Goal: Task Accomplishment & Management: Complete application form

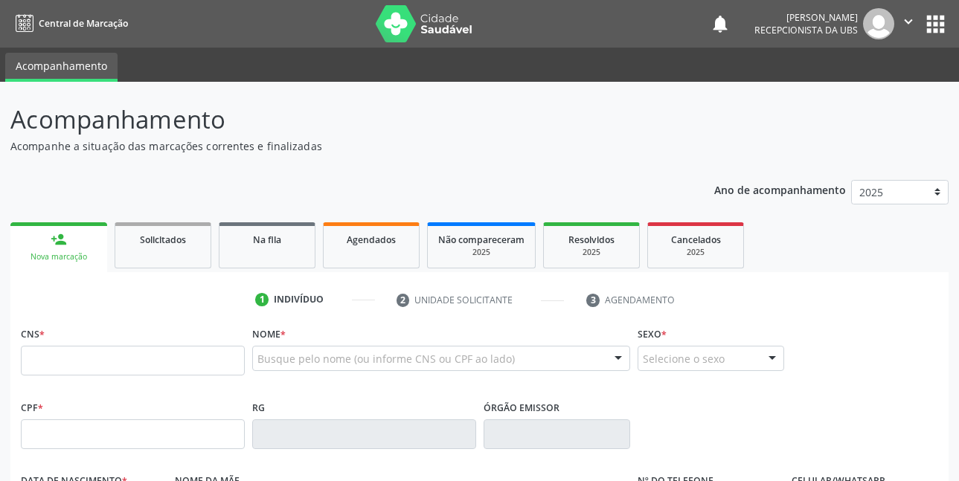
click at [132, 354] on input "text" at bounding box center [133, 361] width 224 height 30
type input "709 2082 6282 3431"
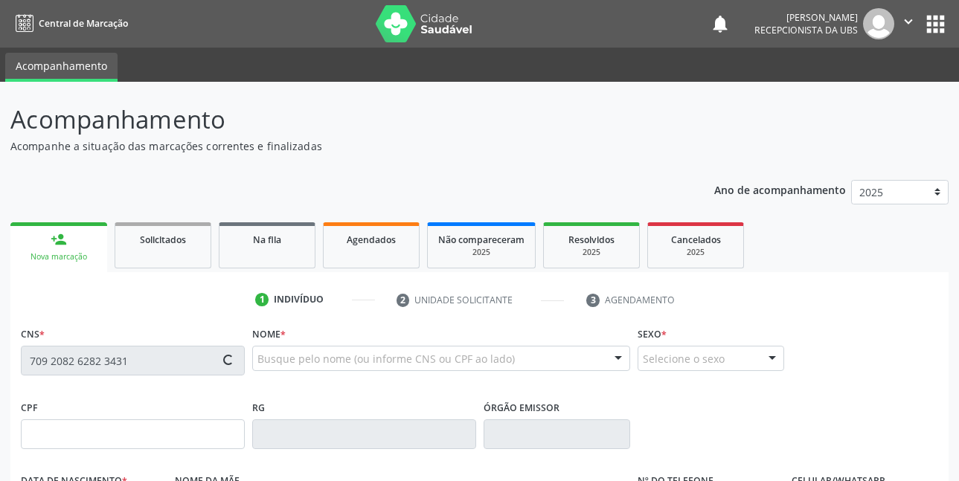
type input "010.835.334-60"
type input "14/04/1956"
type input "Genoveva Maria Xavier"
type input "(87) 99631-4010"
type input "526"
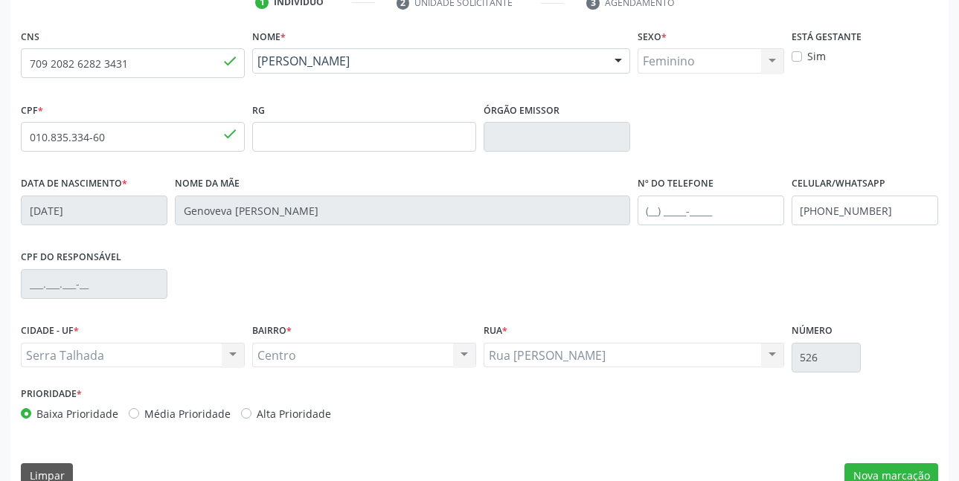
scroll to position [325, 0]
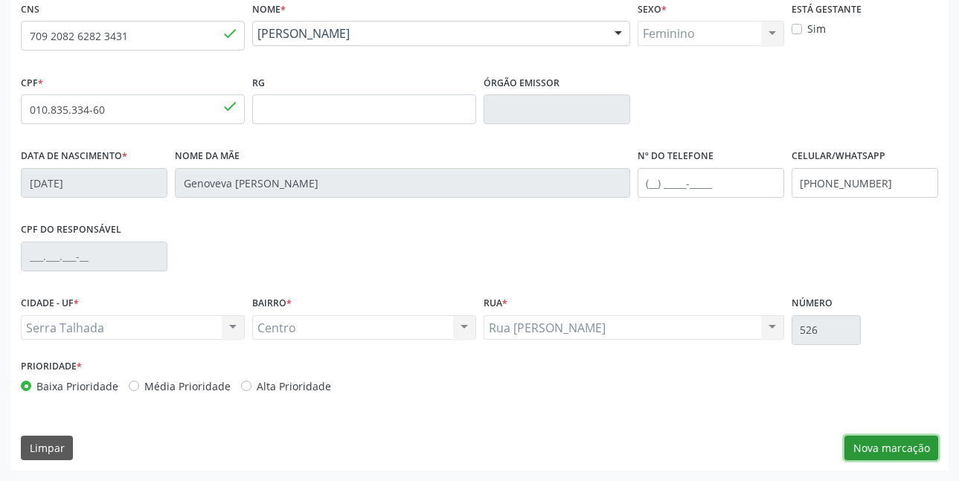
click at [906, 457] on button "Nova marcação" at bounding box center [891, 448] width 94 height 25
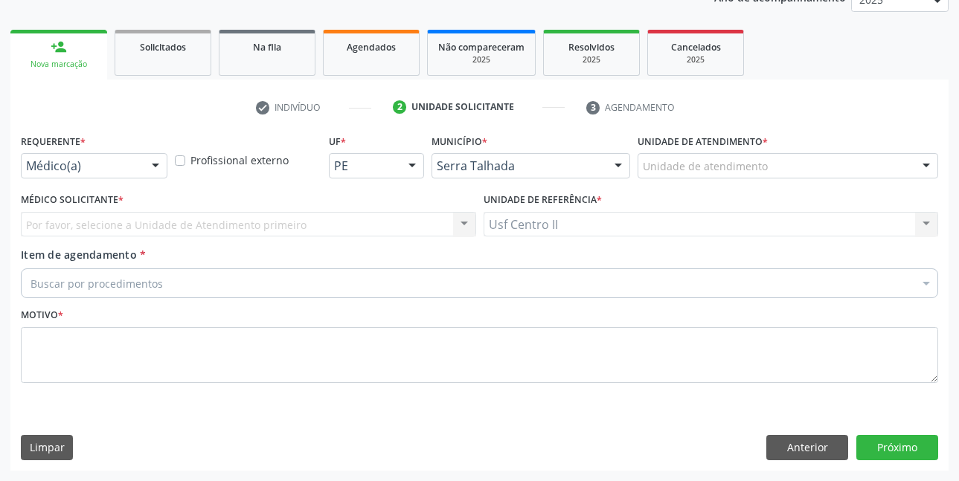
scroll to position [193, 0]
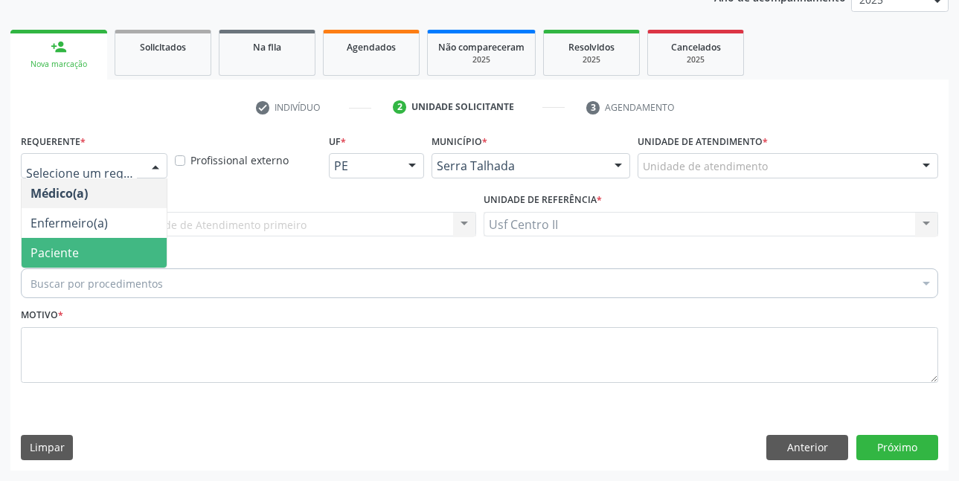
click at [80, 245] on span "Paciente" at bounding box center [94, 253] width 145 height 30
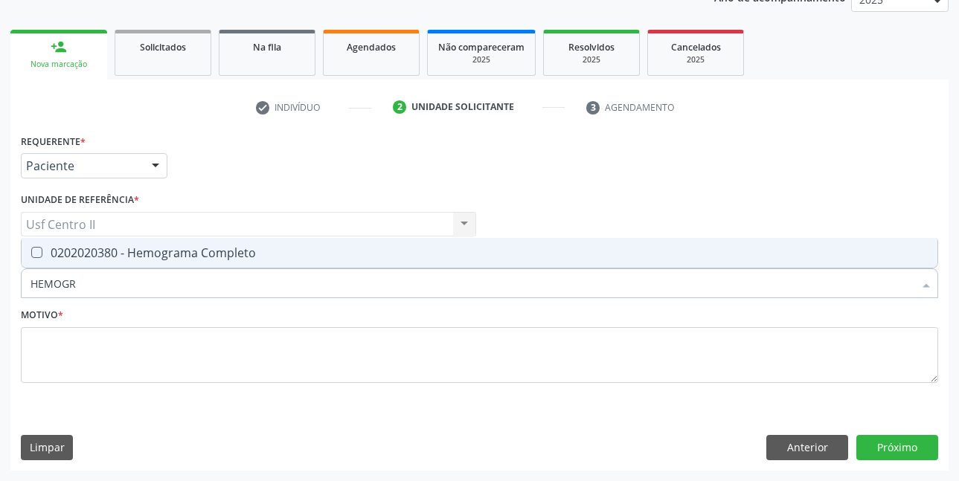
type input "HEMOGRA"
click at [199, 252] on div "0202020380 - Hemograma Completo" at bounding box center [479, 253] width 898 height 12
checkbox Completo "true"
type input "H"
checkbox Completo "false"
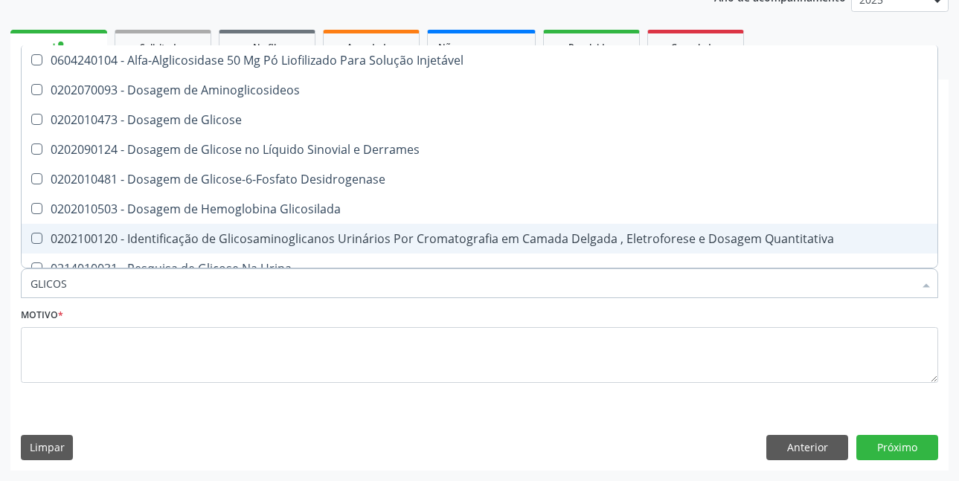
type input "GLICOSE"
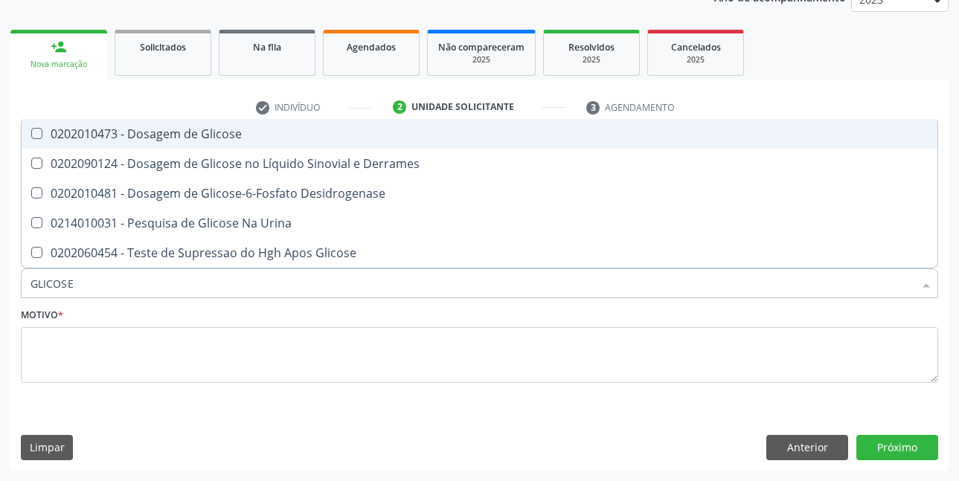
click at [210, 138] on div "0202010473 - Dosagem de Glicose" at bounding box center [479, 134] width 898 height 12
checkbox Glicose "true"
type input "GLICOS"
checkbox Glicose "false"
checkbox Desidrogenase "true"
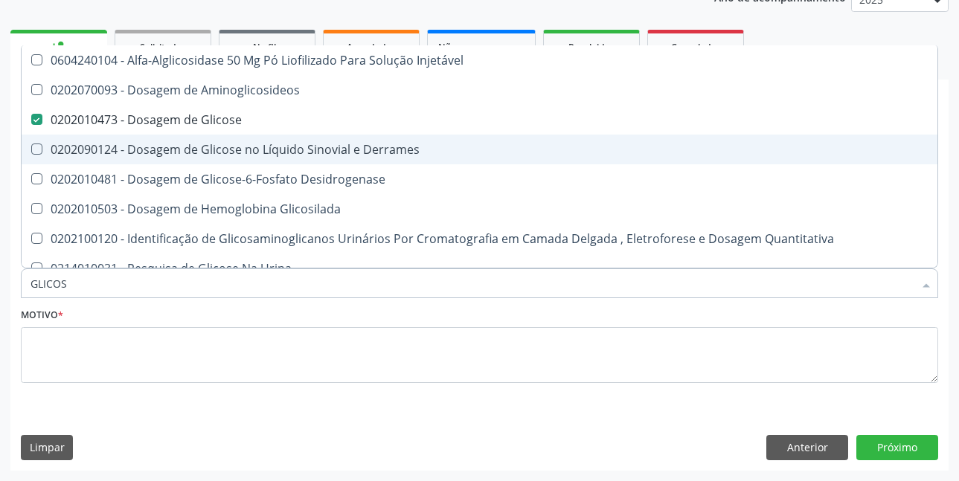
type input "GLICO"
checkbox Glicose "false"
checkbox Glicosilada "true"
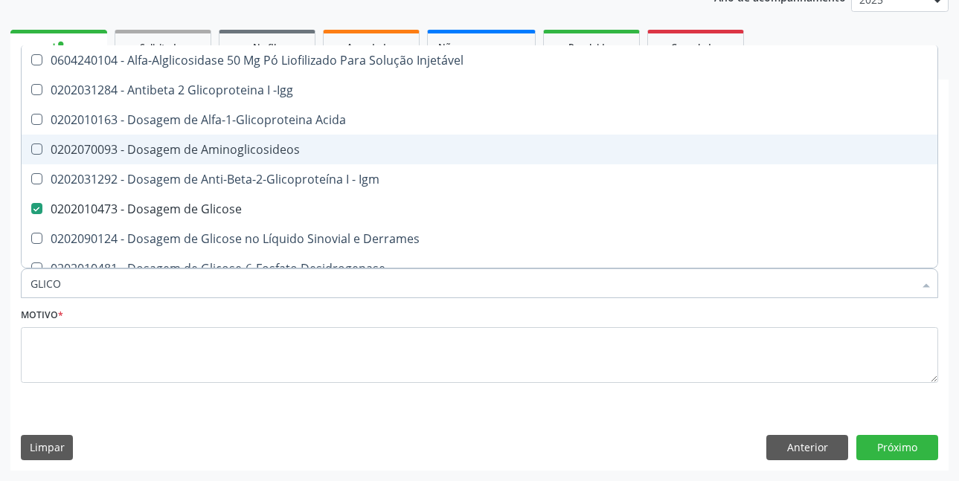
type input "GLICOS"
checkbox Acida "true"
checkbox Glicose "false"
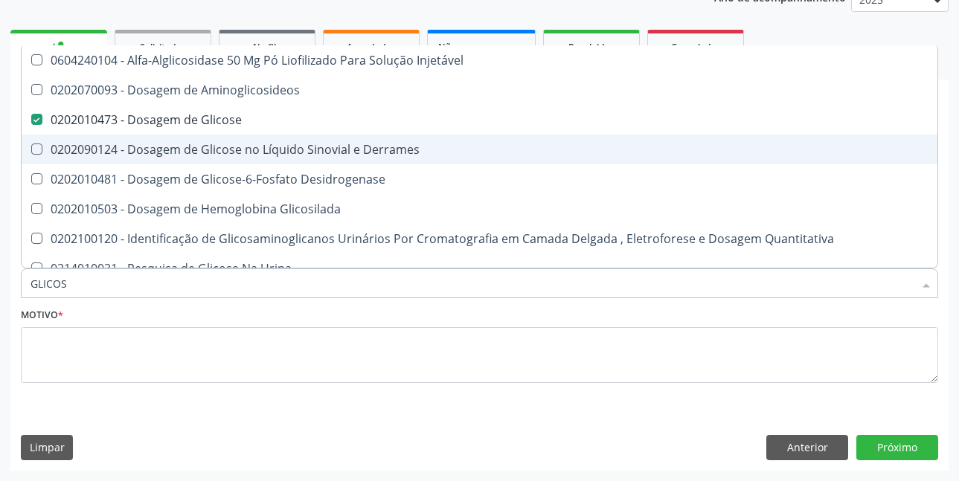
type input "GLICOSI"
checkbox Glicose "false"
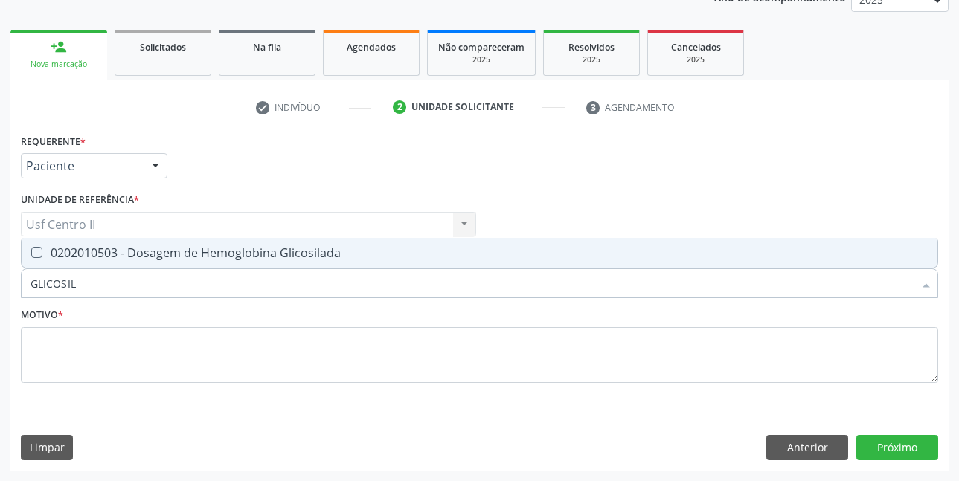
type input "GLICOSILA"
click at [237, 263] on span "0202010503 - Dosagem de Hemoglobina Glicosilada" at bounding box center [479, 253] width 915 height 30
checkbox Glicosilada "true"
type input "GLICOSI"
checkbox Glicosilada "false"
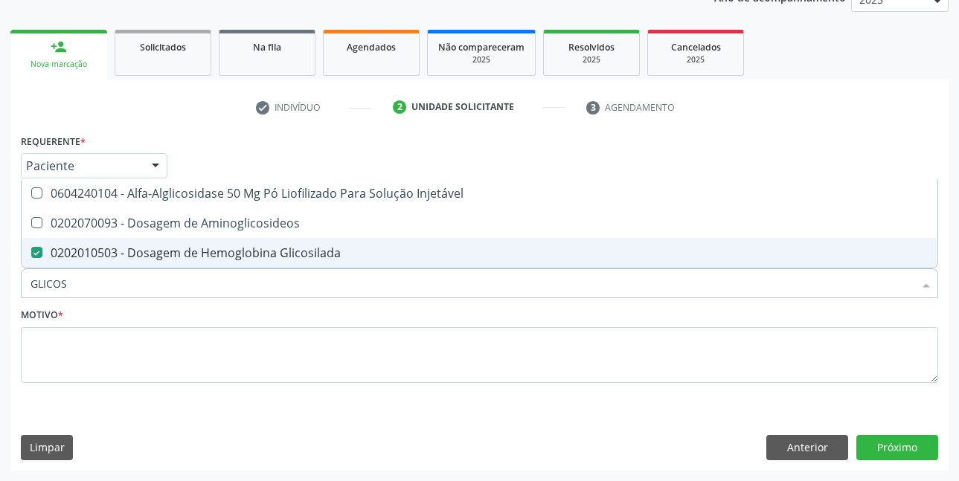
type input "GLICO"
checkbox Glicosilada "false"
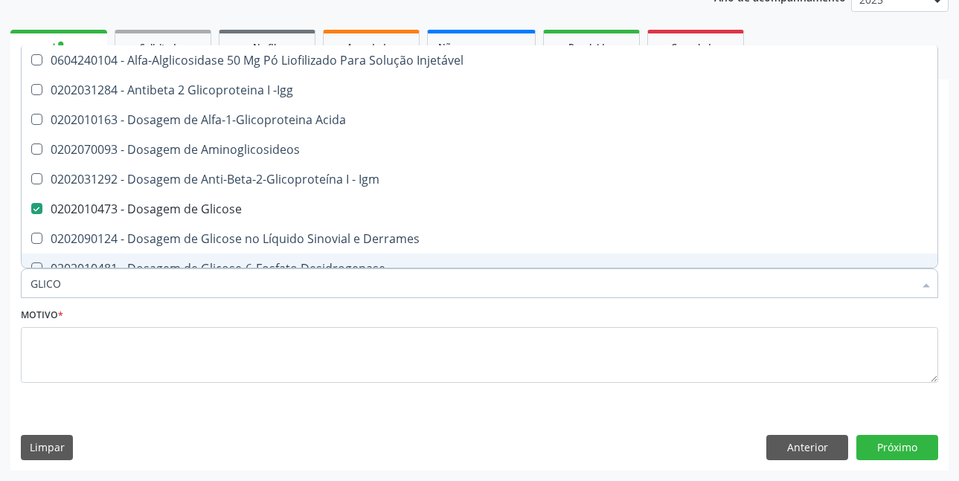
type input "GLIC"
checkbox Glicose "false"
checkbox Glicosilada "false"
checkbox Glicose "true"
type input "GLI"
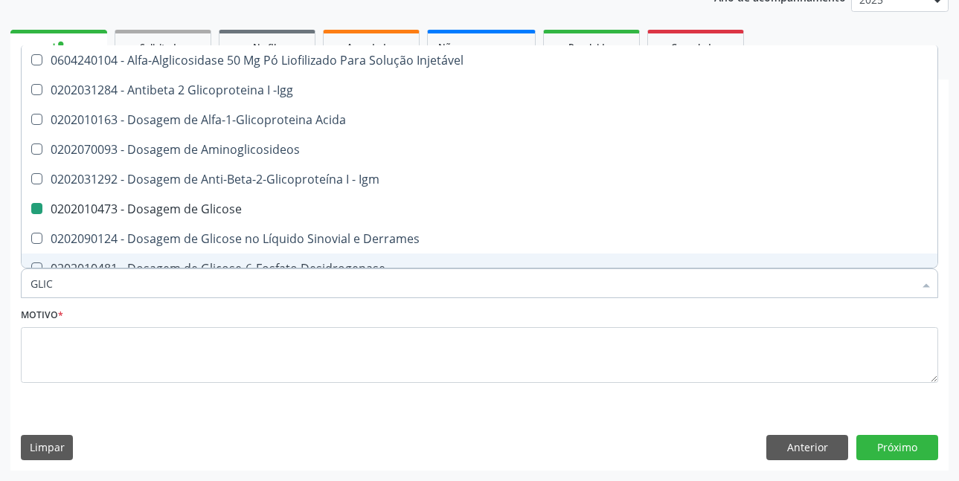
checkbox Glicose "false"
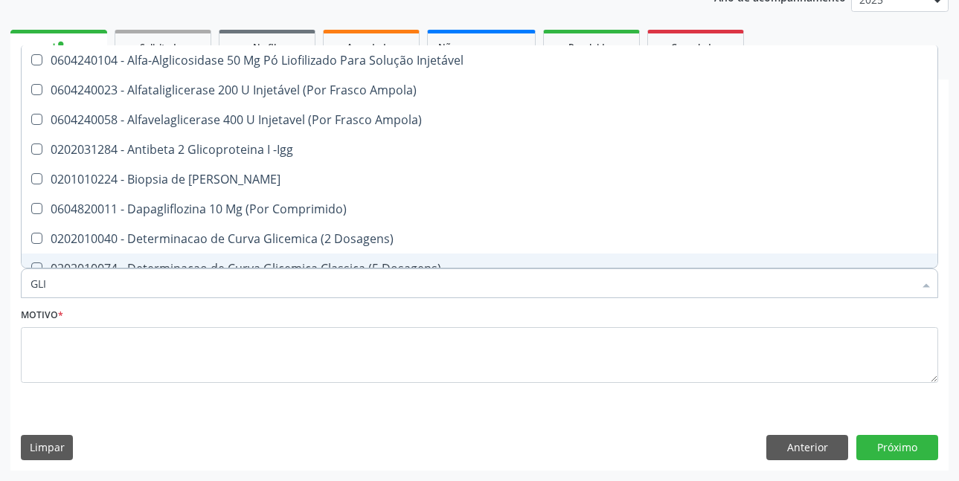
type input "GL"
checkbox Glicose "false"
checkbox Glicosilada "false"
type input "G"
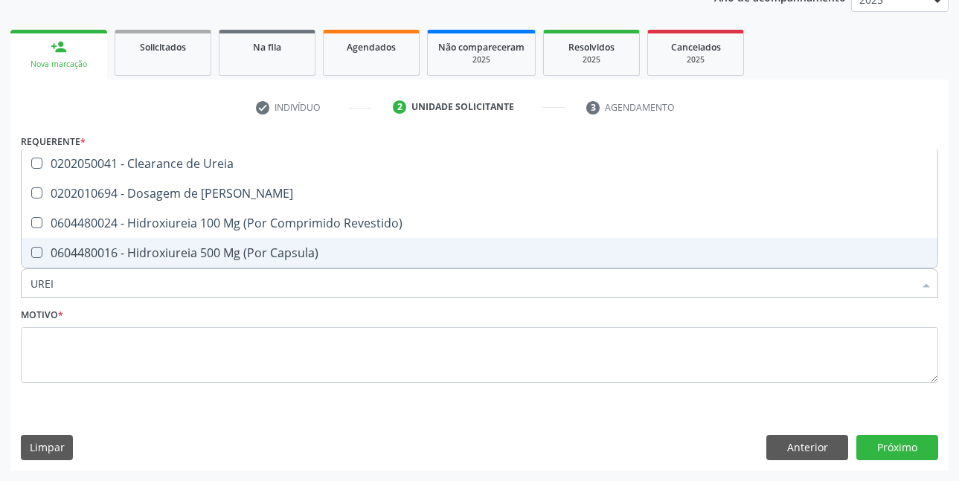
type input "UREIA"
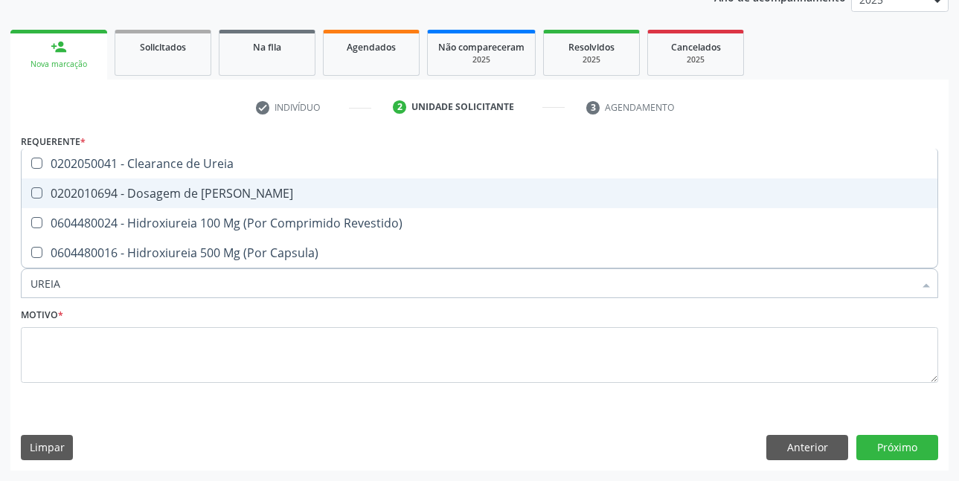
click at [221, 197] on div "0202010694 - Dosagem de [PERSON_NAME]" at bounding box center [479, 193] width 898 height 12
checkbox Ureia "true"
type input "URE"
checkbox Ureia "false"
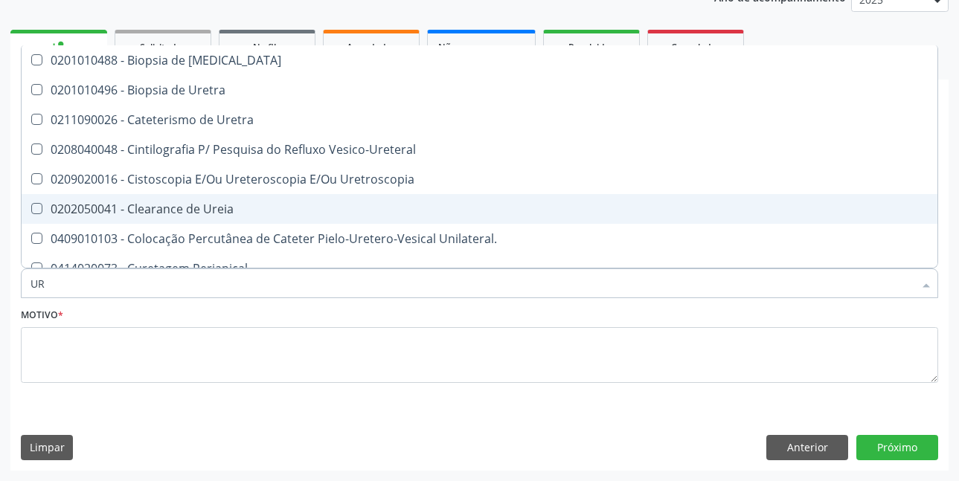
type input "U"
checkbox Ureia "false"
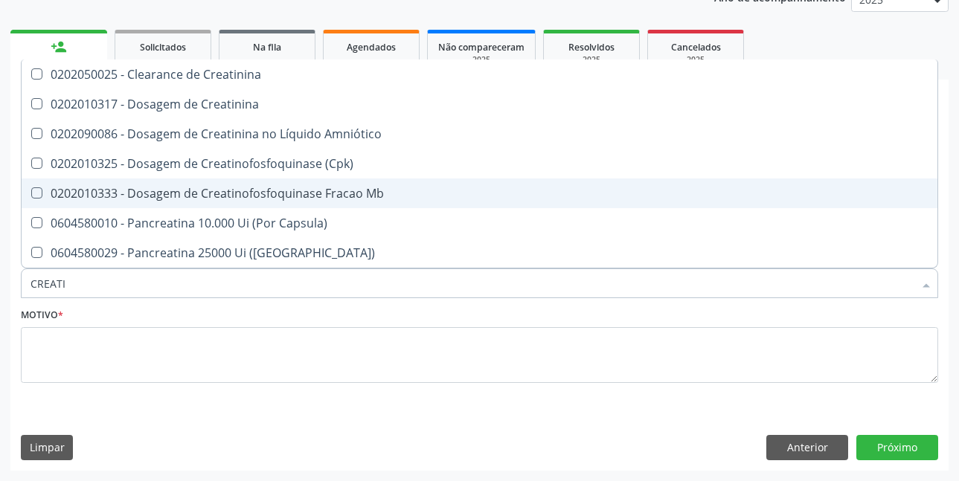
type input "CREATIN"
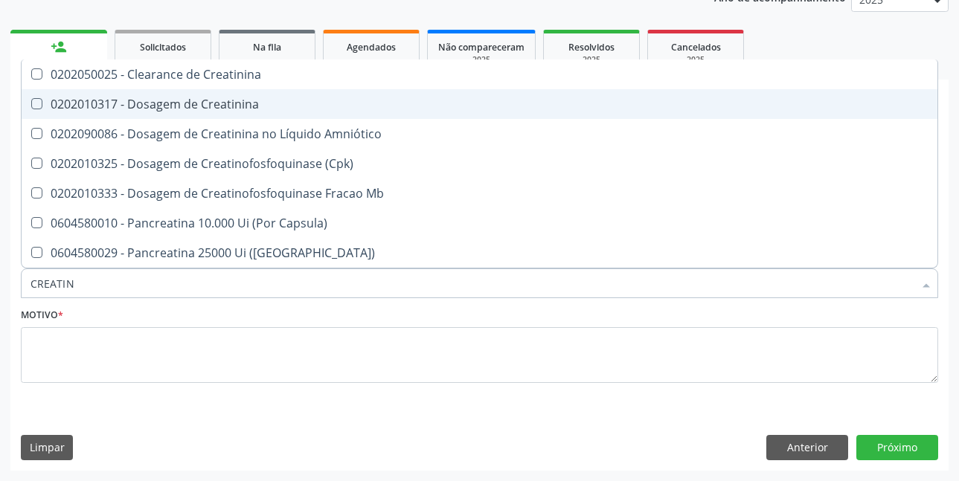
click at [233, 103] on div "0202010317 - Dosagem de Creatinina" at bounding box center [479, 104] width 898 height 12
checkbox Creatinina "true"
type input "CREAT"
checkbox Creatinina "false"
checkbox \(Cpk\) "true"
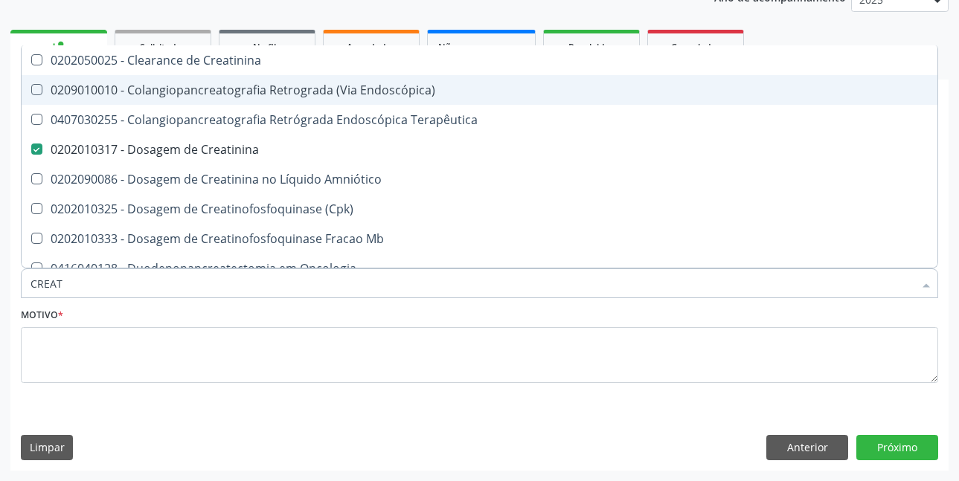
type input "CREA"
checkbox Creatinina "false"
checkbox Mb "true"
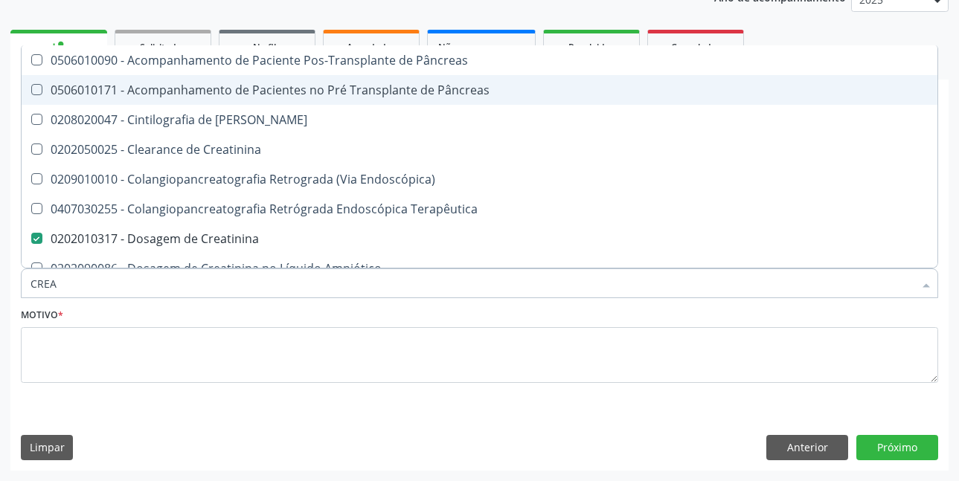
type input "CRE"
checkbox Creatinina "false"
checkbox Oncologia "true"
type input "CR"
checkbox Oncologia "false"
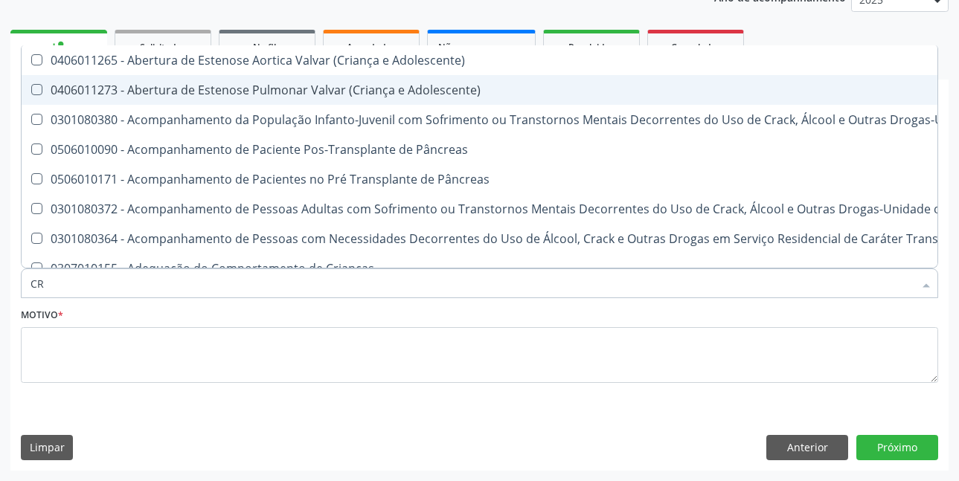
type input "C"
checkbox Creatinina "false"
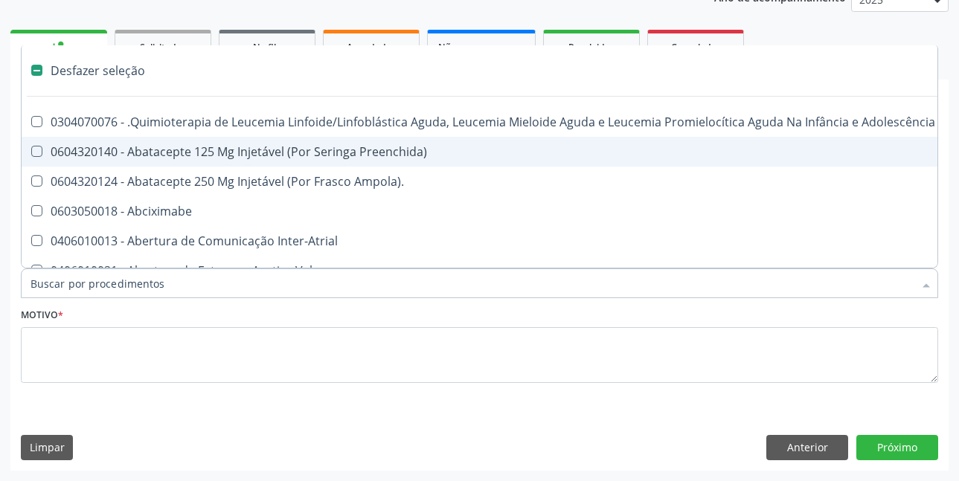
type input "U"
checkbox Hpv "true"
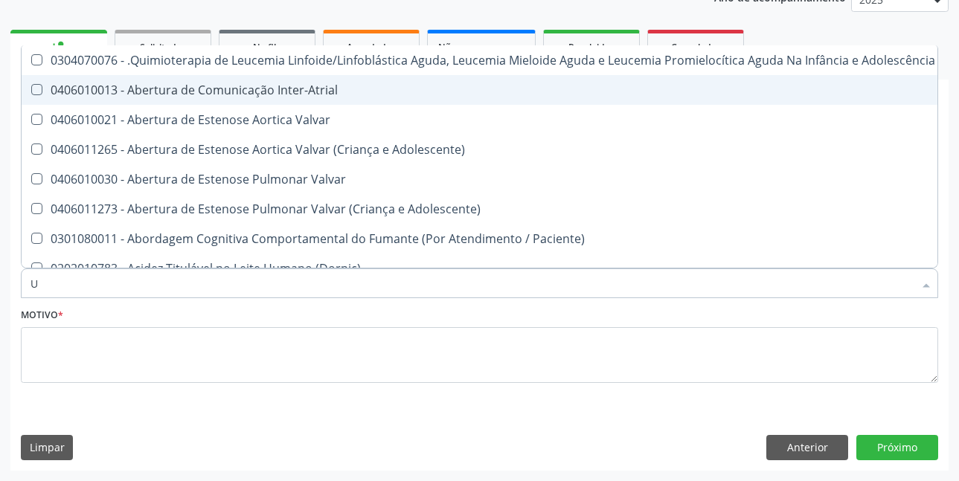
type input "UR"
checkbox Coagulação\ "true"
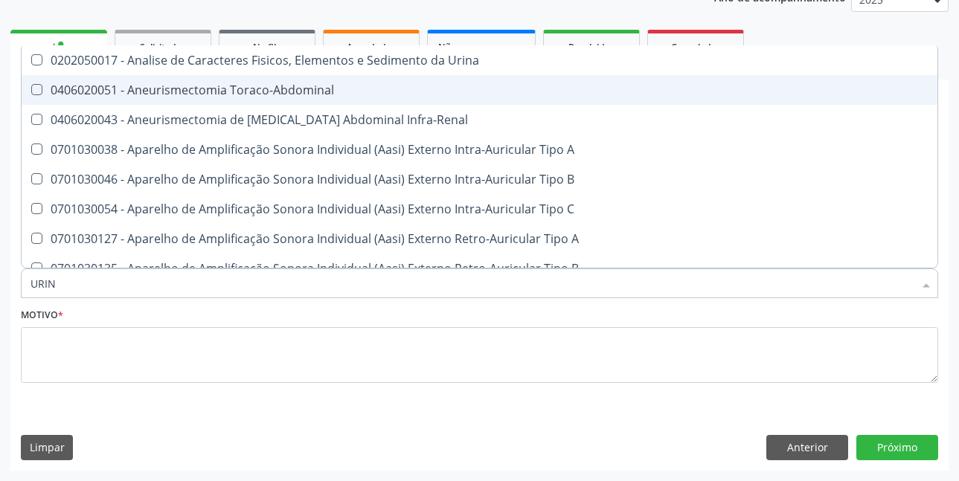
type input "URINA"
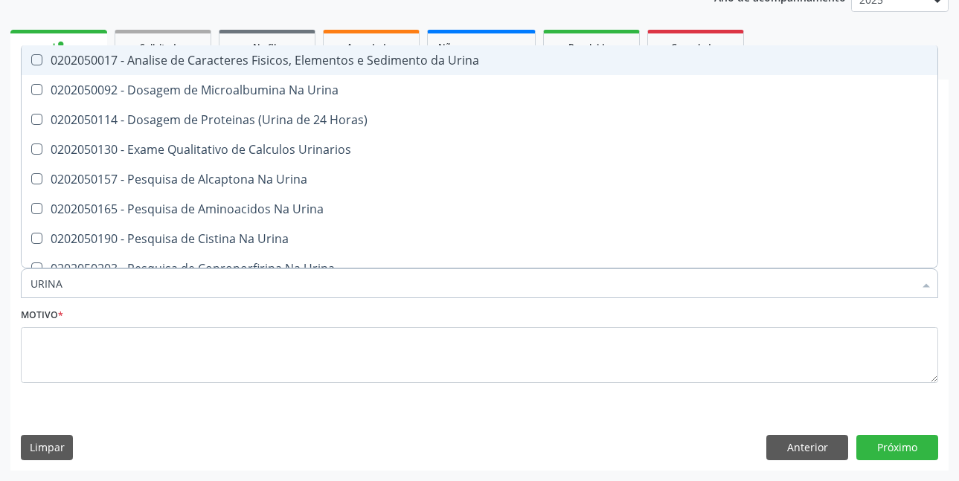
click at [277, 65] on div "0202050017 - Analise de Caracteres Fisicos, Elementos e Sedimento da Urina" at bounding box center [479, 60] width 898 height 12
checkbox Urina "true"
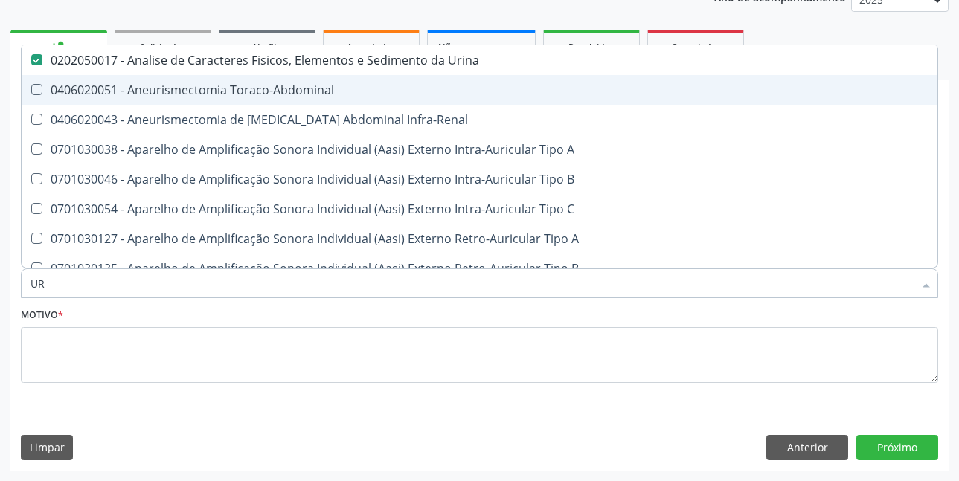
type input "U"
checkbox Urina "false"
checkbox Cônica "false"
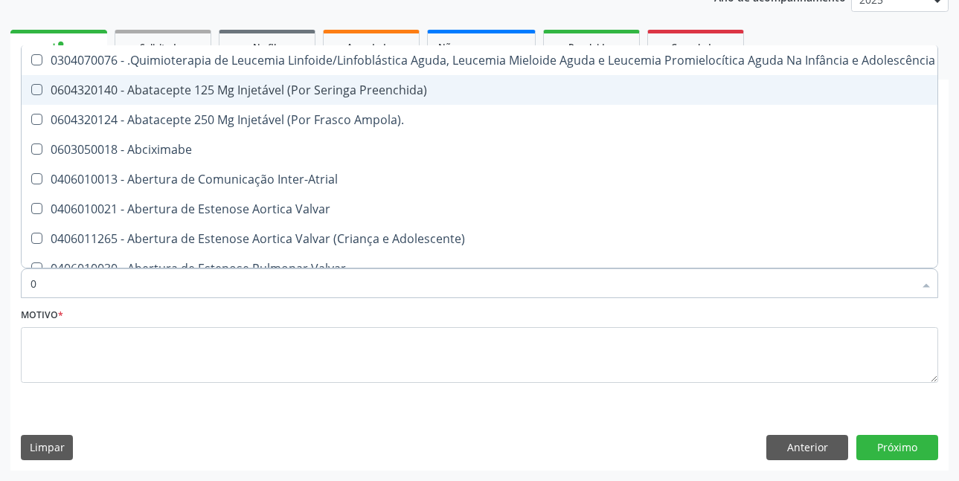
type input "02"
checkbox Coração "true"
checkbox Urina "false"
checkbox Meckel "true"
checkbox Bilateral "true"
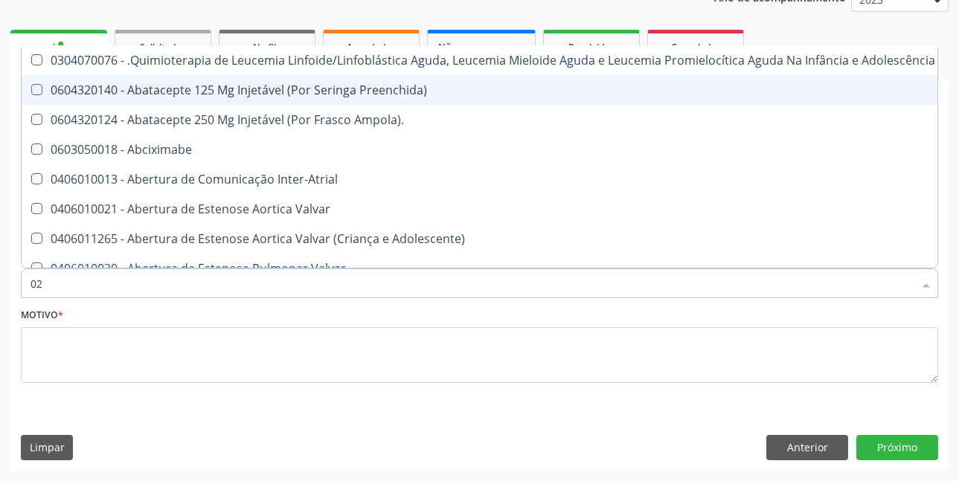
checkbox Indireta "true"
checkbox Transplante "true"
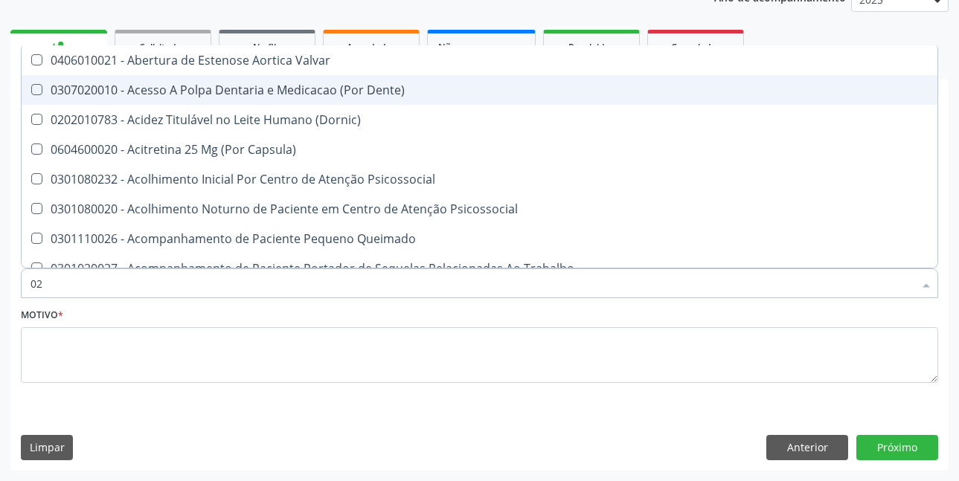
type input "020"
checkbox Terapeutica "true"
checkbox Urina "false"
checkbox Complementar\) "true"
checkbox \(Qualitativo\) "true"
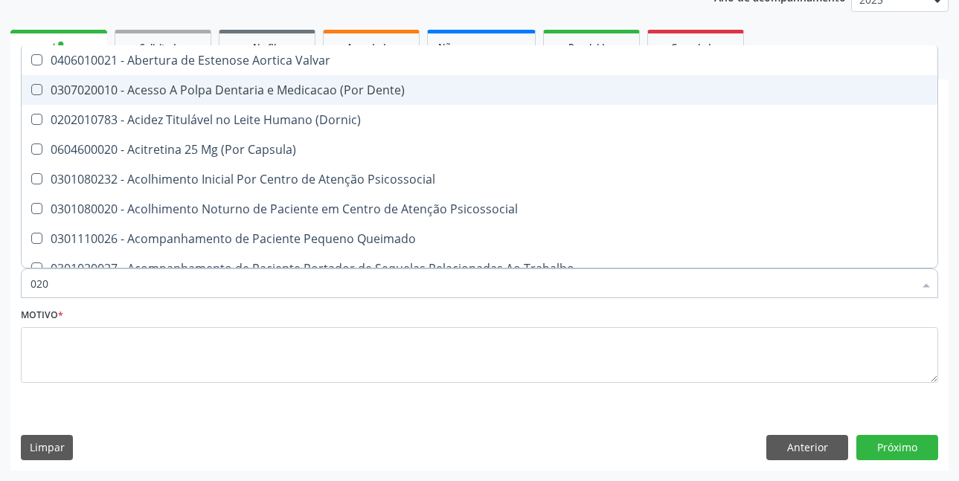
checkbox Glomerular "true"
checkbox Ii\) "true"
checkbox Creatinina "false"
checkbox Glicose "false"
checkbox Glicosilada "false"
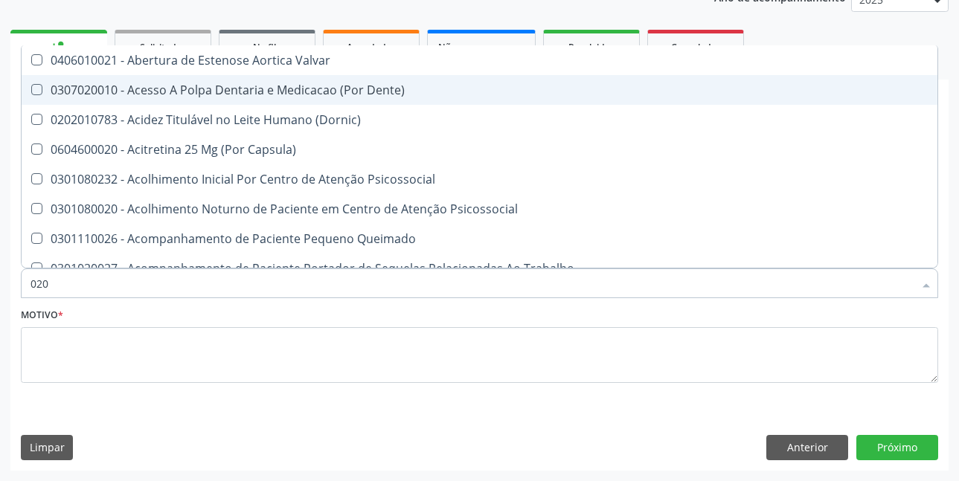
checkbox \(T3\) "true"
checkbox Ureia "false"
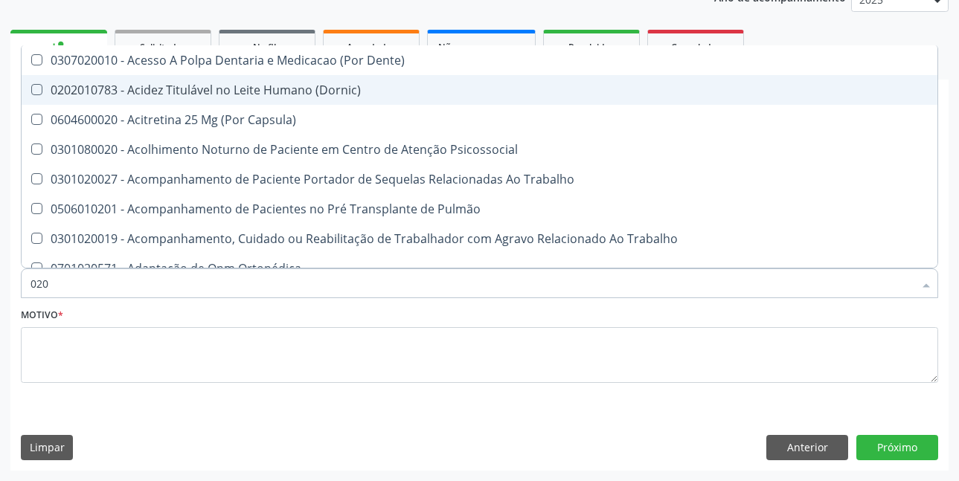
type input "0202"
checkbox Capsula\) "true"
checkbox Urina "false"
checkbox Ossea "true"
checkbox Laser "true"
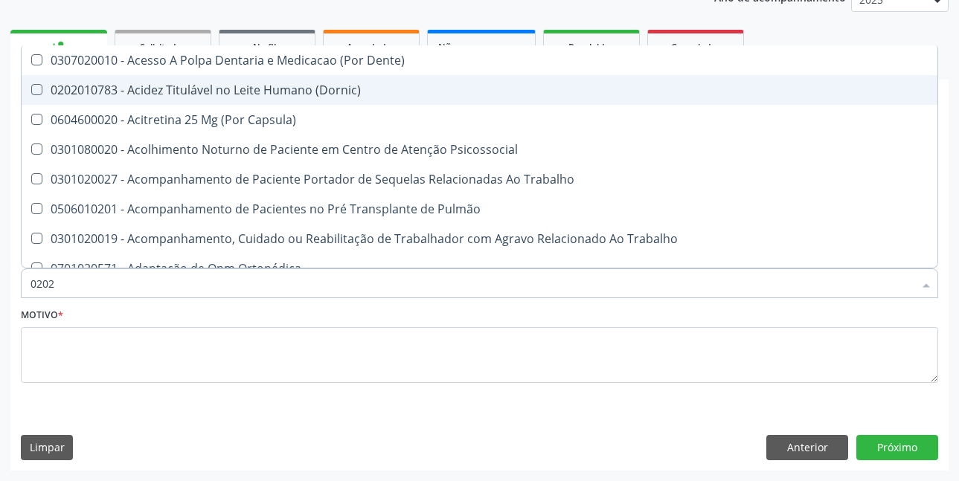
checkbox Septostomia "true"
checkbox Estimulo "true"
checkbox Biologica "true"
checkbox Creatinina "false"
checkbox Glicose "false"
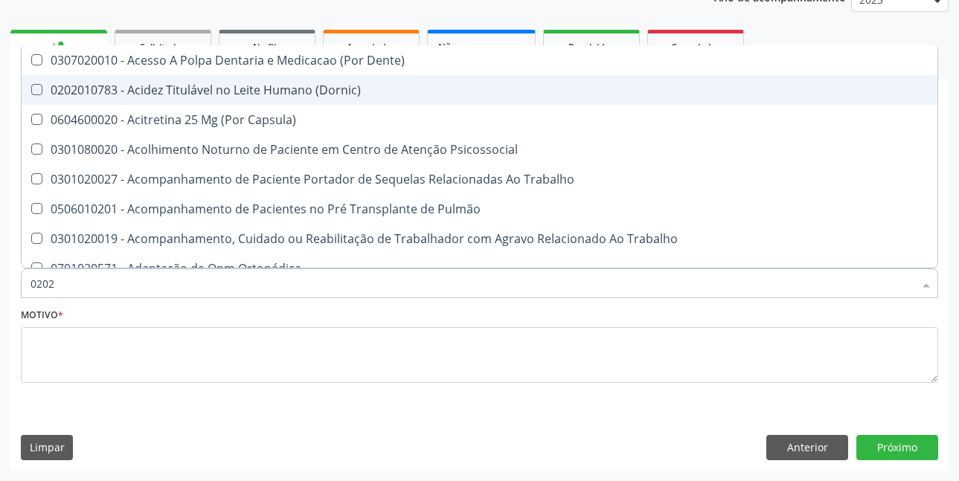
type input "02020"
checkbox Aspiracao "true"
checkbox Ossea "false"
checkbox Salivar "true"
checkbox Trabalho "true"
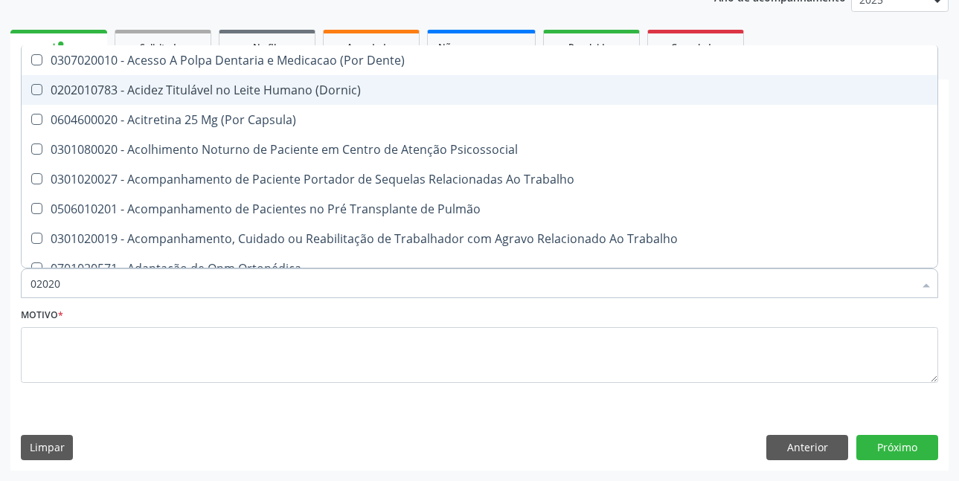
checkbox Laser "false"
checkbox Septostomia "false"
checkbox Esforco "true"
checkbox Estimulo "false"
checkbox \(Cantoplastia\) "true"
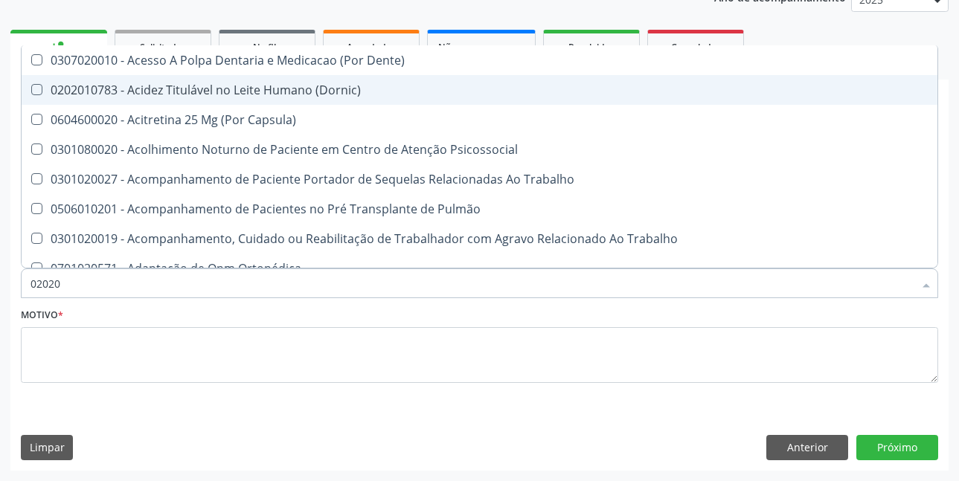
checkbox Biologica "false"
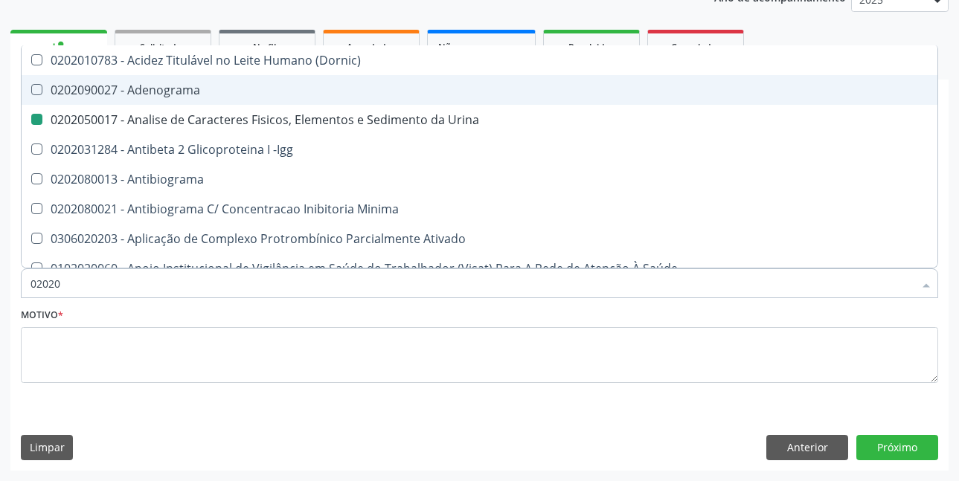
type input "020202"
checkbox Urina "false"
checkbox Molecular "true"
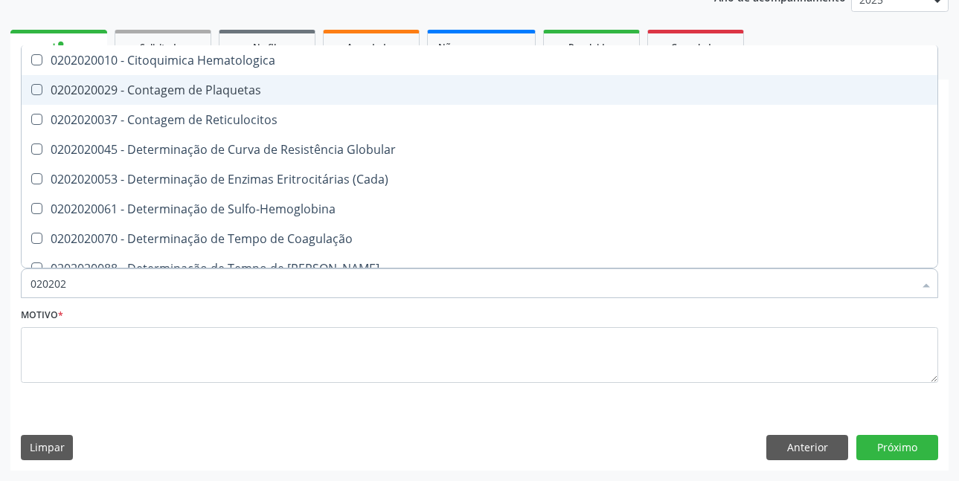
type input "0202020"
checkbox Hematocrito "true"
checkbox Completo "false"
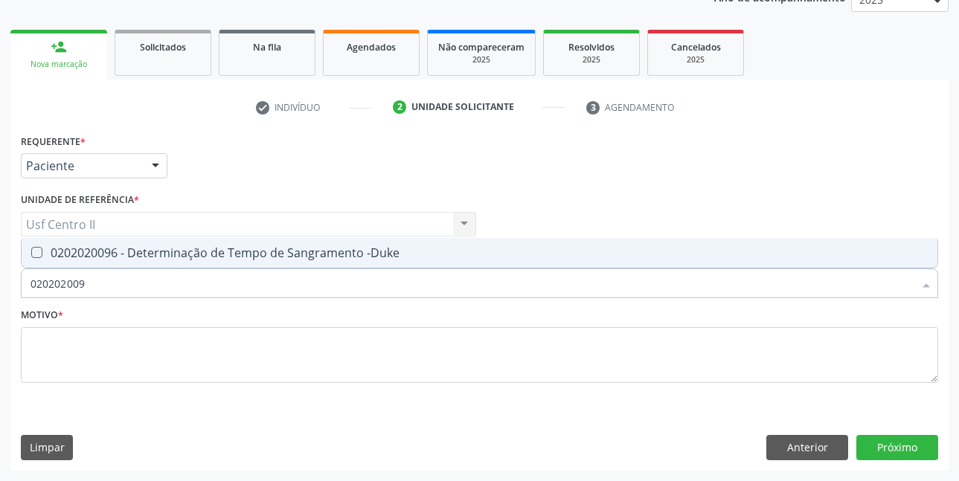
type input "0202020096"
click at [300, 263] on span "0202020096 - Determinação de Tempo de Sangramento -Duke" at bounding box center [479, 253] width 915 height 30
checkbox -Duke "true"
type input "02020200"
checkbox -Duke "false"
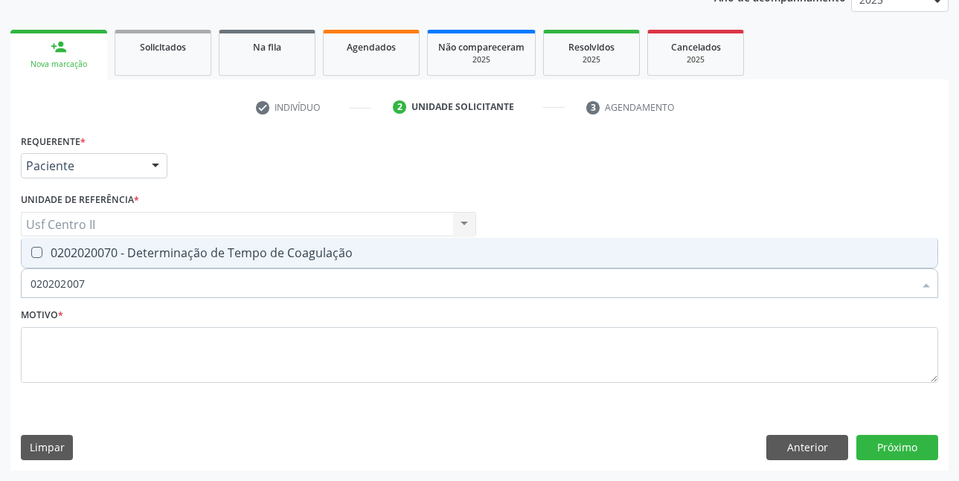
type input "0202020070"
click at [300, 258] on div "0202020070 - Determinação de Tempo de Coagulação" at bounding box center [479, 253] width 898 height 12
checkbox Coagulação "true"
type input "02020200"
checkbox Coagulação "false"
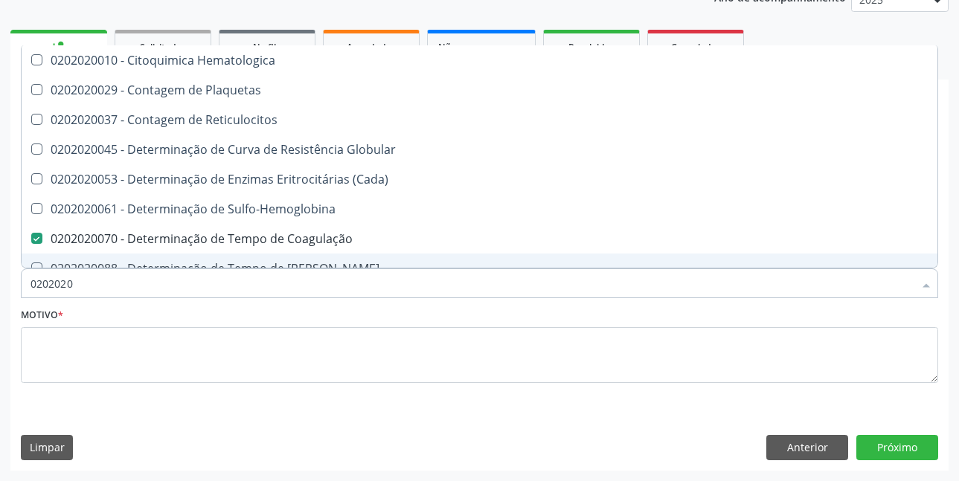
type input "02020201"
checkbox Coagulação "false"
checkbox -Duke "false"
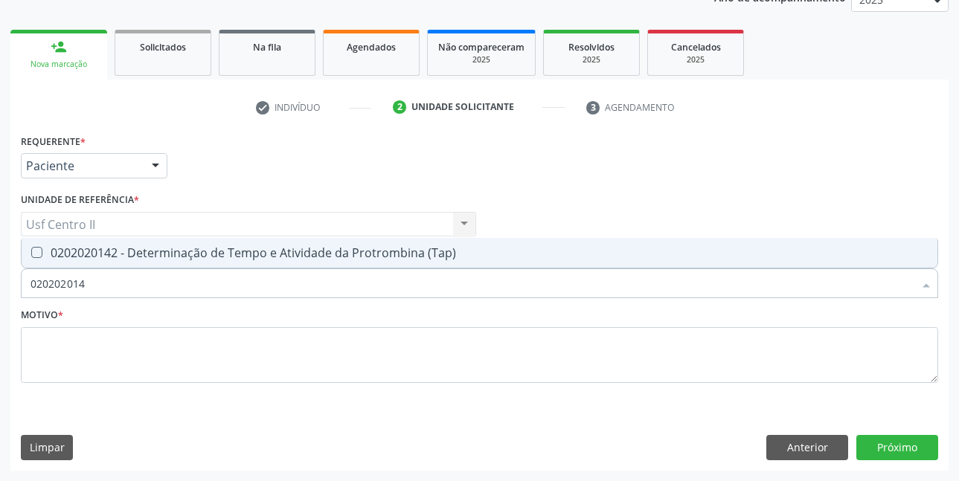
type input "0202020142"
click at [300, 258] on div "0202020142 - Determinação de Tempo e Atividade da Protrombina (Tap)" at bounding box center [479, 253] width 898 height 12
checkbox \(Tap\) "true"
type input "02020201"
checkbox \(Tap\) "false"
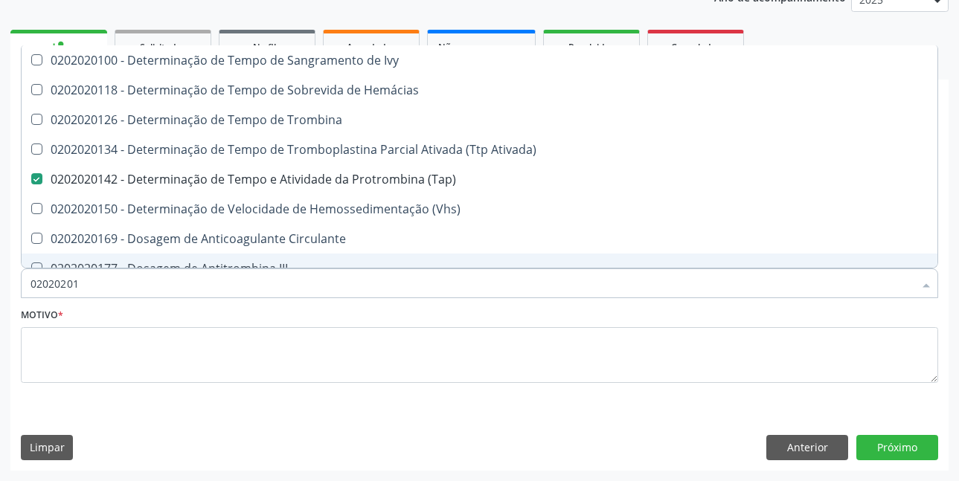
type input "0202020"
checkbox \(Tap\) "false"
checkbox Circulante "true"
checkbox II "true"
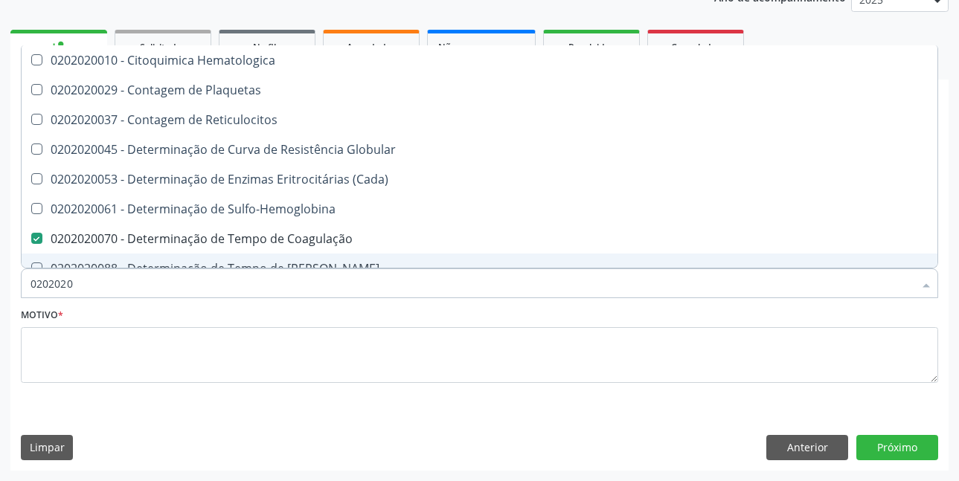
type input "020202"
checkbox Completo "false"
checkbox Leucograma "true"
type input "02020"
checkbox Reticulocitos "true"
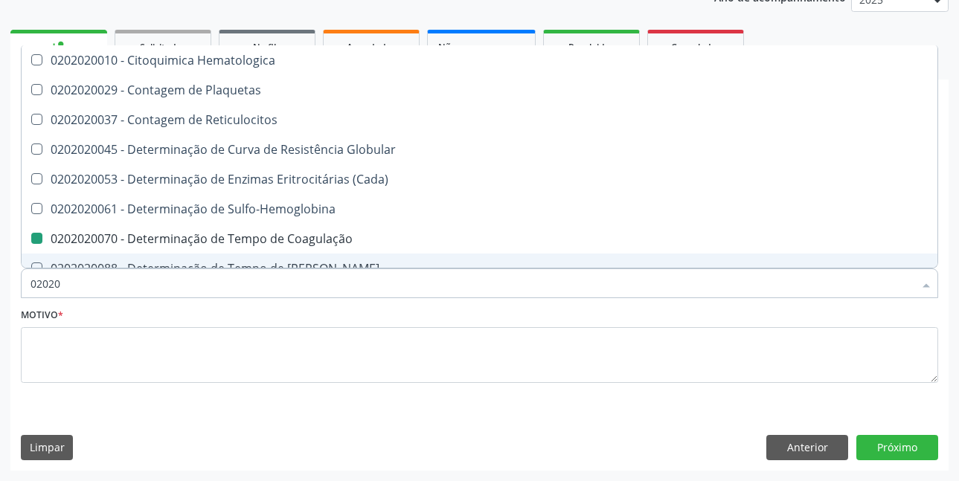
checkbox Coagulação "false"
checkbox -Duke "false"
checkbox \(Tap\) "false"
checkbox Completo "false"
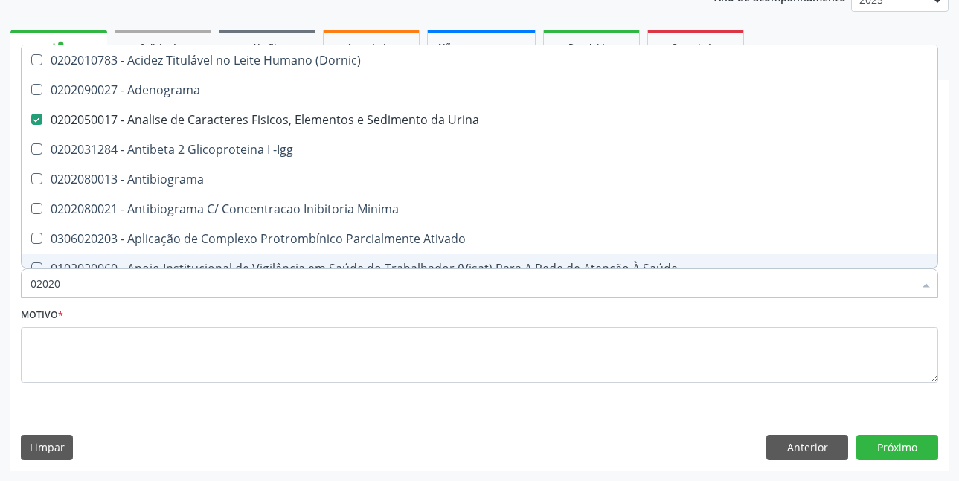
type input "020201"
checkbox Urina "false"
checkbox \(Diagnóstica\) "true"
checkbox Gestante "true"
checkbox T3 "true"
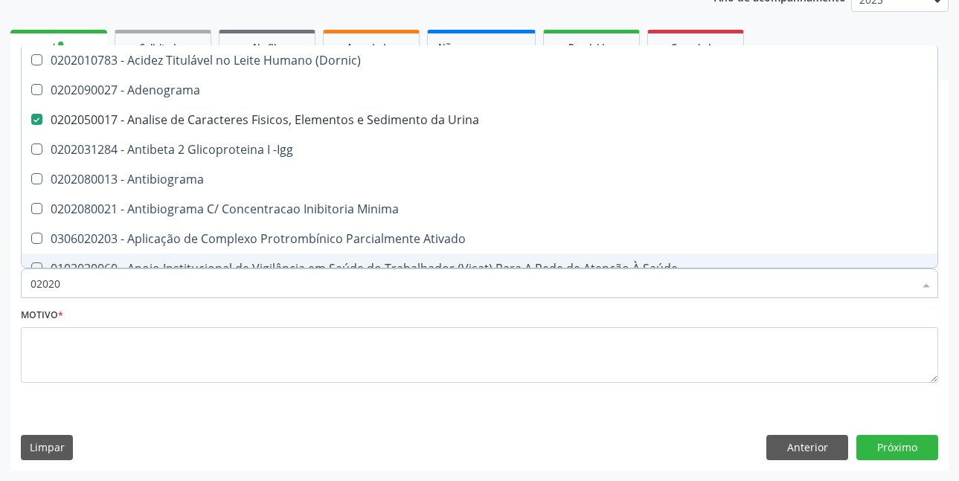
checkbox -Duke "false"
checkbox \(Tap\) "false"
checkbox Ascorbico "true"
type input "0202010"
checkbox \(Diagnóstica\) "false"
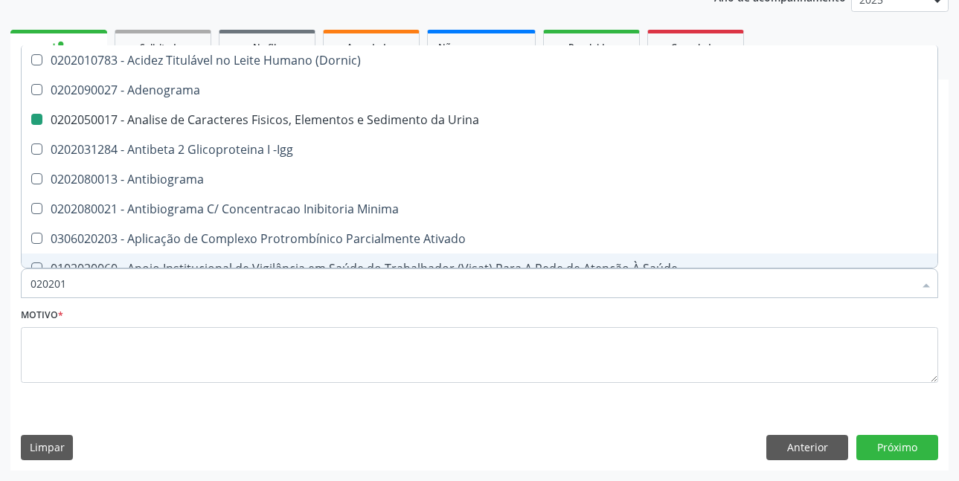
checkbox Herpesvirus "true"
checkbox Gestante "false"
checkbox Osmolalidade "true"
checkbox Ordenhado "true"
checkbox T3 "false"
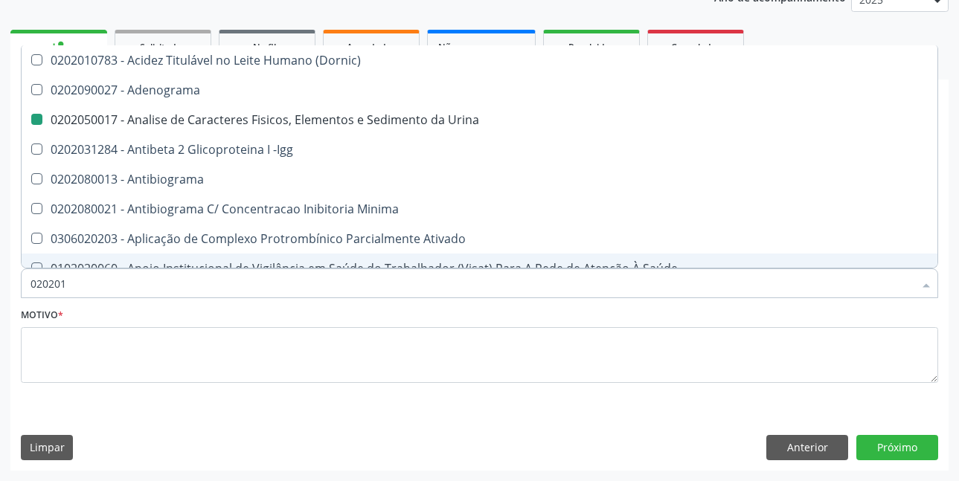
checkbox Coagulação "false"
checkbox Livre "true"
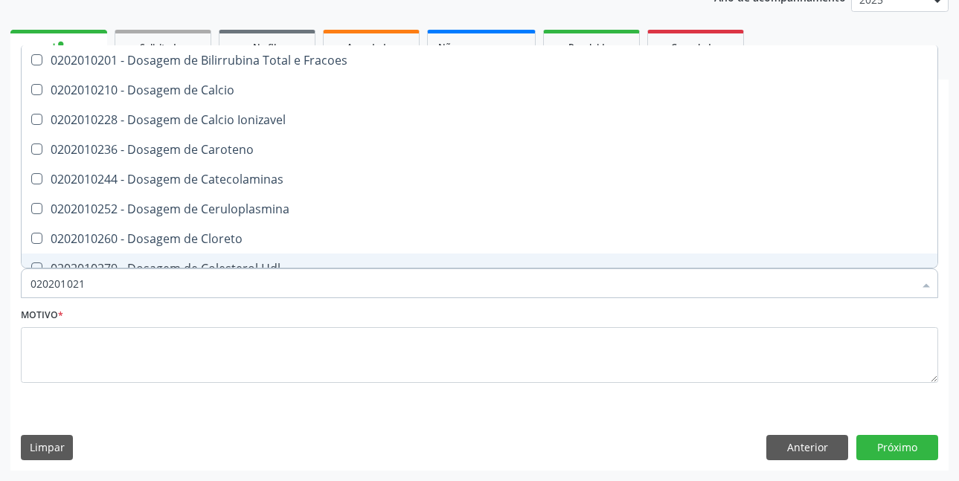
type input "0202010210"
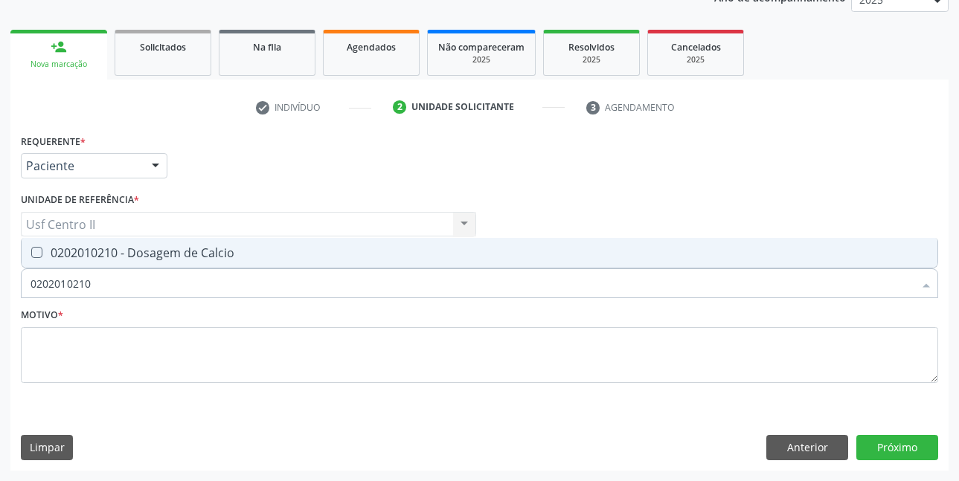
click at [198, 255] on div "0202010210 - Dosagem de Calcio" at bounding box center [479, 253] width 898 height 12
checkbox Calcio "true"
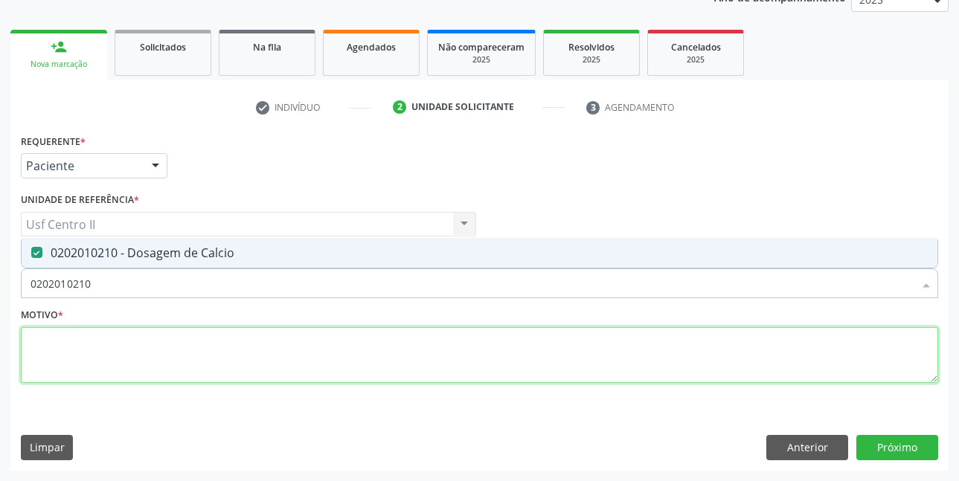
click at [219, 352] on textarea at bounding box center [479, 355] width 917 height 57
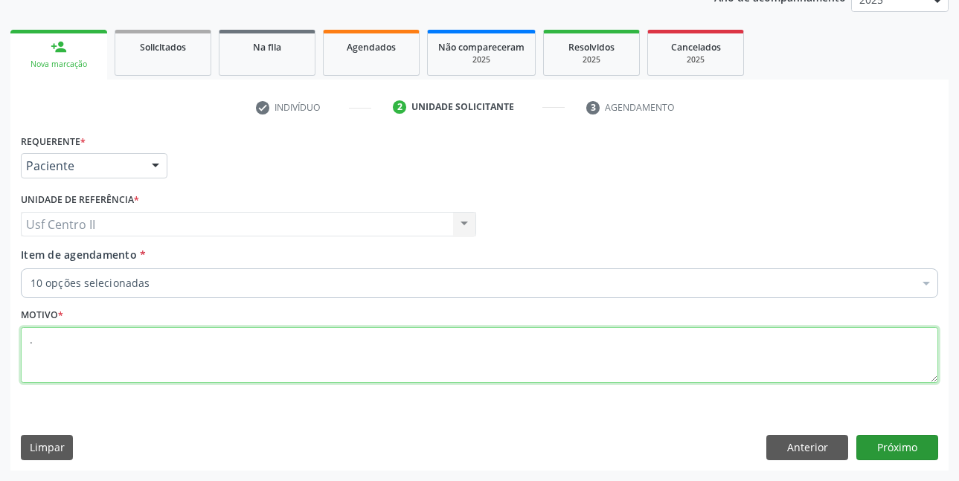
type textarea "."
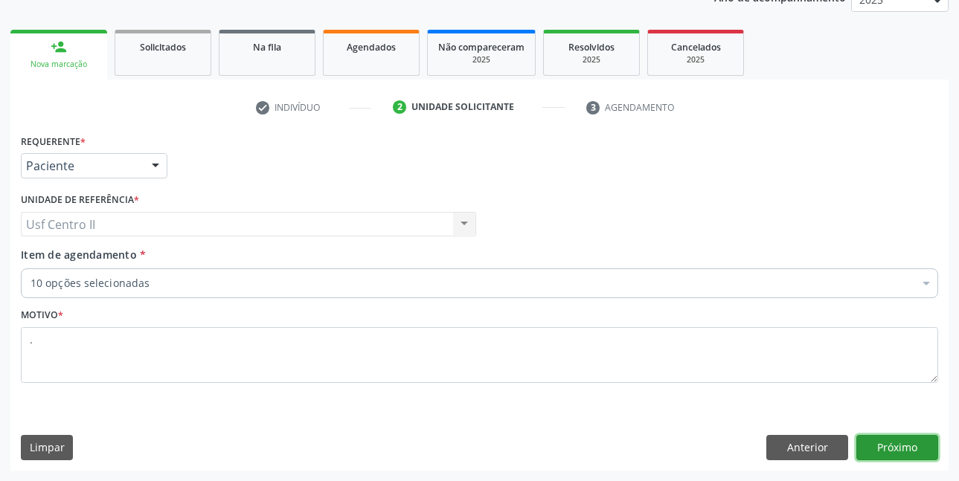
click at [901, 444] on button "Próximo" at bounding box center [897, 447] width 82 height 25
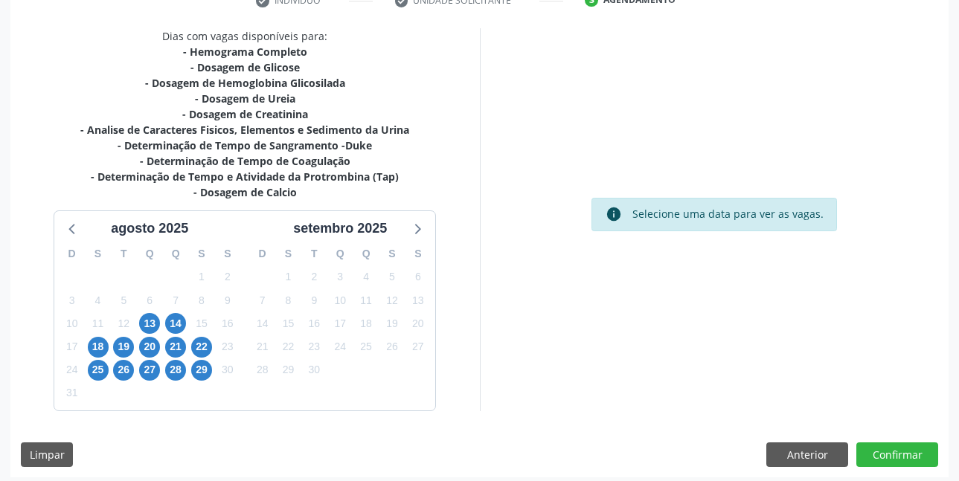
scroll to position [306, 0]
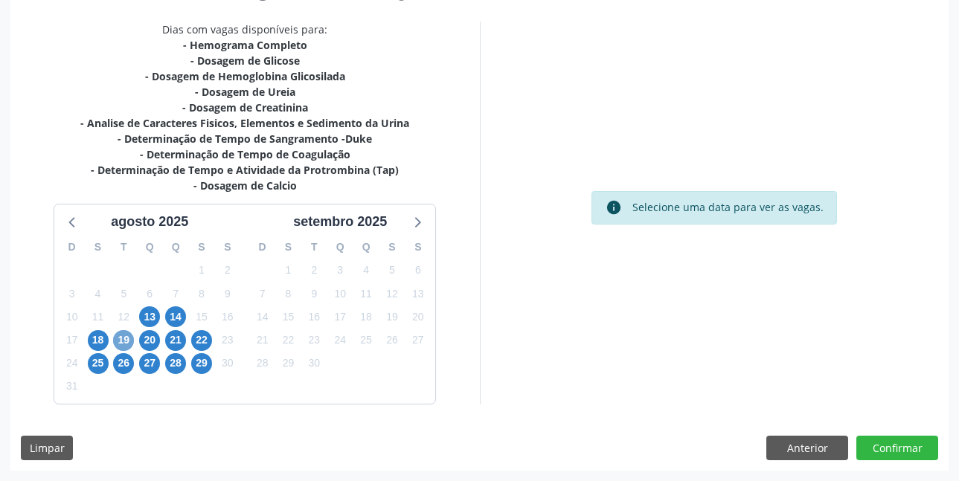
click at [123, 337] on span "19" at bounding box center [123, 340] width 21 height 21
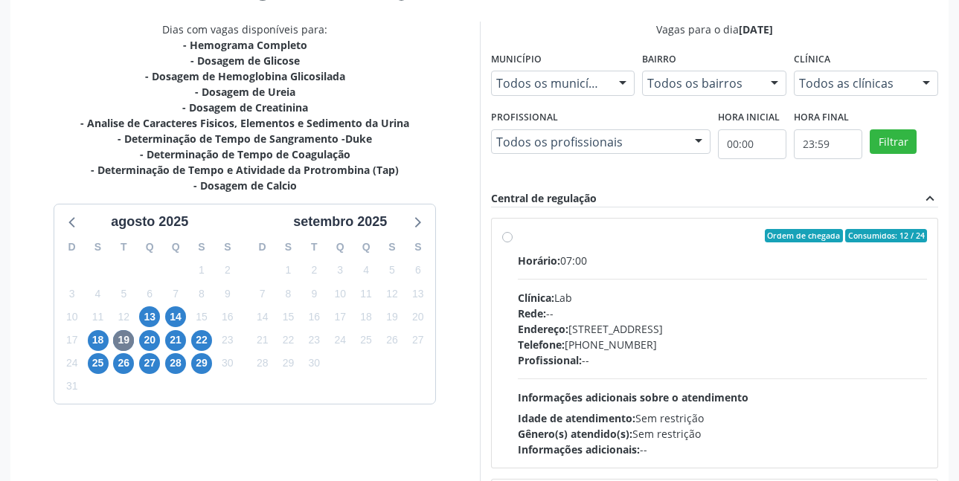
click at [518, 237] on label "Ordem de chegada Consumidos: 12 / 24 Horário: 07:00 Clínica: Lab Rede: -- Ender…" at bounding box center [723, 343] width 410 height 228
click at [509, 237] on input "Ordem de chegada Consumidos: 12 / 24 Horário: 07:00 Clínica: Lab Rede: -- Ender…" at bounding box center [507, 235] width 10 height 13
radio input "true"
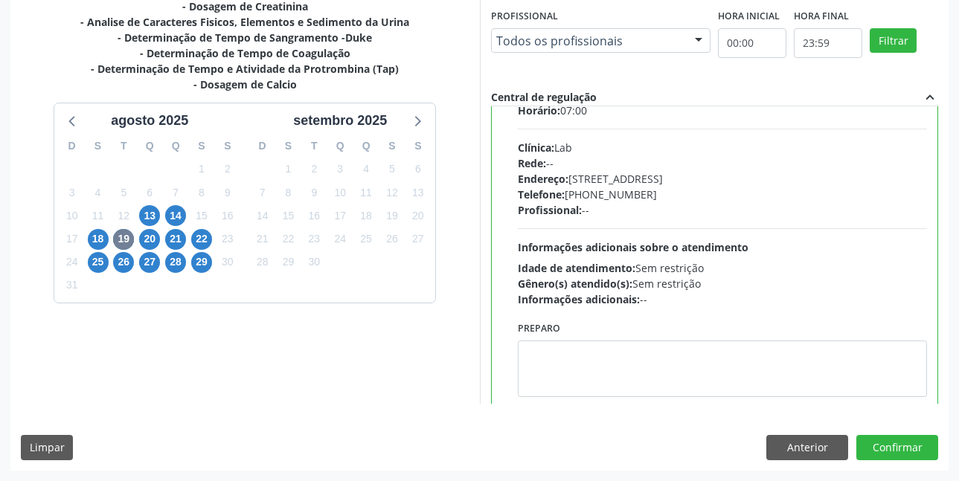
scroll to position [74, 0]
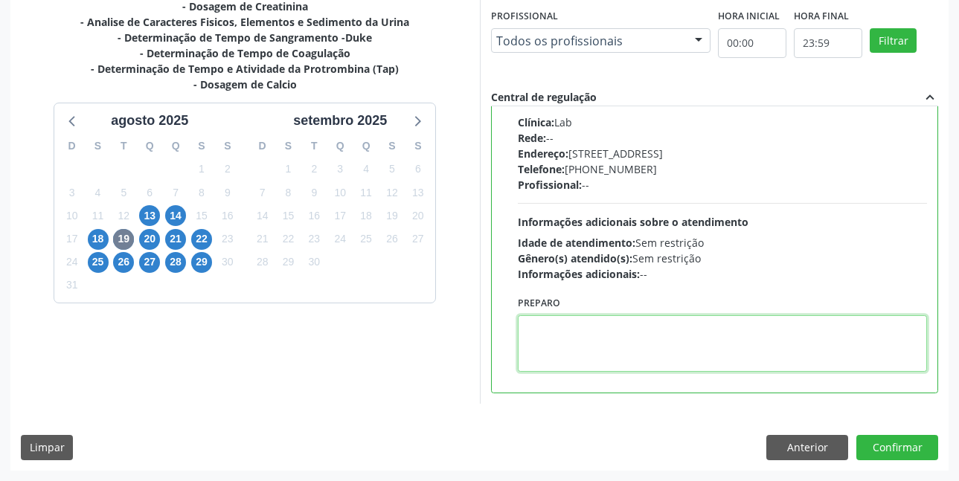
click at [739, 326] on textarea at bounding box center [723, 343] width 410 height 57
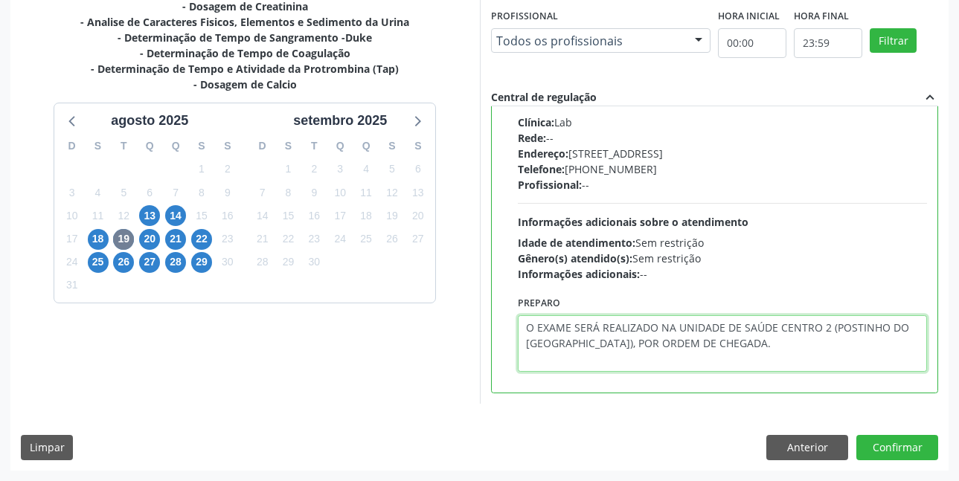
drag, startPoint x: 526, startPoint y: 331, endPoint x: 758, endPoint y: 340, distance: 231.4
click at [758, 340] on textarea "O EXAME SERÁ REALIZADO NA UNIDADE DE SAÚDE CENTRO 2 (POSTINHO DO [GEOGRAPHIC_DA…" at bounding box center [723, 343] width 410 height 57
type textarea "O EXAME SERÁ REALIZADO NA UNIDADE DE SAÚDE CENTRO 2 (POSTINHO DO [GEOGRAPHIC_DA…"
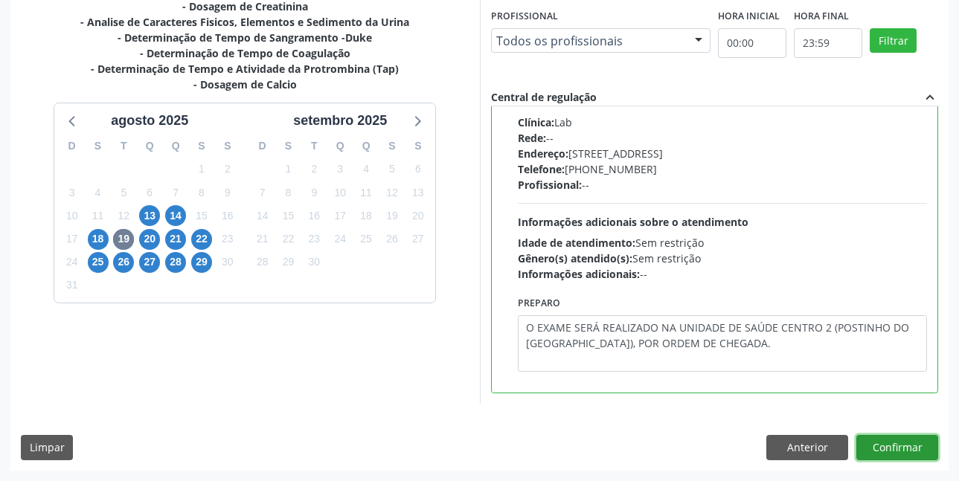
click at [909, 446] on button "Confirmar" at bounding box center [897, 447] width 82 height 25
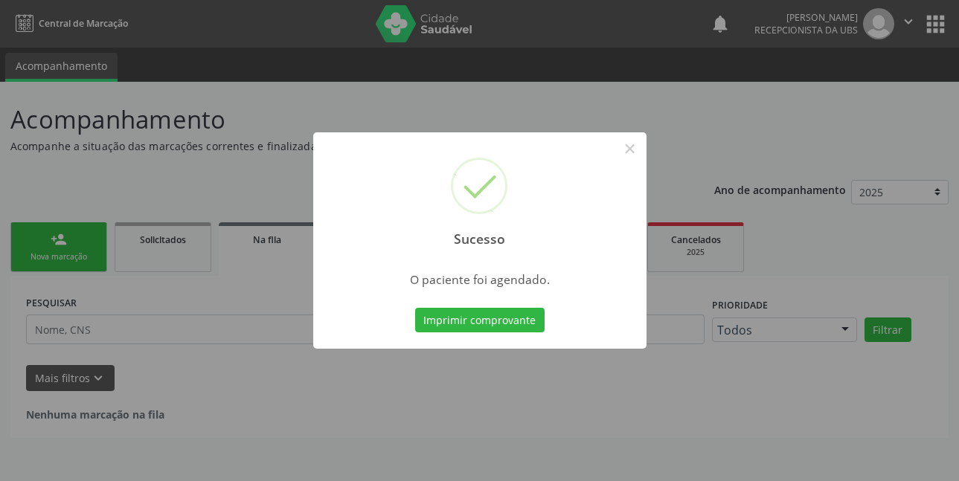
scroll to position [0, 0]
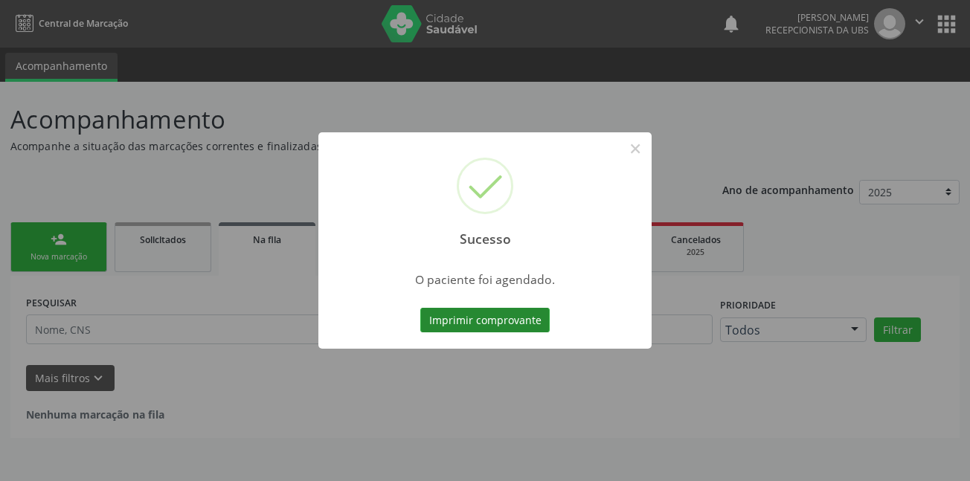
click at [476, 321] on button "Imprimir comprovante" at bounding box center [484, 320] width 129 height 25
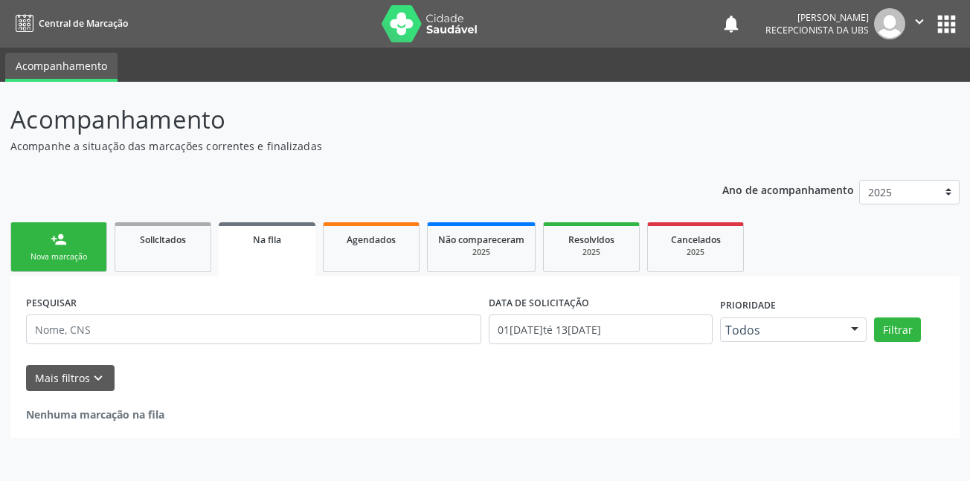
click at [62, 254] on div "Nova marcação" at bounding box center [59, 256] width 74 height 11
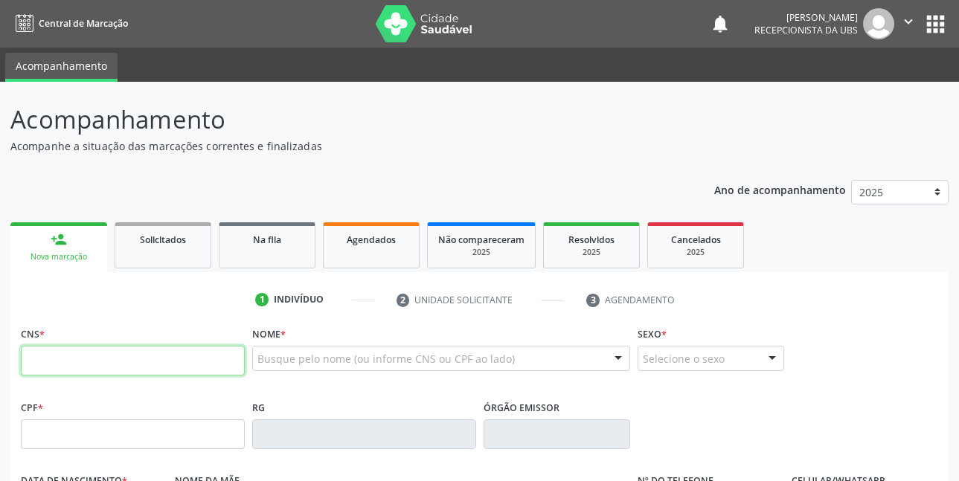
click at [172, 350] on input "text" at bounding box center [133, 361] width 224 height 30
type input "703 2026 4002 7694"
type input "010.729.654-37"
type input "24/12/1970"
type input "Maria da Penha de Oliveira"
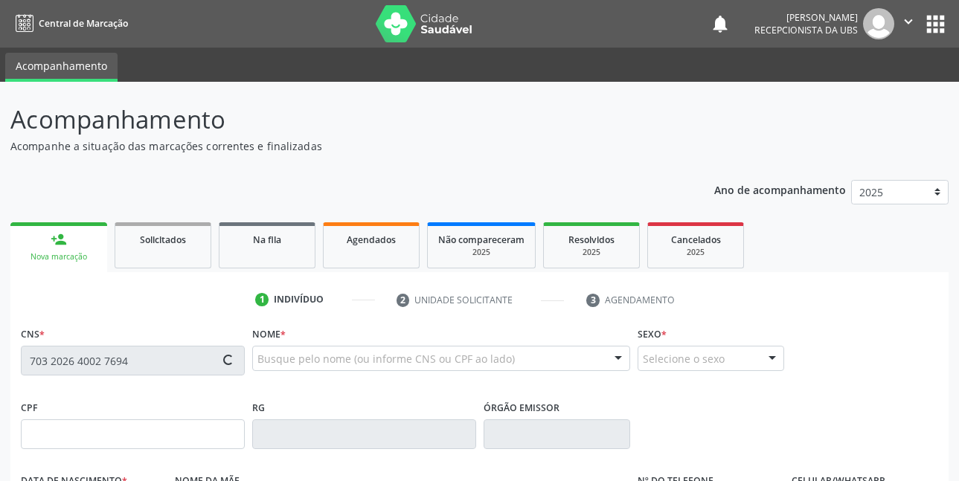
type input "(87) 99810-4502"
type input "156"
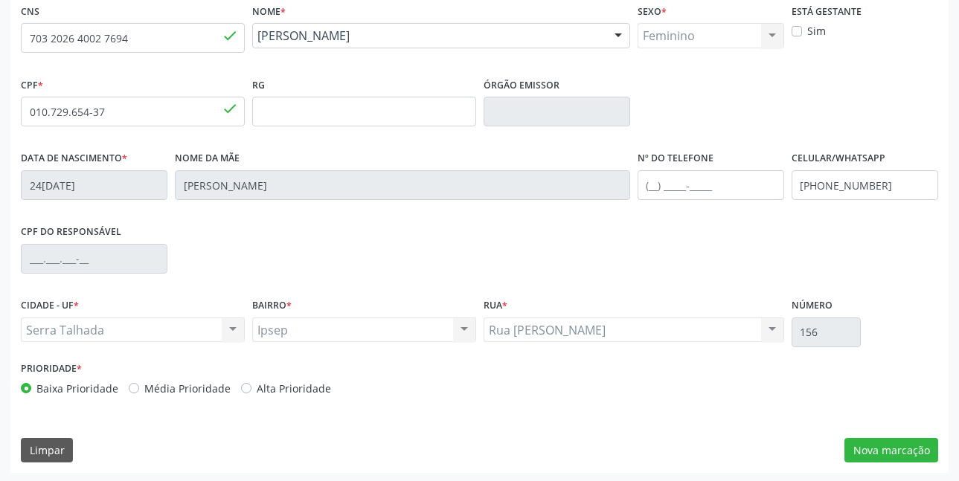
scroll to position [325, 0]
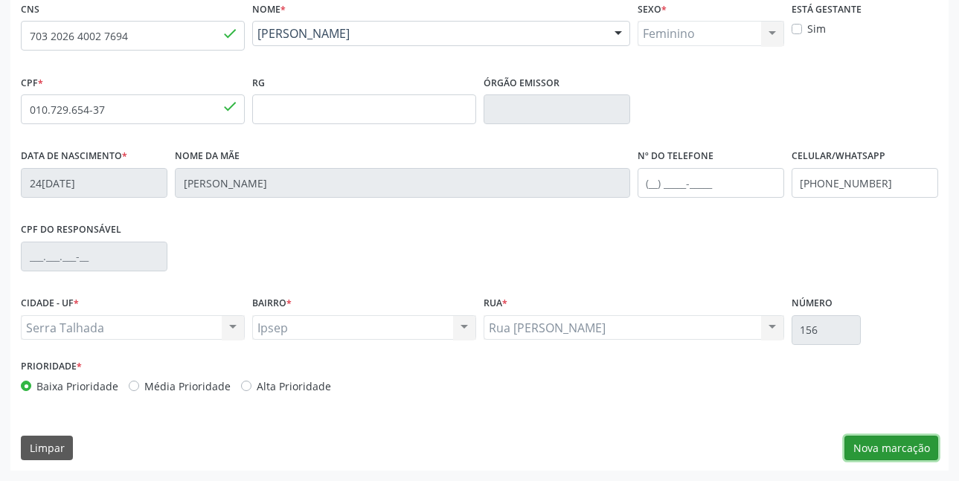
click at [900, 450] on button "Nova marcação" at bounding box center [891, 448] width 94 height 25
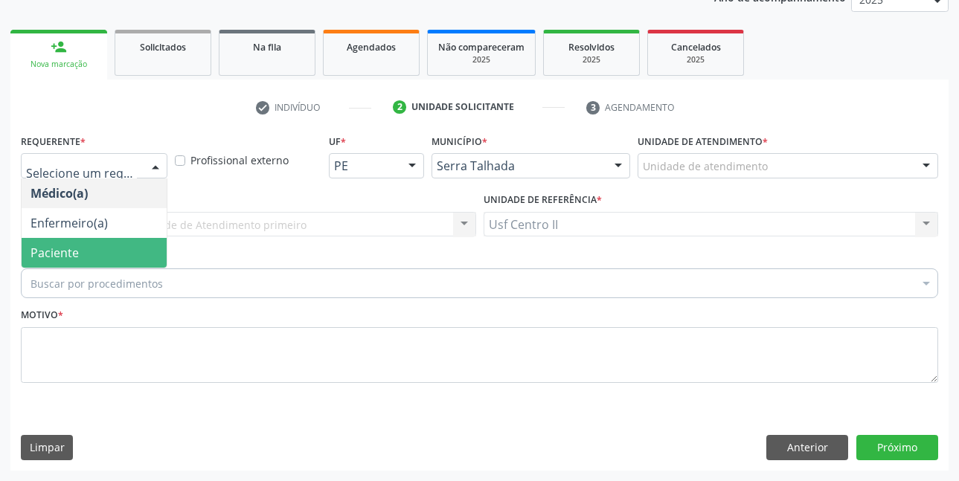
click at [83, 244] on span "Paciente" at bounding box center [94, 253] width 145 height 30
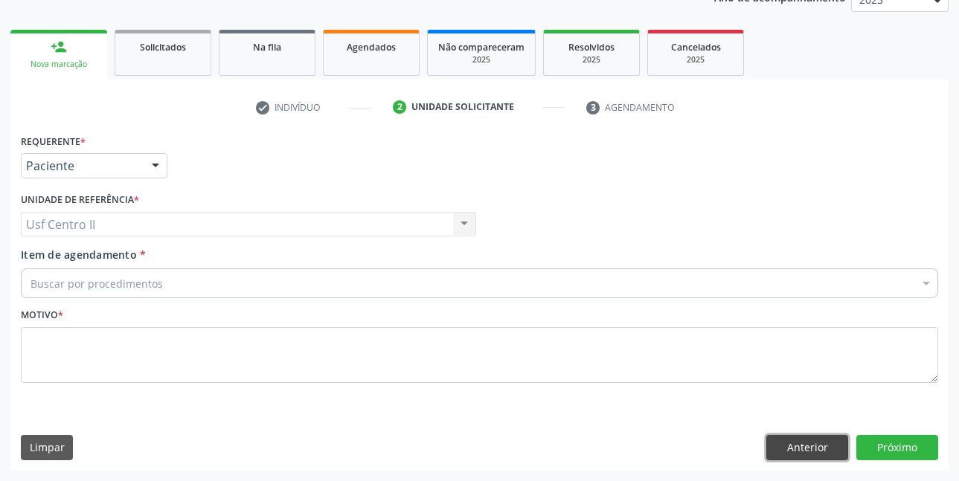
click at [805, 447] on button "Anterior" at bounding box center [807, 447] width 82 height 25
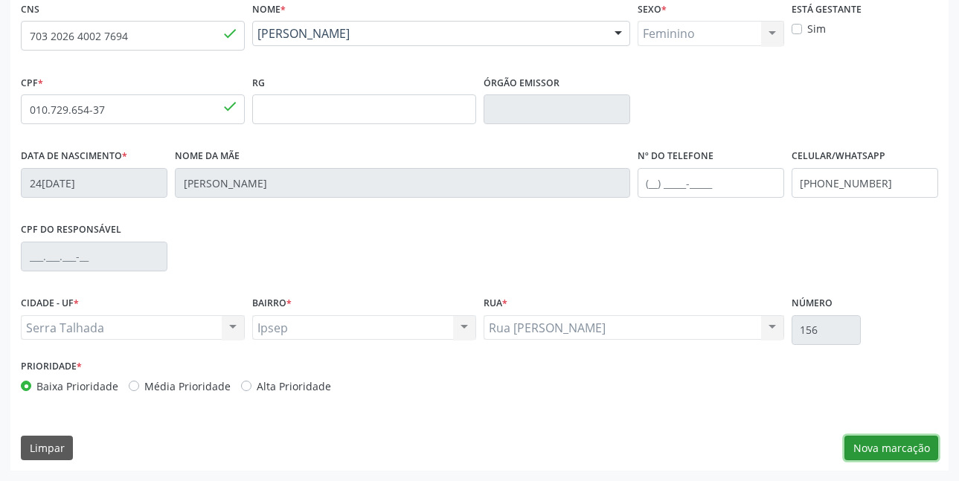
click at [909, 453] on button "Nova marcação" at bounding box center [891, 448] width 94 height 25
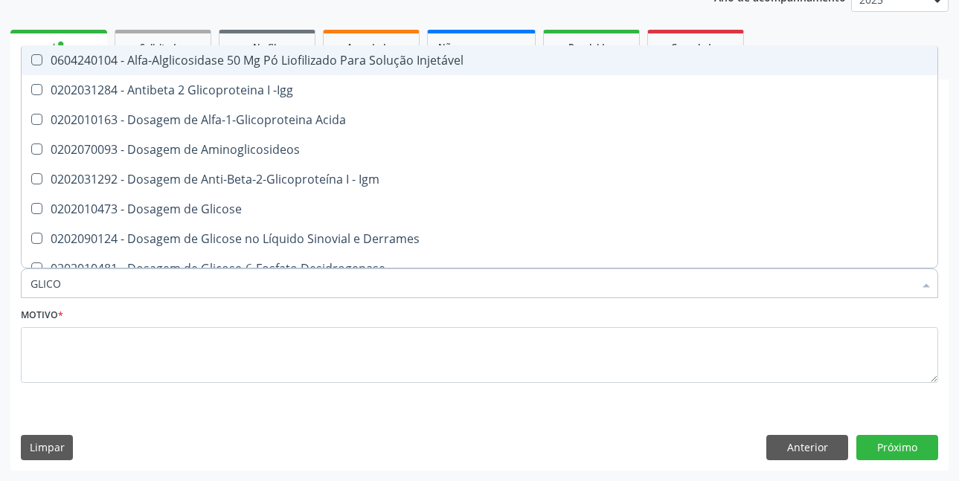
type input "GLICOS"
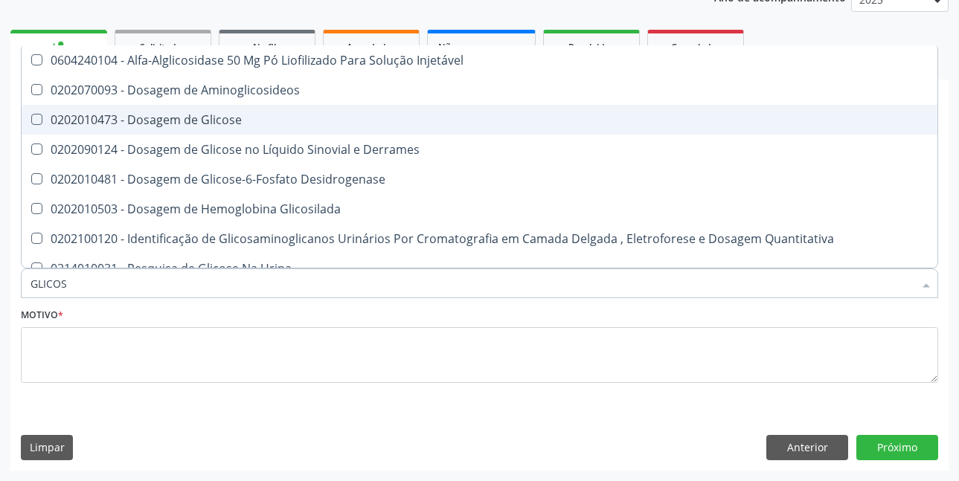
click at [216, 114] on div "0202010473 - Dosagem de Glicose" at bounding box center [479, 120] width 898 height 12
checkbox Glicose "true"
type input "GLICOSI"
checkbox Glicose "false"
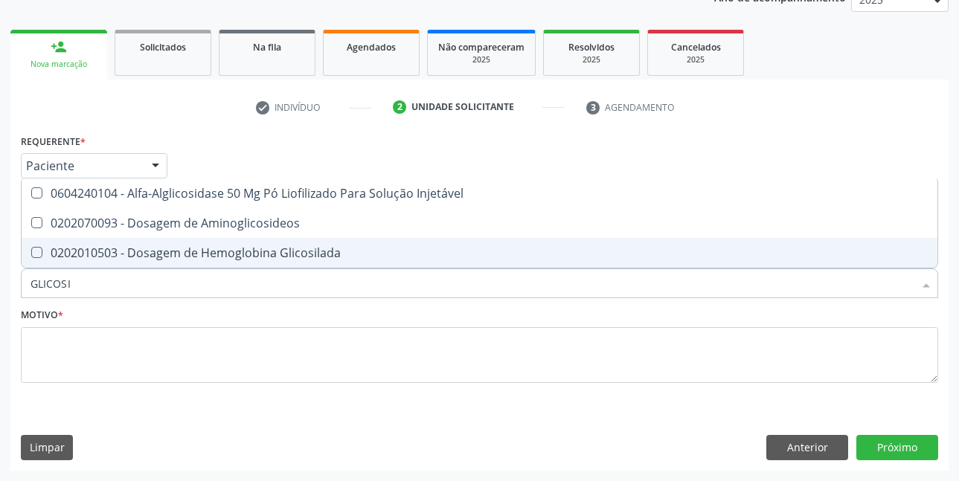
type input "GLICOSIL"
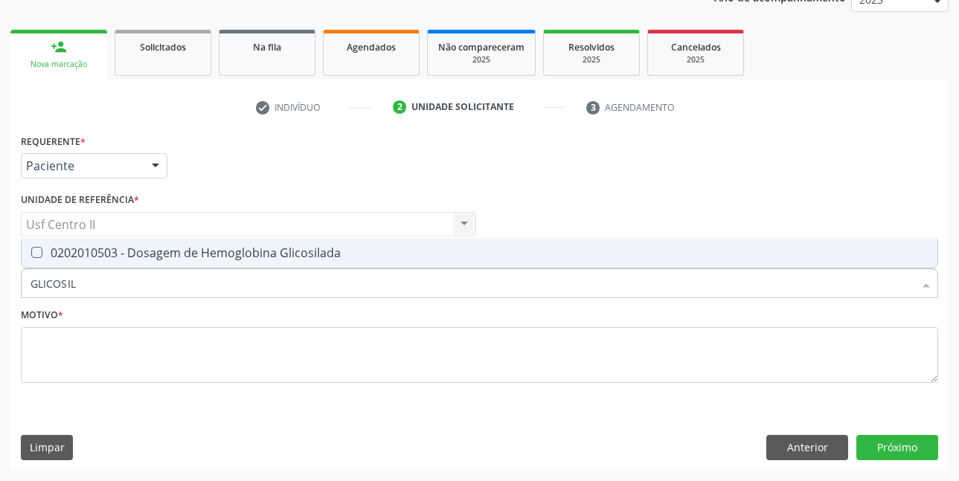
click at [250, 254] on div "0202010503 - Dosagem de Hemoglobina Glicosilada" at bounding box center [479, 253] width 898 height 12
checkbox Glicosilada "true"
type input "GLICOSI"
checkbox Glicosilada "false"
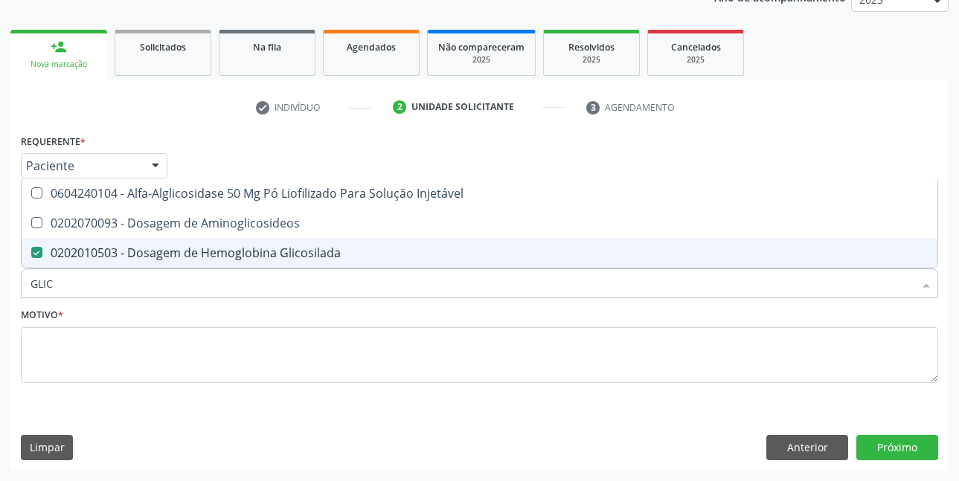
type input "GLI"
checkbox Glicosilada "false"
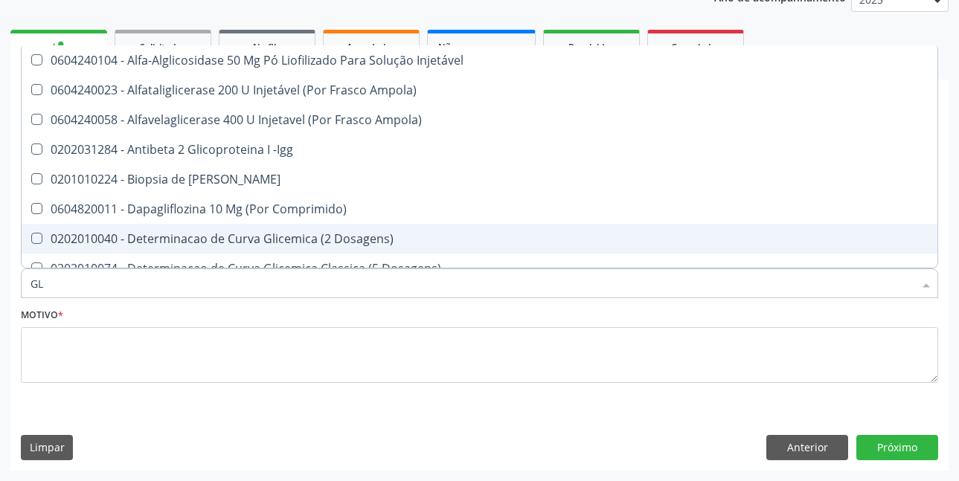
type input "G"
checkbox Glicose "false"
checkbox Glicosilada "false"
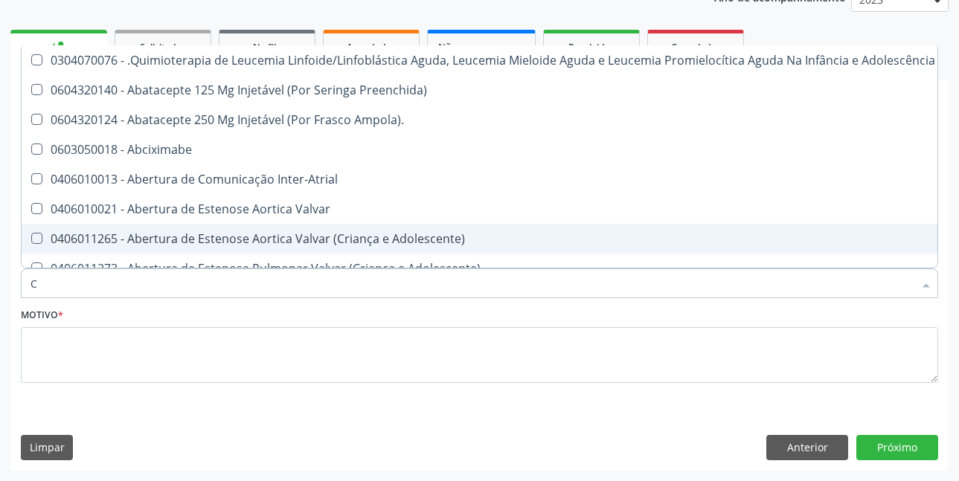
type input "CO"
checkbox Creatinina "true"
checkbox Neurocirurgia "true"
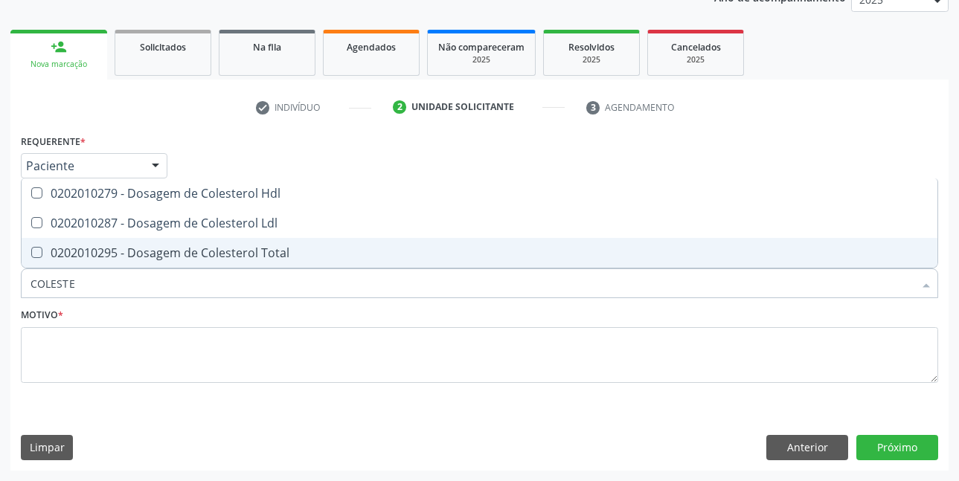
type input "COLESTER"
click at [195, 252] on div "0202010295 - Dosagem de Colesterol Total" at bounding box center [479, 253] width 898 height 12
checkbox Total "true"
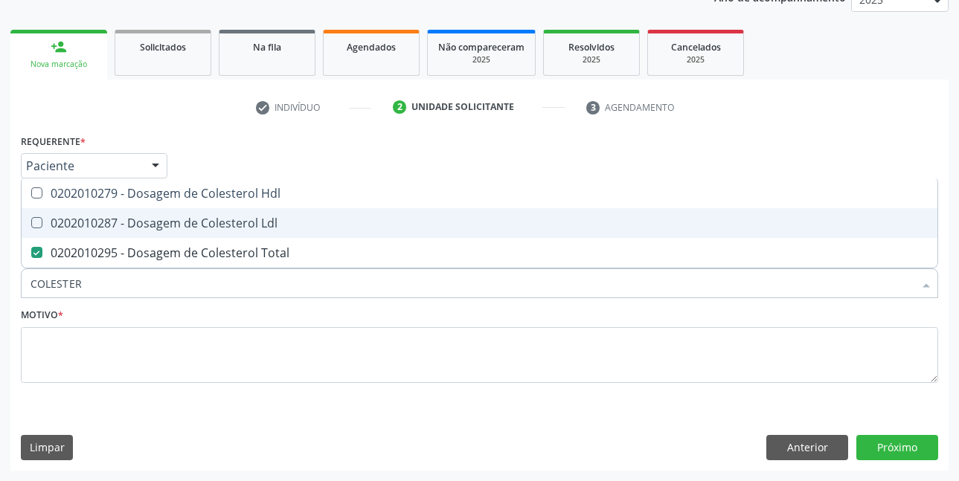
click at [222, 222] on div "0202010287 - Dosagem de Colesterol Ldl" at bounding box center [479, 223] width 898 height 12
checkbox Ldl "true"
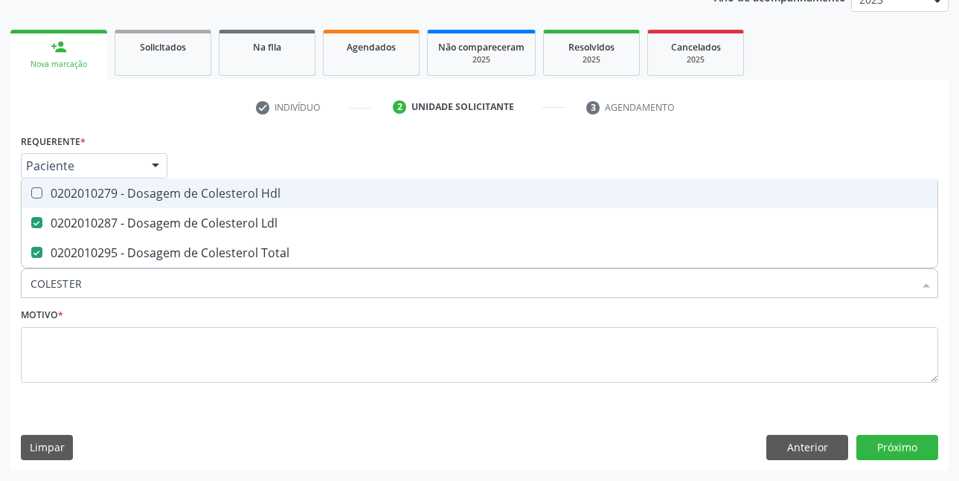
click at [242, 199] on div "0202010279 - Dosagem de Colesterol Hdl" at bounding box center [479, 193] width 898 height 12
checkbox Hdl "true"
type input "C"
checkbox Hdl "false"
checkbox Ldl "false"
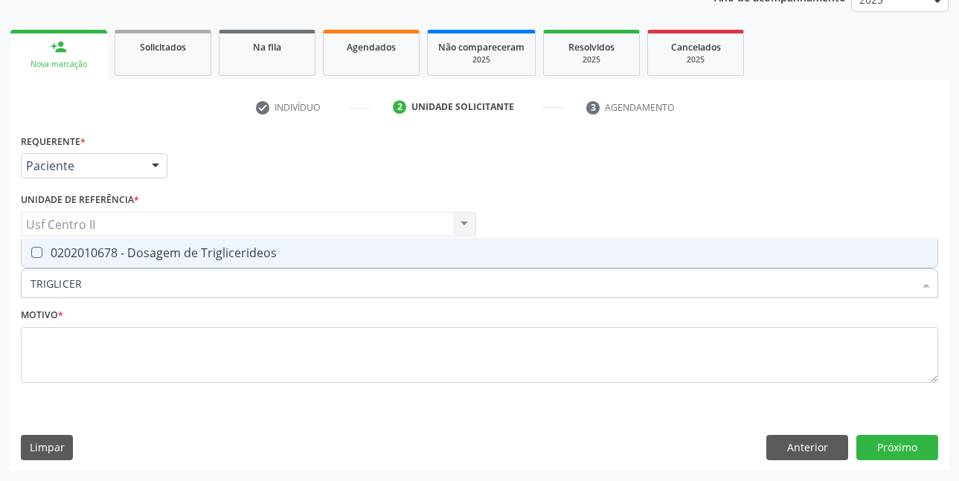
click at [219, 243] on span "0202010678 - Dosagem de Triglicerideos" at bounding box center [479, 253] width 915 height 30
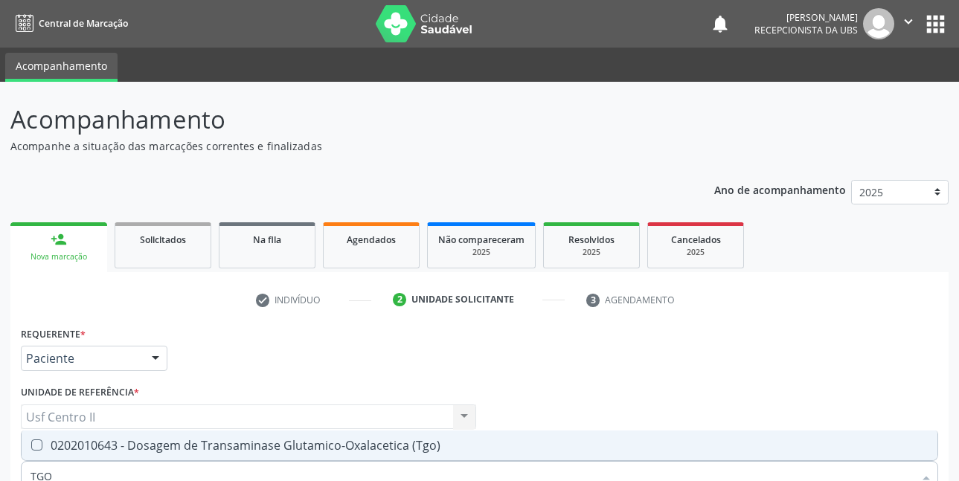
scroll to position [193, 0]
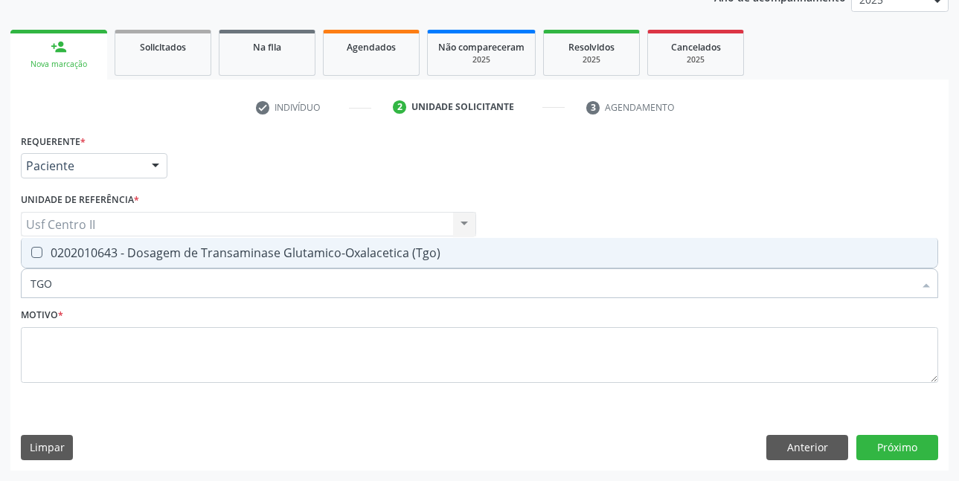
click at [225, 249] on div "0202010643 - Dosagem de Transaminase Glutamico-Oxalacetica (Tgo)" at bounding box center [479, 253] width 898 height 12
checkbox \(Tgo\) "true"
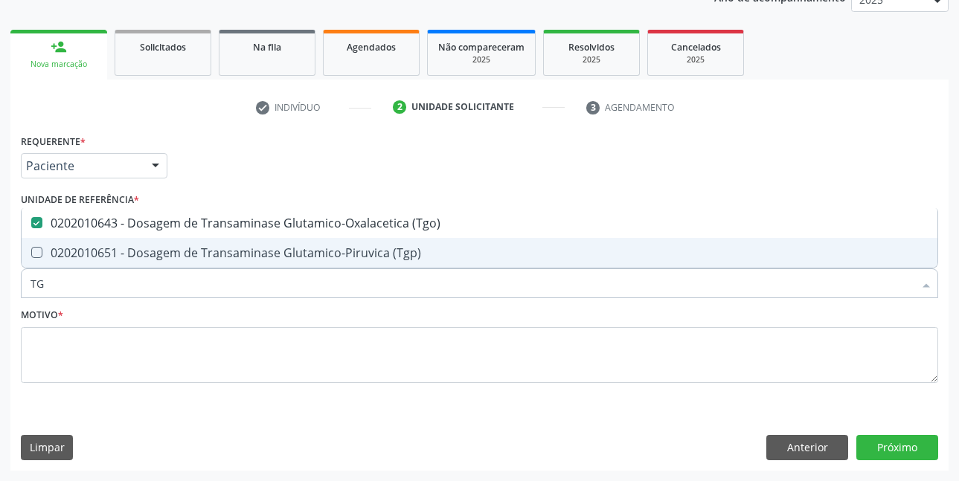
type input "TGP"
click at [225, 249] on div "0202010651 - Dosagem de Transaminase Glutamico-Piruvica (Tgp)" at bounding box center [479, 253] width 898 height 12
checkbox \(Tgp\) "true"
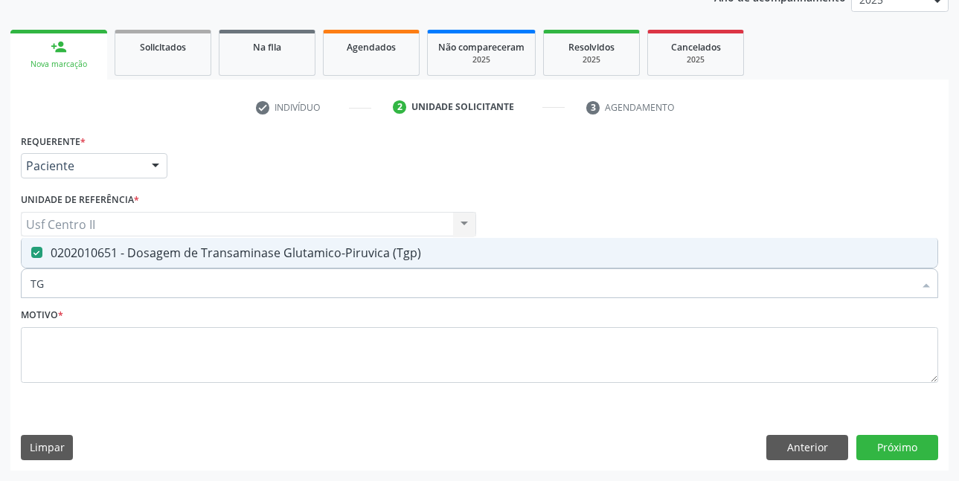
type input "T"
checkbox \(Tgp\) "false"
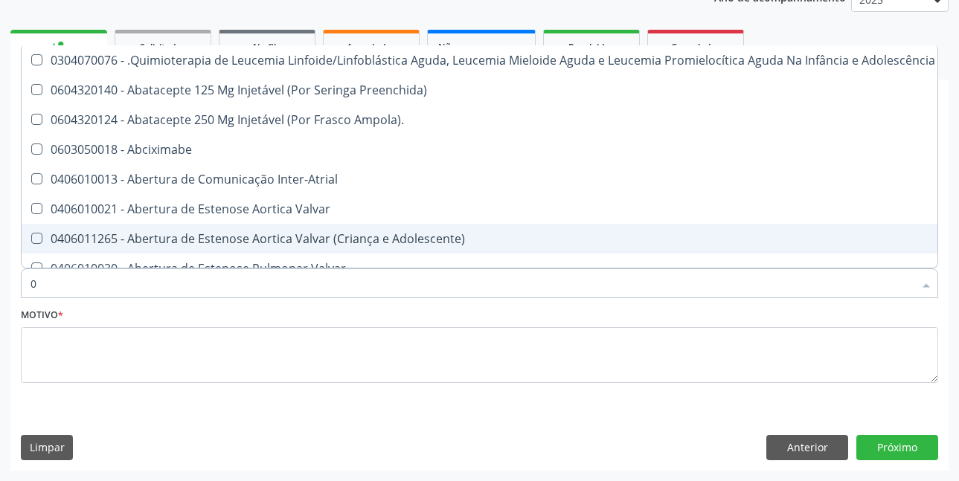
type input "02"
checkbox Capsula\) "true"
checkbox Comprimido\) "true"
checkbox Transferências "true"
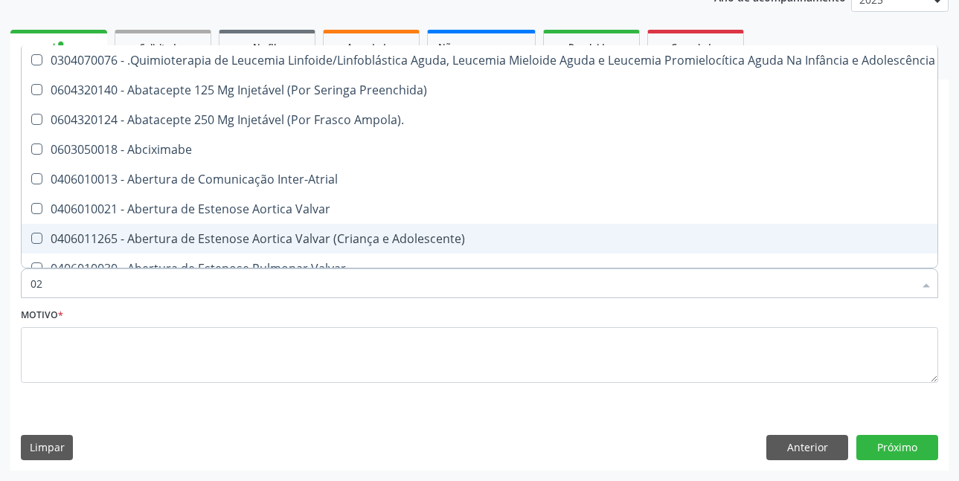
checkbox Meckel "true"
checkbox Bilateral "true"
checkbox Indireta "true"
checkbox Simples "true"
checkbox Leprae "true"
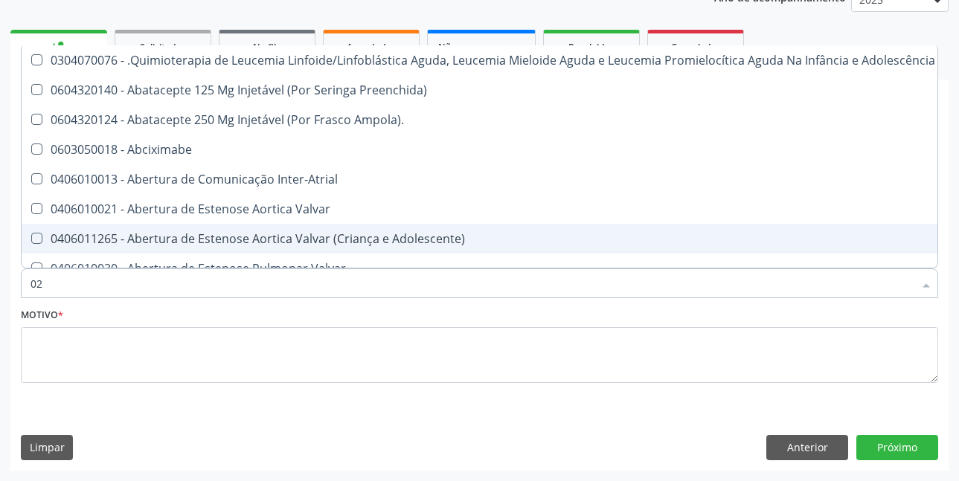
checkbox Laboratorial "true"
checkbox Citopatológico "true"
checkbox Transfusao "true"
checkbox Automatica\) "true"
checkbox Transplante "true"
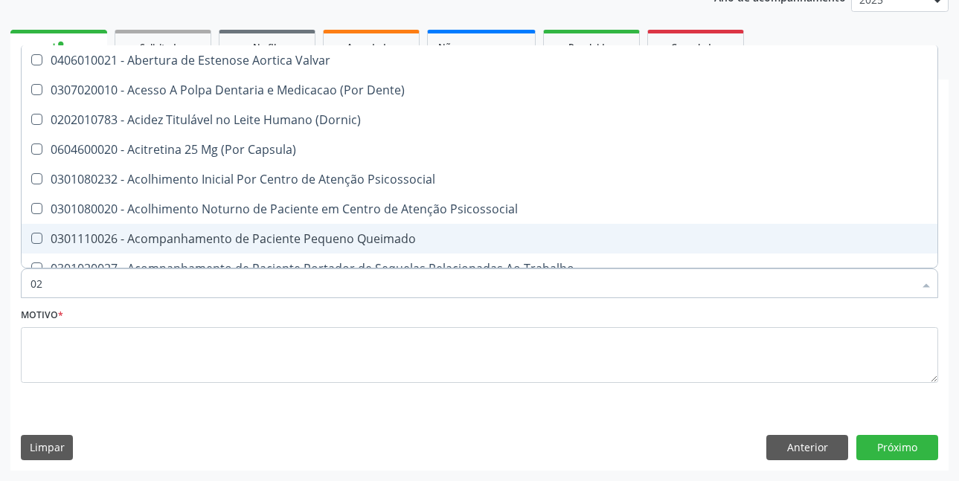
type input "020"
checkbox Telecanto "true"
checkbox Epispádia "true"
checkbox Anos\) "true"
checkbox Congênita "true"
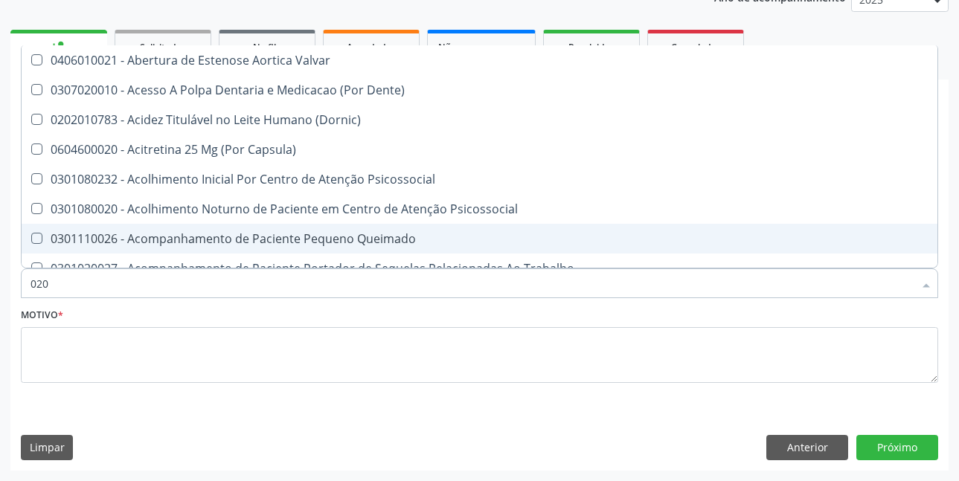
checkbox Complementar\) "true"
checkbox \(Qualitativo\) "true"
checkbox Glomerular "true"
checkbox Hormonais "true"
checkbox Artéria "true"
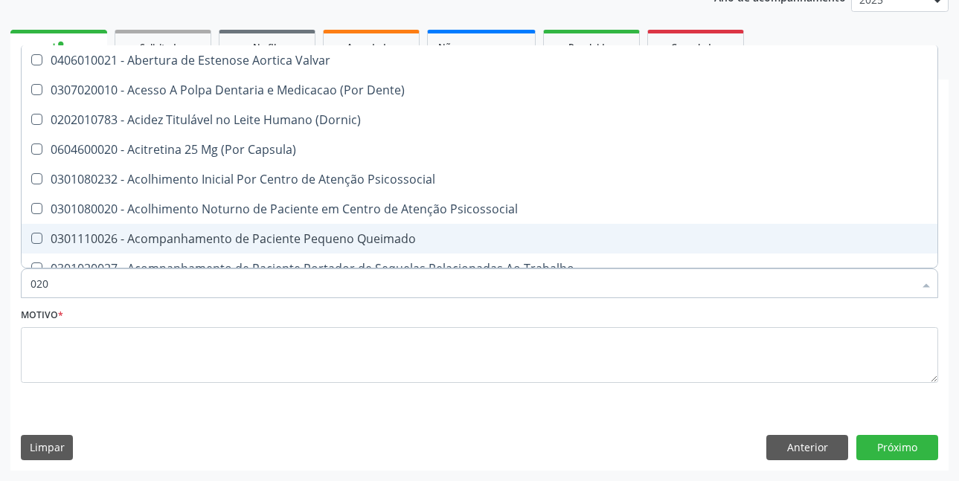
checkbox Semana\) "true"
checkbox Pediátrico "true"
checkbox Dias "true"
checkbox Ii\) "true"
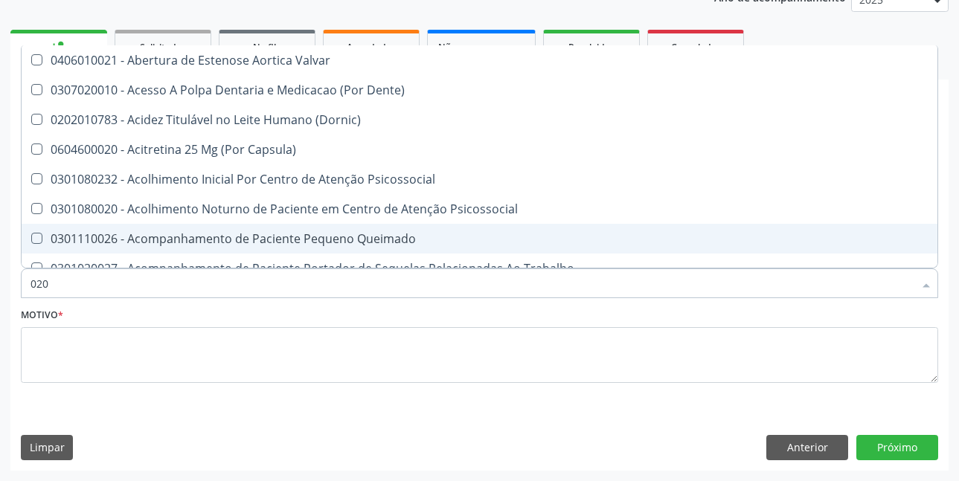
checkbox Calcio "false"
checkbox Hdl "false"
checkbox Ldl "false"
checkbox Total "false"
checkbox Creatinina "false"
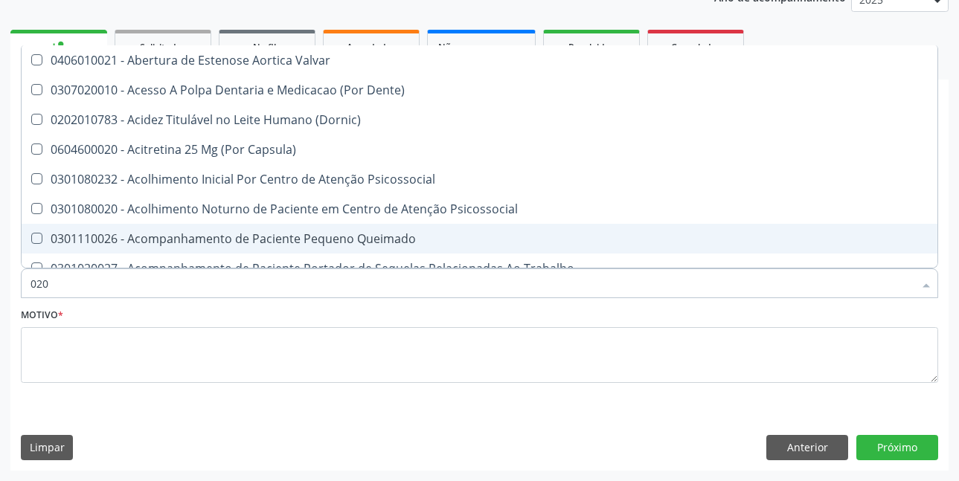
checkbox Glicose "false"
checkbox Glicosilada "false"
checkbox \(Tsh\) "false"
checkbox Livre\) "false"
checkbox \(Tgo\) "false"
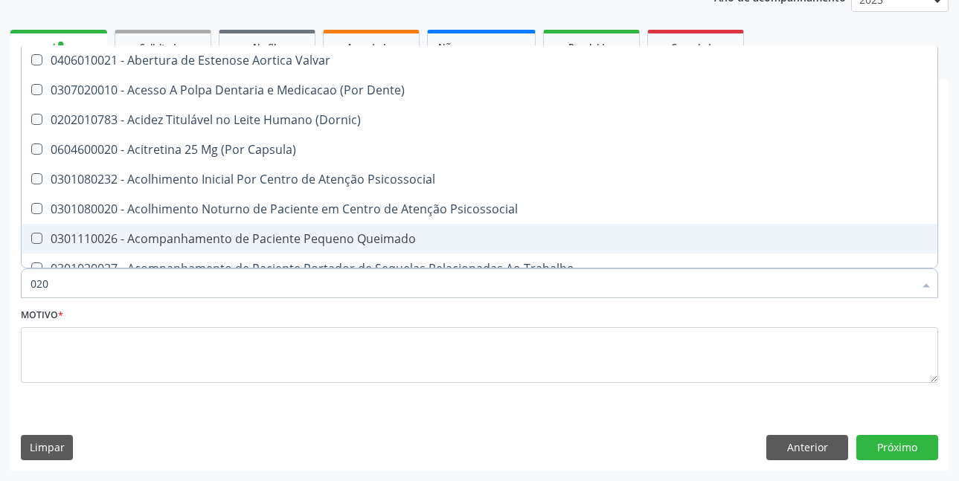
checkbox \(Tgp\) "false"
checkbox Triglicerideos "false"
checkbox \(T3\) "false"
checkbox Ureia "false"
type input "0202"
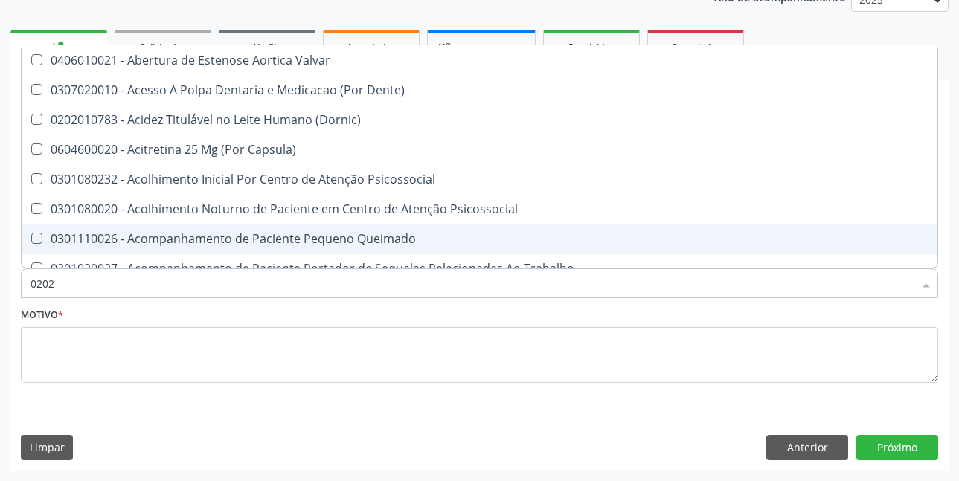
checkbox Familiares "true"
checkbox Cardiovascular "true"
checkbox Sistêmicas "true"
checkbox Sistêmico "true"
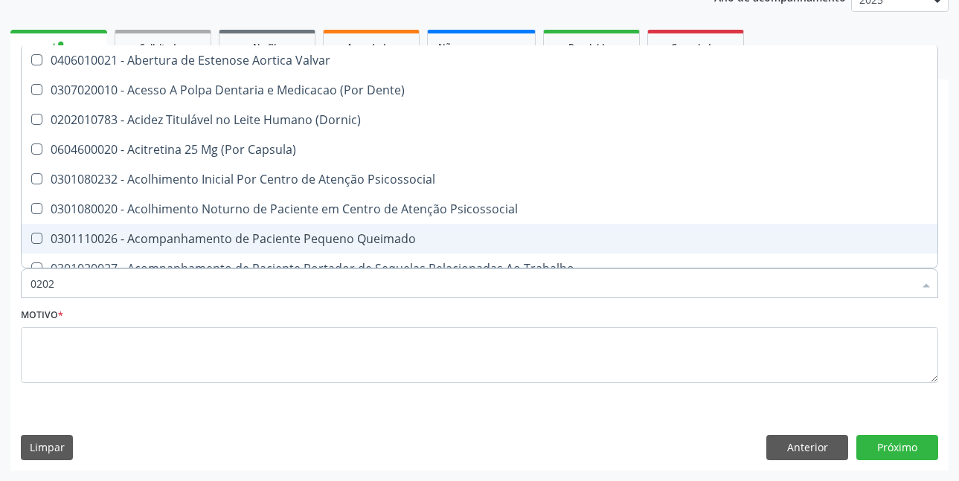
checkbox Auditiva "true"
checkbox Força "true"
checkbox Puericultura "true"
checkbox Aberto\) "true"
checkbox Nervo "true"
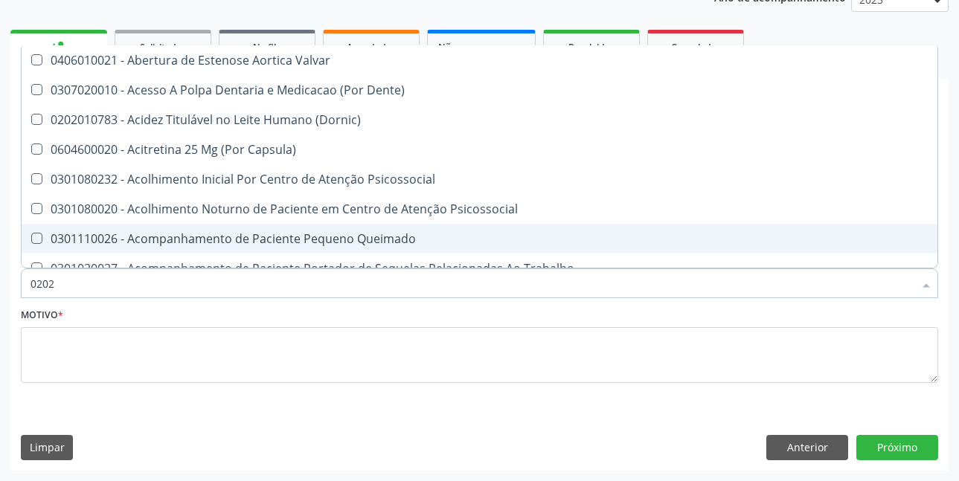
checkbox Aberto\) "true"
checkbox Nasal "true"
checkbox Telecanto "false"
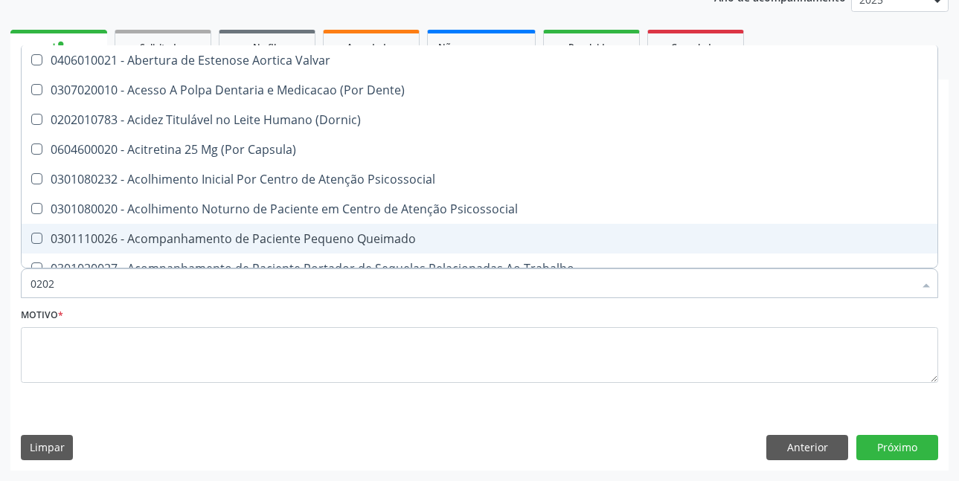
checkbox Epispádia "false"
checkbox Anos\) "false"
checkbox Congênita "false"
checkbox Complementar\) "false"
checkbox \(Qualitativo\) "false"
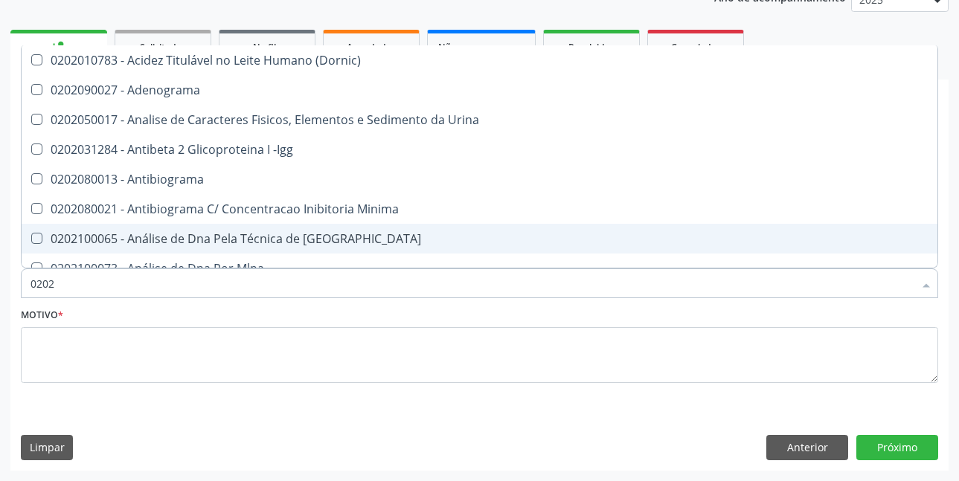
type input "02020"
checkbox Aluminio "true"
checkbox \(Psa\) "true"
checkbox III "true"
checkbox Barbituratos "true"
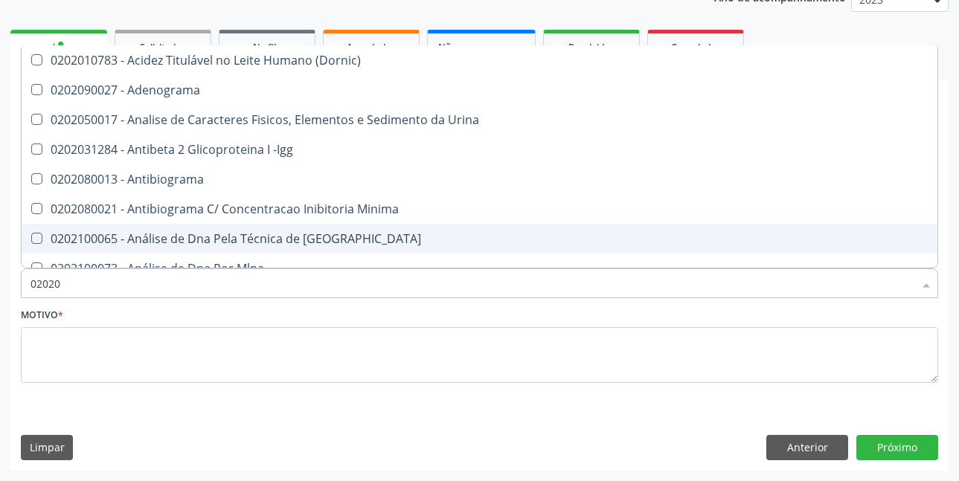
checkbox Hdl "false"
checkbox Ldl "false"
checkbox Total "false"
checkbox Creatinina "false"
checkbox Xi "true"
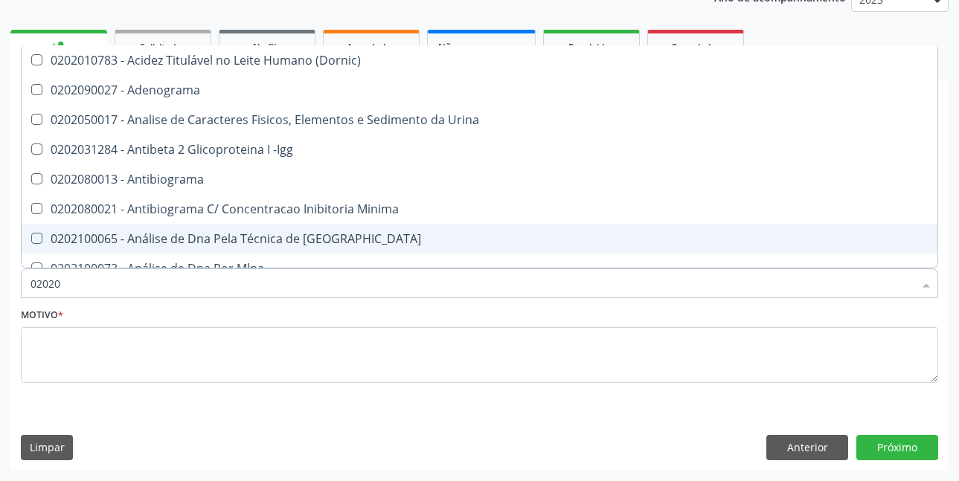
checkbox Fibrinogenio "true"
checkbox Esperma "true"
checkbox Glicose "false"
checkbox Glicosilada "false"
checkbox \(Tsh\) "false"
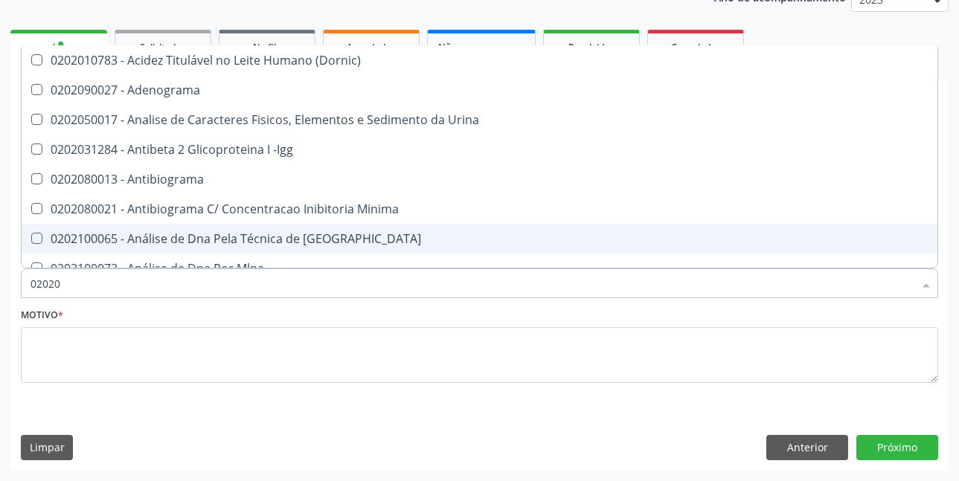
checkbox Progesterona "true"
checkbox Prolactina "true"
checkbox Funcional "true"
checkbox Horas\) "true"
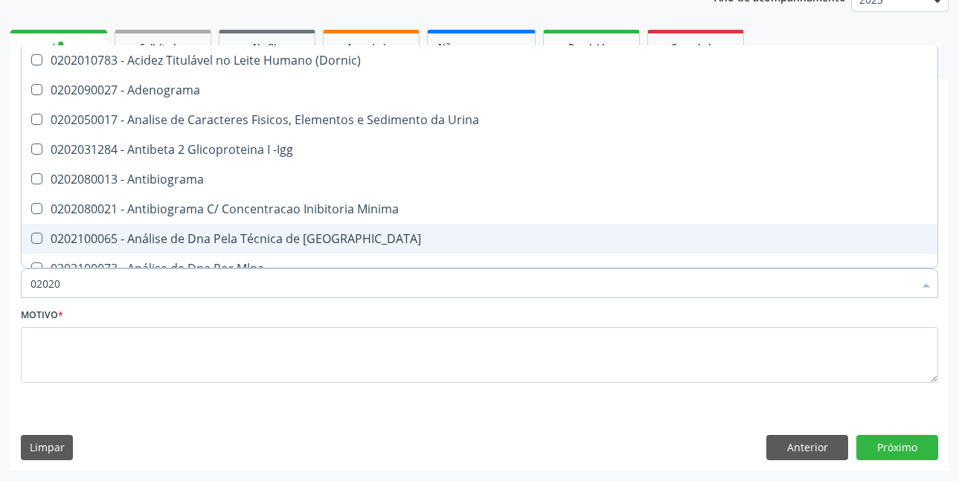
checkbox Derrames "true"
checkbox Livre\) "false"
checkbox \(Tgo\) "false"
checkbox \(Tgp\) "false"
checkbox Triglicerideos "false"
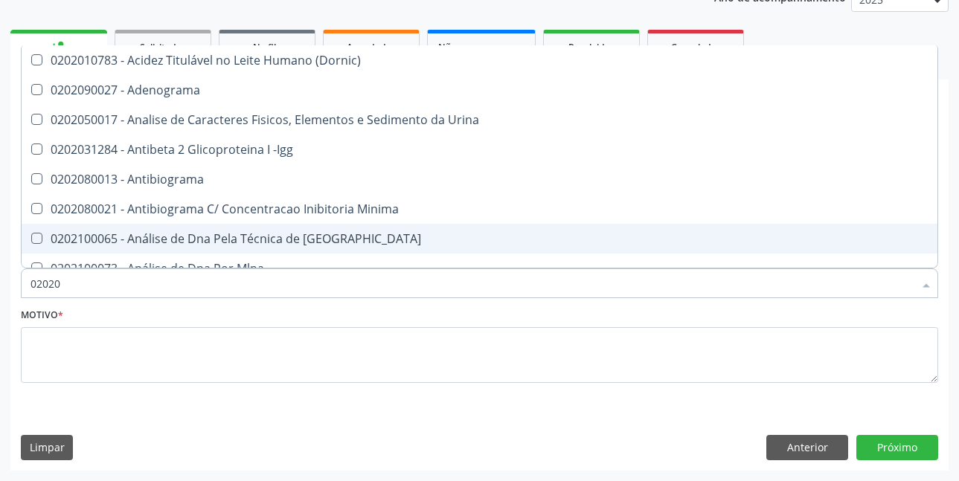
checkbox \(T3\) "false"
checkbox Ureia "false"
type input "020201"
checkbox Reticulocitos "true"
checkbox \(Pos-Pasteurização\) "true"
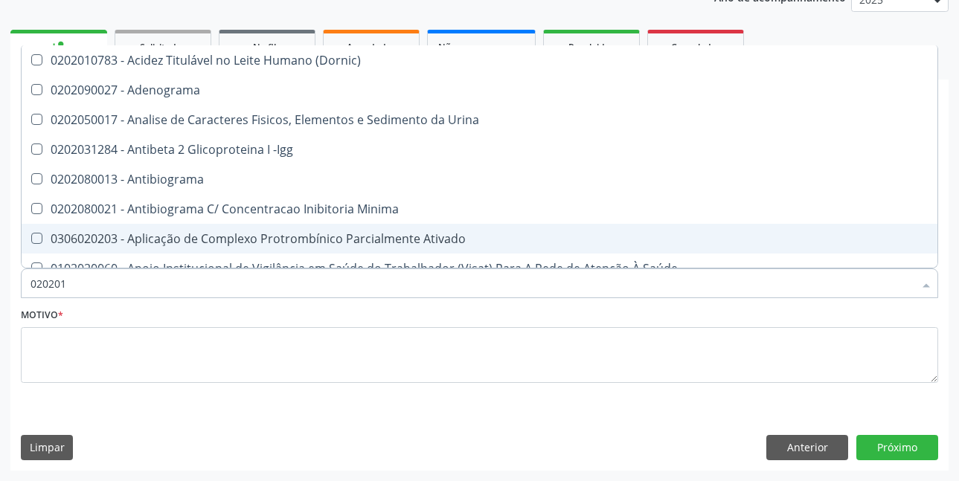
checkbox Molecular "true"
checkbox Parceria\) "true"
checkbox Gestante "true"
checkbox T3 "true"
checkbox Coagulação "true"
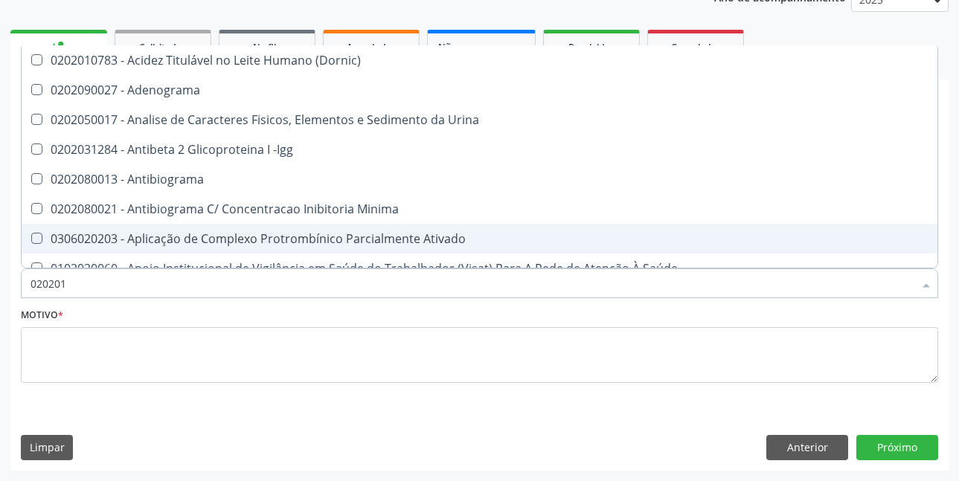
checkbox 17-Hidroxicorticosteroides "true"
checkbox D "true"
checkbox Acetona "true"
checkbox Ascorbico "true"
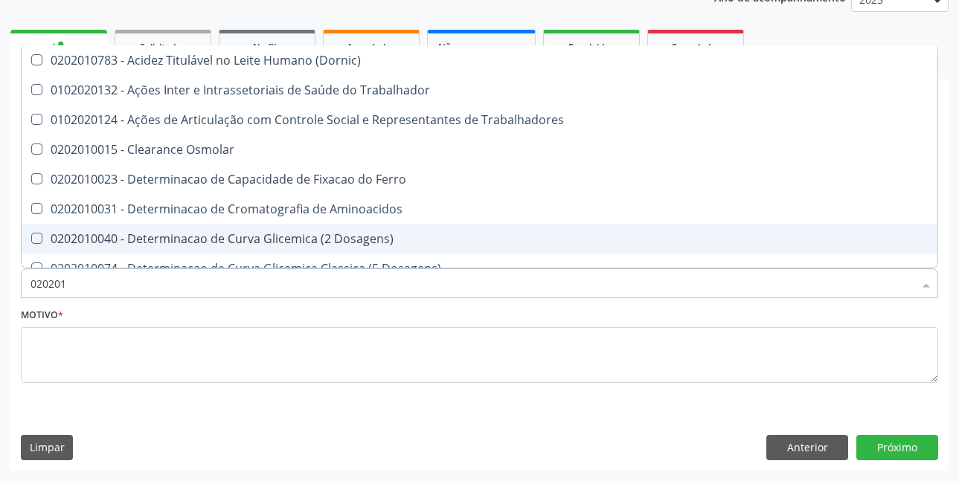
type input "0202010"
checkbox Aldolase "true"
checkbox Circulante "true"
checkbox III "true"
checkbox Fracoes "true"
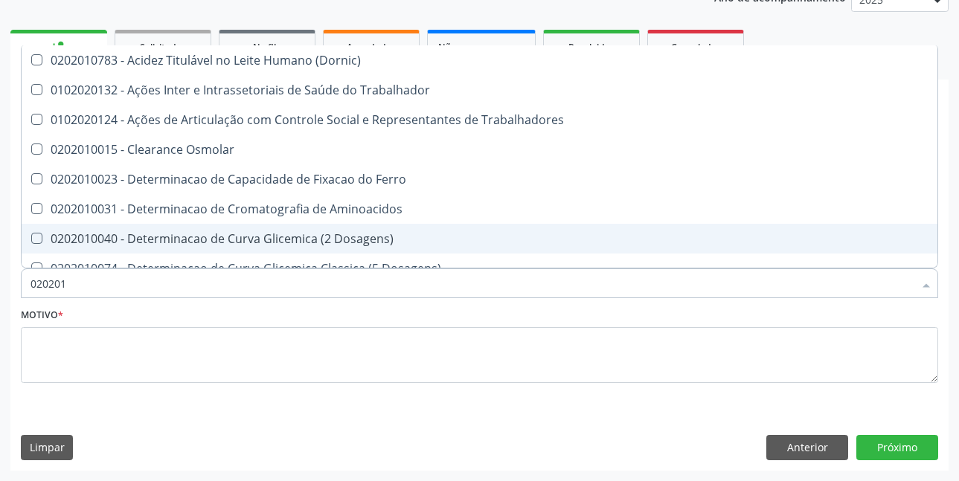
checkbox Calcio "false"
checkbox Ionizavel "true"
checkbox Hdl "false"
checkbox Ldl "false"
checkbox Total "false"
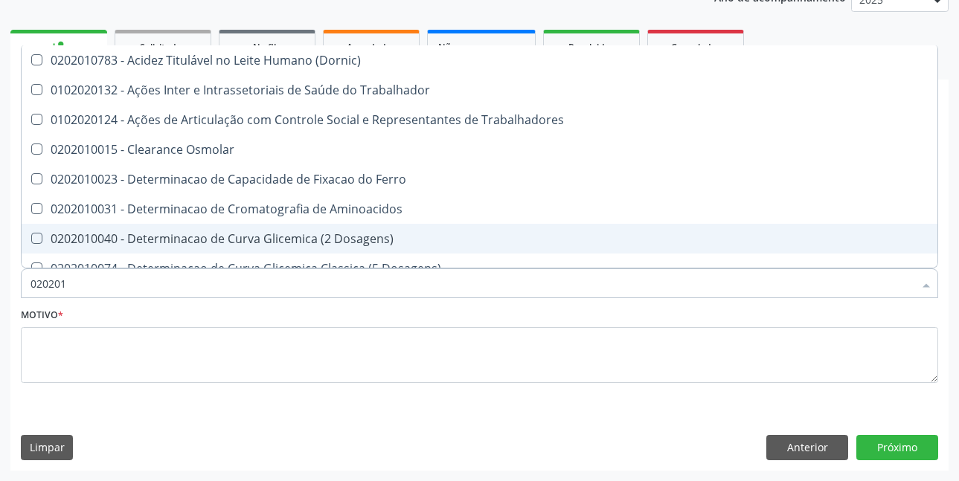
checkbox Creatinina "false"
checkbox II "true"
checkbox Serico "true"
checkbox Glicose "false"
checkbox Glicosilada "false"
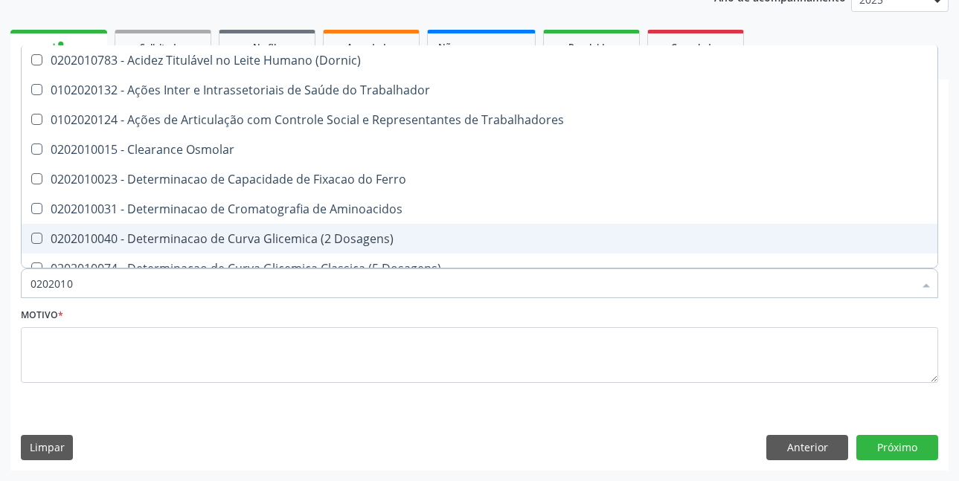
checkbox Leucino-Aminopeptidase "true"
checkbox Lipase "true"
checkbox Muco-Proteinas "true"
checkbox Piruvato "true"
checkbox \(Tgo\) "false"
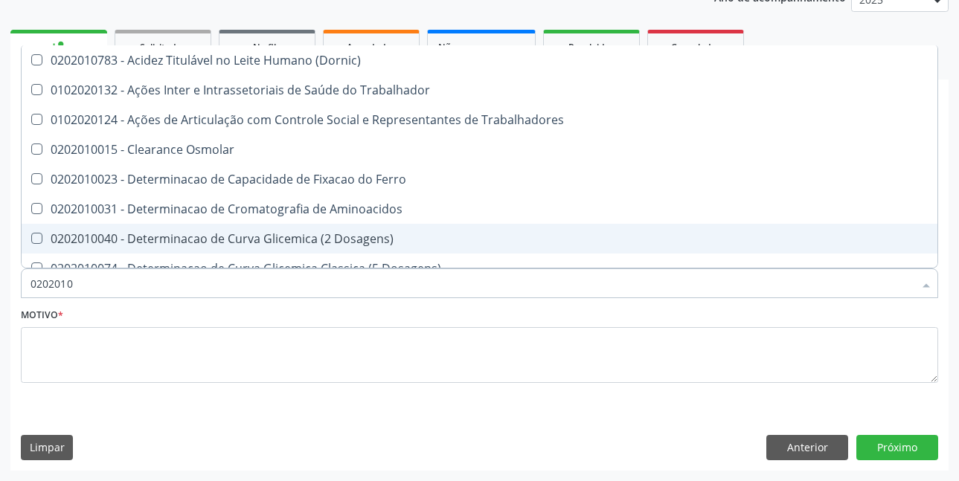
checkbox \(Tgp\) "false"
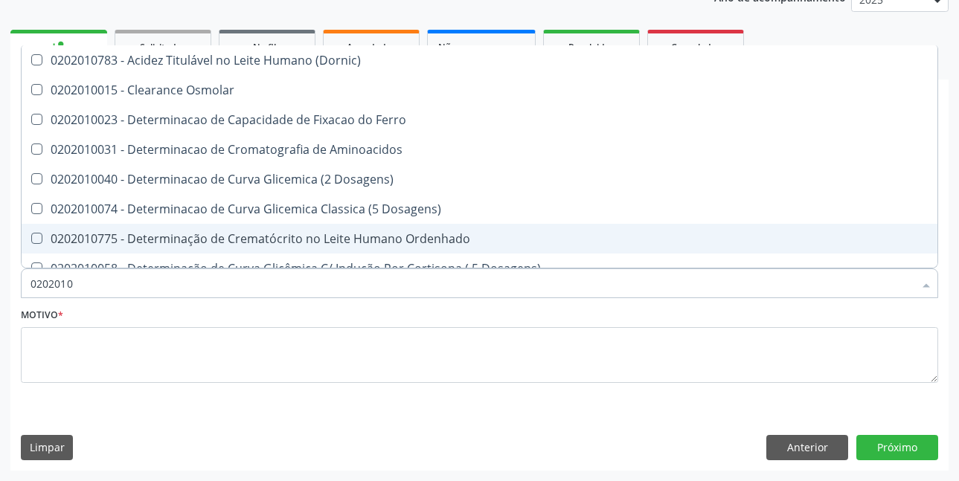
type input "02020104"
checkbox Dosagens\) "true"
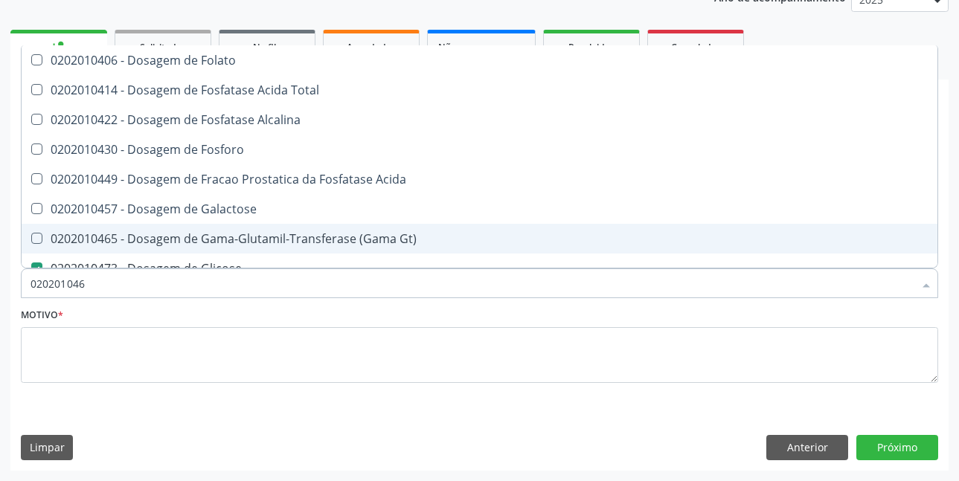
type input "0202010465"
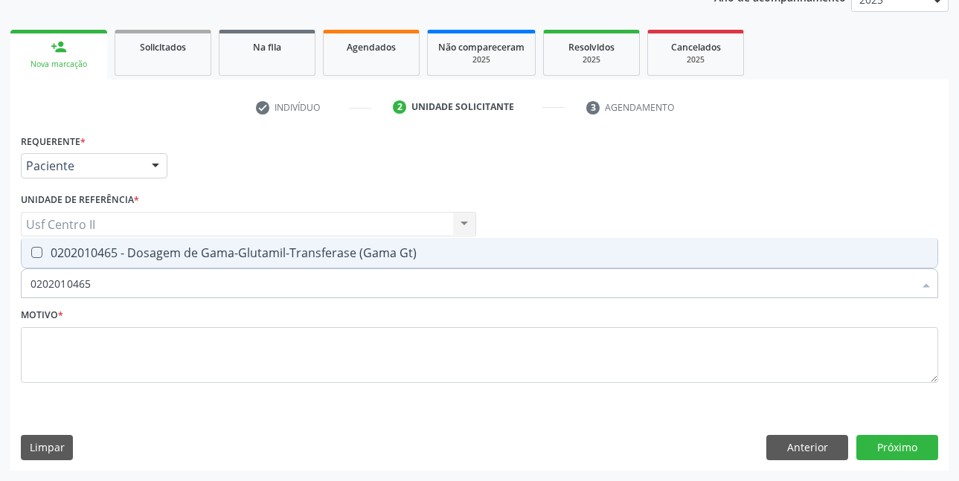
click at [225, 249] on div "0202010465 - Dosagem de Gama-Glutamil-Transferase (Gama Gt)" at bounding box center [479, 253] width 898 height 12
checkbox Gt\) "true"
type input "0"
checkbox Gt\) "false"
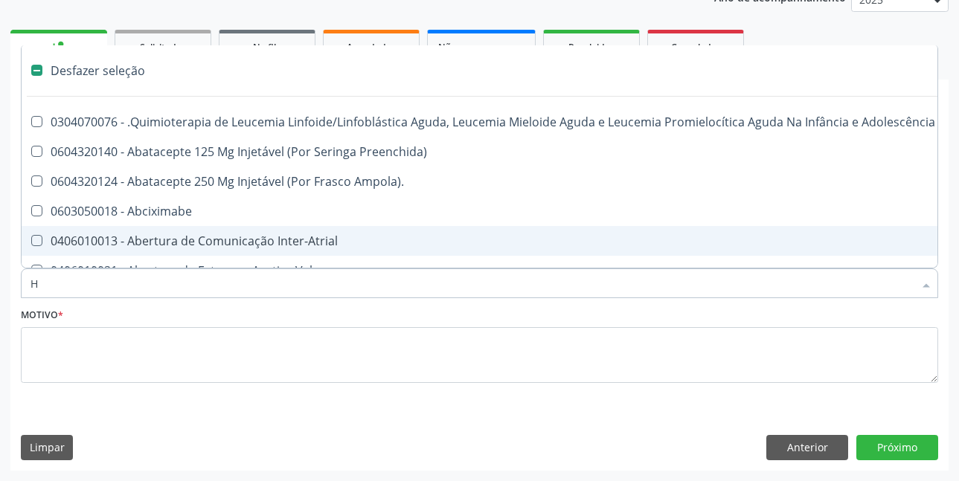
type input "HE"
checkbox Cística "true"
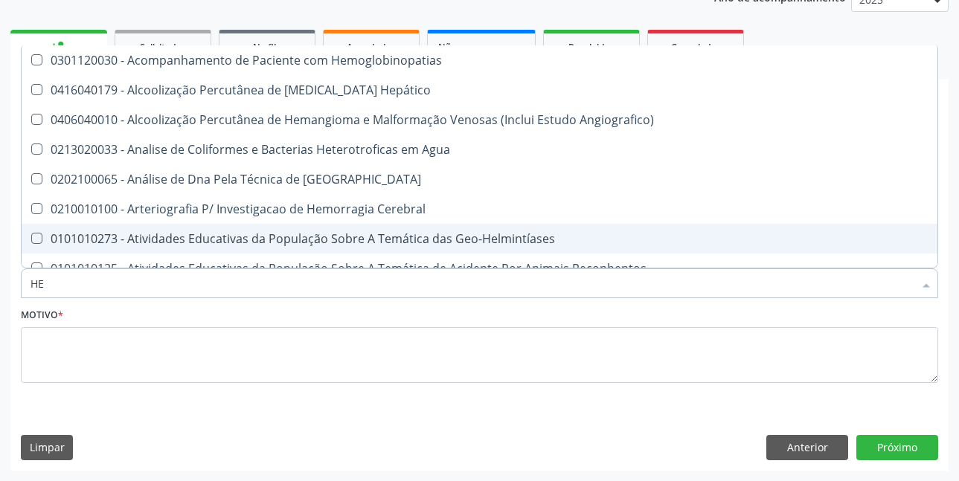
type input "HEM"
checkbox \(Qualitativo\) "true"
checkbox Glicosilada "false"
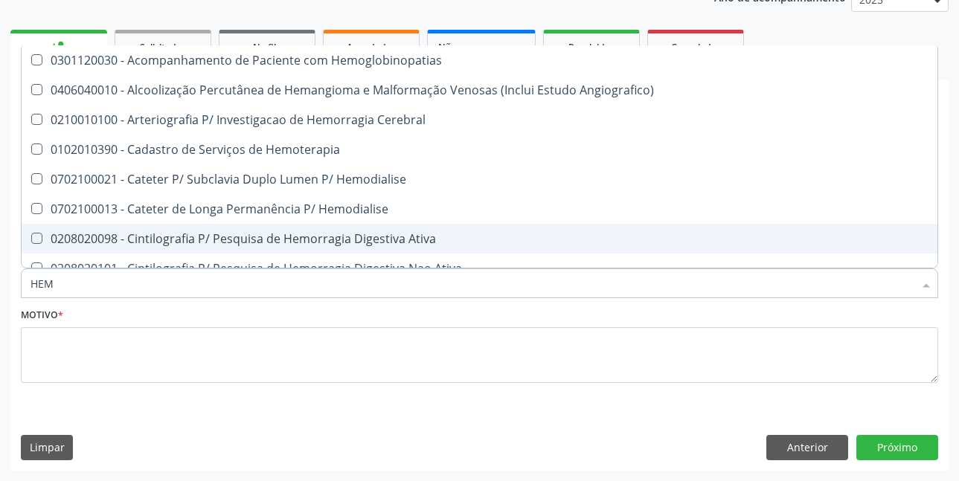
type input "HEMO"
checkbox Hemacias "true"
checkbox Glicosilada "false"
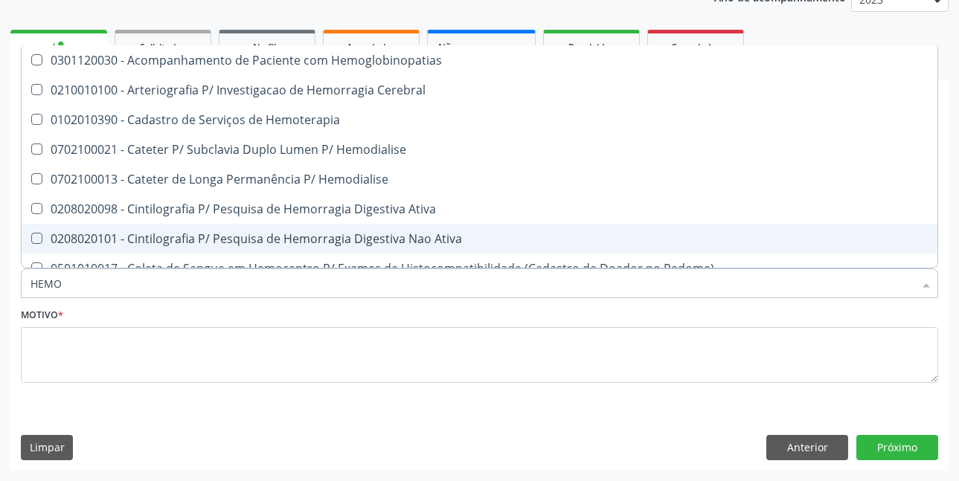
type input "HEMOG"
checkbox Tardio\) "true"
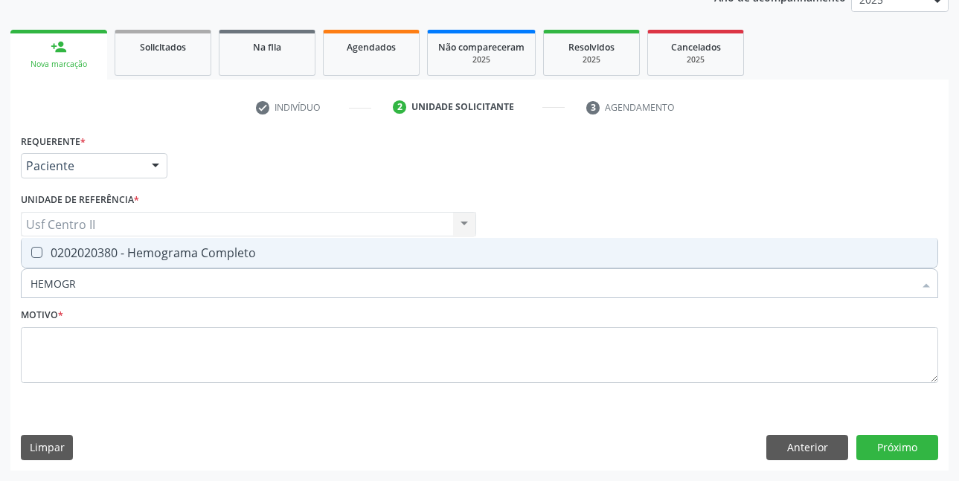
type input "HEMOGRA"
click at [225, 249] on div "0202020380 - Hemograma Completo" at bounding box center [479, 253] width 898 height 12
checkbox Completo "true"
type input "HEMOG"
checkbox Completo "false"
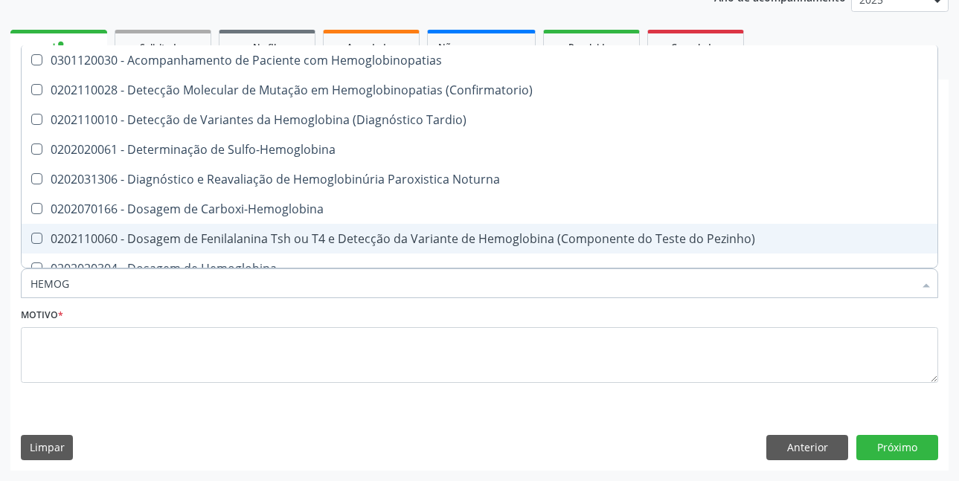
type input "HEMO"
checkbox Glicosilada "false"
checkbox Completo "false"
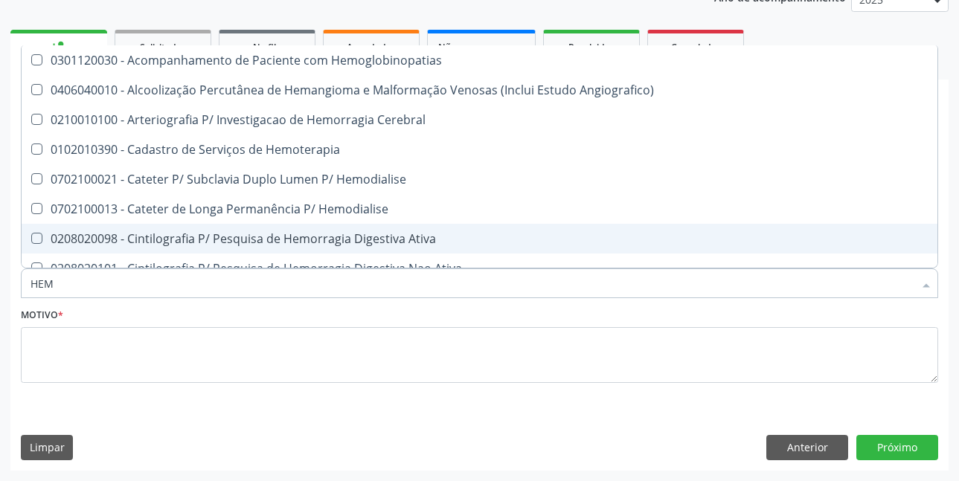
type input "HE"
checkbox Glicosilada "false"
checkbox Hematocrito "true"
checkbox Completo "false"
checkbox Orgaos "true"
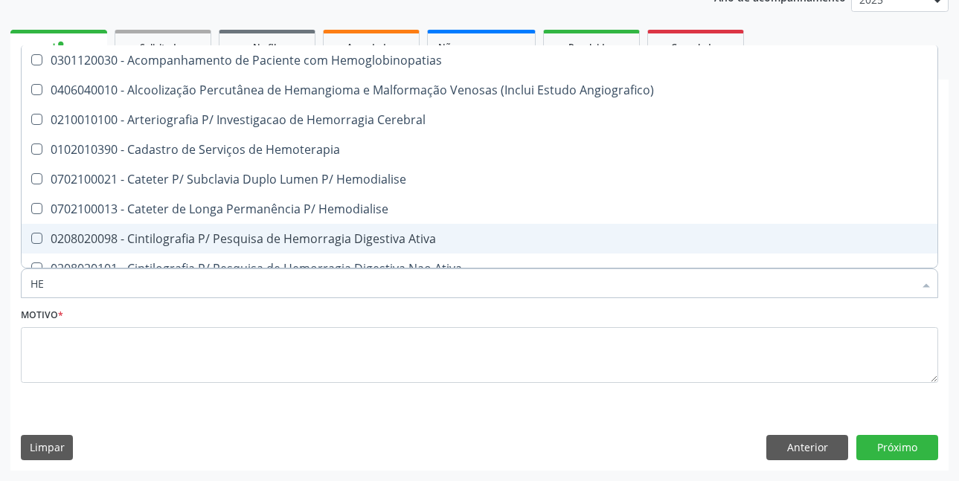
type input "H"
checkbox Hematocrito "false"
checkbox Orgaos "false"
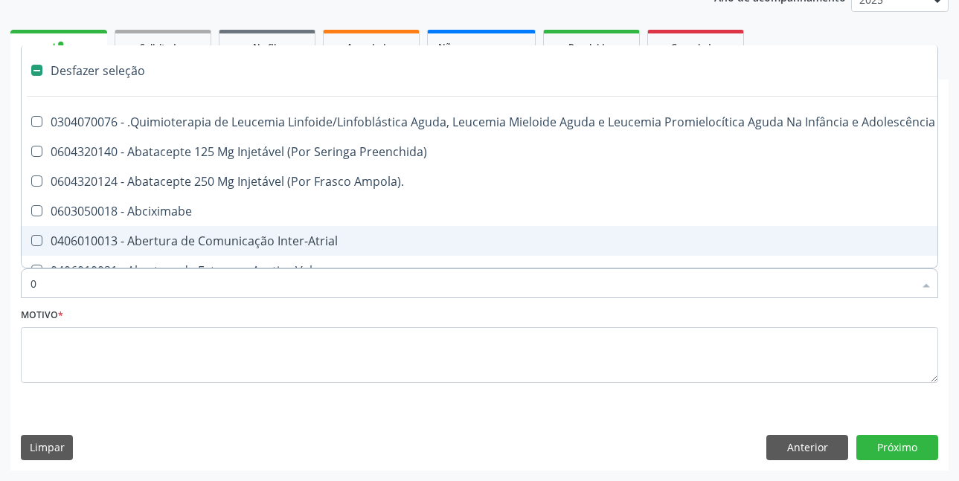
type input "02"
checkbox Capsula\) "true"
checkbox Comprimido\) "true"
checkbox Transferências "true"
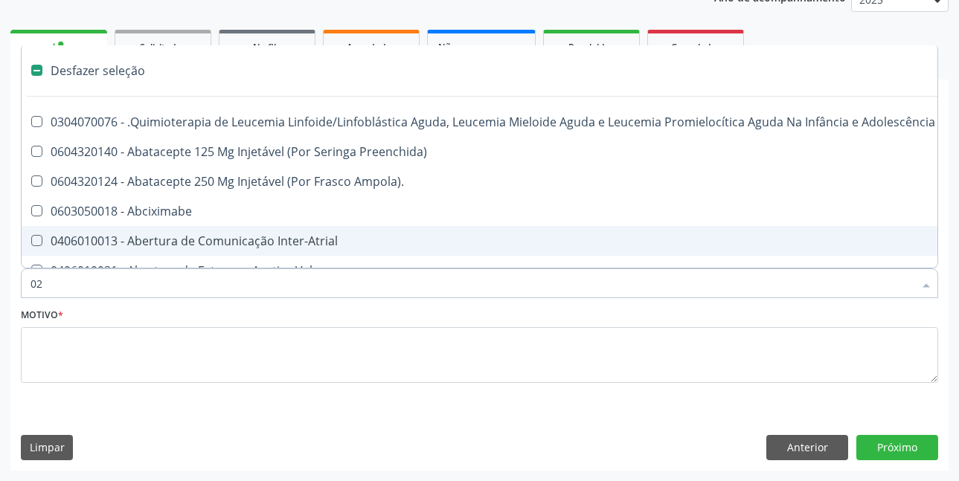
checkbox Meckel "true"
checkbox Método\) "true"
checkbox Bilateral "true"
checkbox Indireta "true"
checkbox Simples "true"
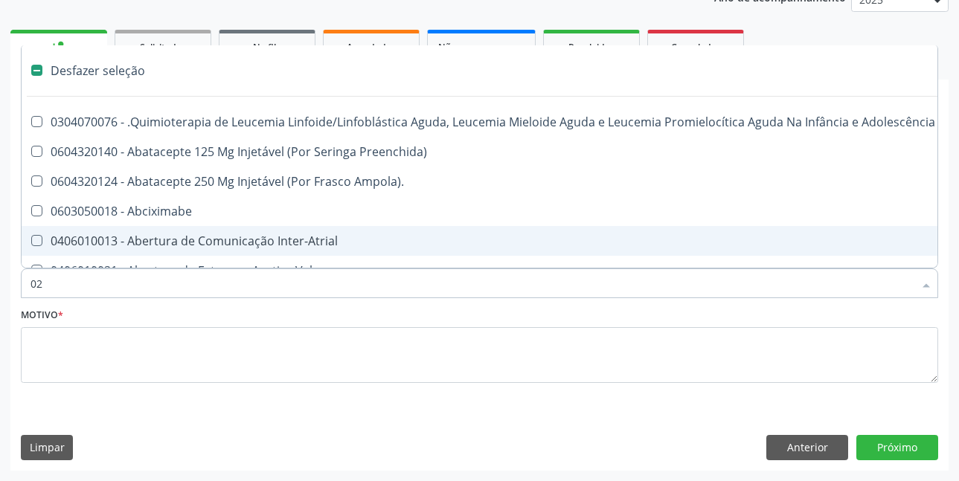
checkbox Leprae "true"
checkbox Laboratorial "true"
checkbox Citopatológico "true"
checkbox Transfusao "true"
checkbox Automatica\) "true"
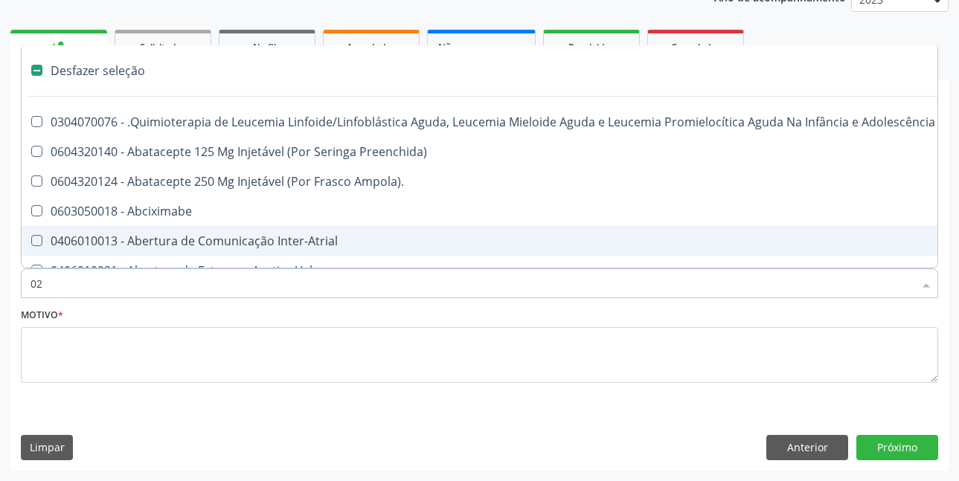
checkbox Transplante "true"
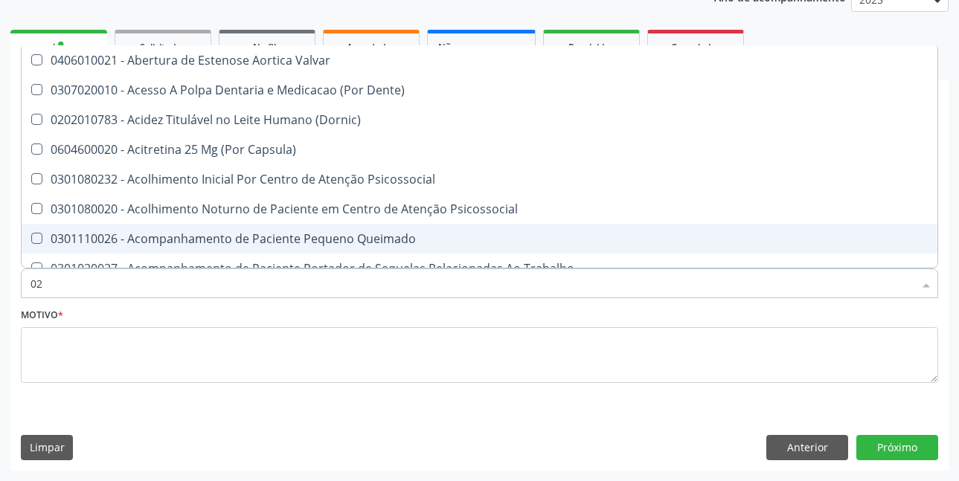
type input "020"
checkbox Telecanto "true"
checkbox Epispádia "true"
checkbox Anos\) "true"
checkbox Congênita "true"
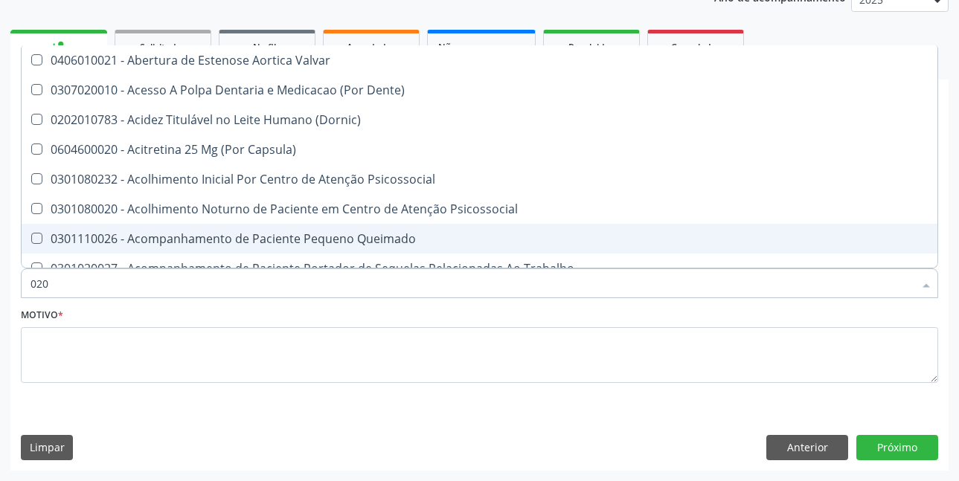
checkbox Complementar\) "true"
checkbox \(Qualitativo\) "true"
checkbox Glomerular "true"
checkbox Hormonais "true"
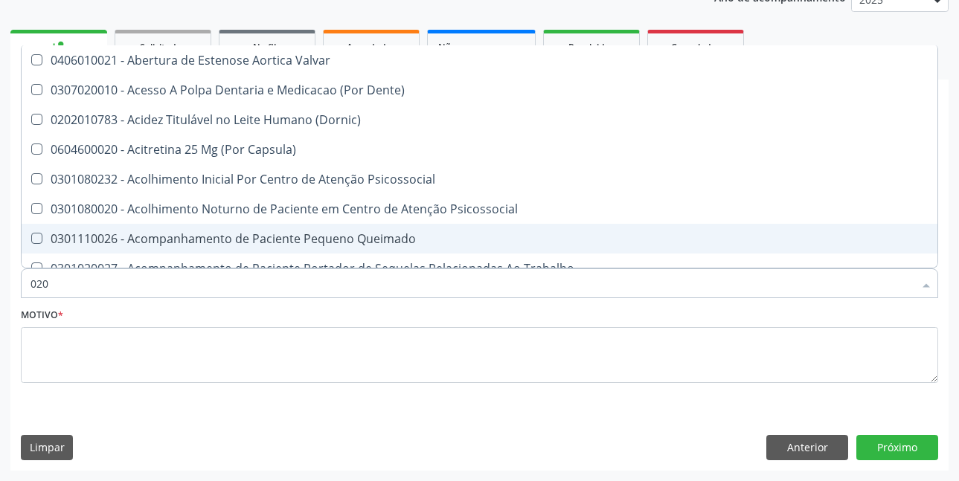
checkbox Artéria "true"
checkbox Semana\) "true"
checkbox Pediátrico "true"
checkbox Dias "true"
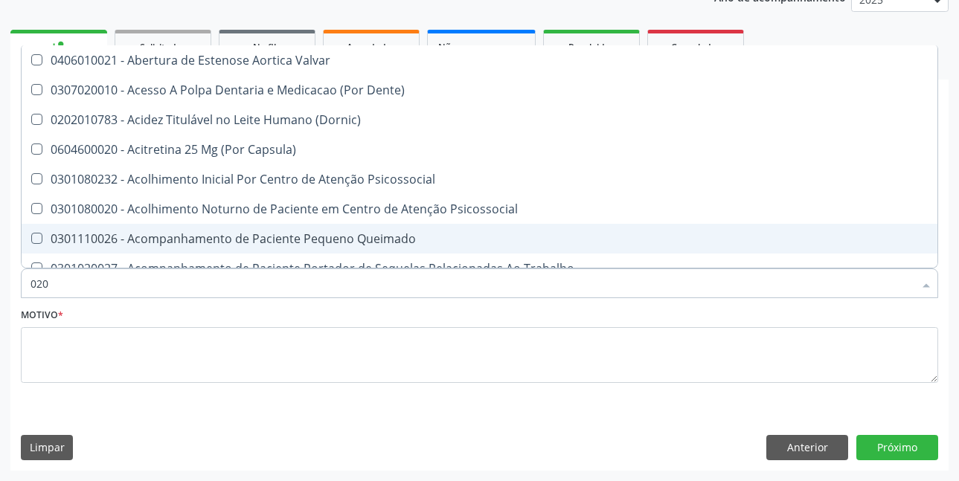
checkbox Ii\) "true"
checkbox Calcio "false"
checkbox Hdl "false"
checkbox Ldl "false"
checkbox Total "false"
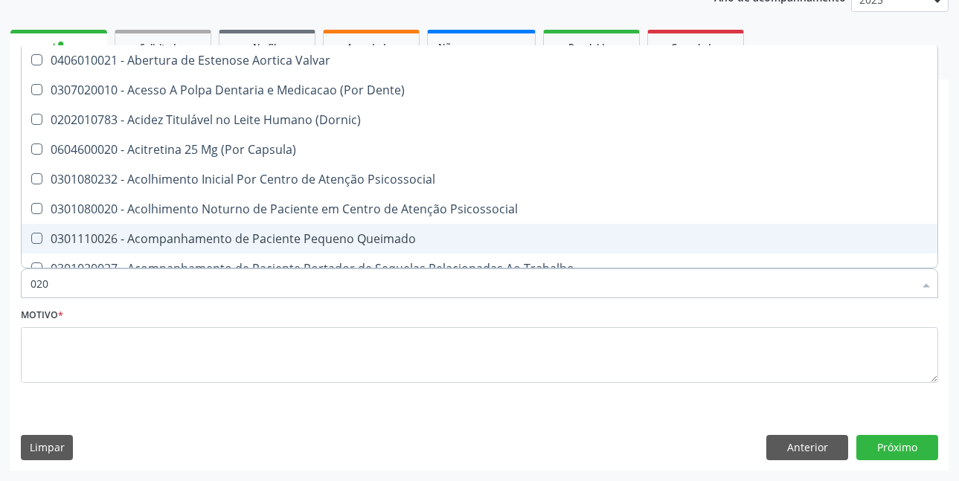
checkbox Creatinina "false"
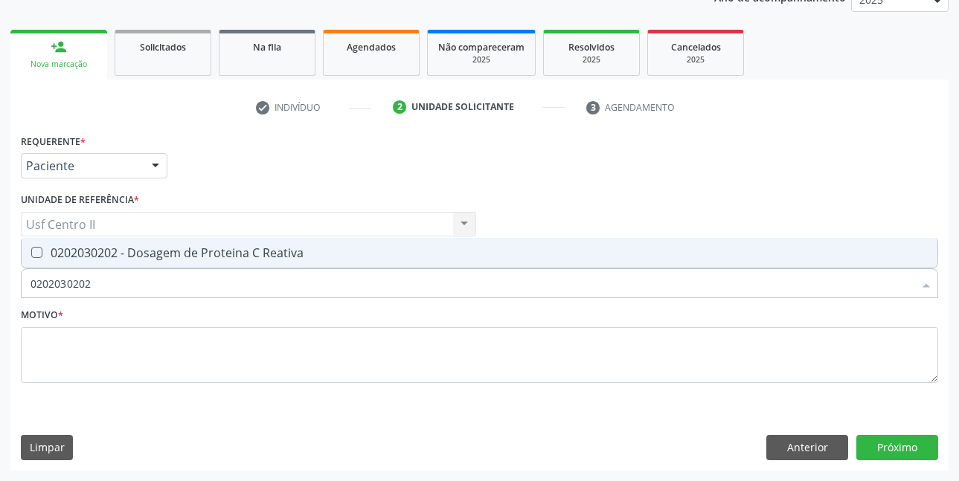
click at [225, 249] on div "0202030202 - Dosagem de Proteina C Reativa" at bounding box center [479, 253] width 898 height 12
click at [225, 249] on div "0202010120 - Dosagem de Acido Urico" at bounding box center [479, 253] width 898 height 12
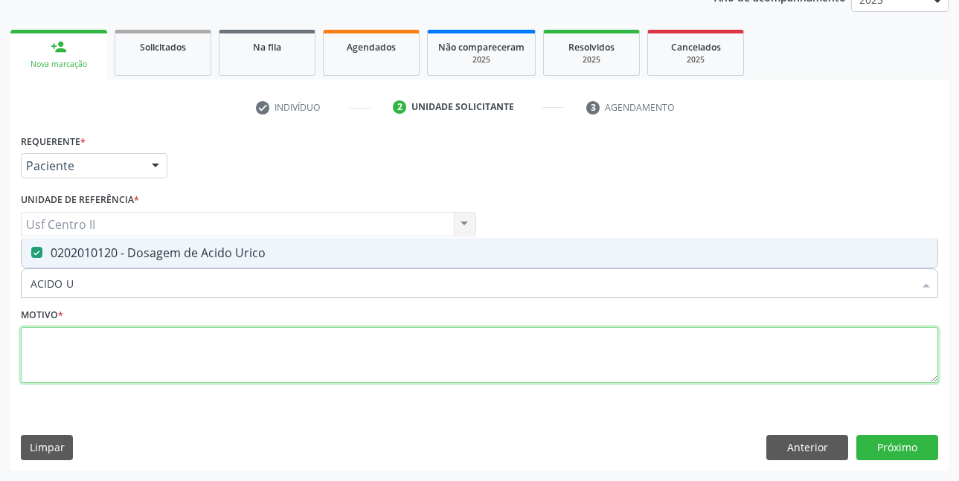
click at [231, 344] on textarea at bounding box center [479, 355] width 917 height 57
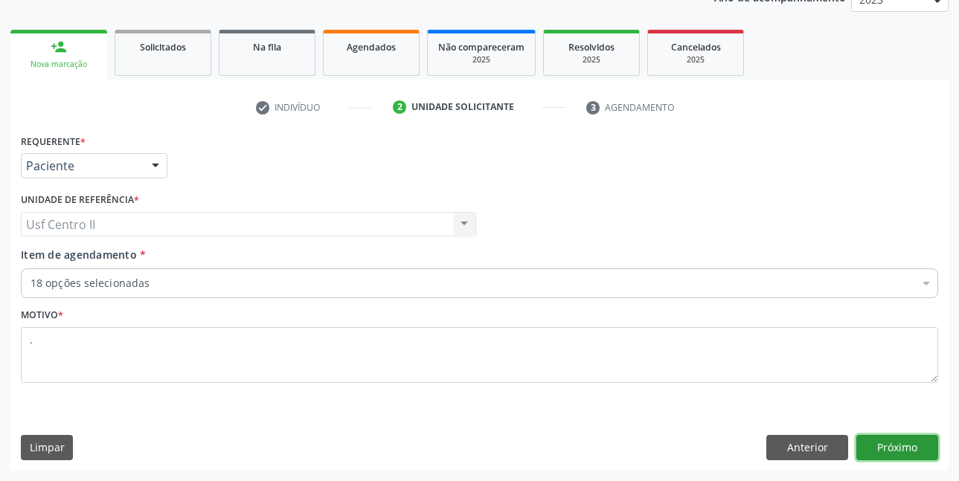
click at [911, 439] on button "Próximo" at bounding box center [897, 447] width 82 height 25
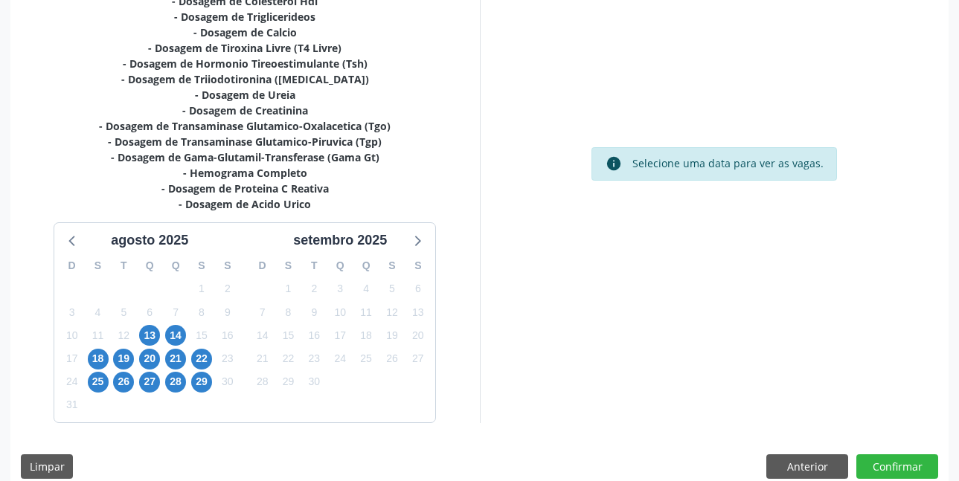
scroll to position [431, 0]
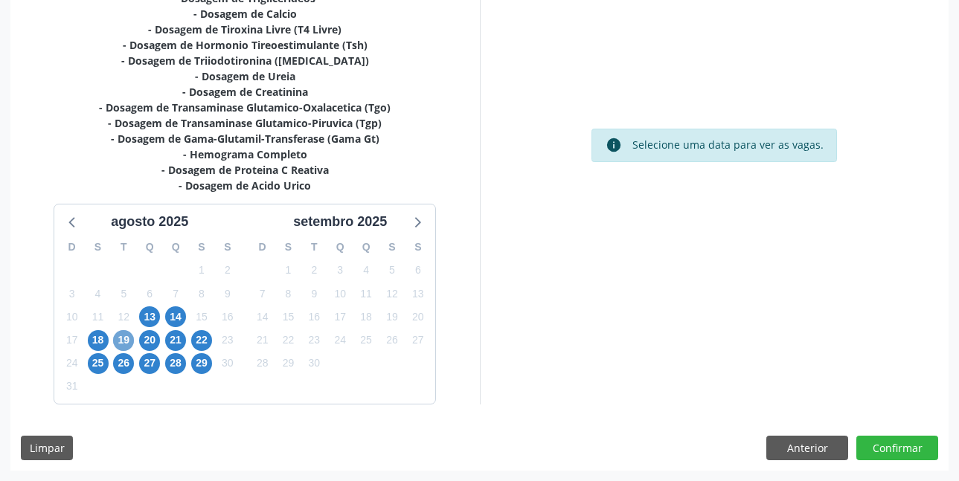
click at [123, 335] on span "19" at bounding box center [123, 340] width 21 height 21
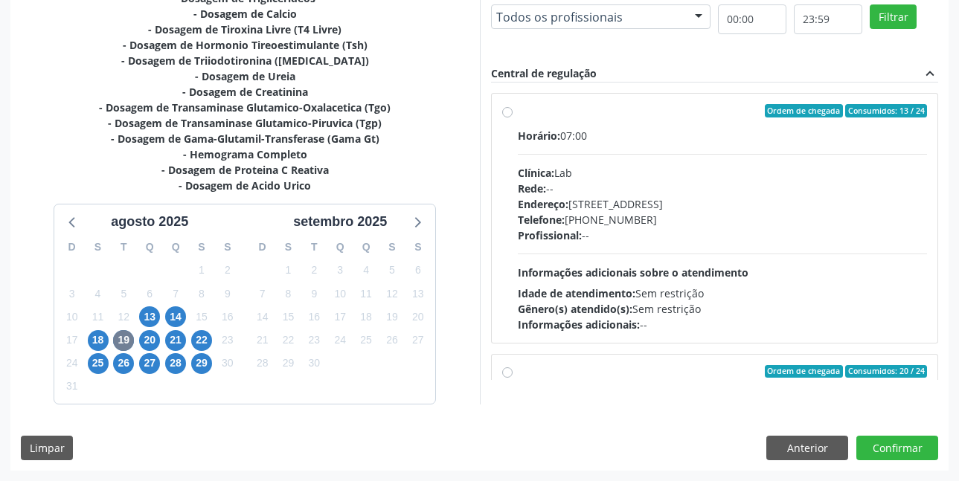
click at [518, 109] on label "Ordem de chegada Consumidos: 13 / 24 Horário: 07:00 Clínica: Lab Rede: -- Ender…" at bounding box center [723, 218] width 410 height 228
click at [507, 109] on input "Ordem de chegada Consumidos: 13 / 24 Horário: 07:00 Clínica: Lab Rede: -- Ender…" at bounding box center [507, 110] width 10 height 13
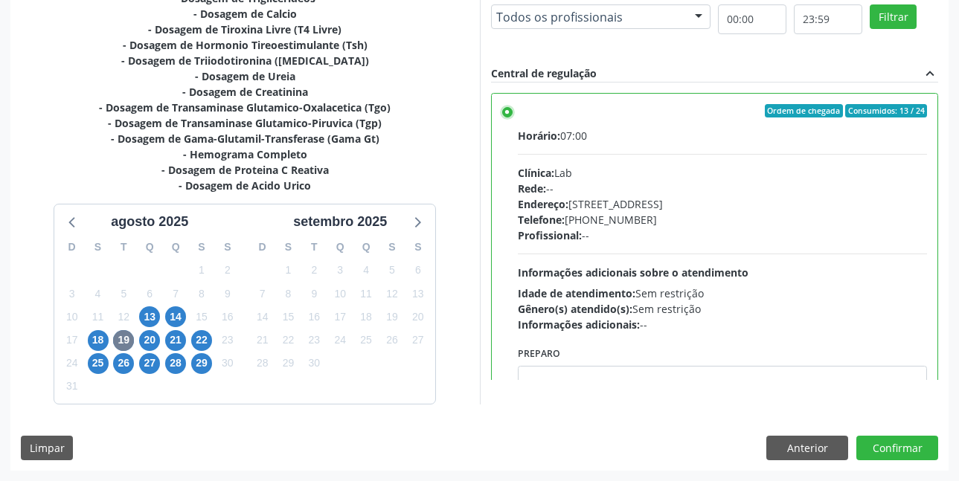
scroll to position [74, 0]
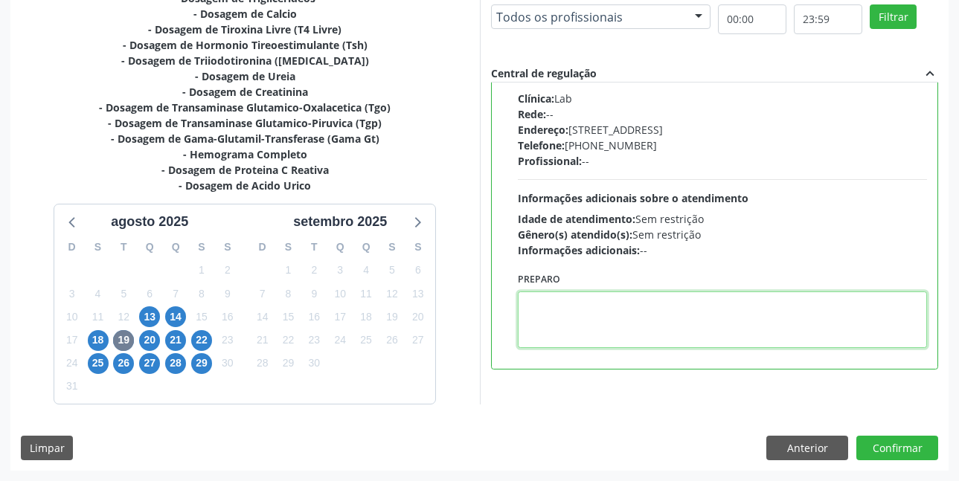
click at [649, 311] on textarea at bounding box center [723, 320] width 410 height 57
paste textarea "O EXAME SERÁ REALIZADO NA UNIDADE DE SAÚDE CENTRO 2 (POSTINHO DO [GEOGRAPHIC_DA…"
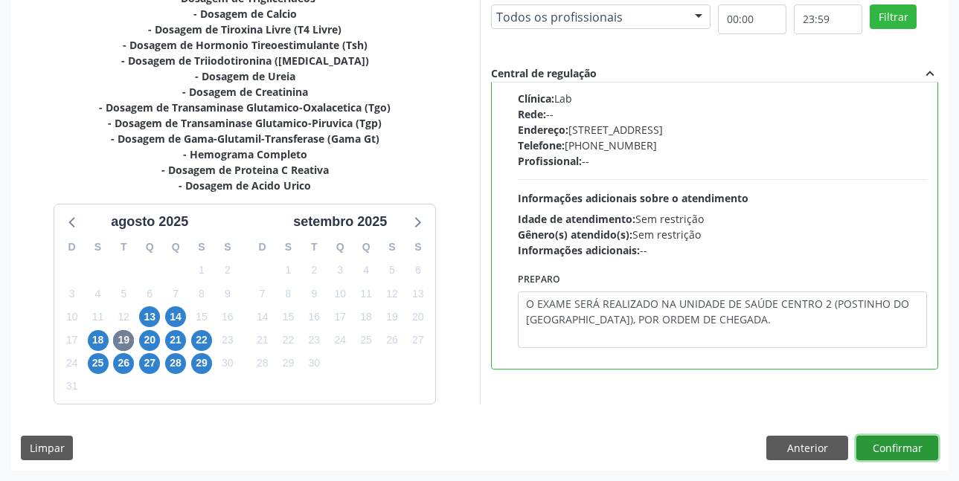
click at [889, 450] on button "Confirmar" at bounding box center [897, 448] width 82 height 25
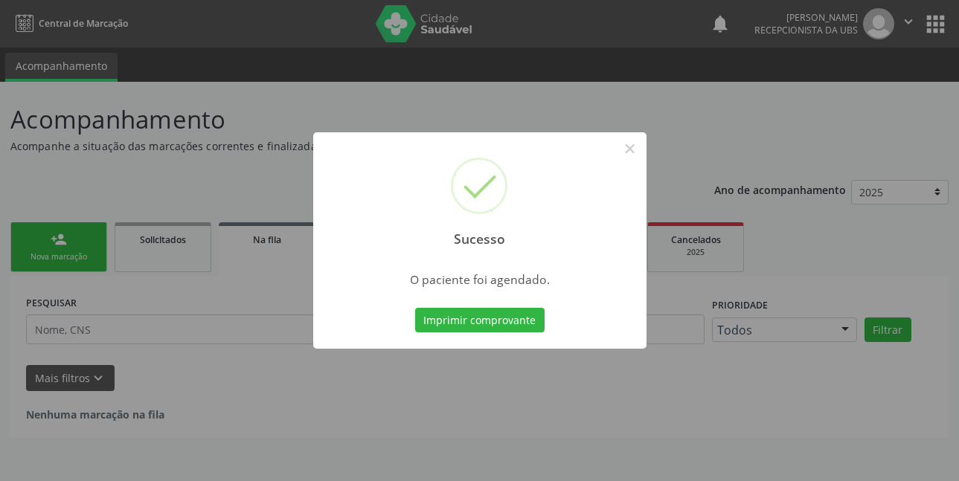
scroll to position [0, 0]
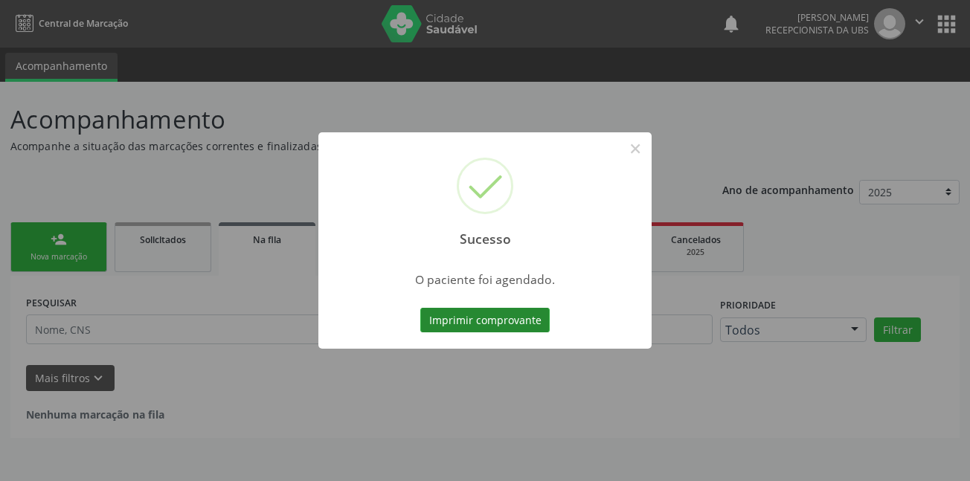
click at [523, 323] on button "Imprimir comprovante" at bounding box center [484, 320] width 129 height 25
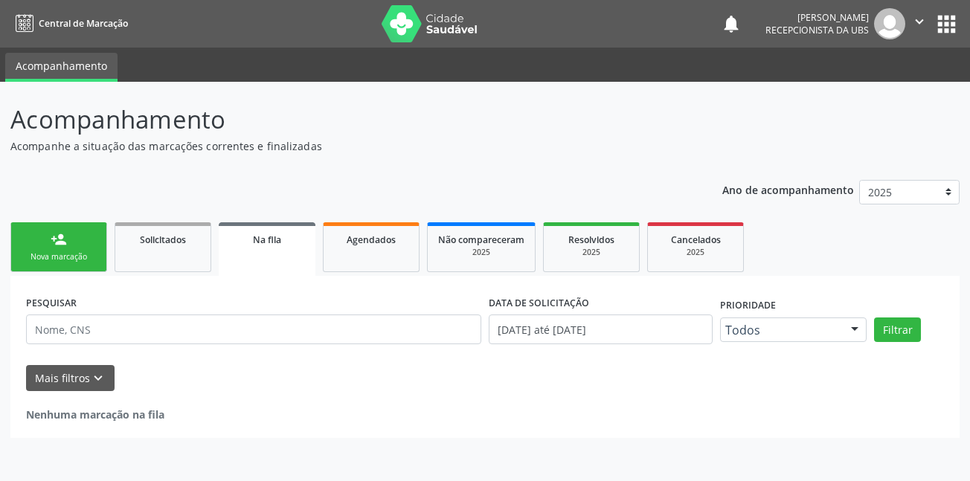
click at [54, 237] on div "person_add" at bounding box center [59, 239] width 16 height 16
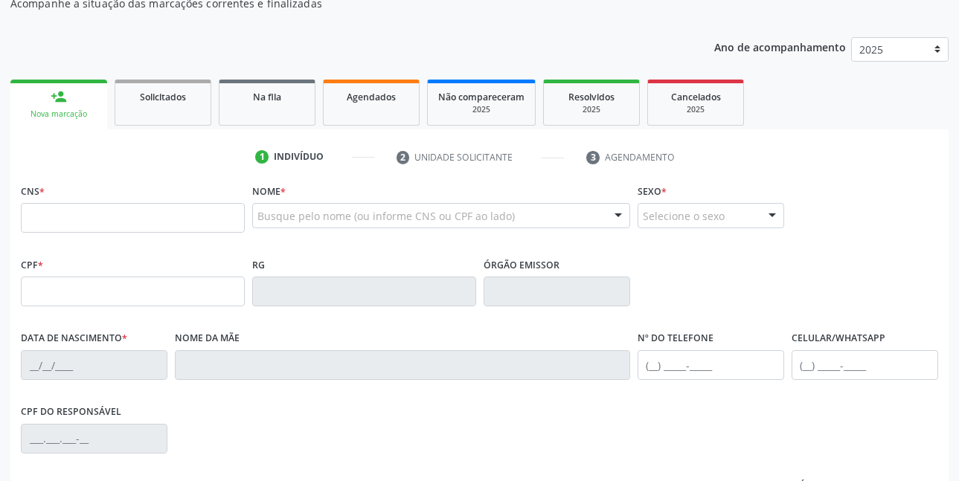
scroll to position [149, 0]
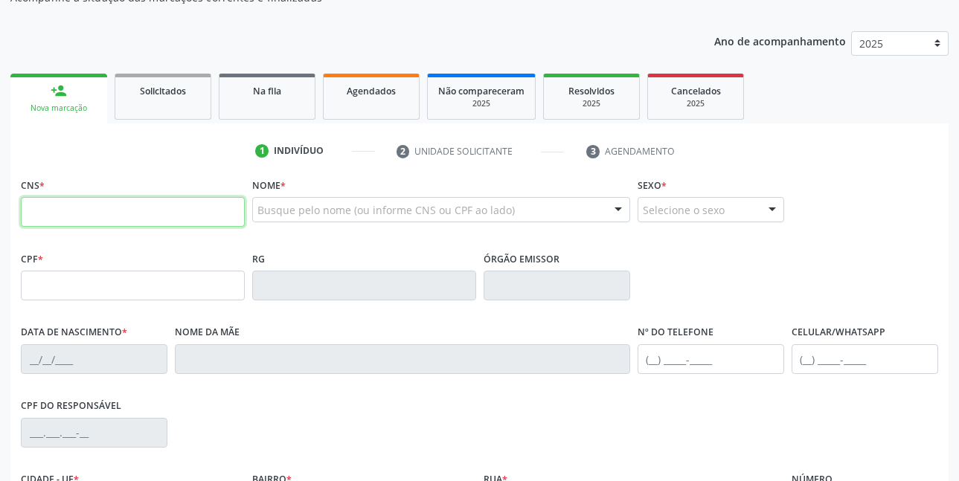
click at [150, 216] on input "text" at bounding box center [133, 212] width 224 height 30
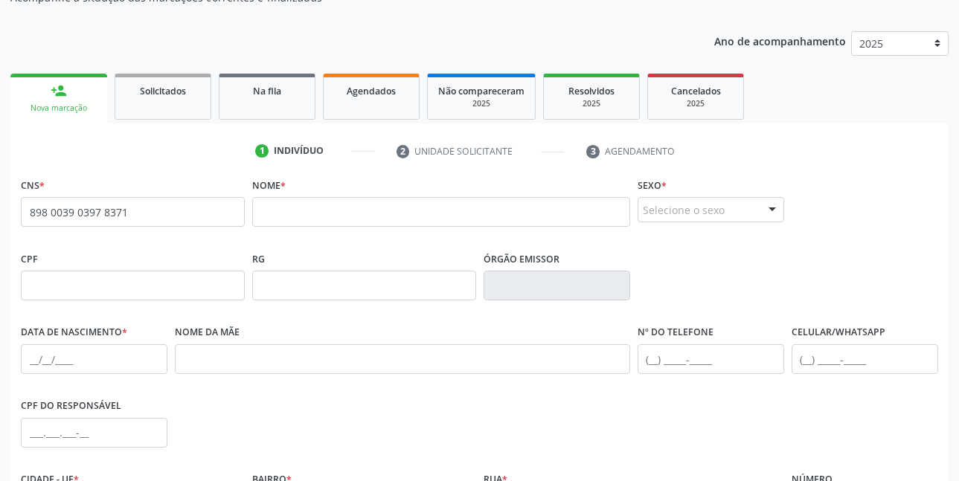
click at [197, 214] on span "none" at bounding box center [205, 210] width 65 height 16
click at [159, 214] on input "898 0039 0397 8371" at bounding box center [133, 212] width 224 height 30
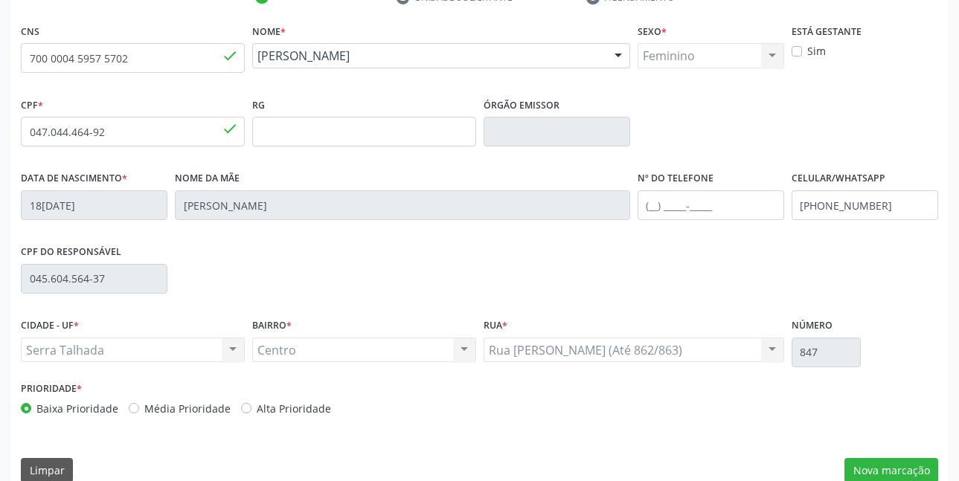
scroll to position [325, 0]
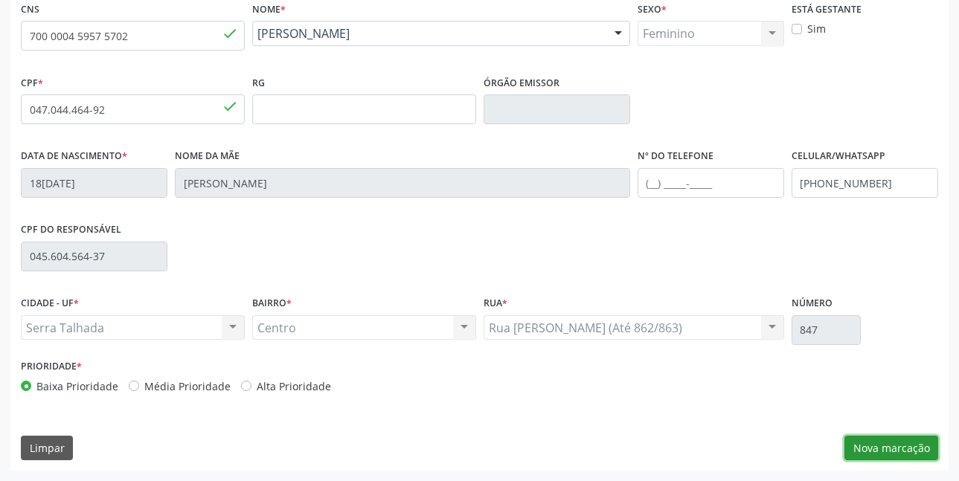
click at [873, 442] on button "Nova marcação" at bounding box center [891, 448] width 94 height 25
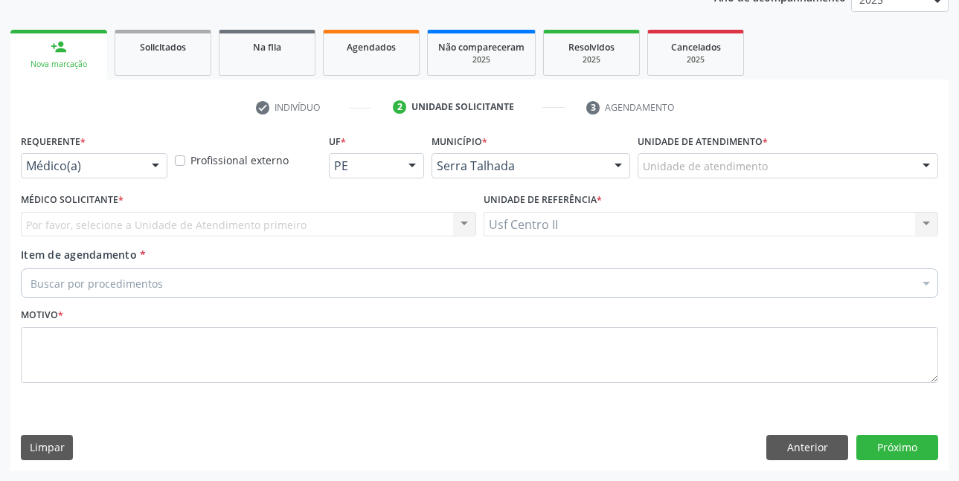
scroll to position [193, 0]
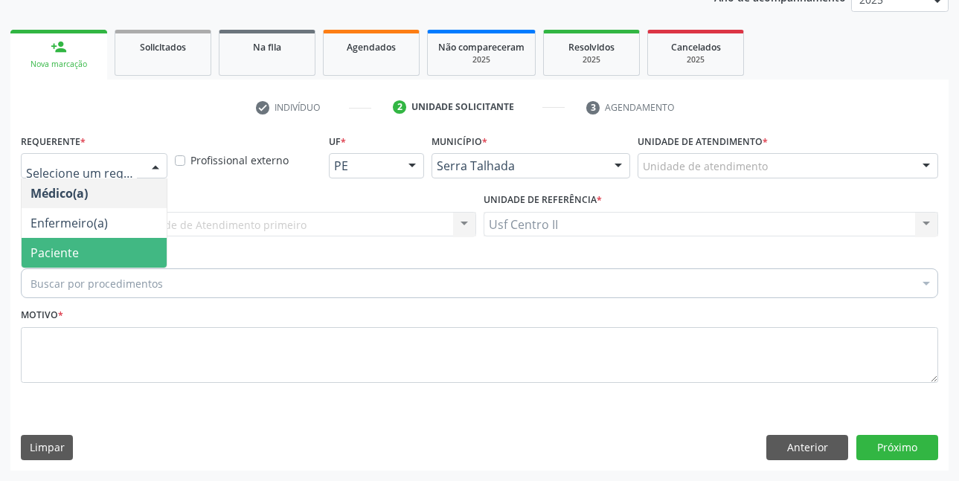
click at [106, 248] on span "Paciente" at bounding box center [94, 253] width 145 height 30
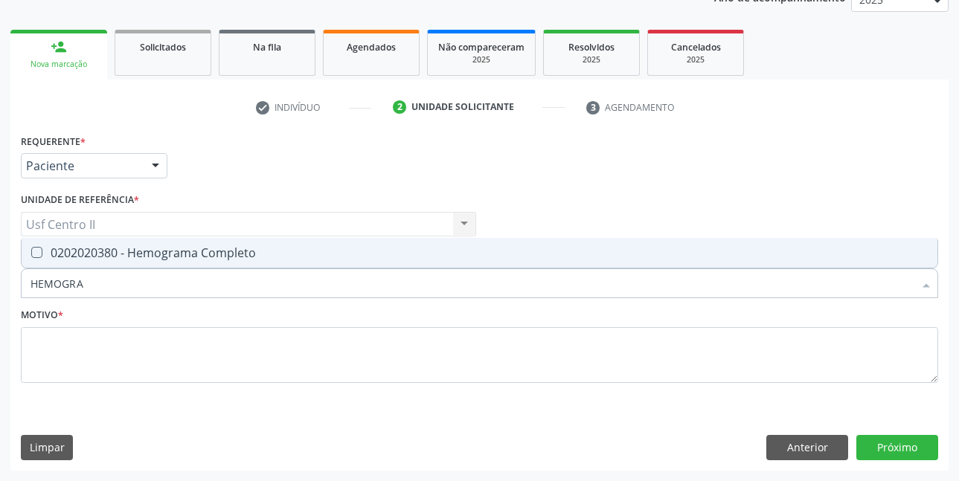
click at [168, 248] on div "0202020380 - Hemograma Completo" at bounding box center [479, 253] width 898 height 12
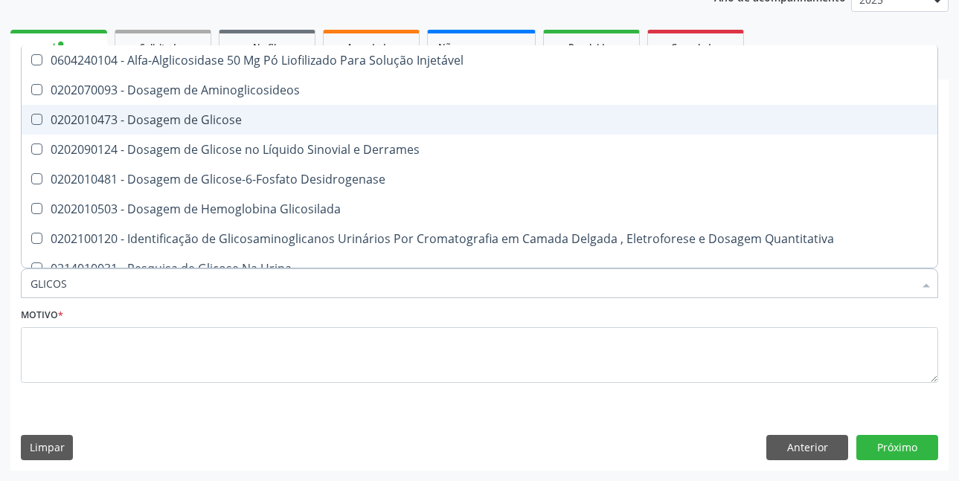
click at [216, 120] on div "0202010473 - Dosagem de Glicose" at bounding box center [479, 120] width 898 height 12
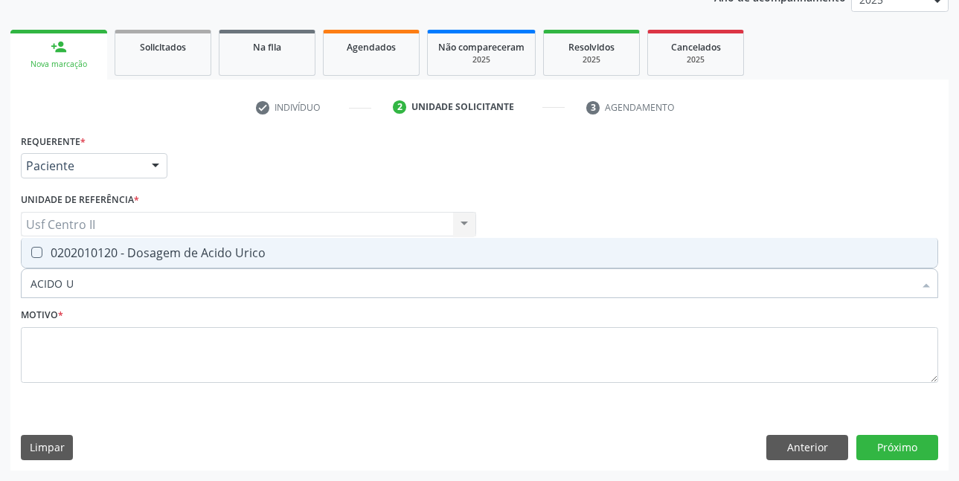
click at [202, 254] on div "0202010120 - Dosagem de Acido Urico" at bounding box center [479, 253] width 898 height 12
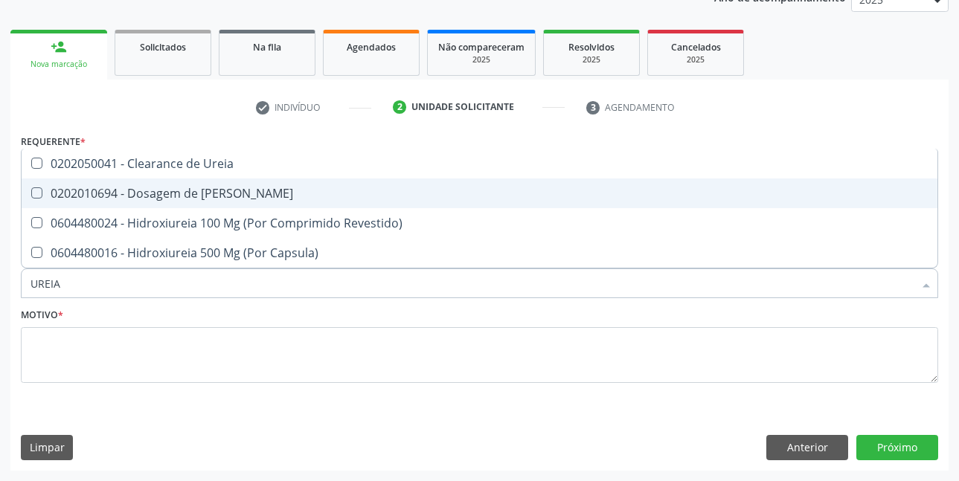
click at [213, 194] on div "0202010694 - Dosagem de [PERSON_NAME]" at bounding box center [479, 193] width 898 height 12
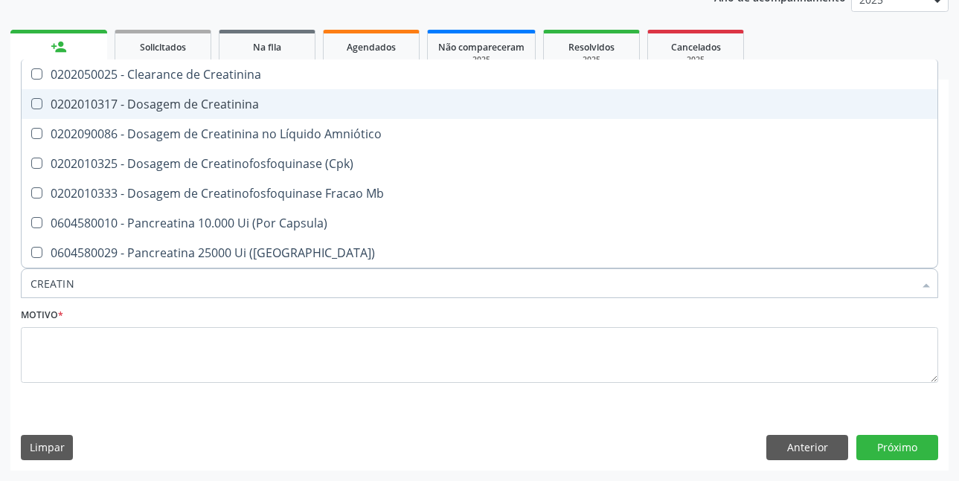
click at [254, 105] on div "0202010317 - Dosagem de Creatinina" at bounding box center [479, 104] width 898 height 12
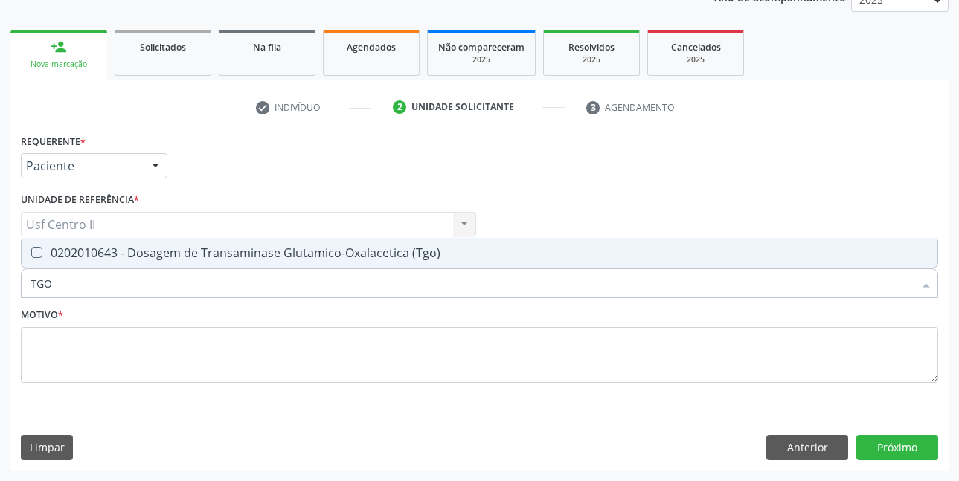
click at [304, 247] on div "0202010643 - Dosagem de Transaminase Glutamico-Oxalacetica (Tgo)" at bounding box center [479, 253] width 898 height 12
click at [304, 247] on div "0202010651 - Dosagem de Transaminase Glutamico-Piruvica (Tgp)" at bounding box center [479, 253] width 898 height 12
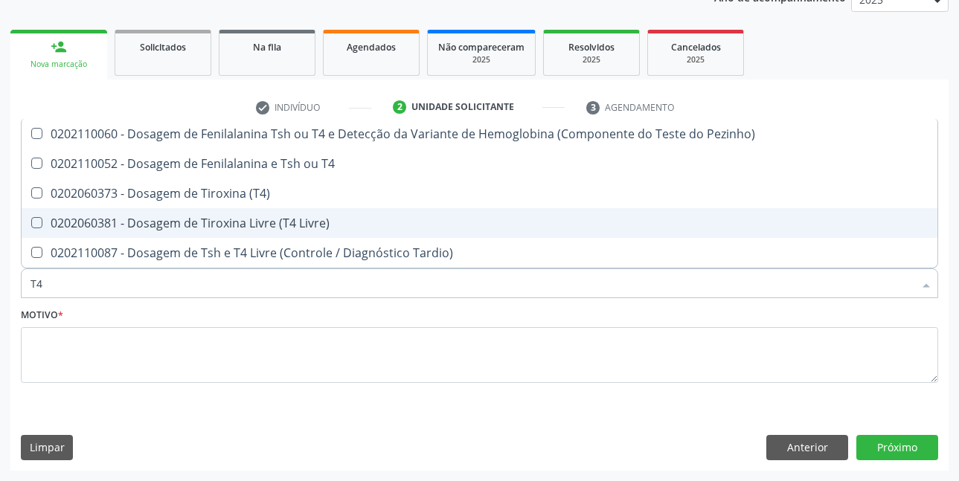
click at [306, 225] on div "0202060381 - Dosagem de Tiroxina Livre (T4 Livre)" at bounding box center [479, 223] width 898 height 12
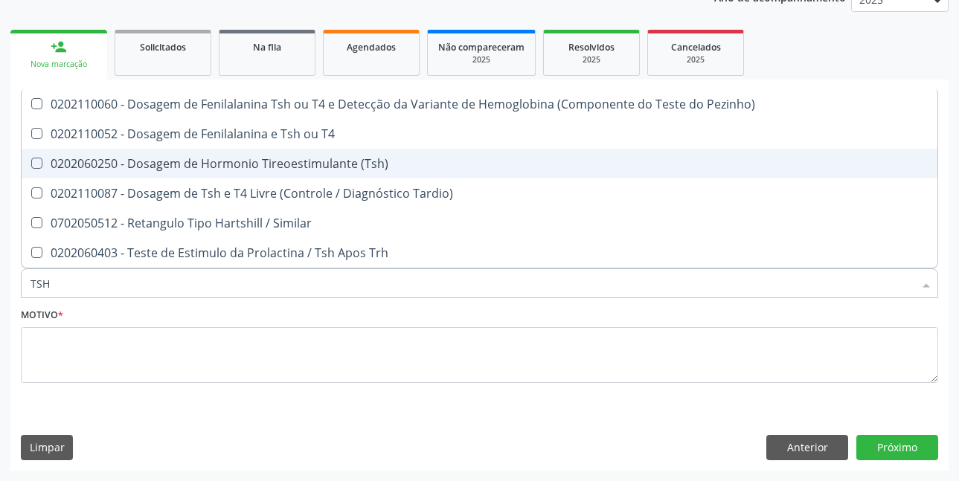
click at [321, 168] on div "0202060250 - Dosagem de Hormonio Tireoestimulante (Tsh)" at bounding box center [479, 164] width 898 height 12
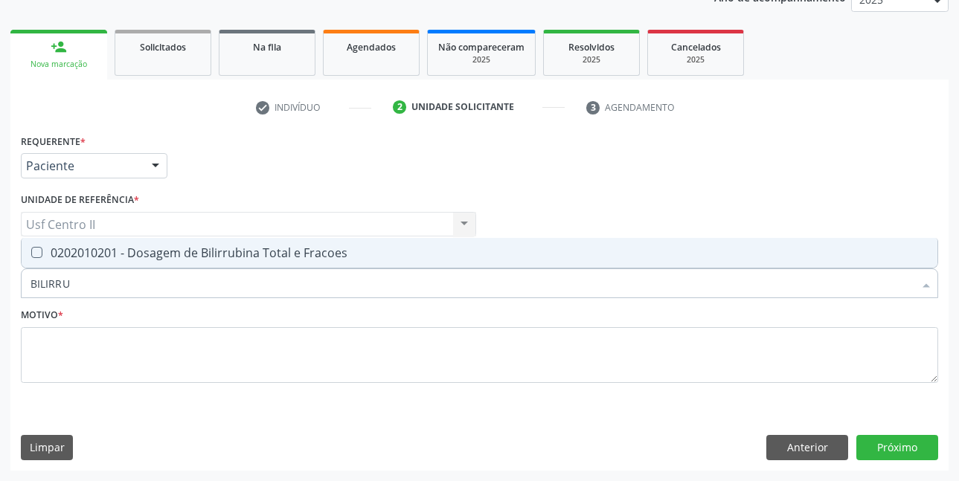
click at [309, 251] on div "0202010201 - Dosagem de Bilirrubina Total e Fracoes" at bounding box center [479, 253] width 898 height 12
click at [309, 251] on div "0202030202 - Dosagem de Proteina C Reativa" at bounding box center [479, 253] width 898 height 12
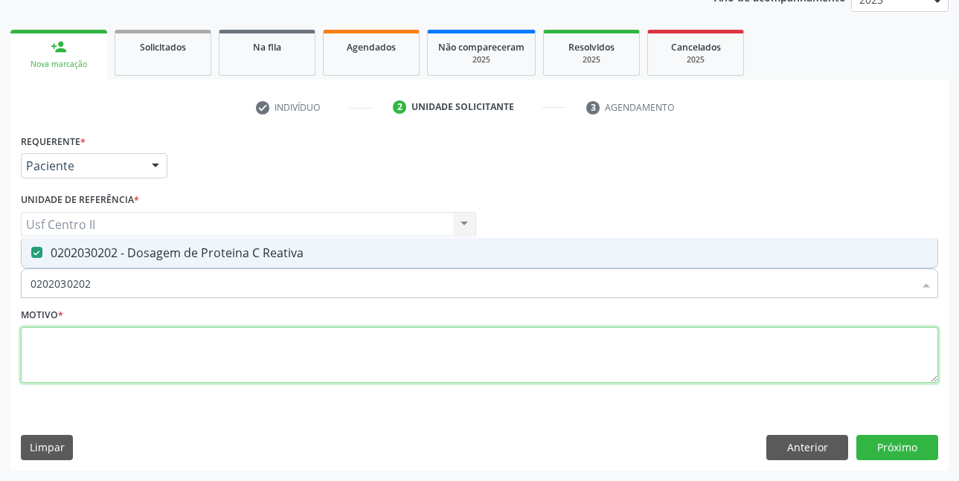
click at [297, 338] on textarea at bounding box center [479, 355] width 917 height 57
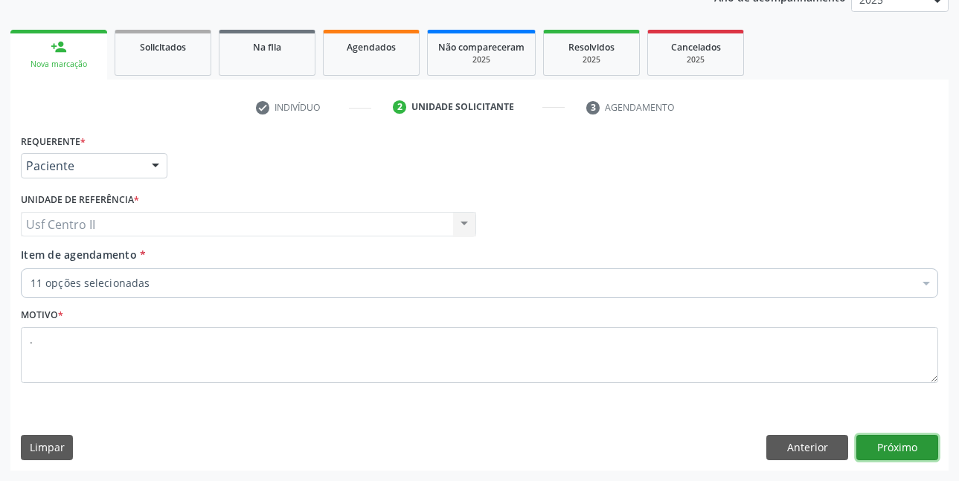
click at [887, 452] on button "Próximo" at bounding box center [897, 447] width 82 height 25
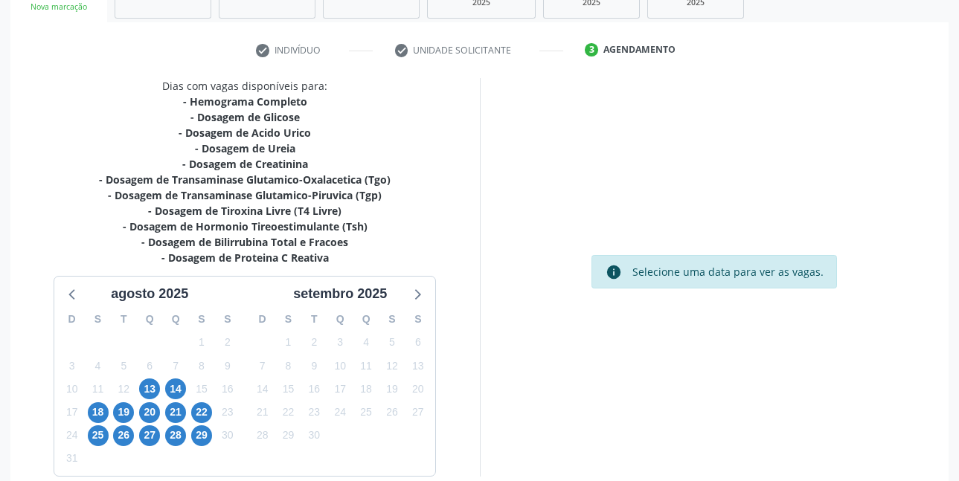
scroll to position [322, 0]
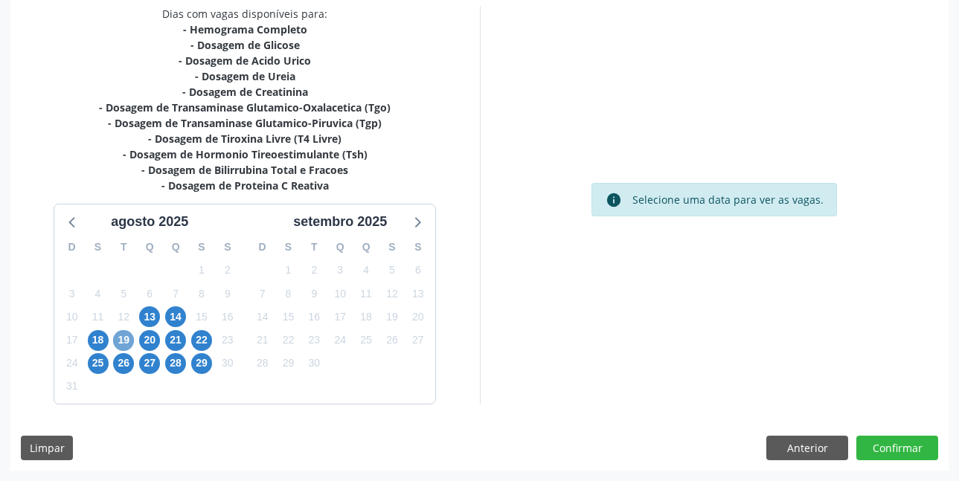
click at [129, 340] on span "19" at bounding box center [123, 340] width 21 height 21
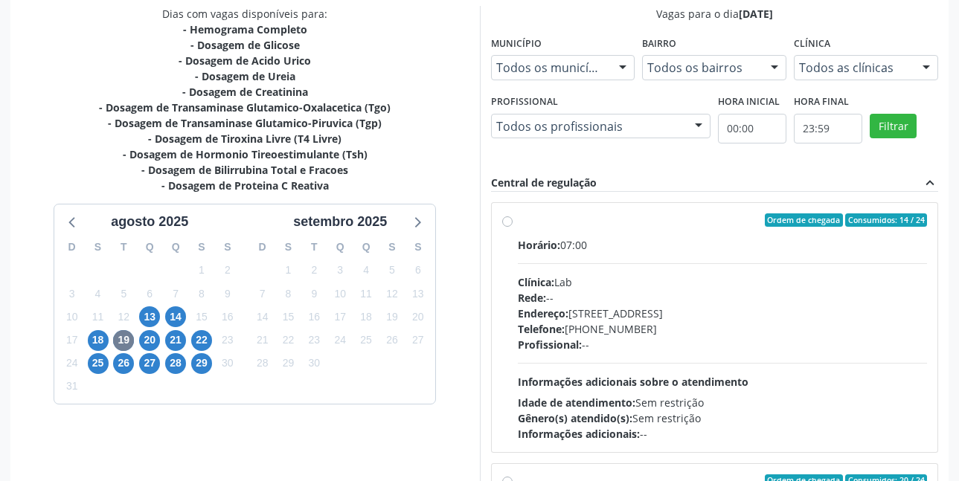
click at [518, 219] on label "Ordem de chegada Consumidos: 14 / 24 Horário: 07:00 Clínica: Lab Rede: -- Ender…" at bounding box center [723, 327] width 410 height 228
click at [509, 219] on input "Ordem de chegada Consumidos: 14 / 24 Horário: 07:00 Clínica: Lab Rede: -- Ender…" at bounding box center [507, 219] width 10 height 13
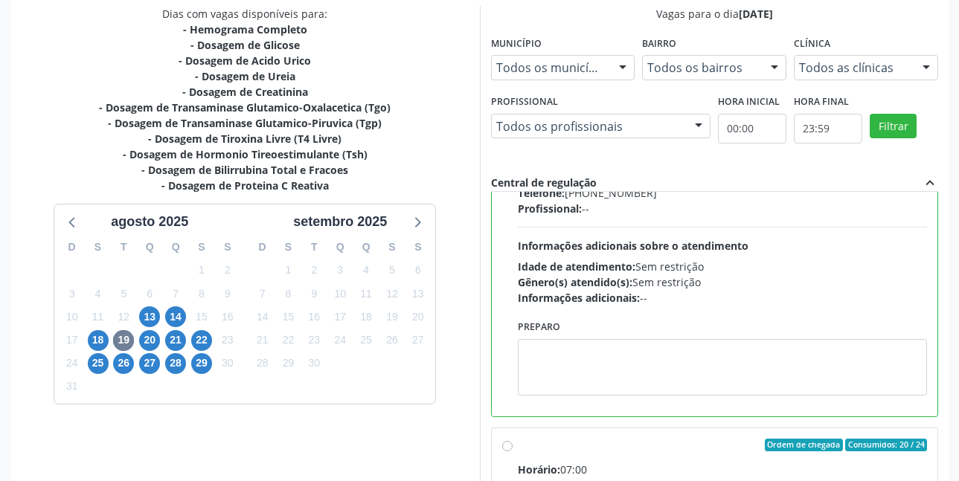
scroll to position [149, 0]
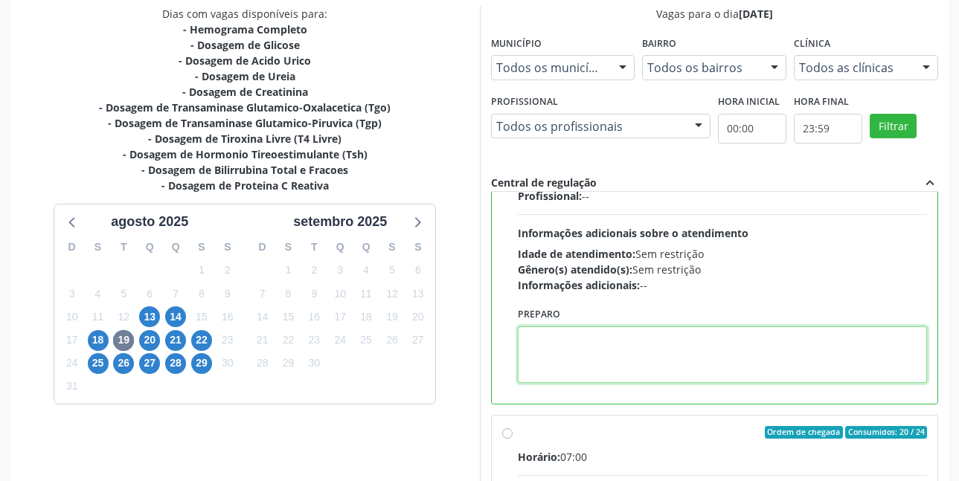
click at [579, 339] on textarea at bounding box center [723, 354] width 410 height 57
paste textarea "O EXAME SERÁ REALIZADO NA UNIDADE DE SAÚDE CENTRO 2 (POSTINHO DO [GEOGRAPHIC_DA…"
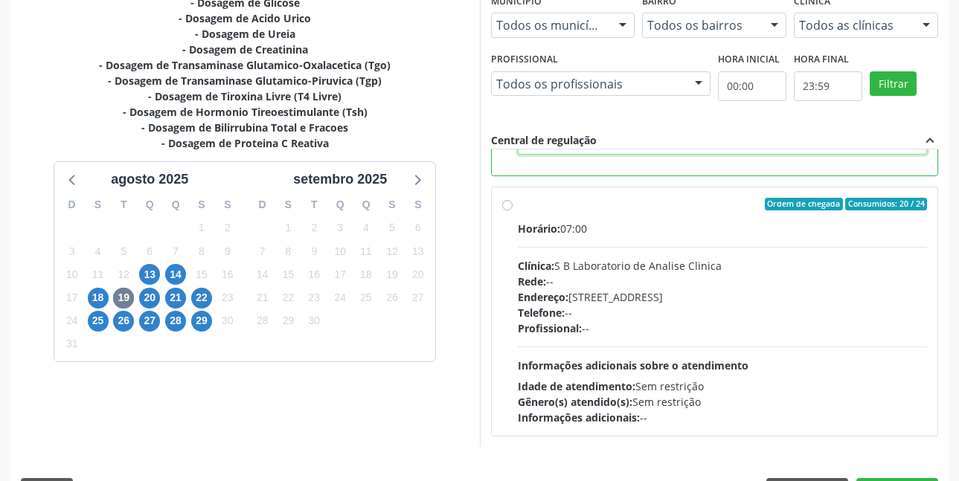
scroll to position [408, 0]
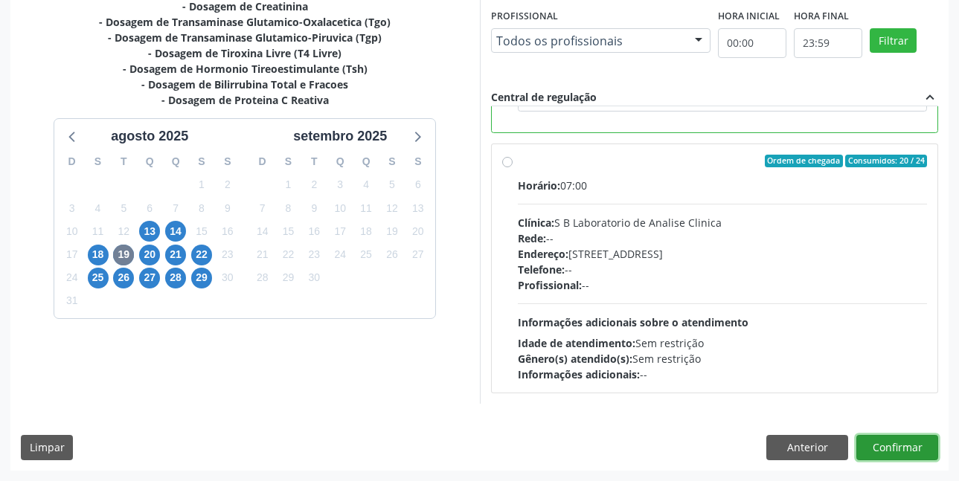
click at [914, 440] on button "Confirmar" at bounding box center [897, 447] width 82 height 25
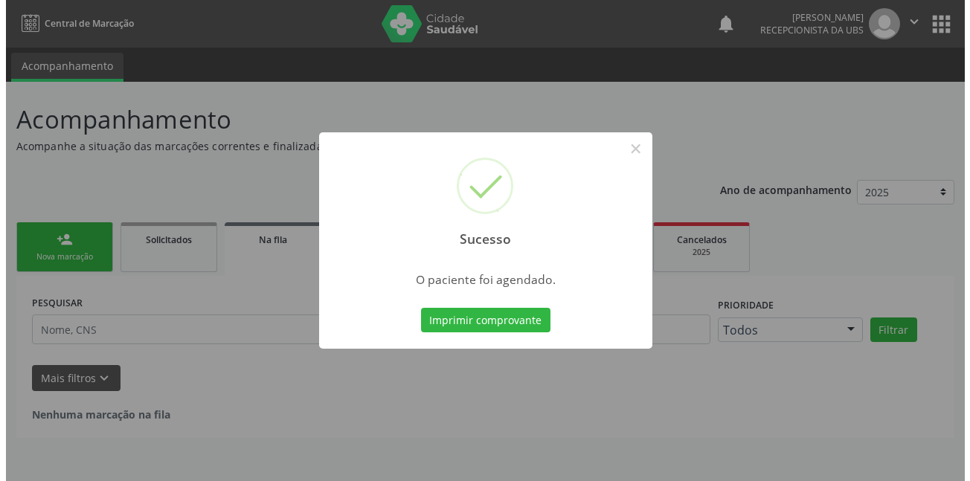
scroll to position [0, 0]
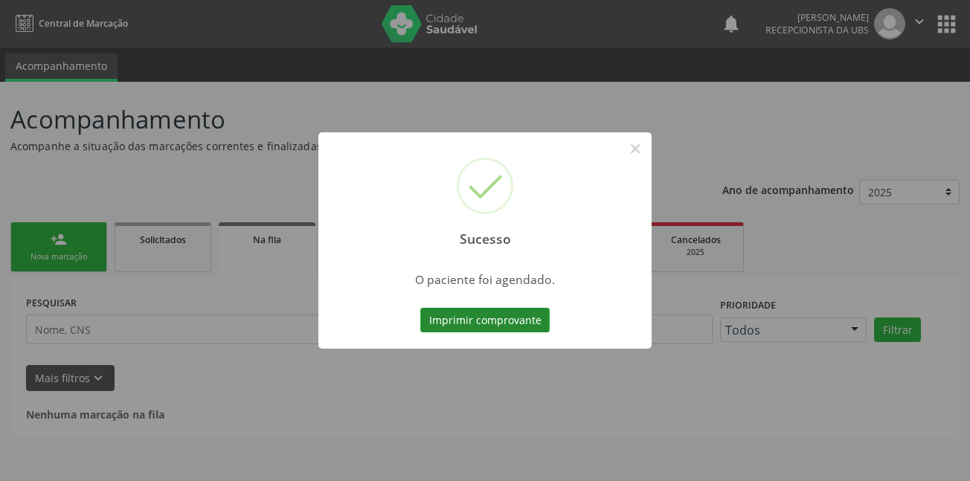
click at [477, 321] on button "Imprimir comprovante" at bounding box center [484, 320] width 129 height 25
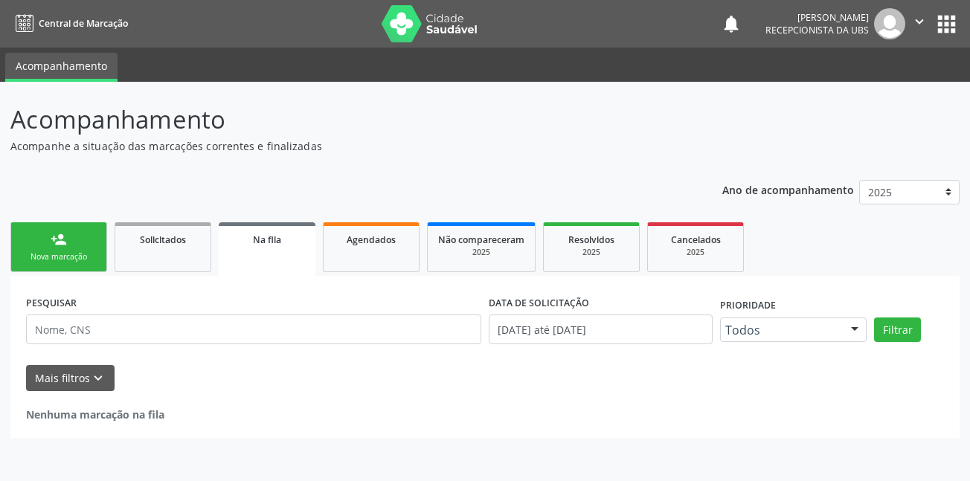
click at [81, 243] on link "person_add Nova marcação" at bounding box center [58, 247] width 97 height 50
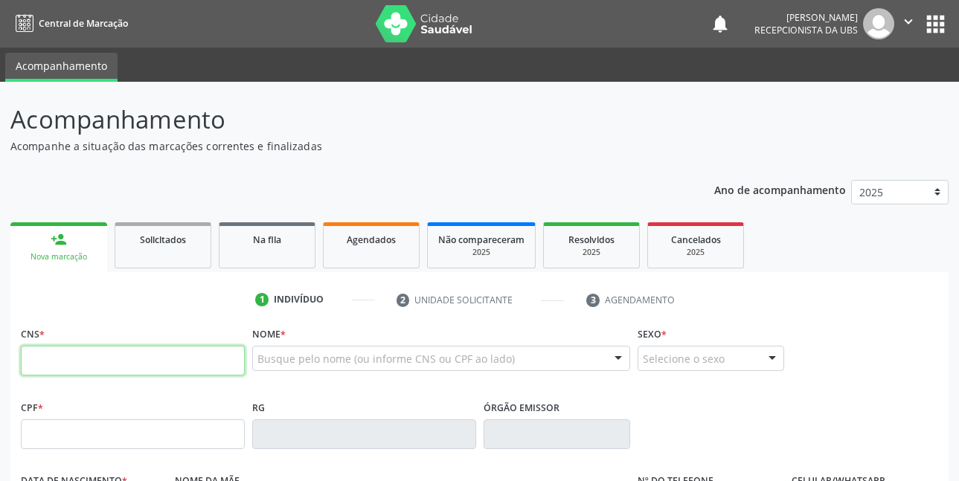
click at [177, 357] on input "text" at bounding box center [133, 361] width 224 height 30
type input "898 0014 6247 9326"
type input "04/06/1970"
type input "Regina Ancele de Melo Santos"
type input "(87) 99963-2811"
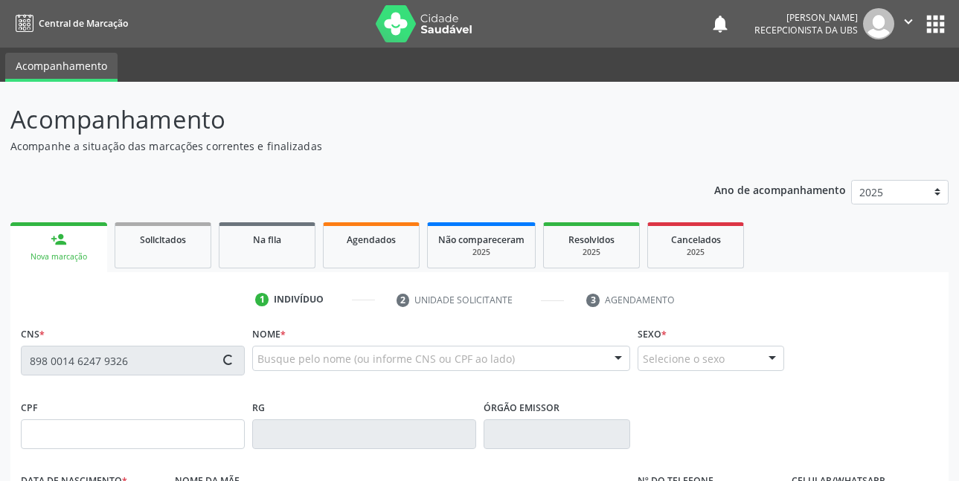
type input "588.154.224-04"
type input "320"
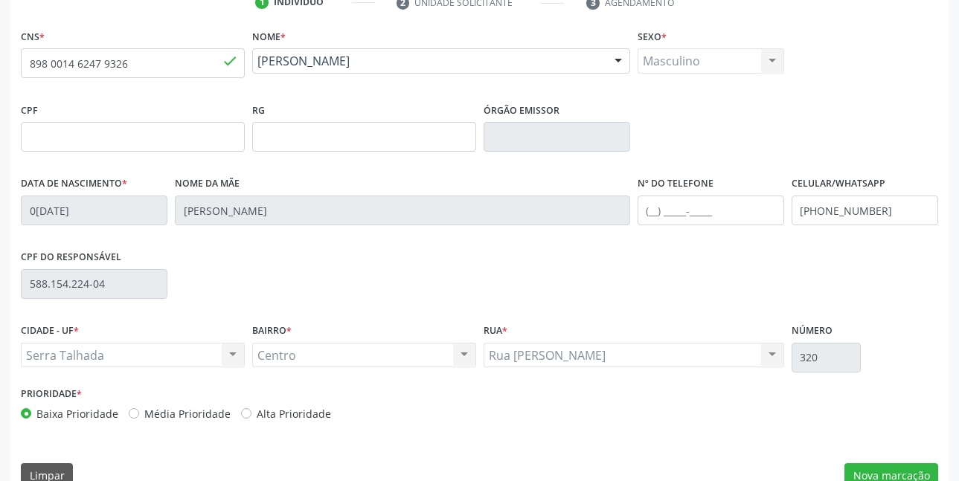
scroll to position [325, 0]
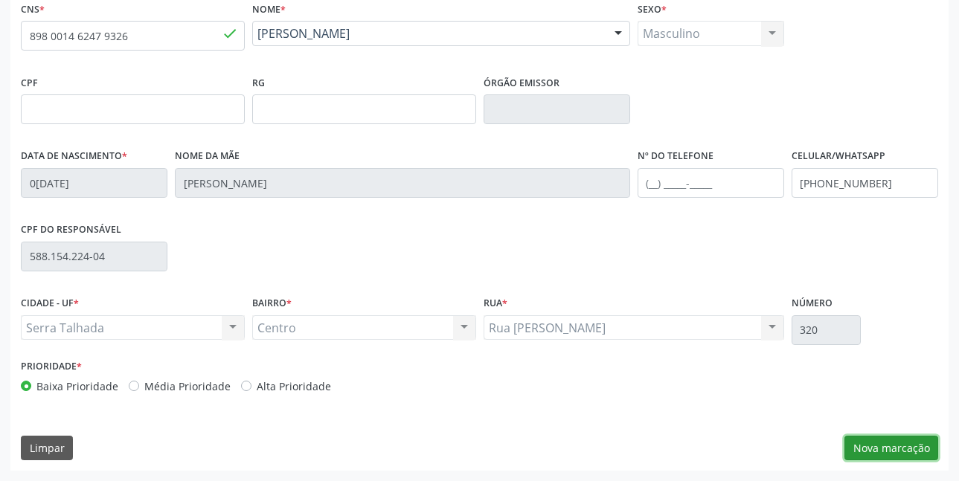
click at [864, 446] on button "Nova marcação" at bounding box center [891, 448] width 94 height 25
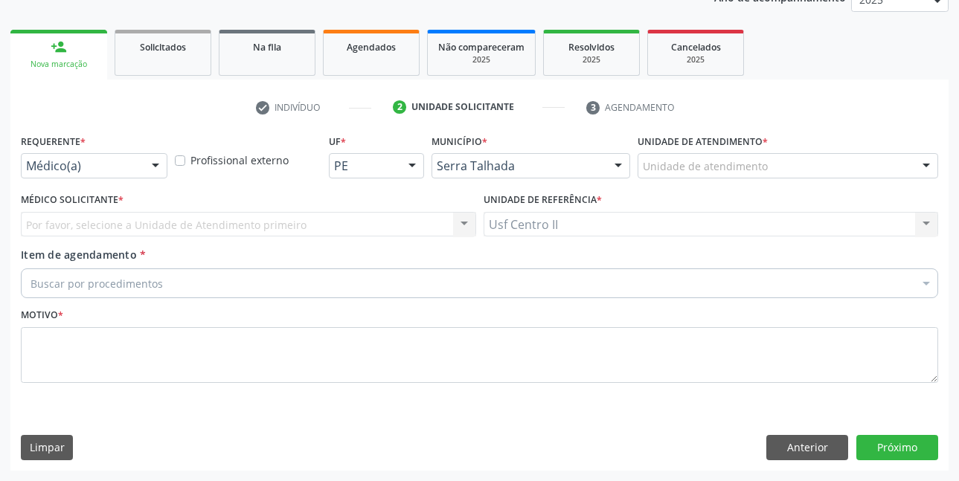
scroll to position [193, 0]
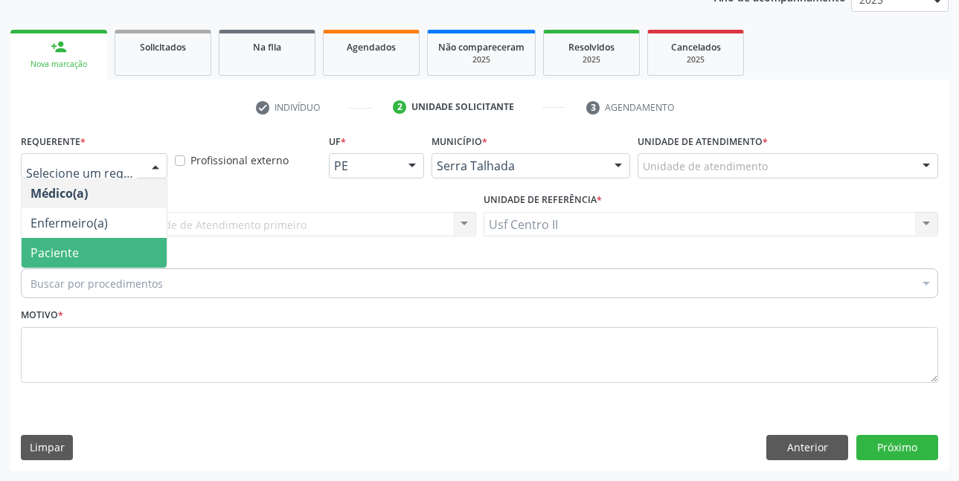
click at [80, 255] on span "Paciente" at bounding box center [94, 253] width 145 height 30
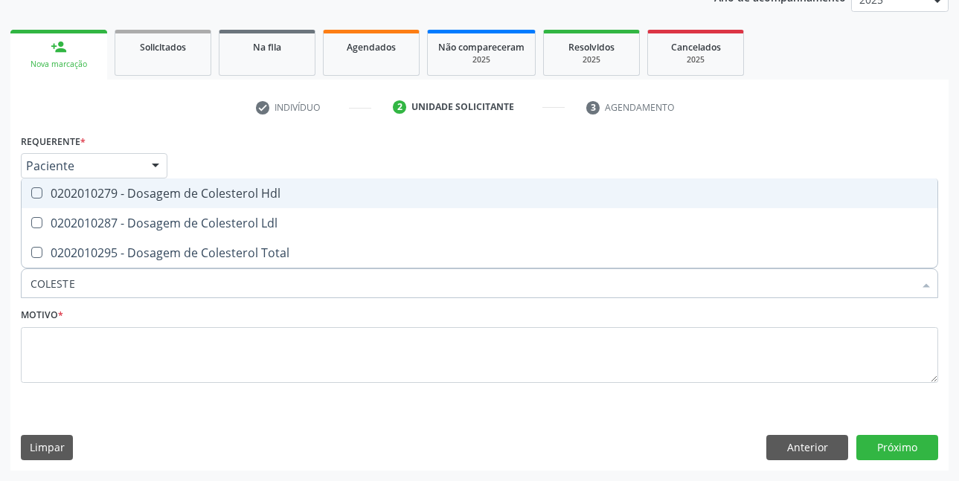
type input "COLESTER"
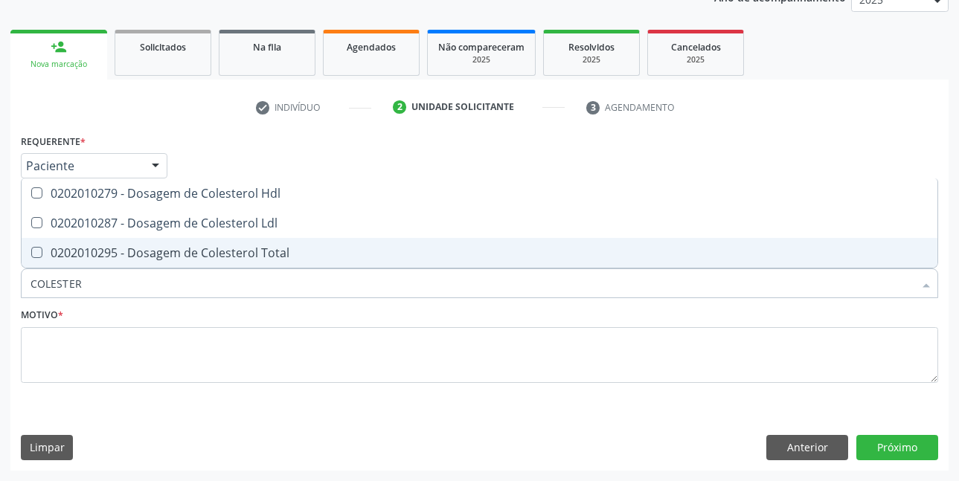
click at [190, 257] on div "0202010295 - Dosagem de Colesterol Total" at bounding box center [479, 253] width 898 height 12
checkbox Total "true"
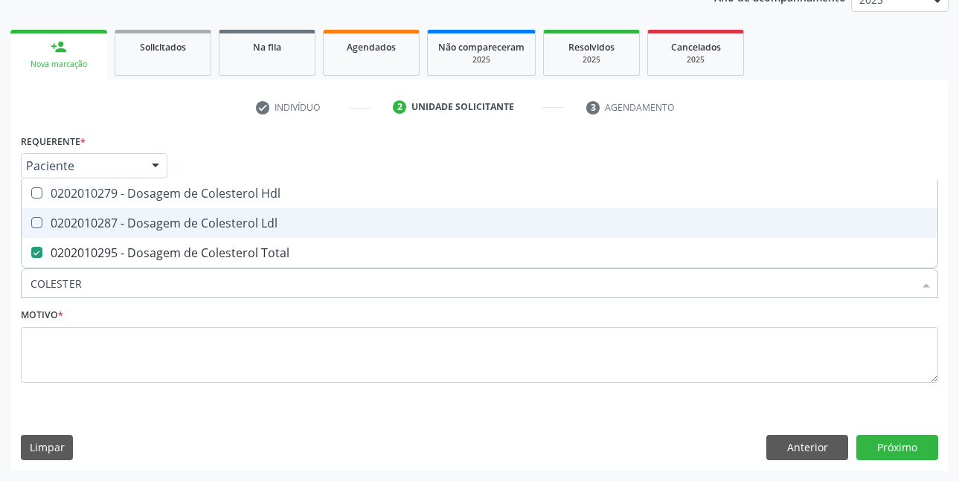
drag, startPoint x: 199, startPoint y: 231, endPoint x: 199, endPoint y: 223, distance: 8.2
click at [199, 231] on span "0202010287 - Dosagem de Colesterol Ldl" at bounding box center [479, 223] width 915 height 30
checkbox Ldl "true"
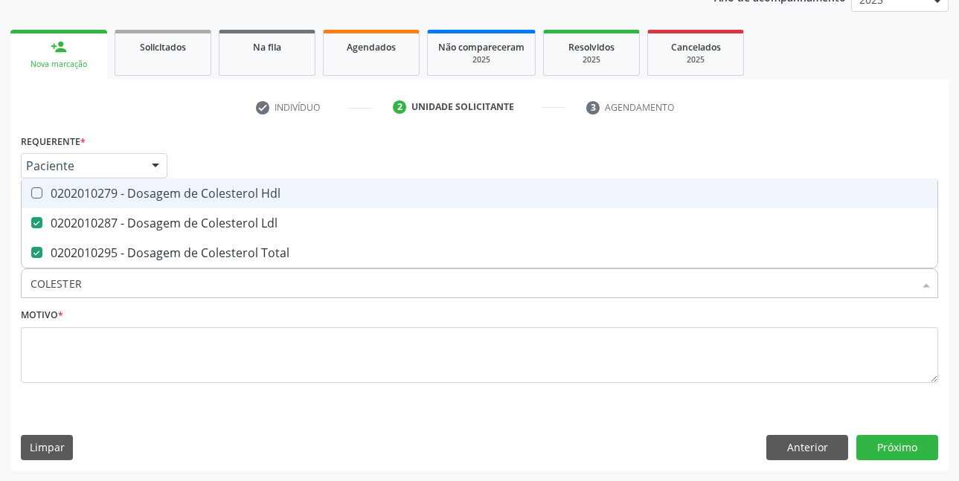
click at [199, 199] on div "0202010279 - Dosagem de Colesterol Hdl" at bounding box center [479, 193] width 898 height 12
checkbox Hdl "true"
type input "COLE"
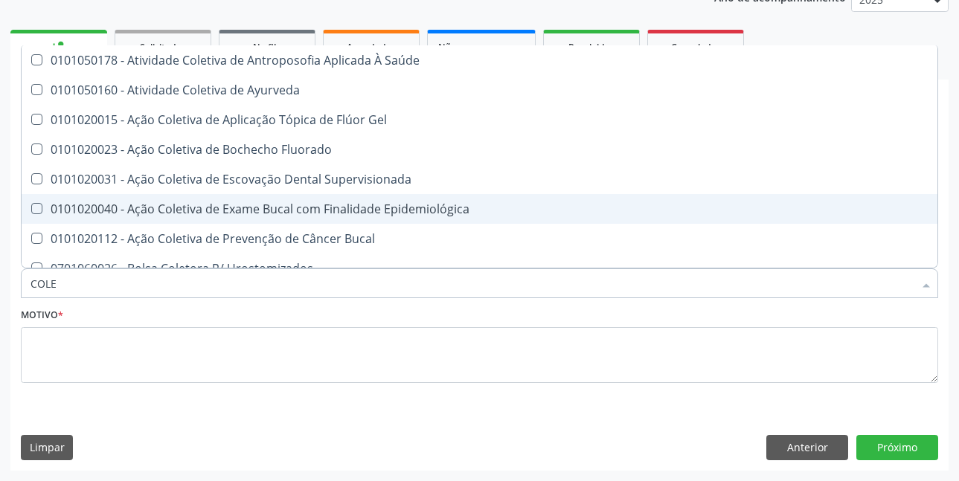
checkbox Saúde "false"
checkbox Ayurveda "false"
checkbox Gel "false"
type input "COL"
checkbox Hdl "false"
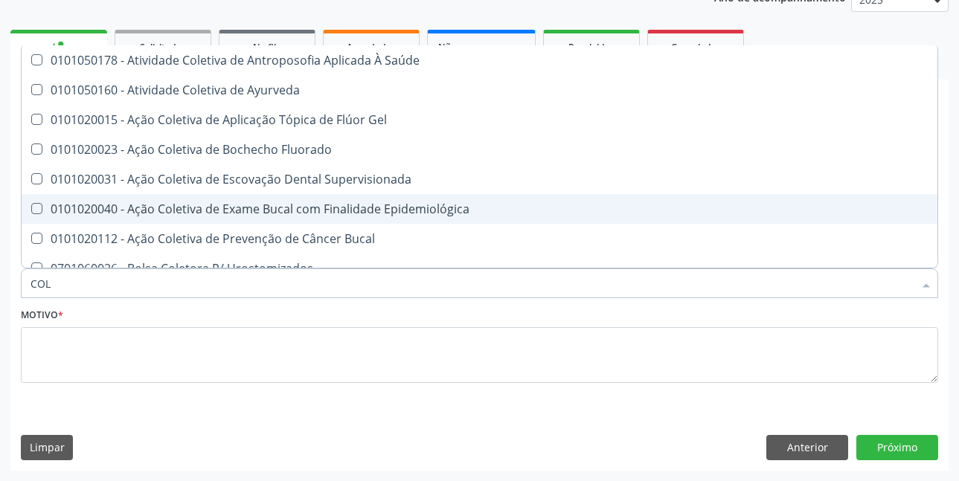
checkbox Ldl "false"
checkbox Total "false"
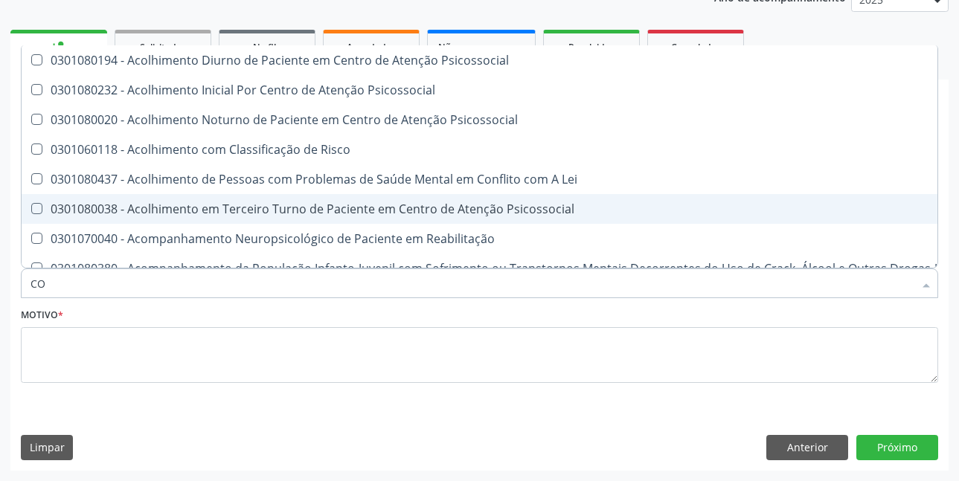
type input "C"
checkbox Hdl "false"
checkbox Ldl "false"
checkbox Total "false"
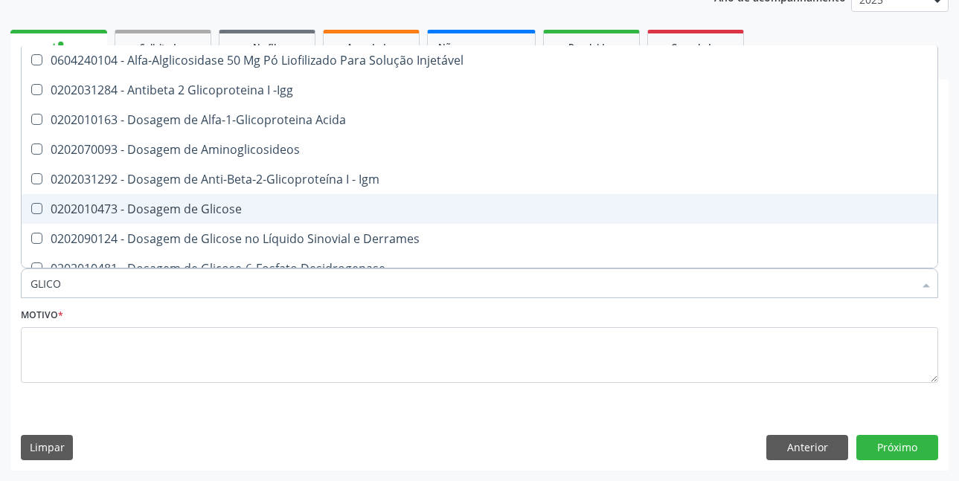
type input "GLICOS"
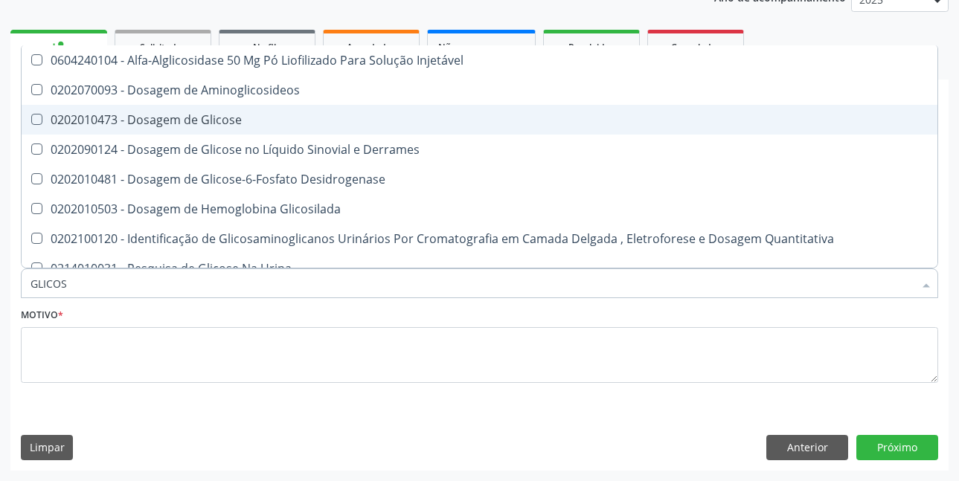
click at [224, 123] on div "0202010473 - Dosagem de Glicose" at bounding box center [479, 120] width 898 height 12
checkbox Glicose "true"
type input "GLIC"
checkbox Glicose "false"
checkbox Glicosilada "false"
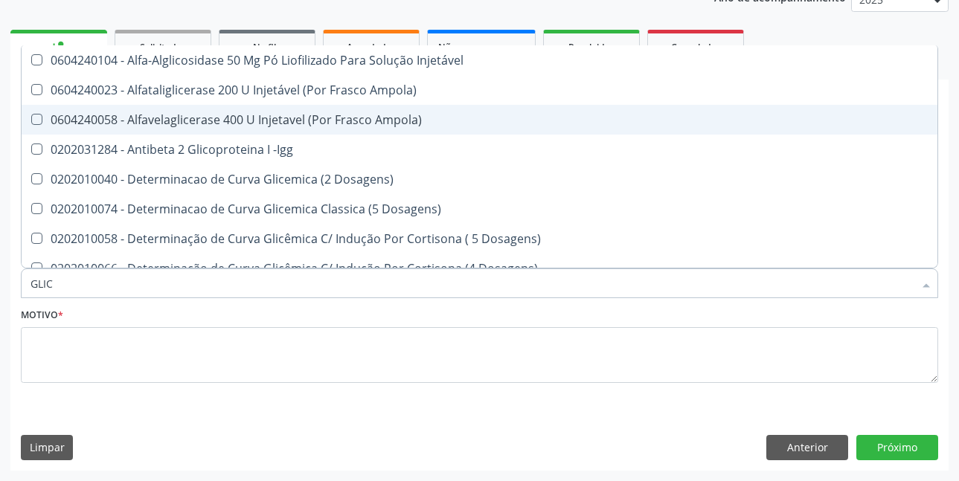
type input "GLI"
checkbox Glicose "false"
checkbox Glicosilada "true"
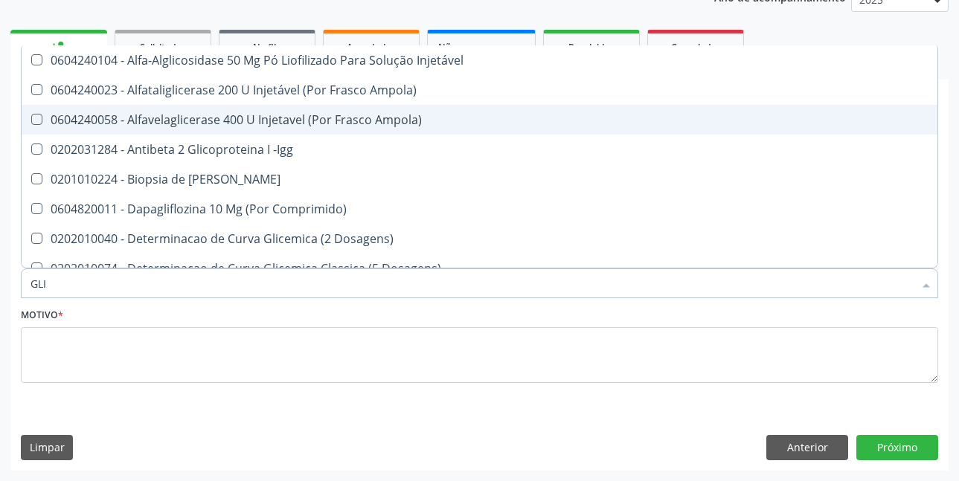
type input "GL"
checkbox Glicose "false"
type input "G"
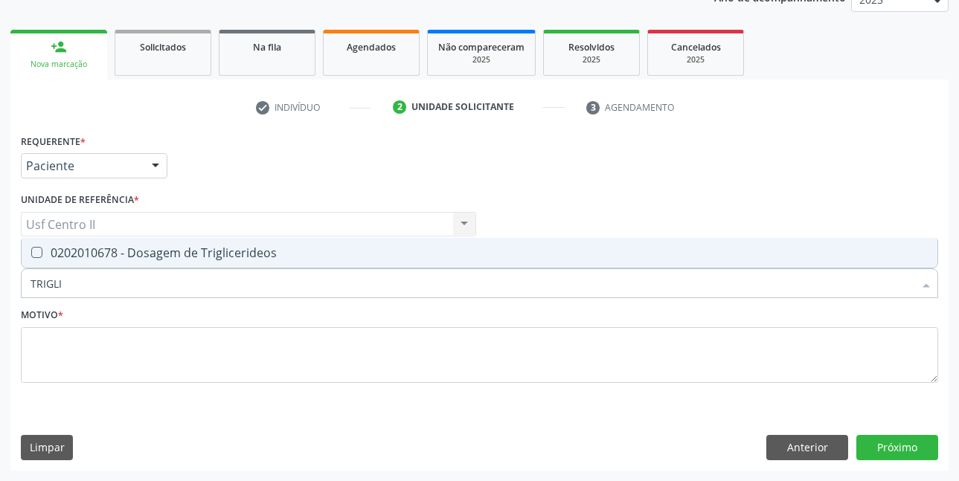
type input "TRIGLIC"
click at [223, 259] on div "0202010678 - Dosagem de Triglicerideos" at bounding box center [479, 253] width 898 height 12
checkbox Triglicerideos "true"
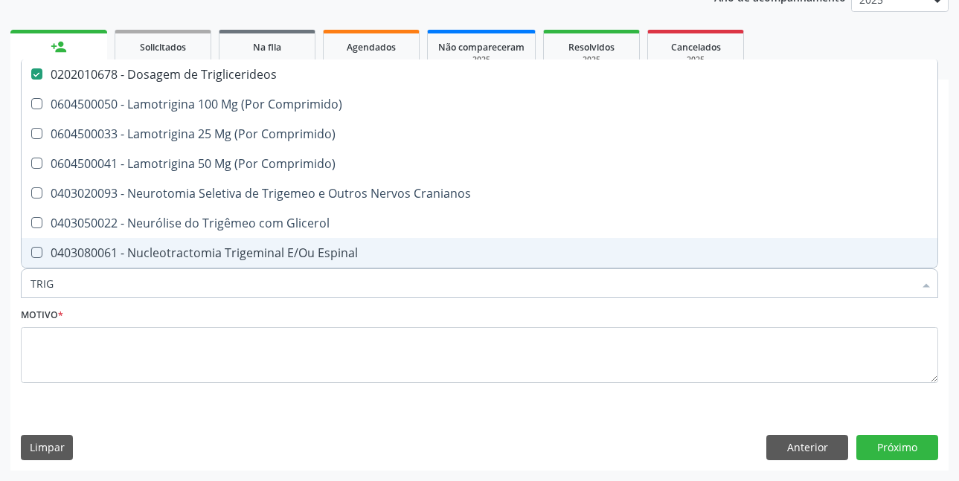
type input "TRI"
checkbox Triglicerideos "false"
type input "T"
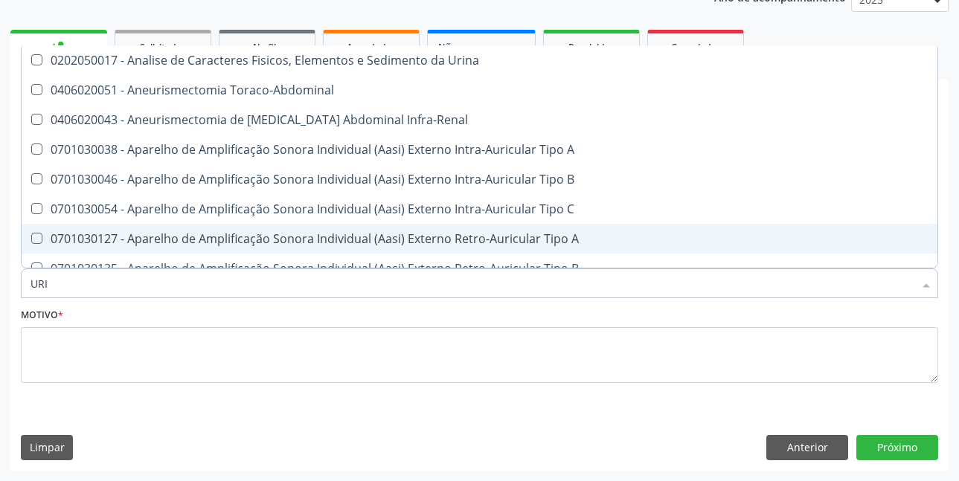
type input "URIN"
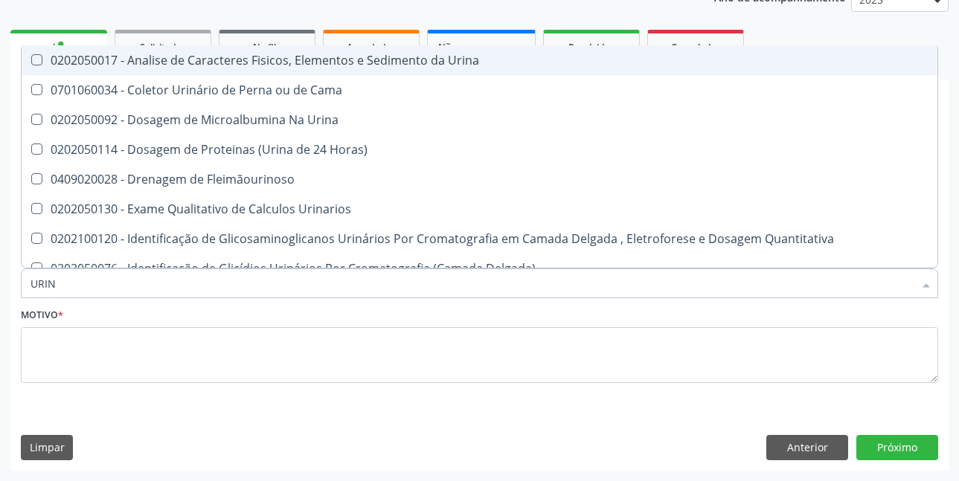
click at [388, 61] on div "0202050017 - Analise de Caracteres Fisicos, Elementos e Sedimento da Urina" at bounding box center [479, 60] width 898 height 12
checkbox Urina "true"
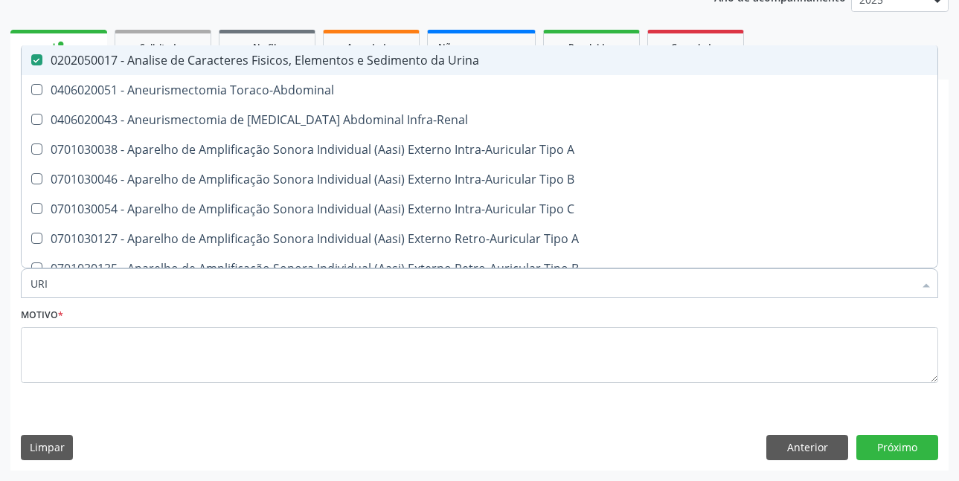
type input "UR"
checkbox Urina "false"
checkbox Cônica "true"
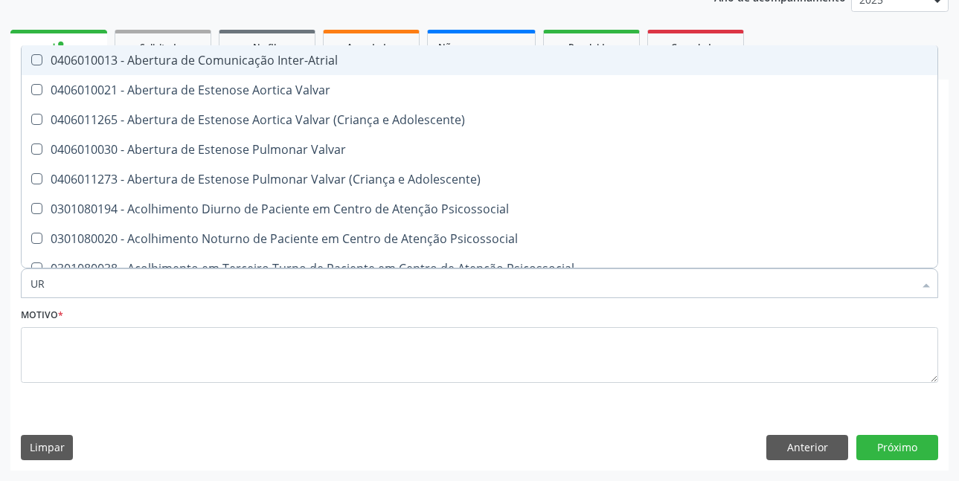
type input "URE"
checkbox Urina "false"
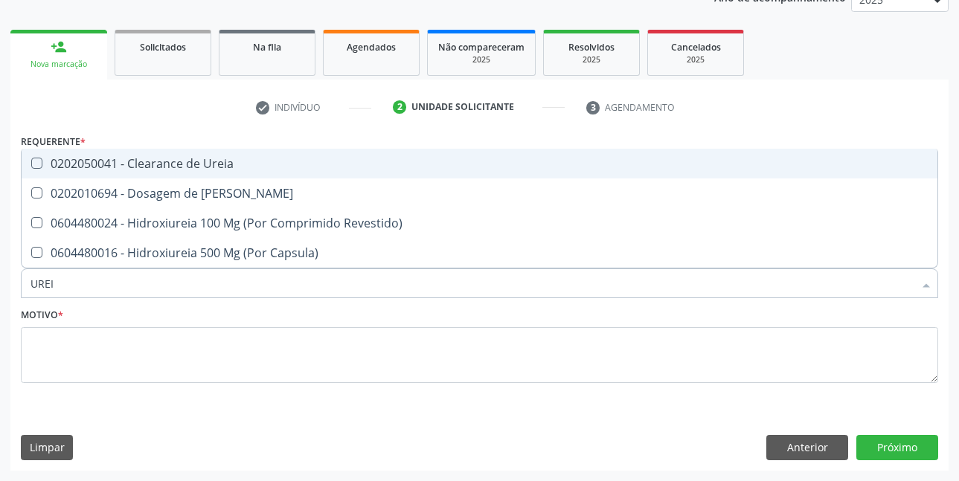
type input "UREIA"
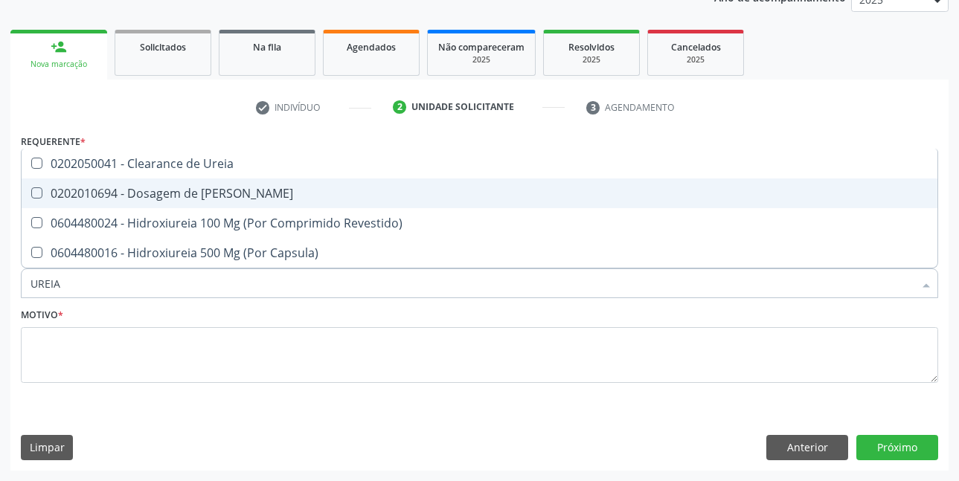
click at [260, 188] on div "0202010694 - Dosagem de [PERSON_NAME]" at bounding box center [479, 193] width 898 height 12
checkbox Ureia "true"
type input "URE"
checkbox Ureia "false"
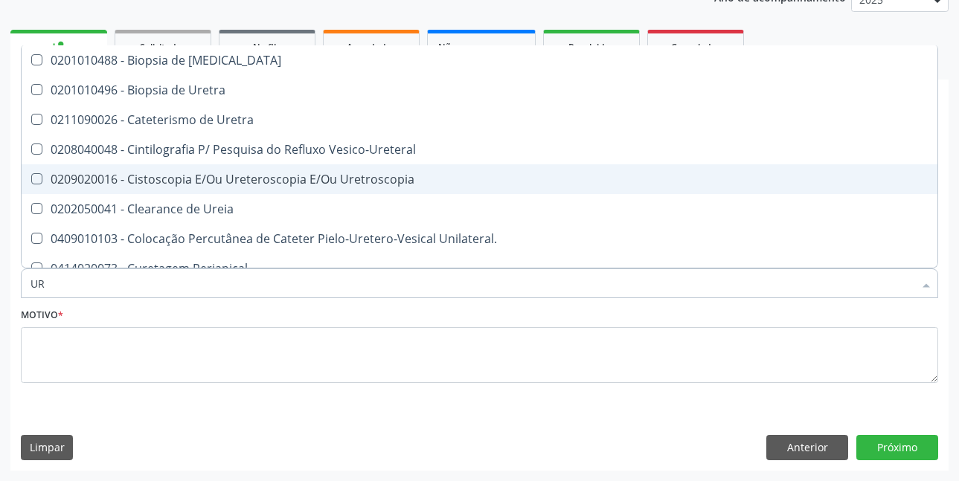
type input "U"
checkbox Ureia "false"
checkbox Peri-Uretral "false"
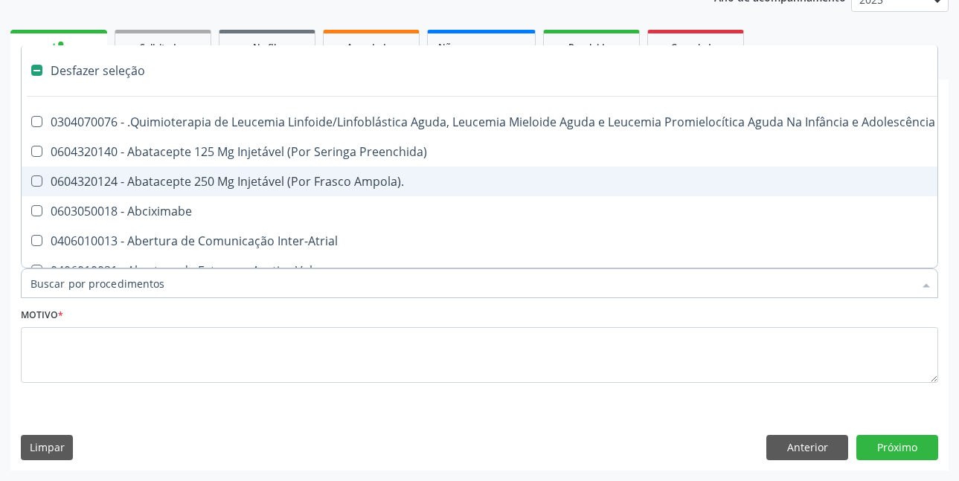
type input "C"
checkbox Punho "true"
checkbox Urina "false"
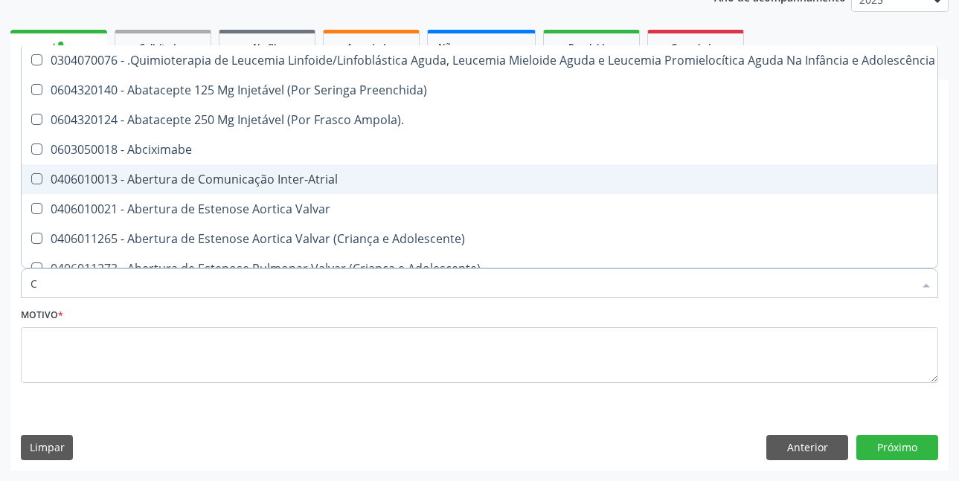
type input "CR"
checkbox Urina "false"
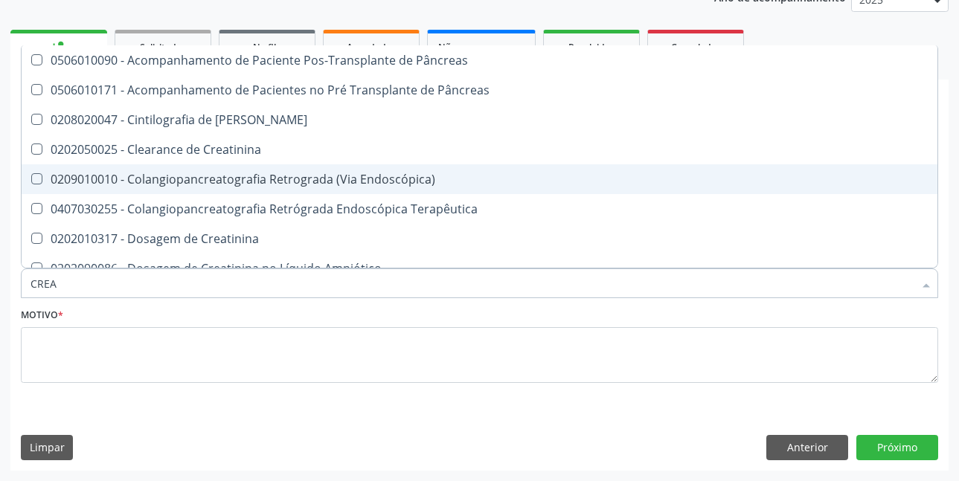
type input "CREAT"
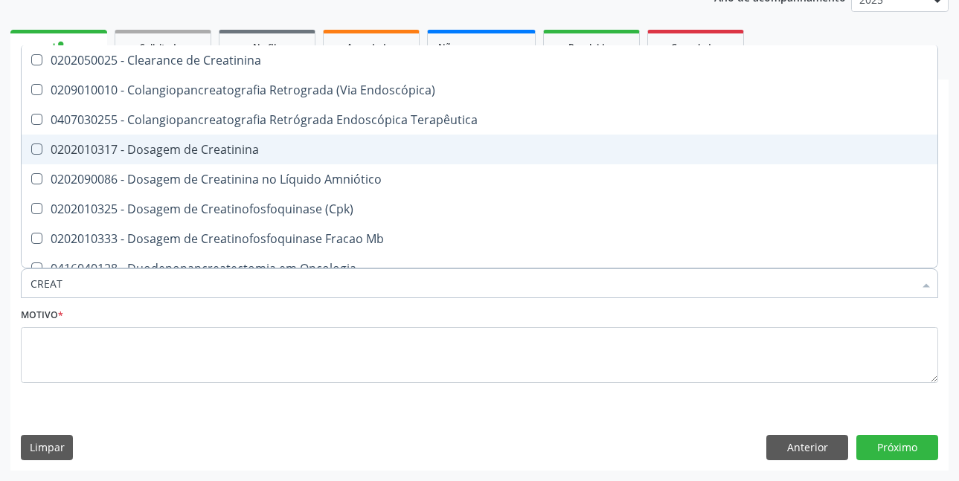
click at [243, 150] on div "0202010317 - Dosagem de Creatinina" at bounding box center [479, 150] width 898 height 12
checkbox Creatinina "true"
type input "CREA"
checkbox Creatinina "false"
checkbox Mb "true"
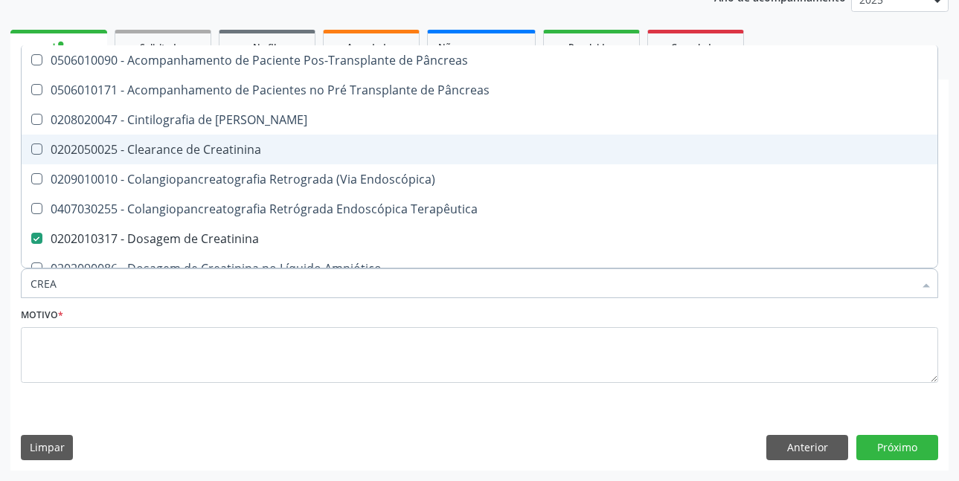
type input "CRE"
checkbox Creatinina "false"
checkbox Oncologia "true"
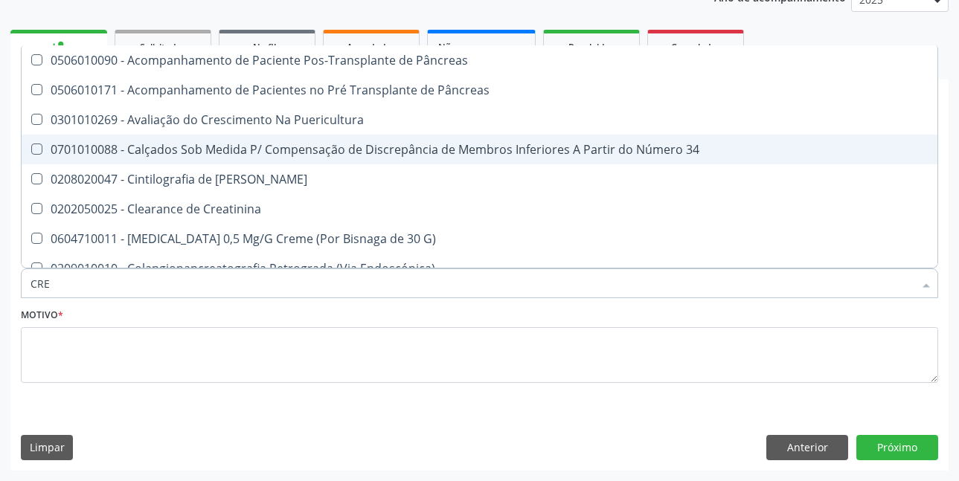
type input "CR"
checkbox Creatinina "false"
type input "C"
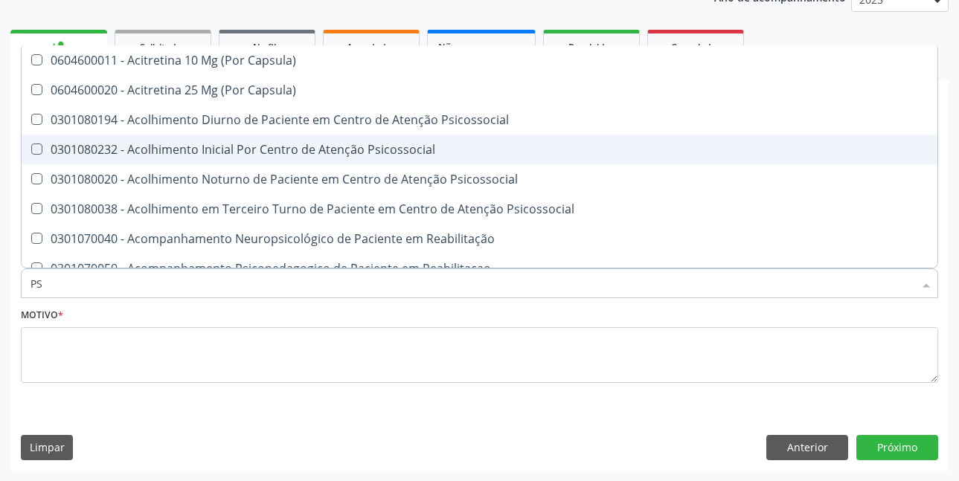
type input "PSA"
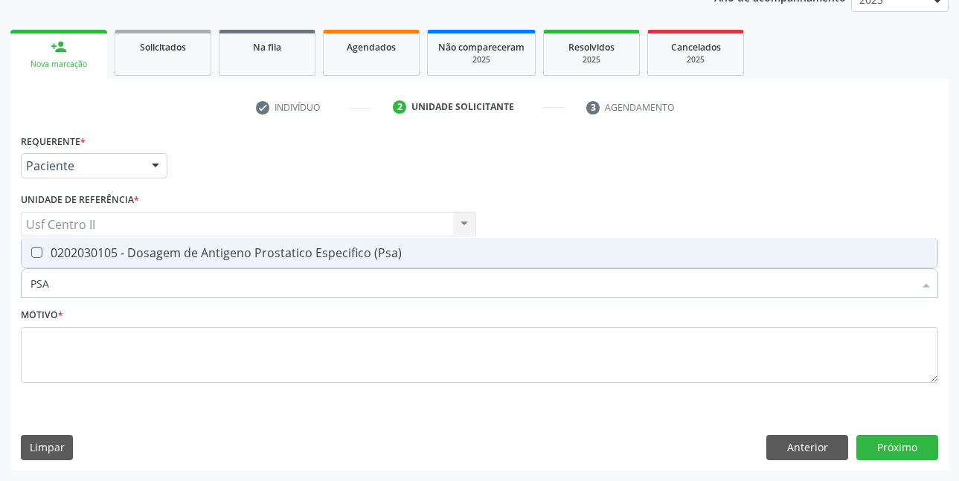
click at [232, 247] on div "0202030105 - Dosagem de Antigeno Prostatico Especifico (Psa)" at bounding box center [479, 253] width 898 height 12
checkbox \(Psa\) "true"
type input "PS"
checkbox \(Psa\) "false"
type input "P"
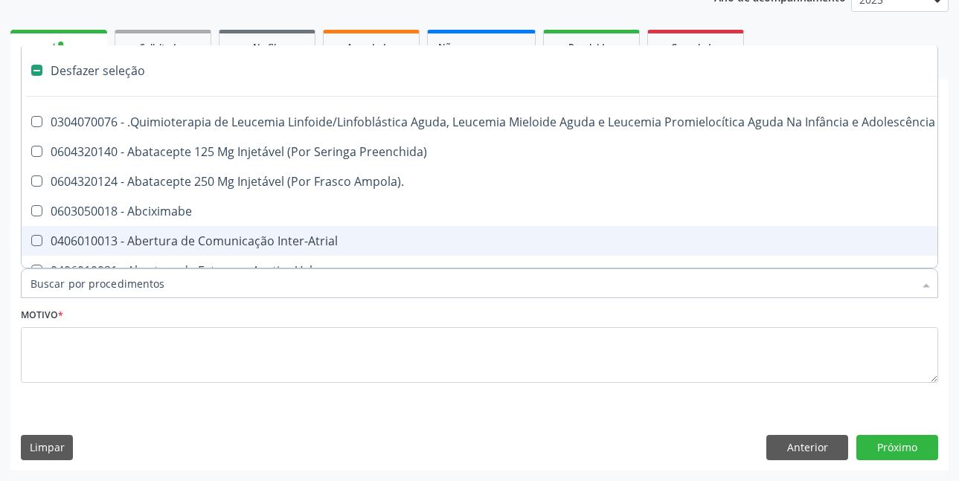
type input "H"
checkbox Urina "false"
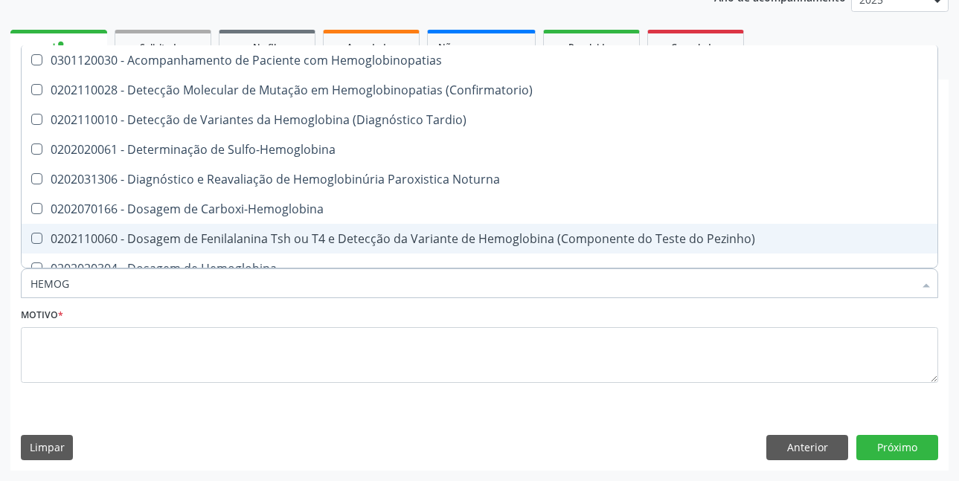
type input "HEMOGR"
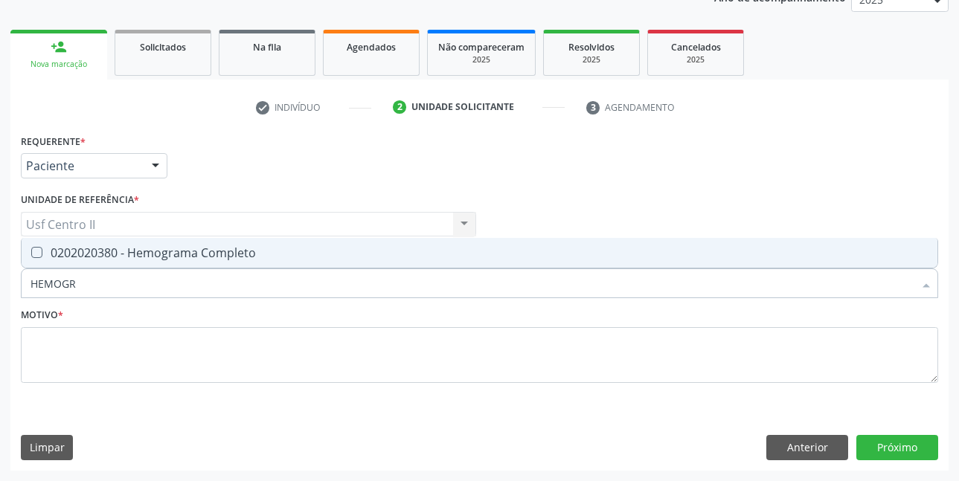
click at [232, 247] on div "0202020380 - Hemograma Completo" at bounding box center [479, 253] width 898 height 12
checkbox Completo "true"
type input "HEMOG"
checkbox Completo "false"
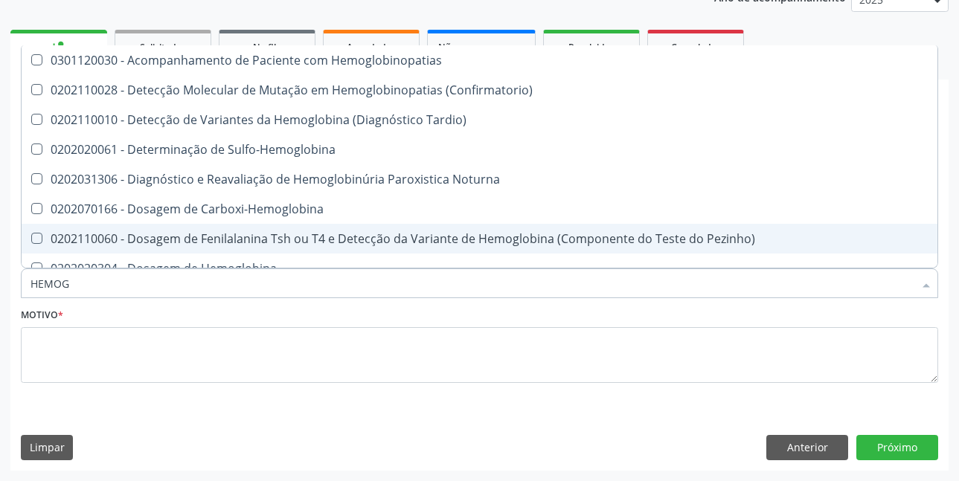
type input "HEMO"
checkbox Completo "false"
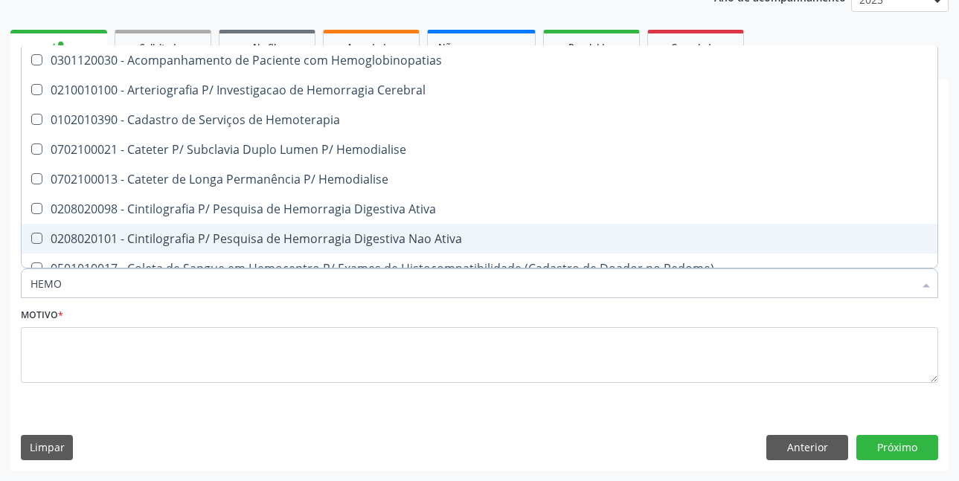
type input "HEM"
checkbox Completo "false"
checkbox Elástica "true"
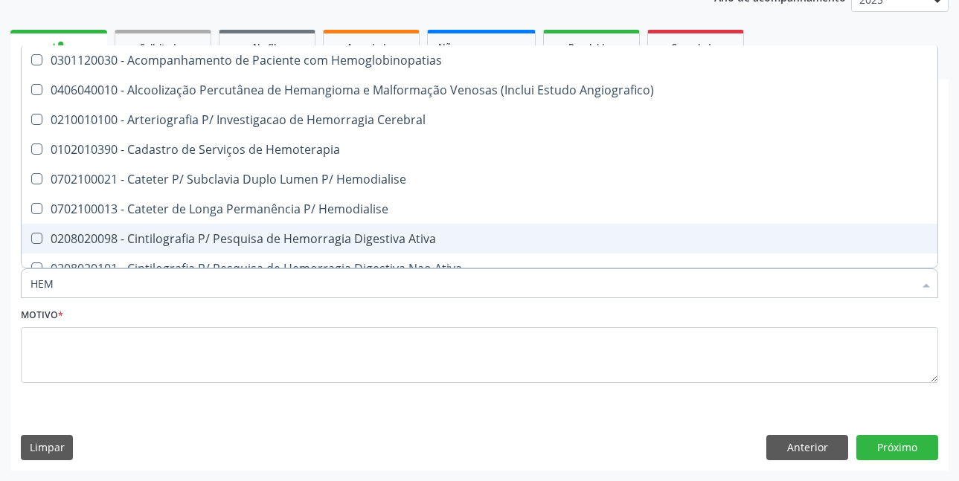
type input "HE"
checkbox Completo "false"
checkbox Orgaos "true"
type input "H"
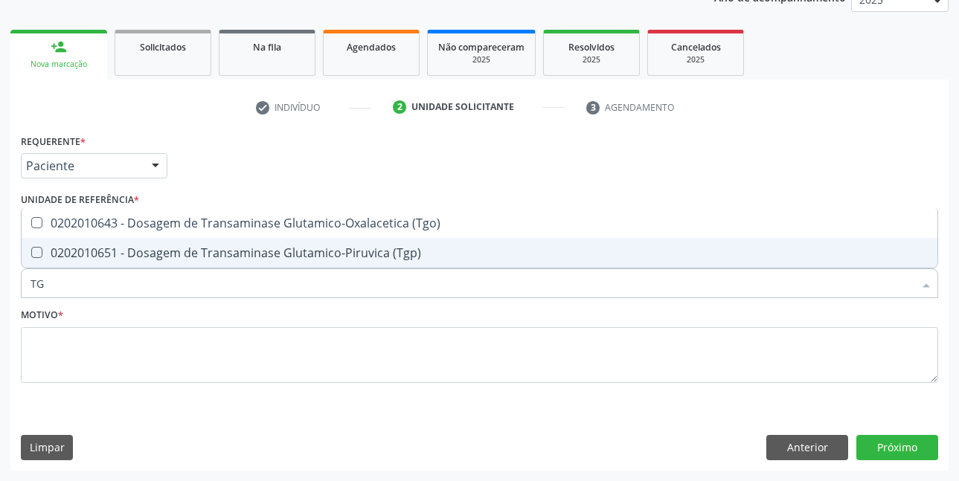
type input "TGO"
click at [232, 247] on div "0202010643 - Dosagem de Transaminase Glutamico-Oxalacetica (Tgo)" at bounding box center [479, 253] width 898 height 12
checkbox \(Tgo\) "true"
type input "TGP"
click at [237, 262] on span "0202010651 - Dosagem de Transaminase Glutamico-Piruvica (Tgp)" at bounding box center [479, 253] width 915 height 30
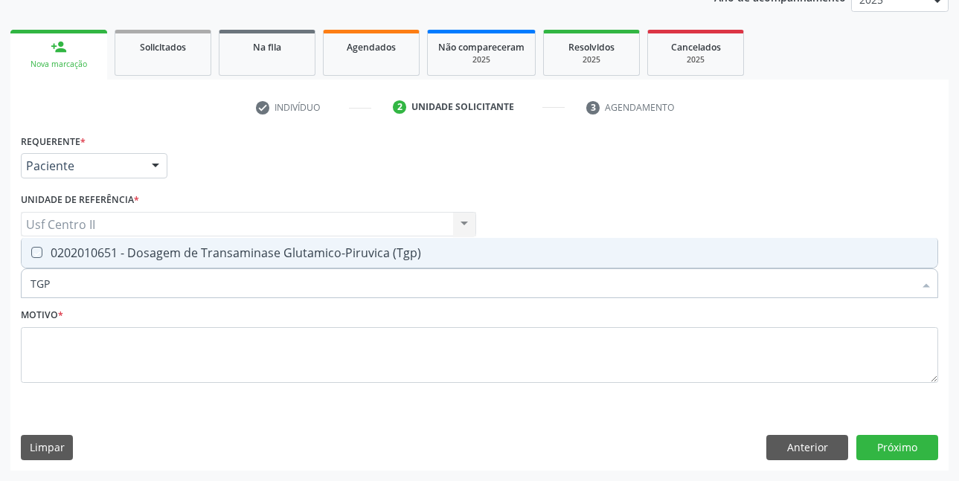
checkbox \(Tgp\) "true"
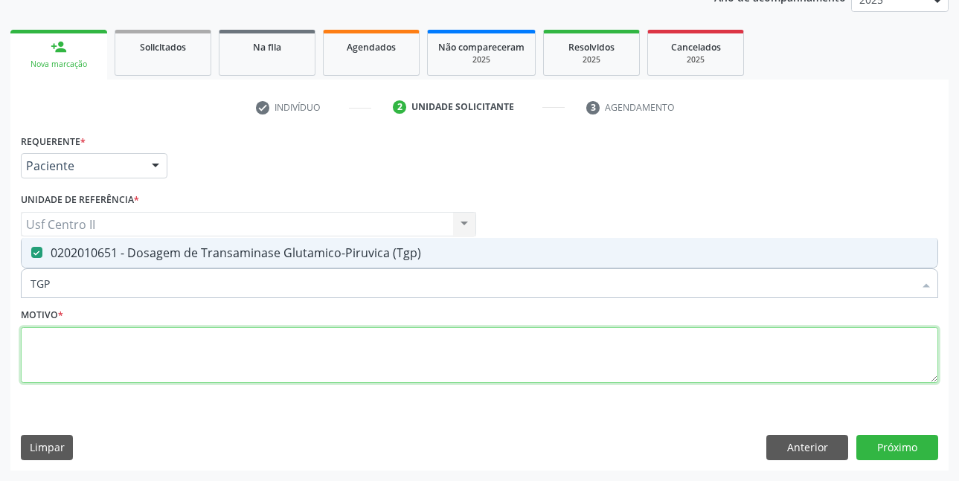
click at [231, 349] on textarea at bounding box center [479, 355] width 917 height 57
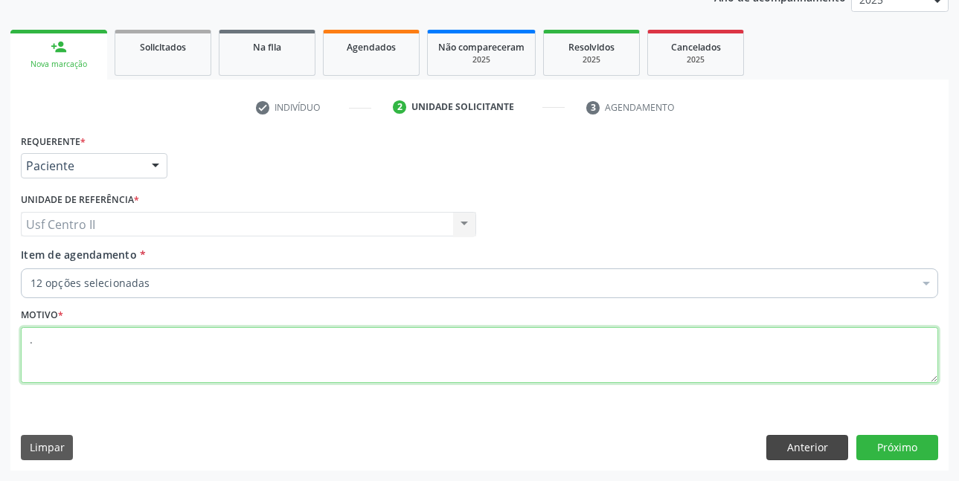
type textarea "."
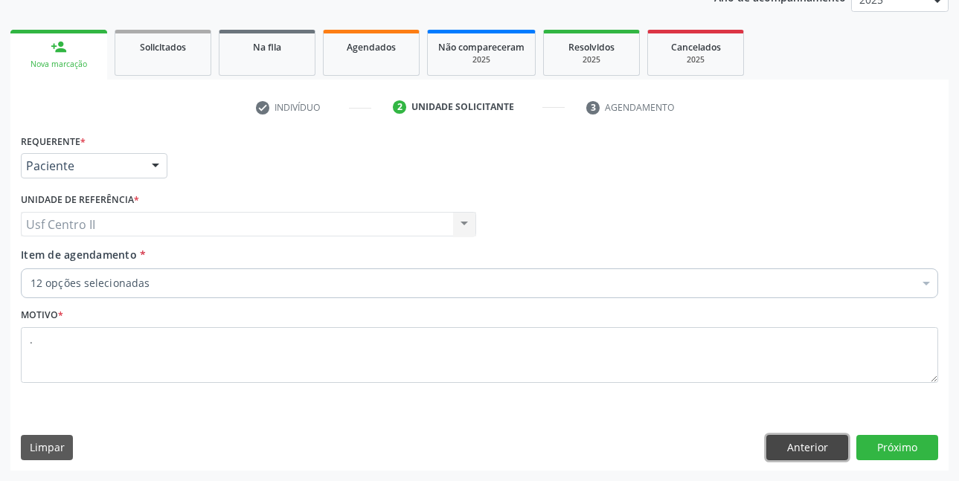
click at [812, 445] on button "Anterior" at bounding box center [807, 447] width 82 height 25
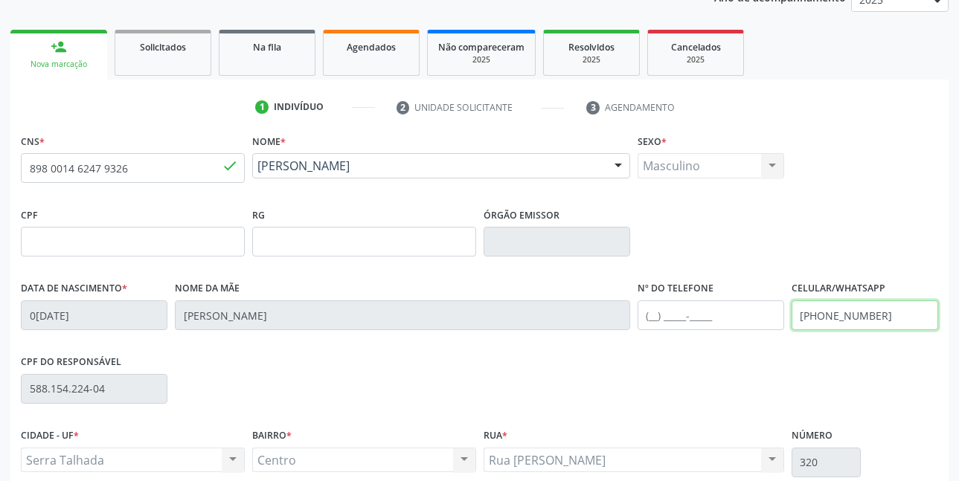
click at [881, 316] on input "(87) 99963-2811" at bounding box center [864, 315] width 146 height 30
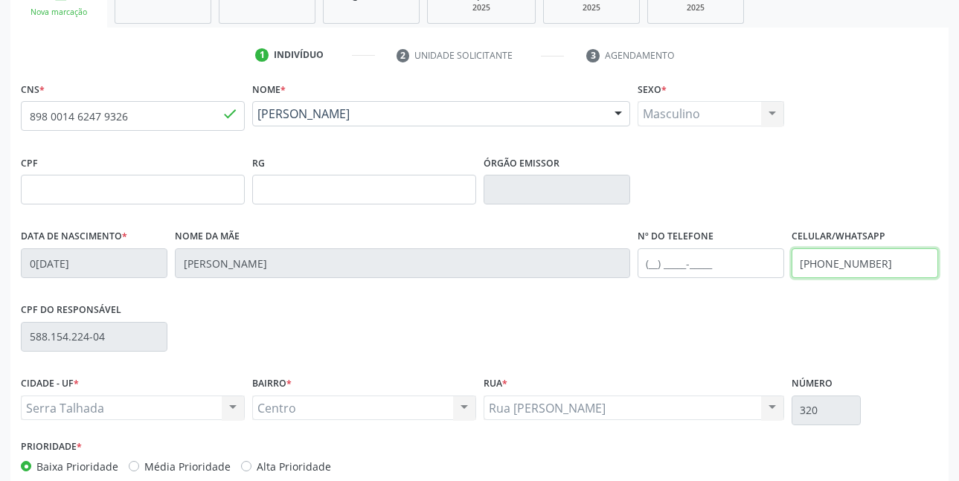
scroll to position [325, 0]
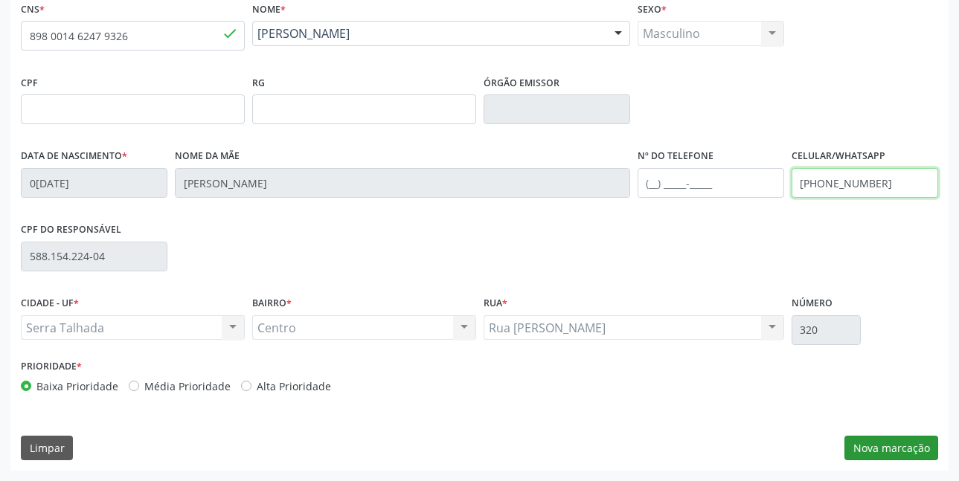
type input "(11) 99422-2002"
click at [882, 451] on button "Nova marcação" at bounding box center [891, 448] width 94 height 25
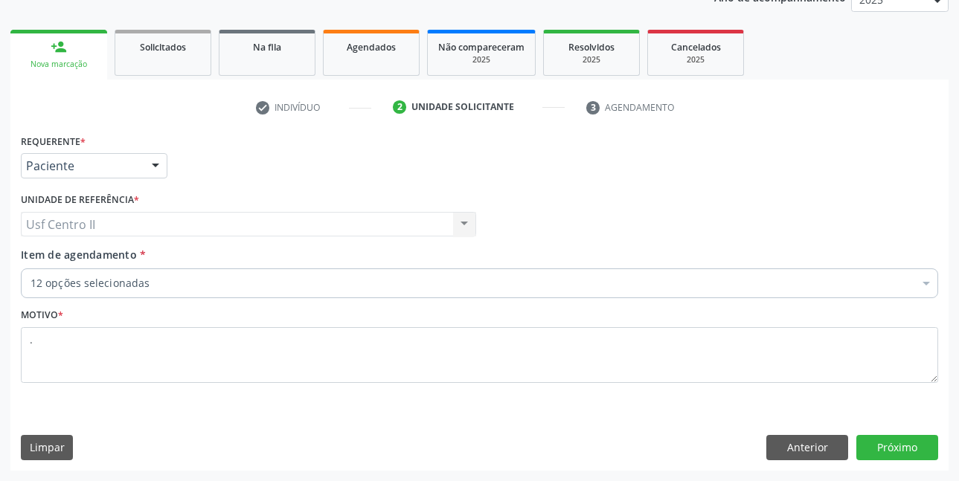
scroll to position [193, 0]
click at [919, 446] on button "Próximo" at bounding box center [897, 447] width 82 height 25
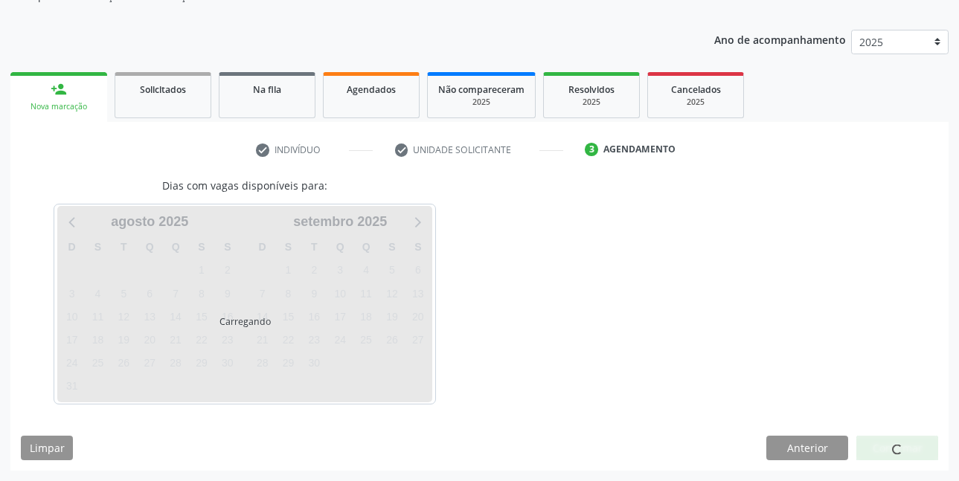
scroll to position [150, 0]
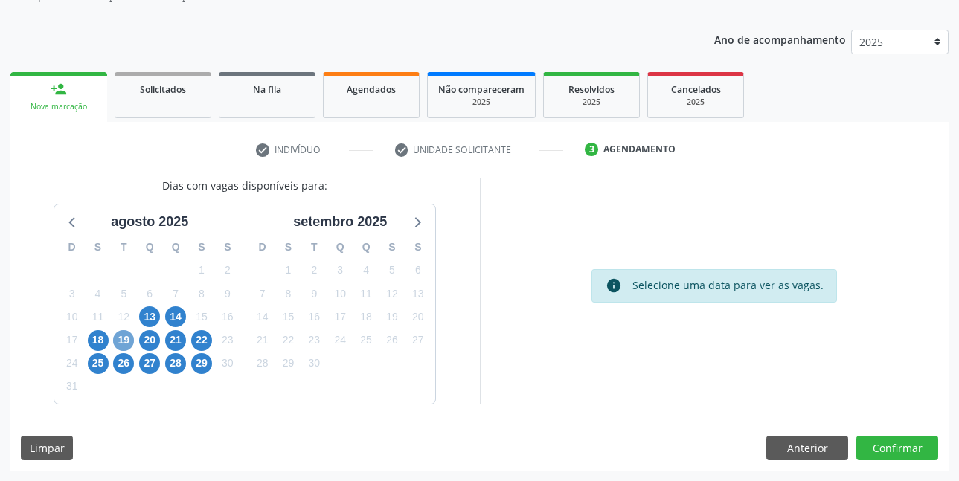
click at [127, 338] on span "19" at bounding box center [123, 340] width 21 height 21
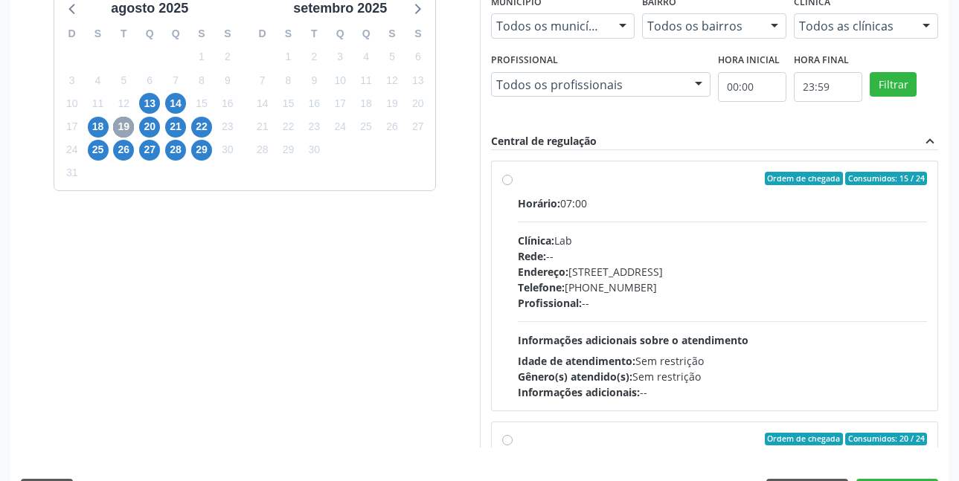
scroll to position [373, 0]
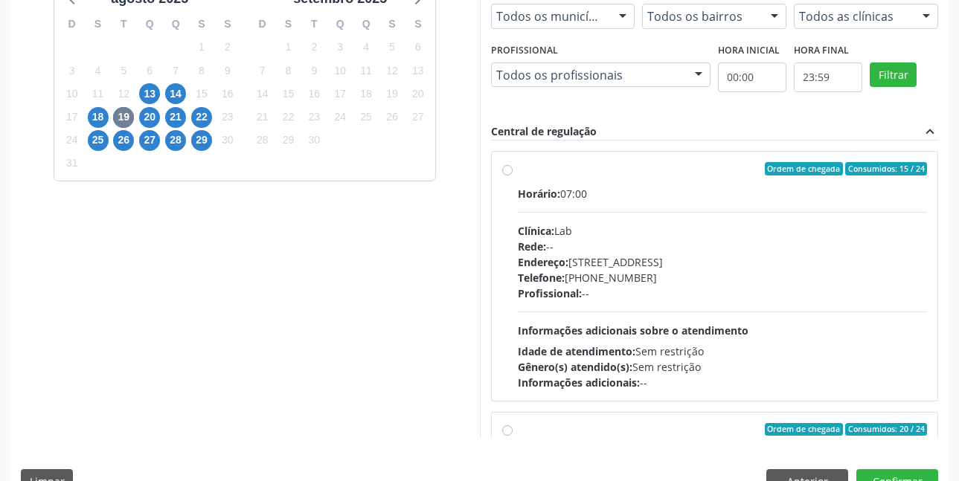
click at [508, 175] on div "Ordem de chegada Consumidos: 15 / 24 Horário: 07:00 Clínica: Lab Rede: -- Ender…" at bounding box center [714, 276] width 425 height 228
radio input "true"
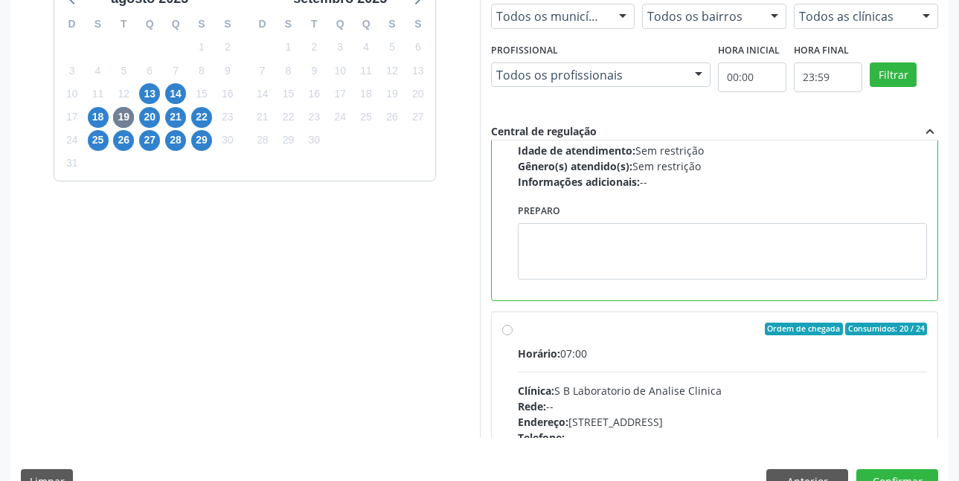
scroll to position [223, 0]
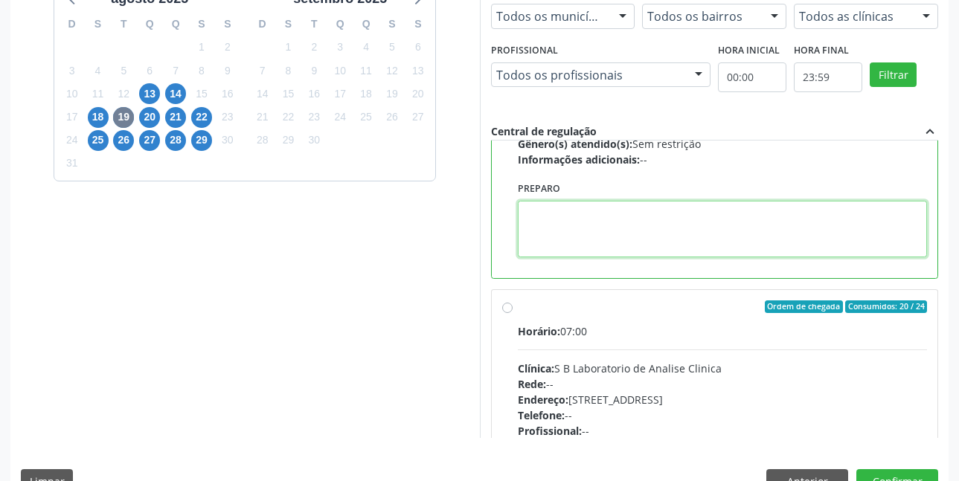
click at [628, 232] on textarea at bounding box center [723, 229] width 410 height 57
paste textarea "O EXAME SERÁ REALIZADO NA UNIDADE DE SAÚDE CENTRO 2 (POSTINHO DO [GEOGRAPHIC_DA…"
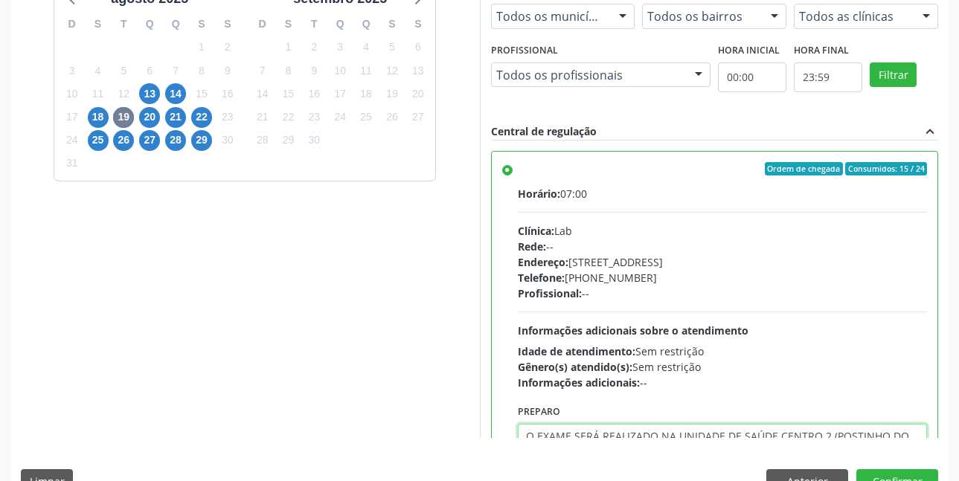
scroll to position [408, 0]
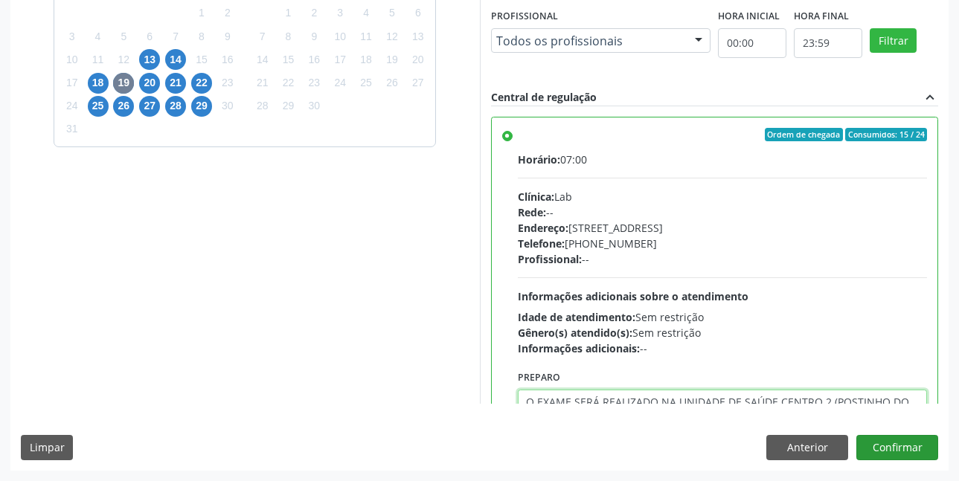
type textarea "O EXAME SERÁ REALIZADO NA UNIDADE DE SAÚDE CENTRO 2 (POSTINHO DO [GEOGRAPHIC_DA…"
click at [910, 448] on button "Confirmar" at bounding box center [897, 447] width 82 height 25
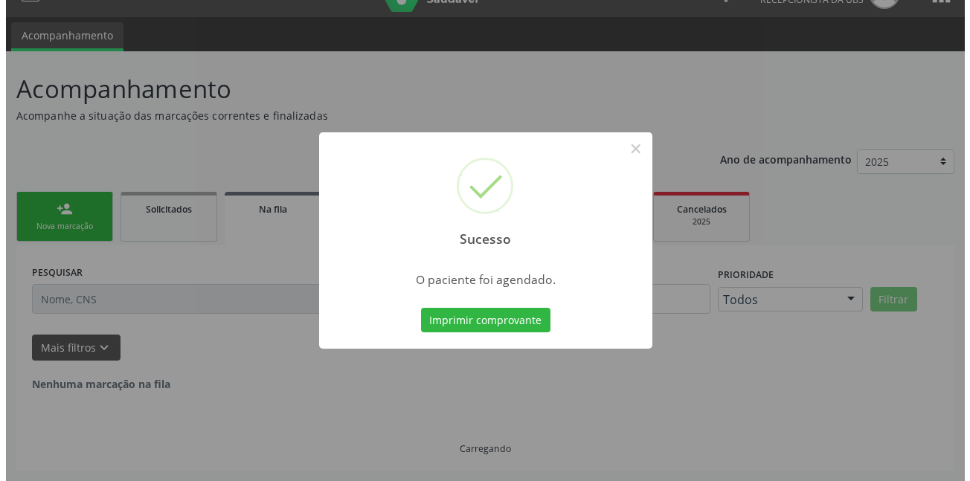
scroll to position [0, 0]
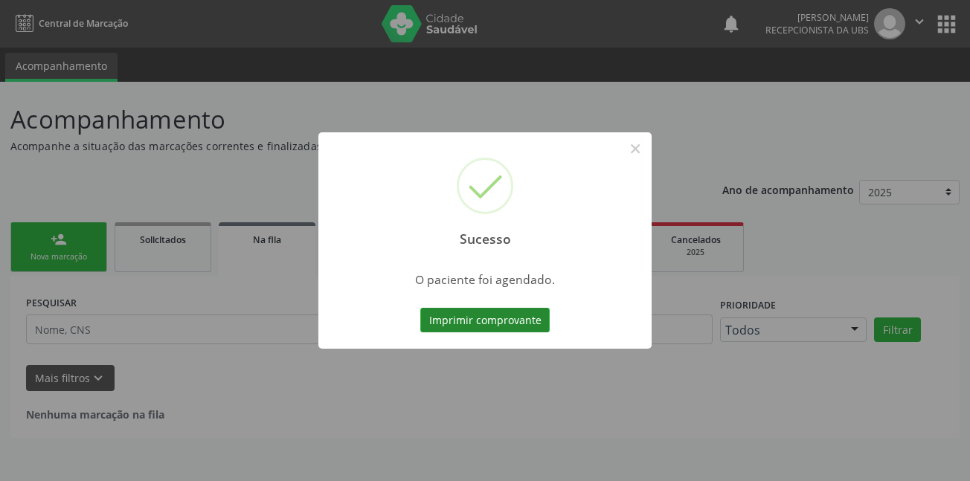
click at [502, 320] on button "Imprimir comprovante" at bounding box center [484, 320] width 129 height 25
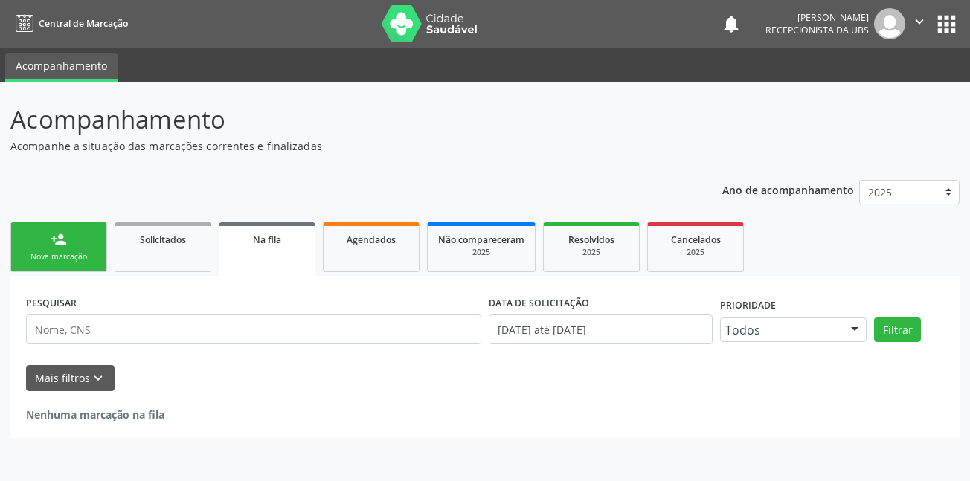
click at [47, 248] on link "person_add Nova marcação" at bounding box center [58, 247] width 97 height 50
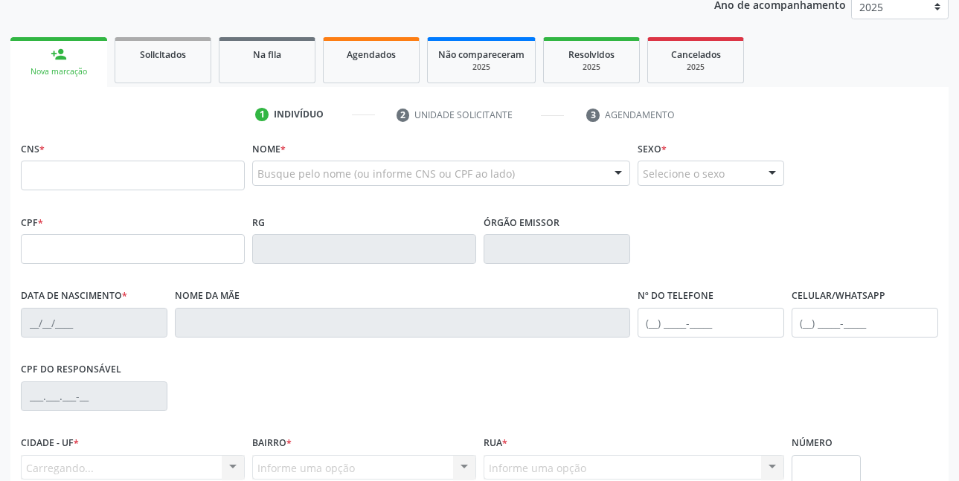
scroll to position [223, 0]
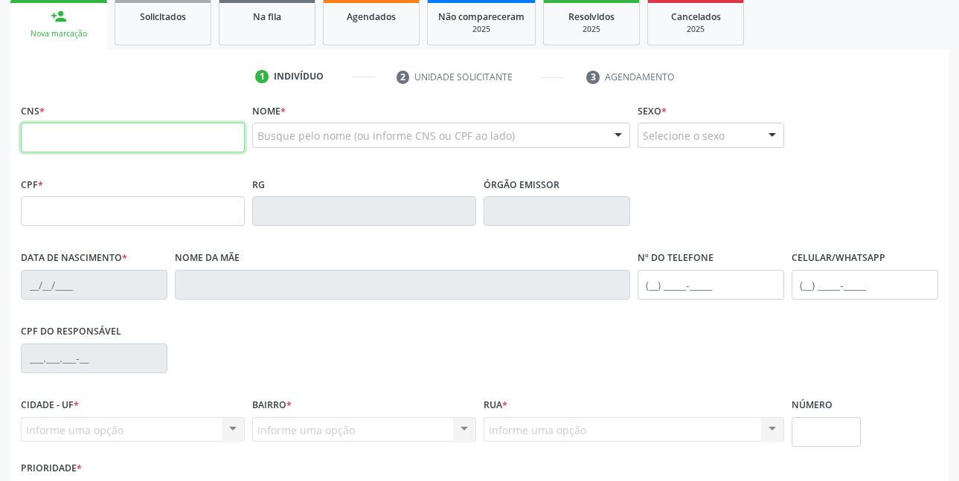
click at [104, 136] on input "text" at bounding box center [133, 138] width 224 height 30
type input "701 4096 9716 9437"
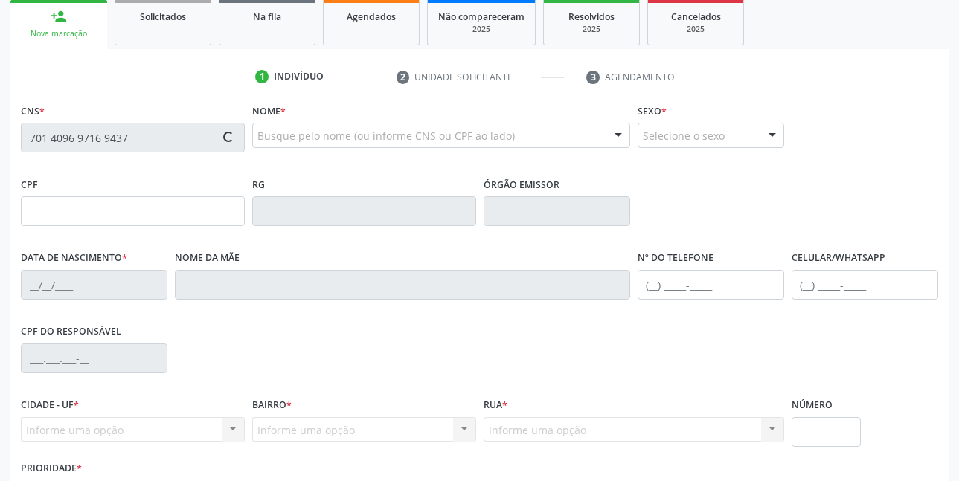
type input "023.471.848-06"
type input "[DATE]"
type input "[PERSON_NAME]"
type input "[PHONE_NUMBER]"
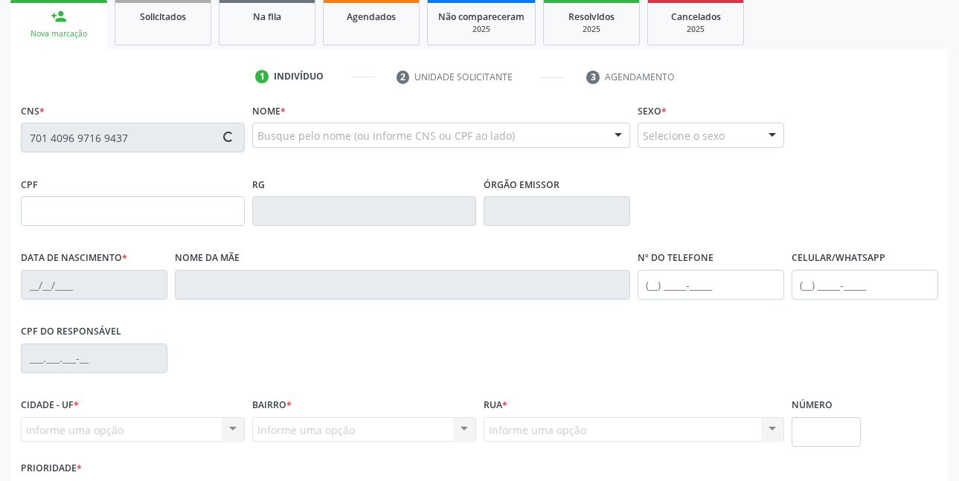
type input "1210"
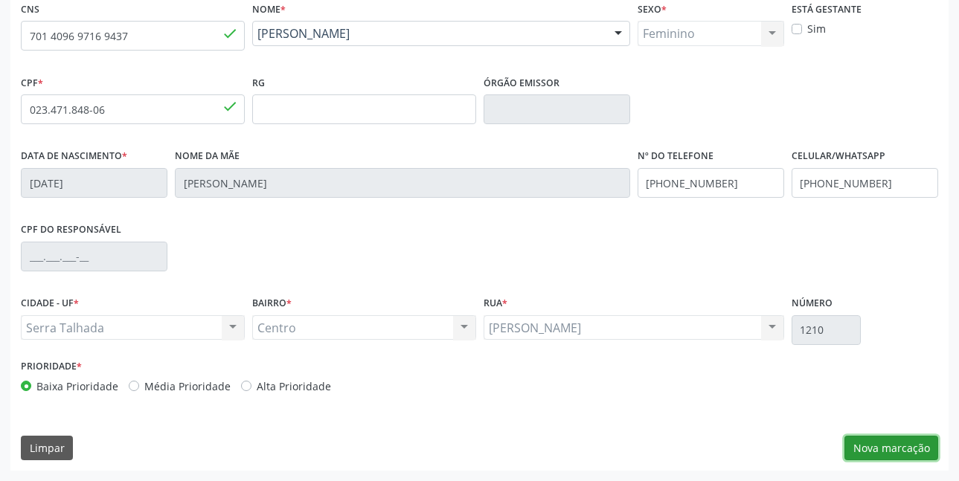
click at [883, 439] on button "Nova marcação" at bounding box center [891, 448] width 94 height 25
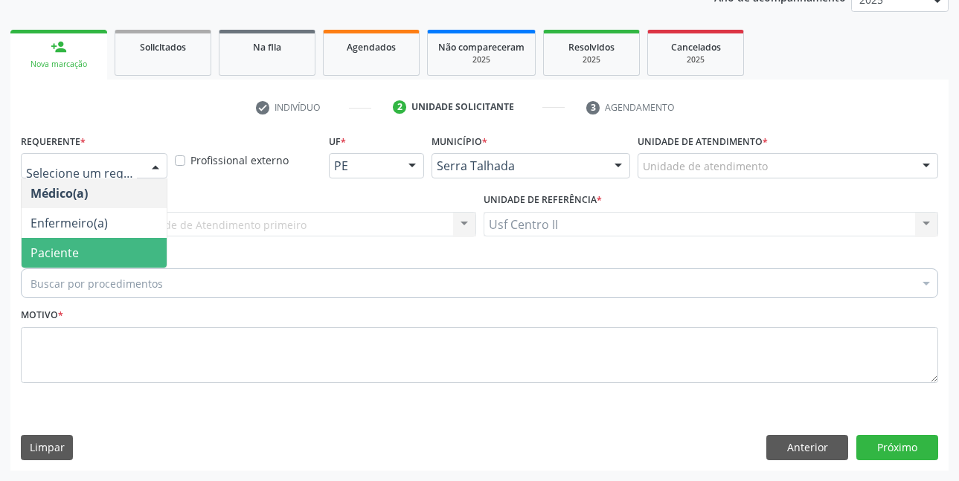
click at [78, 242] on span "Paciente" at bounding box center [94, 253] width 145 height 30
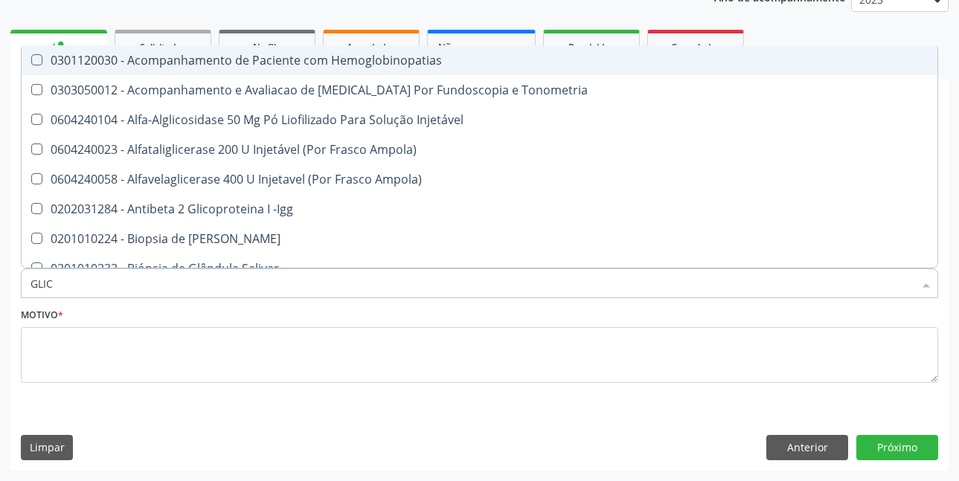
type input "GLICO"
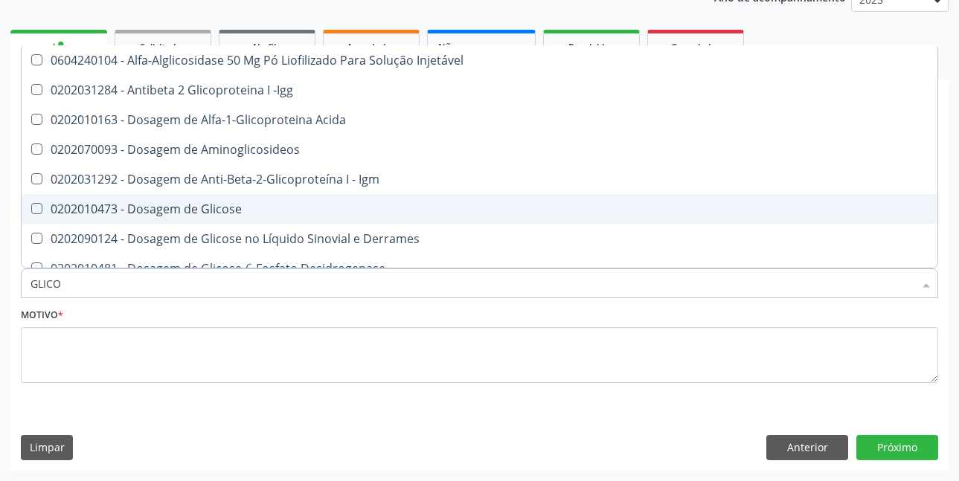
click at [172, 215] on div "0202010473 - Dosagem de Glicose" at bounding box center [479, 209] width 898 height 12
checkbox Glicose "true"
type input "GLICOS"
checkbox Acida "true"
checkbox Glicose "false"
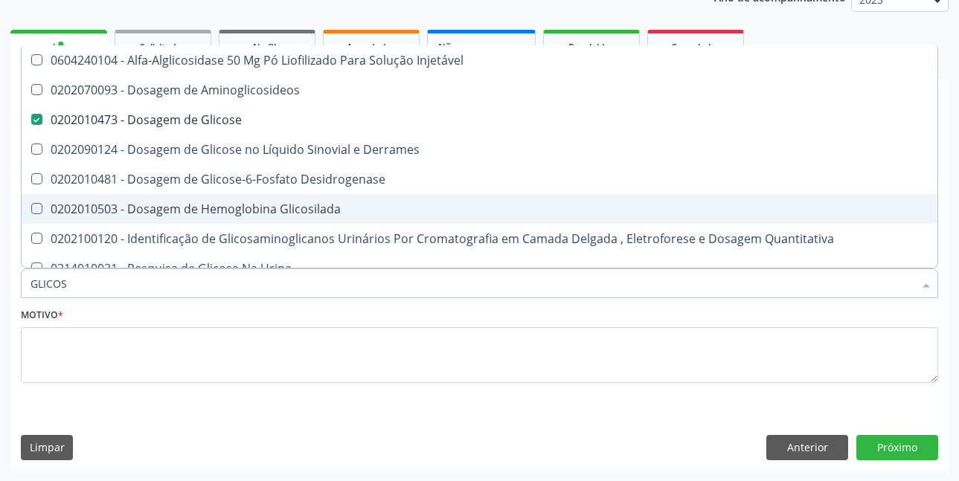
type input "GLICOSI"
checkbox Glicose "false"
type input "GLICOSIL"
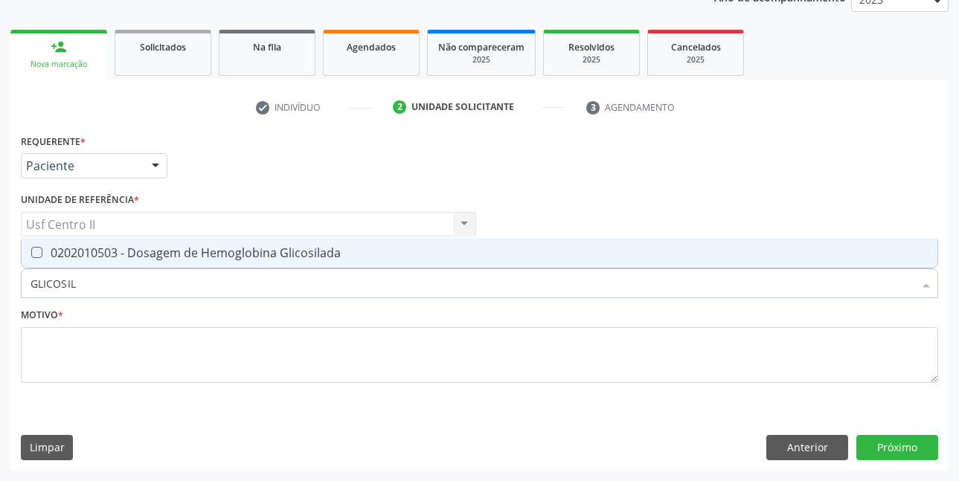
click at [188, 248] on div "0202010503 - Dosagem de Hemoglobina Glicosilada" at bounding box center [479, 253] width 898 height 12
checkbox Glicosilada "true"
type input "GLICOSI"
checkbox Glicosilada "false"
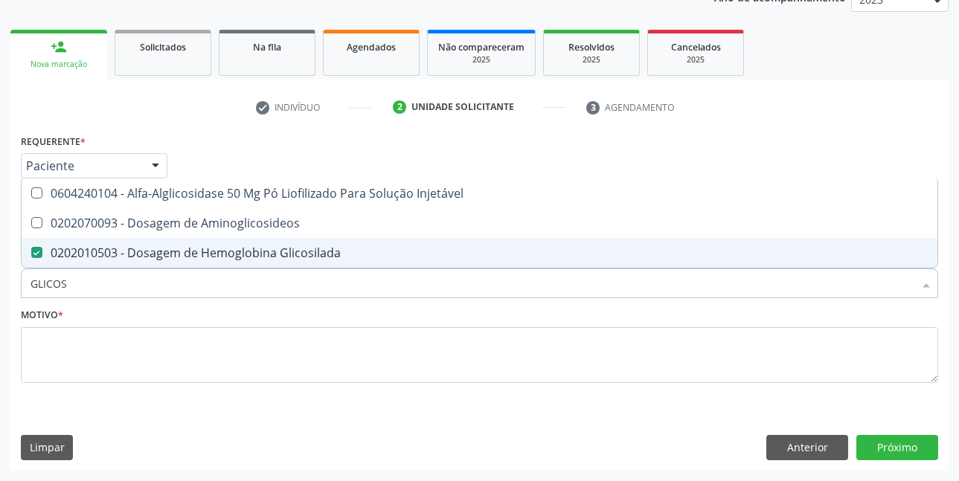
type input "GLICO"
checkbox Glicosilada "false"
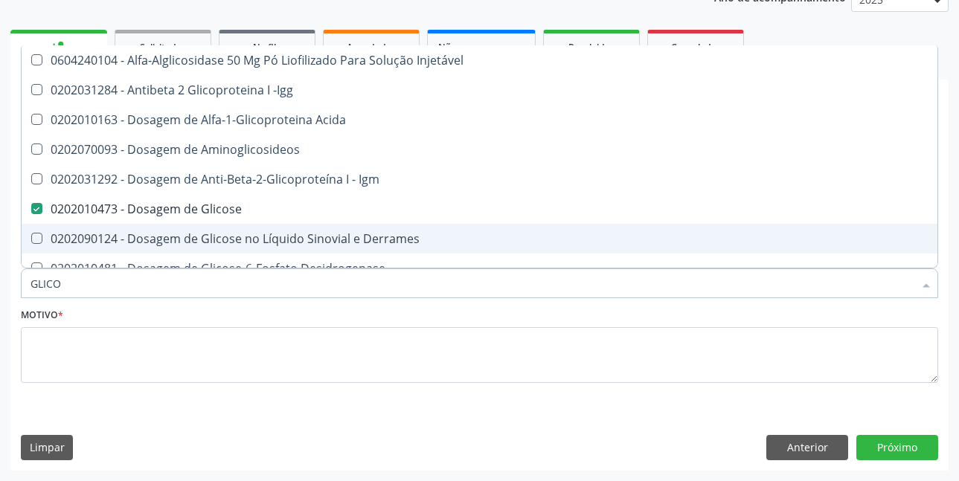
type input "GLIC"
checkbox Glicose "false"
checkbox Glicosilada "false"
checkbox Glicose "true"
type input "GLI"
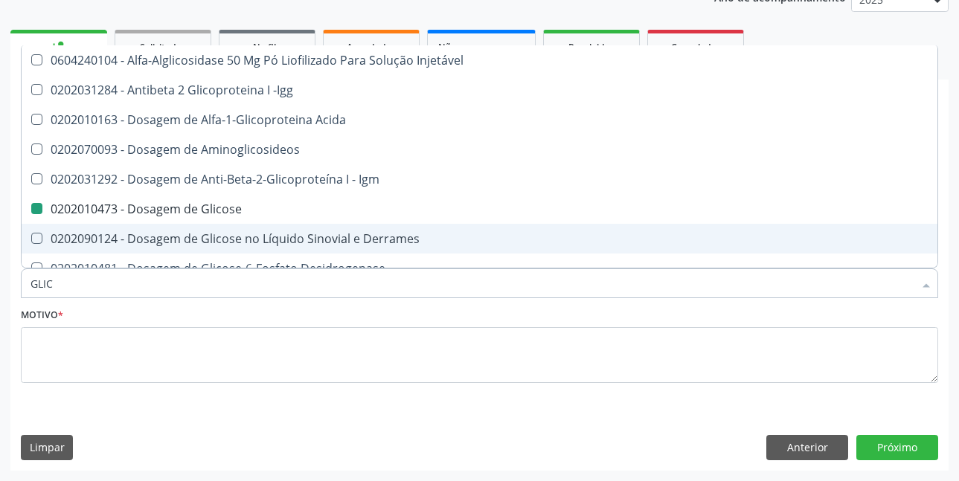
checkbox Glicose "false"
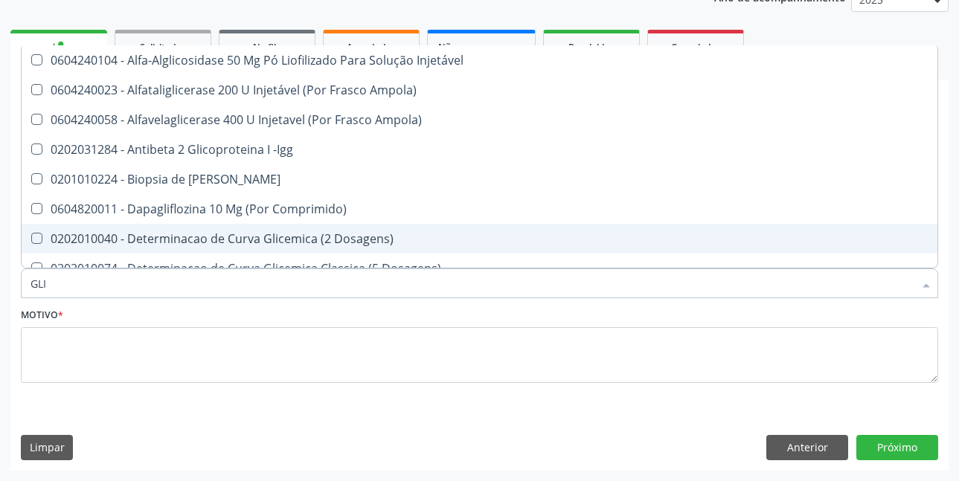
type input "GL"
checkbox Glicose "false"
checkbox Glicosilada "false"
type input "G"
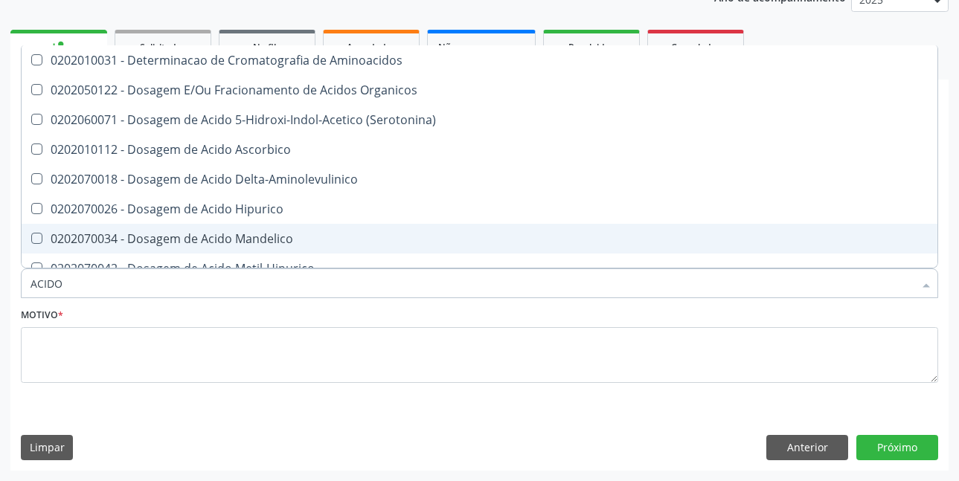
type input "ACIDO U"
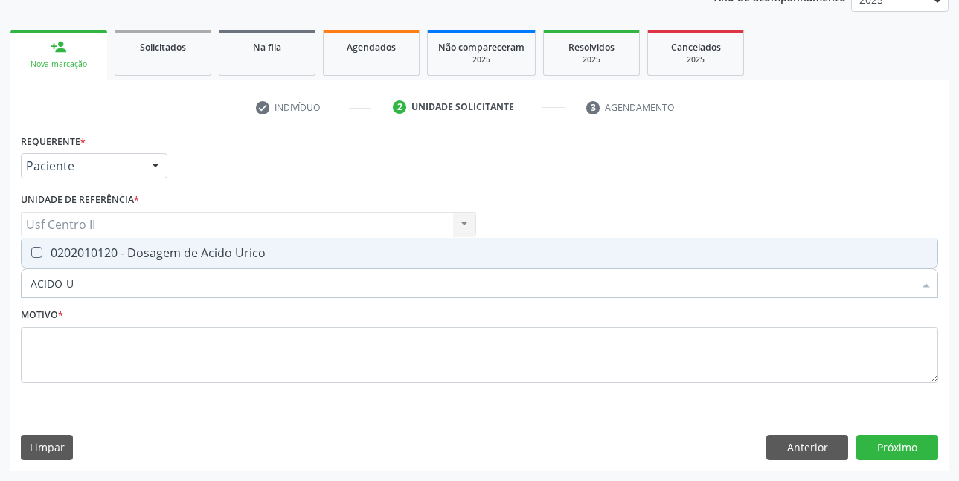
click at [188, 248] on div "0202010120 - Dosagem de Acido Urico" at bounding box center [479, 253] width 898 height 12
checkbox Urico "true"
type input "ACIDO"
checkbox Urico "false"
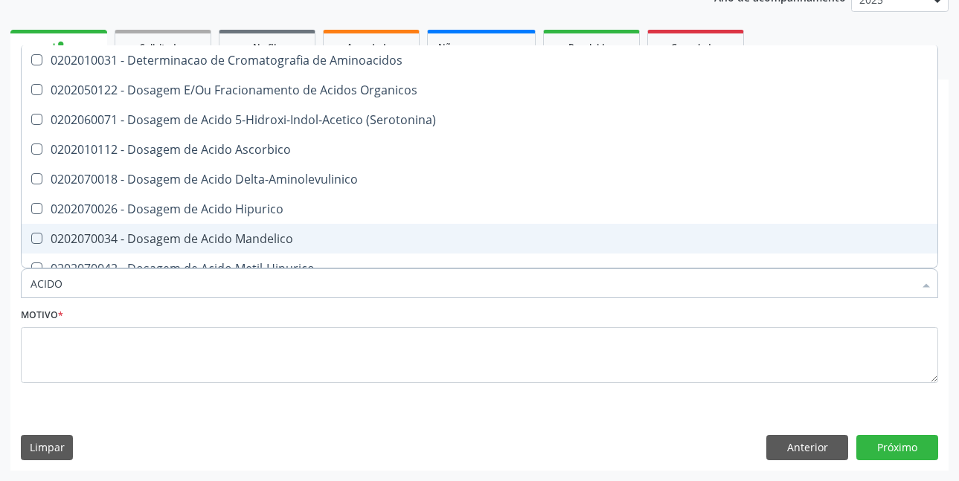
type input "ACID"
checkbox Urico "false"
checkbox Cromatografia\) "true"
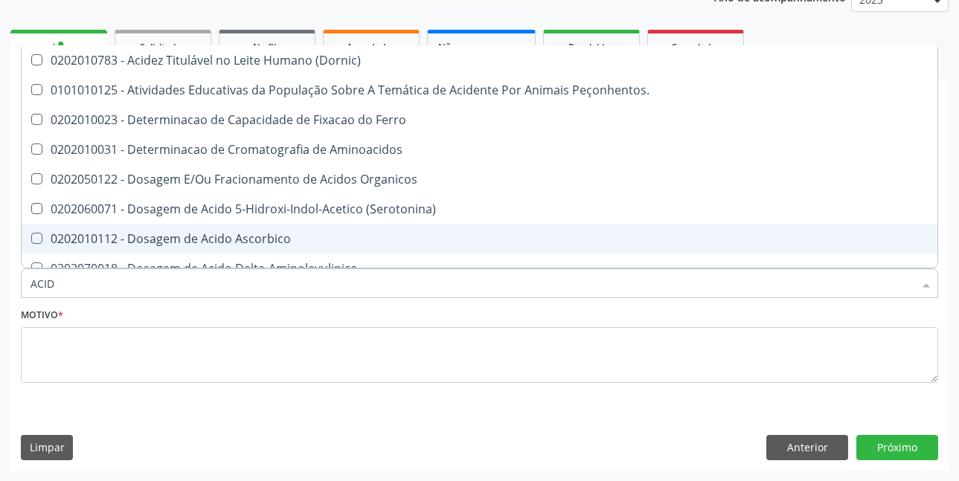
type input "ACI"
checkbox Urico "false"
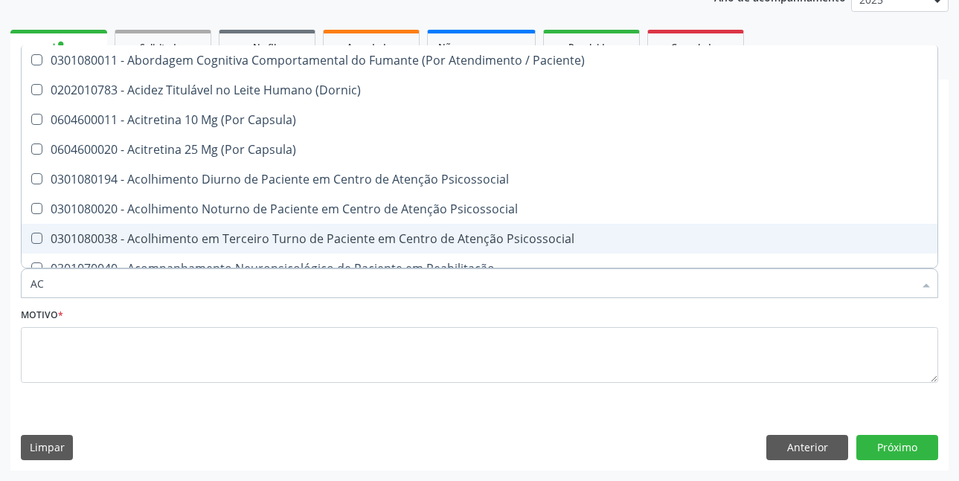
type input "A"
checkbox Urico "false"
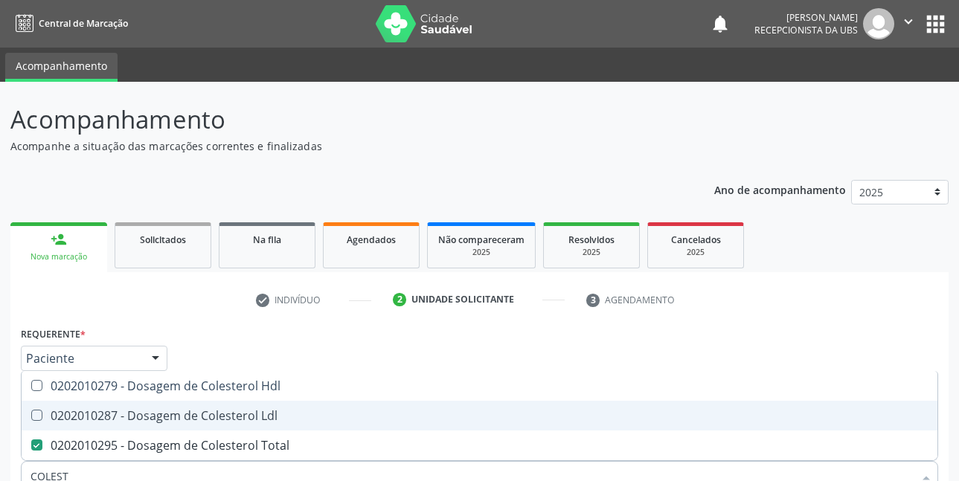
click at [268, 410] on div "0202010287 - Dosagem de Colesterol Ldl" at bounding box center [479, 416] width 898 height 12
checkbox Ldl "true"
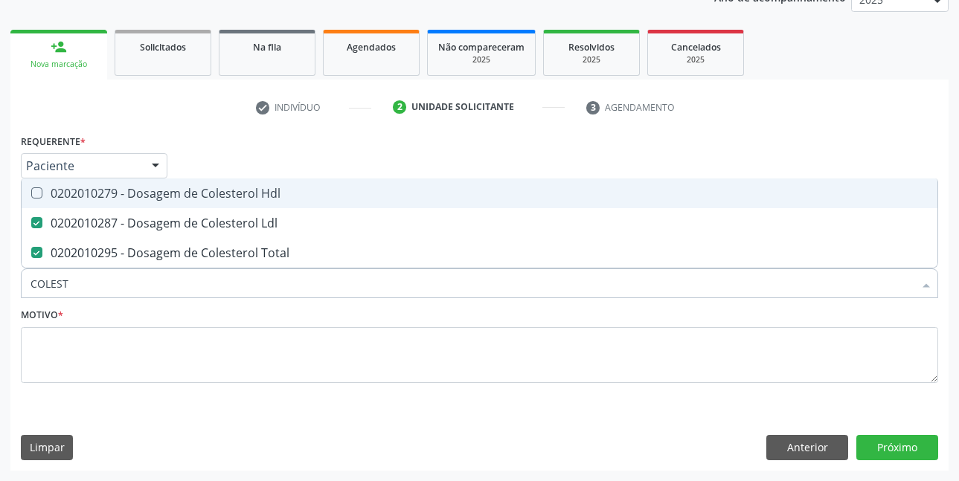
click at [280, 195] on div "0202010279 - Dosagem de Colesterol Hdl" at bounding box center [479, 193] width 898 height 12
checkbox Hdl "true"
type input "C"
checkbox Hdl "false"
checkbox Ldl "false"
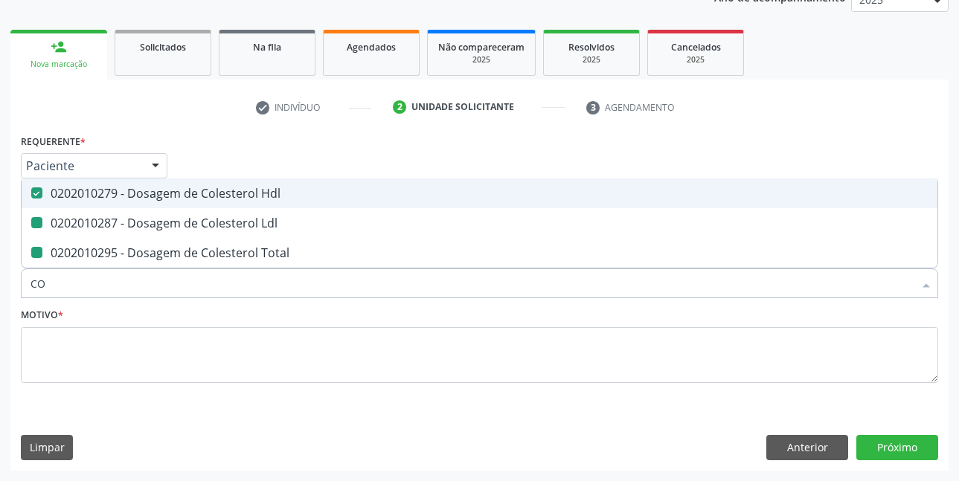
checkbox Total "false"
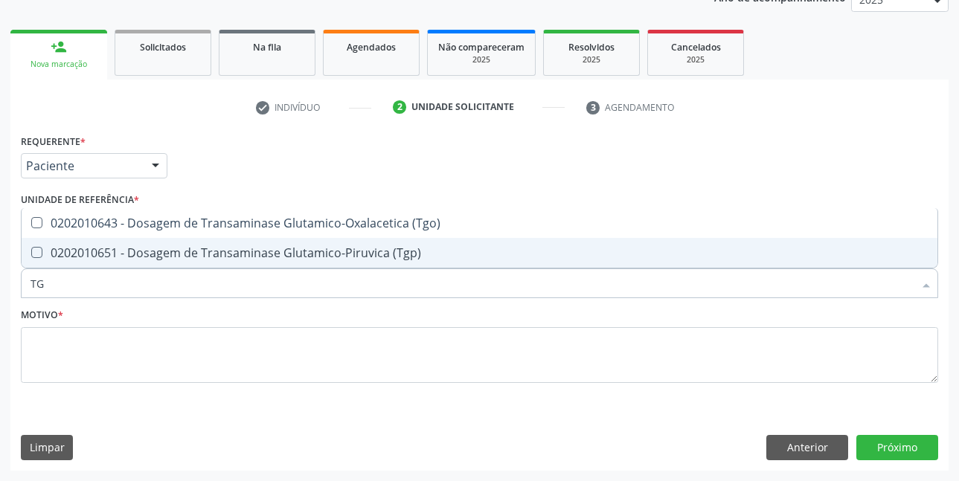
type input "TGO"
click at [274, 259] on div "0202010643 - Dosagem de Transaminase Glutamico-Oxalacetica (Tgo)" at bounding box center [479, 253] width 898 height 12
checkbox \(Tgo\) "true"
type input "TGP"
click at [274, 259] on div "0202010651 - Dosagem de Transaminase Glutamico-Piruvica (Tgp)" at bounding box center [479, 253] width 898 height 12
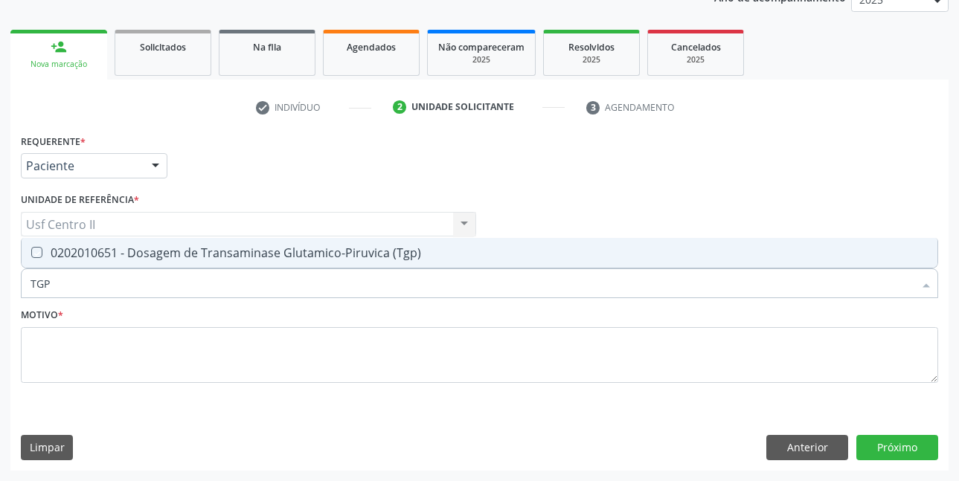
checkbox \(Tgp\) "true"
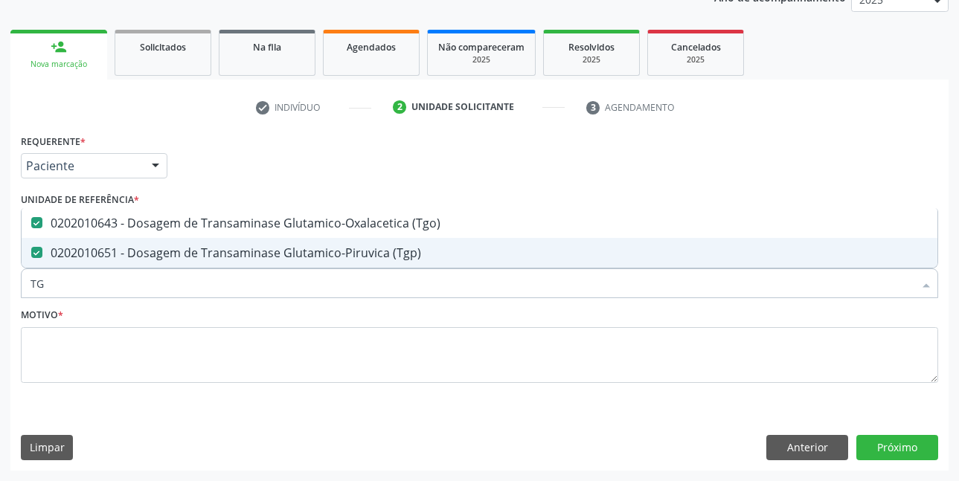
type input "T"
checkbox \(Tgo\) "false"
checkbox \(Tgp\) "false"
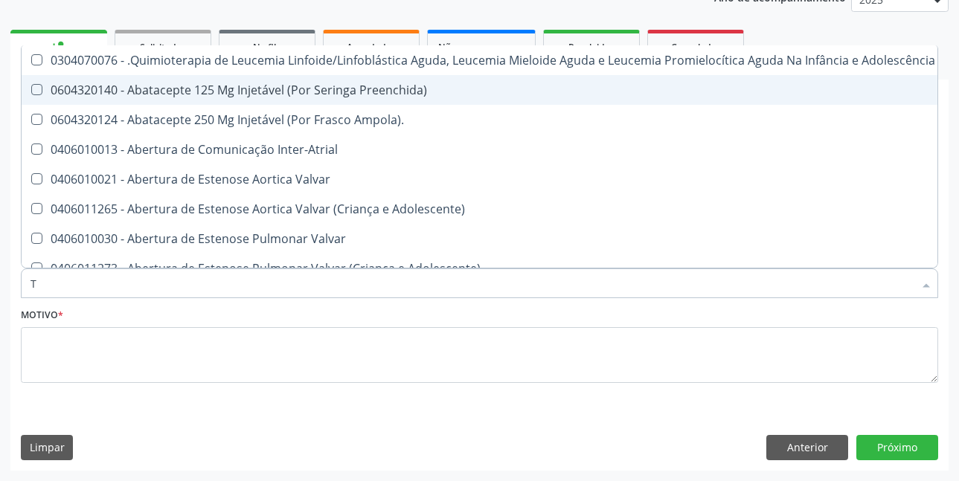
type input "TR"
checkbox Urina "false"
checkbox Ii\) "true"
checkbox Grupo "true"
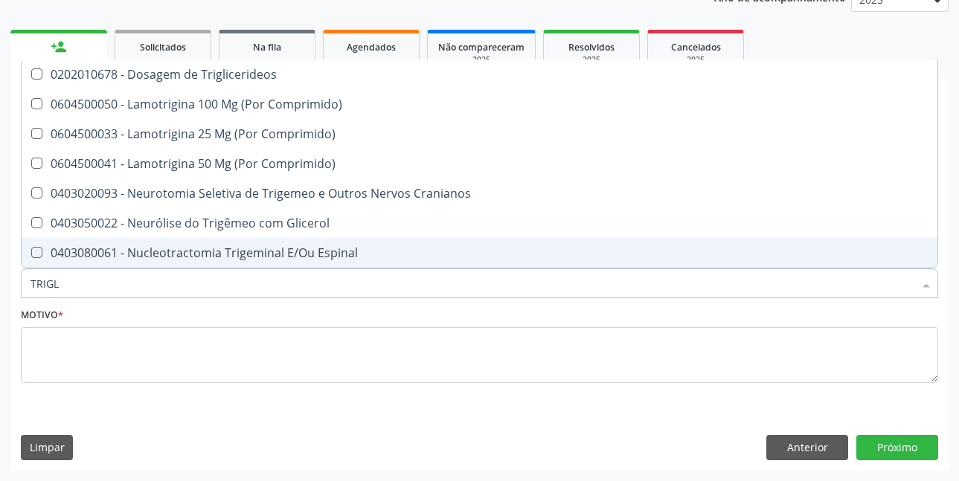
type input "TRIGLI"
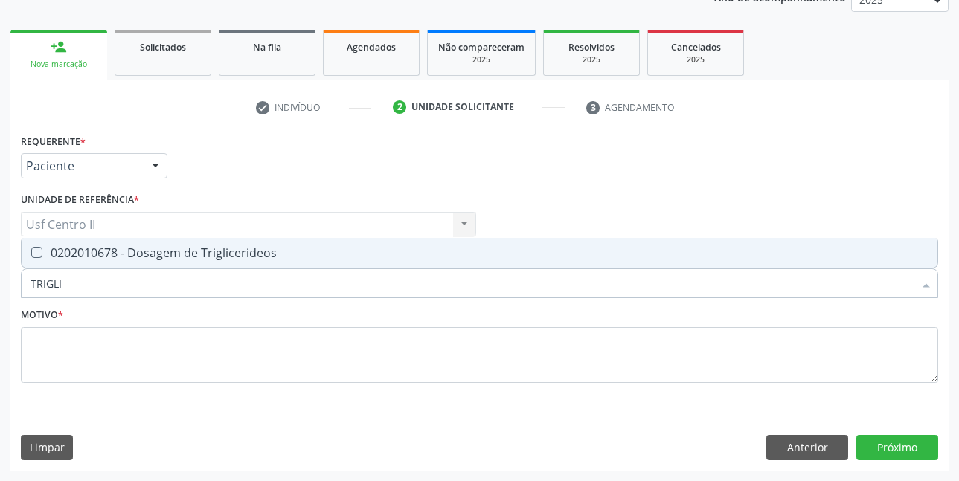
click at [274, 259] on div "0202010678 - Dosagem de Triglicerideos" at bounding box center [479, 253] width 898 height 12
checkbox Triglicerideos "true"
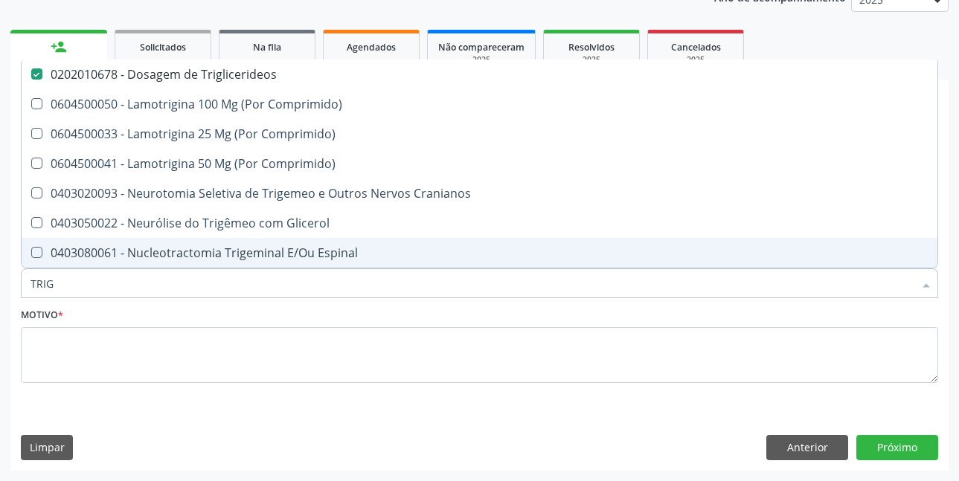
type input "TRI"
checkbox Triglicerideos "false"
type input "T"
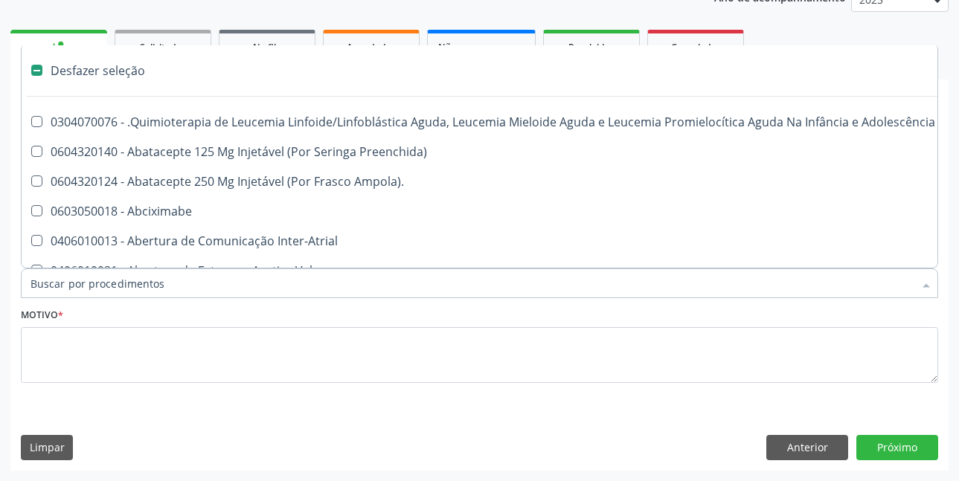
type input "H"
checkbox Urina "false"
checkbox B "true"
checkbox Fibrinogênio "true"
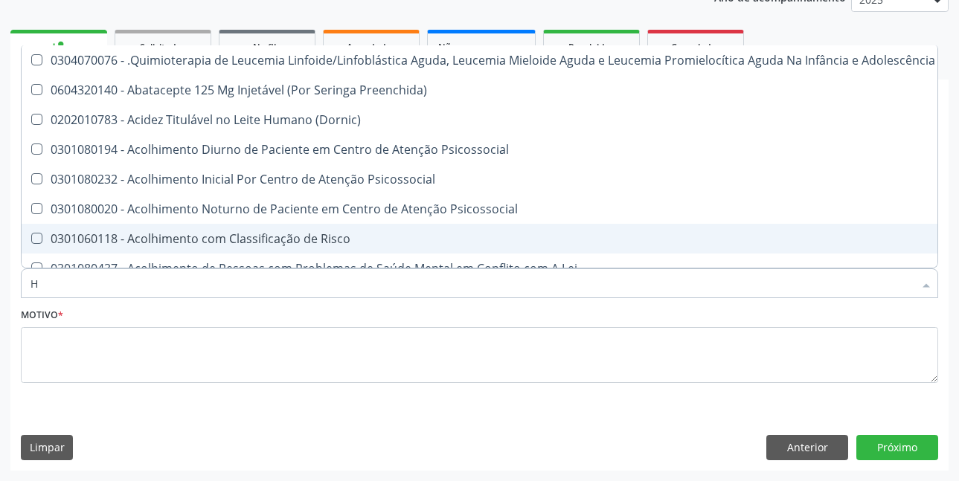
type input "HE"
checkbox Pulmão "true"
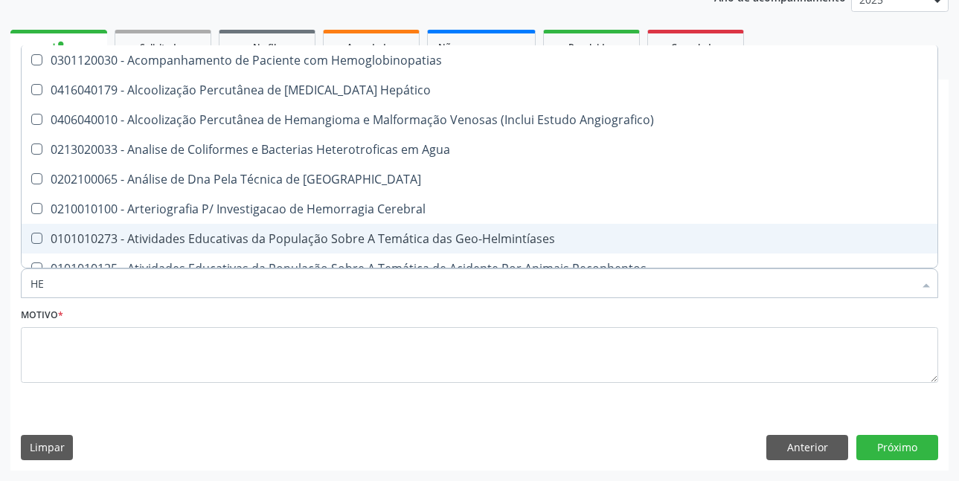
type input "HEM"
checkbox \(Qualitativo\) "true"
checkbox Glicosilada "false"
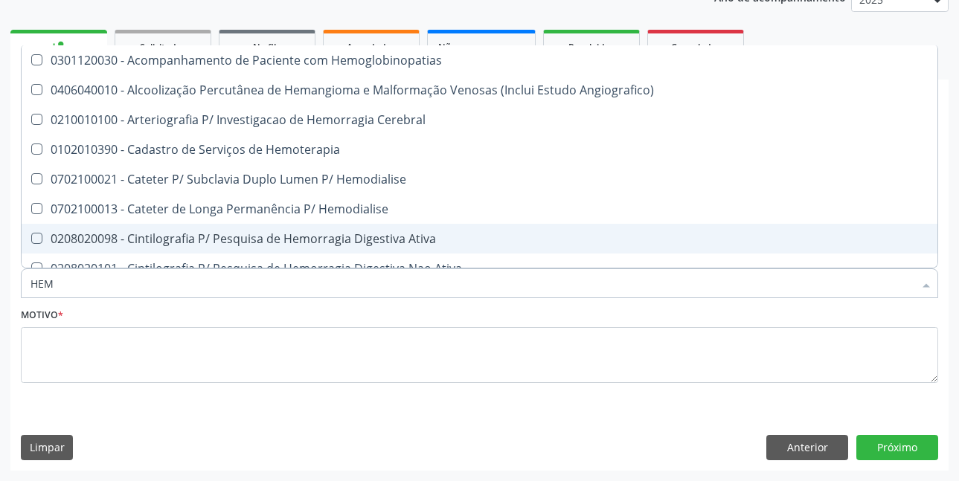
type input "HEMO"
checkbox Hemacias "true"
checkbox Glicosilada "false"
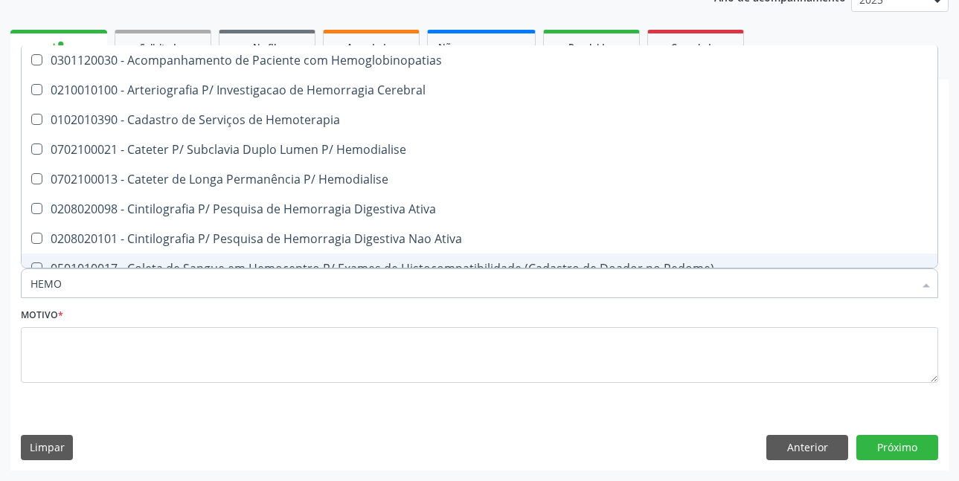
type input "HEMOG"
checkbox Tardio\) "true"
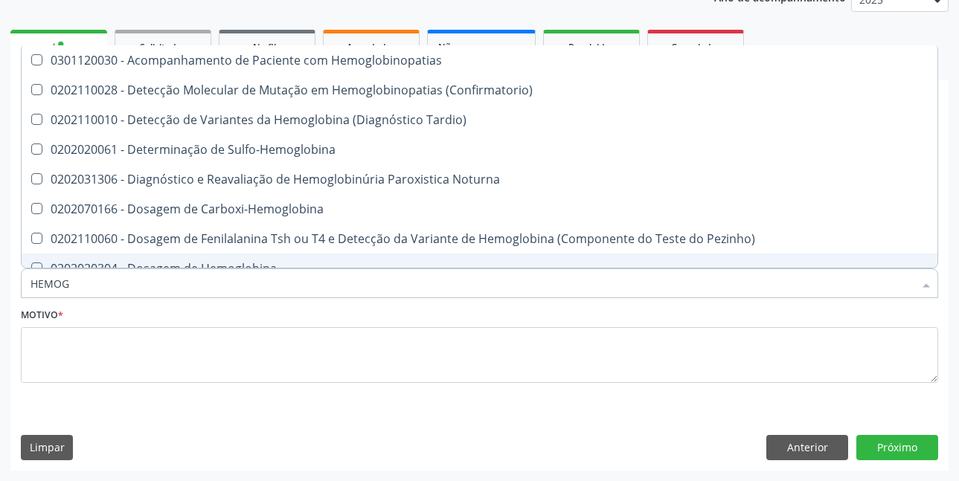
type input "HEMOGR"
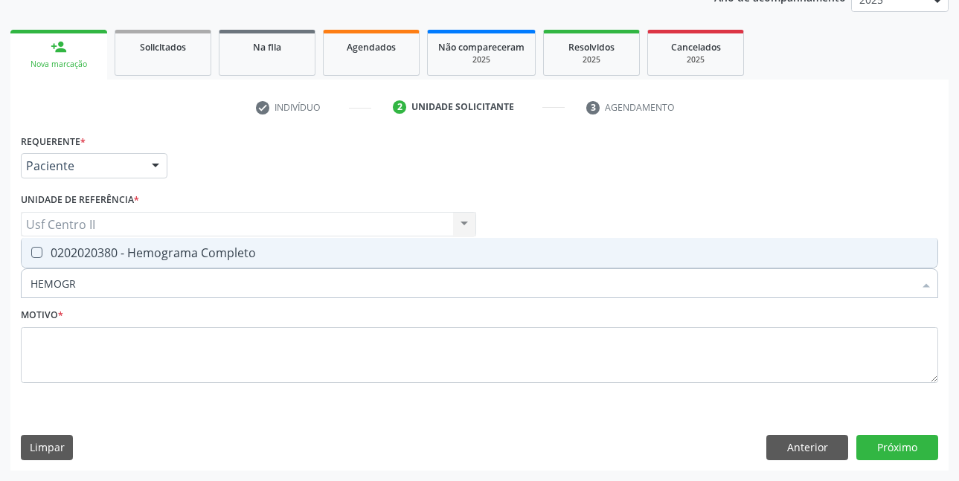
click at [274, 260] on span "0202020380 - Hemograma Completo" at bounding box center [479, 253] width 915 height 30
checkbox Completo "true"
type input "HEMOG"
checkbox Completo "false"
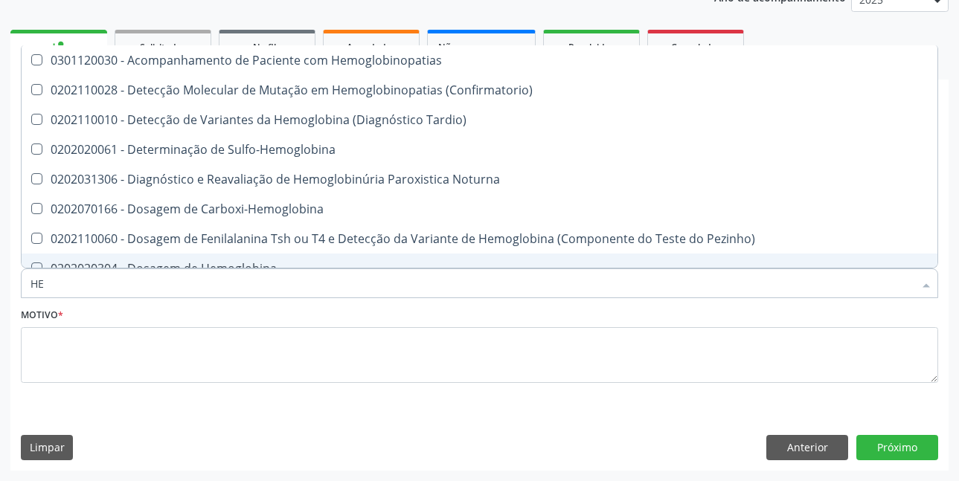
type input "H"
checkbox Glicosilada "false"
checkbox Completo "false"
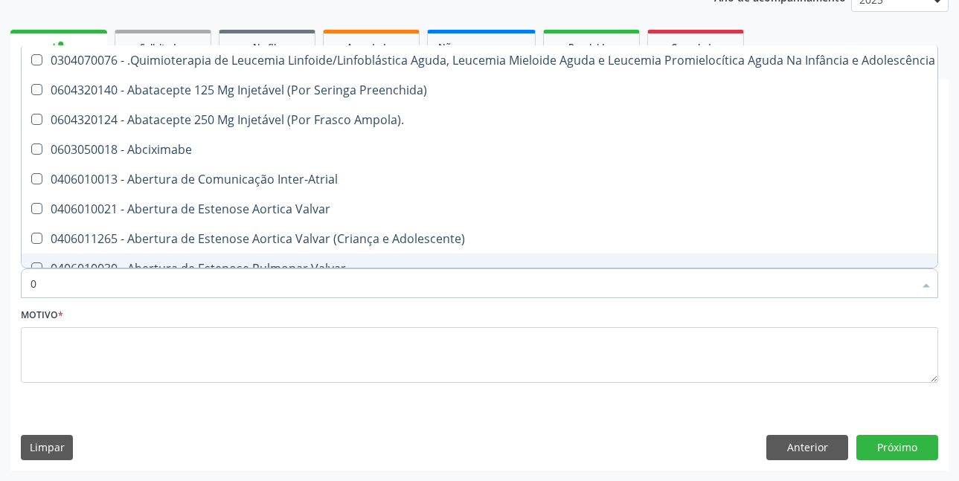
type input "02"
checkbox Coração "true"
checkbox Urina "false"
checkbox Hemodialise "true"
checkbox Comprimido\) "true"
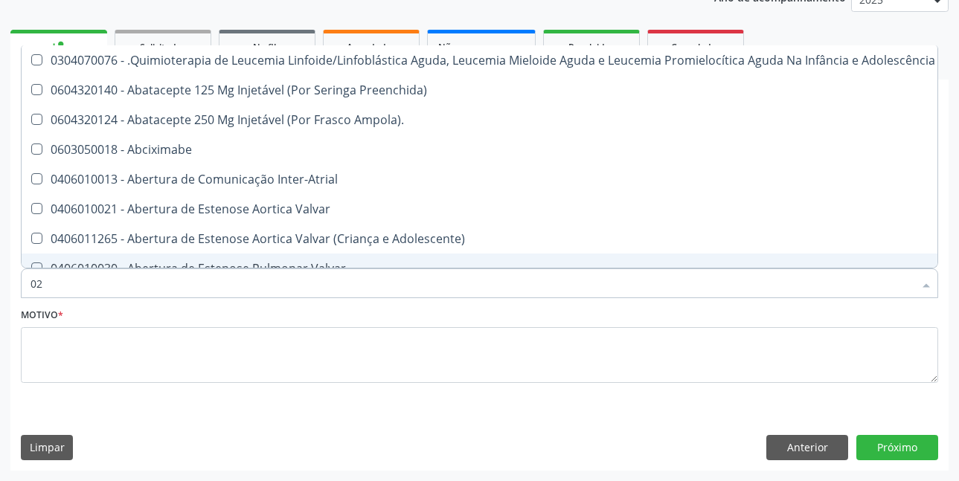
checkbox Comprimido\) "true"
checkbox Transferências "true"
checkbox Meckel "true"
checkbox Bilateral "true"
checkbox Indireta "true"
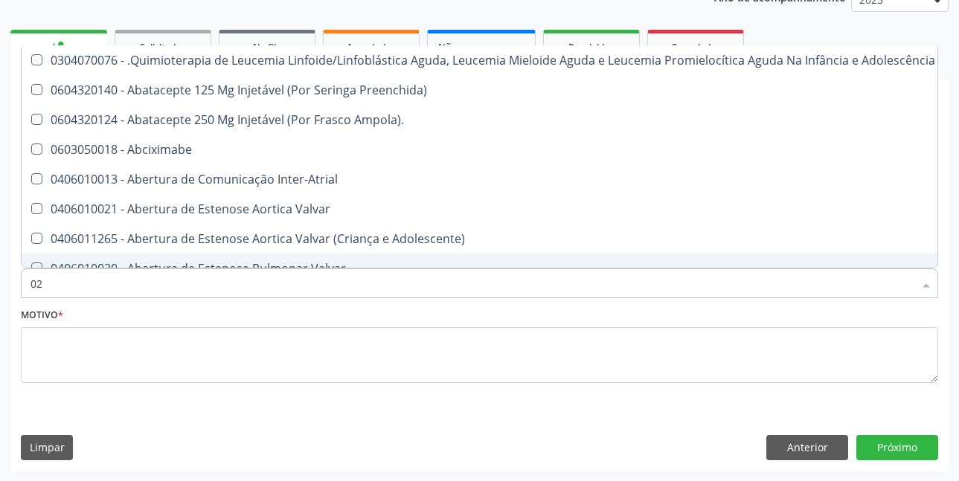
checkbox Laboratorial "true"
checkbox Citopatológico "true"
checkbox Transfusao "true"
checkbox Transplante "true"
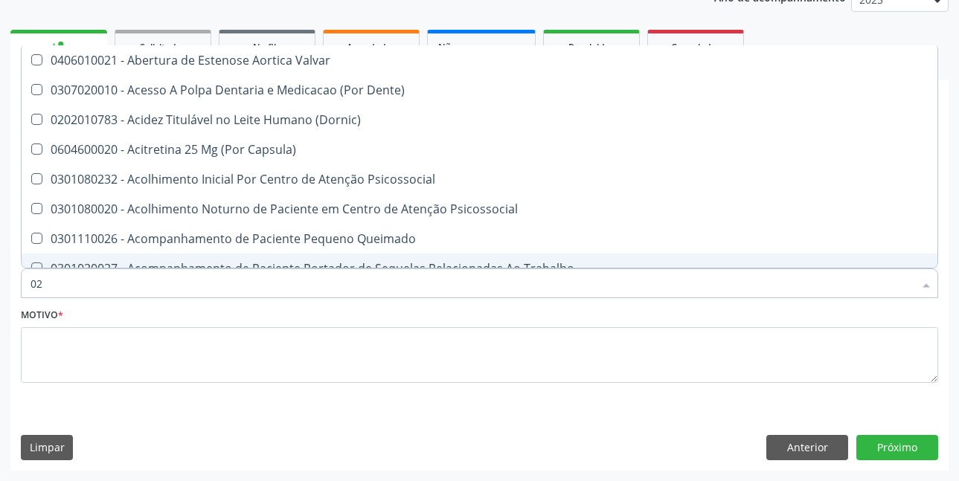
type input "020"
checkbox Terapeutica "true"
checkbox Urina "false"
checkbox Intra-Aortico "true"
checkbox Epispádia "true"
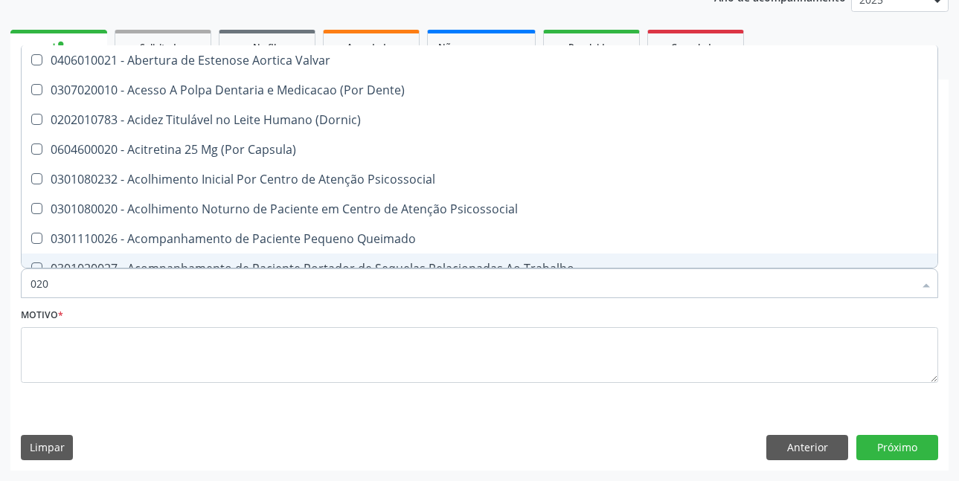
checkbox Anos\) "true"
checkbox Congênita "true"
checkbox Complementar\) "true"
checkbox \(Qualitativo\) "true"
checkbox Glomerular "true"
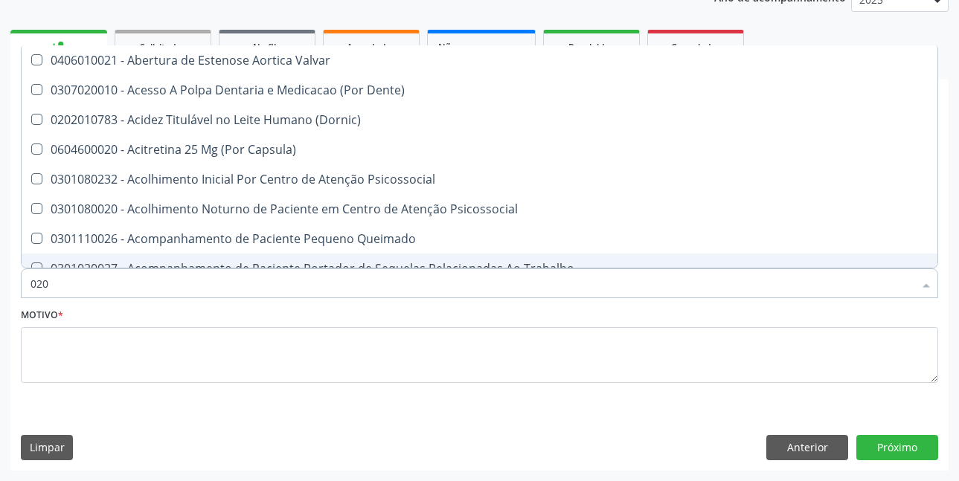
checkbox Semana\) "true"
checkbox Pediátrico "true"
checkbox Dias "true"
checkbox Ii\) "true"
checkbox Urico "false"
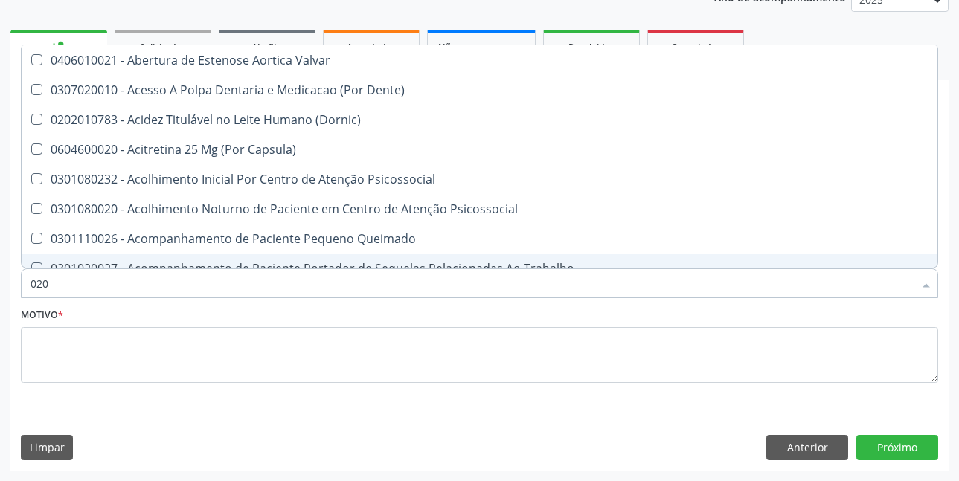
checkbox Hdl "false"
checkbox Ldl "false"
checkbox Total "false"
checkbox Creatinina "false"
checkbox Glicose "false"
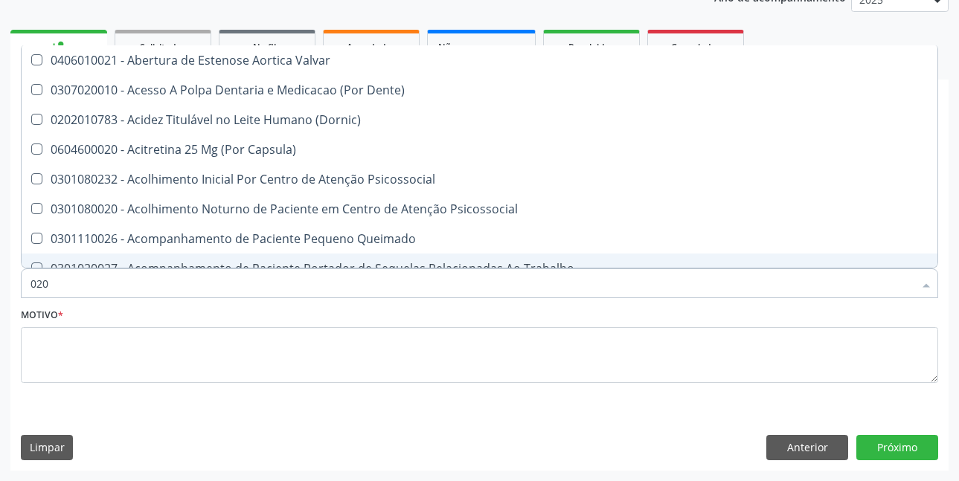
checkbox Glicosilada "false"
checkbox \(Tgo\) "false"
checkbox \(Tgp\) "false"
checkbox Triglicerideos "false"
checkbox \(T3\) "true"
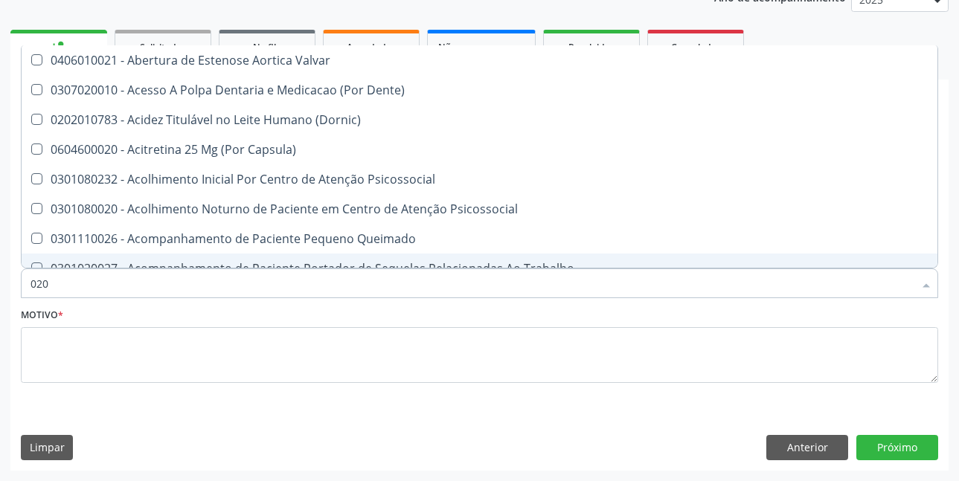
checkbox Ureia "false"
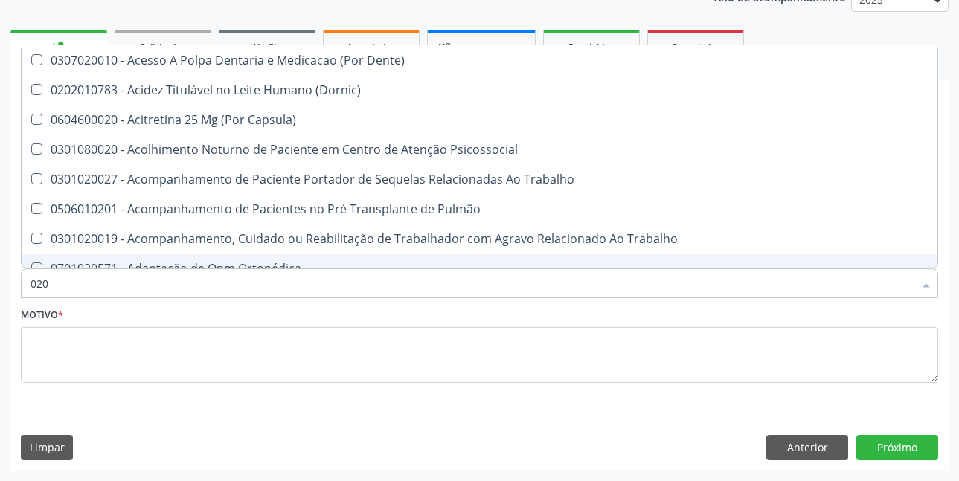
type input "0202"
checkbox Capsula\) "true"
checkbox Urina "false"
checkbox População "true"
checkbox Faringe\/Laringe "true"
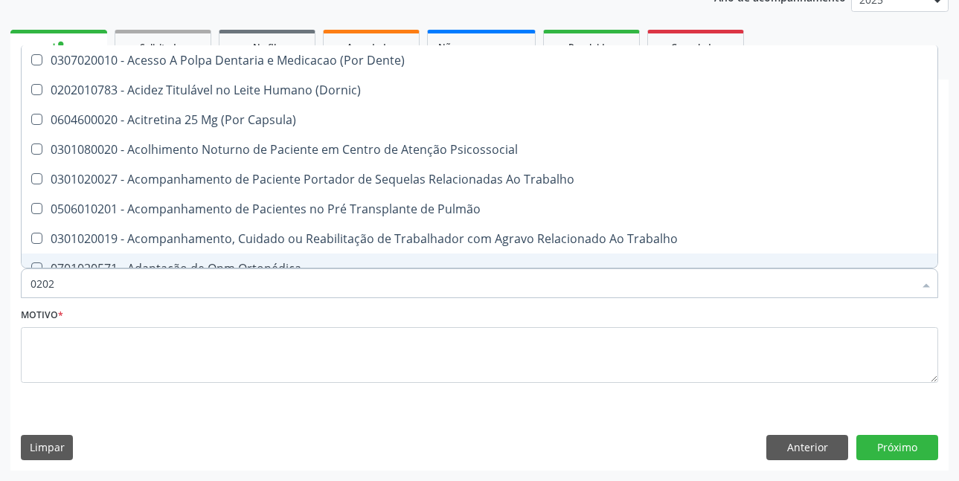
checkbox Puncao "true"
checkbox Fragmento "true"
checkbox Ossea "true"
checkbox Laser "true"
checkbox Septostomia "true"
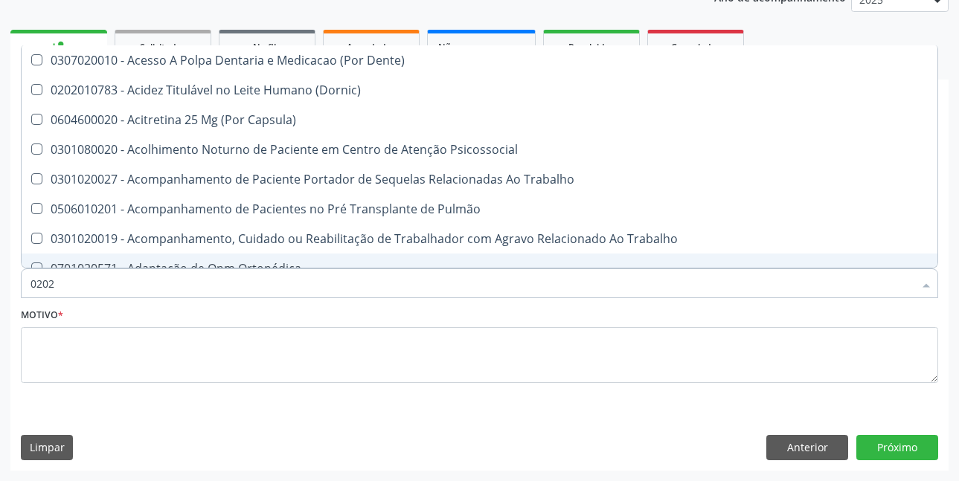
checkbox \(Spcto\) "true"
checkbox 67 "true"
checkbox Projecoes\) "true"
checkbox Estimulo "true"
checkbox Biologica "true"
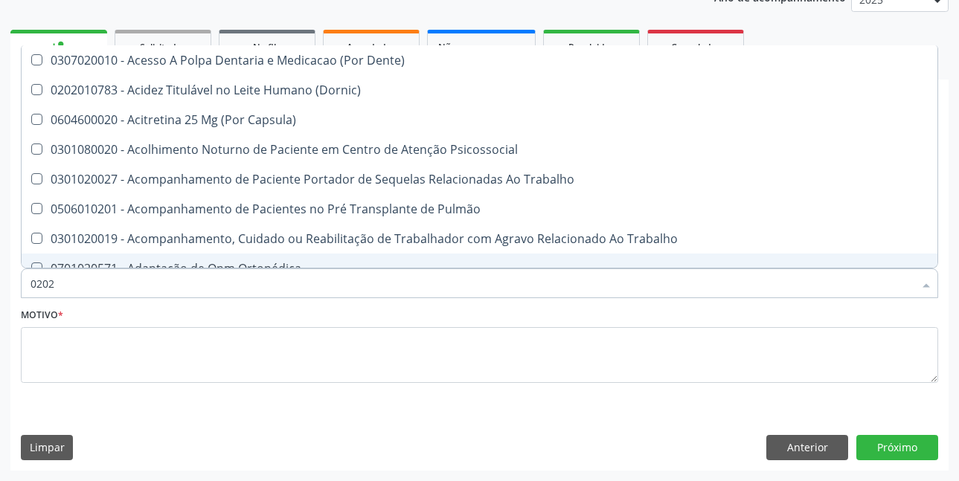
checkbox Urico "false"
checkbox Hdl "false"
checkbox Ldl "false"
checkbox Total "false"
checkbox Creatinina "false"
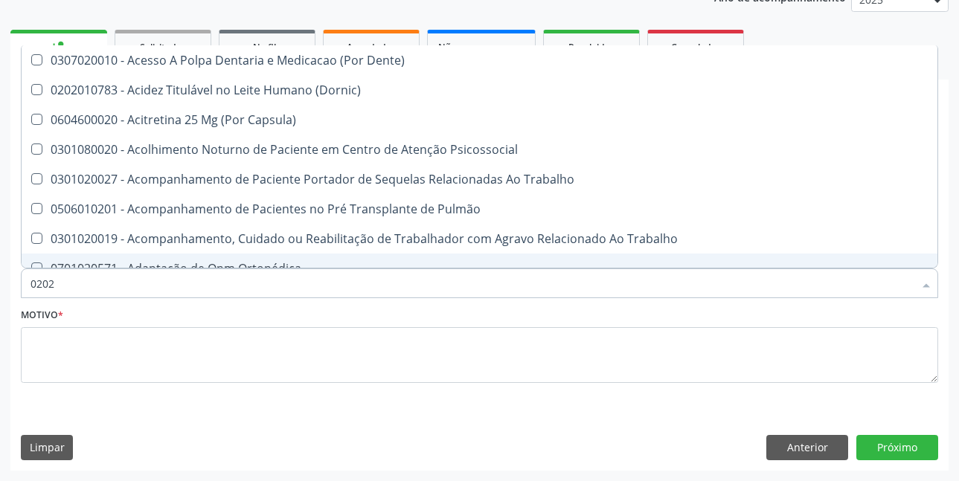
checkbox Glicose "false"
type input "02020"
checkbox Sistêmicas "true"
checkbox População "false"
checkbox Olho "true"
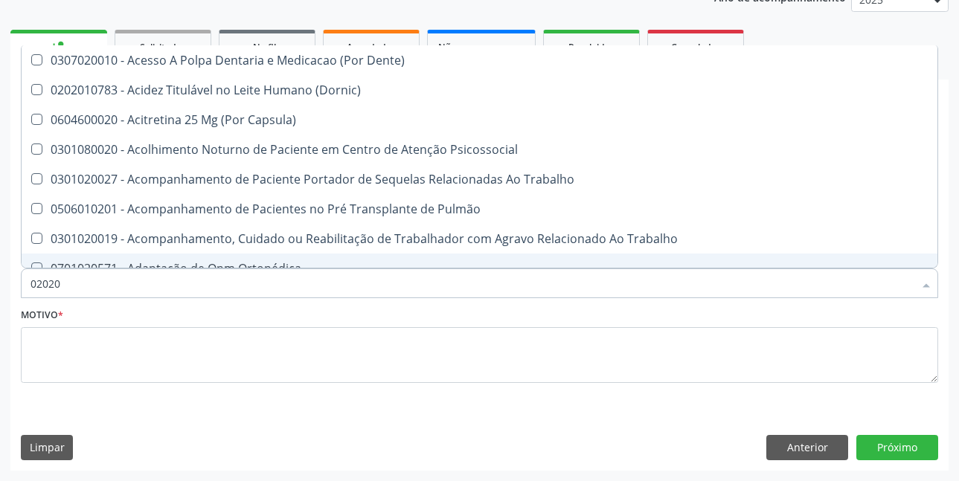
checkbox Pele "true"
checkbox Tireoide "true"
checkbox Aspiracao "true"
checkbox Faringe\/Laringe "false"
checkbox Puncao "false"
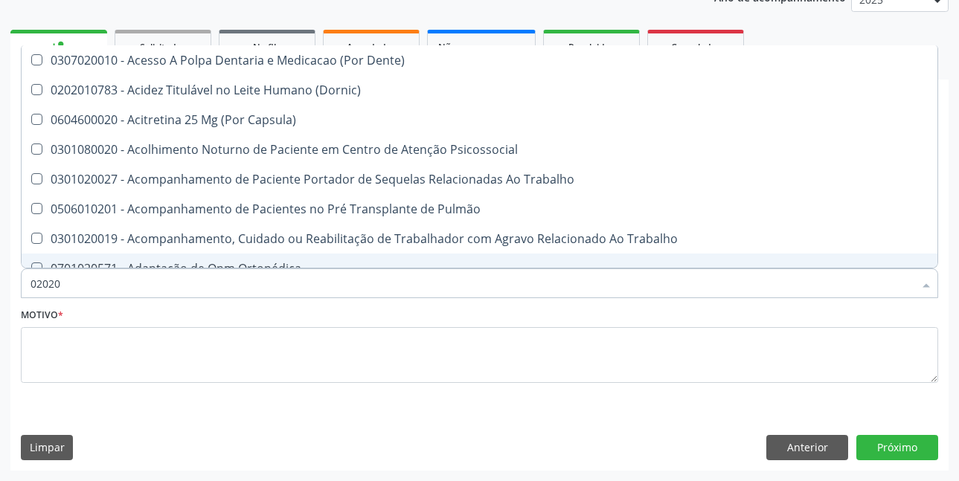
checkbox Fragmento "false"
checkbox Ossea "false"
checkbox Salivar "true"
checkbox Trabalho "true"
checkbox Laser "false"
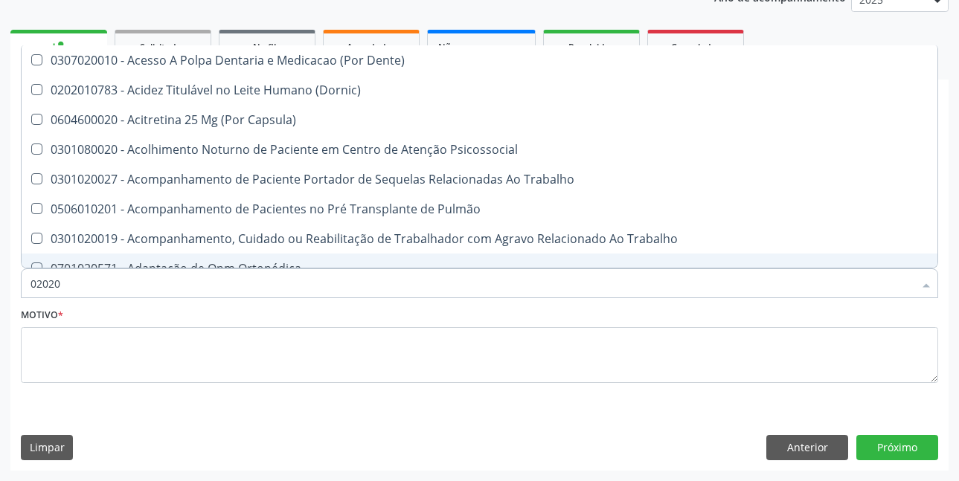
checkbox Septostomia "false"
checkbox Ativa "true"
checkbox Inteiro "true"
checkbox Esforco "true"
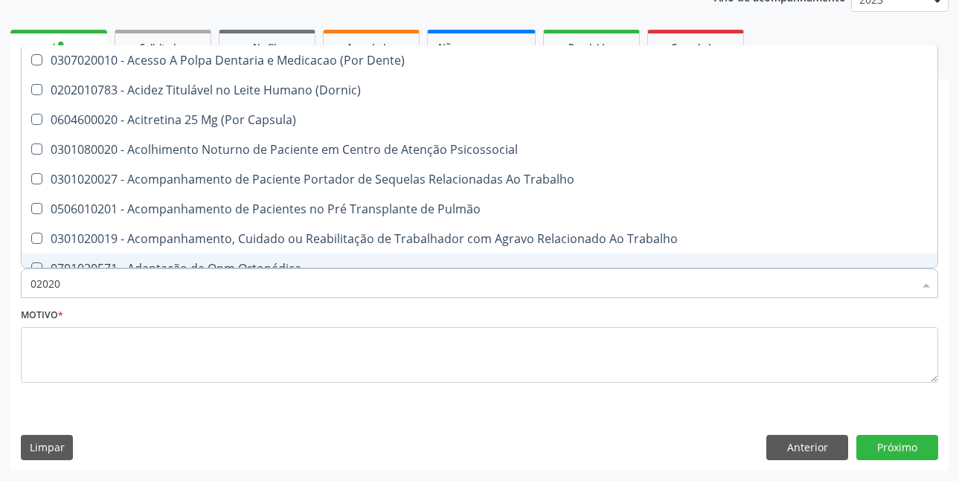
checkbox \(Spcto\) "false"
checkbox 67 "false"
checkbox Projecoes\) "false"
checkbox Estimulo "false"
checkbox \(Cantoplastia\) "true"
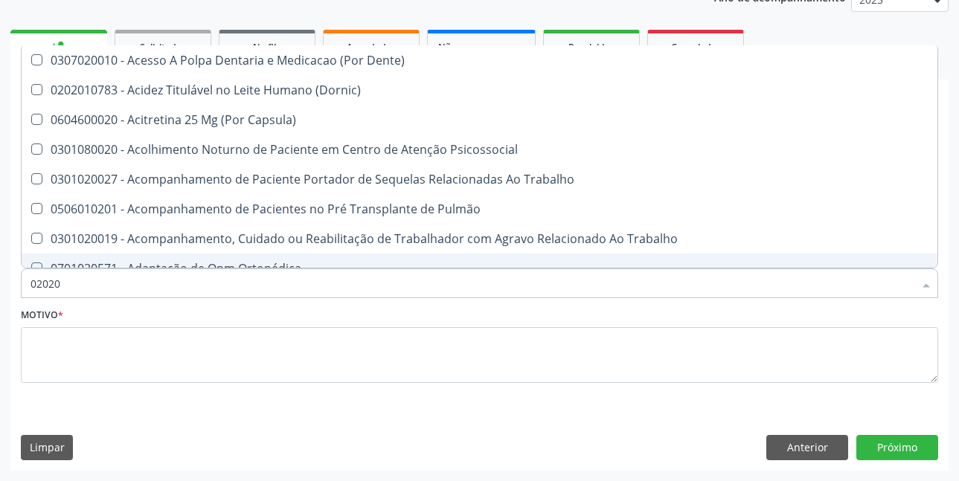
checkbox Biologica "false"
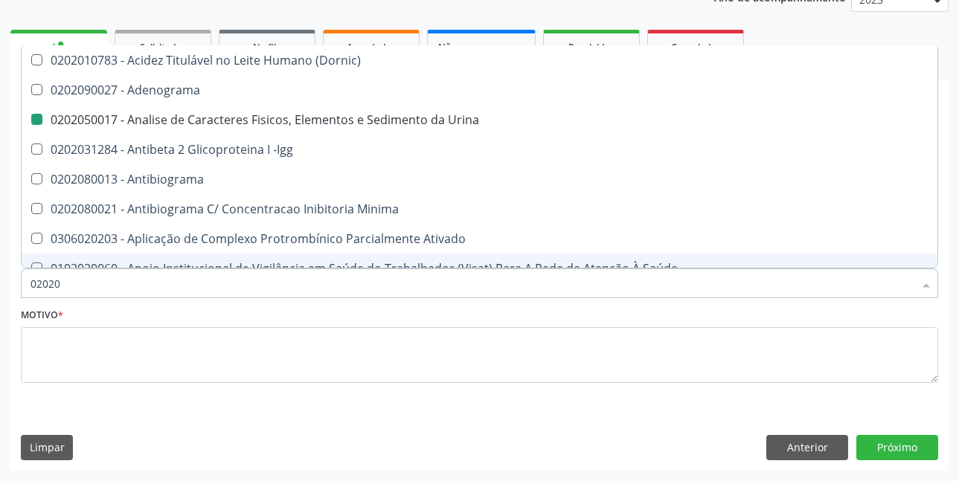
type input "020203"
checkbox Urina "false"
checkbox Aminoacidos "true"
checkbox Urico "false"
checkbox Hdl "false"
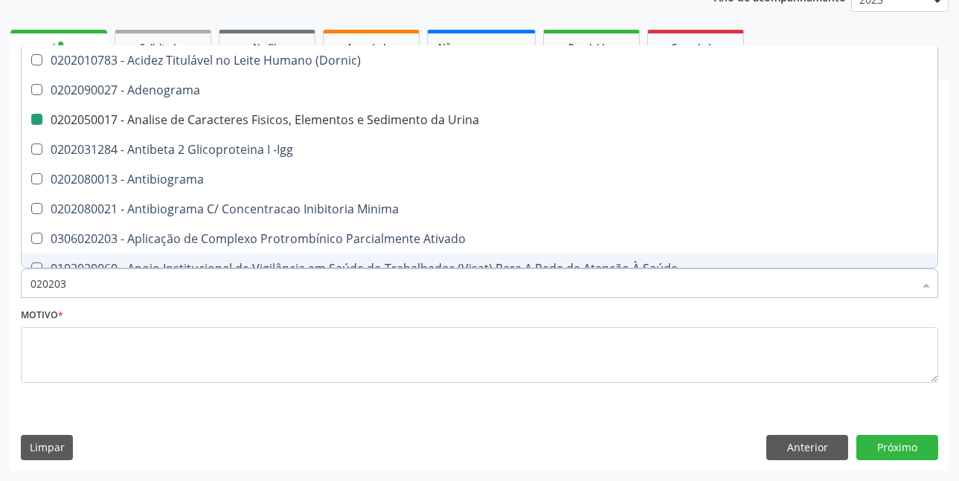
checkbox Ldl "false"
checkbox Total "false"
checkbox Creatinina "false"
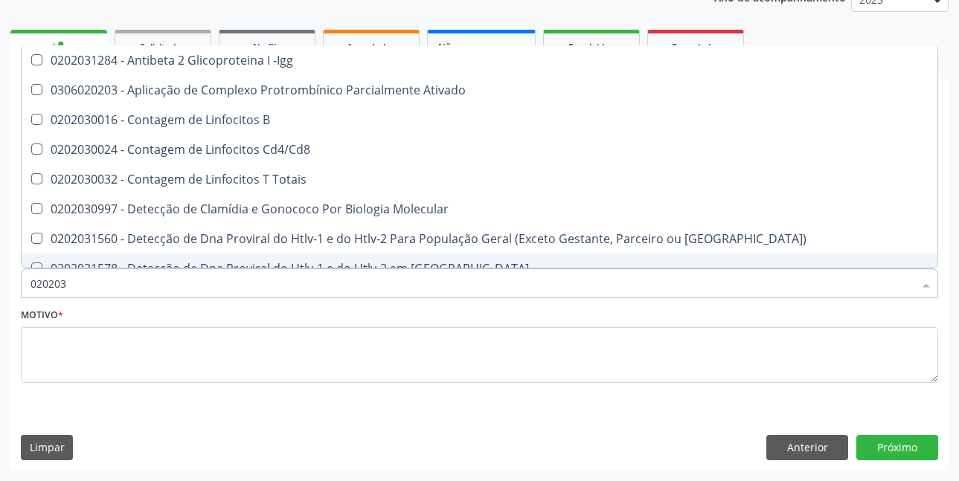
type input "0202030"
checkbox Completo "false"
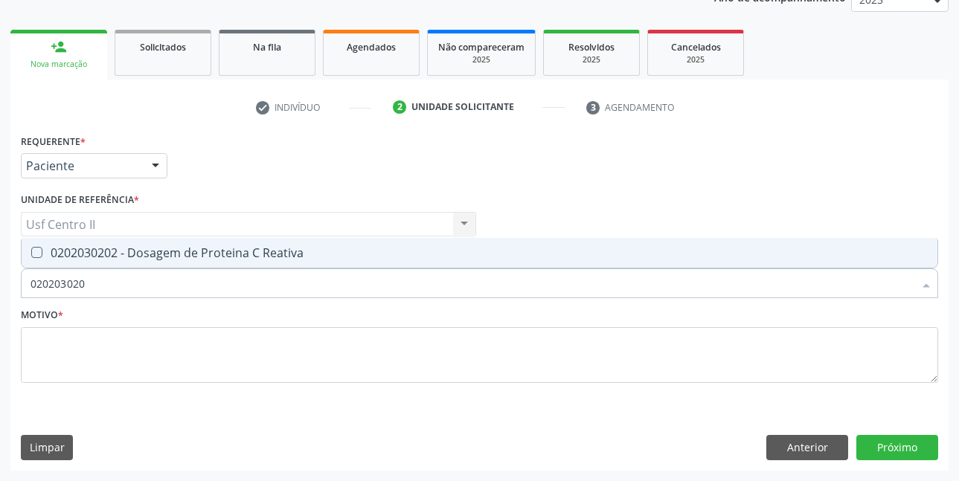
type input "0202030202"
click at [274, 259] on div "0202030202 - Dosagem de Proteina C Reativa" at bounding box center [479, 253] width 898 height 12
checkbox Reativa "true"
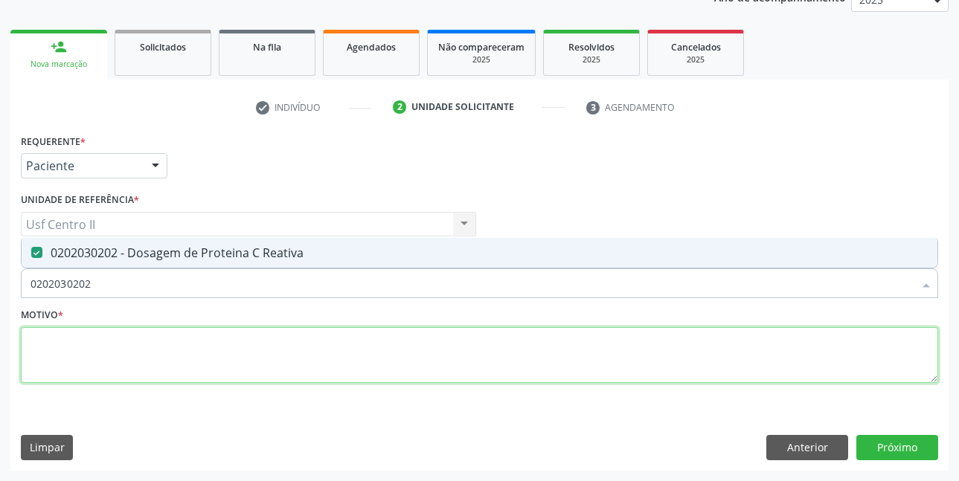
click at [276, 335] on textarea at bounding box center [479, 355] width 917 height 57
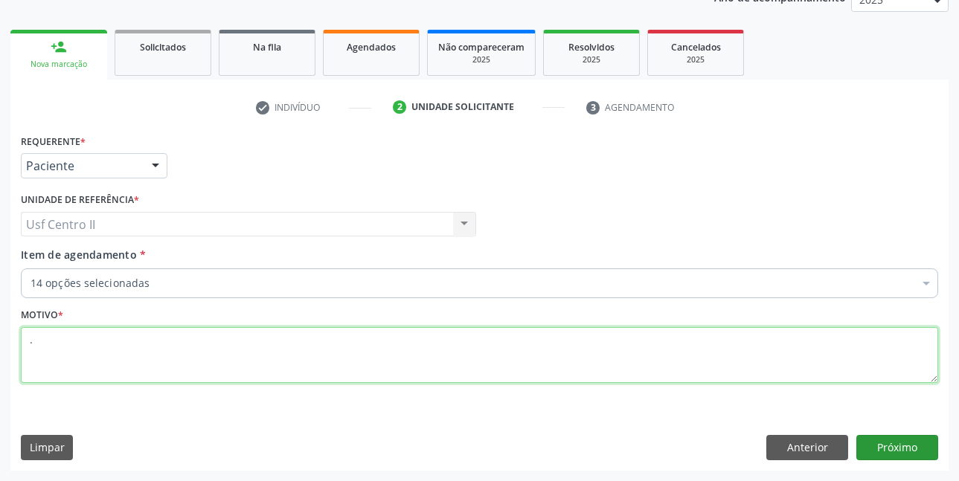
type textarea "."
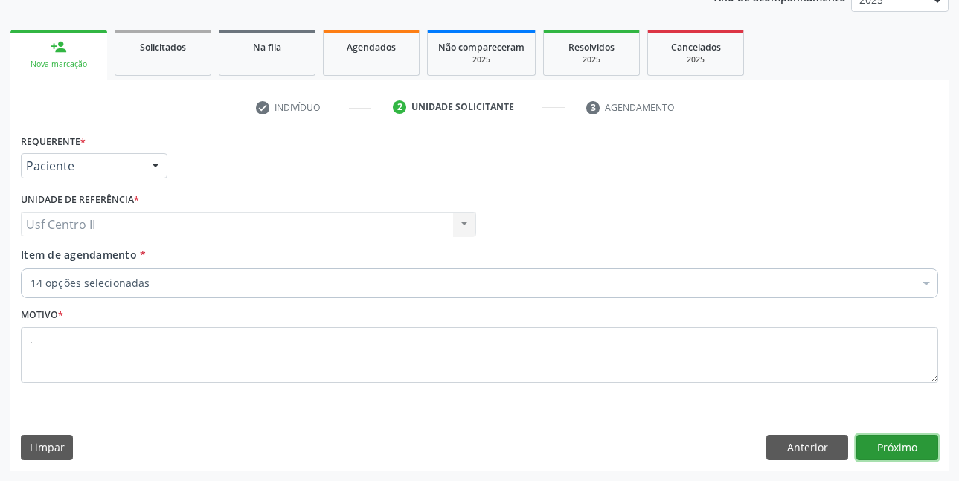
click at [897, 449] on button "Próximo" at bounding box center [897, 447] width 82 height 25
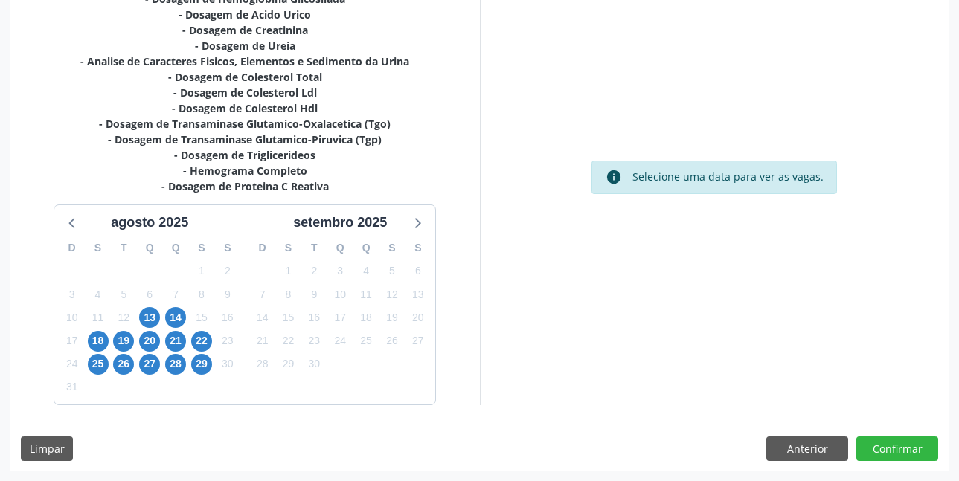
scroll to position [369, 0]
click at [123, 342] on span "19" at bounding box center [123, 340] width 21 height 21
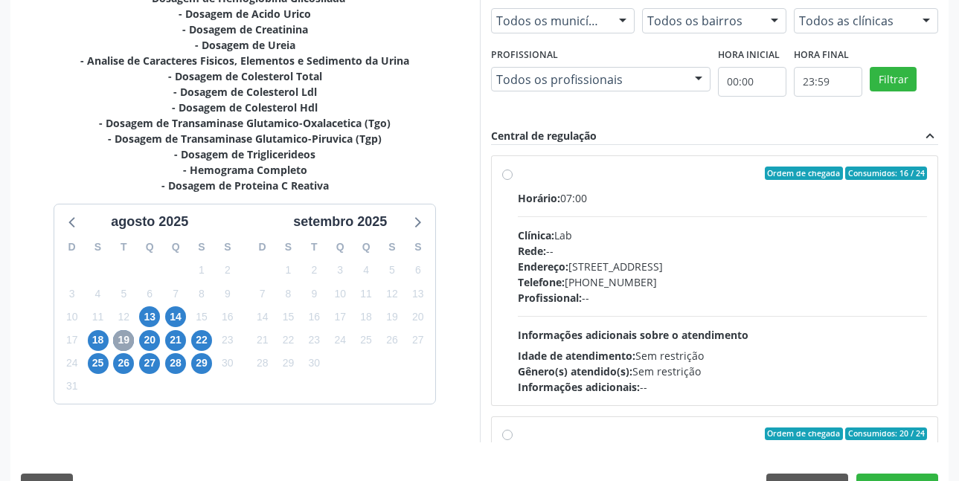
scroll to position [408, 0]
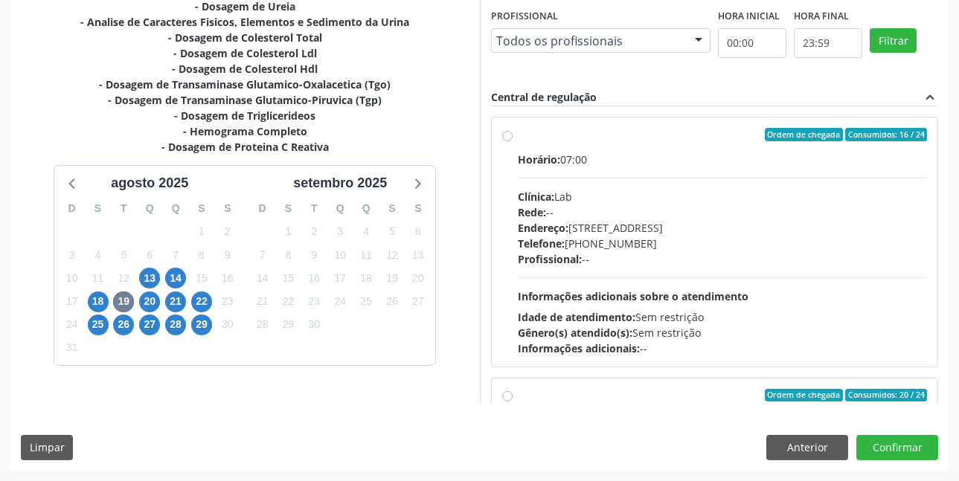
click at [518, 137] on label "Ordem de chegada Consumidos: 16 / 24 Horário: 07:00 Clínica: Lab Rede: -- Ender…" at bounding box center [723, 242] width 410 height 228
click at [508, 137] on input "Ordem de chegada Consumidos: 16 / 24 Horário: 07:00 Clínica: Lab Rede: -- Ender…" at bounding box center [507, 134] width 10 height 13
radio input "true"
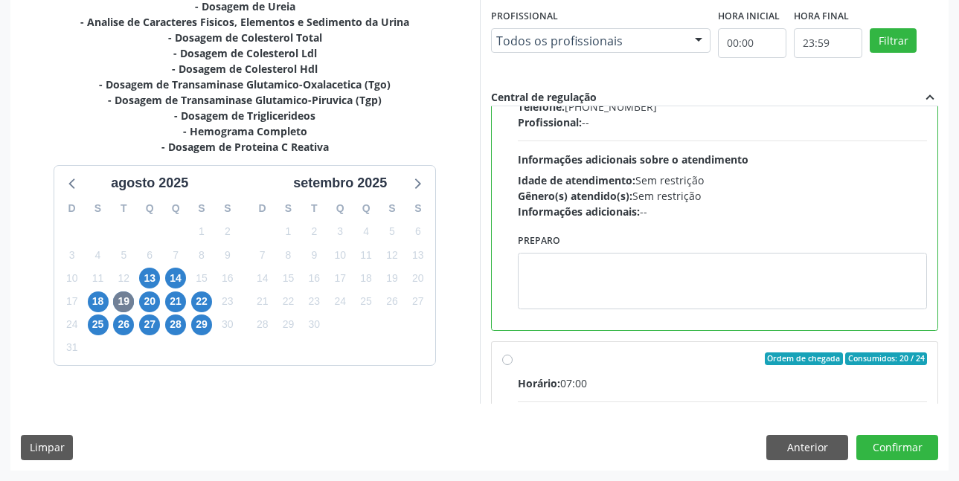
scroll to position [149, 0]
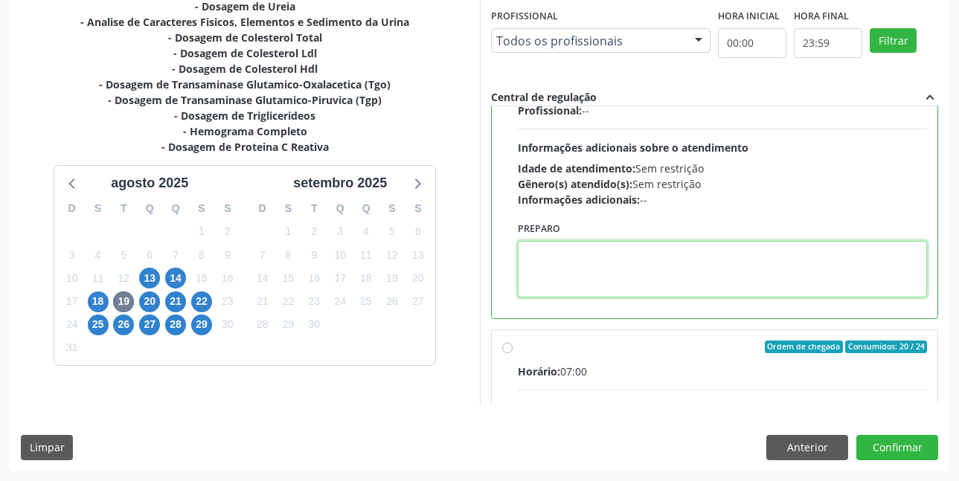
click at [613, 258] on textarea at bounding box center [723, 269] width 410 height 57
paste textarea "O EXAME SERÁ REALIZADO NA UNIDADE DE SAÚDE CENTRO 2 (POSTINHO DO [GEOGRAPHIC_DA…"
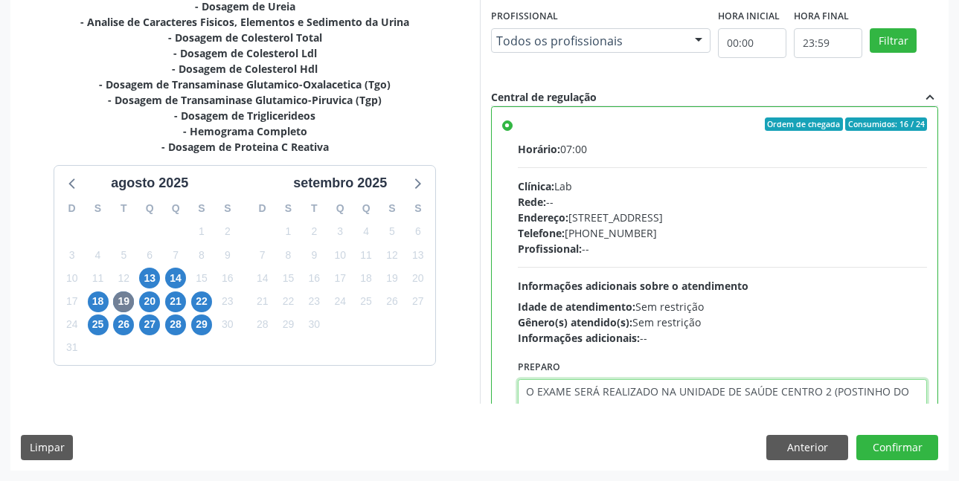
scroll to position [0, 0]
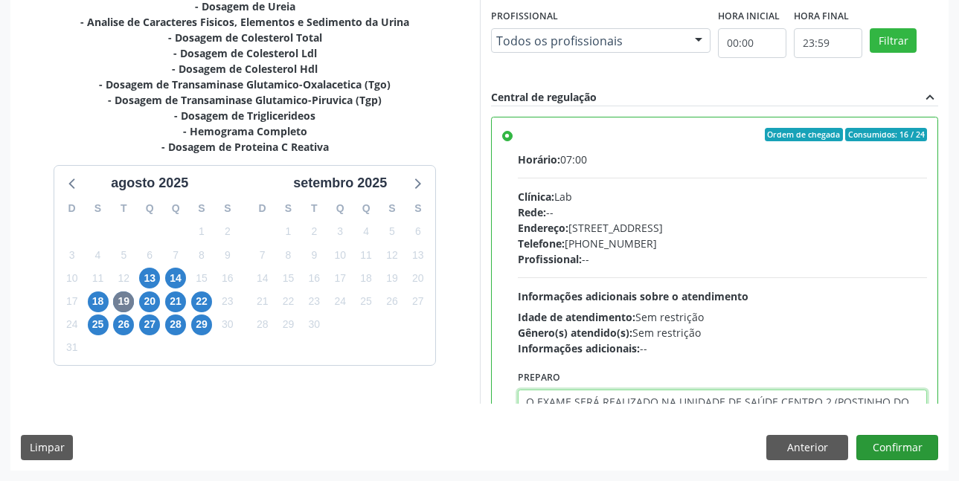
type textarea "O EXAME SERÁ REALIZADO NA UNIDADE DE SAÚDE CENTRO 2 (POSTINHO DO [GEOGRAPHIC_DA…"
click at [895, 450] on button "Confirmar" at bounding box center [897, 447] width 82 height 25
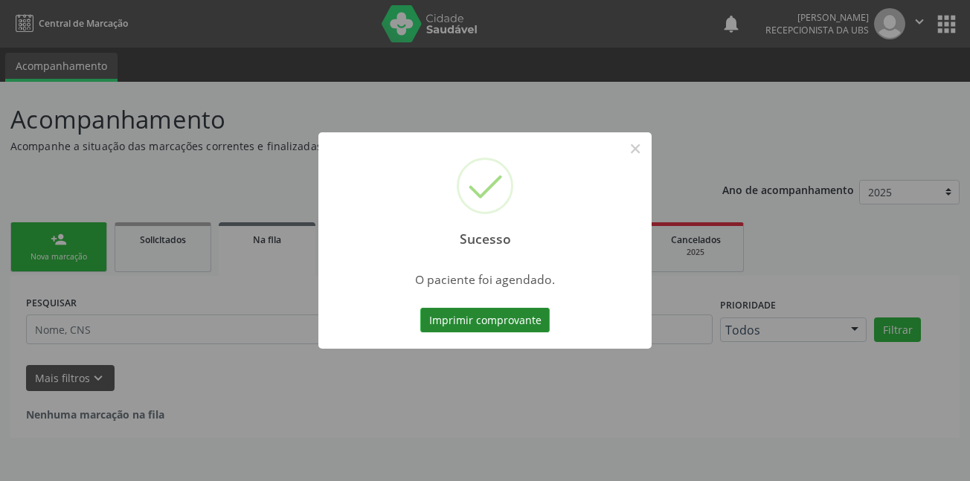
click at [454, 318] on button "Imprimir comprovante" at bounding box center [484, 320] width 129 height 25
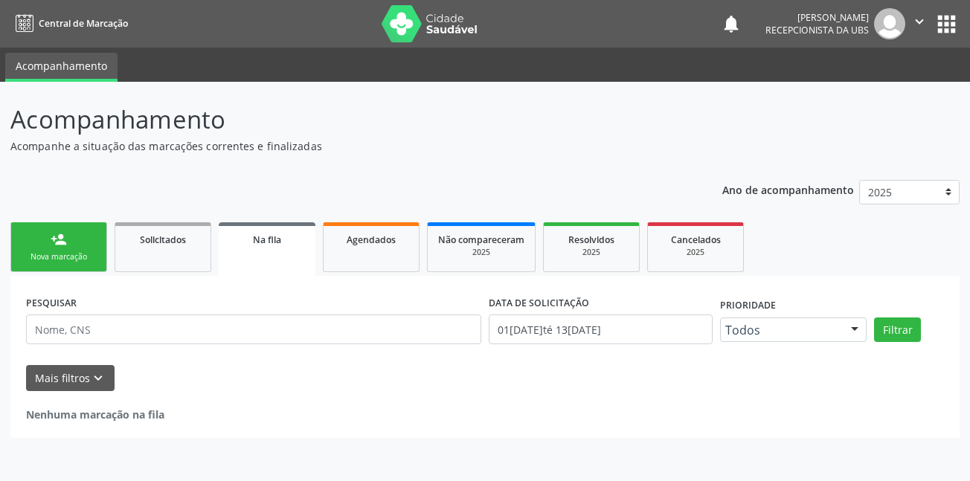
click at [81, 246] on link "person_add Nova marcação" at bounding box center [58, 247] width 97 height 50
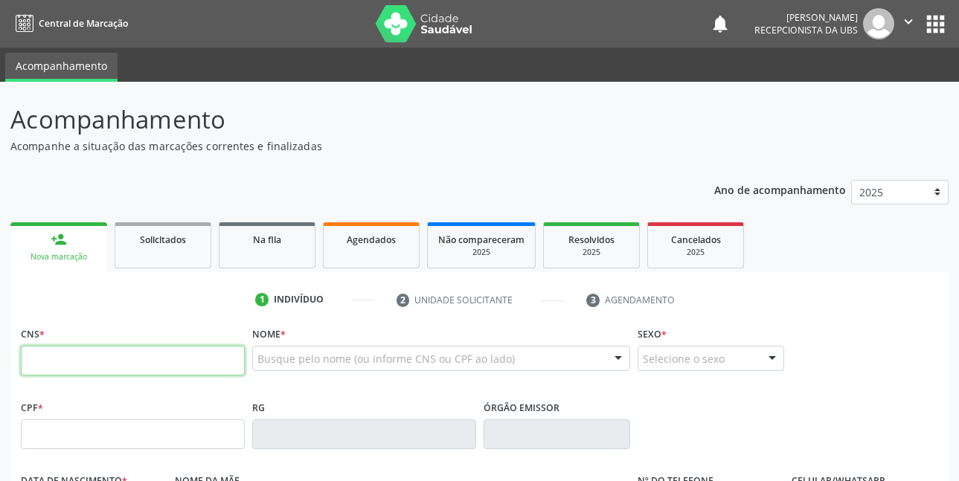
click at [161, 364] on input "text" at bounding box center [133, 361] width 224 height 30
type input "706 9071 6837 6735"
type input "656.623.344-04"
type input "17/10/1964"
type input "Enedina Gomes de Lima"
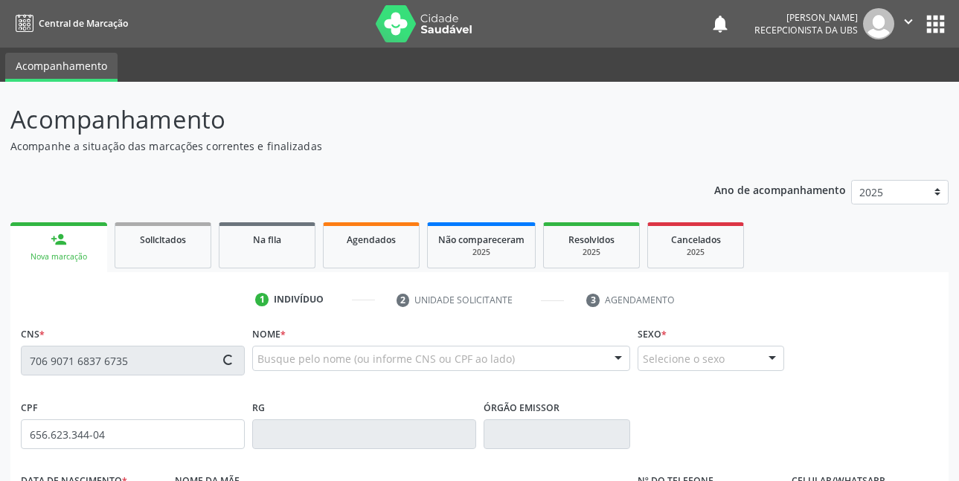
type input "(87) 98841-2894"
type input "511"
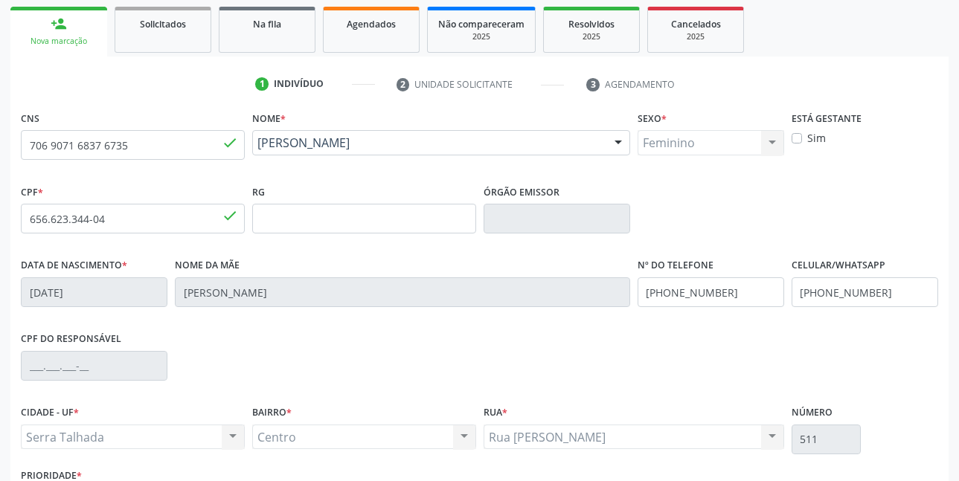
scroll to position [223, 0]
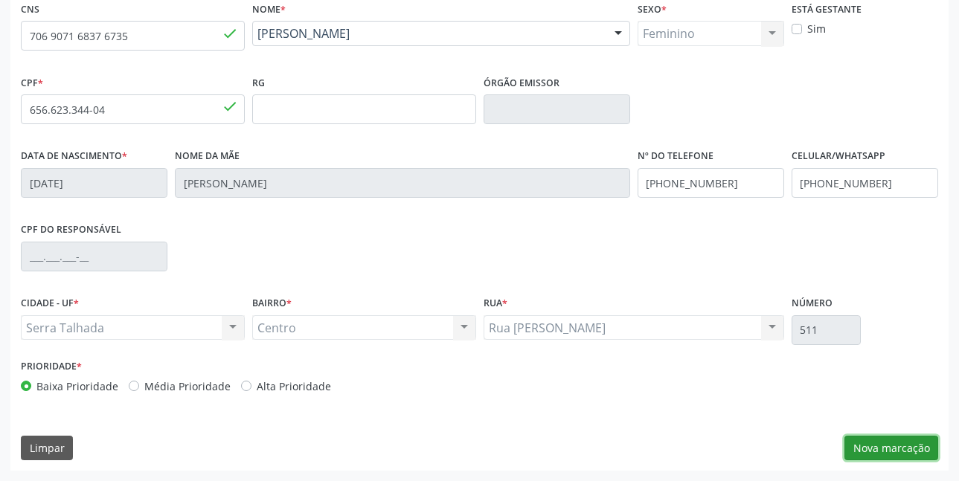
click at [915, 442] on button "Nova marcação" at bounding box center [891, 448] width 94 height 25
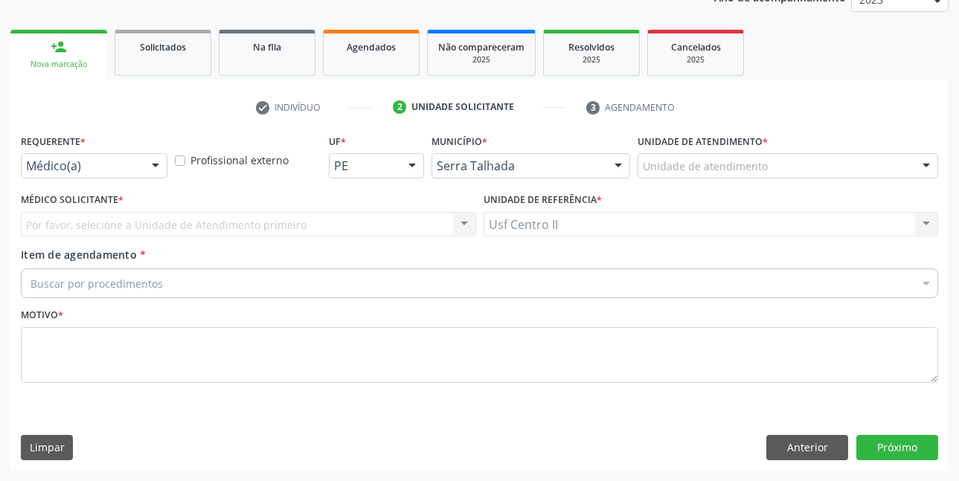
scroll to position [193, 0]
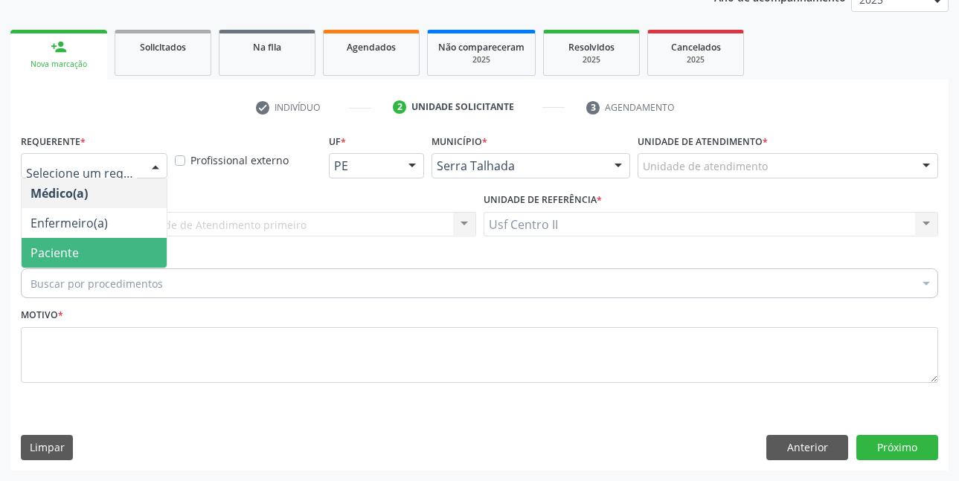
click at [84, 250] on span "Paciente" at bounding box center [94, 253] width 145 height 30
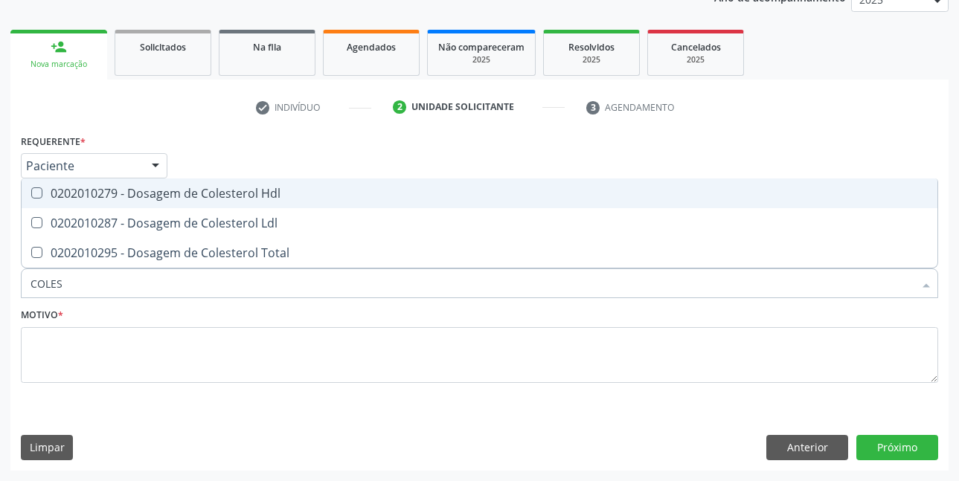
type input "COLEST"
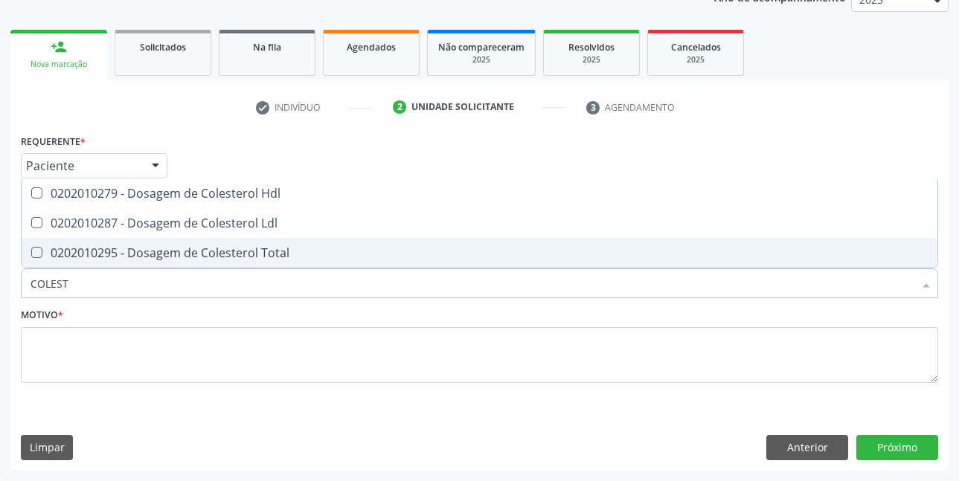
click at [167, 252] on div "0202010295 - Dosagem de Colesterol Total" at bounding box center [479, 253] width 898 height 12
checkbox Total "true"
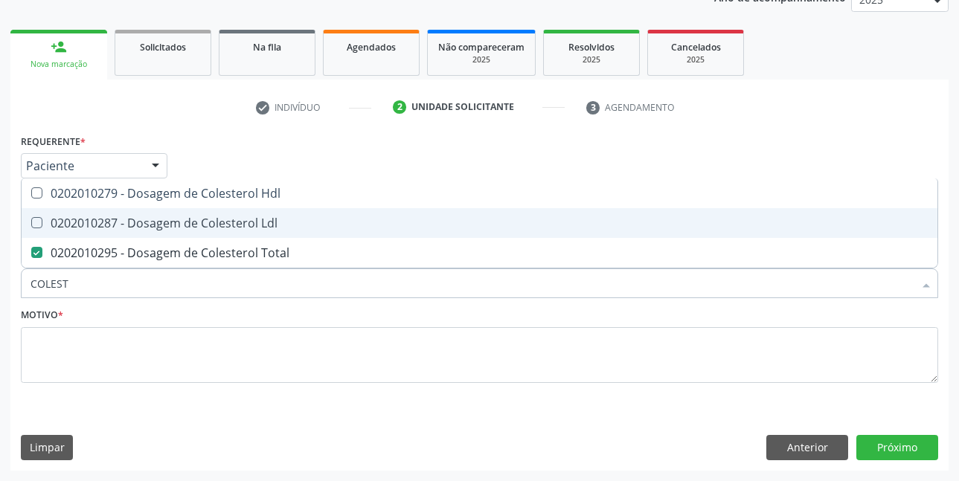
click at [178, 229] on div "0202010287 - Dosagem de Colesterol Ldl" at bounding box center [479, 223] width 898 height 12
checkbox Ldl "true"
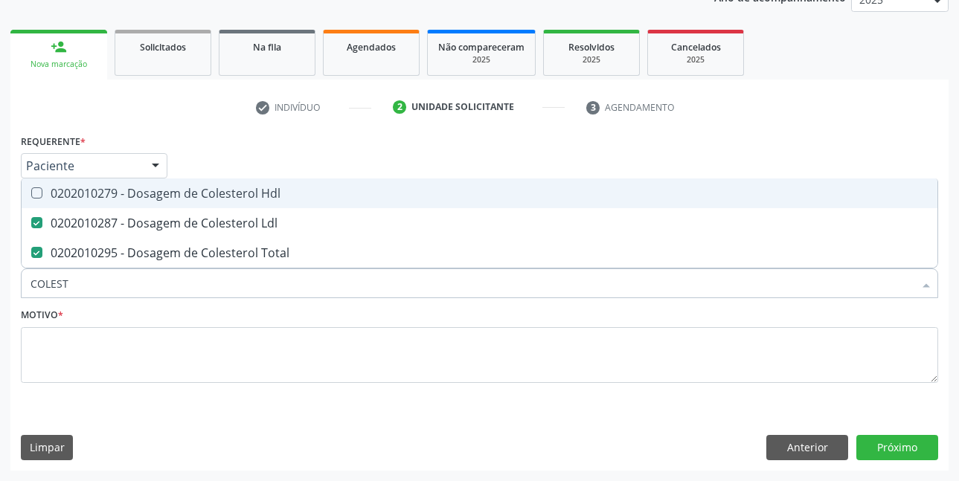
click at [185, 198] on div "0202010279 - Dosagem de Colesterol Hdl" at bounding box center [479, 193] width 898 height 12
checkbox Hdl "true"
type input "COLE"
checkbox Hdl "false"
checkbox Ldl "false"
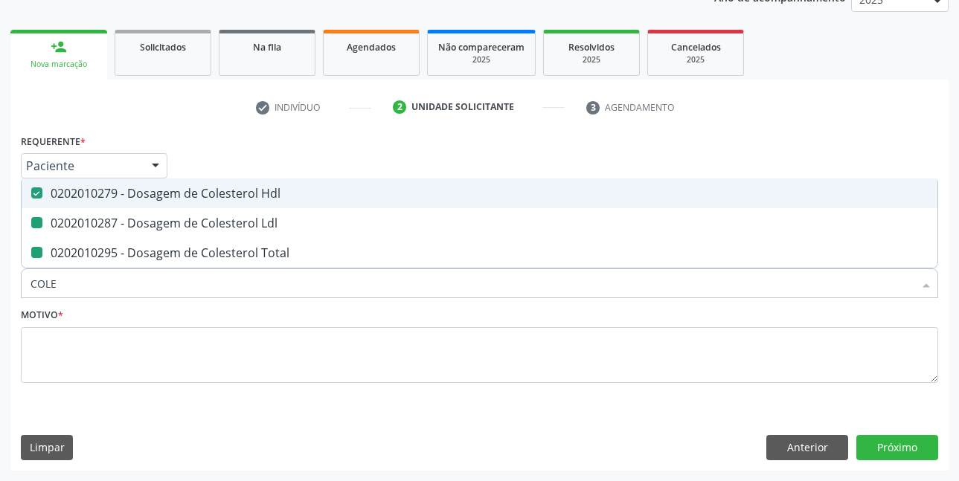
checkbox Total "false"
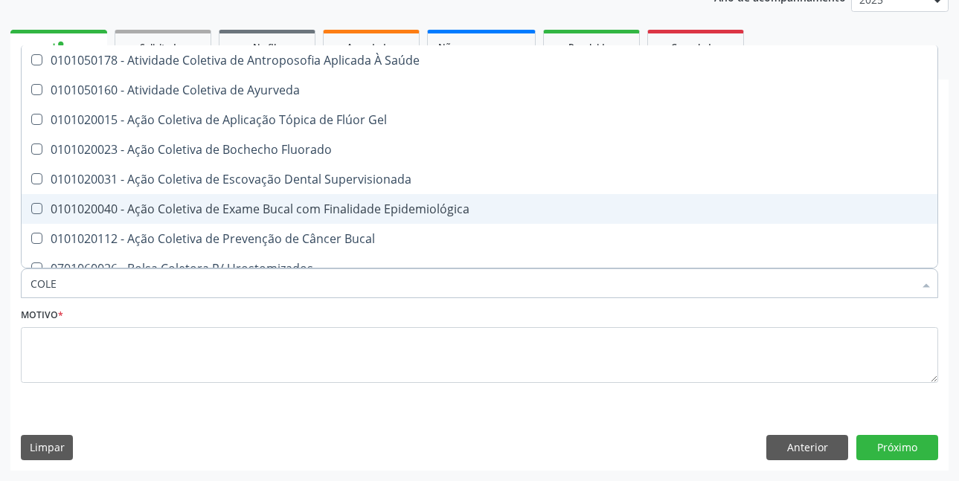
type input "COL"
checkbox Hdl "false"
checkbox Ldl "false"
checkbox Total "false"
type input "C"
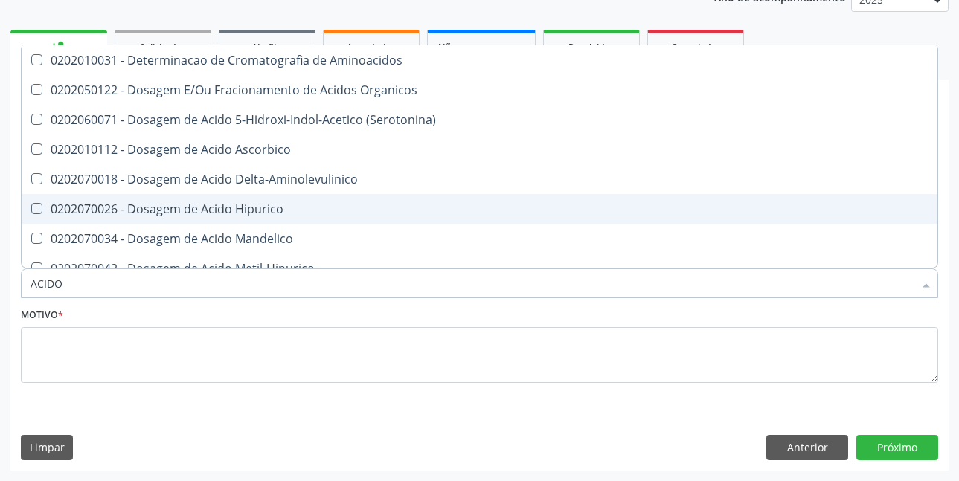
type input "ACIDO U"
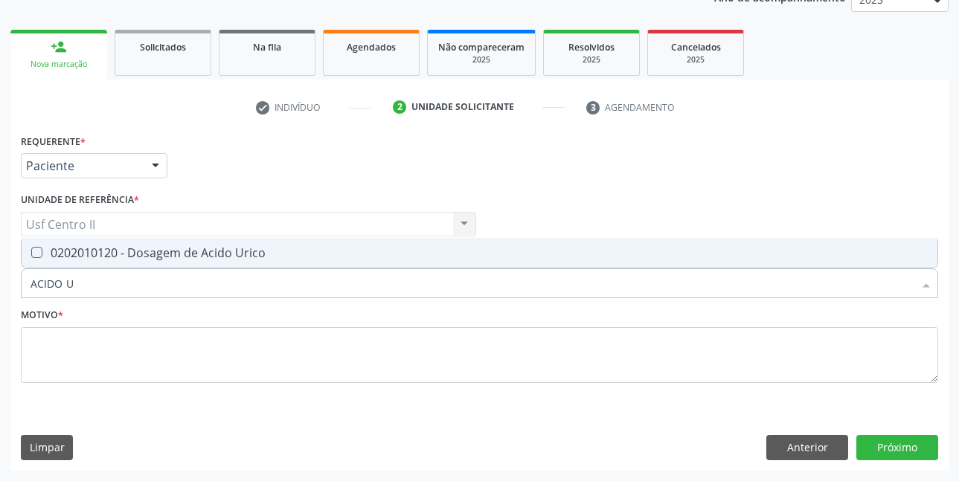
click at [187, 249] on div "0202010120 - Dosagem de Acido Urico" at bounding box center [479, 253] width 898 height 12
checkbox Urico "true"
type input "ACIDO"
checkbox Urico "false"
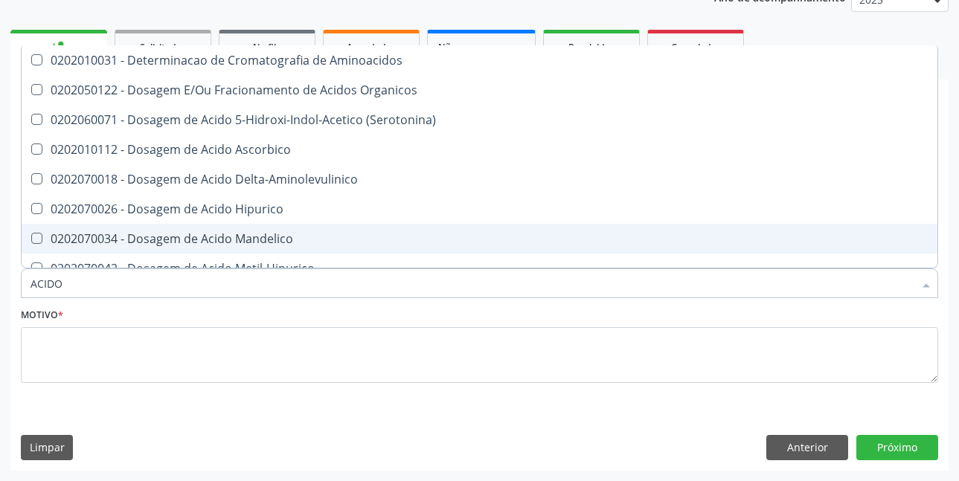
type input "ACID"
checkbox Urico "false"
checkbox Cromatografia\) "true"
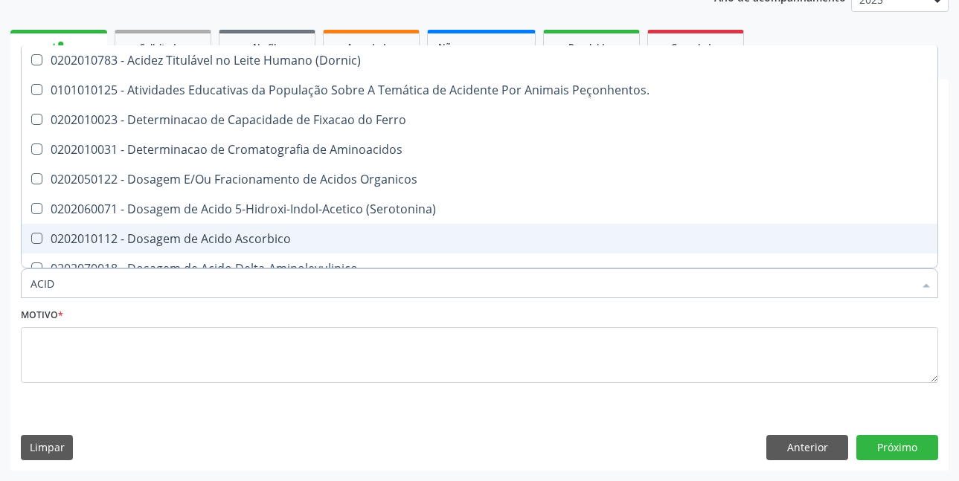
type input "ACI"
checkbox Urico "false"
type input "A"
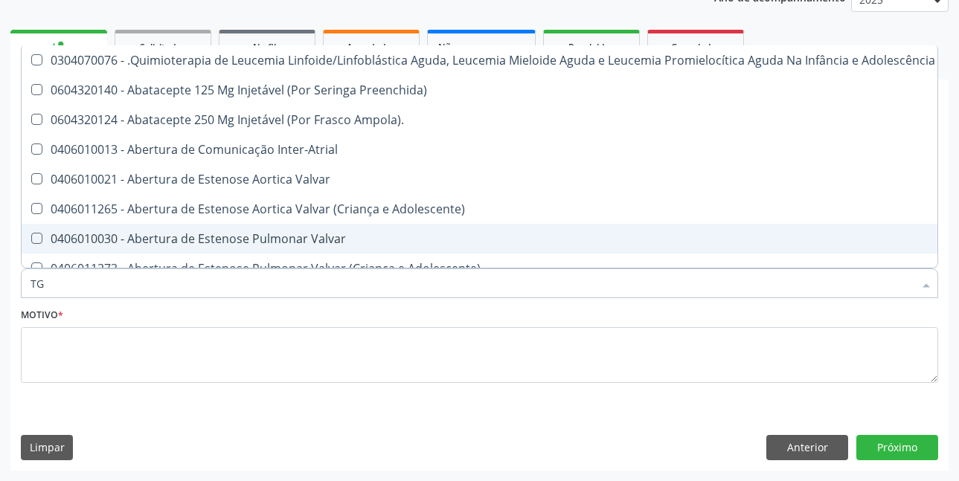
type input "TGO"
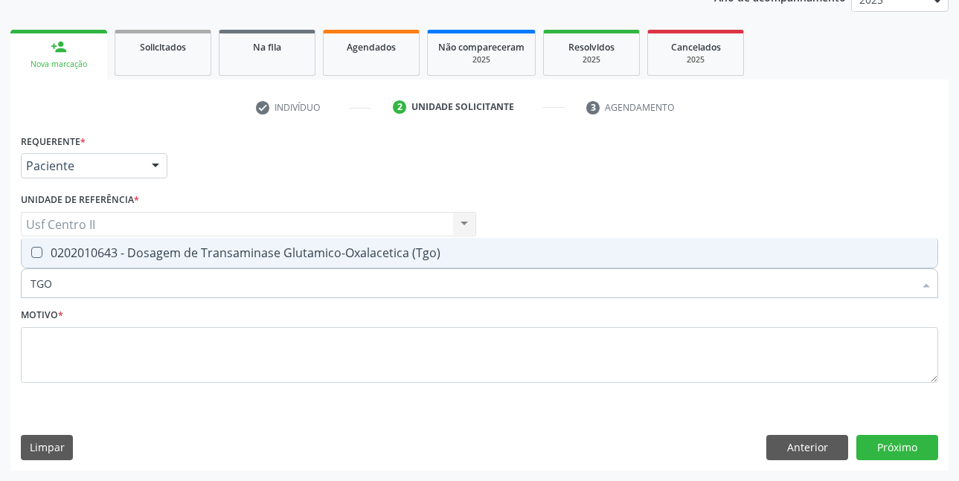
click at [187, 249] on div "0202010643 - Dosagem de Transaminase Glutamico-Oxalacetica (Tgo)" at bounding box center [479, 253] width 898 height 12
checkbox \(Tgo\) "true"
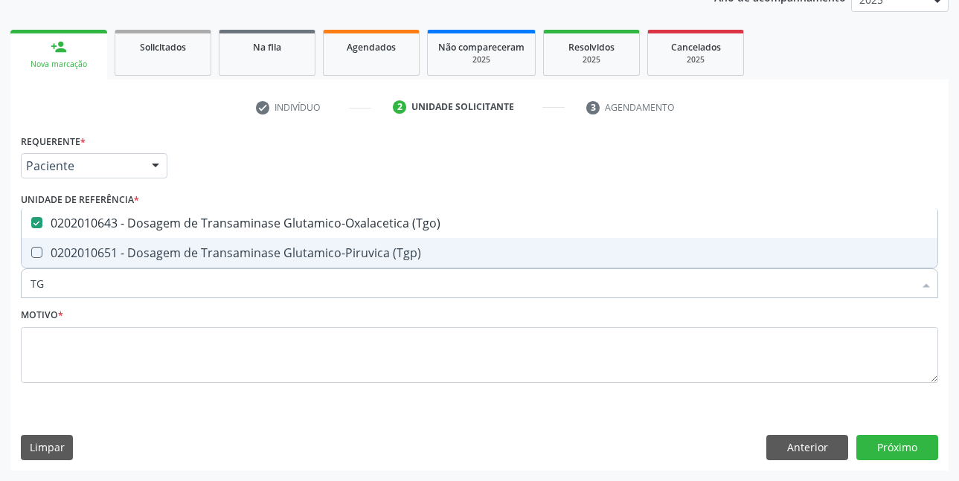
type input "TGP"
click at [187, 249] on div "0202010651 - Dosagem de Transaminase Glutamico-Piruvica (Tgp)" at bounding box center [479, 253] width 898 height 12
checkbox \(Tgp\) "true"
type input "T"
checkbox \(Tgo\) "false"
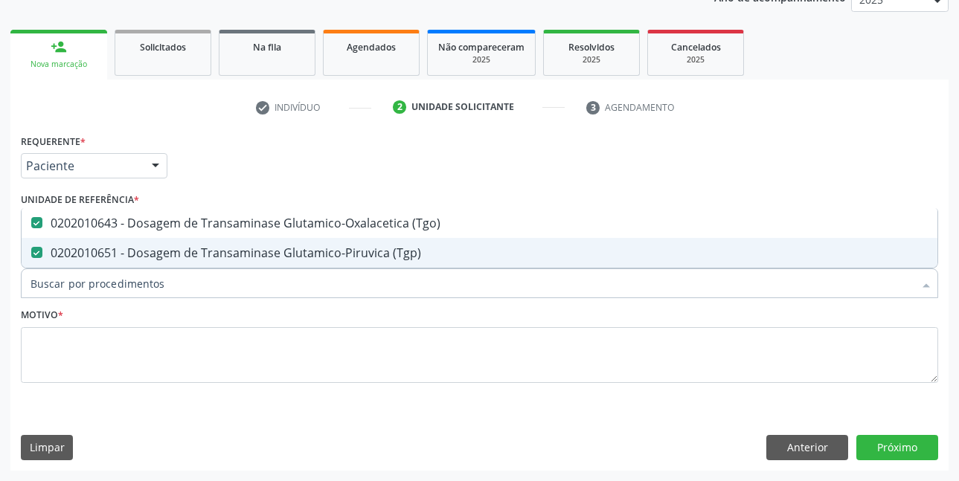
checkbox \(Tgp\) "false"
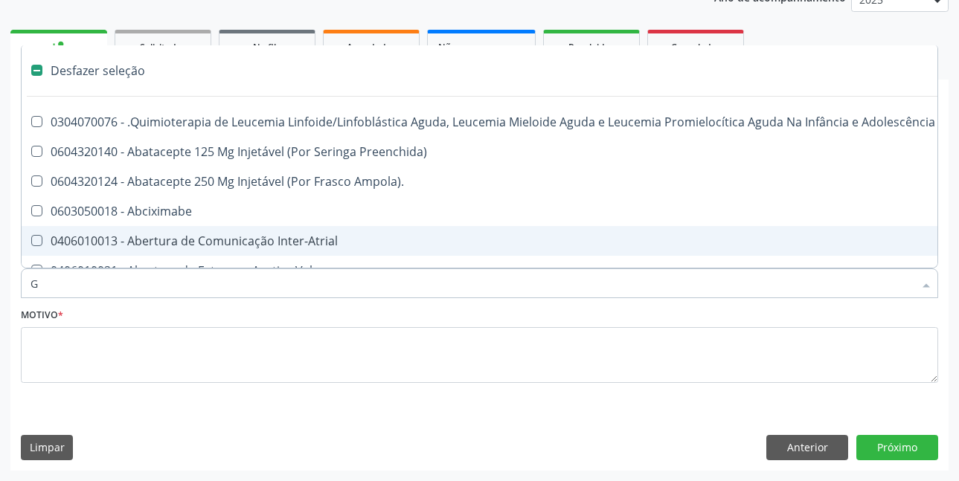
type input "GL"
checkbox Terapeutica\) "true"
checkbox Nutricional "true"
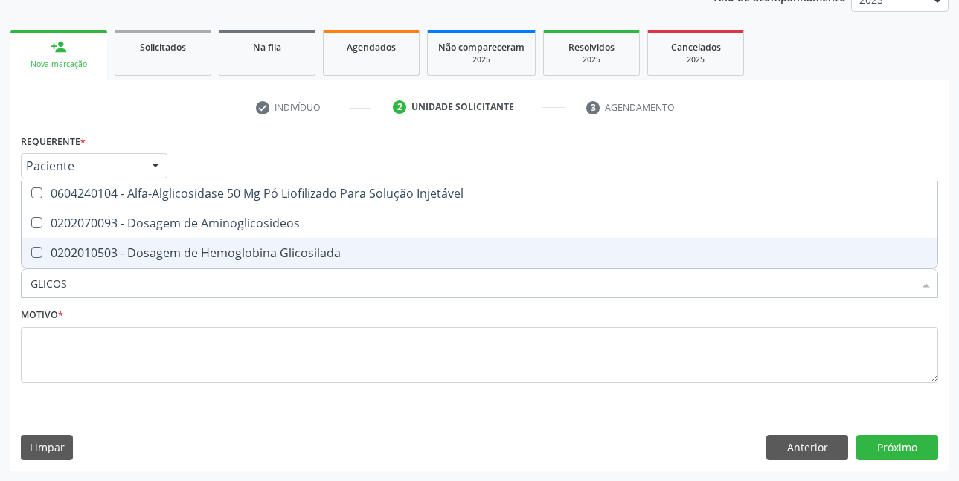
type input "GLICOSI"
click at [187, 249] on div "0202010503 - Dosagem de Hemoglobina Glicosilada" at bounding box center [479, 253] width 898 height 12
checkbox Glicosilada "true"
type input "GLICOS"
checkbox Glicosilada "false"
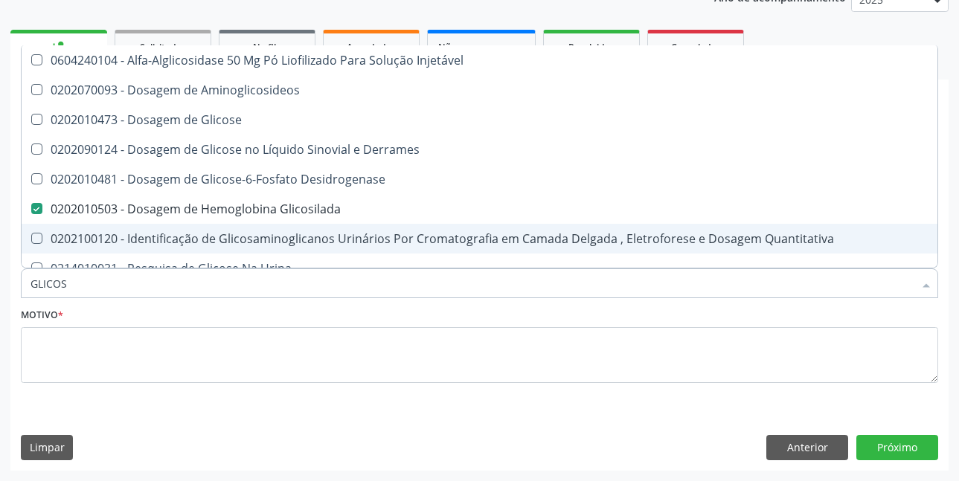
type input "GLICO"
checkbox Glicosilada "false"
checkbox Glicose "true"
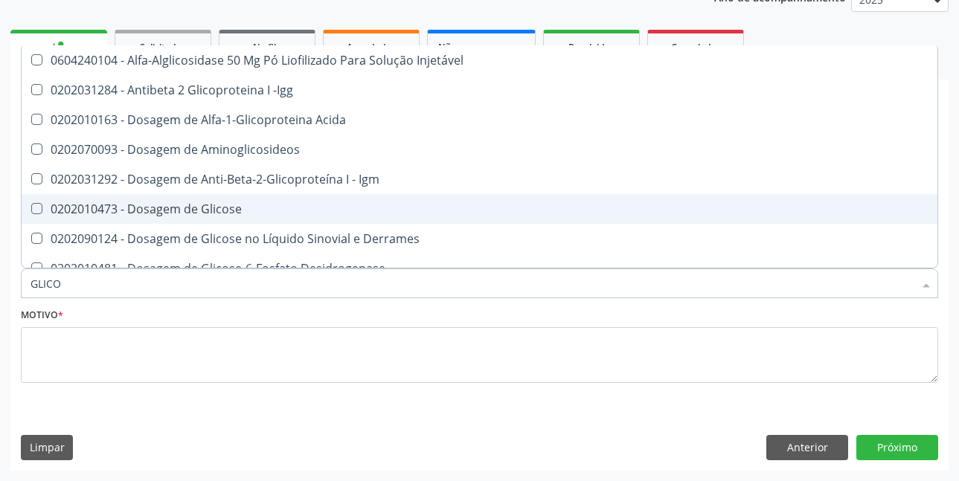
click at [219, 208] on div "0202010473 - Dosagem de Glicose" at bounding box center [479, 209] width 898 height 12
checkbox Glicose "true"
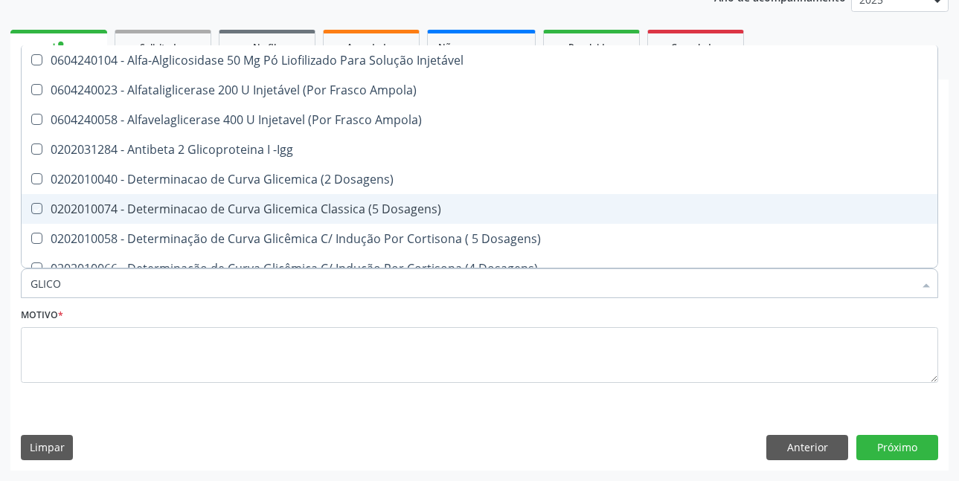
type input "GLIC"
checkbox Dosagens\) "false"
checkbox Acida "false"
checkbox Glicose "true"
type input "G"
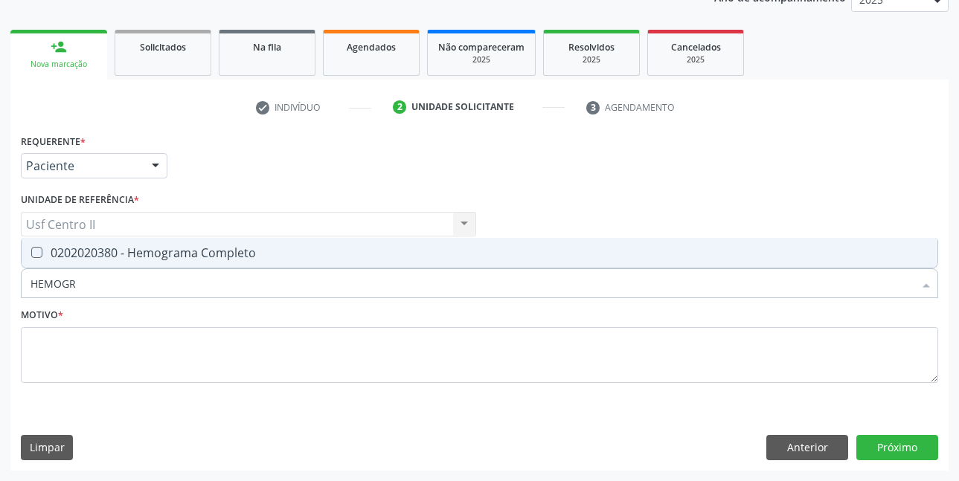
click at [207, 271] on input "HEMOGR" at bounding box center [471, 283] width 883 height 30
click at [212, 254] on div "0202020380 - Hemograma Completo" at bounding box center [479, 253] width 898 height 12
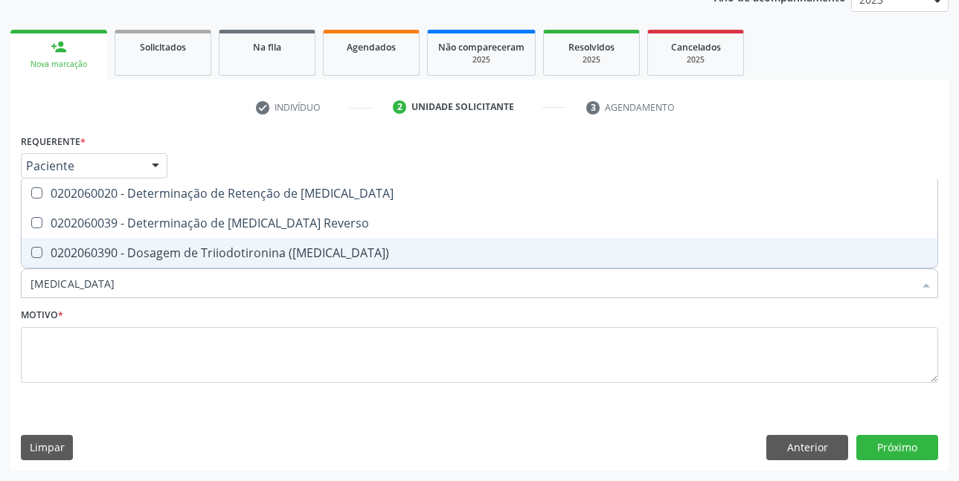
click at [212, 254] on div "0202060390 - Dosagem de Triiodotironina ([MEDICAL_DATA])" at bounding box center [479, 253] width 898 height 12
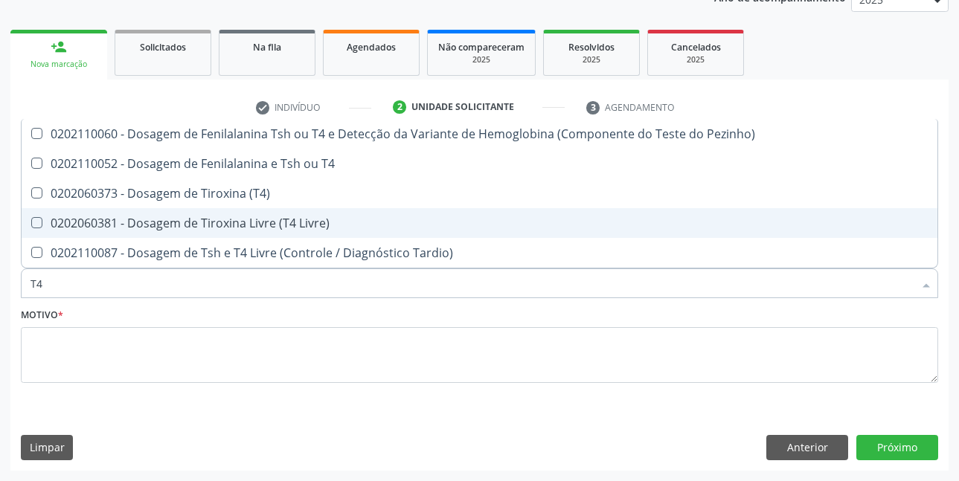
click at [232, 227] on div "0202060381 - Dosagem de Tiroxina Livre (T4 Livre)" at bounding box center [479, 223] width 898 height 12
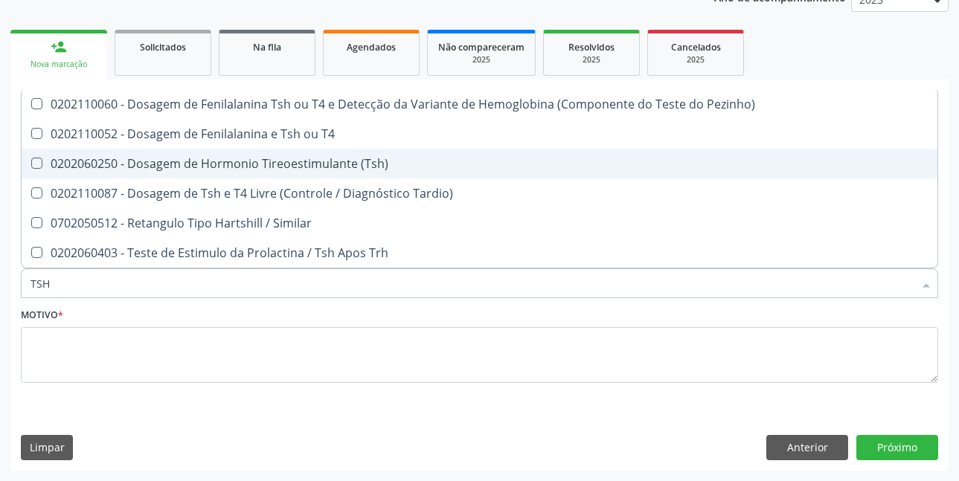
click at [286, 165] on div "0202060250 - Dosagem de Hormonio Tireoestimulante (Tsh)" at bounding box center [479, 164] width 898 height 12
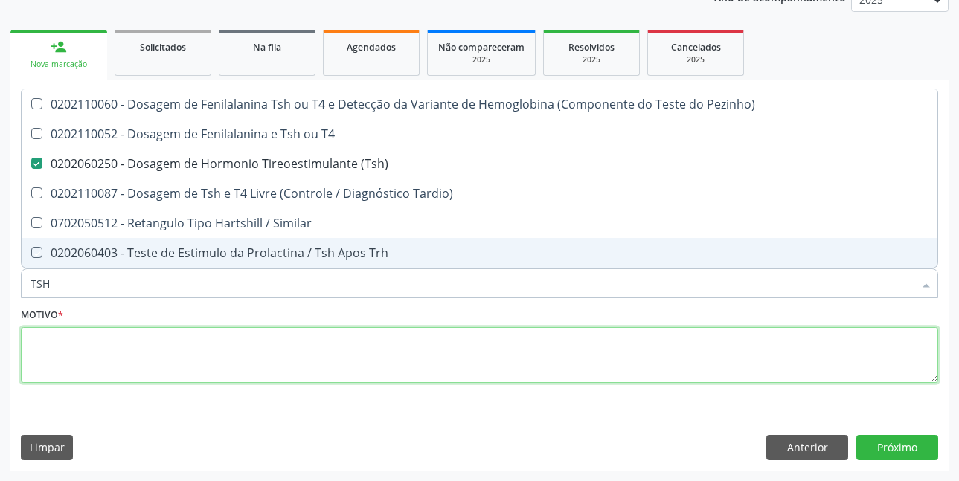
click at [300, 341] on textarea at bounding box center [479, 355] width 917 height 57
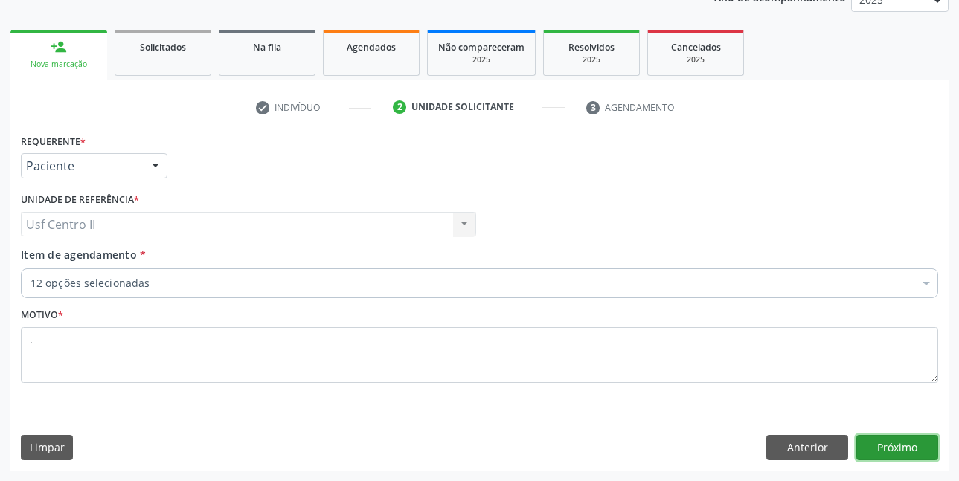
click at [894, 457] on button "Próximo" at bounding box center [897, 447] width 82 height 25
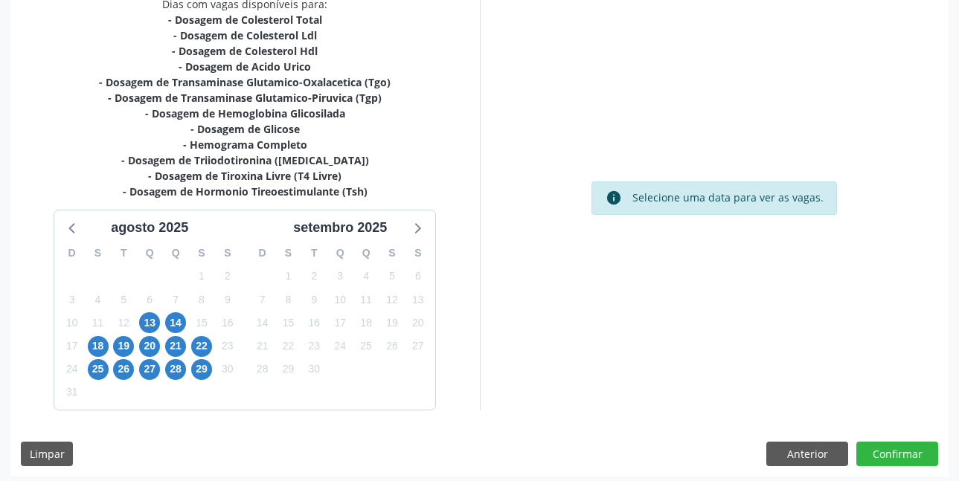
scroll to position [338, 0]
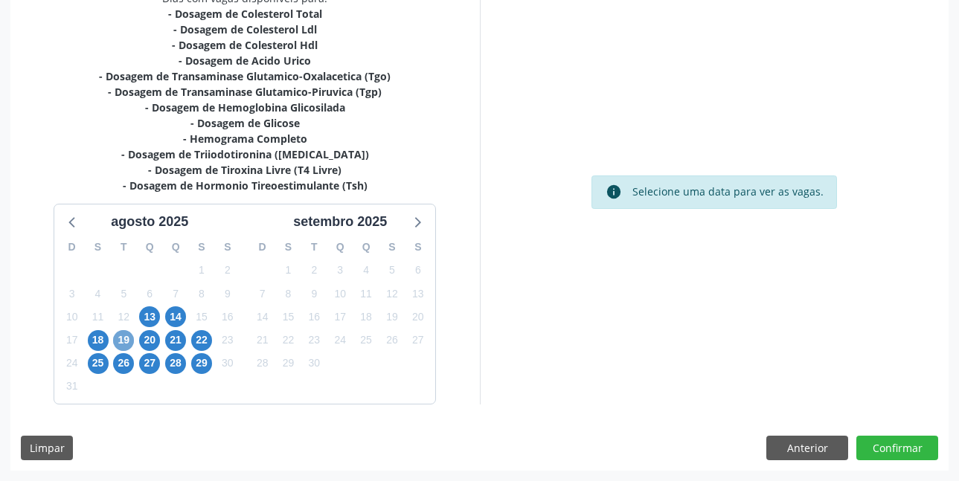
click at [120, 335] on span "19" at bounding box center [123, 340] width 21 height 21
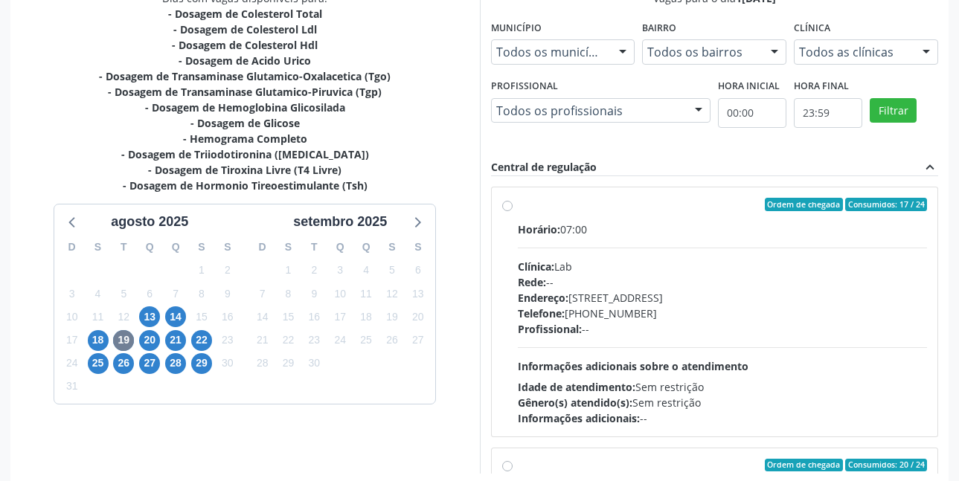
click at [518, 210] on label "Ordem de chegada Consumidos: 17 / 24 Horário: 07:00 Clínica: Lab Rede: -- Ender…" at bounding box center [723, 312] width 410 height 228
click at [508, 210] on input "Ordem de chegada Consumidos: 17 / 24 Horário: 07:00 Clínica: Lab Rede: -- Ender…" at bounding box center [507, 204] width 10 height 13
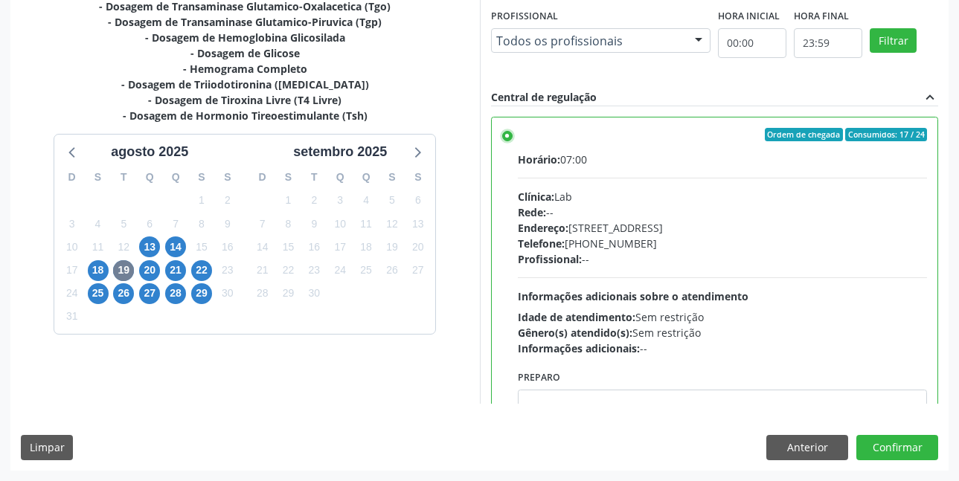
scroll to position [74, 0]
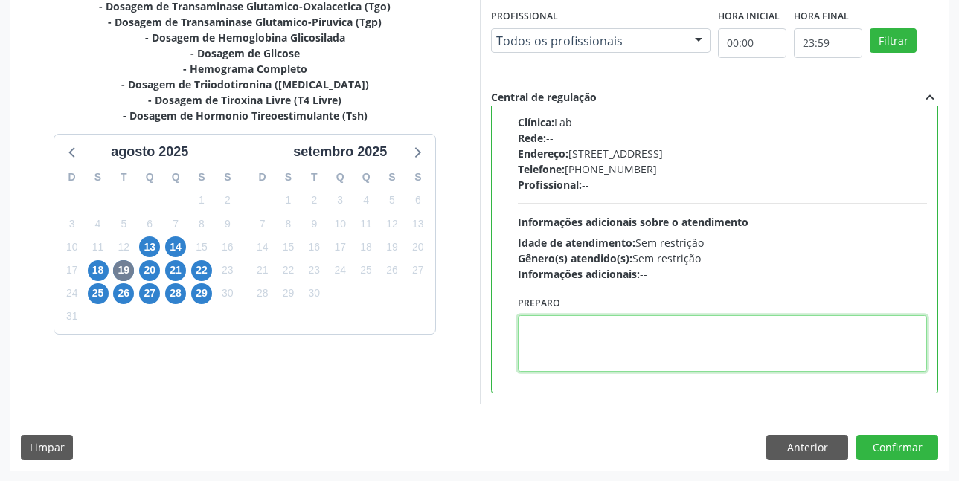
click at [788, 338] on textarea at bounding box center [723, 343] width 410 height 57
paste textarea "O EXAME SERÁ REALIZADO NA UNIDADE DE SAÚDE CENTRO 2 (POSTINHO DO [GEOGRAPHIC_DA…"
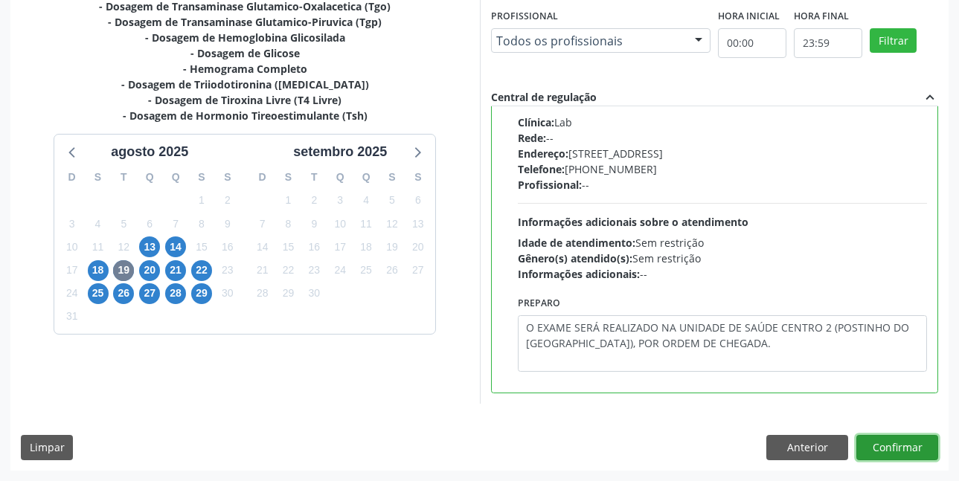
click at [885, 438] on button "Confirmar" at bounding box center [897, 447] width 82 height 25
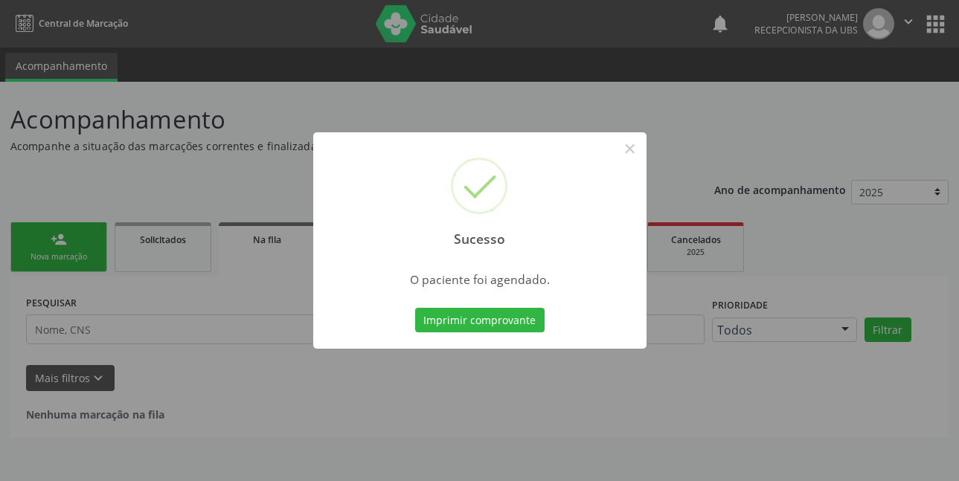
scroll to position [0, 0]
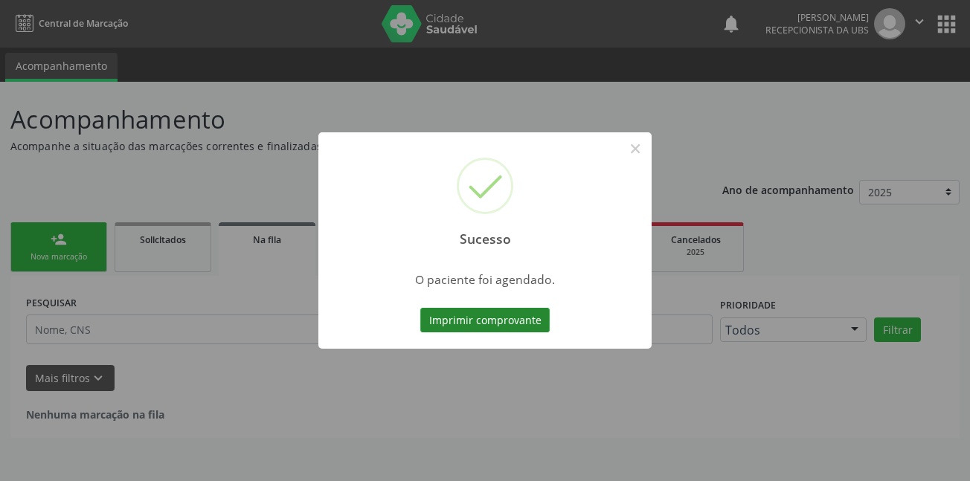
click at [447, 326] on button "Imprimir comprovante" at bounding box center [484, 320] width 129 height 25
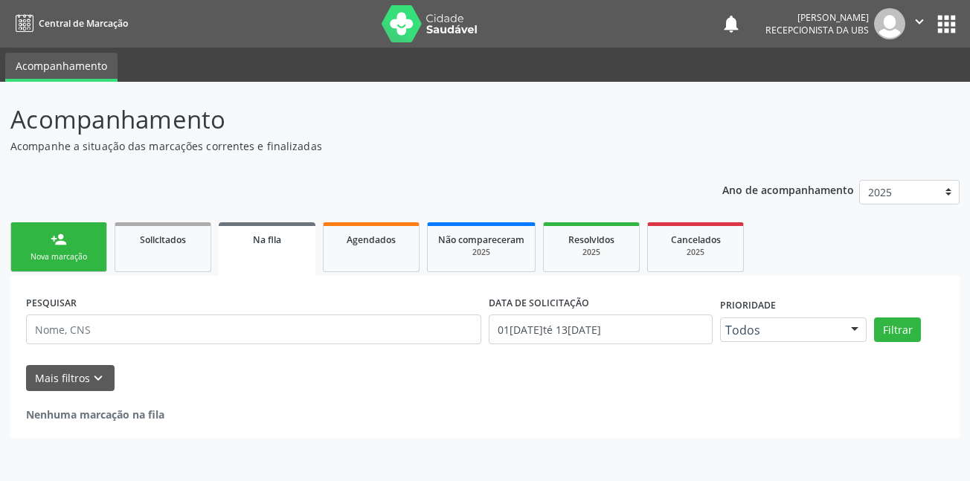
click at [84, 251] on link "person_add Nova marcação" at bounding box center [58, 247] width 97 height 50
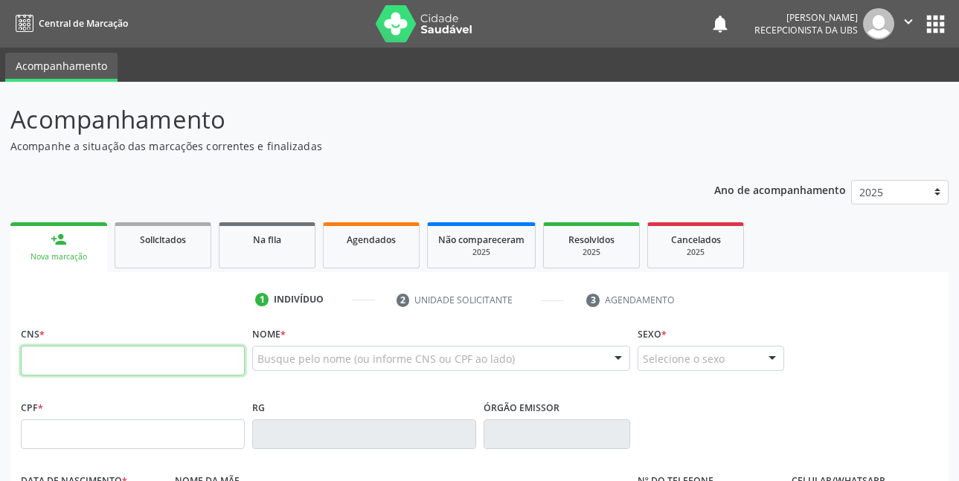
click at [98, 356] on input "text" at bounding box center [133, 361] width 224 height 30
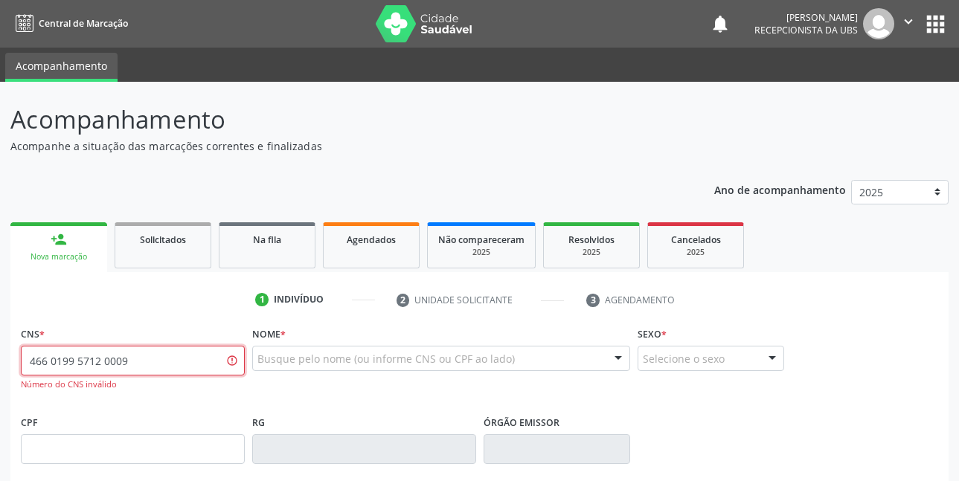
click at [36, 364] on input "466 0199 5712 0009" at bounding box center [133, 361] width 224 height 30
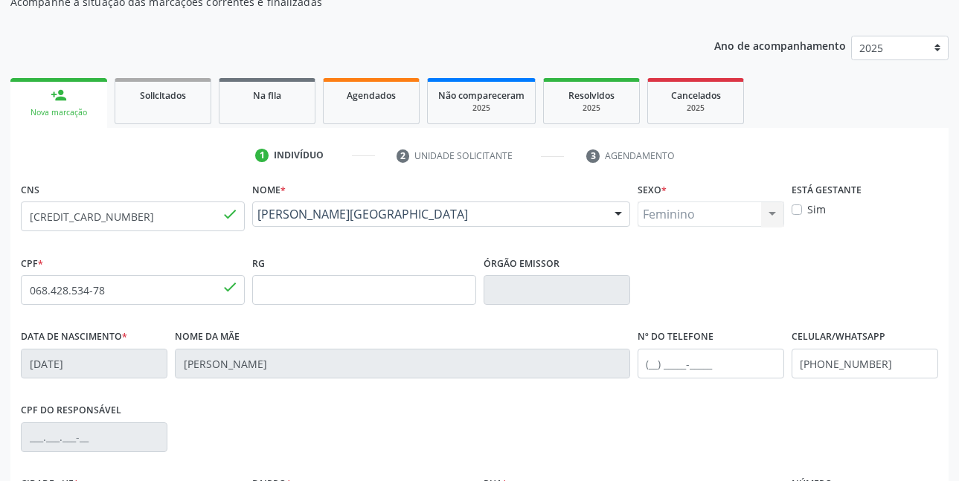
scroll to position [223, 0]
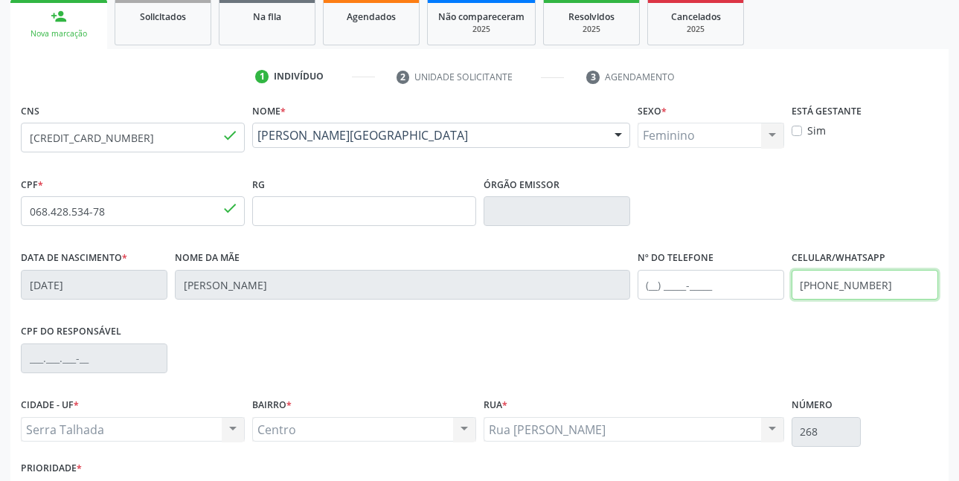
click at [892, 283] on input "(87) 99930-8046" at bounding box center [864, 285] width 146 height 30
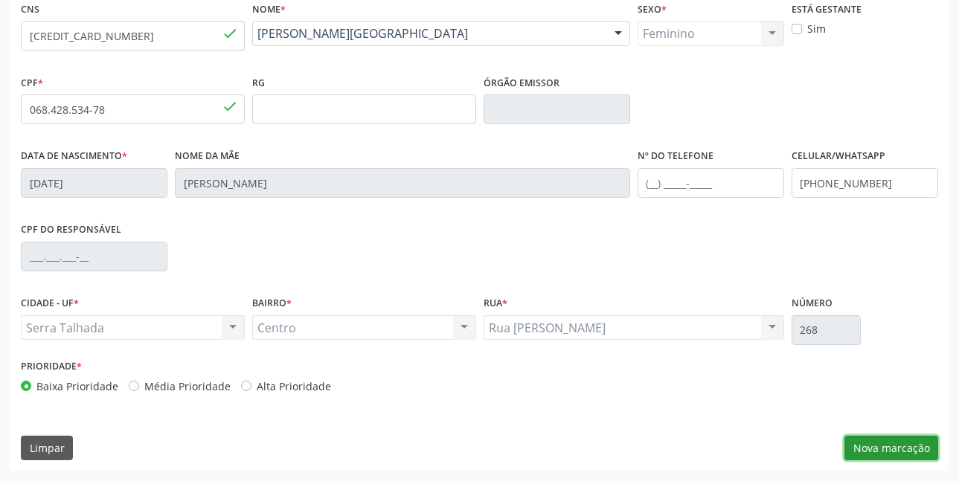
click at [880, 445] on button "Nova marcação" at bounding box center [891, 448] width 94 height 25
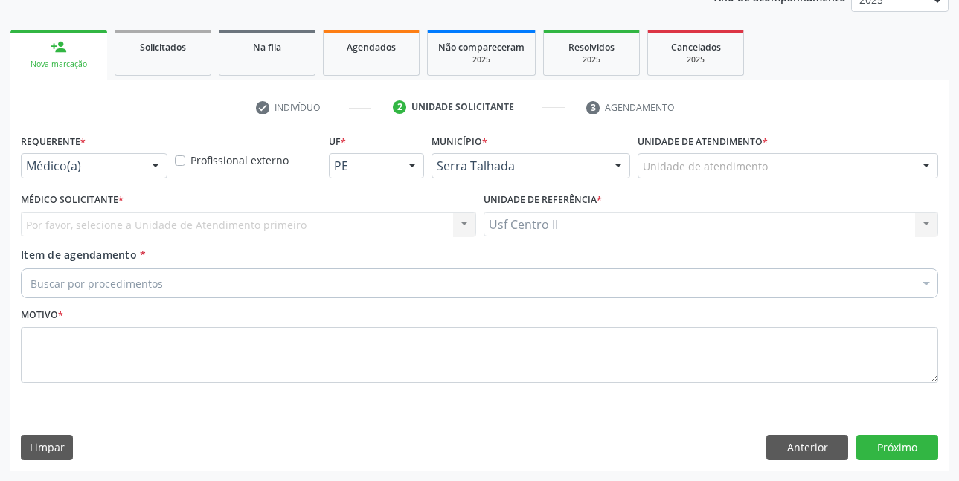
scroll to position [193, 0]
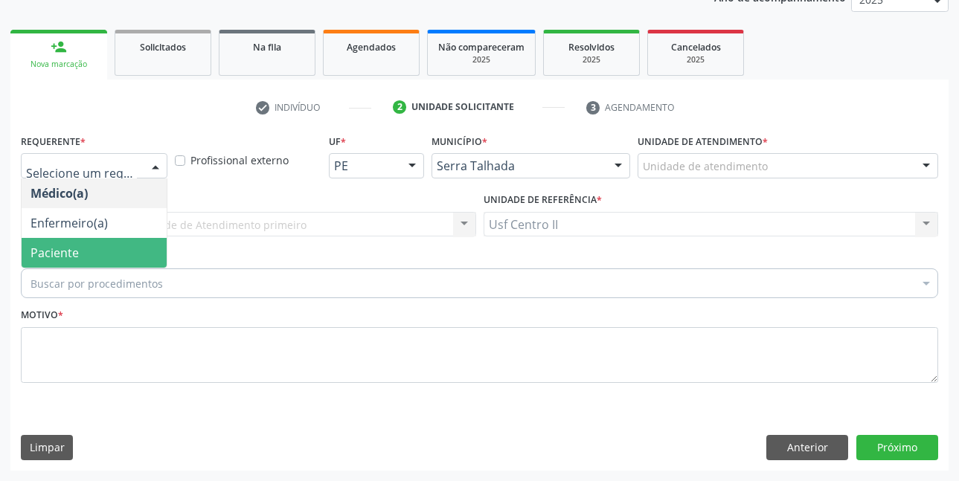
click at [100, 255] on span "Paciente" at bounding box center [94, 253] width 145 height 30
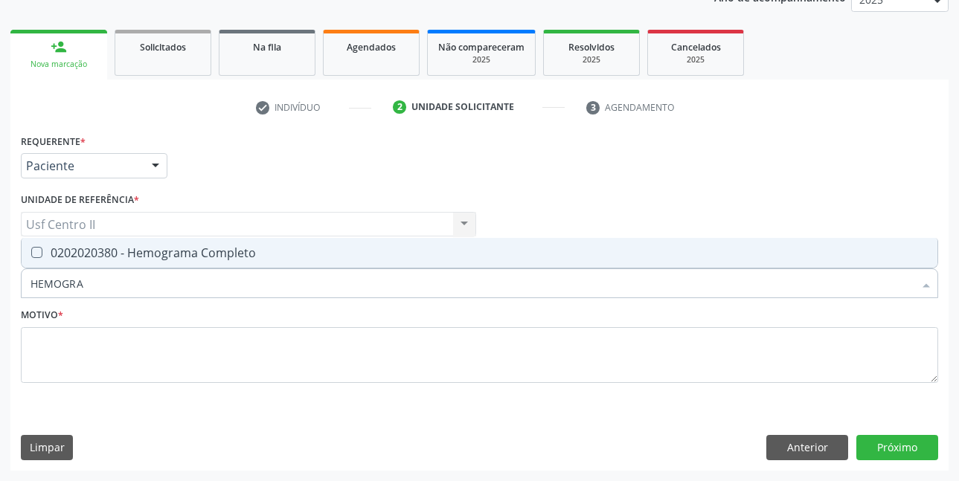
click at [201, 259] on div "0202020380 - Hemograma Completo" at bounding box center [479, 253] width 898 height 12
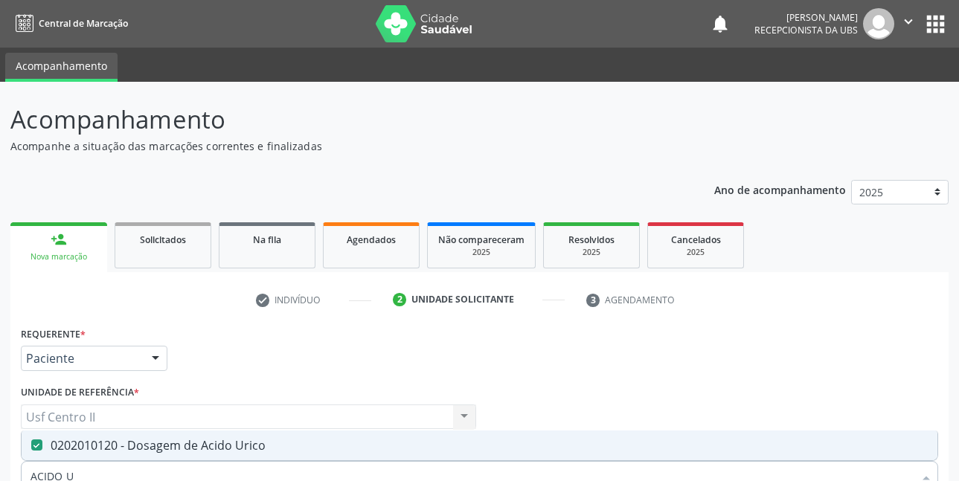
scroll to position [193, 0]
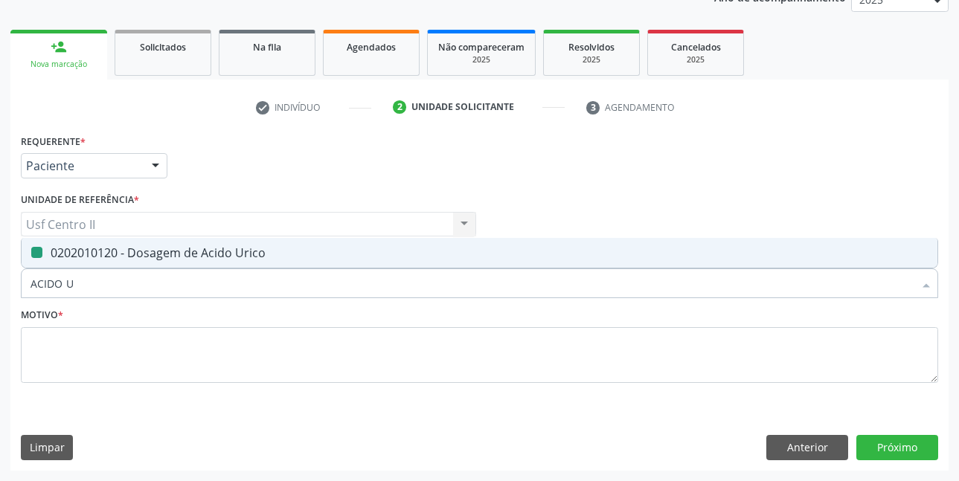
type input "ACIDO"
checkbox Urico "false"
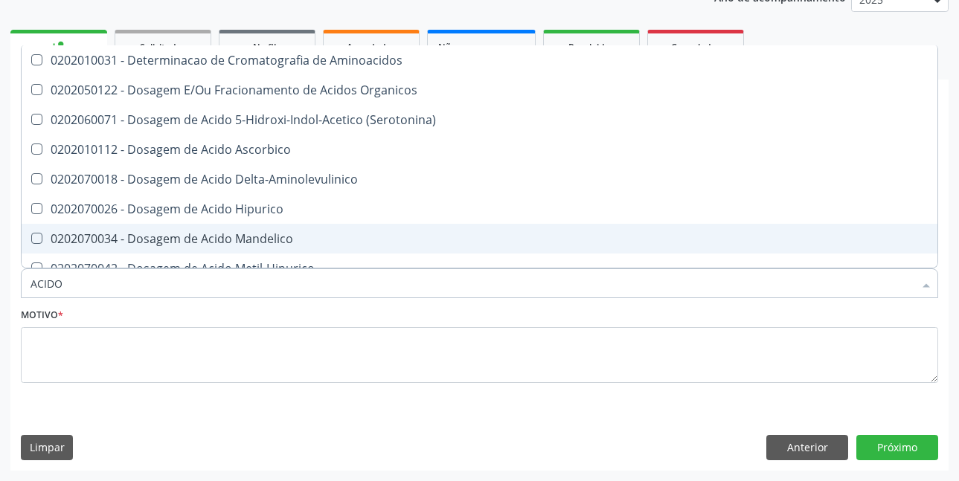
type input "ACID"
checkbox Urico "false"
checkbox Cromatografia\) "true"
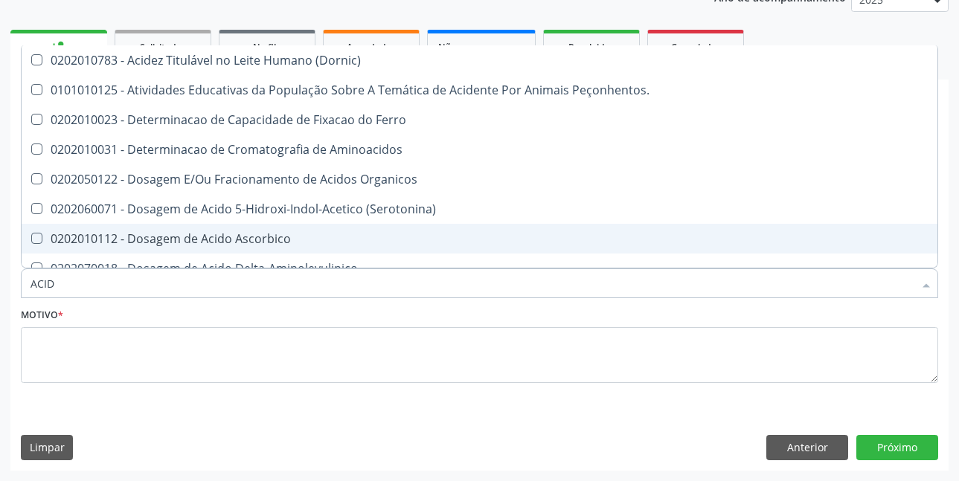
type input "ACI"
checkbox Urico "false"
type input "A"
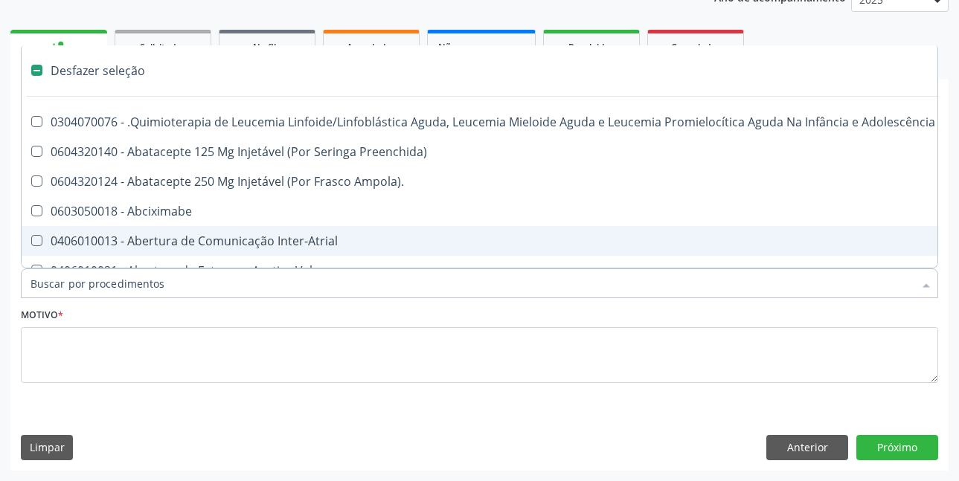
type input "U"
checkbox Cistorrafia "true"
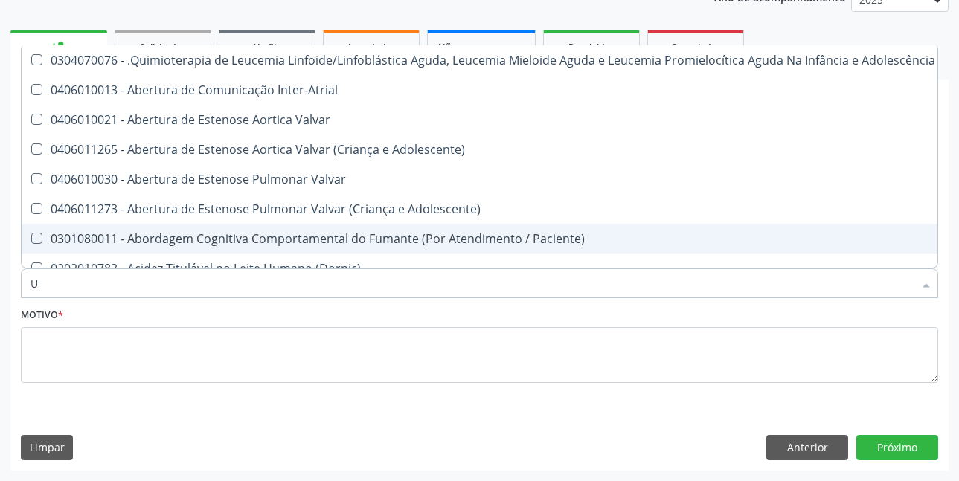
type input "UR"
checkbox B "true"
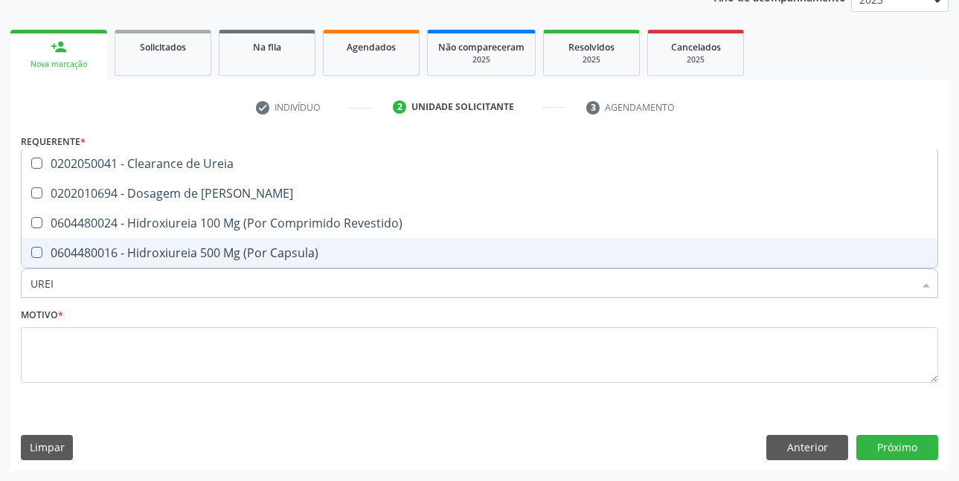
type input "UREIA"
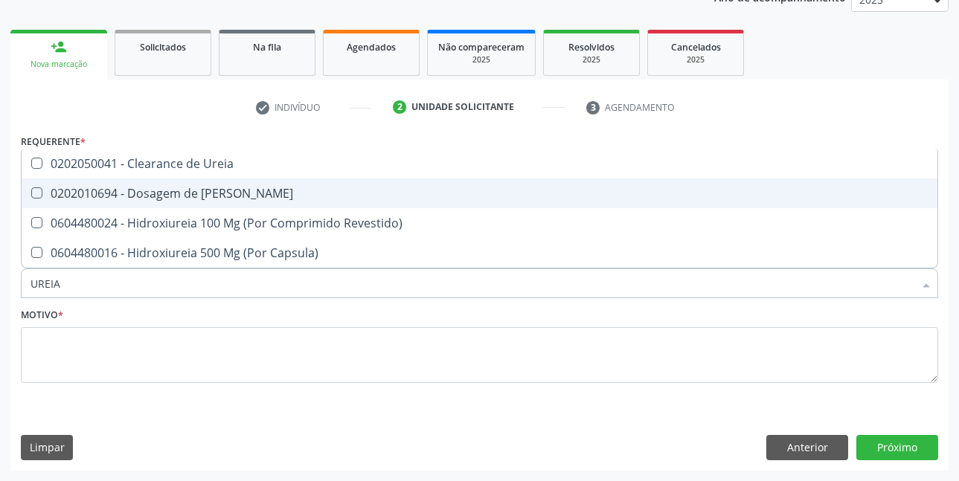
click at [206, 196] on div "0202010694 - Dosagem de [PERSON_NAME]" at bounding box center [479, 193] width 898 height 12
checkbox Ureia "true"
type input "URE"
checkbox Ureia "false"
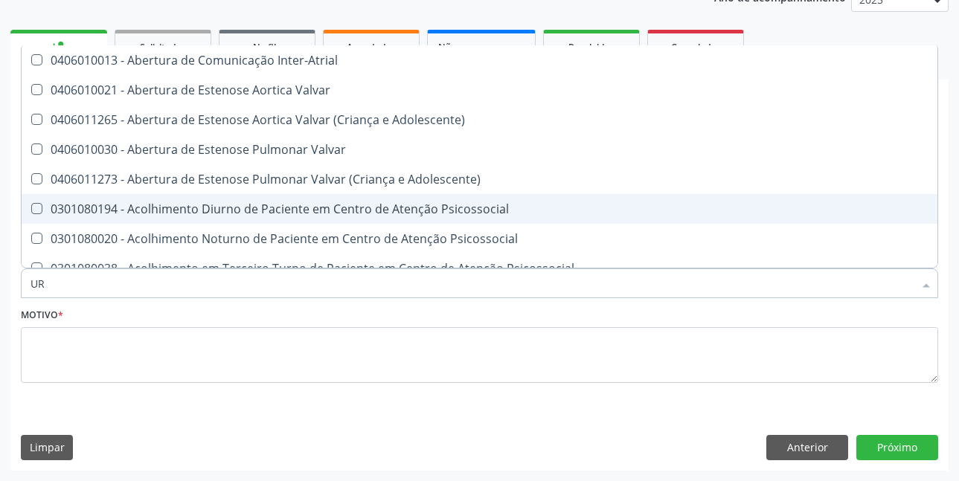
type input "URI"
checkbox B "true"
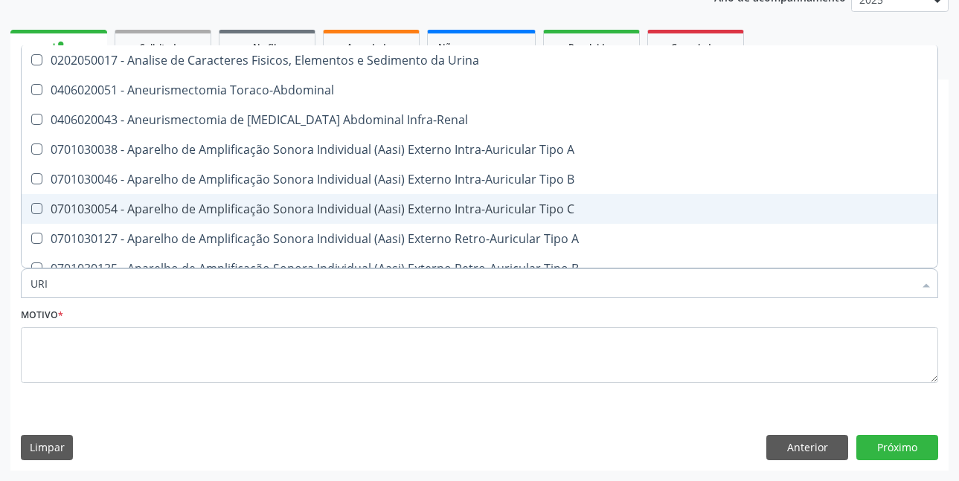
type input "URIN"
checkbox Urico "false"
type input "URINA"
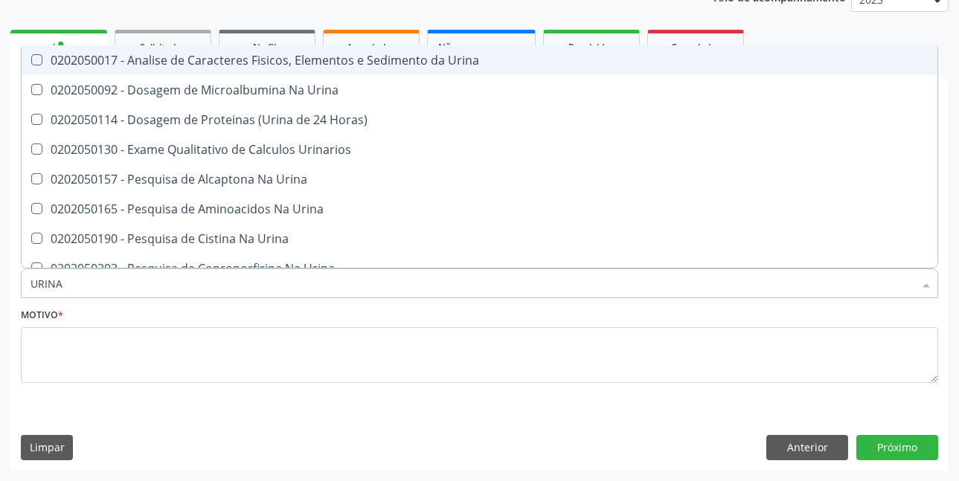
click at [363, 62] on div "0202050017 - Analise de Caracteres Fisicos, Elementos e Sedimento da Urina" at bounding box center [479, 60] width 898 height 12
checkbox Urina "true"
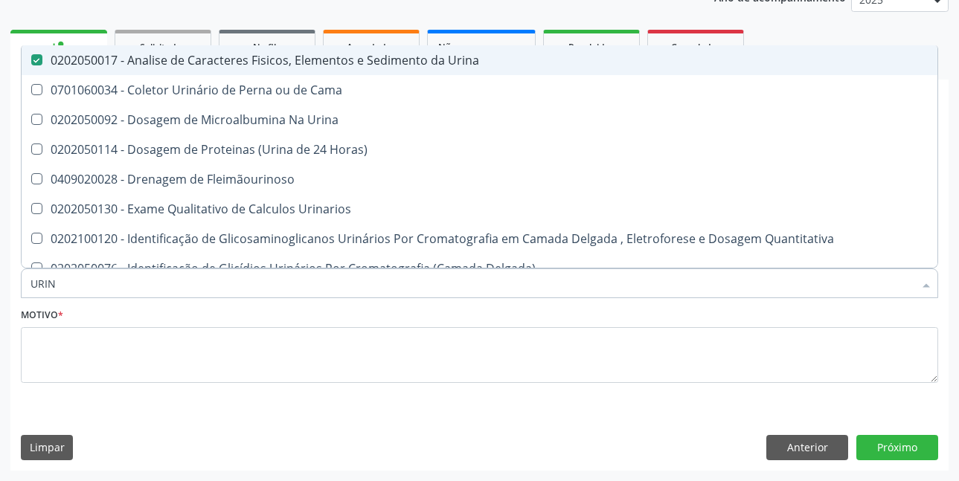
type input "URI"
checkbox Eletroforese\) "true"
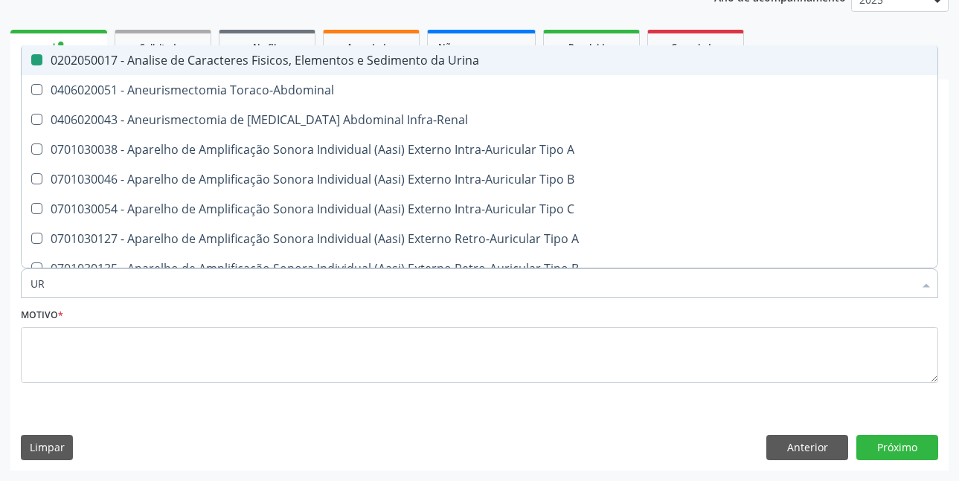
type input "U"
checkbox Urina "false"
checkbox Cônica "false"
checkbox Urico "false"
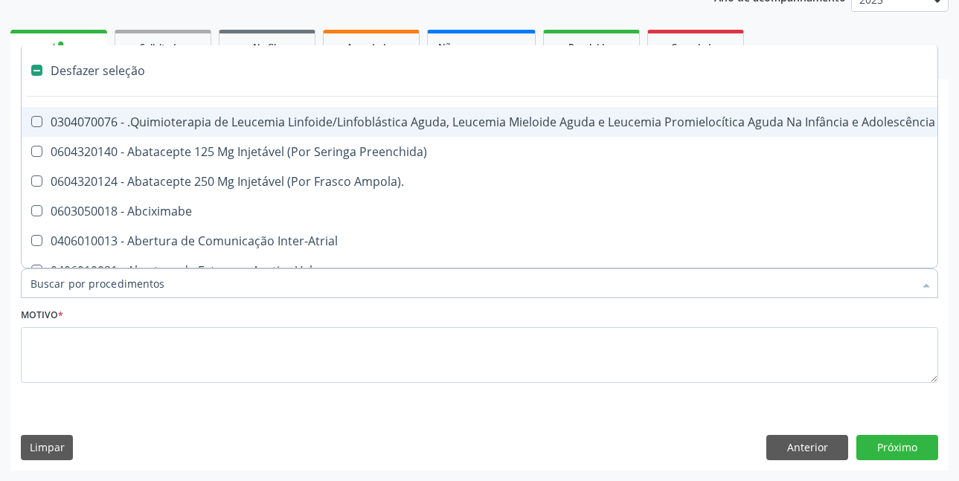
type input "C"
checkbox Punho "true"
checkbox Urina "false"
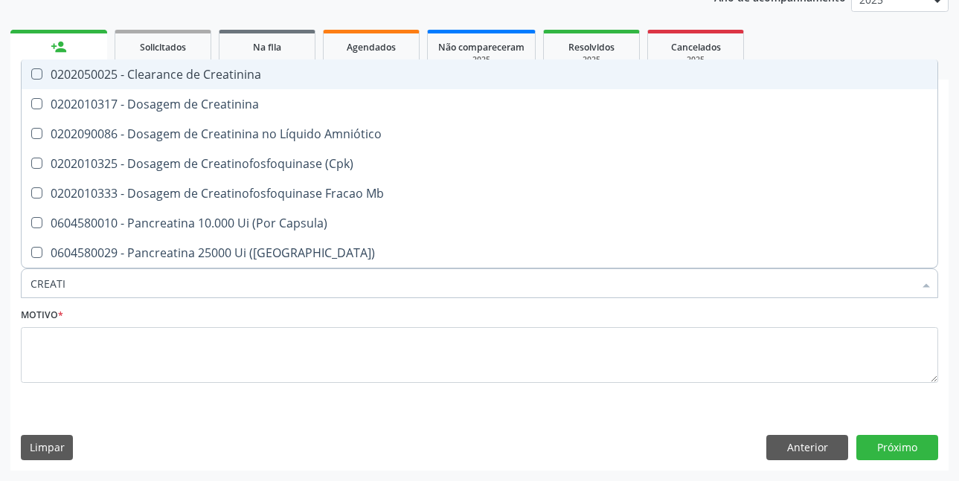
type input "CREATIN"
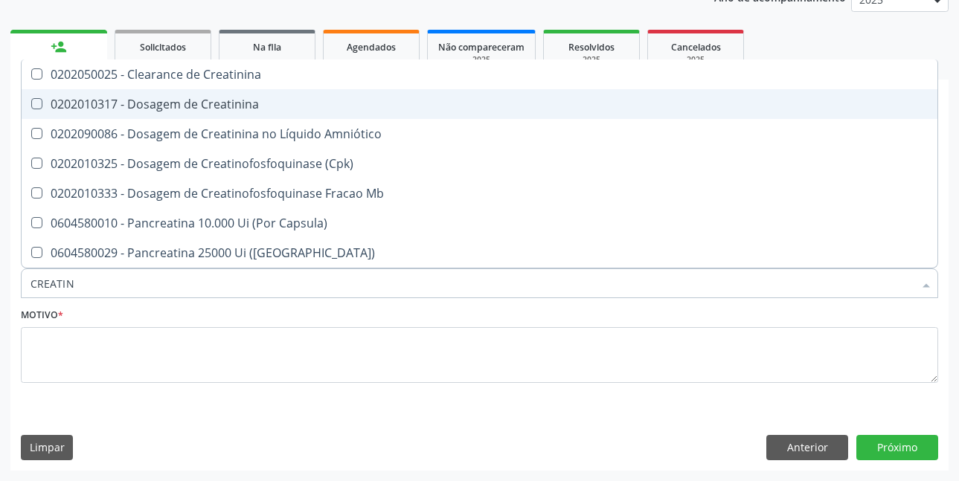
click at [237, 109] on div "0202010317 - Dosagem de Creatinina" at bounding box center [479, 104] width 898 height 12
checkbox Creatinina "true"
type input "CREAT"
checkbox Creatinina "false"
checkbox \(Cpk\) "true"
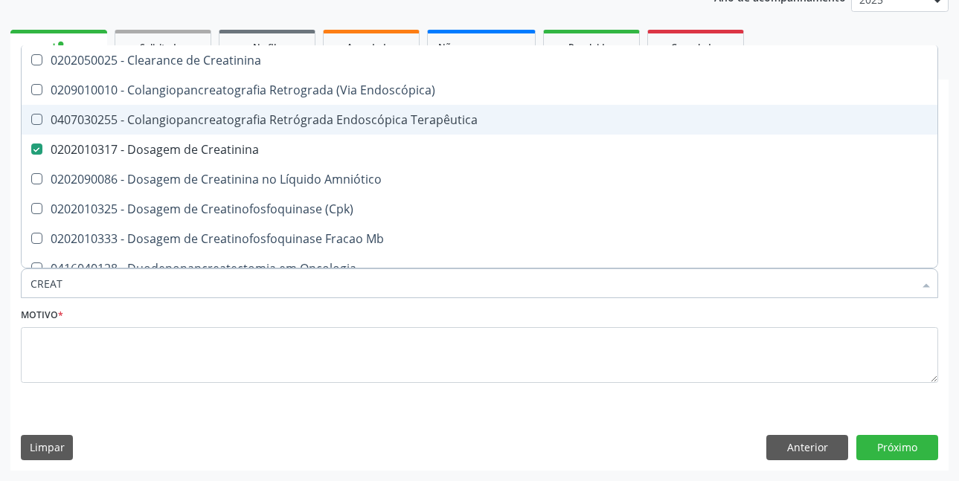
type input "CREA"
checkbox Creatinina "false"
checkbox Mb "true"
type input "CRE"
checkbox Mb "false"
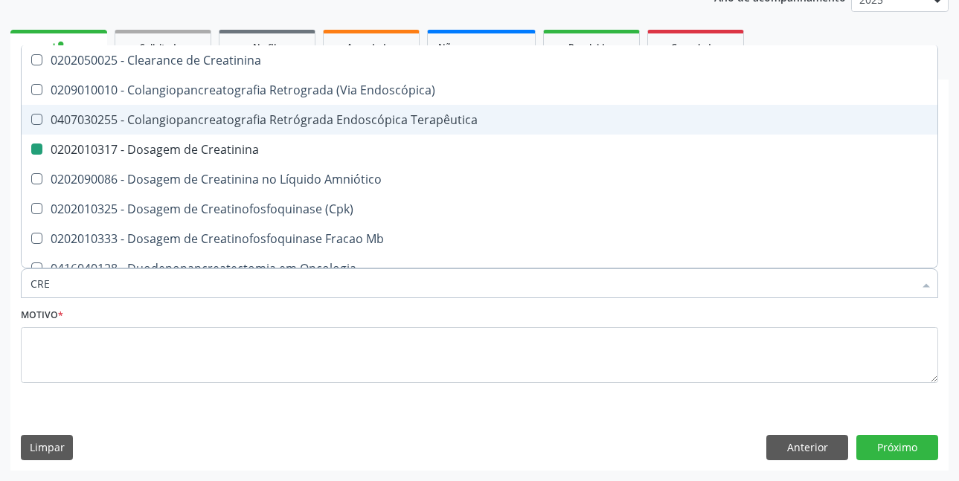
checkbox Oncologia "true"
type input "C"
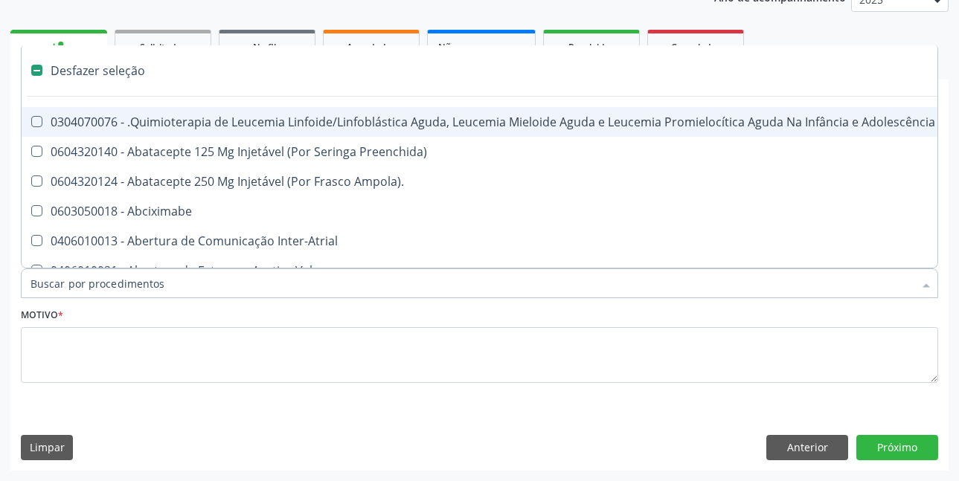
checkbox Dente\) "false"
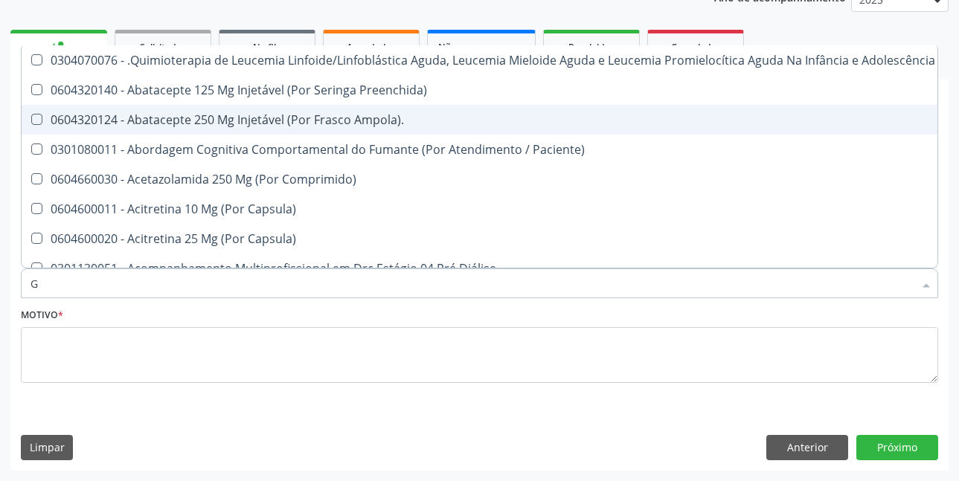
type input "GL"
checkbox Pé "true"
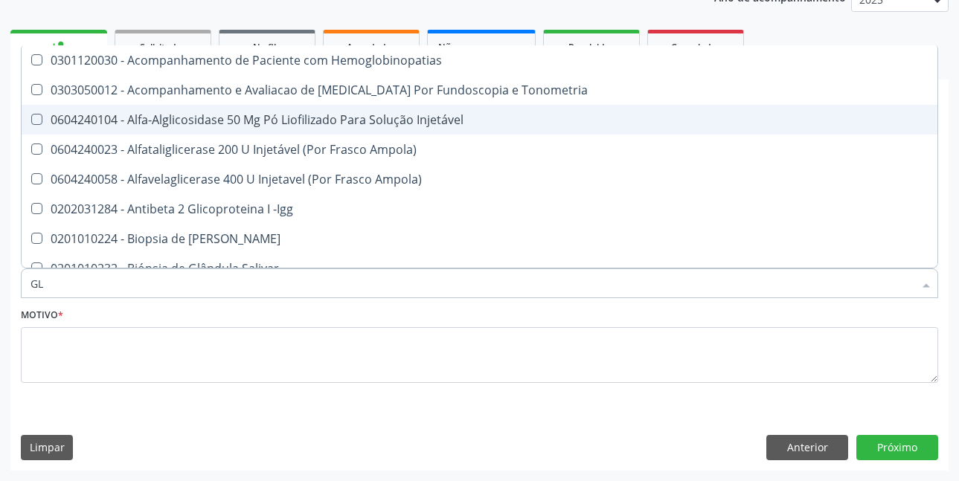
type input "GLI"
checkbox Glomerular "true"
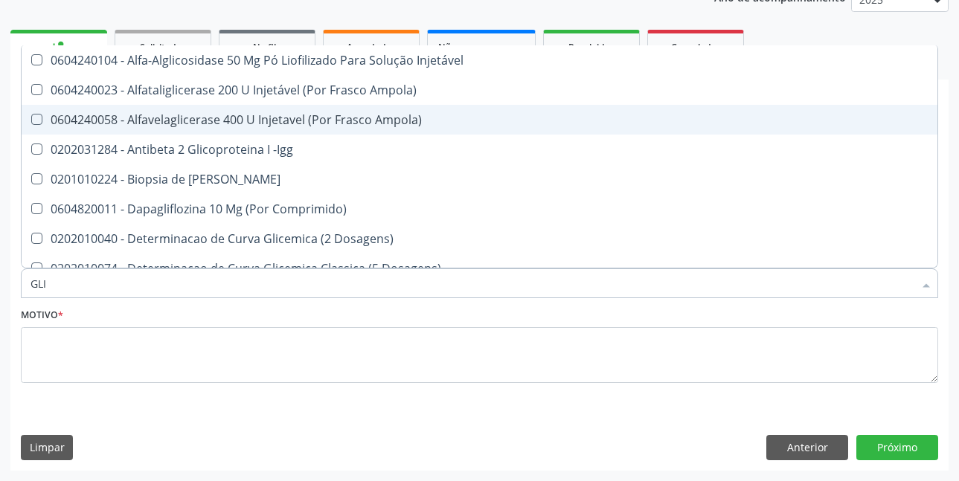
type input "GLIC"
checkbox Derrames "true"
checkbox Triglicerideos "false"
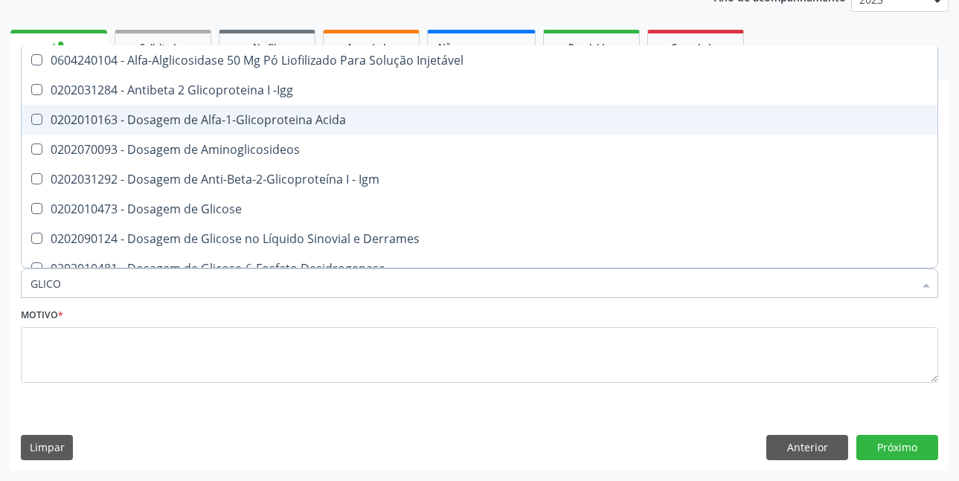
type input "GLICOS"
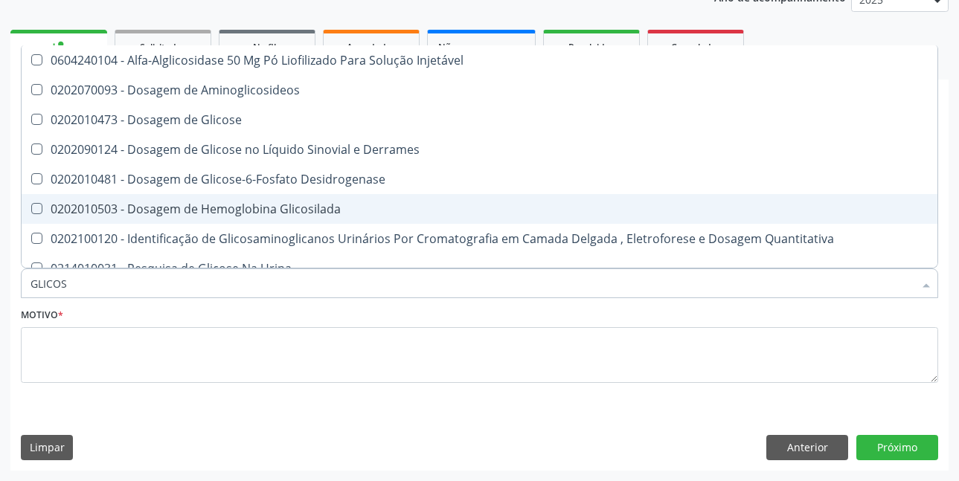
click at [241, 204] on div "0202010503 - Dosagem de Hemoglobina Glicosilada" at bounding box center [479, 209] width 898 height 12
checkbox Glicosilada "true"
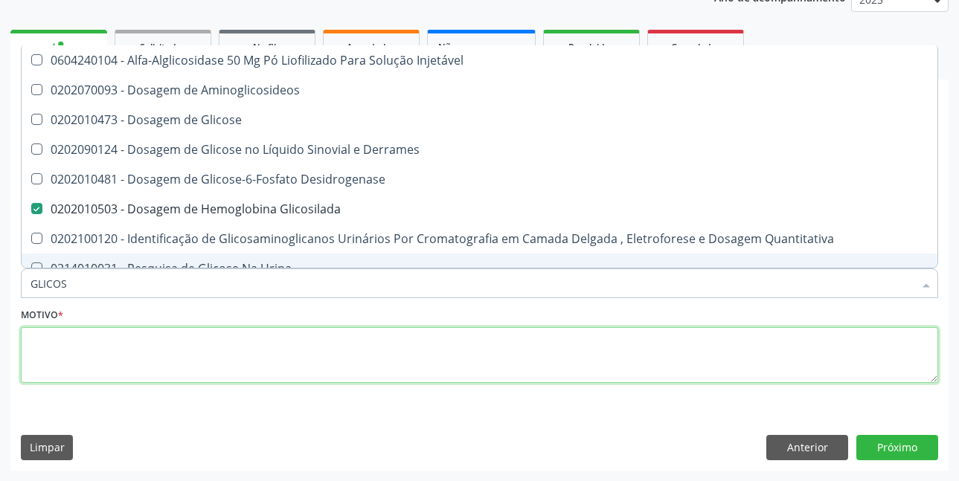
click at [248, 337] on textarea at bounding box center [479, 355] width 917 height 57
checkbox Aminoglicosideos "true"
checkbox Glicose "true"
checkbox Derrames "true"
checkbox Desidrogenase "true"
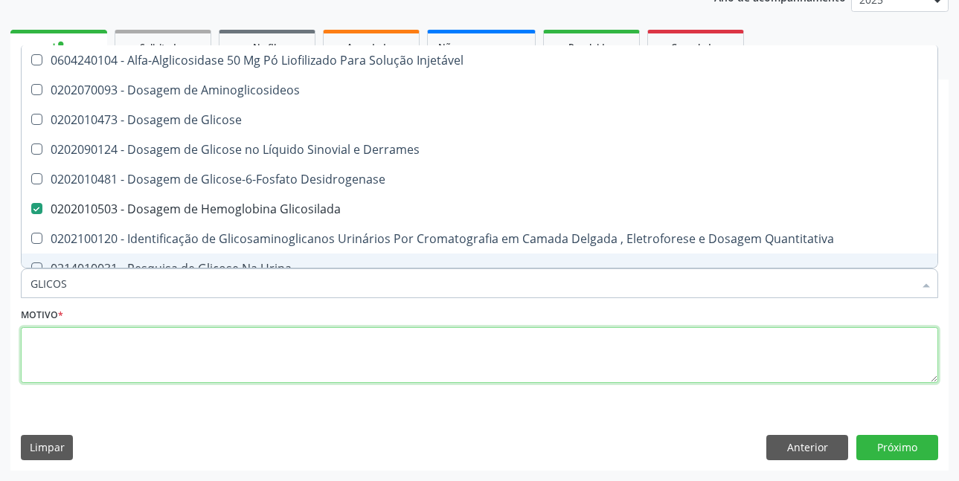
checkbox Quantitativa "true"
checkbox Urina "true"
checkbox Glicose "true"
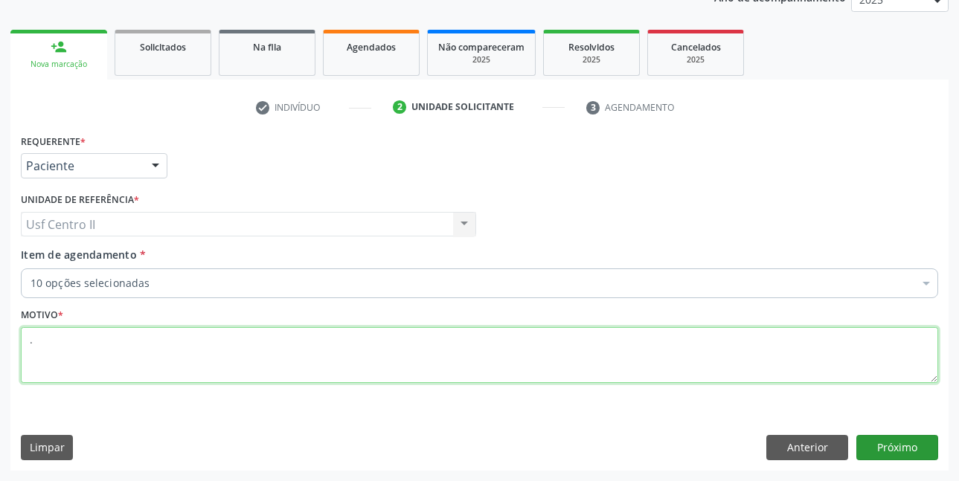
type textarea "."
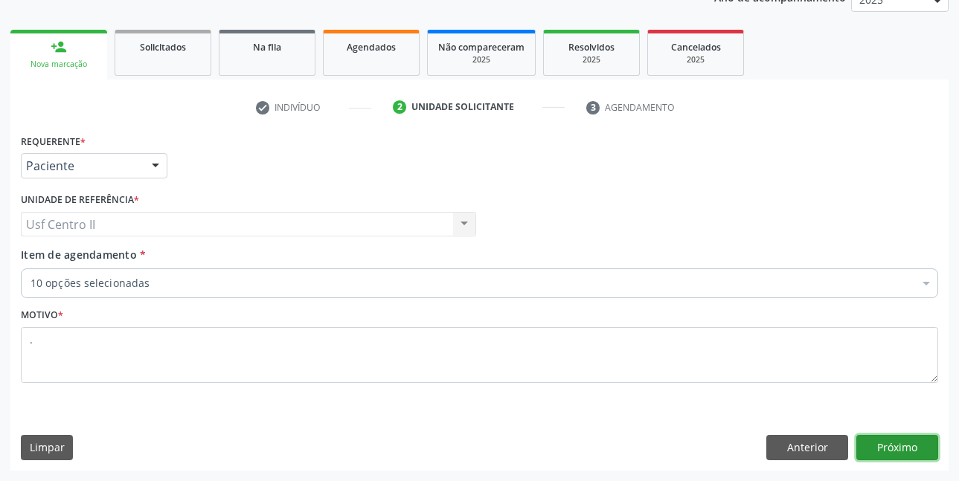
click at [904, 442] on button "Próximo" at bounding box center [897, 447] width 82 height 25
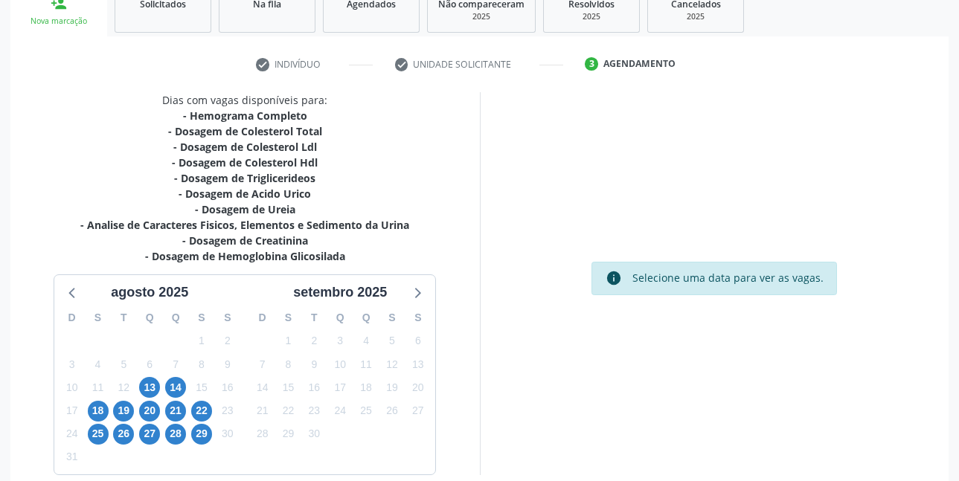
scroll to position [306, 0]
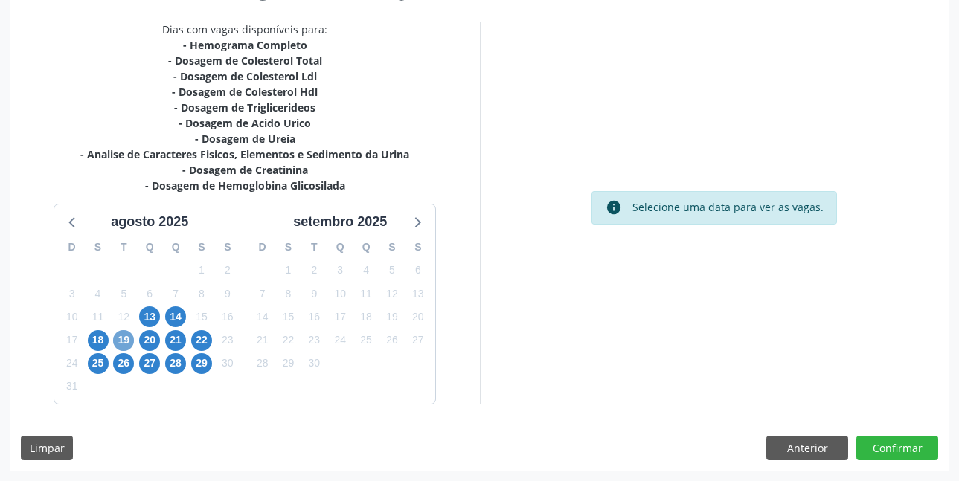
click at [129, 338] on span "19" at bounding box center [123, 340] width 21 height 21
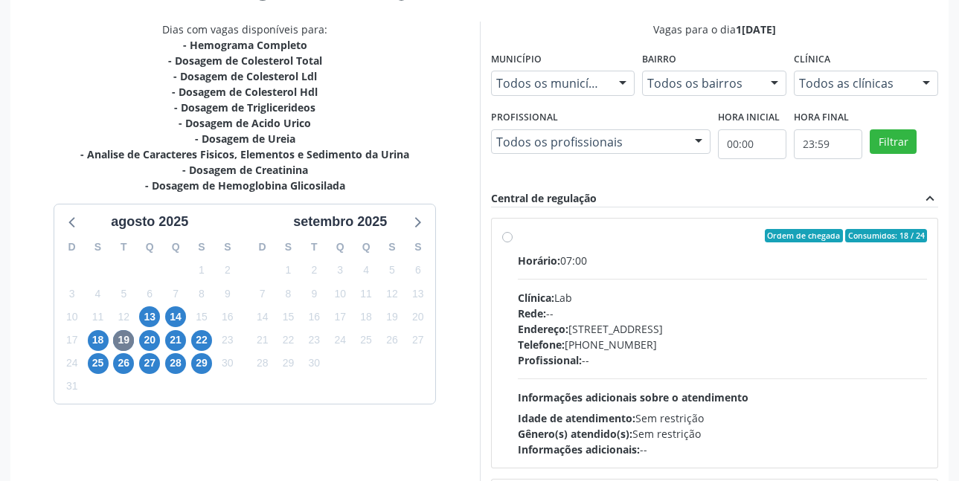
click at [518, 236] on label "Ordem de chegada Consumidos: 18 / 24 Horário: 07:00 Clínica: Lab Rede: -- Ender…" at bounding box center [723, 343] width 410 height 228
click at [508, 236] on input "Ordem de chegada Consumidos: 18 / 24 Horário: 07:00 Clínica: Lab Rede: -- Ender…" at bounding box center [507, 235] width 10 height 13
radio input "true"
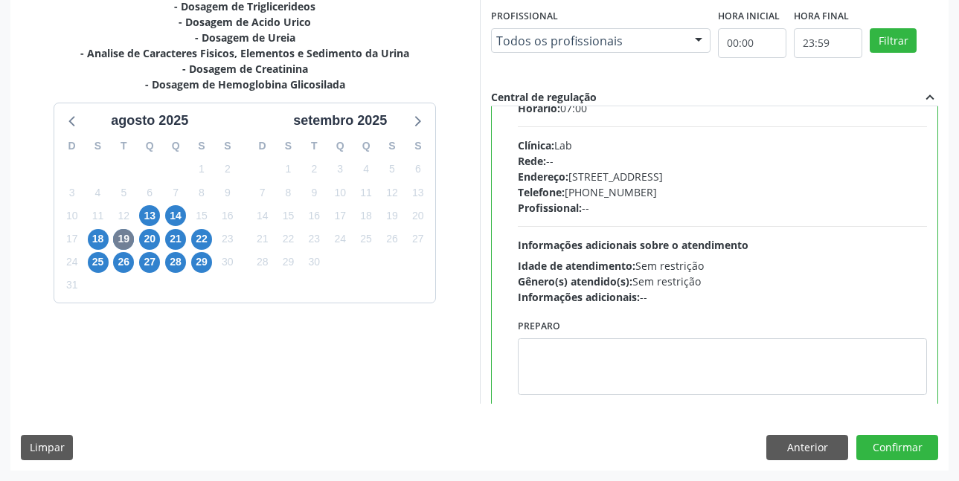
scroll to position [74, 0]
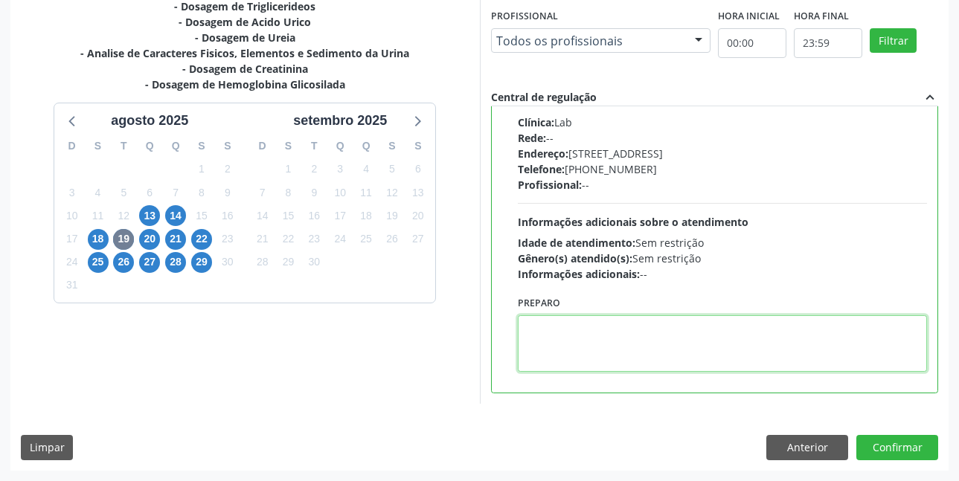
click at [735, 335] on textarea at bounding box center [723, 343] width 410 height 57
paste textarea "O EXAME SERÁ REALIZADO NA UNIDADE DE SAÚDE CENTRO 2 (POSTINHO DO [GEOGRAPHIC_DA…"
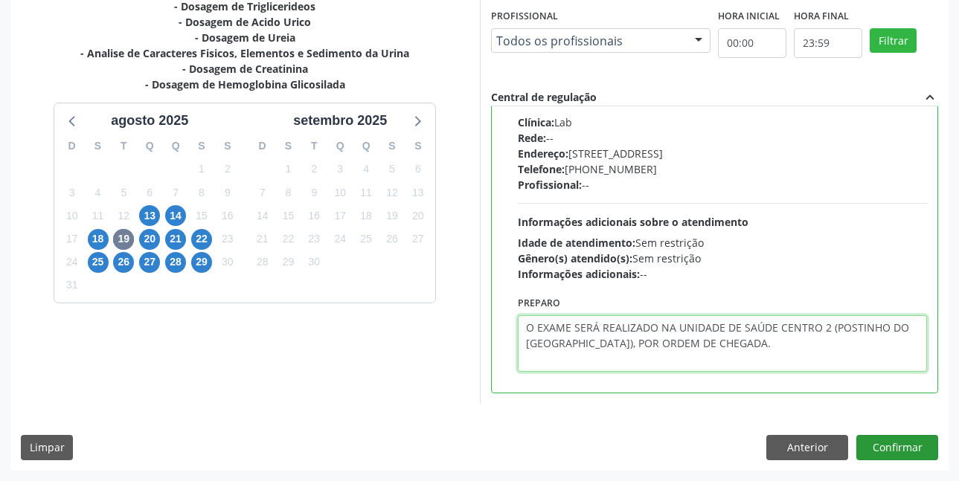
type textarea "O EXAME SERÁ REALIZADO NA UNIDADE DE SAÚDE CENTRO 2 (POSTINHO DO [GEOGRAPHIC_DA…"
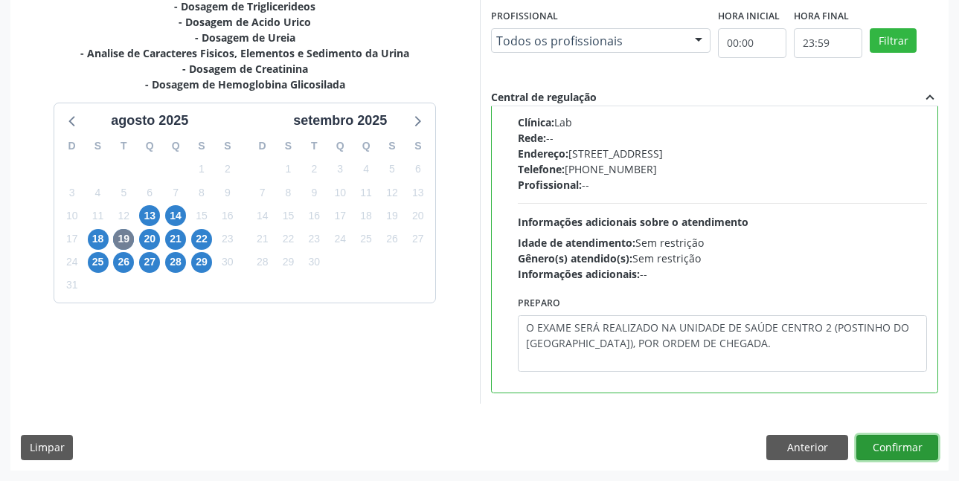
click at [927, 446] on button "Confirmar" at bounding box center [897, 447] width 82 height 25
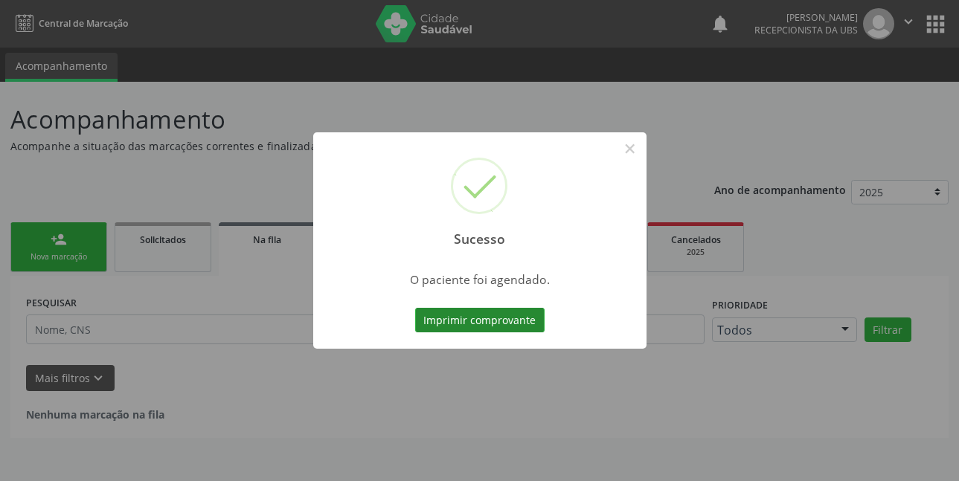
scroll to position [0, 0]
click at [491, 313] on button "Imprimir comprovante" at bounding box center [484, 320] width 129 height 25
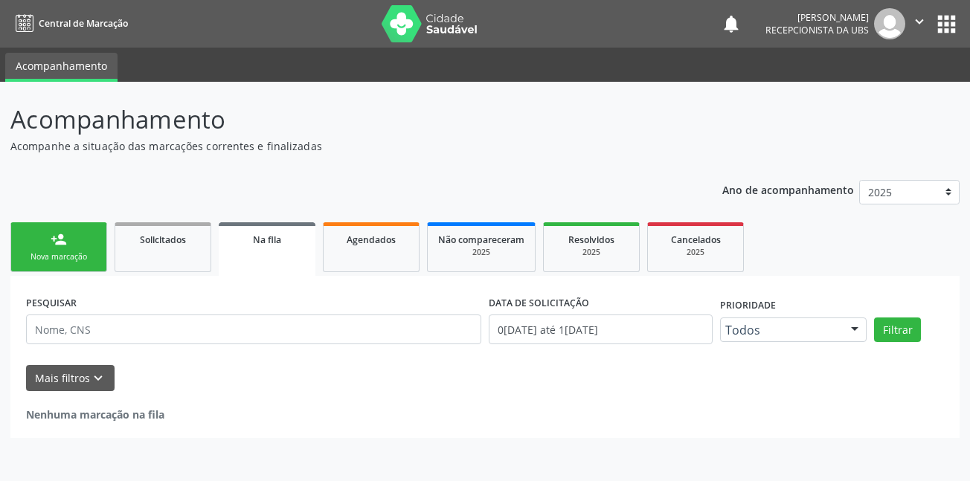
click at [49, 254] on div "Nova marcação" at bounding box center [59, 256] width 74 height 11
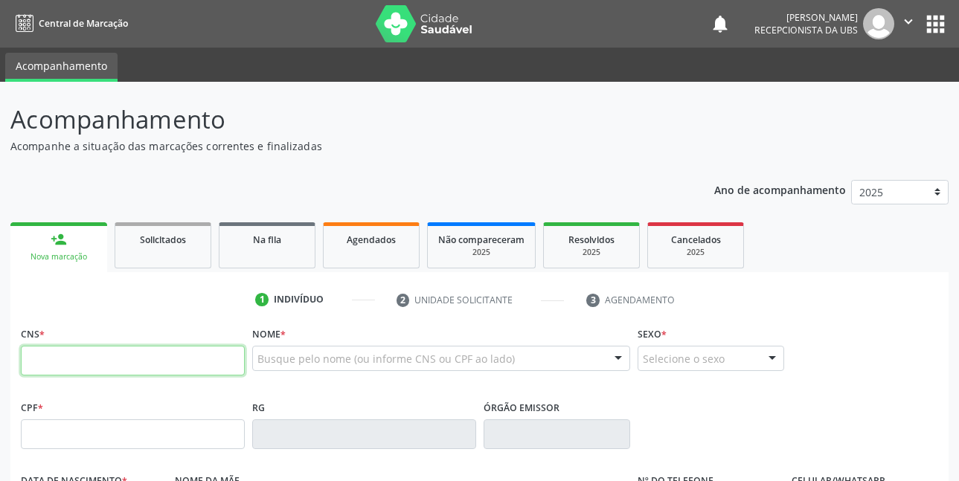
click at [155, 359] on input "text" at bounding box center [133, 361] width 224 height 30
type input "704 0063 5674 8068"
type input "093.256.594-84"
type input "[DATE]"
type input "Fracisca Maria de Sousa"
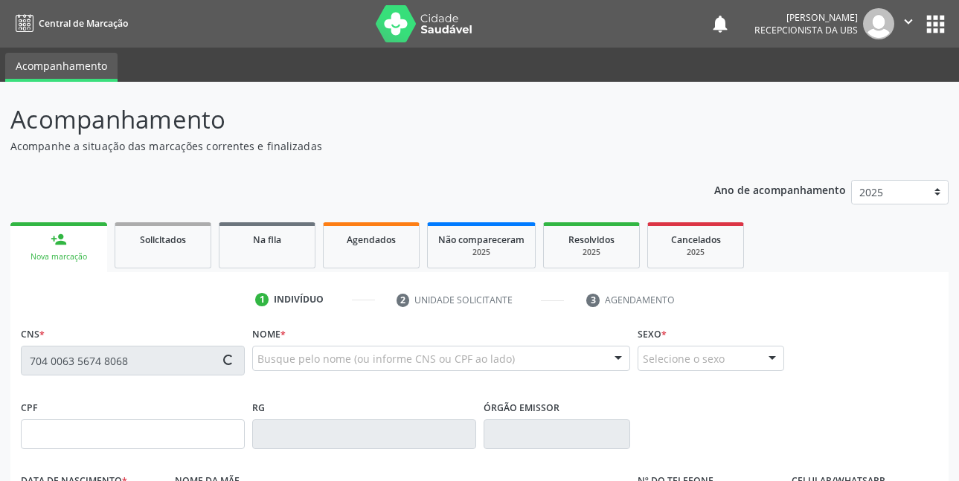
type input "(87) 99968-7308"
type input "07"
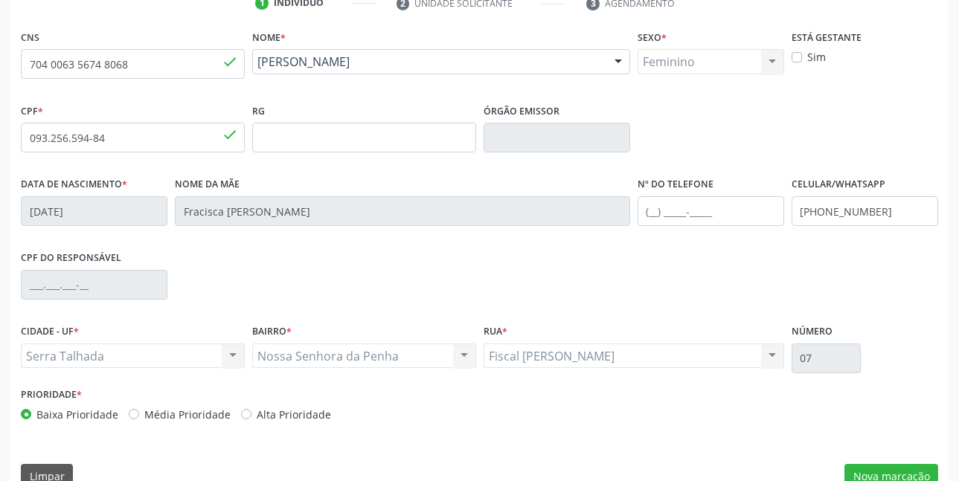
scroll to position [297, 0]
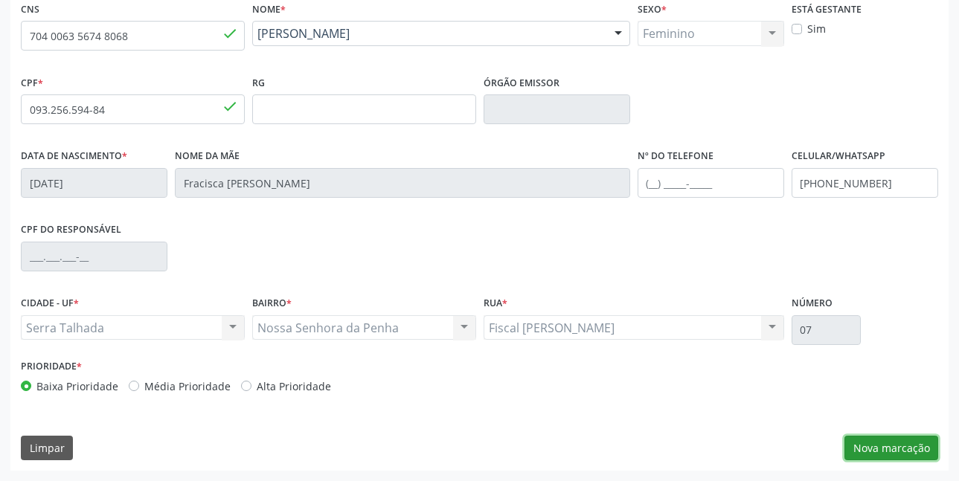
click at [880, 442] on button "Nova marcação" at bounding box center [891, 448] width 94 height 25
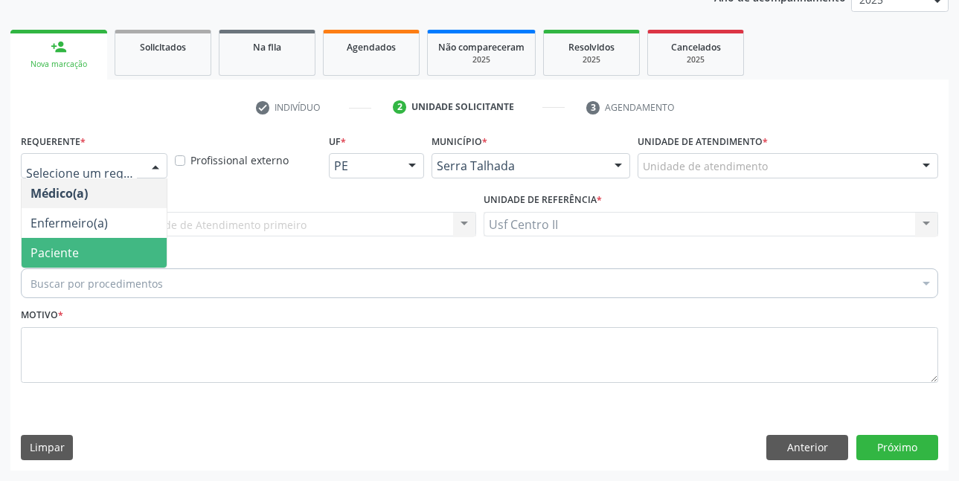
click at [90, 251] on span "Paciente" at bounding box center [94, 253] width 145 height 30
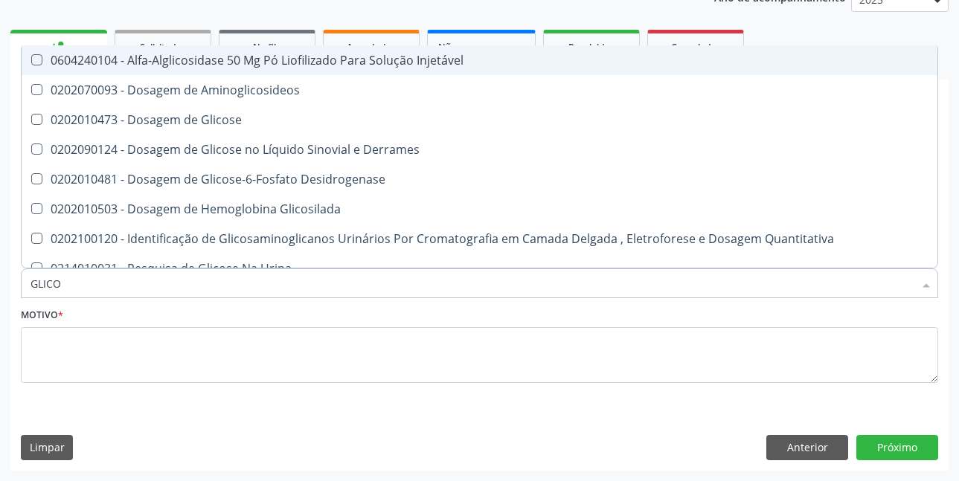
type input "GLICOS"
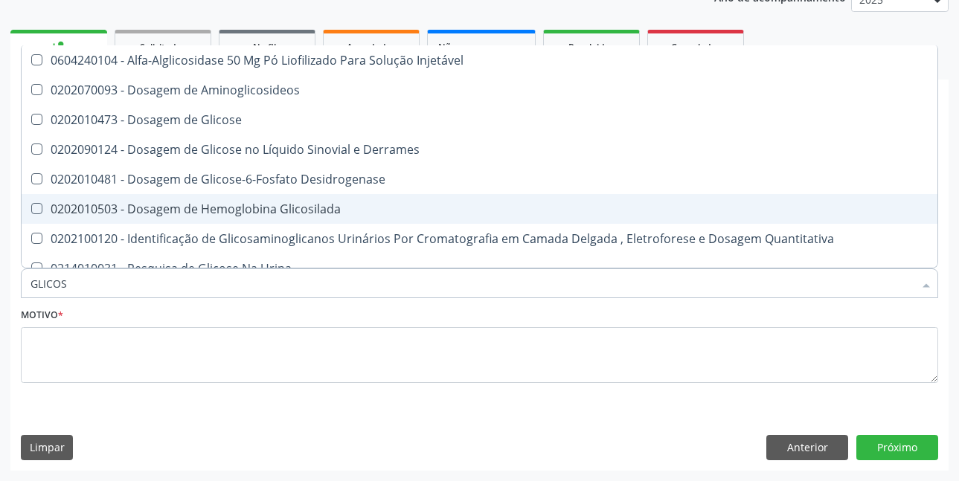
click at [239, 203] on div "0202010503 - Dosagem de Hemoglobina Glicosilada" at bounding box center [479, 209] width 898 height 12
checkbox Glicosilada "true"
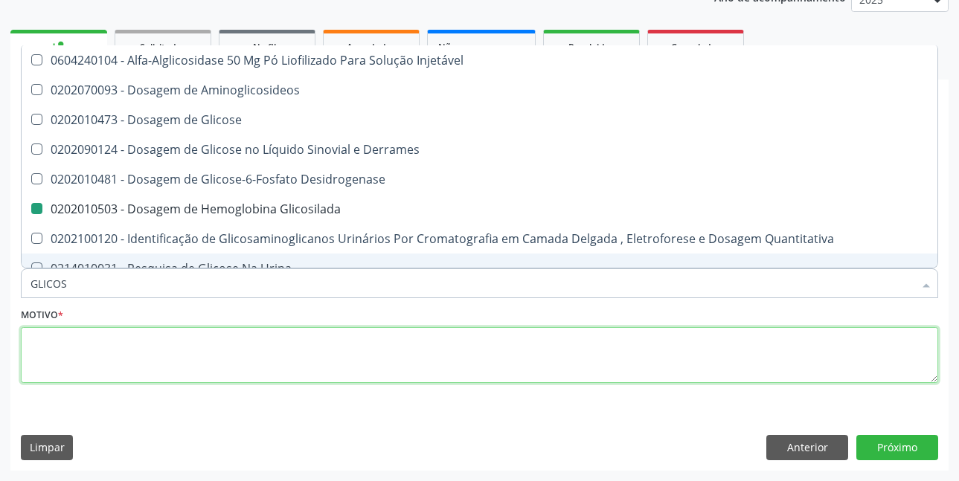
click at [225, 355] on textarea at bounding box center [479, 355] width 917 height 57
checkbox Aminoglicosideos "true"
checkbox Glicosilada "false"
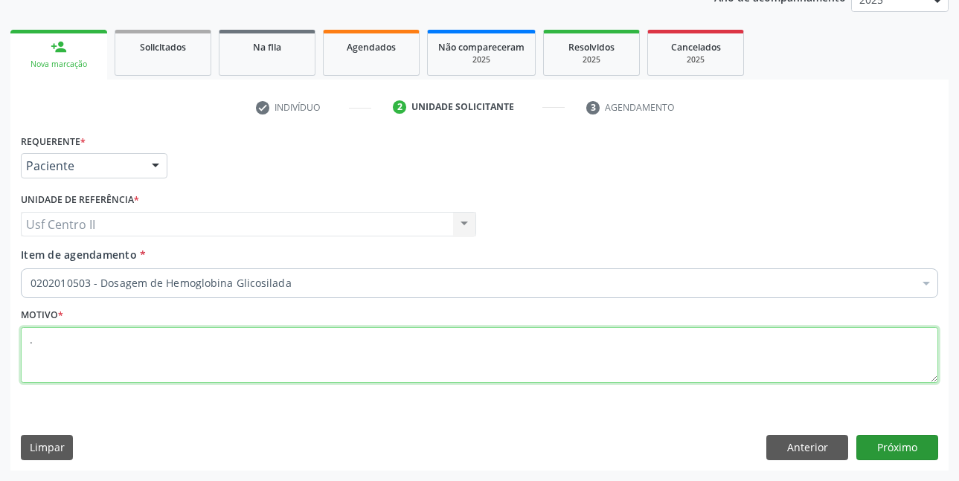
type textarea "."
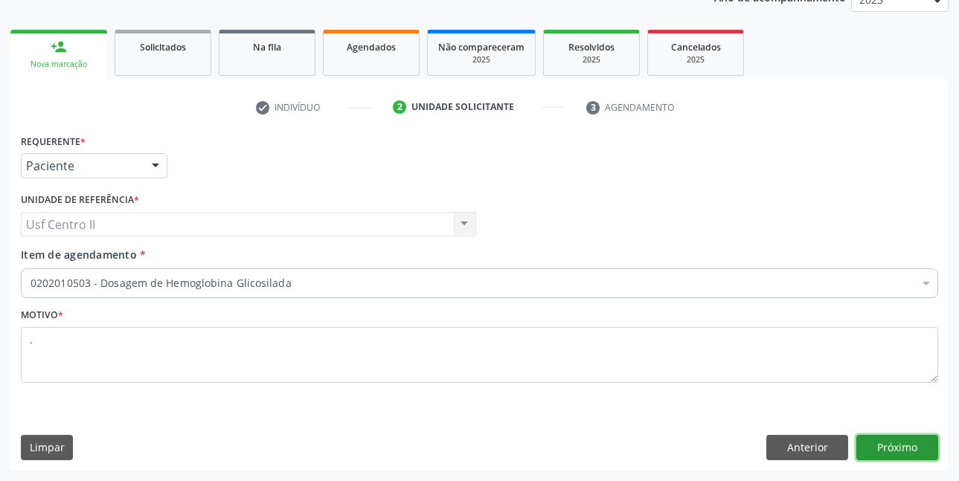
click at [898, 445] on button "Próximo" at bounding box center [897, 447] width 82 height 25
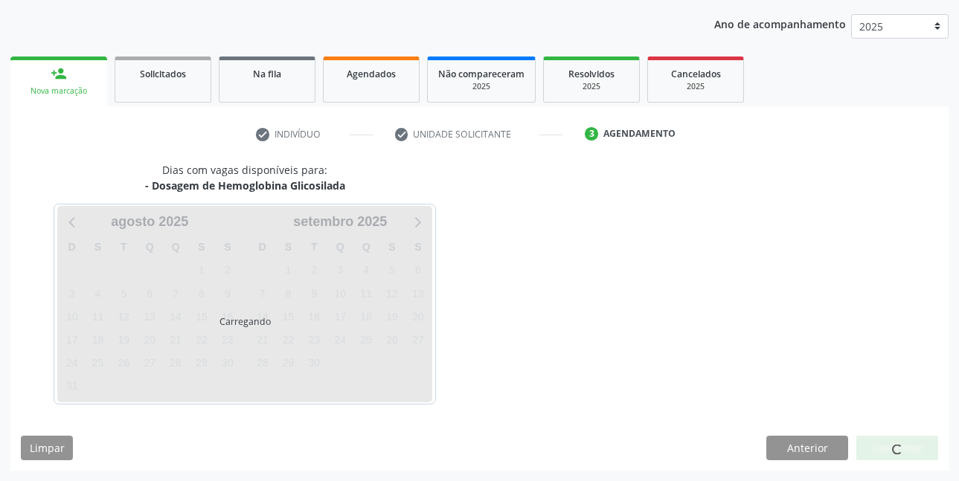
scroll to position [166, 0]
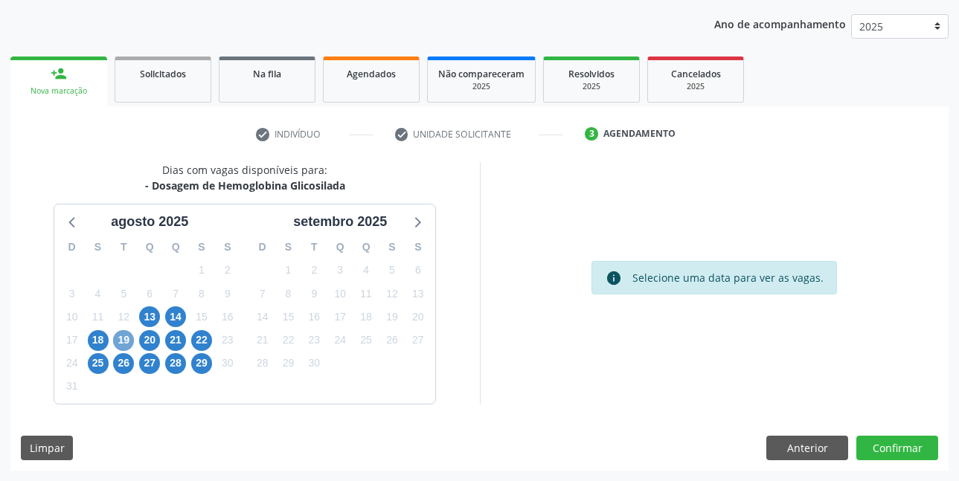
click at [127, 338] on span "19" at bounding box center [123, 340] width 21 height 21
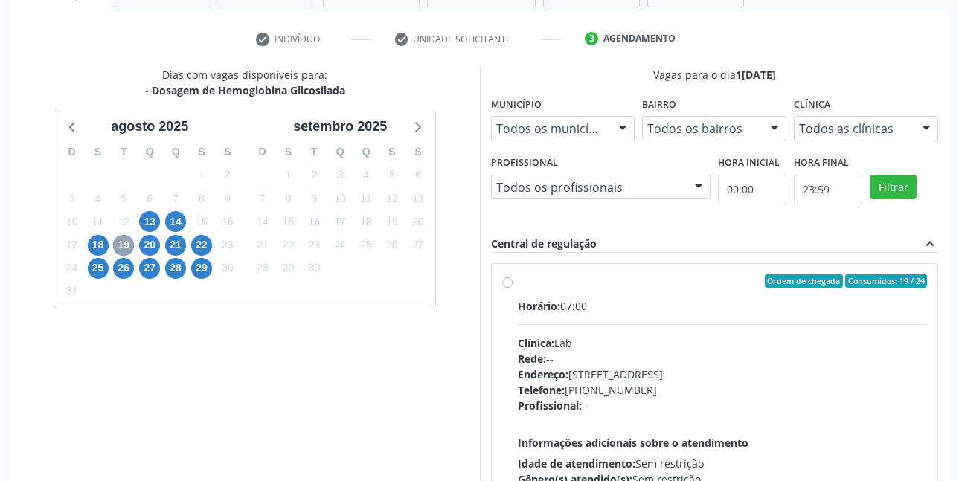
scroll to position [315, 0]
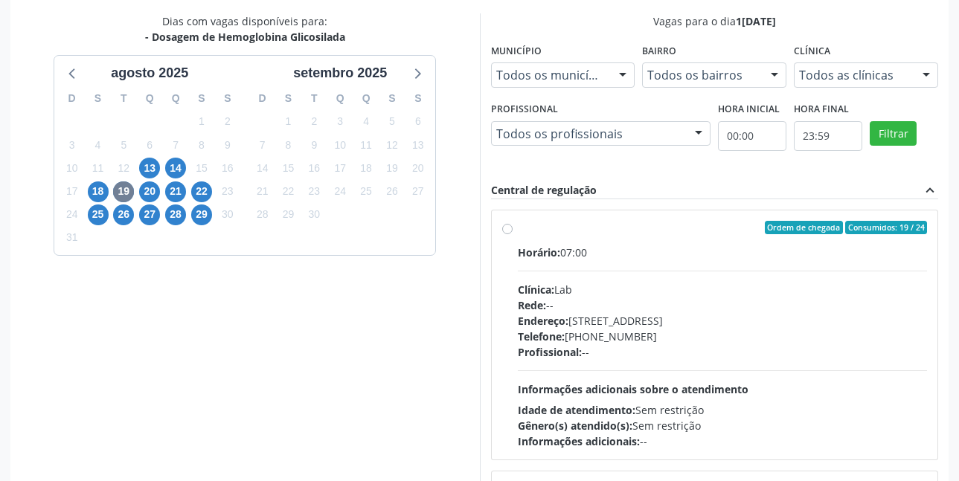
click at [506, 234] on div "Ordem de chegada Consumidos: 19 / 24 Horário: 07:00 Clínica: Lab Rede: -- Ender…" at bounding box center [714, 335] width 425 height 228
radio input "true"
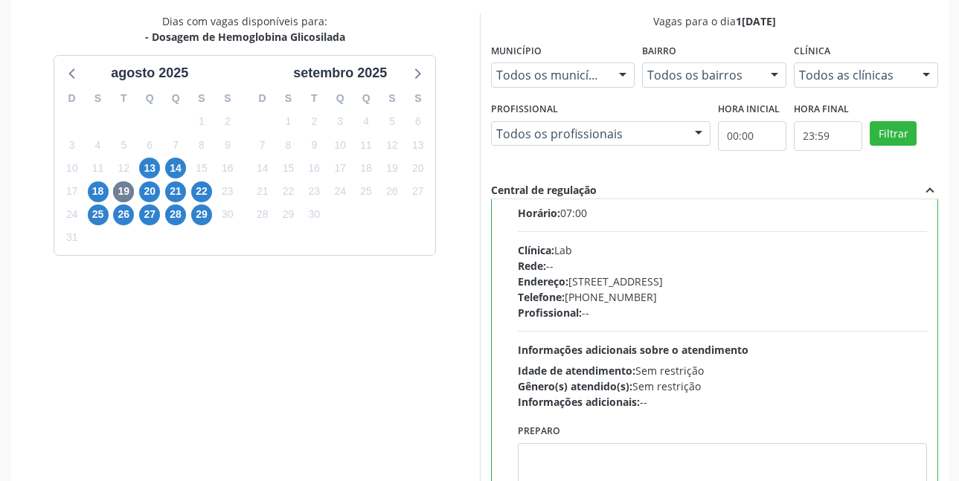
scroll to position [74, 0]
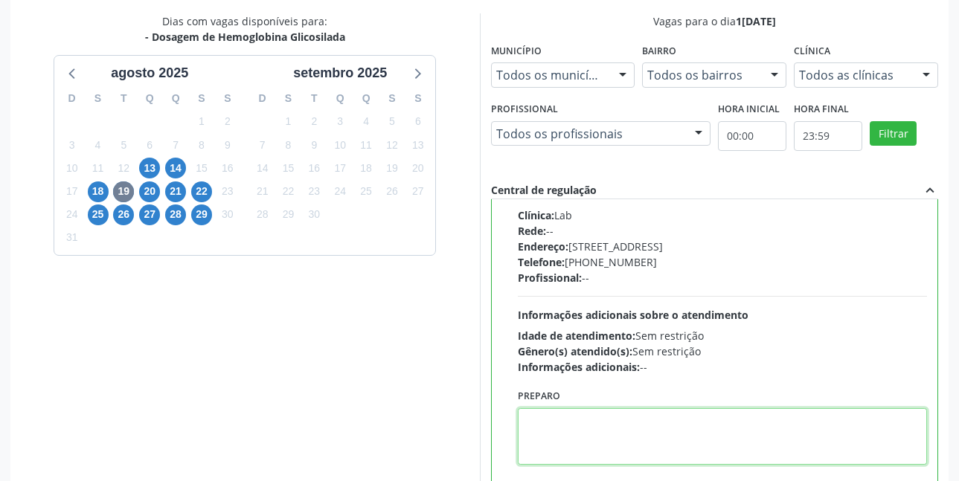
click at [625, 419] on textarea at bounding box center [723, 436] width 410 height 57
paste textarea "O EXAME SERÁ REALIZADO NA UNIDADE DE SAÚDE CENTRO 2 (POSTINHO DO [GEOGRAPHIC_DA…"
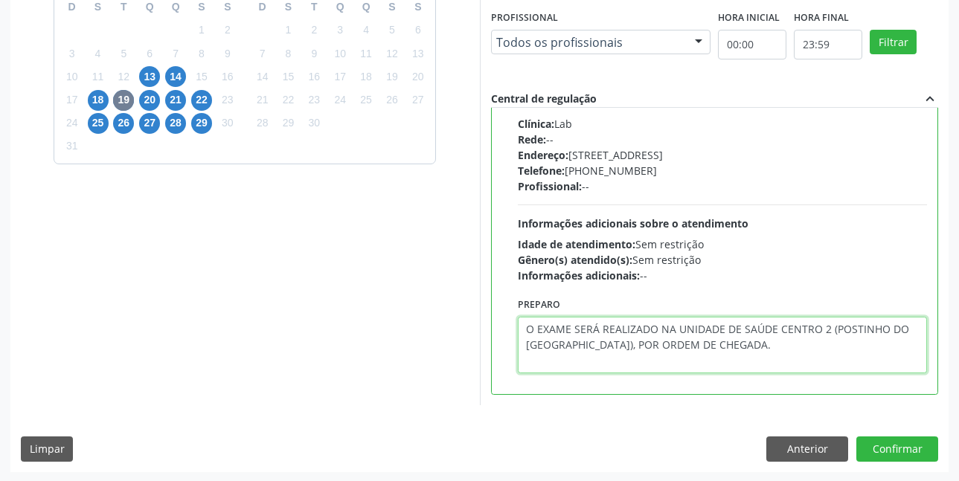
scroll to position [408, 0]
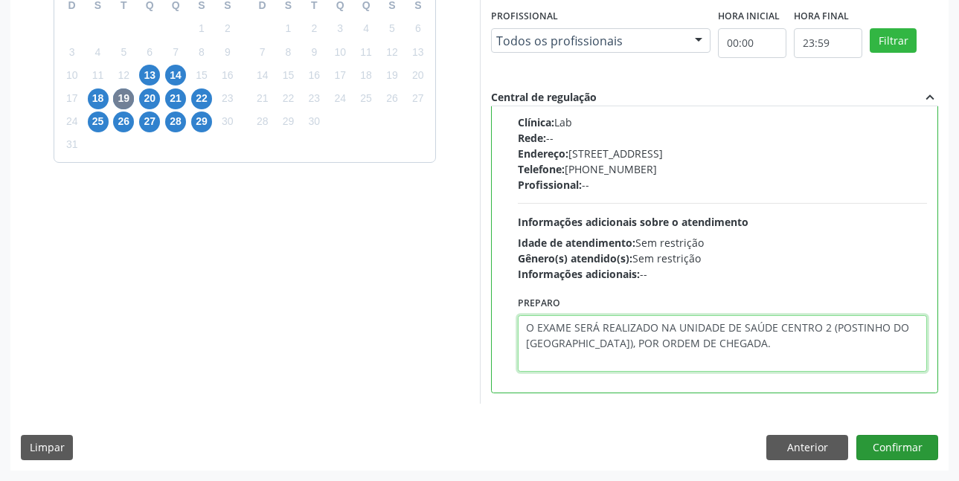
type textarea "O EXAME SERÁ REALIZADO NA UNIDADE DE SAÚDE CENTRO 2 (POSTINHO DO [GEOGRAPHIC_DA…"
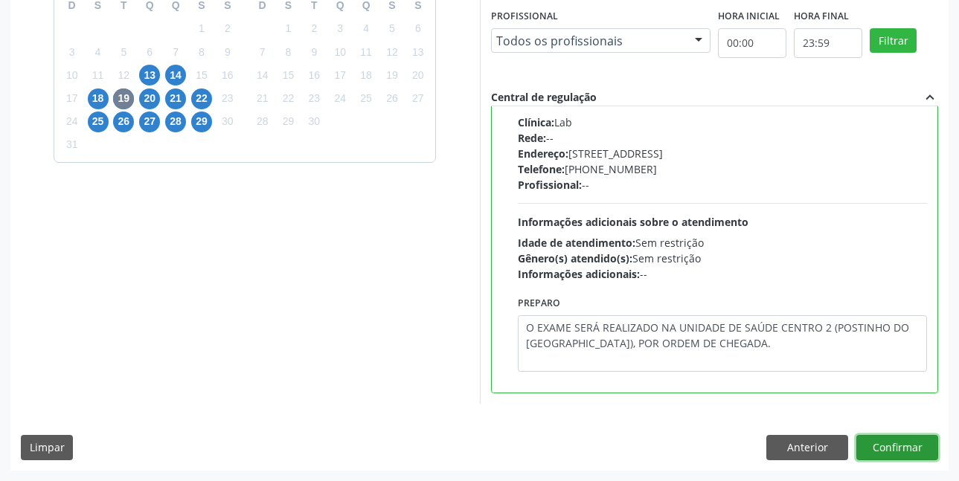
click at [895, 440] on button "Confirmar" at bounding box center [897, 447] width 82 height 25
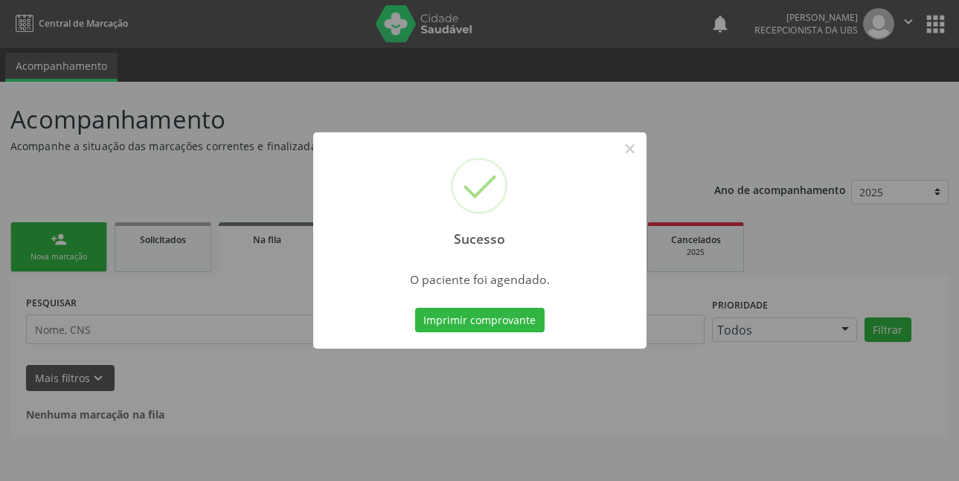
scroll to position [0, 0]
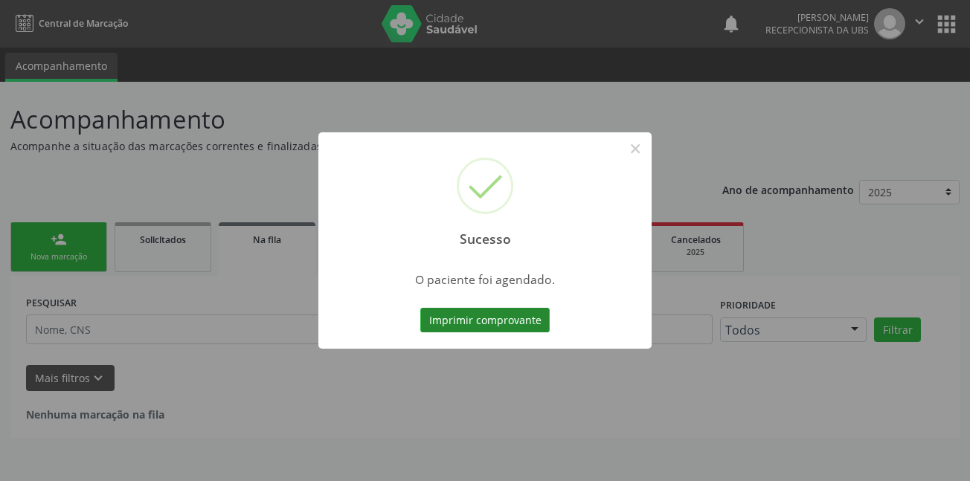
click at [500, 315] on button "Imprimir comprovante" at bounding box center [484, 320] width 129 height 25
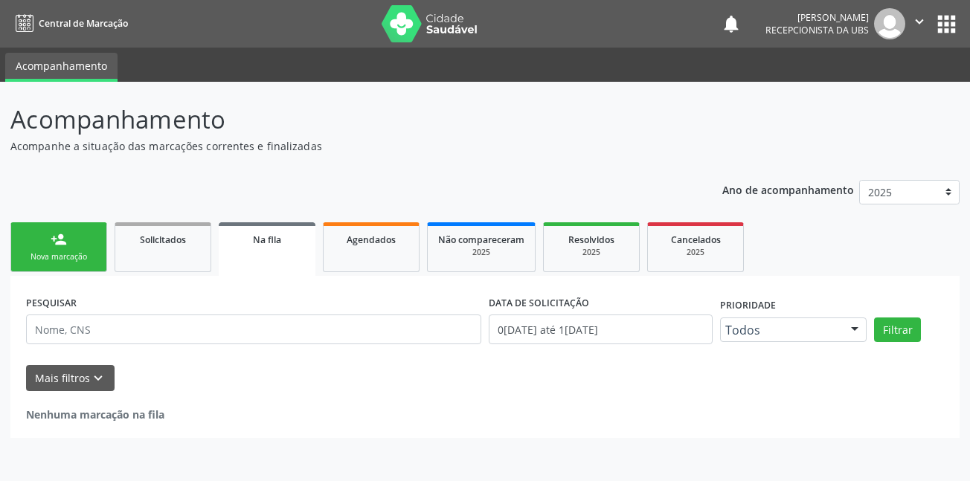
click at [66, 239] on div "person_add" at bounding box center [59, 239] width 16 height 16
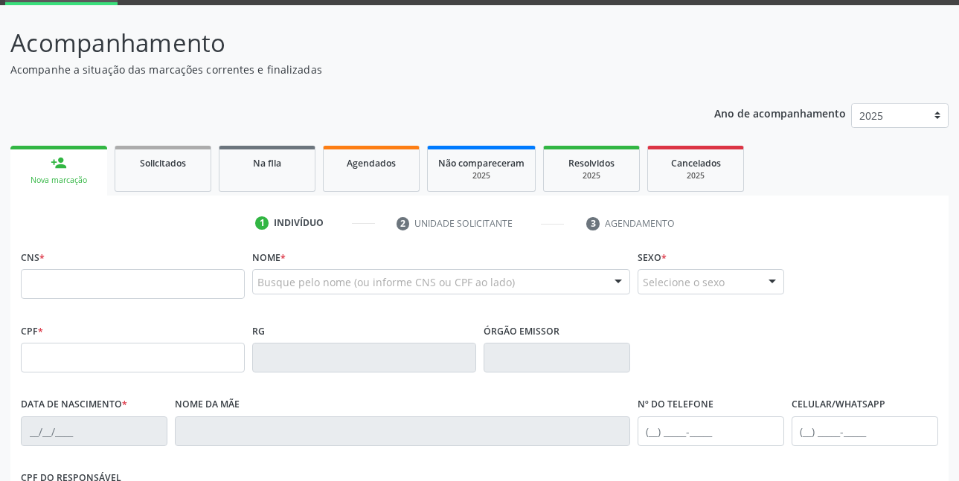
scroll to position [149, 0]
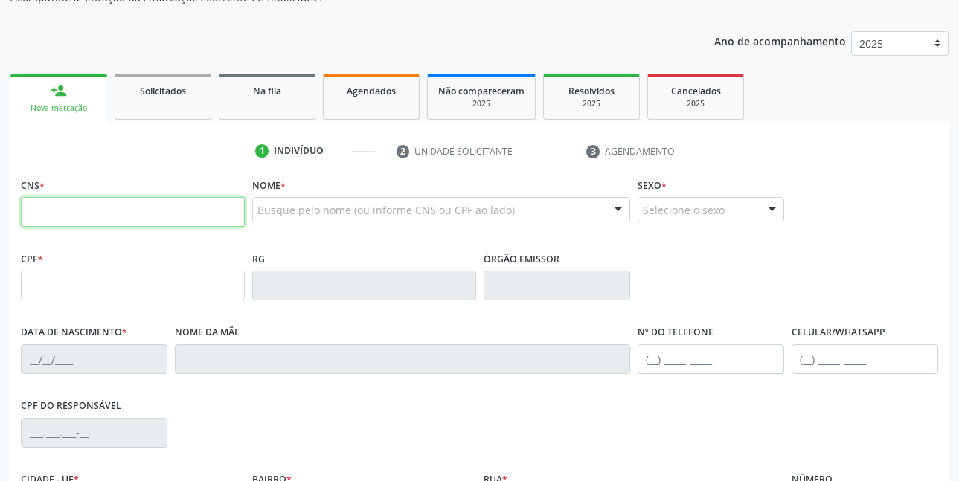
click at [155, 211] on input "text" at bounding box center [133, 212] width 224 height 30
type input "706 0063 8859 1241"
type input "039.321.184-30"
type input "12/06/1975"
type input "Marcia de Lourdes da Silva"
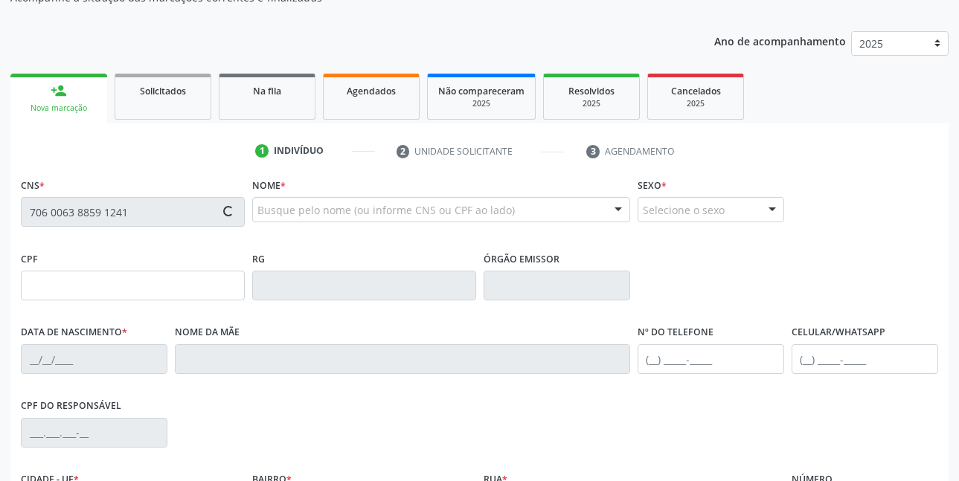
type input "(87) 99941-7313"
type input "554"
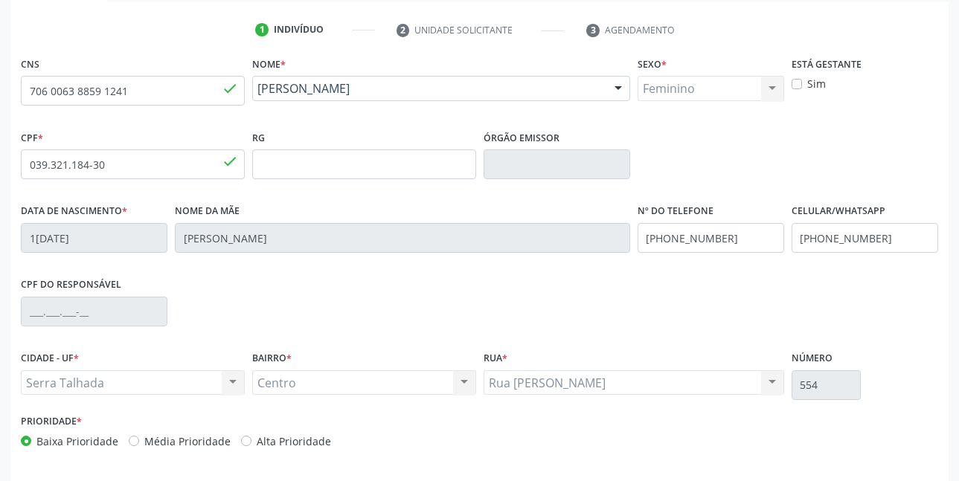
scroll to position [325, 0]
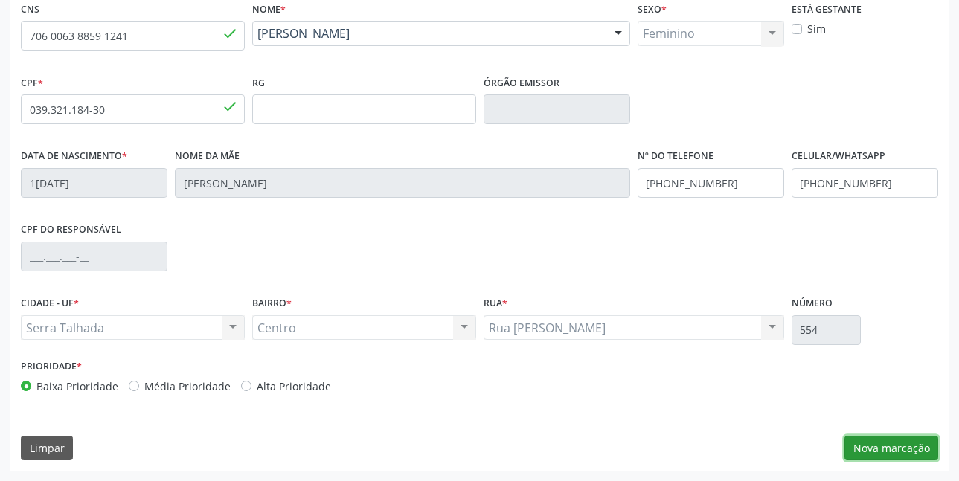
click at [892, 445] on button "Nova marcação" at bounding box center [891, 448] width 94 height 25
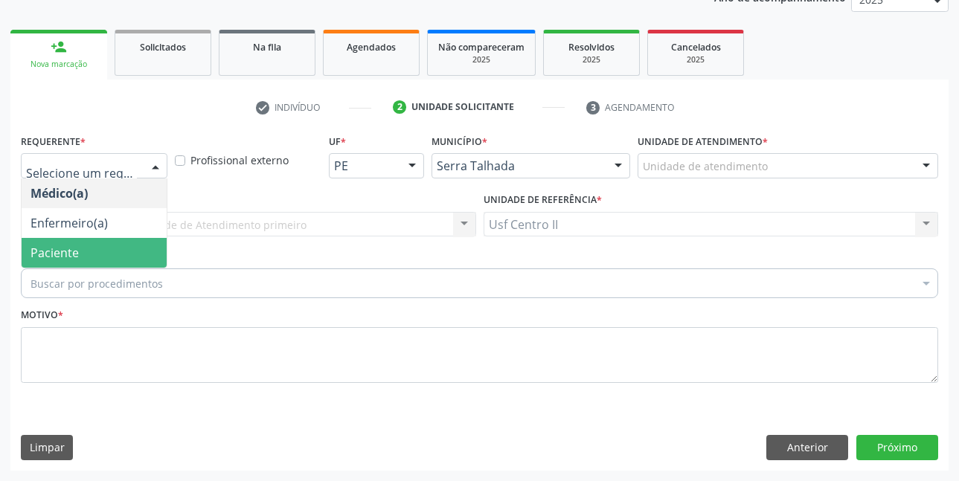
click at [90, 257] on span "Paciente" at bounding box center [94, 253] width 145 height 30
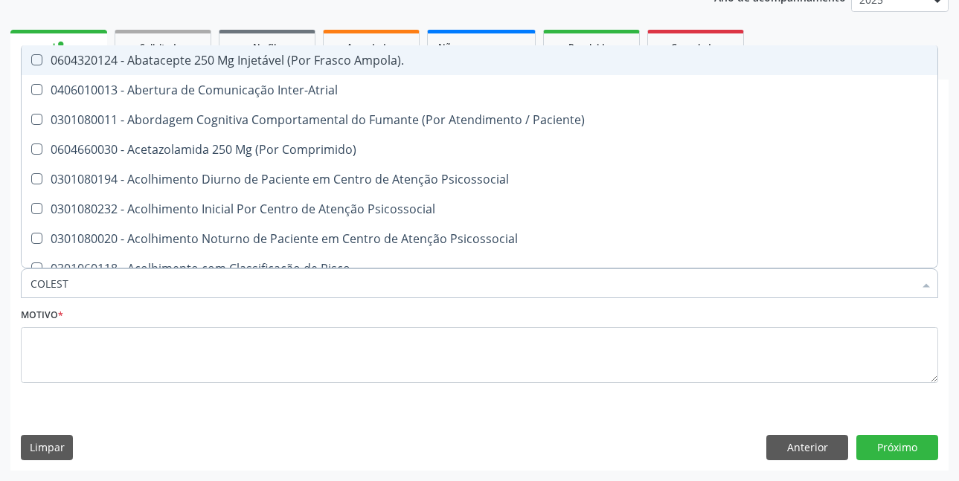
type input "COLESTE"
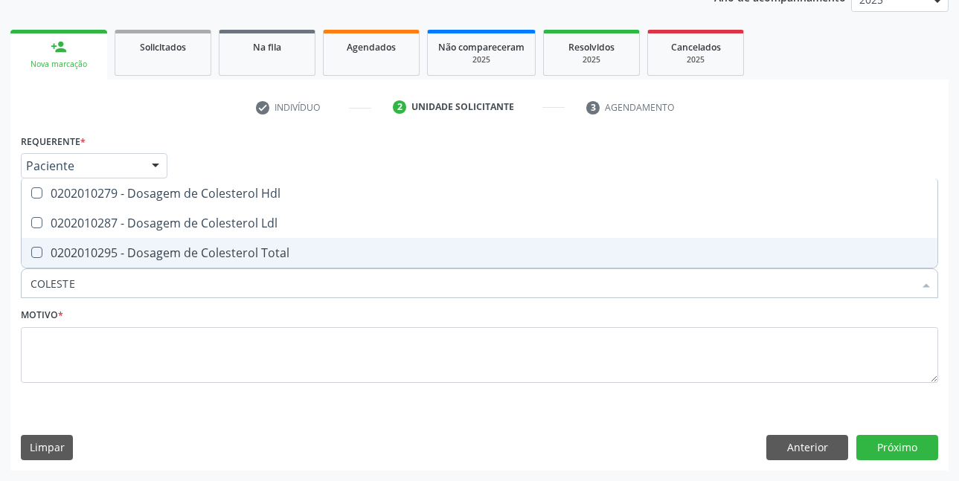
click at [210, 259] on div "0202010295 - Dosagem de Colesterol Total" at bounding box center [479, 253] width 898 height 12
checkbox Total "true"
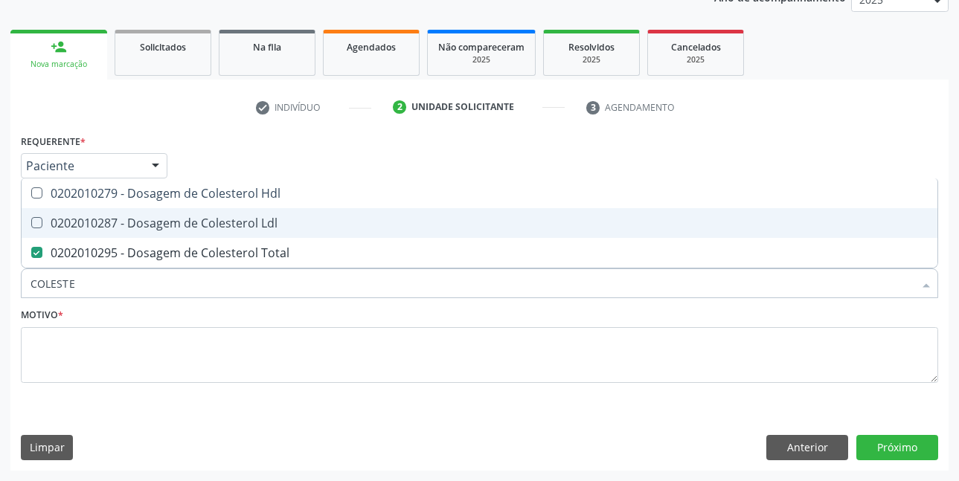
click at [213, 223] on div "0202010287 - Dosagem de Colesterol Ldl" at bounding box center [479, 223] width 898 height 12
checkbox Ldl "true"
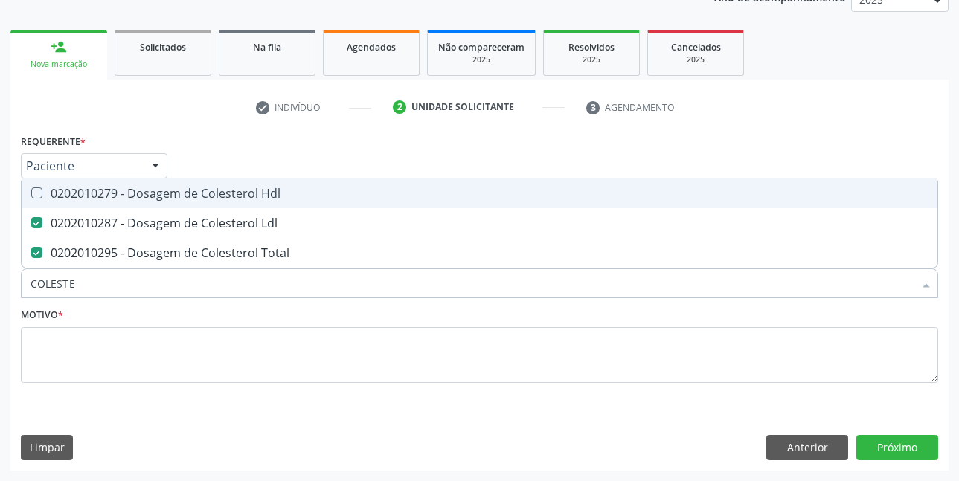
click at [220, 203] on span "0202010279 - Dosagem de Colesterol Hdl" at bounding box center [479, 193] width 915 height 30
checkbox Hdl "true"
type input "C"
checkbox Hdl "false"
checkbox Ldl "false"
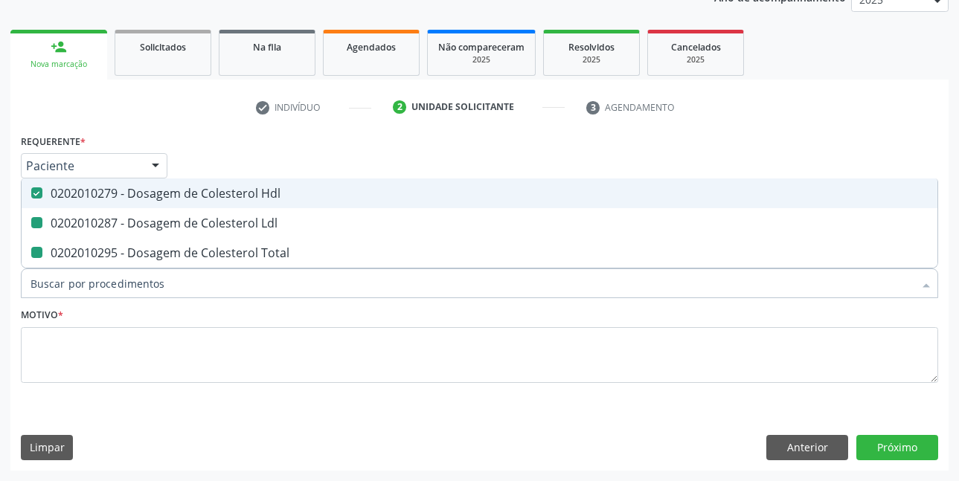
checkbox Total "false"
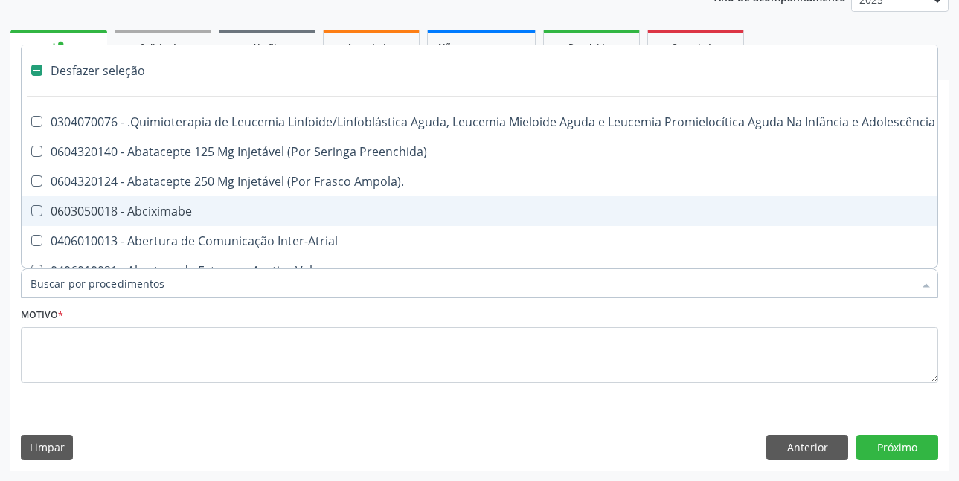
type input "G"
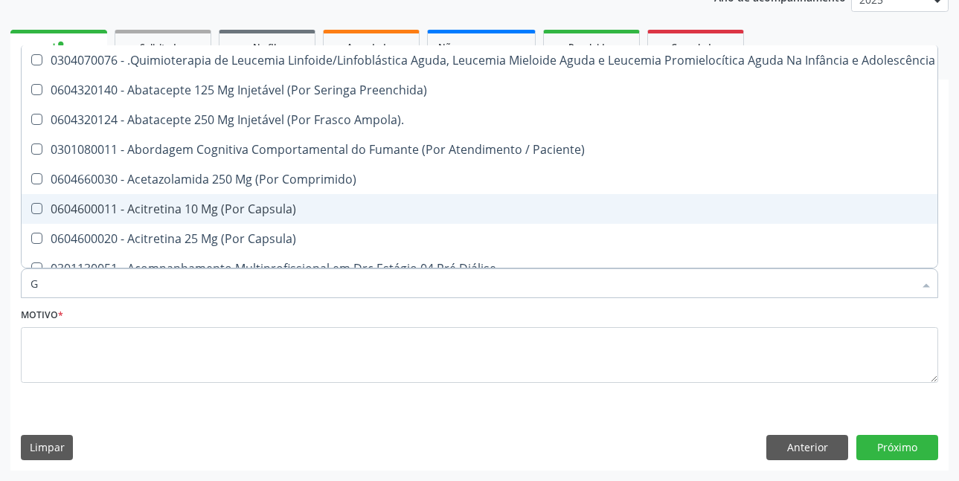
checkbox Hdl "true"
checkbox Ldl "true"
checkbox Total "true"
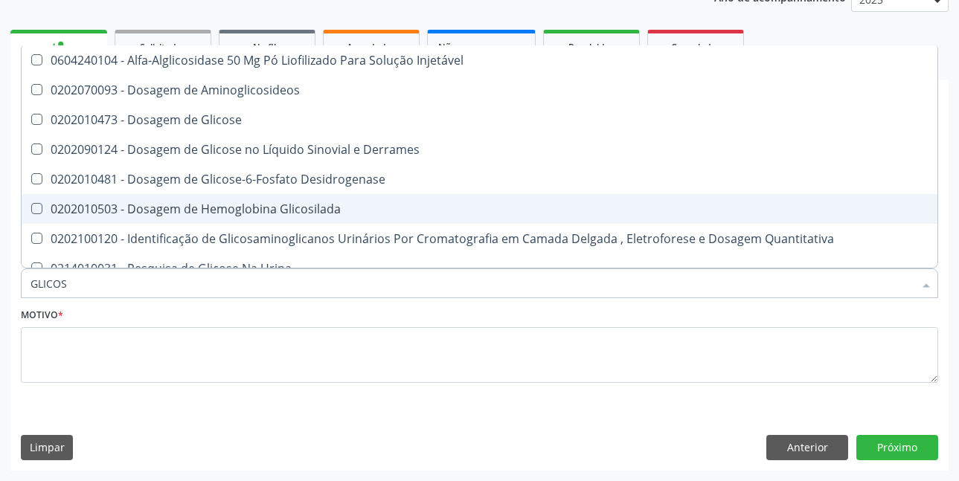
type input "GLICOSI"
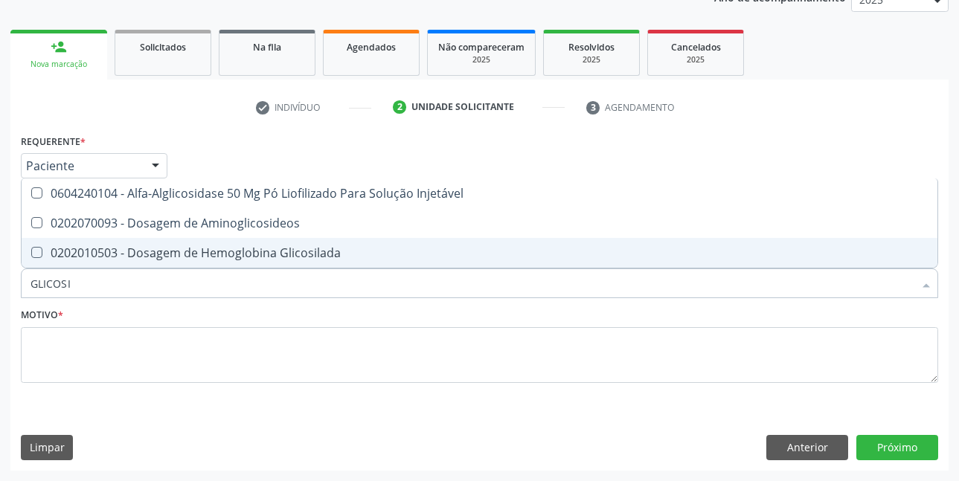
click at [256, 254] on div "0202010503 - Dosagem de Hemoglobina Glicosilada" at bounding box center [479, 253] width 898 height 12
checkbox Glicosilada "true"
type input "GLICOS"
checkbox Glicosilada "false"
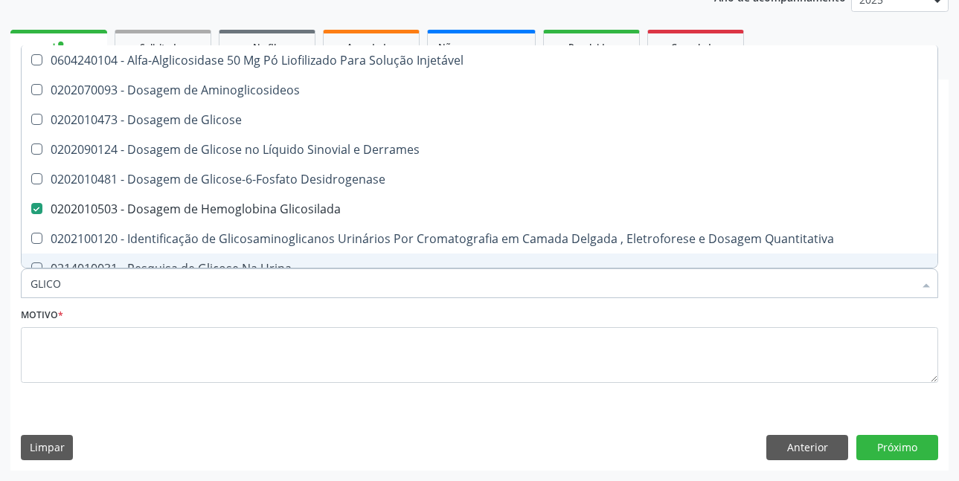
type input "GLIC"
checkbox Glicosilada "false"
checkbox Glicose "false"
type input "G"
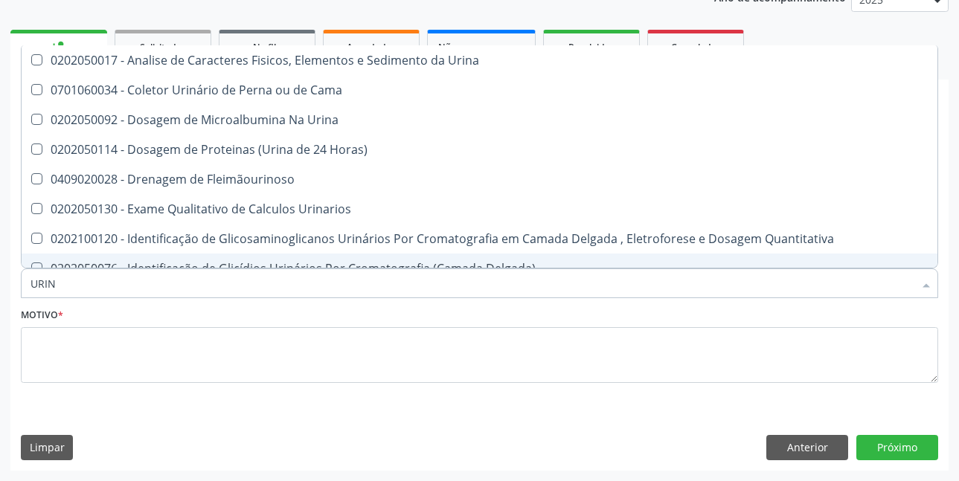
type input "URINA"
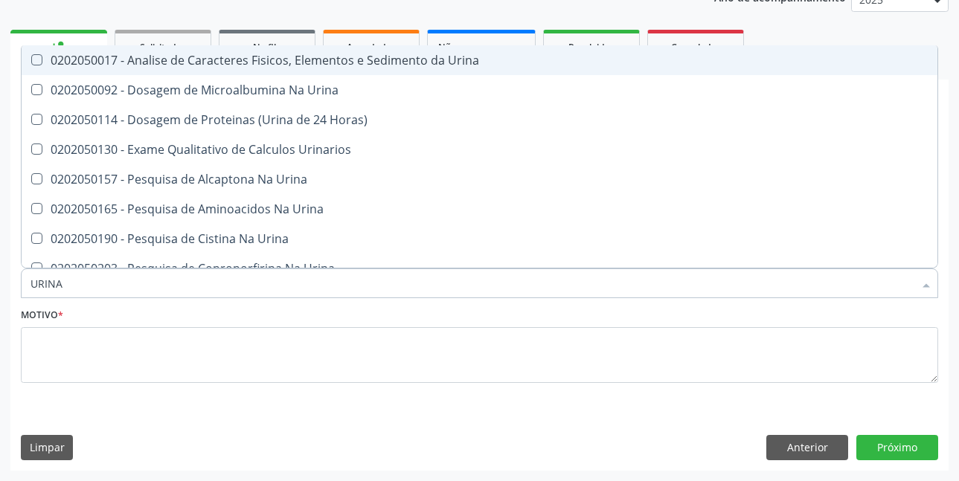
click at [398, 62] on div "0202050017 - Analise de Caracteres Fisicos, Elementos e Sedimento da Urina" at bounding box center [479, 60] width 898 height 12
checkbox Urina "true"
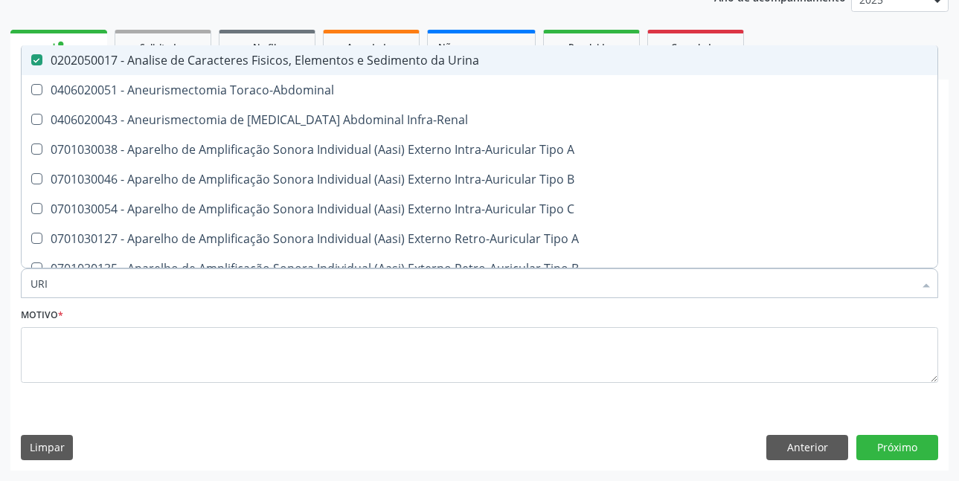
type input "UR"
checkbox Urina "false"
checkbox Cônica "true"
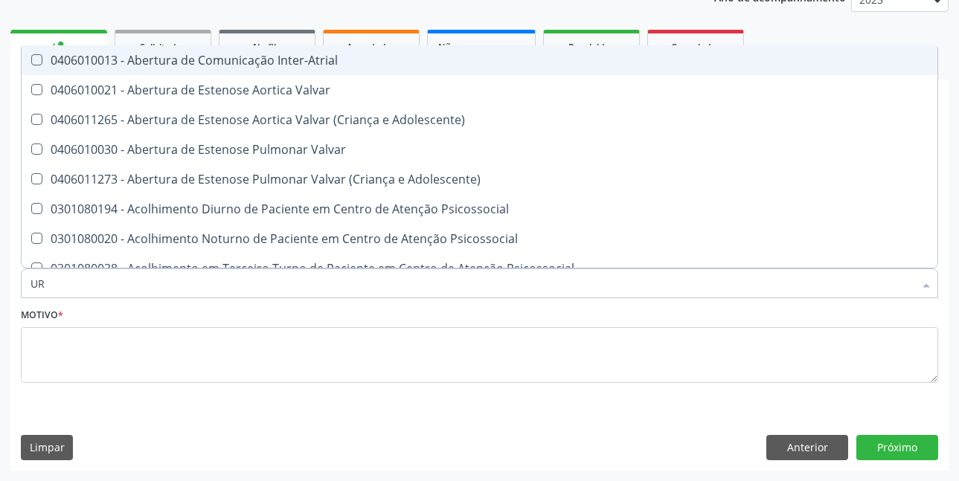
type input "URE"
checkbox Urina "false"
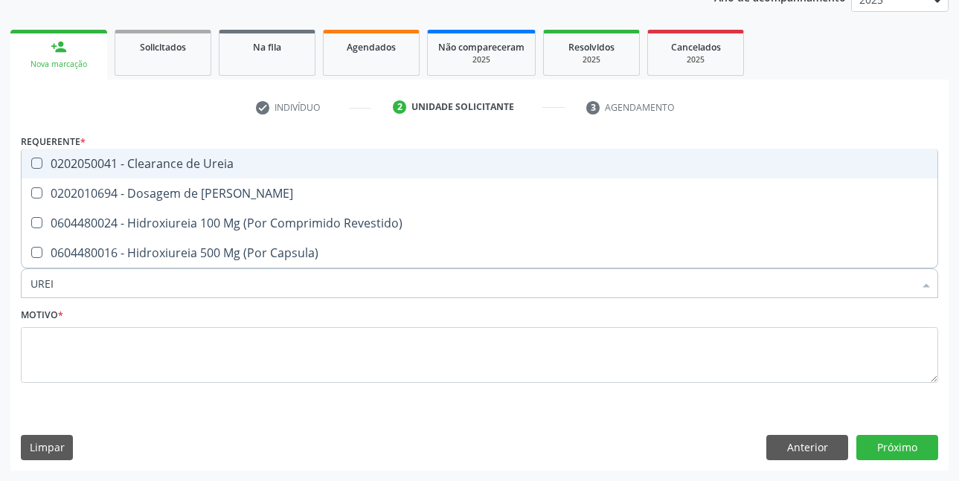
type input "UREIA"
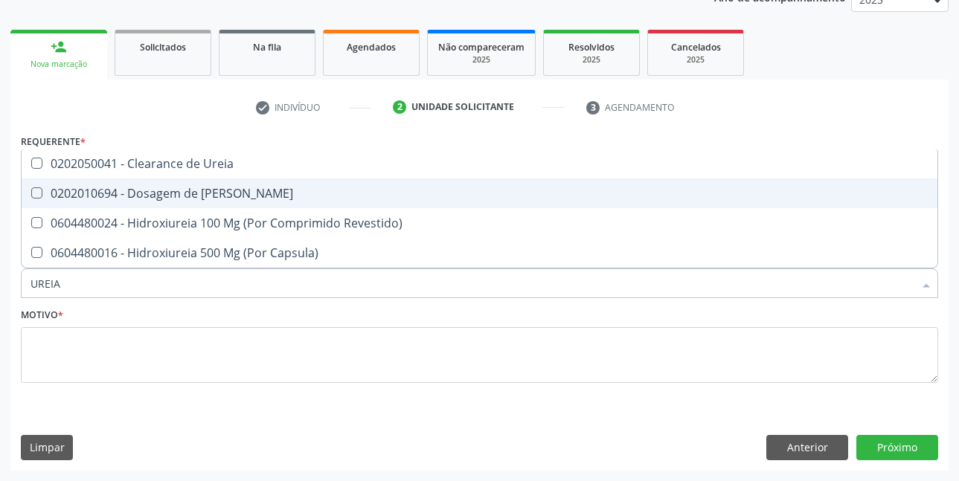
click at [178, 193] on div "0202010694 - Dosagem de [PERSON_NAME]" at bounding box center [479, 193] width 898 height 12
checkbox Ureia "true"
type input "URE"
checkbox Ureia "false"
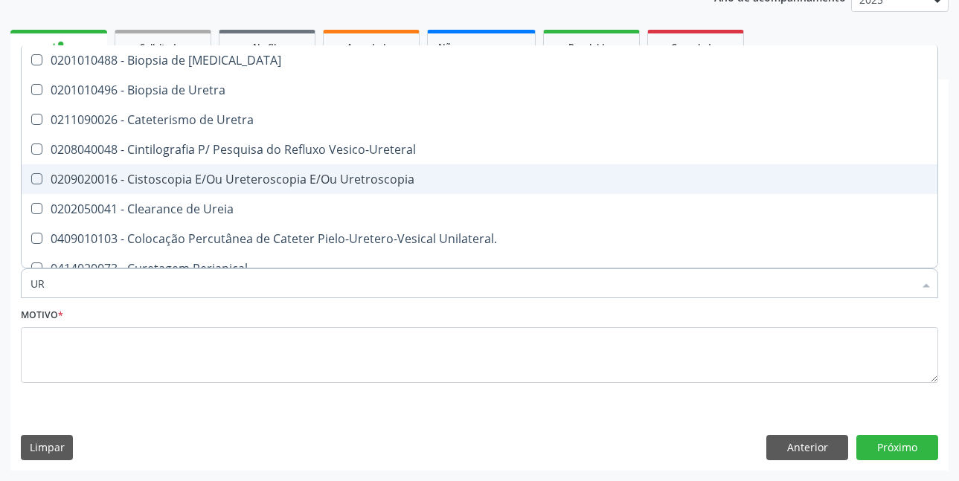
type input "U"
checkbox Ureia "false"
checkbox Peri-Uretral "false"
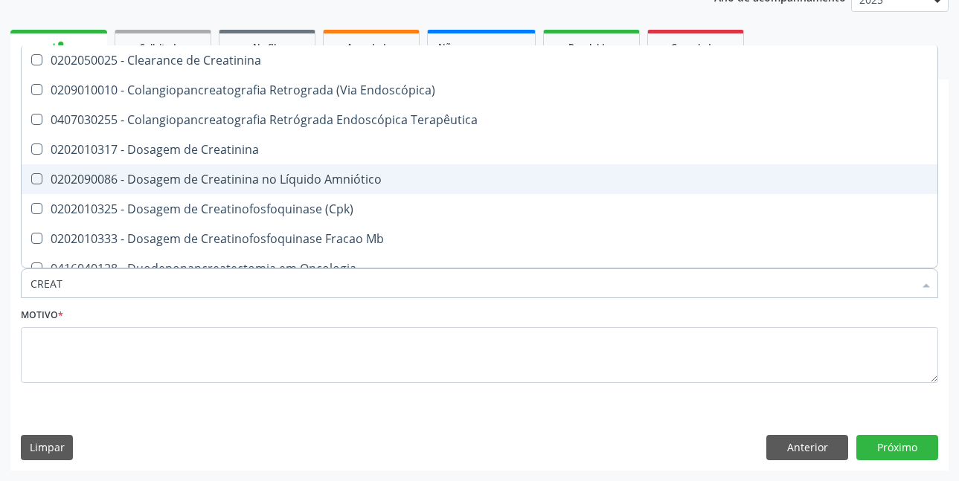
type input "CREATI"
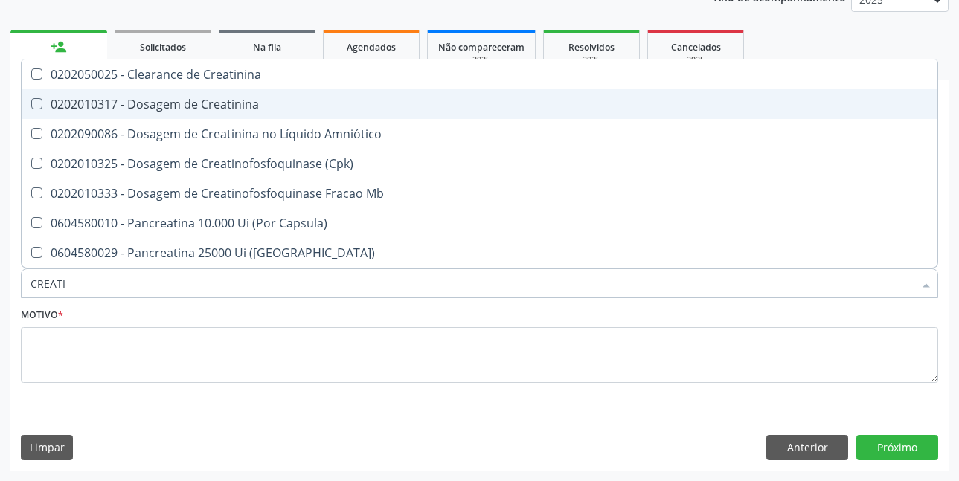
click at [204, 103] on div "0202010317 - Dosagem de Creatinina" at bounding box center [479, 104] width 898 height 12
checkbox Creatinina "true"
type input "CREAT"
checkbox Creatinina "false"
checkbox \(Cpk\) "true"
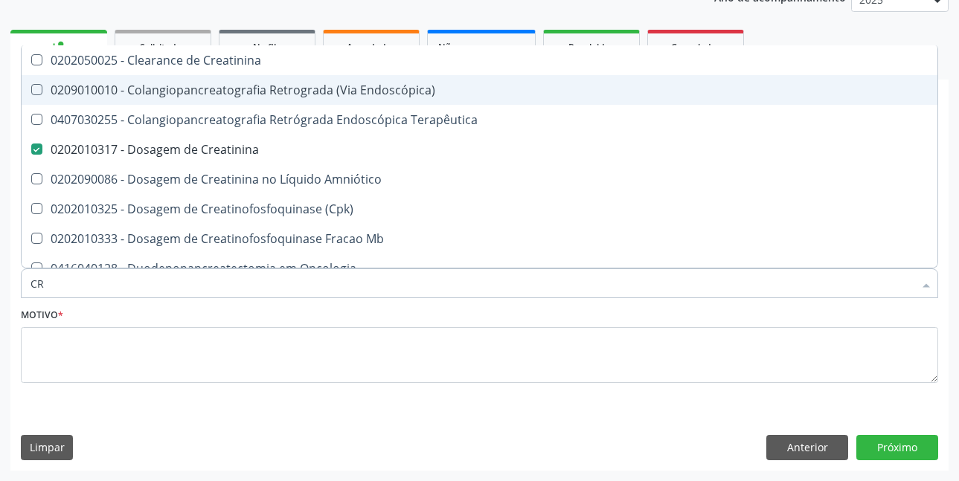
type input "C"
checkbox Creatinina "false"
checkbox Mb "false"
checkbox Oncologia "false"
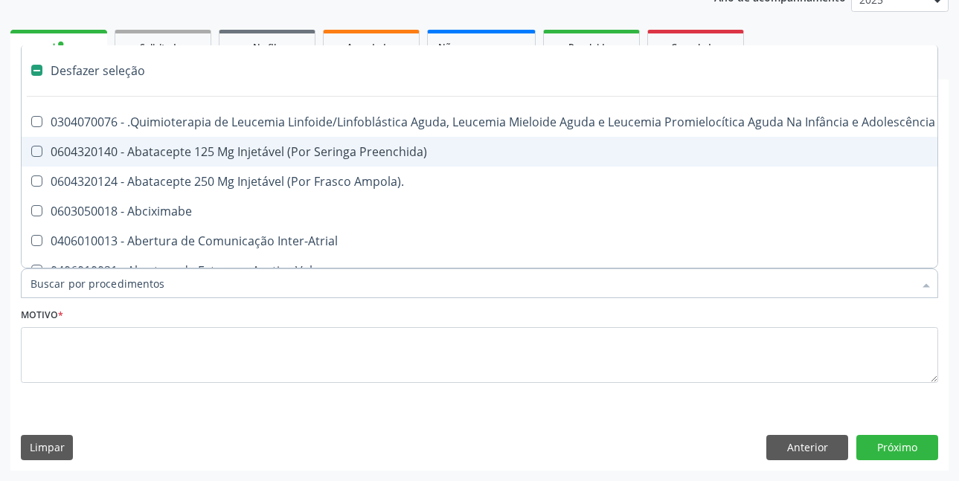
type input "T"
checkbox Reto "true"
checkbox Urina "false"
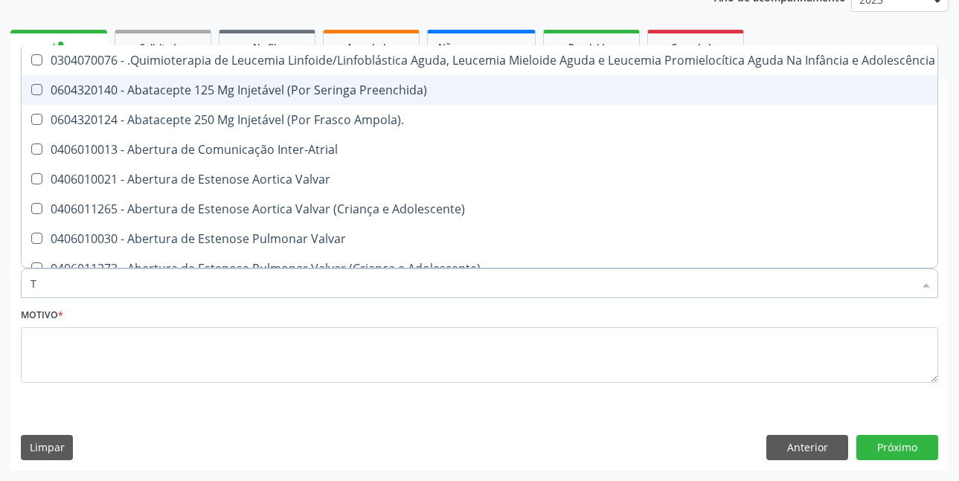
type input "TR"
checkbox Urina "false"
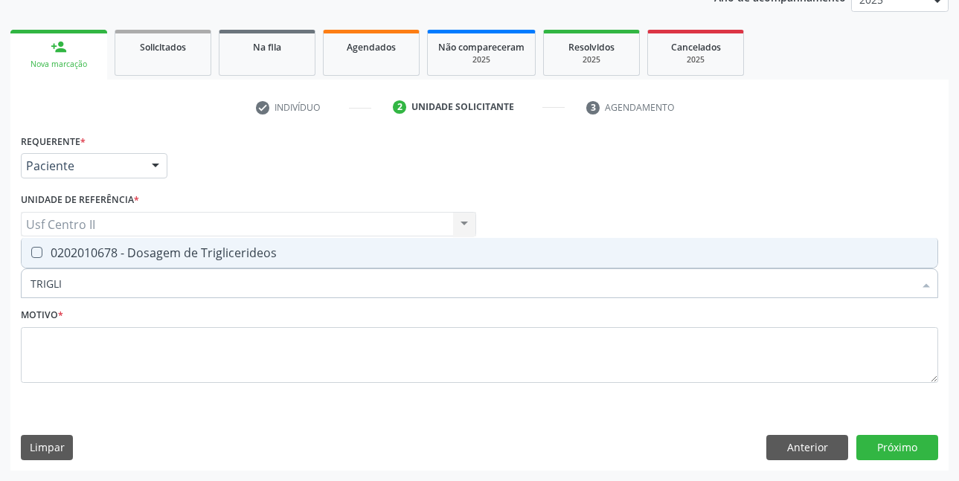
type input "TRIGLIC"
click at [138, 247] on div "0202010678 - Dosagem de Triglicerideos" at bounding box center [479, 253] width 898 height 12
checkbox Triglicerideos "true"
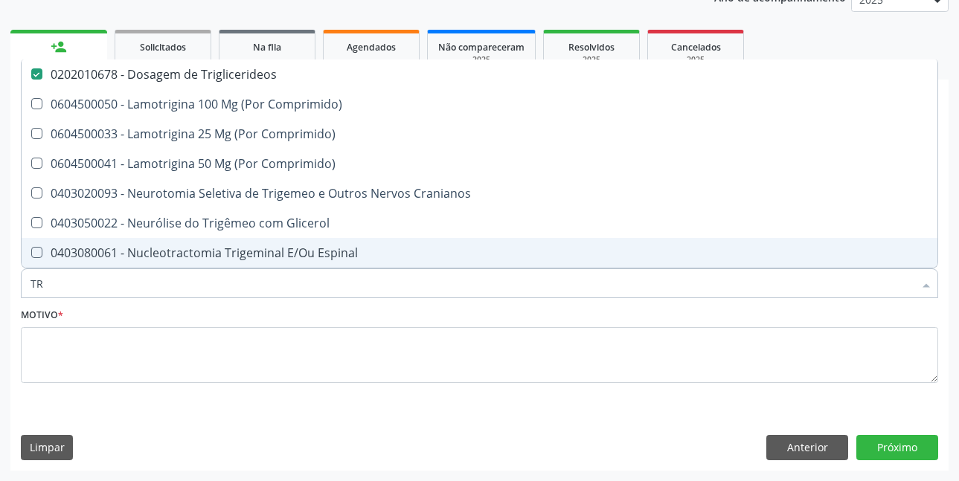
type input "T"
checkbox Triglicerideos "false"
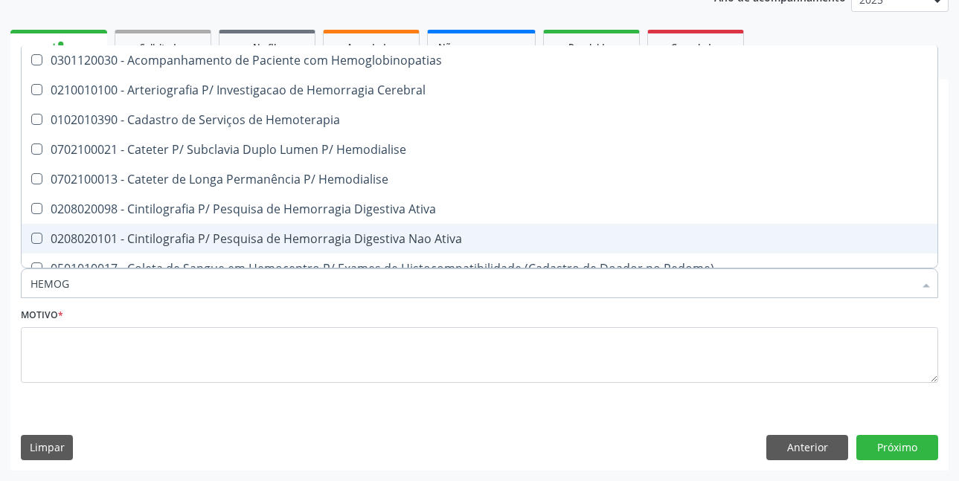
type input "HEMOGR"
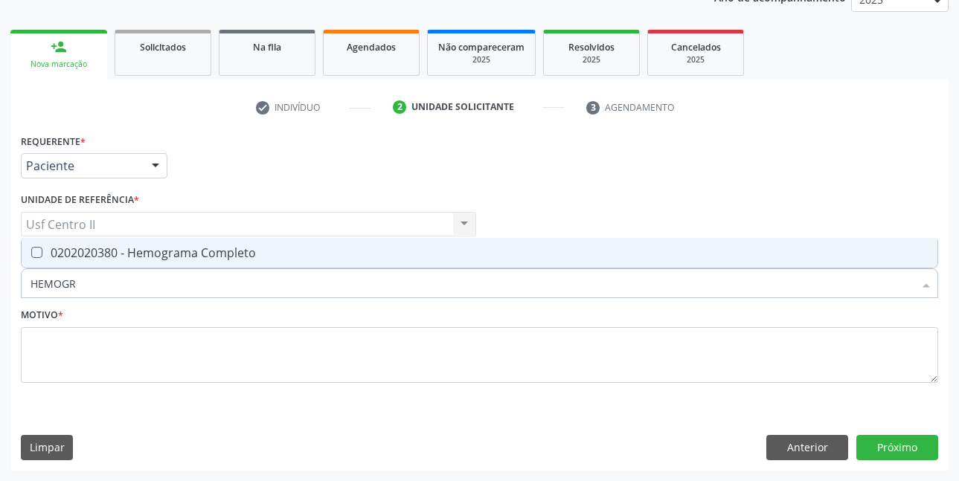
click at [138, 249] on div "0202020380 - Hemograma Completo" at bounding box center [479, 253] width 898 height 12
checkbox Completo "true"
type input "HEMOG"
checkbox Completo "false"
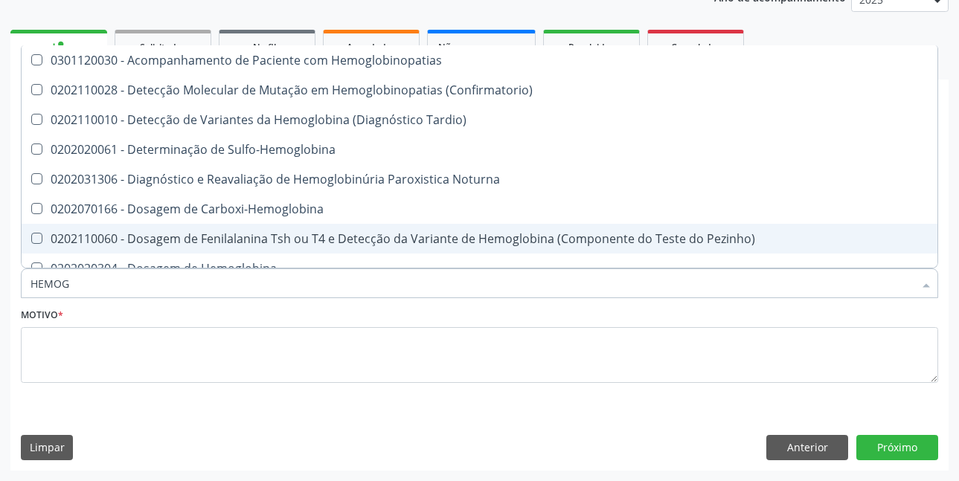
type input "HEMO"
checkbox Glicosilada "false"
checkbox Completo "false"
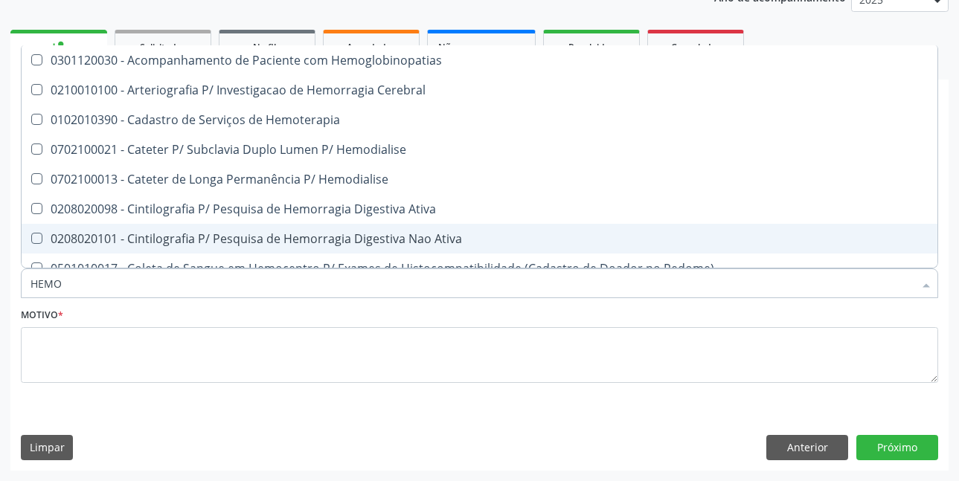
type input "HEM"
checkbox Glicosilada "false"
checkbox Semana\) "true"
checkbox Completo "false"
checkbox Elástica "true"
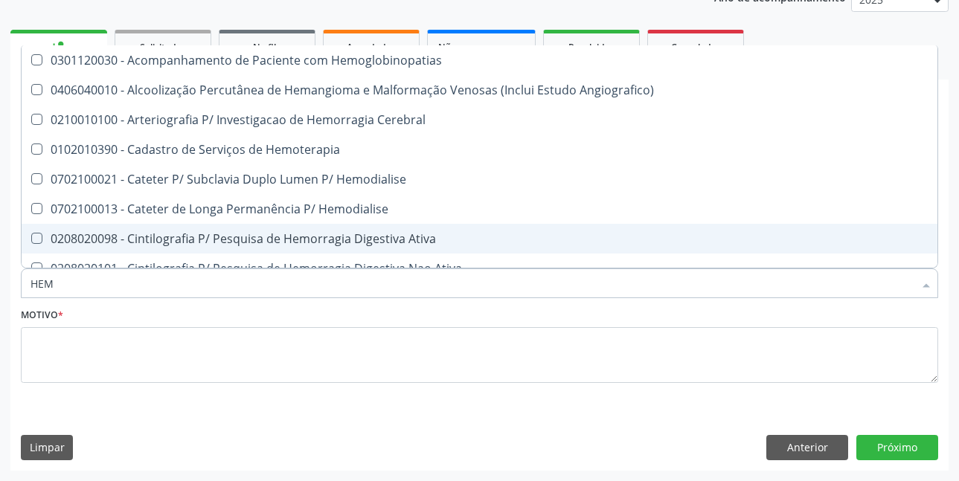
type input "HE"
checkbox Glicosilada "false"
checkbox Hematocrito "true"
checkbox Completo "false"
checkbox Orgaos "true"
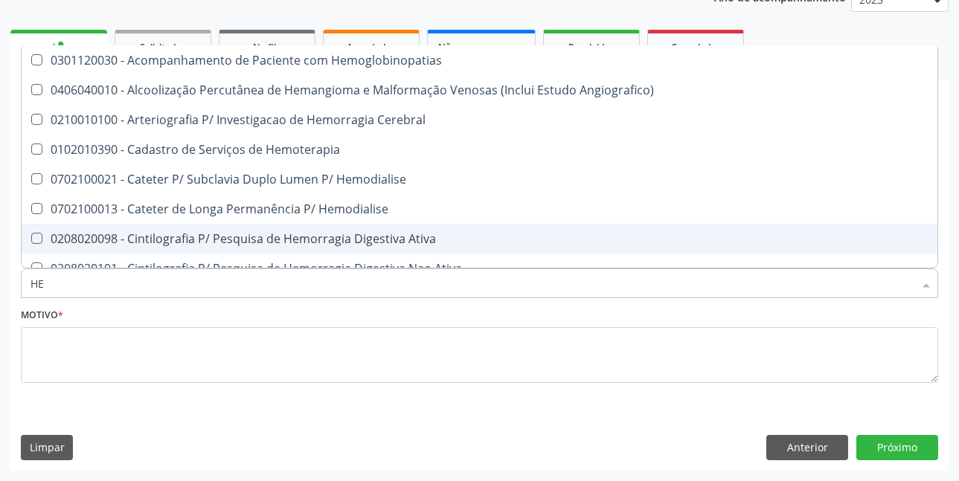
type input "H"
checkbox Hematocrito "false"
checkbox Orgaos "false"
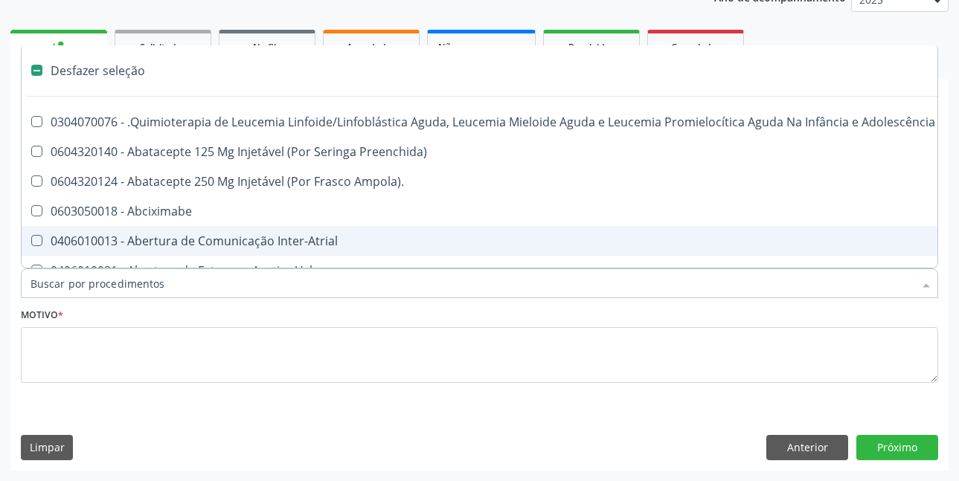
type input "T"
checkbox Reto "true"
checkbox Urina "false"
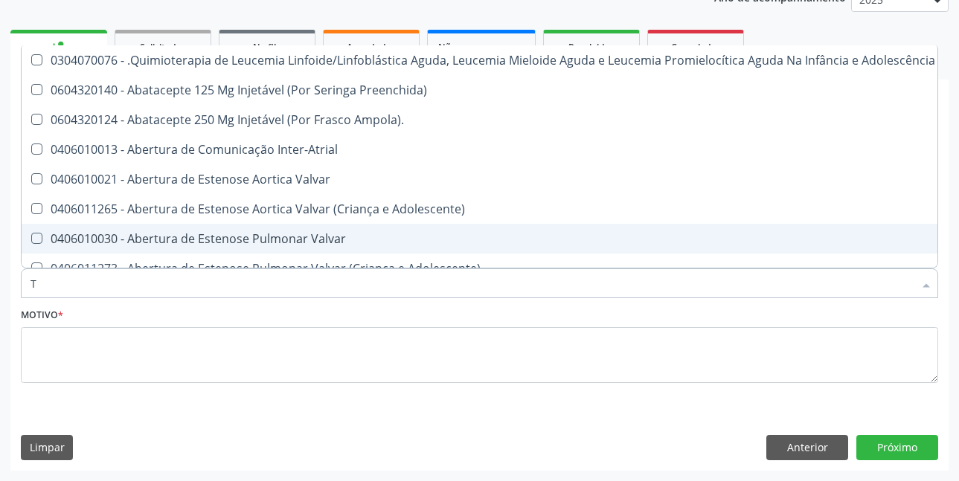
type input "T4"
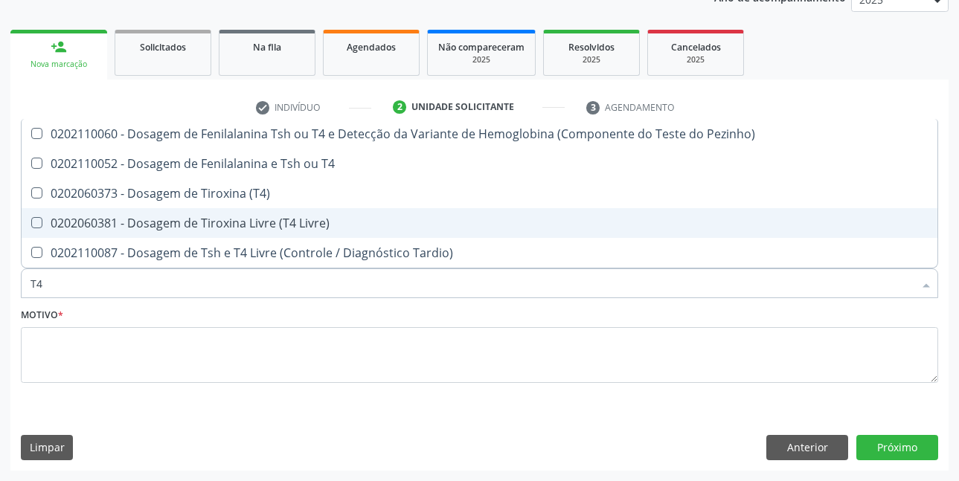
click at [216, 225] on div "0202060381 - Dosagem de Tiroxina Livre (T4 Livre)" at bounding box center [479, 223] width 898 height 12
checkbox Livre\) "true"
type input "T"
checkbox Livre\) "false"
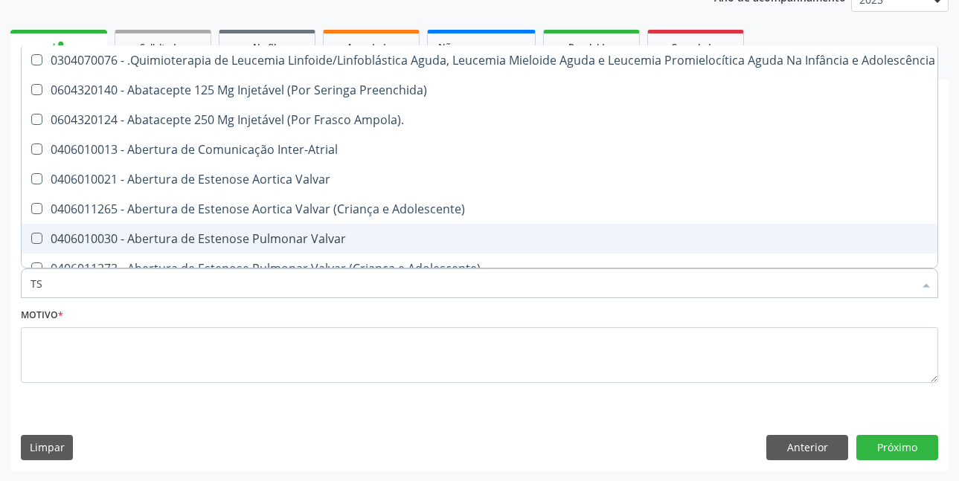
type input "TSH"
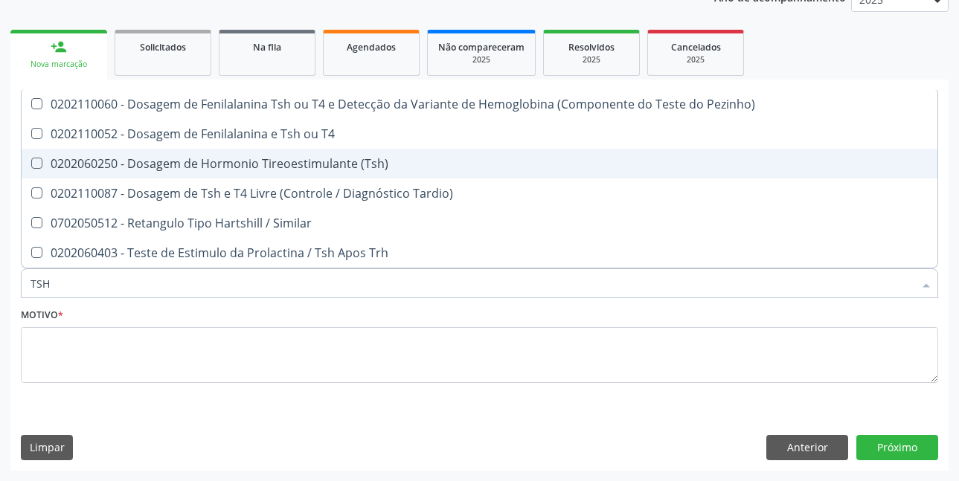
click at [348, 159] on div "0202060250 - Dosagem de Hormonio Tireoestimulante (Tsh)" at bounding box center [479, 164] width 898 height 12
checkbox \(Tsh\) "true"
type input "TS"
checkbox \(Tsh\) "false"
checkbox Tardio\) "true"
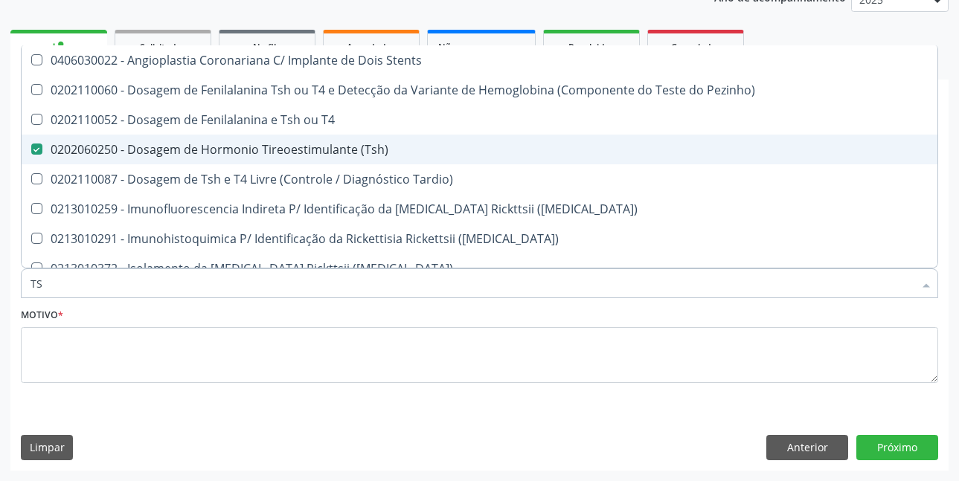
type input "T"
checkbox \(Tsh\) "false"
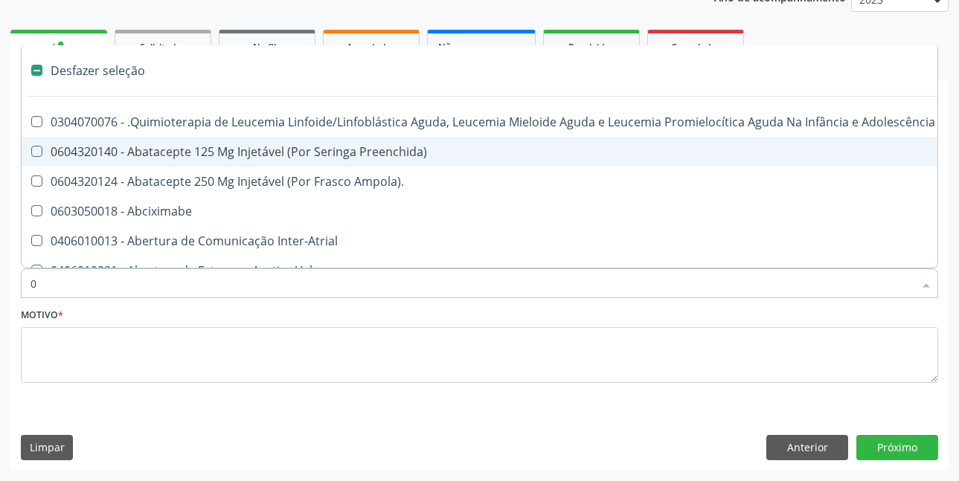
type input "02"
checkbox Coração "true"
checkbox Urina "false"
checkbox Comprimido\) "true"
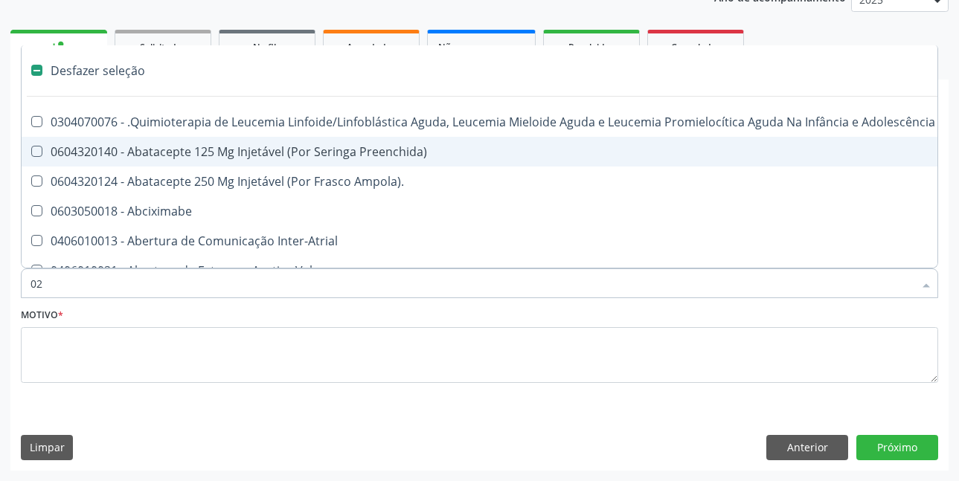
checkbox Transferências "true"
checkbox Meckel "true"
checkbox Indireta "true"
checkbox Simples "true"
checkbox Leprae "true"
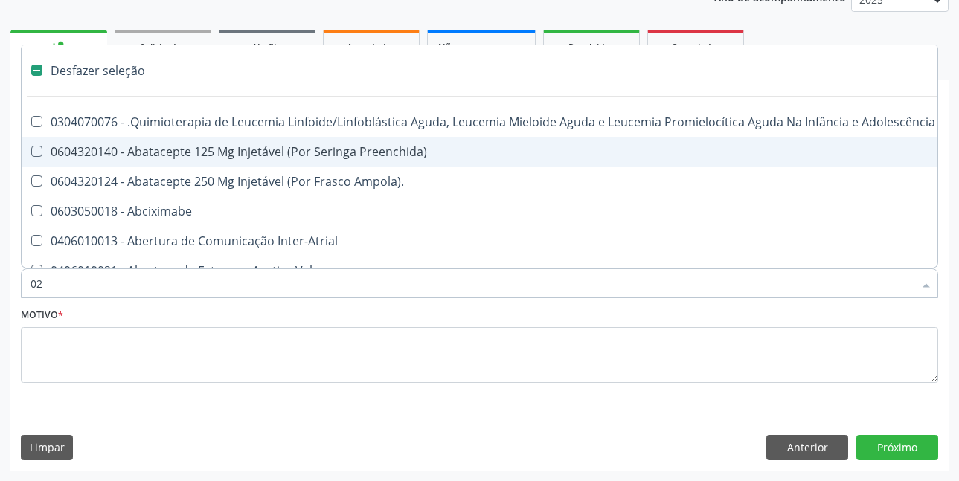
checkbox Transfusao "true"
checkbox Transplante "true"
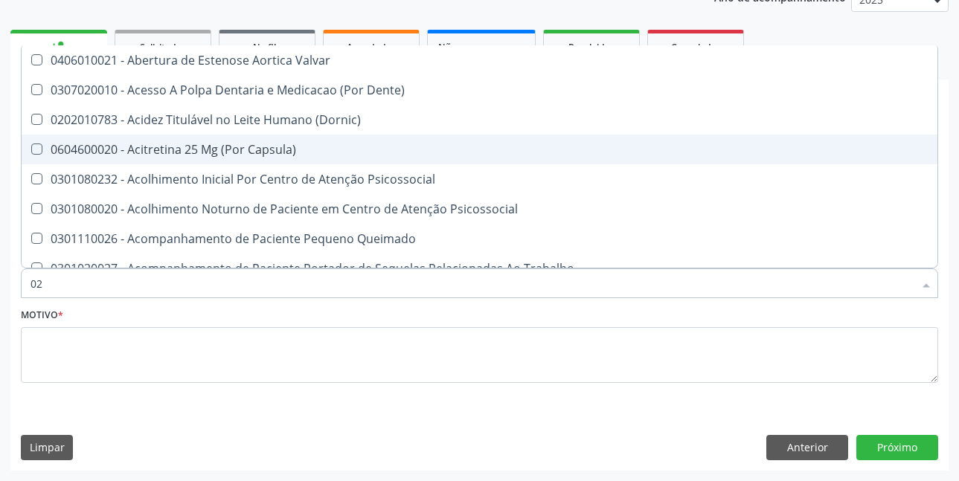
type input "020"
checkbox Terapeutica "true"
checkbox Urina "false"
checkbox Epispádia "true"
checkbox Anos\) "true"
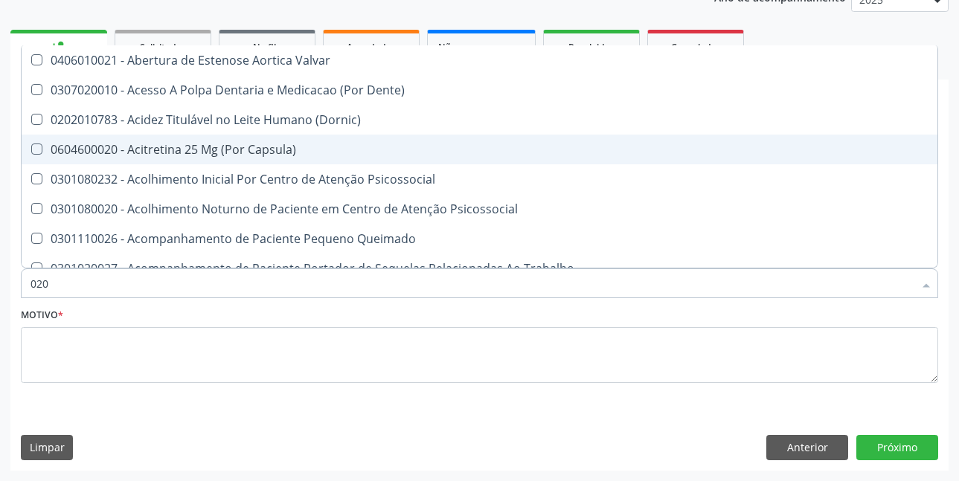
checkbox Congênita "true"
checkbox Complementar\) "true"
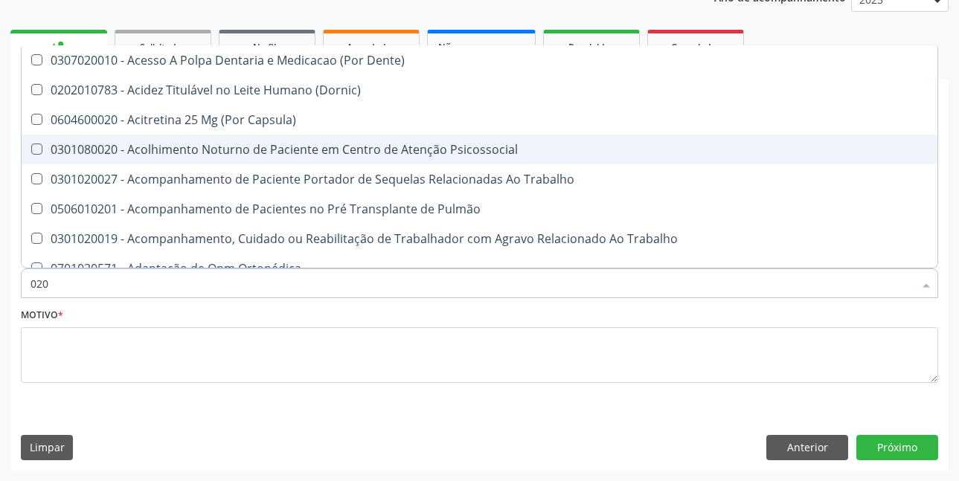
type input "0202"
checkbox Capsula\) "true"
checkbox Urina "false"
checkbox Faringe\/Laringe "true"
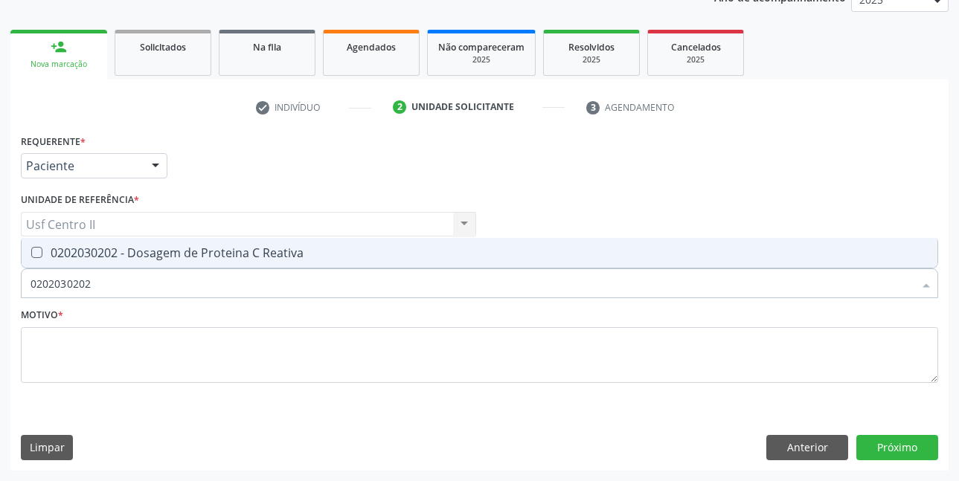
click at [280, 256] on div "0202030202 - Dosagem de Proteina C Reativa" at bounding box center [479, 253] width 898 height 12
click at [280, 256] on div "0202030075 - Determinação de Fator Reumatoide" at bounding box center [479, 253] width 898 height 12
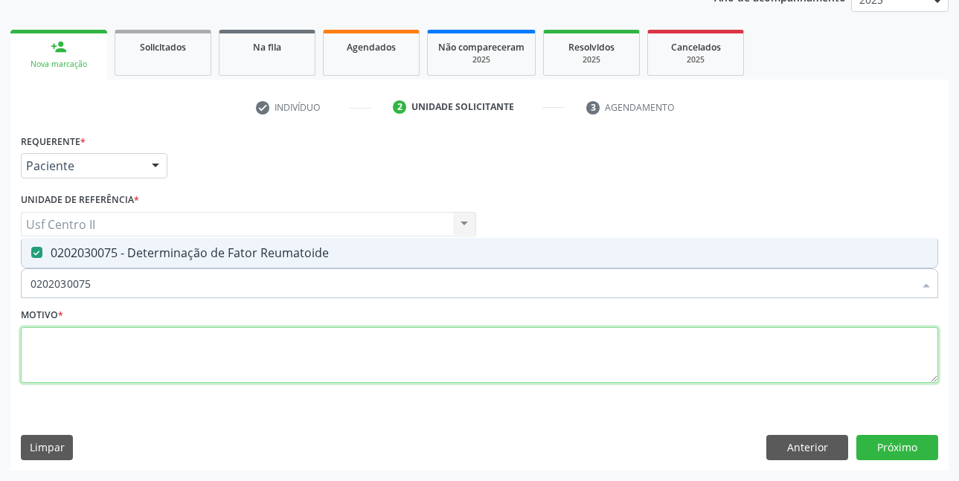
click at [312, 347] on textarea at bounding box center [479, 355] width 917 height 57
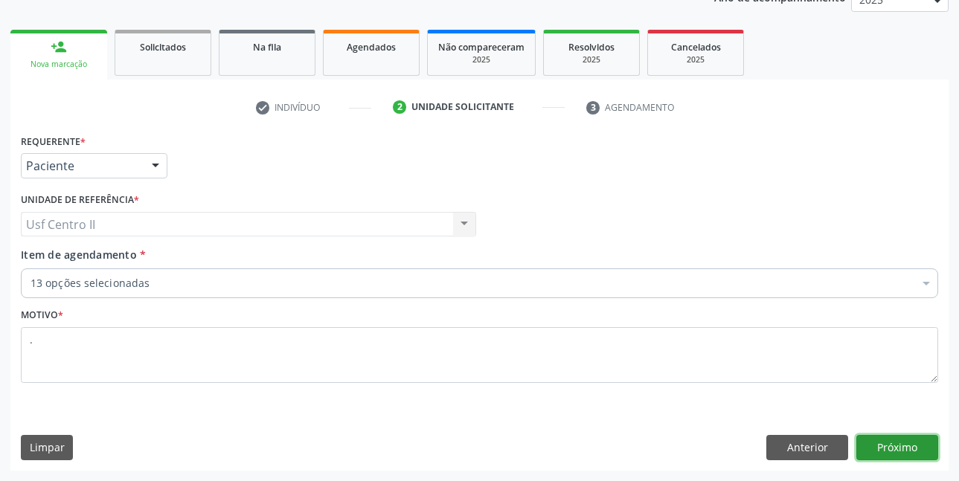
click at [894, 439] on button "Próximo" at bounding box center [897, 447] width 82 height 25
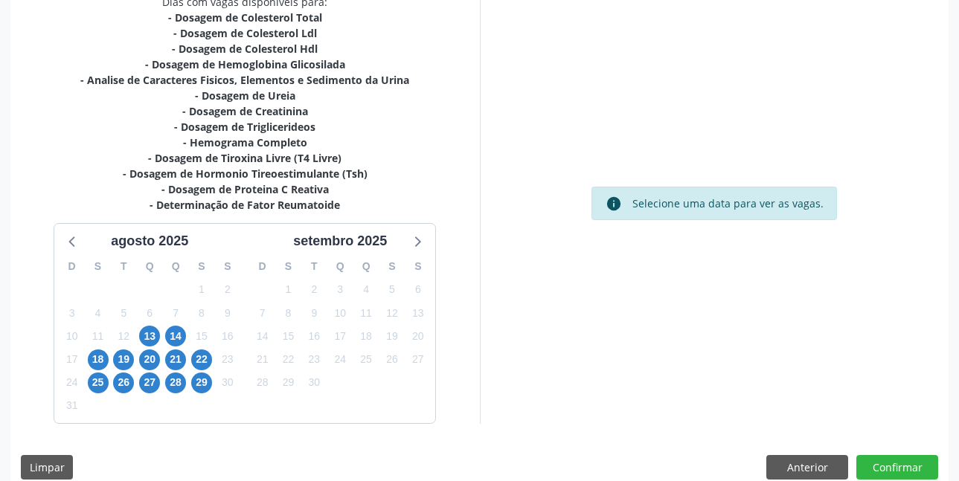
scroll to position [353, 0]
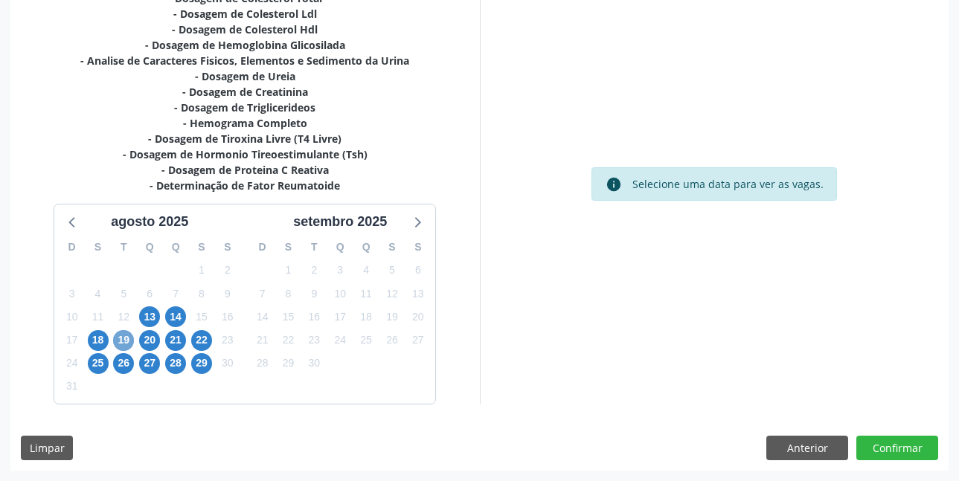
click at [124, 338] on span "19" at bounding box center [123, 340] width 21 height 21
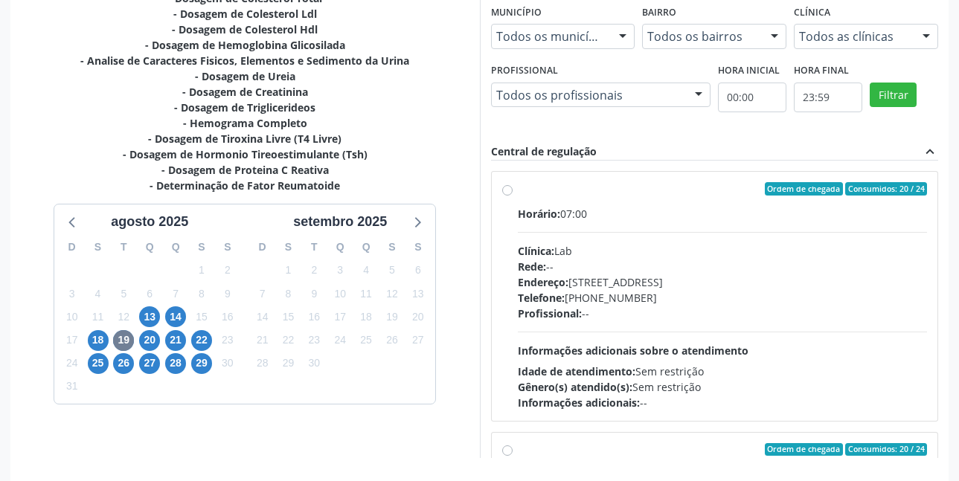
click at [518, 192] on label "Ordem de chegada Consumidos: 20 / 24 Horário: 07:00 Clínica: Lab Rede: -- Ender…" at bounding box center [723, 296] width 410 height 228
click at [506, 192] on input "Ordem de chegada Consumidos: 20 / 24 Horário: 07:00 Clínica: Lab Rede: -- Ender…" at bounding box center [507, 188] width 10 height 13
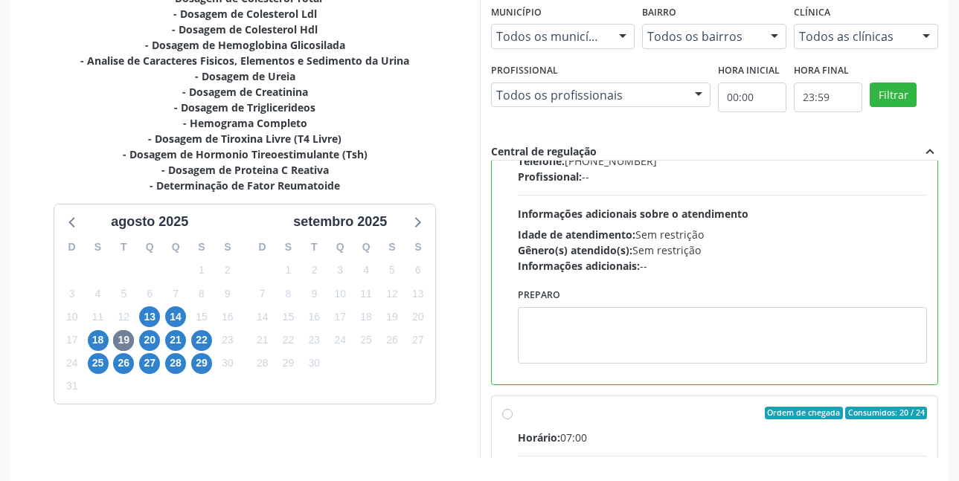
scroll to position [149, 0]
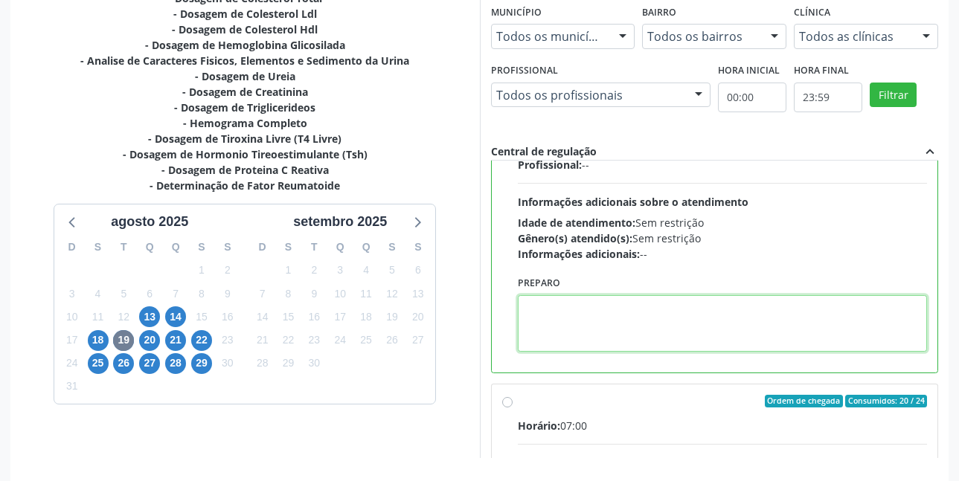
click at [687, 310] on textarea at bounding box center [723, 323] width 410 height 57
paste textarea "O EXAME SERÁ REALIZADO NA UNIDADE DE SAÚDE CENTRO 2 (POSTINHO DO [GEOGRAPHIC_DA…"
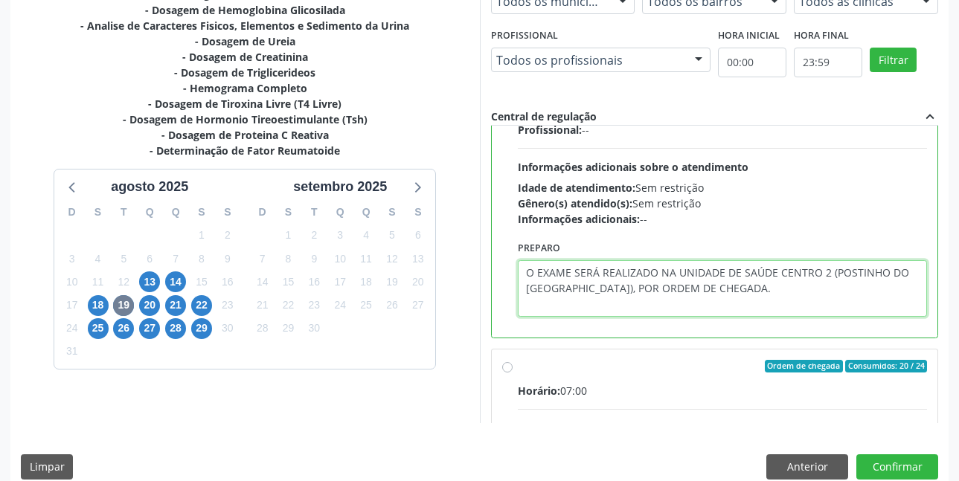
scroll to position [408, 0]
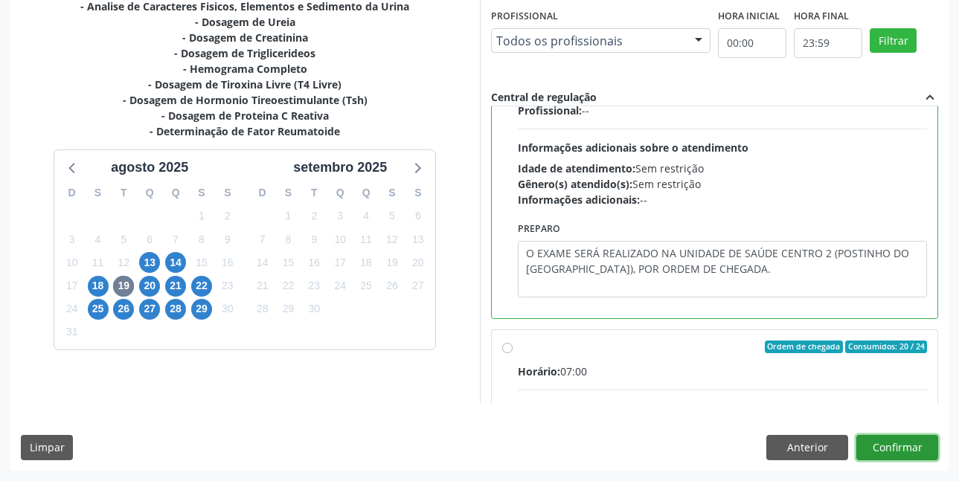
click at [892, 443] on button "Confirmar" at bounding box center [897, 447] width 82 height 25
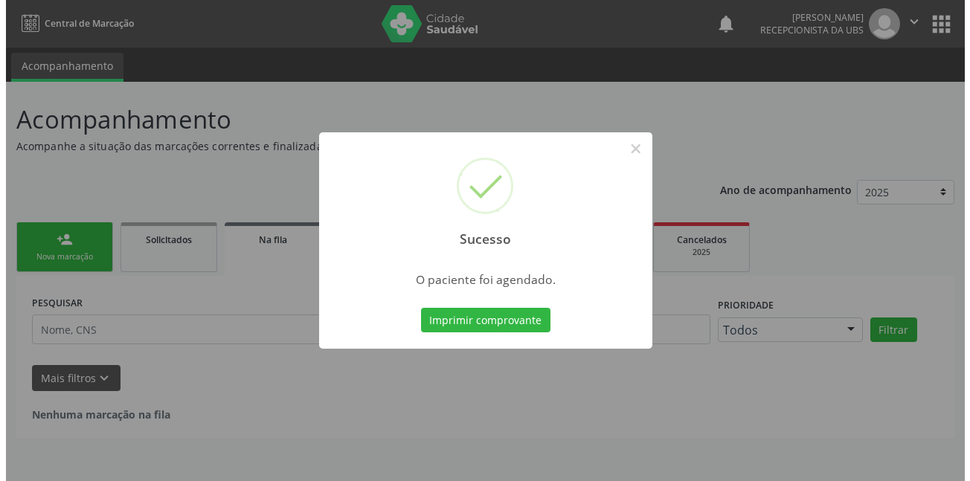
scroll to position [0, 0]
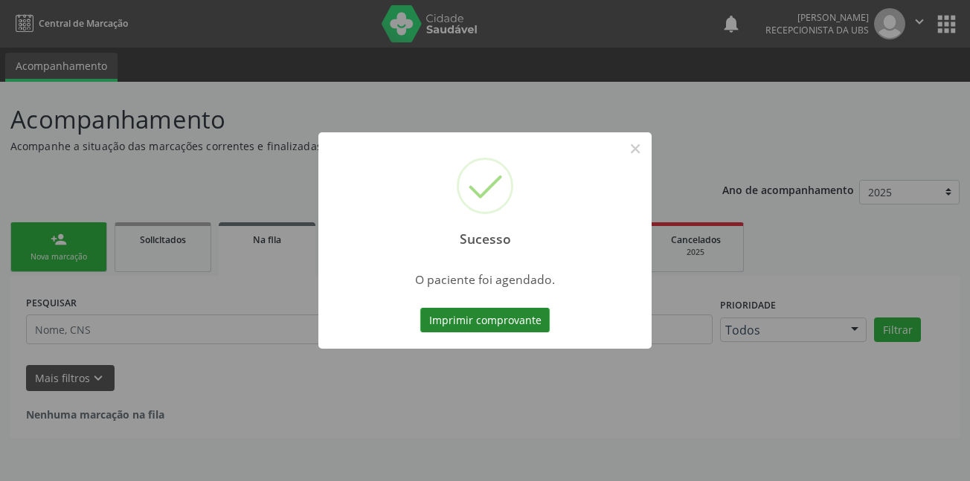
click at [510, 321] on button "Imprimir comprovante" at bounding box center [484, 320] width 129 height 25
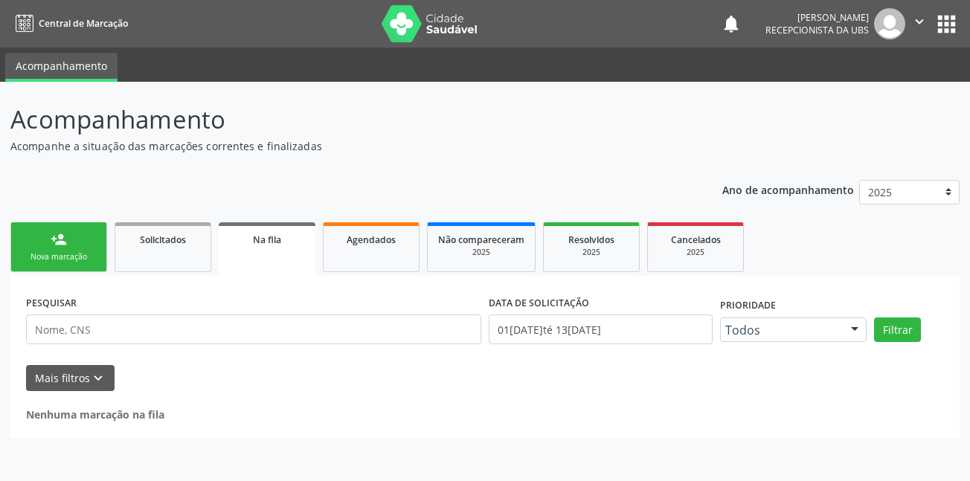
click at [80, 251] on link "person_add Nova marcação" at bounding box center [58, 247] width 97 height 50
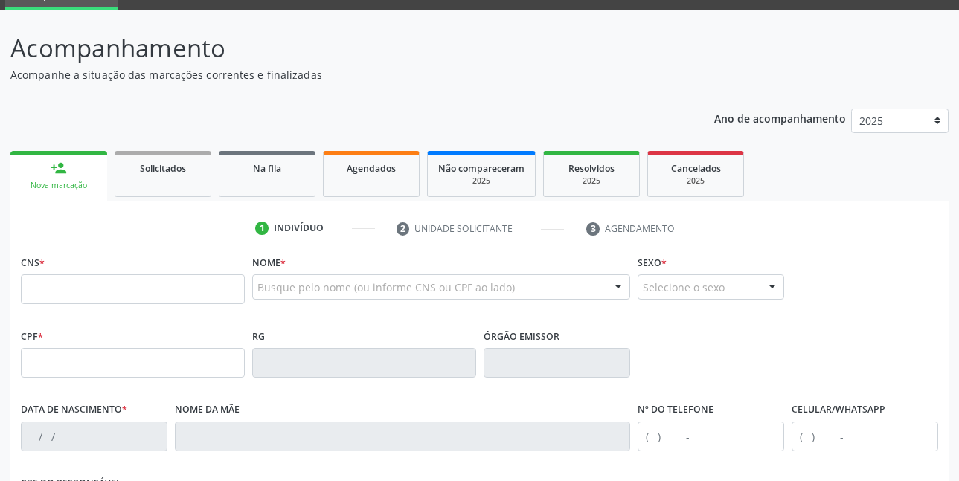
scroll to position [149, 0]
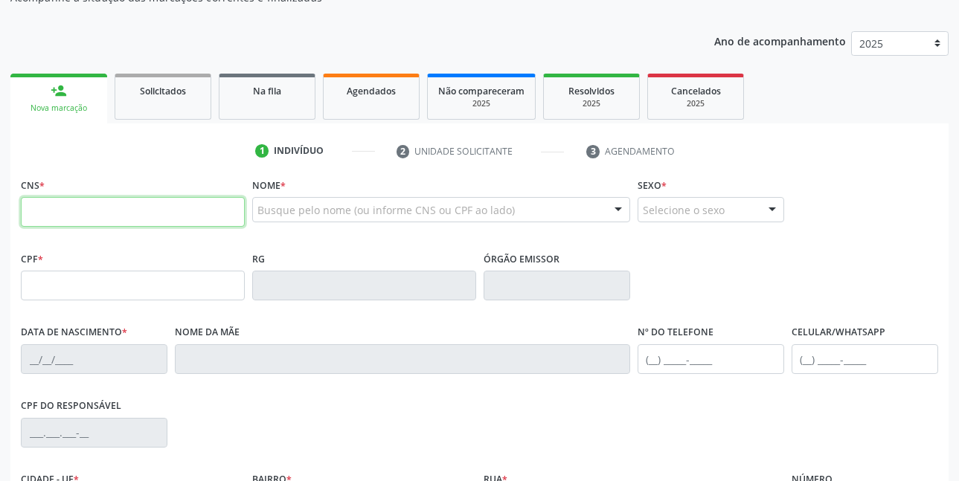
click at [190, 214] on input "text" at bounding box center [133, 212] width 224 height 30
type input "703 1006 0060 0090"
type input "074.684.594-44"
type input "2[DATE]"
type input "[PERSON_NAME]"
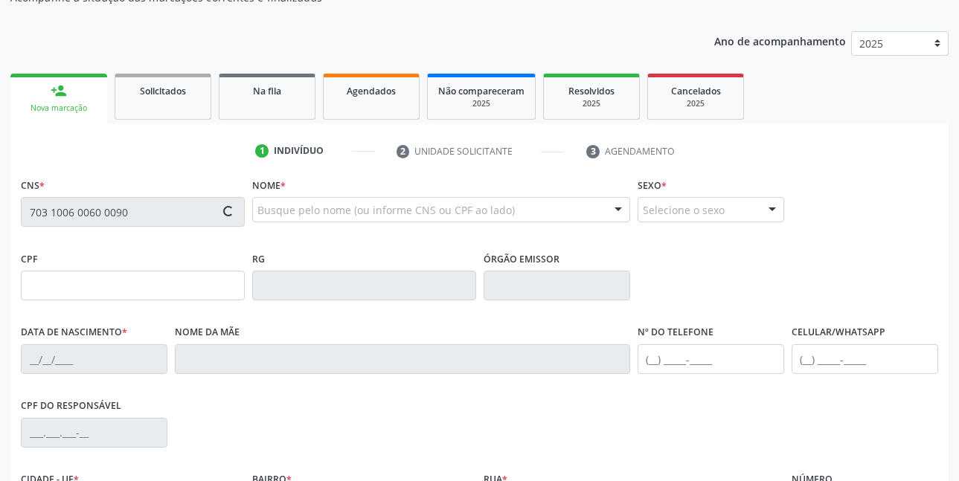
type input "[PHONE_NUMBER]"
type input "22"
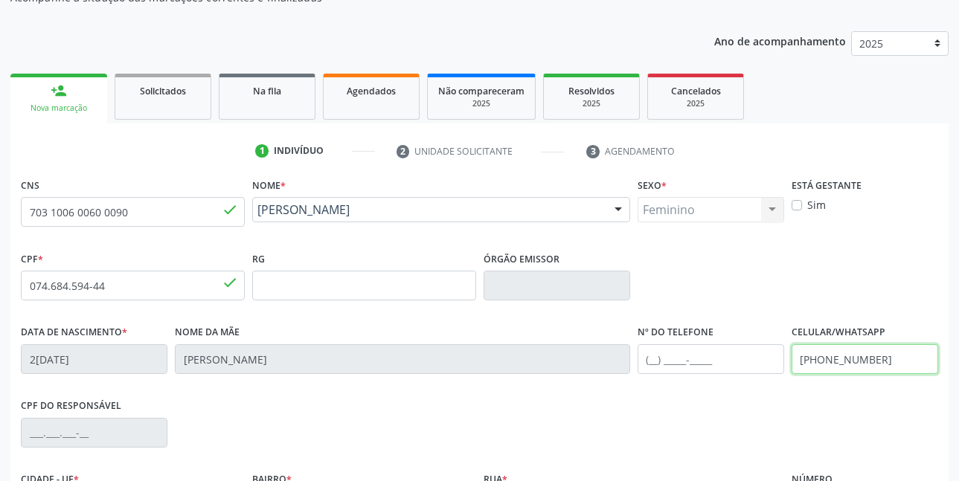
click at [890, 366] on input "[PHONE_NUMBER]" at bounding box center [864, 359] width 146 height 30
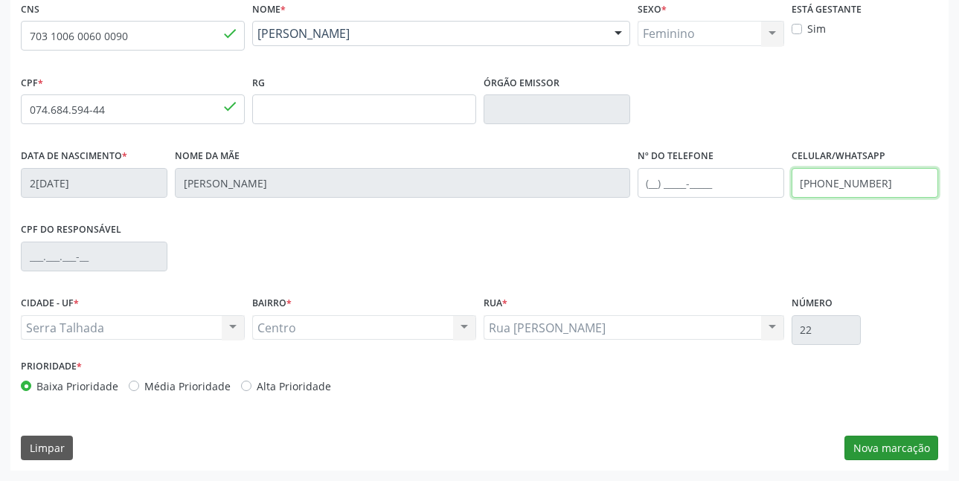
type input "[PHONE_NUMBER]"
click at [888, 449] on button "Nova marcação" at bounding box center [891, 448] width 94 height 25
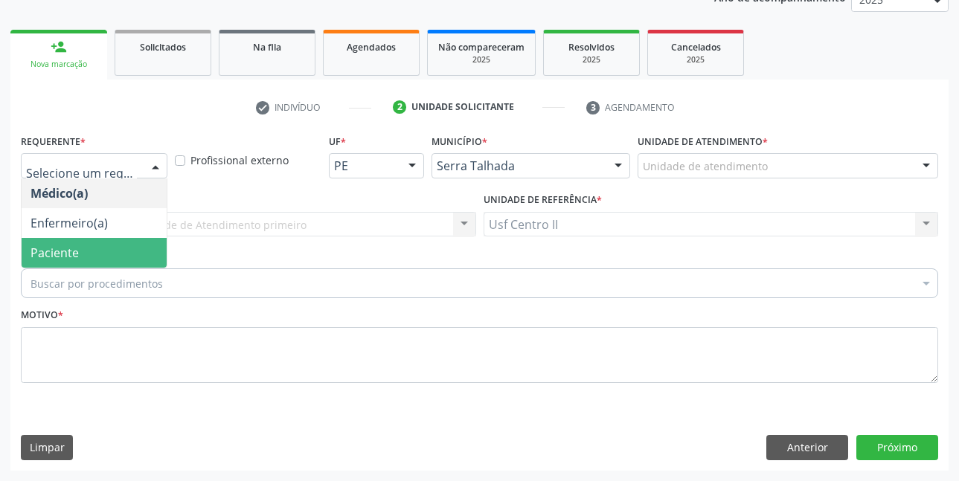
click at [82, 252] on span "Paciente" at bounding box center [94, 253] width 145 height 30
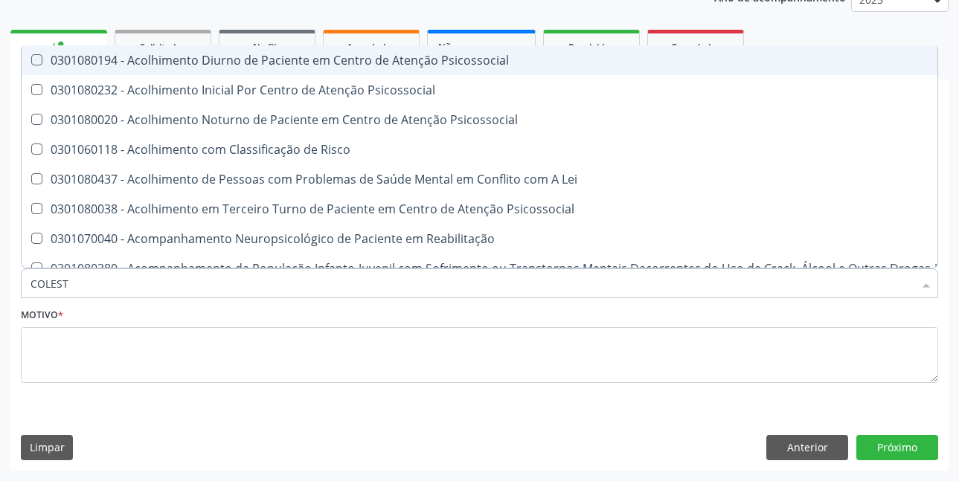
type input "COLESTE"
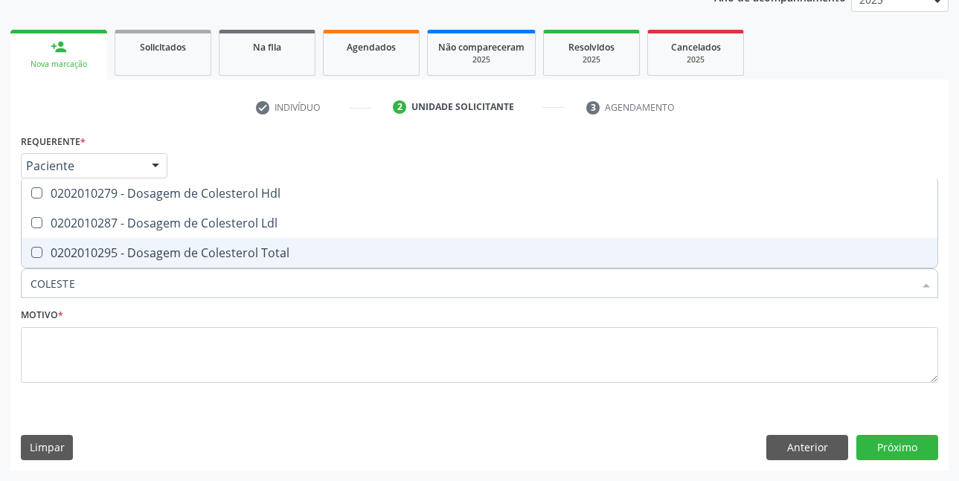
click at [152, 258] on div "0202010295 - Dosagem de Colesterol Total" at bounding box center [479, 253] width 898 height 12
checkbox Total "true"
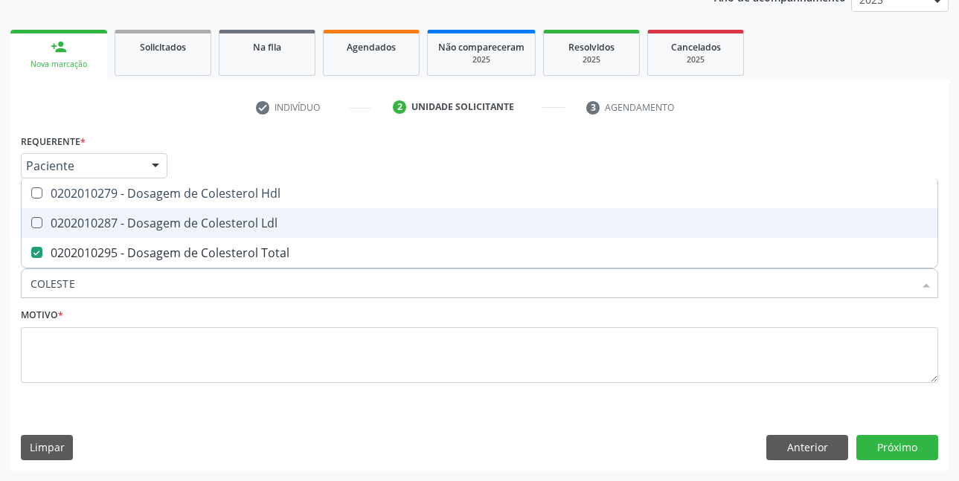
drag, startPoint x: 177, startPoint y: 225, endPoint x: 199, endPoint y: 195, distance: 37.3
click at [177, 225] on div "0202010287 - Dosagem de Colesterol Ldl" at bounding box center [479, 223] width 898 height 12
checkbox Ldl "true"
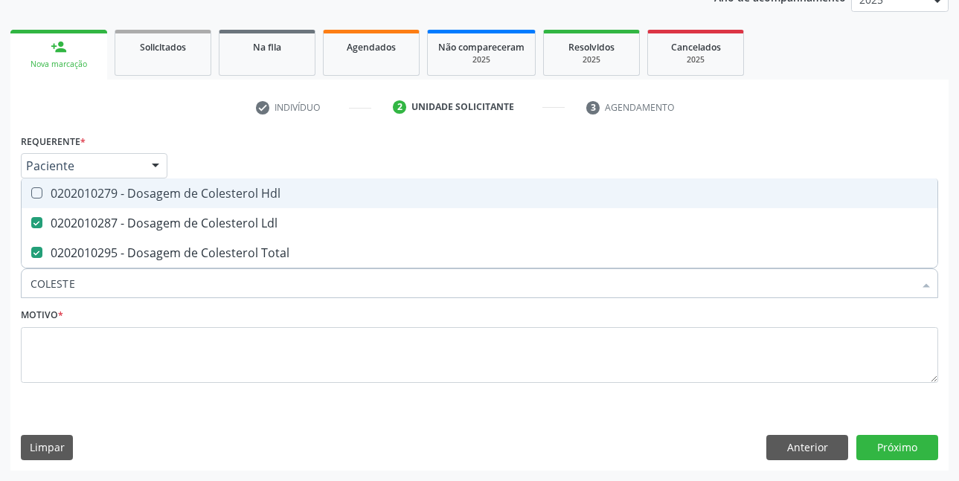
click at [199, 192] on div "0202010279 - Dosagem de Colesterol Hdl" at bounding box center [479, 193] width 898 height 12
checkbox Hdl "true"
type input "C"
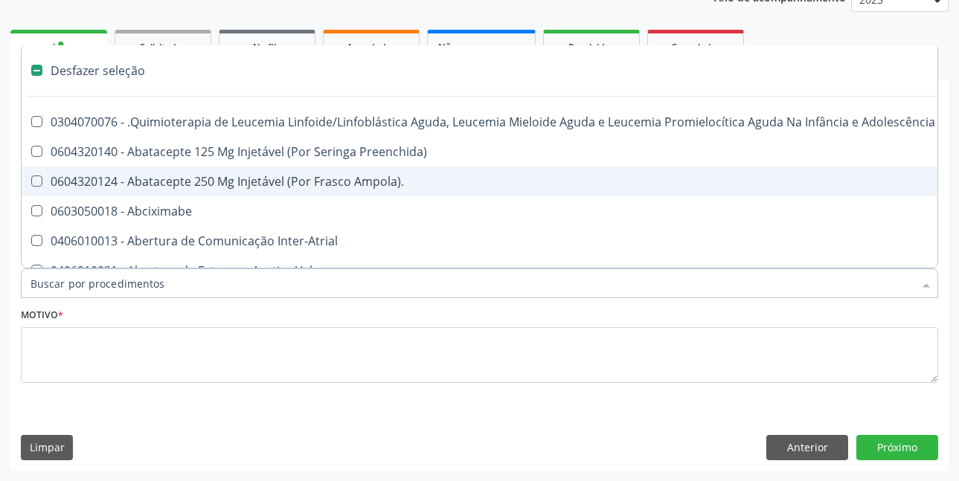
checkbox Manutenção "false"
checkbox Preenchida\) "false"
checkbox Ampola\)\ "false"
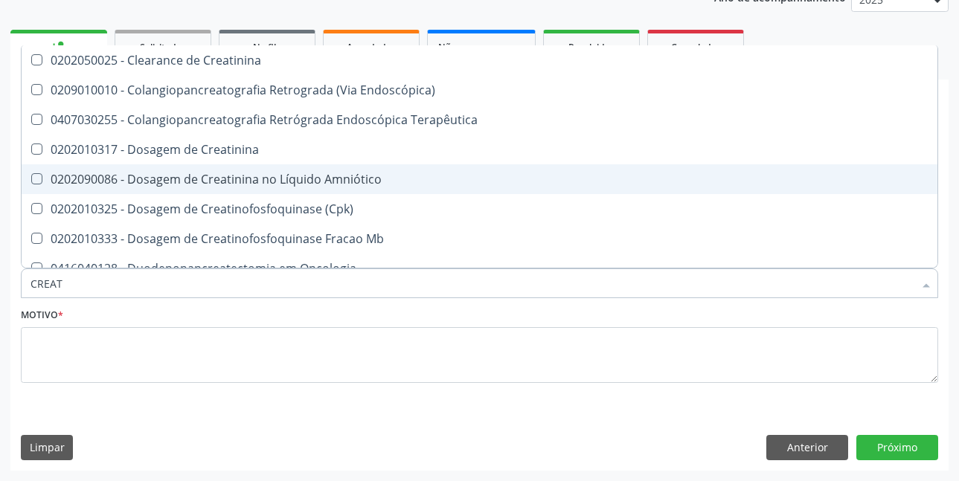
type input "CREATI"
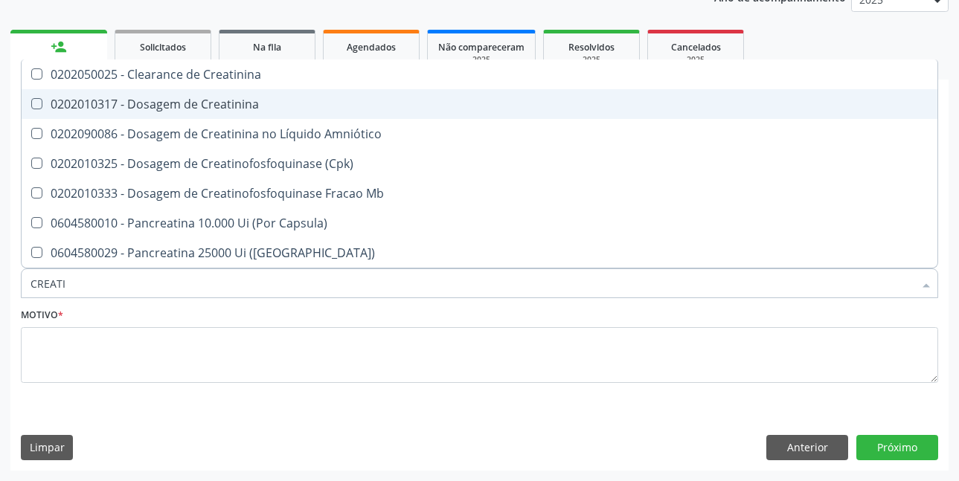
click at [245, 110] on div "0202010317 - Dosagem de Creatinina" at bounding box center [479, 104] width 898 height 12
checkbox Creatinina "true"
type input "CREAT"
checkbox Creatinina "false"
checkbox \(Cpk\) "true"
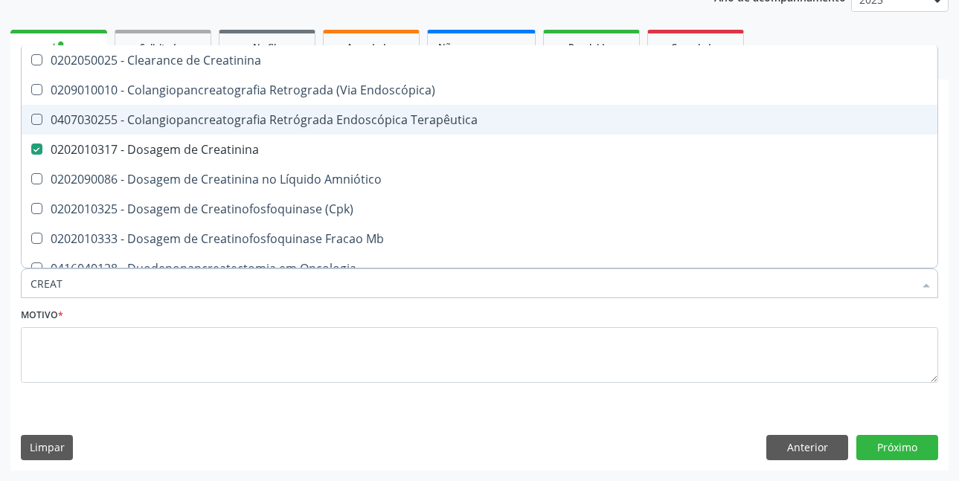
type input "CREA"
checkbox Creatinina "false"
checkbox Mb "true"
type input "CRE"
checkbox Mb "false"
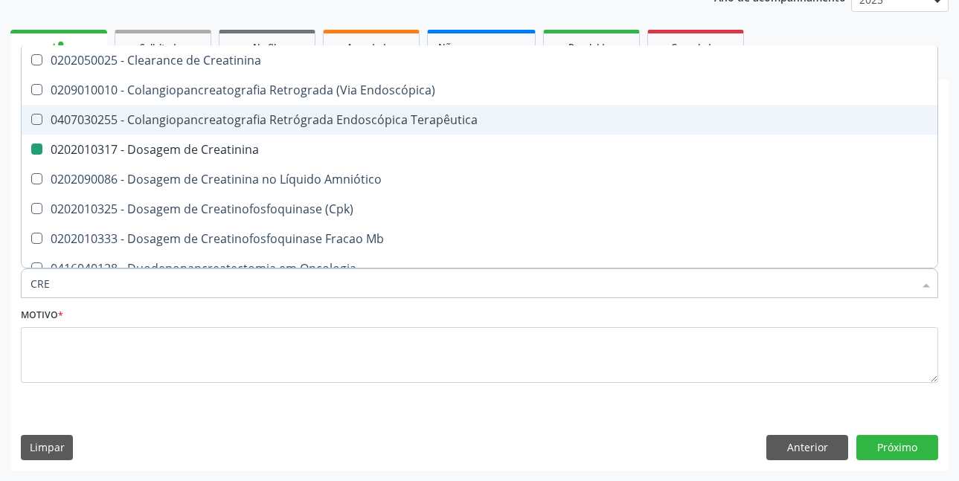
checkbox Oncologia "true"
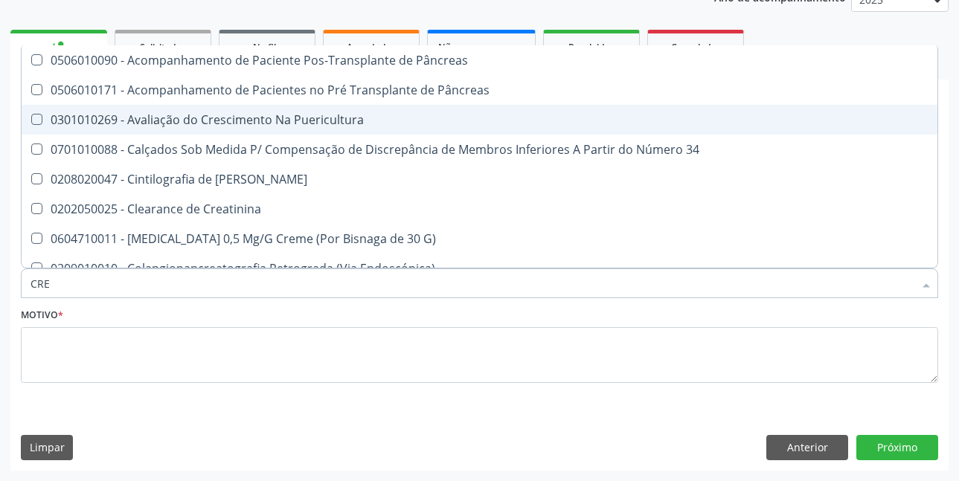
type input "CR"
checkbox Creatinina "false"
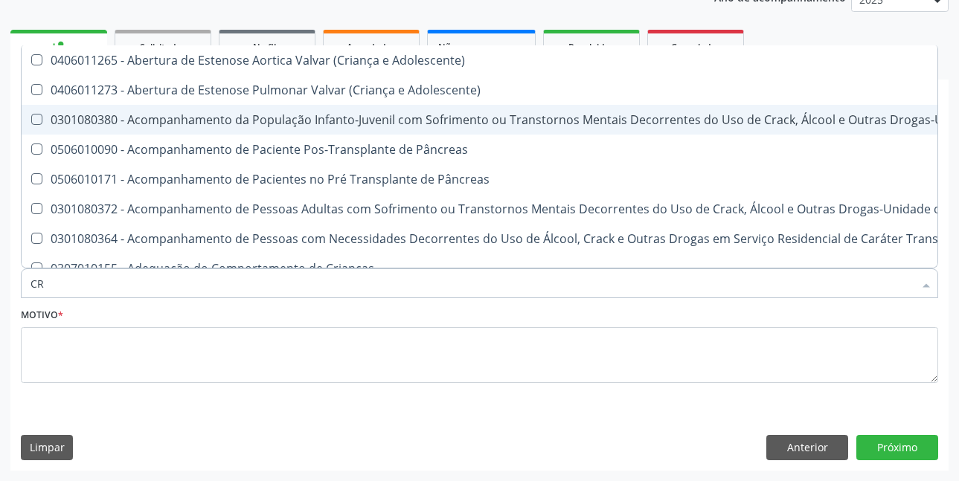
type input "C"
checkbox Creatinina "false"
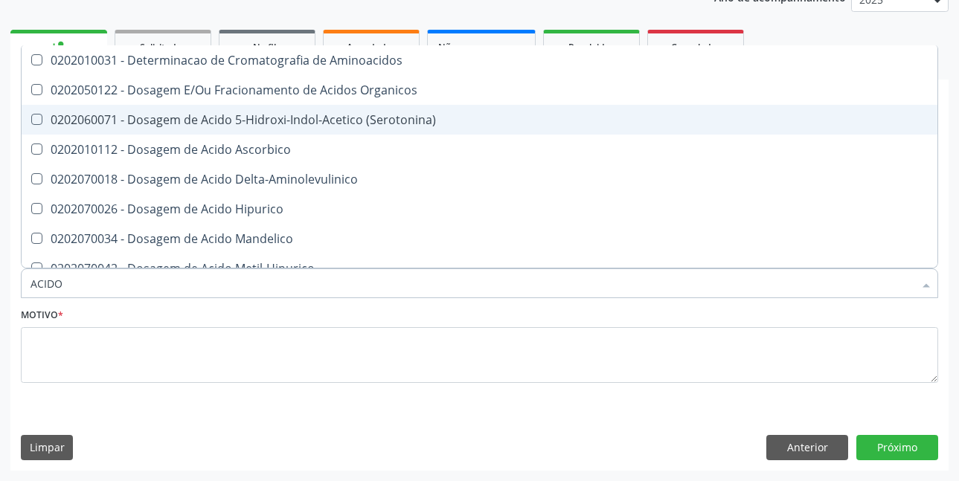
type input "ACIDO U"
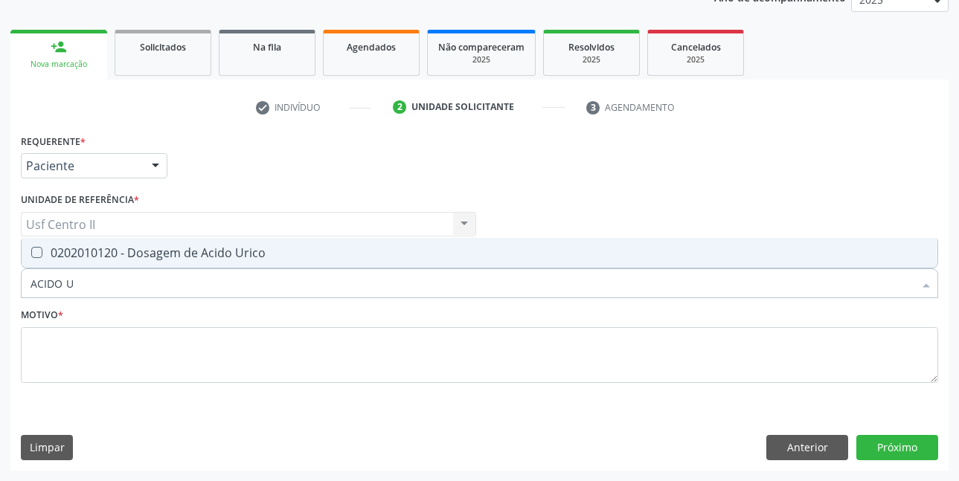
click at [163, 254] on div "0202010120 - Dosagem de Acido Urico" at bounding box center [479, 253] width 898 height 12
checkbox Urico "true"
type input "ACIDO"
checkbox Urico "false"
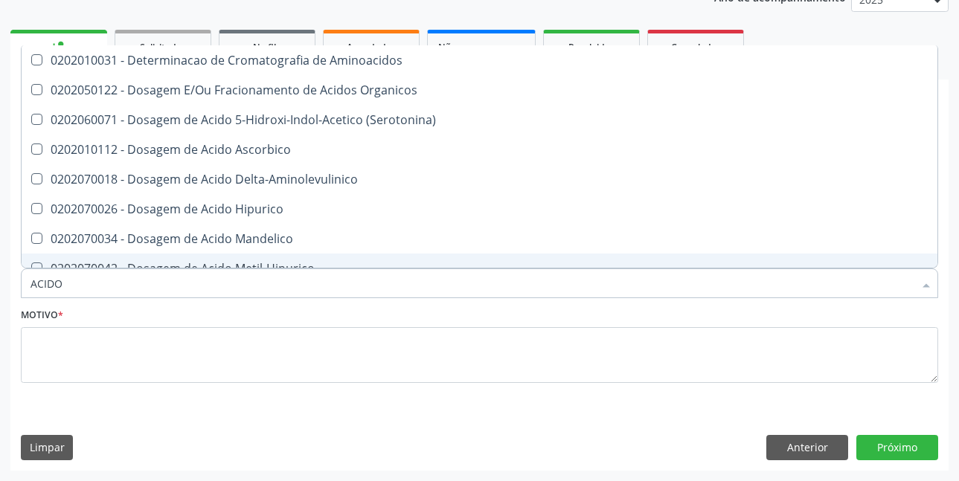
type input "ACID"
checkbox Urico "false"
checkbox Cromatografia\) "true"
type input "A"
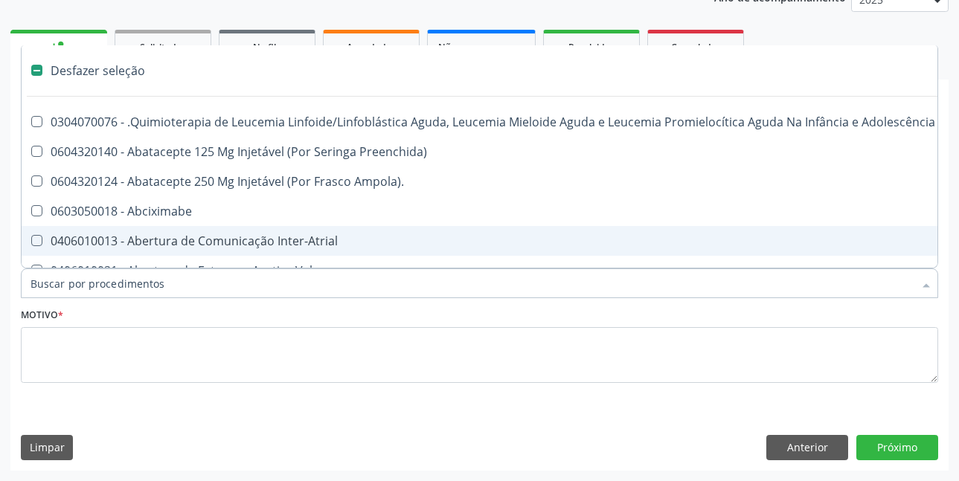
checkbox Comprimido\) "false"
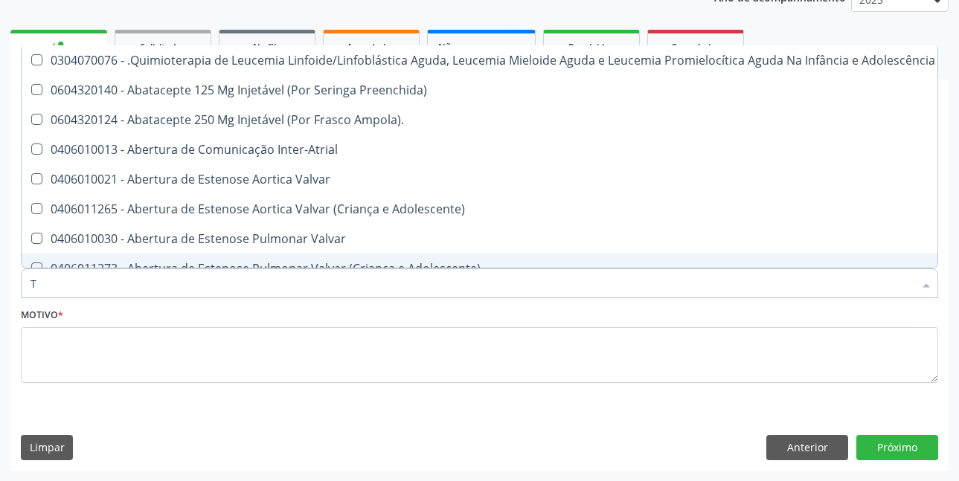
type input "T4"
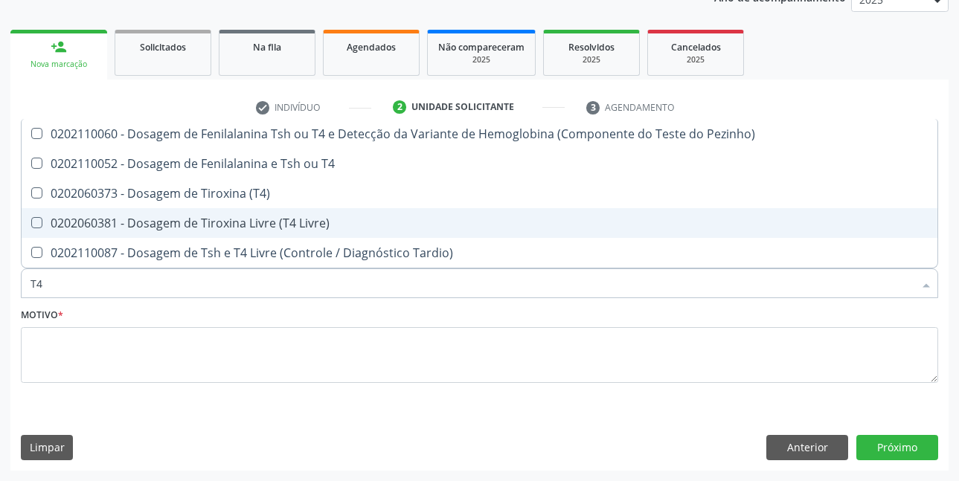
click at [236, 218] on div "0202060381 - Dosagem de Tiroxina Livre (T4 Livre)" at bounding box center [479, 223] width 898 height 12
checkbox Livre\) "true"
type input "TS"
checkbox Livre\) "false"
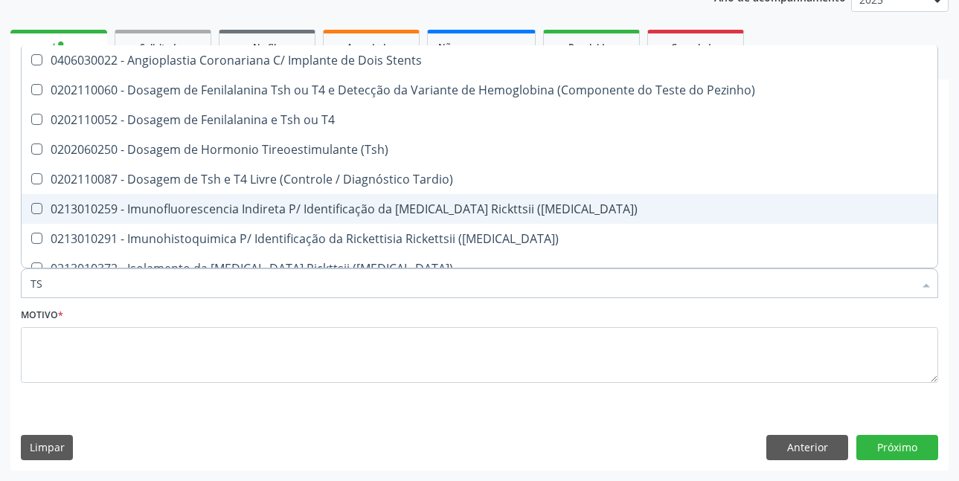
type input "TSH"
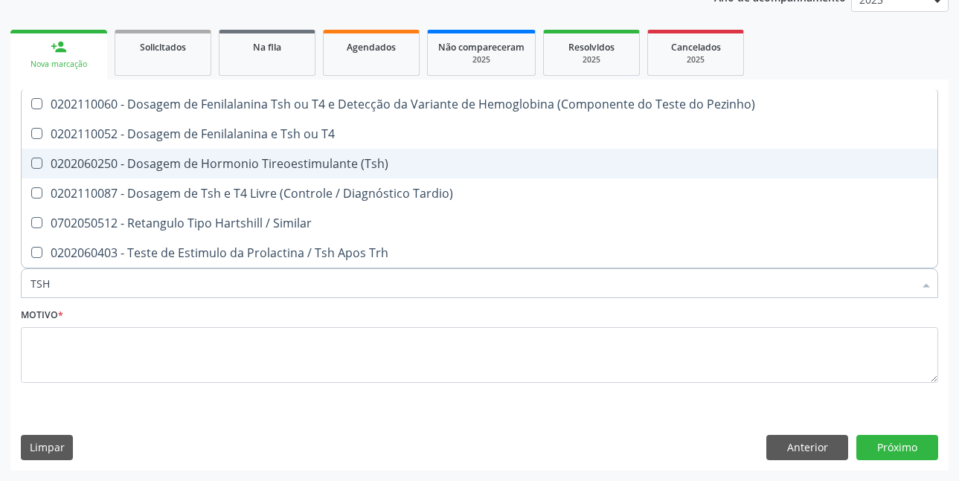
click at [289, 170] on div "0202060250 - Dosagem de Hormonio Tireoestimulante (Tsh)" at bounding box center [479, 164] width 898 height 12
checkbox \(Tsh\) "true"
type input "TS"
checkbox \(Tsh\) "false"
checkbox Tardio\) "true"
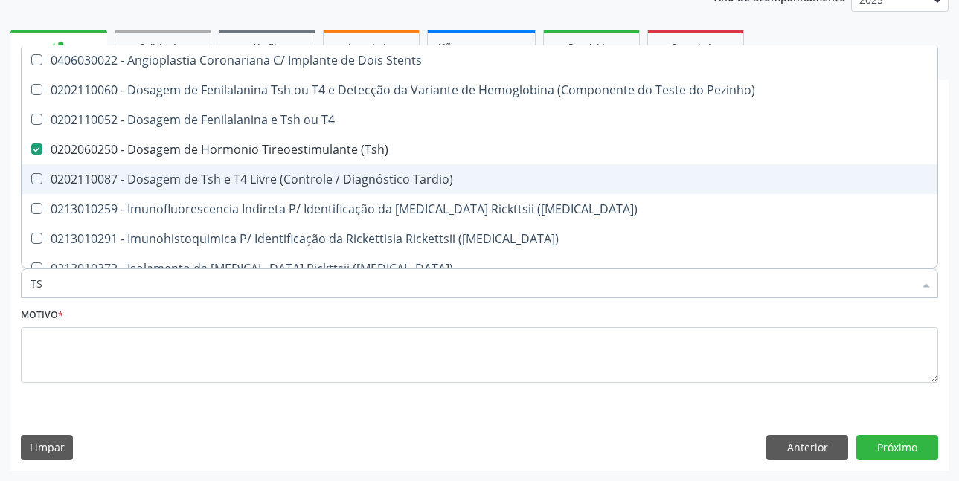
type input "T"
checkbox \(Tsh\) "false"
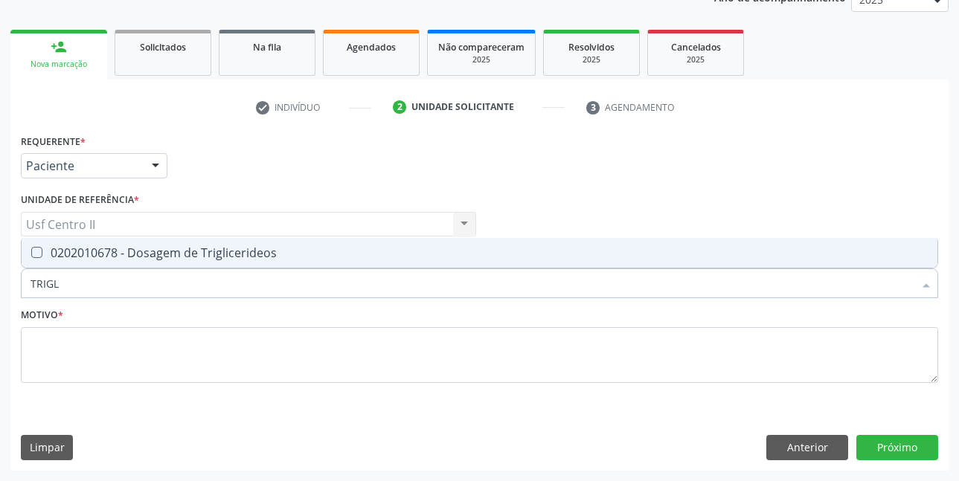
type input "TRIGLI"
click at [242, 248] on div "0202010678 - Dosagem de Triglicerideos" at bounding box center [479, 253] width 898 height 12
checkbox Triglicerideos "true"
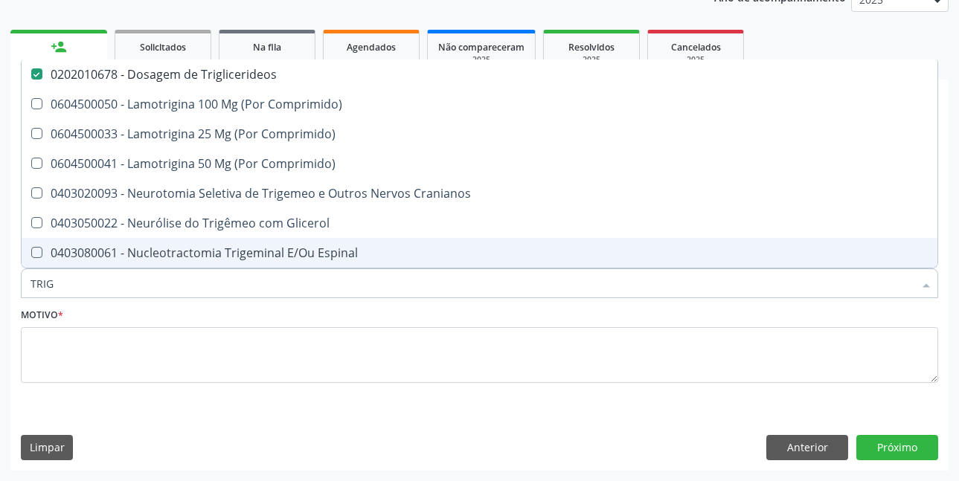
type input "TRI"
checkbox Triglicerideos "false"
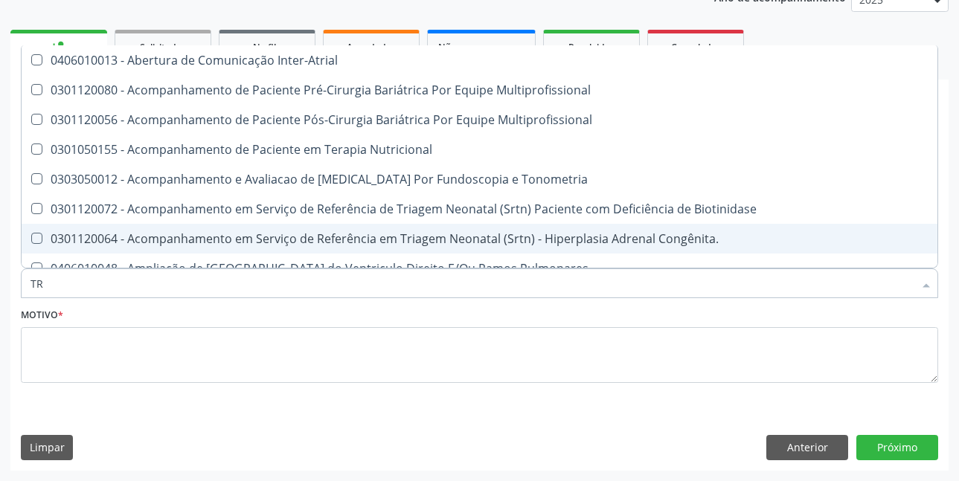
type input "T"
checkbox Triglicerideos "false"
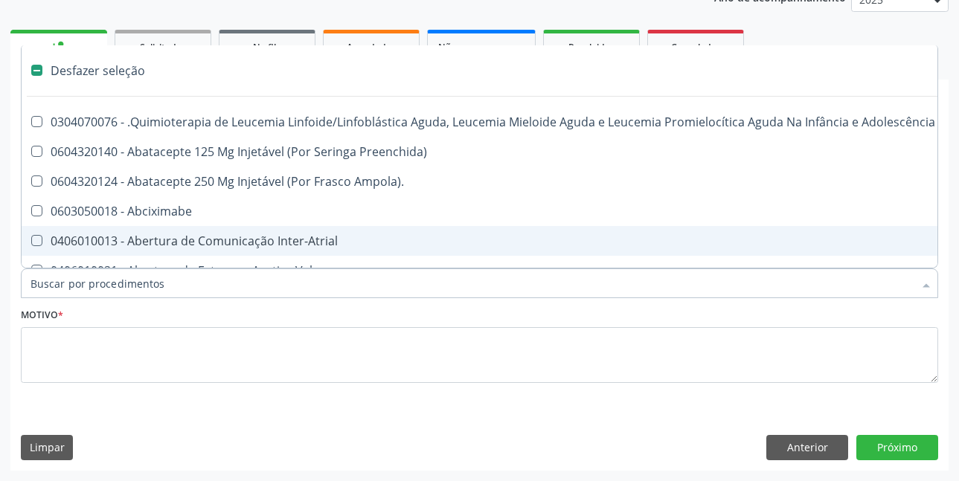
type input "U"
checkbox Cistorrafia "true"
checkbox Per-Operatoria "true"
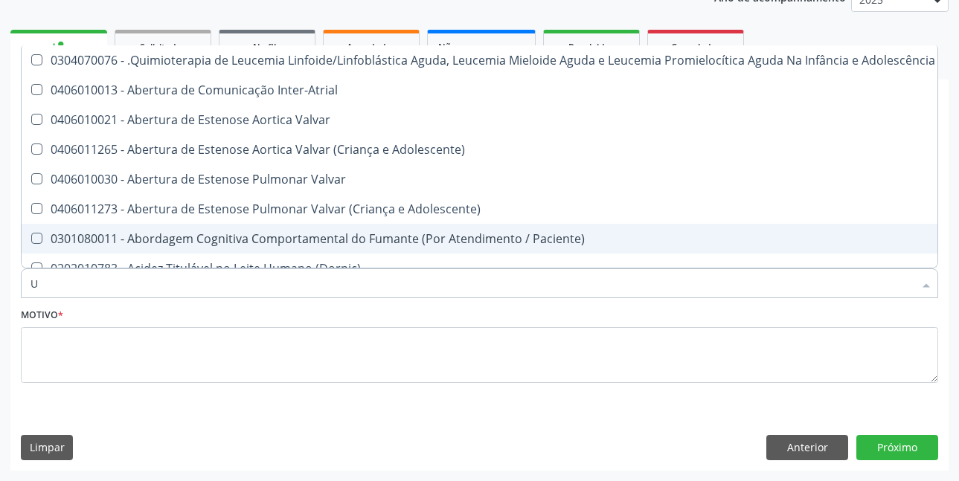
type input "UR"
checkbox B "true"
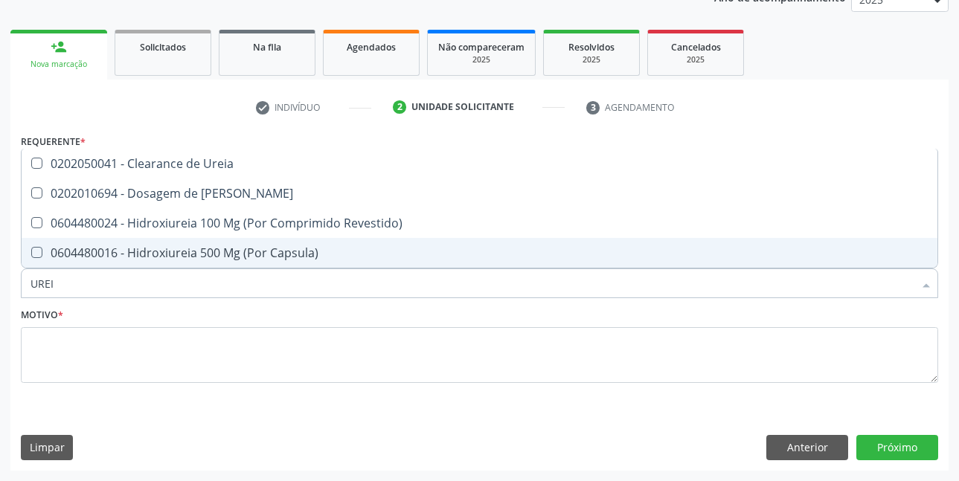
type input "UREIA"
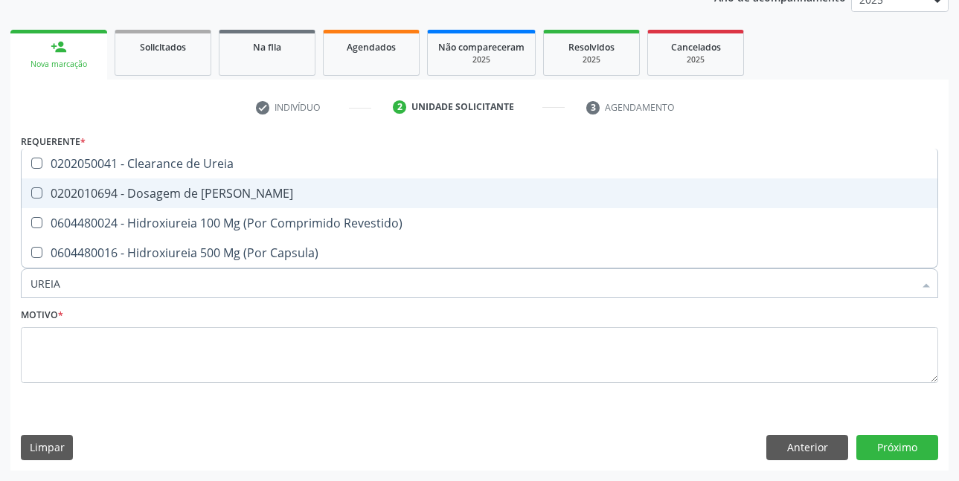
click at [216, 189] on div "0202010694 - Dosagem de [PERSON_NAME]" at bounding box center [479, 193] width 898 height 12
checkbox Ureia "true"
type input "URE"
checkbox Ureia "false"
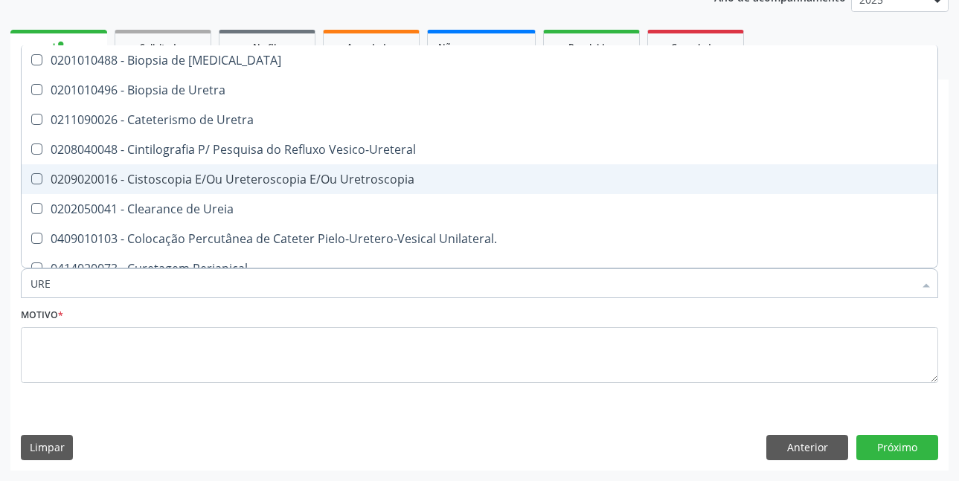
type input "UR"
checkbox Ureia "false"
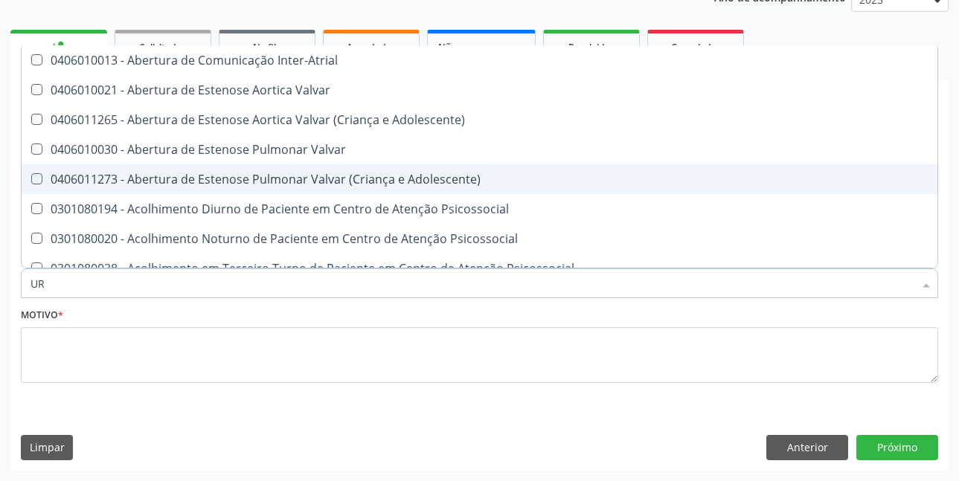
type input "URI"
checkbox B "true"
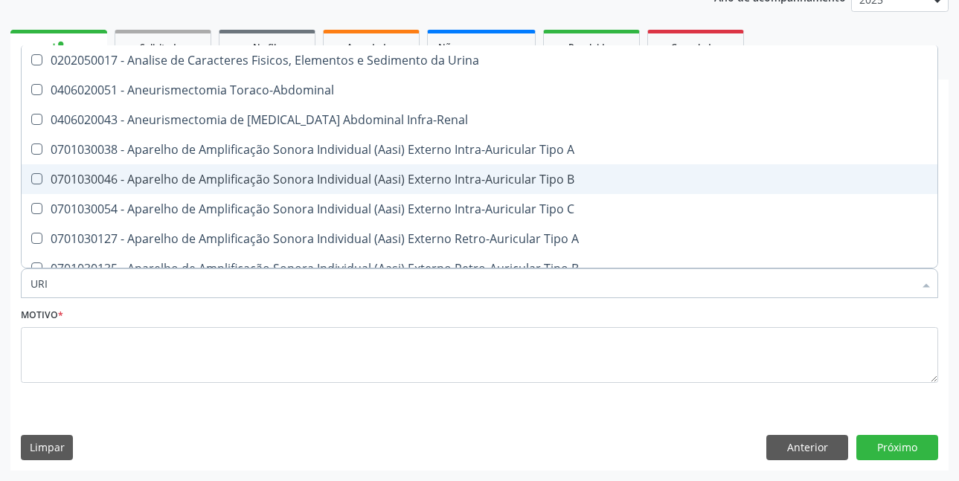
type input "URIN"
checkbox Urico "false"
type input "URINA"
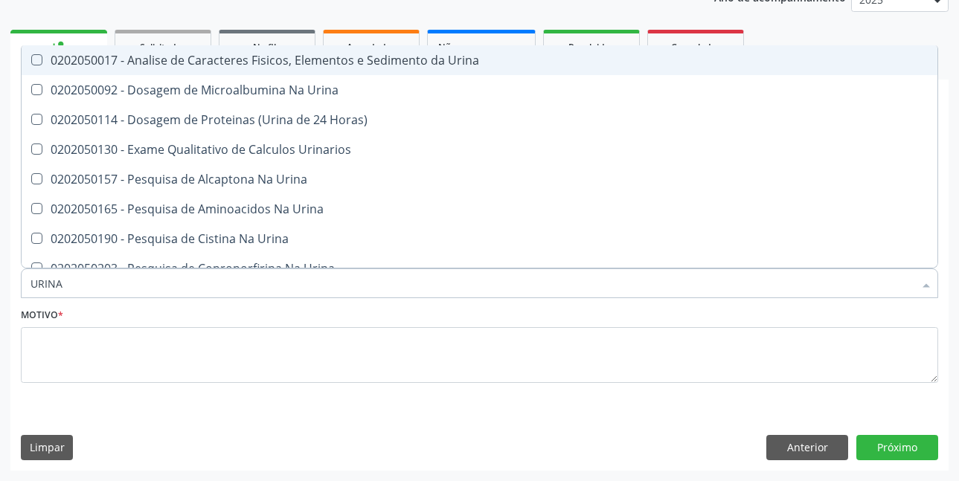
click at [346, 70] on span "0202050017 - Analise de Caracteres Fisicos, Elementos e Sedimento da Urina" at bounding box center [479, 60] width 915 height 30
checkbox Urina "true"
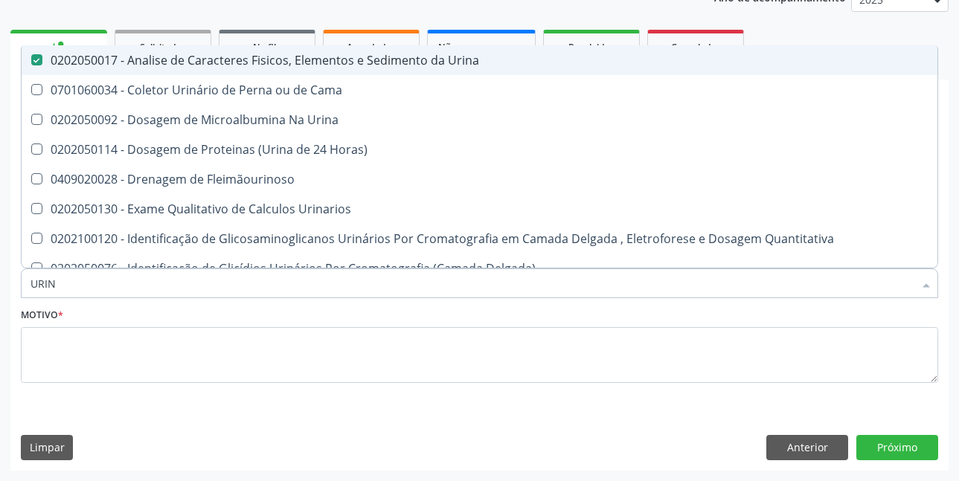
type input "URI"
checkbox Eletroforese\) "true"
type input "U"
checkbox Urina "false"
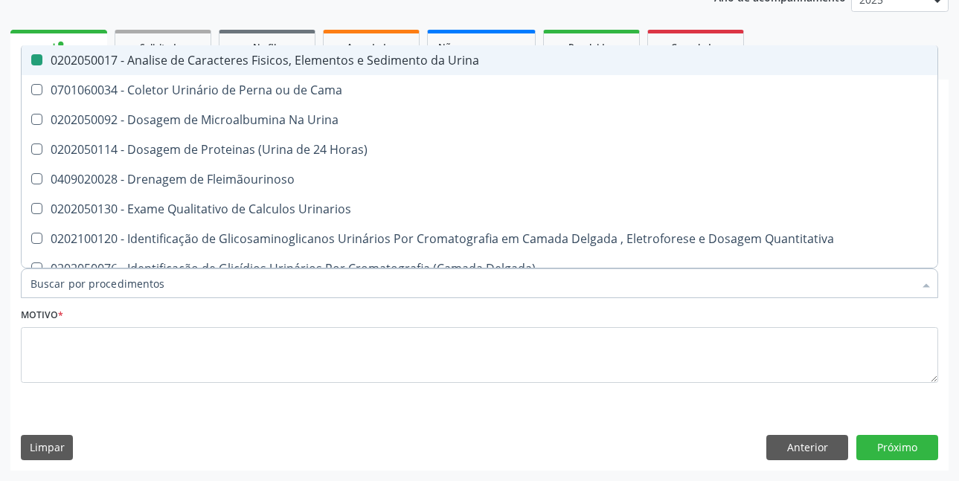
checkbox Eletroforese\) "false"
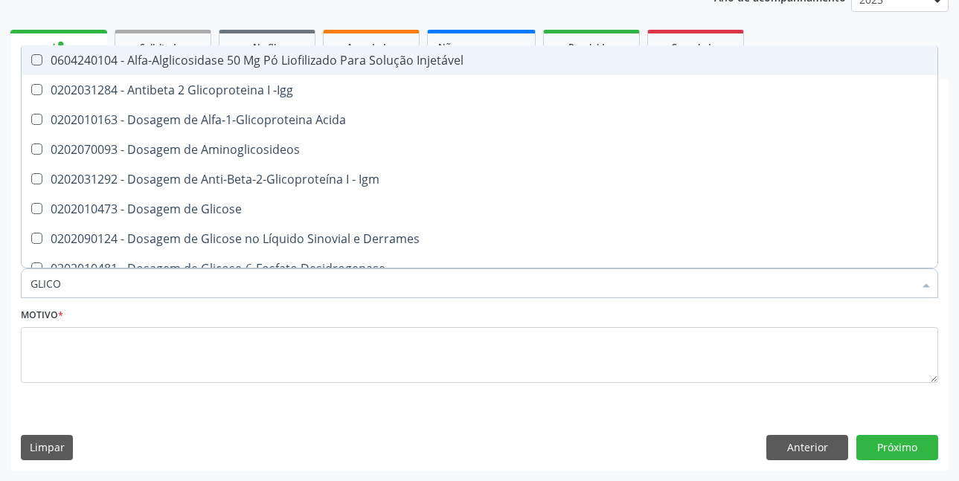
type input "GLICOS"
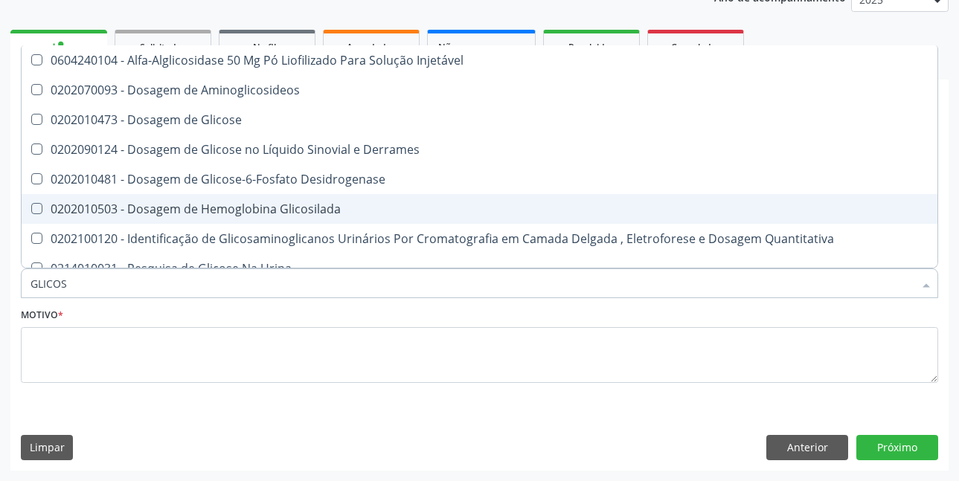
click at [289, 206] on div "0202010503 - Dosagem de Hemoglobina Glicosilada" at bounding box center [479, 209] width 898 height 12
checkbox Glicosilada "true"
type input "GLICO"
checkbox Glicosilada "false"
checkbox Glicose "true"
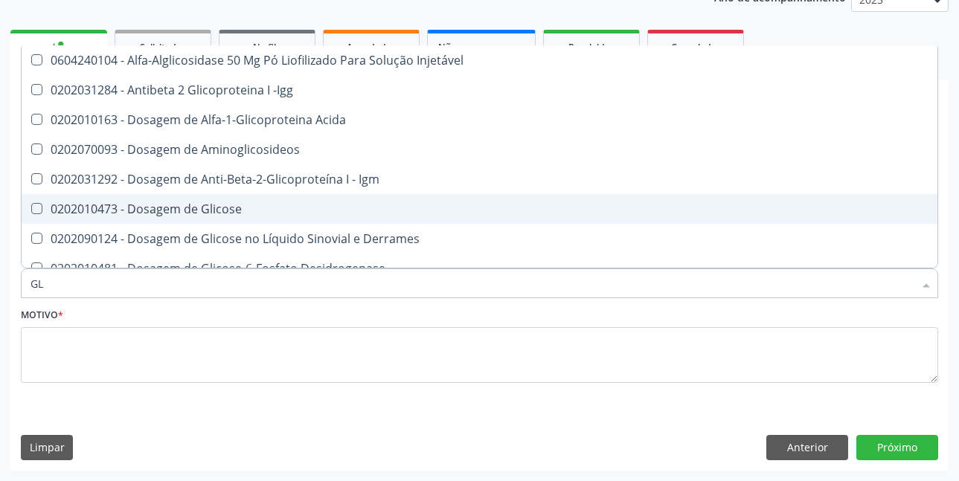
type input "G"
checkbox Glicosilada "false"
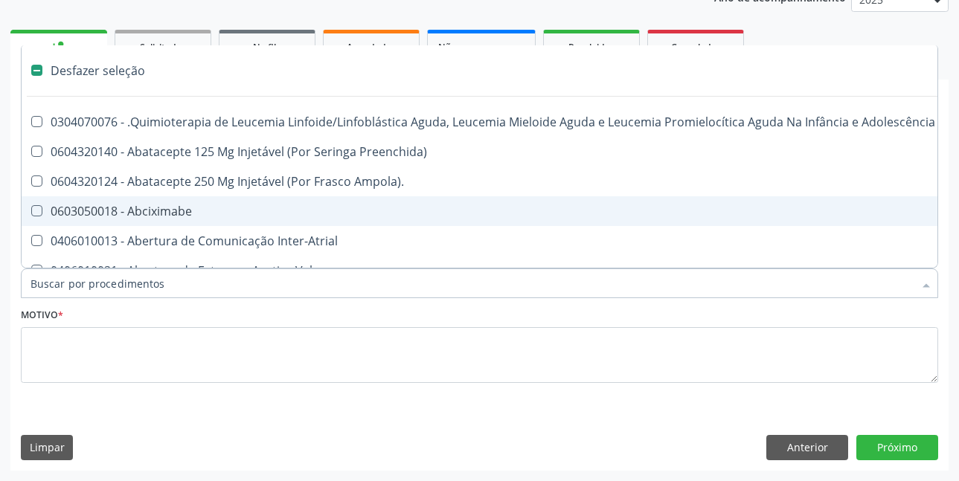
type input "H"
checkbox Urina "false"
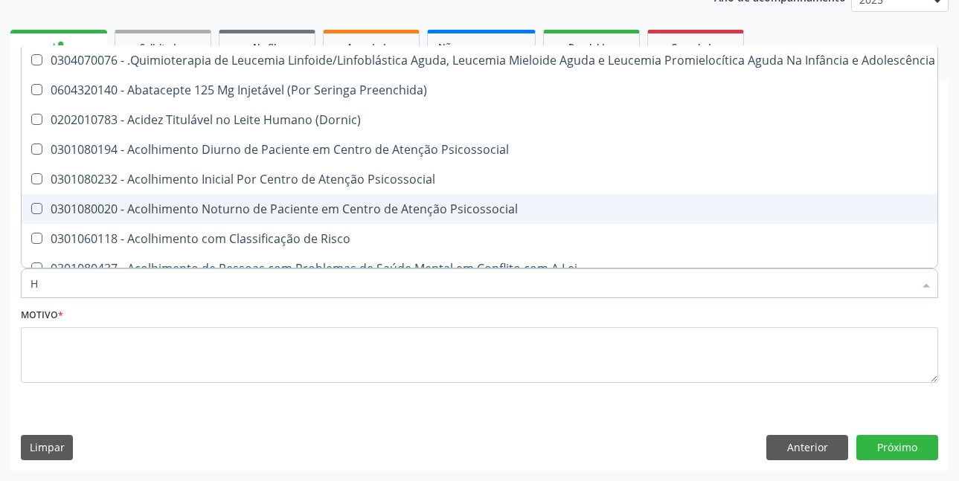
type input "HE"
checkbox Pulmão "true"
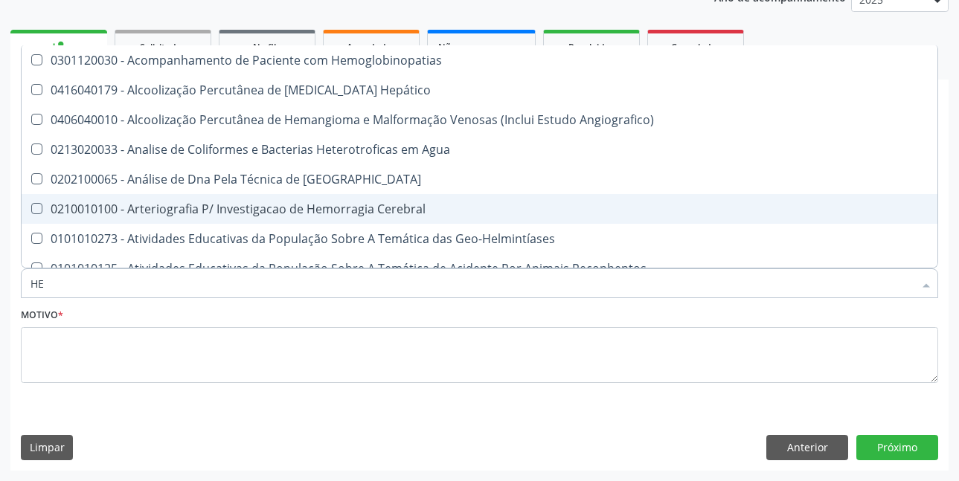
type input "HEM"
checkbox \(Qualitativo\) "true"
checkbox Glicosilada "false"
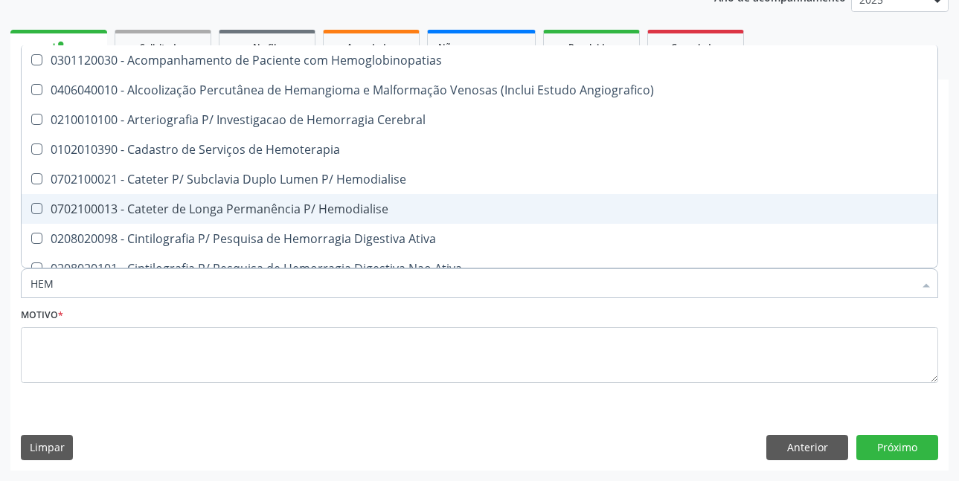
type input "HEMO"
checkbox Hemacias "true"
checkbox Glicosilada "false"
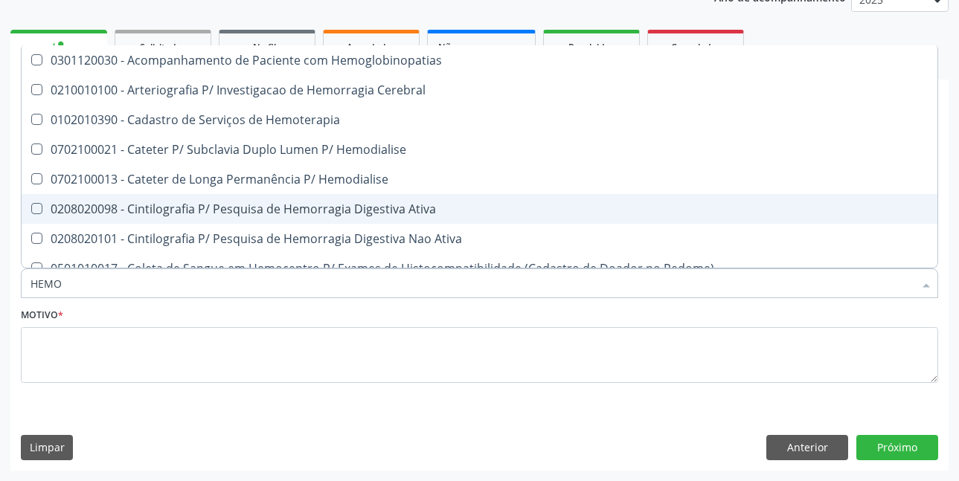
type input "HEMOG"
checkbox Tardio\) "true"
type input "HEMOGR"
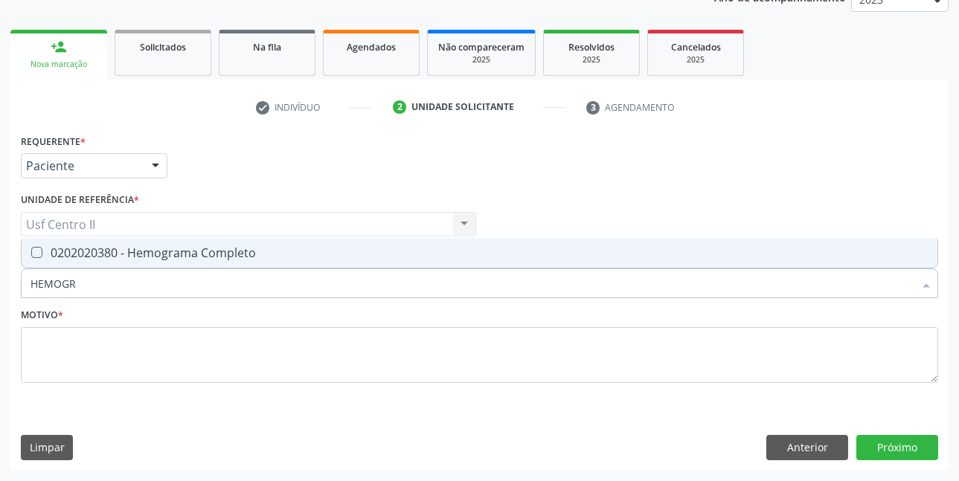
click at [141, 252] on div "0202020380 - Hemograma Completo" at bounding box center [479, 253] width 898 height 12
checkbox Completo "true"
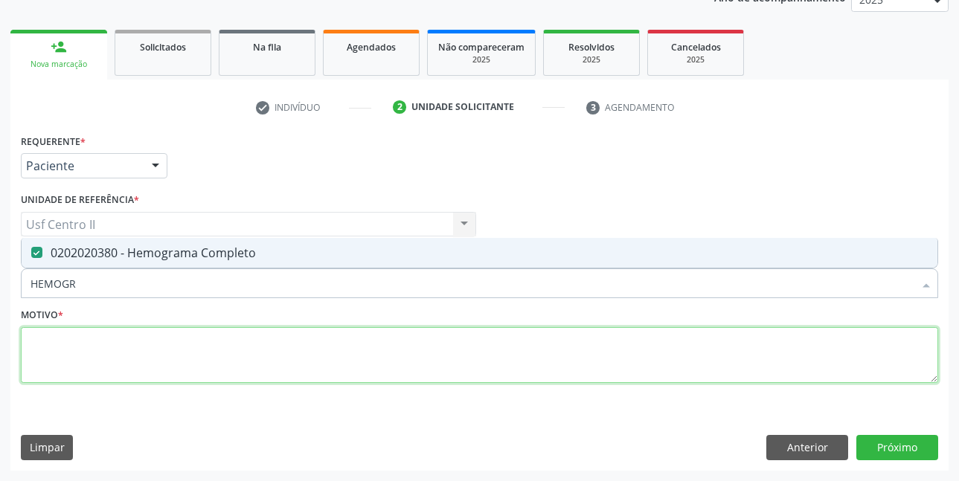
click at [167, 346] on textarea at bounding box center [479, 355] width 917 height 57
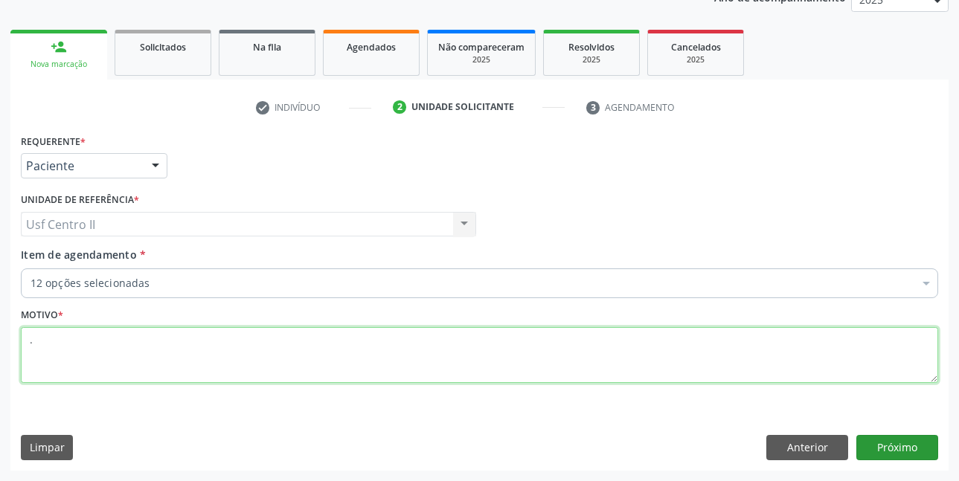
type textarea "."
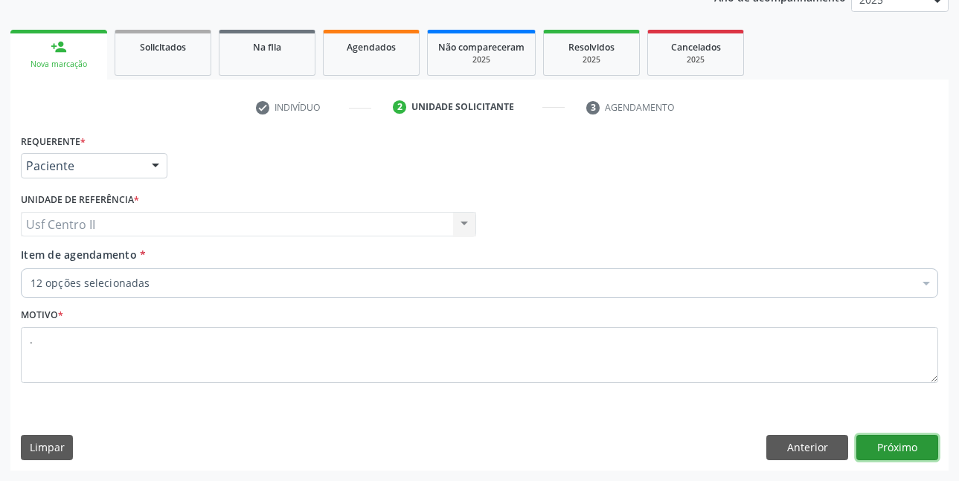
click at [889, 448] on button "Próximo" at bounding box center [897, 447] width 82 height 25
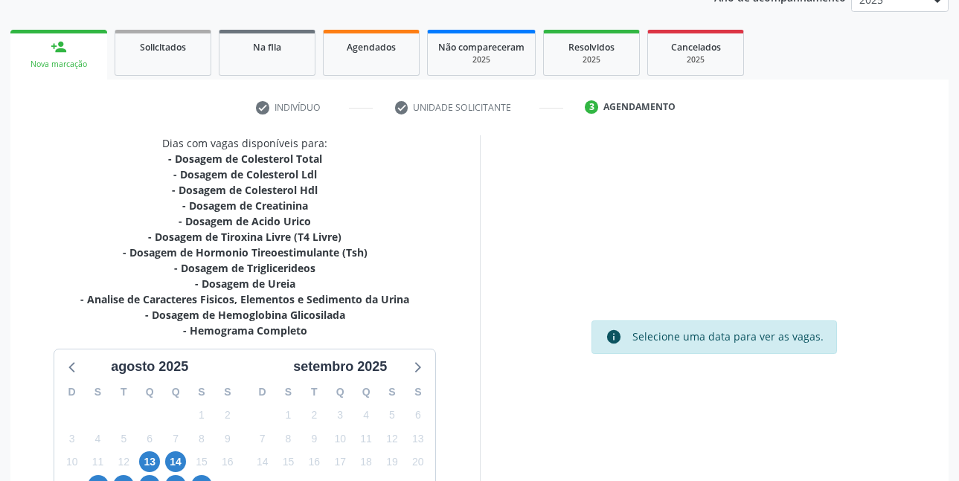
scroll to position [338, 0]
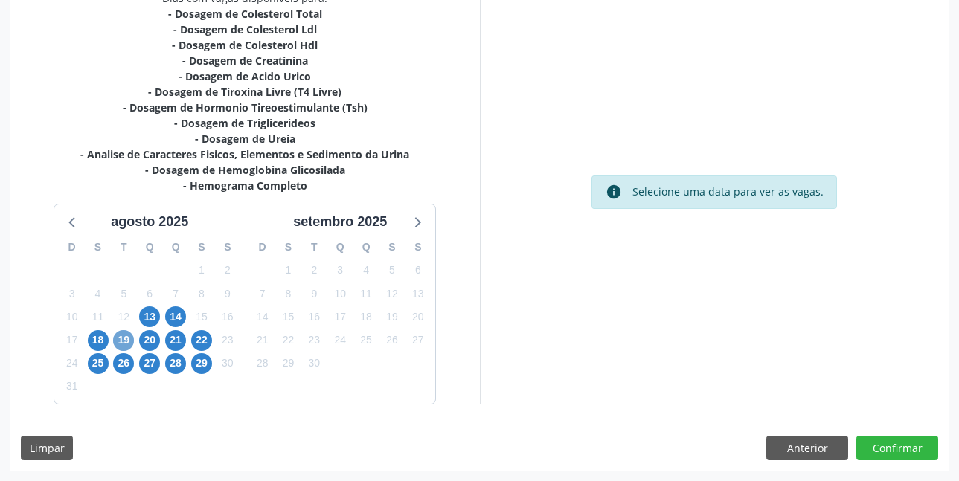
click at [123, 341] on span "19" at bounding box center [123, 340] width 21 height 21
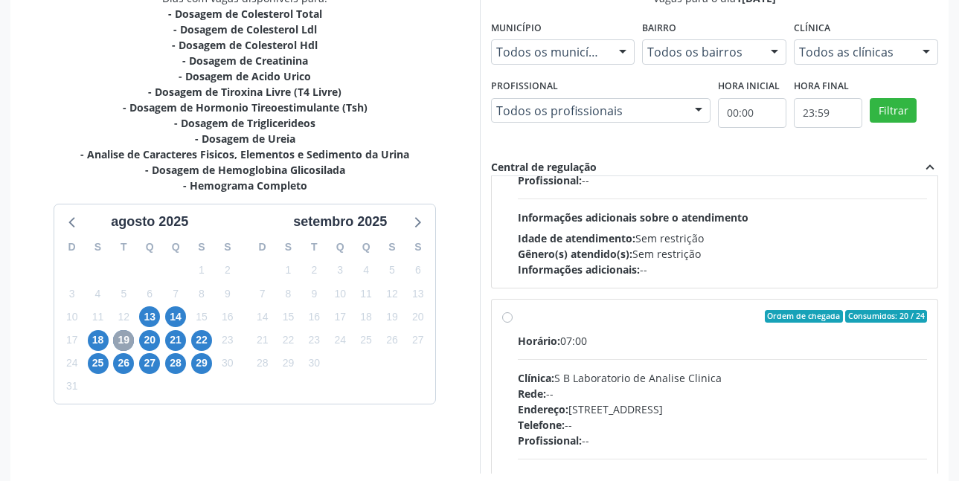
scroll to position [0, 0]
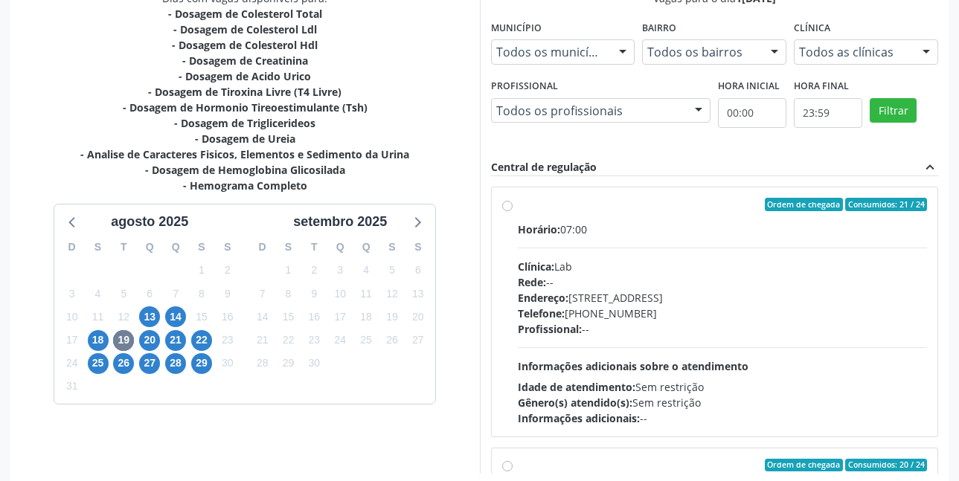
click at [518, 204] on label "Ordem de chegada Consumidos: 21 / 24 Horário: 07:00 Clínica: Lab Rede: -- Ender…" at bounding box center [723, 312] width 410 height 228
click at [506, 204] on input "Ordem de chegada Consumidos: 21 / 24 Horário: 07:00 Clínica: Lab Rede: -- Ender…" at bounding box center [507, 204] width 10 height 13
radio input "true"
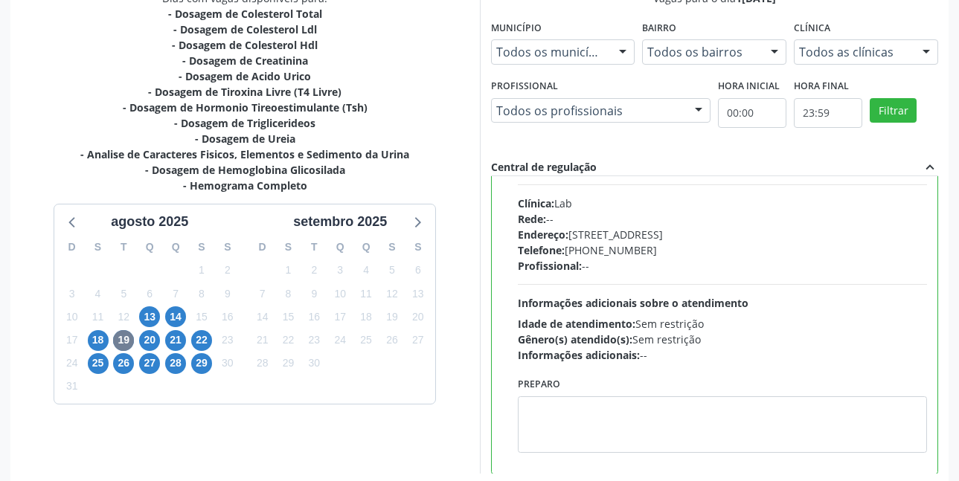
scroll to position [149, 0]
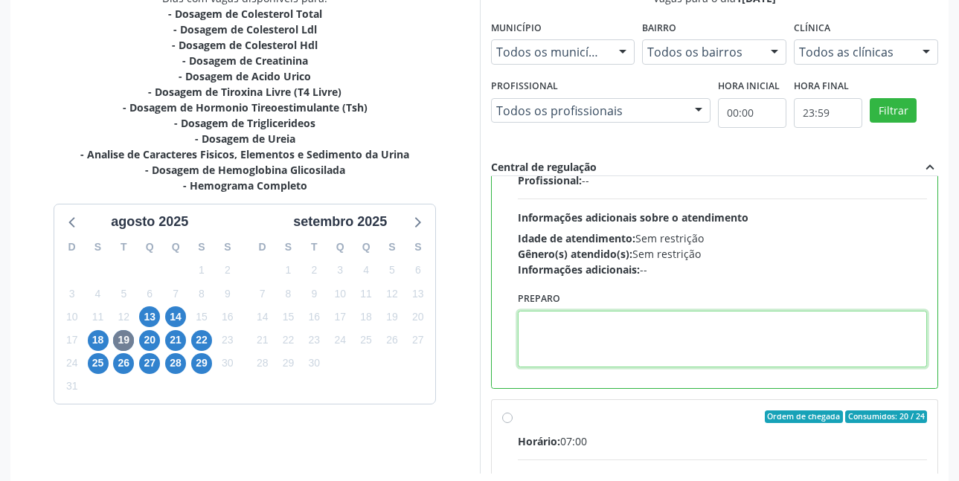
click at [718, 333] on textarea at bounding box center [723, 339] width 410 height 57
paste textarea "O EXAME SERÁ REALIZADO NA UNIDADE DE SAÚDE CENTRO 2 (POSTINHO DO [GEOGRAPHIC_DA…"
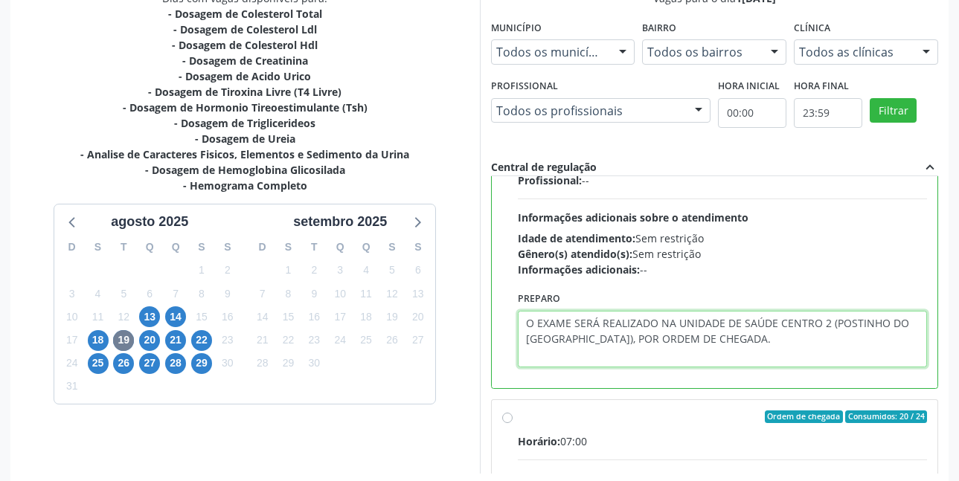
scroll to position [408, 0]
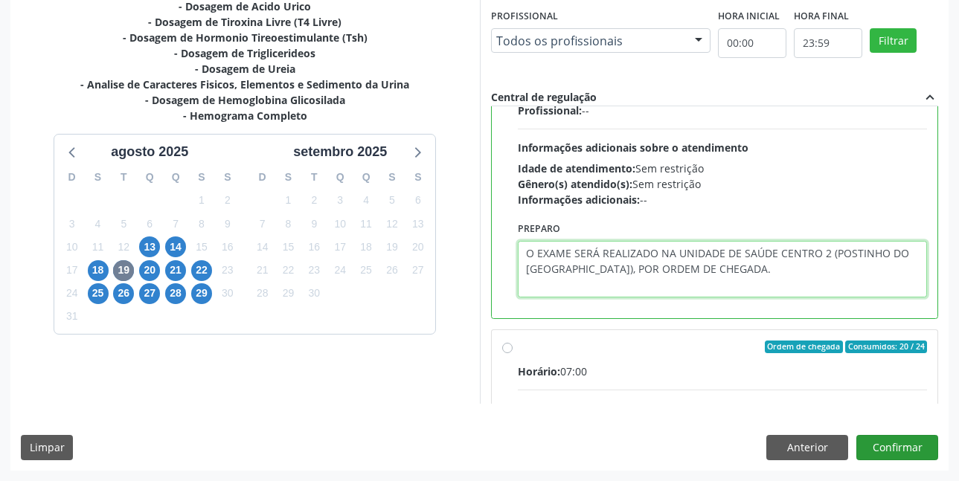
type textarea "O EXAME SERÁ REALIZADO NA UNIDADE DE SAÚDE CENTRO 2 (POSTINHO DO [GEOGRAPHIC_DA…"
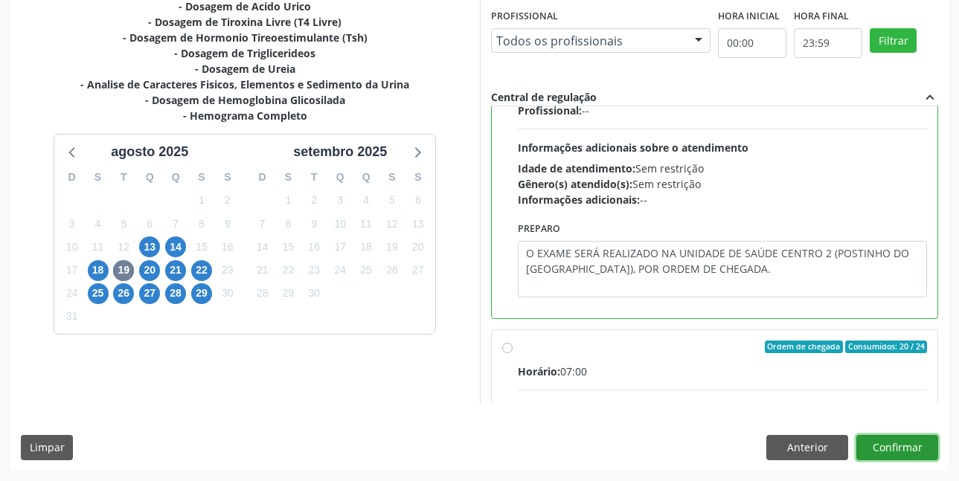
click at [884, 442] on button "Confirmar" at bounding box center [897, 447] width 82 height 25
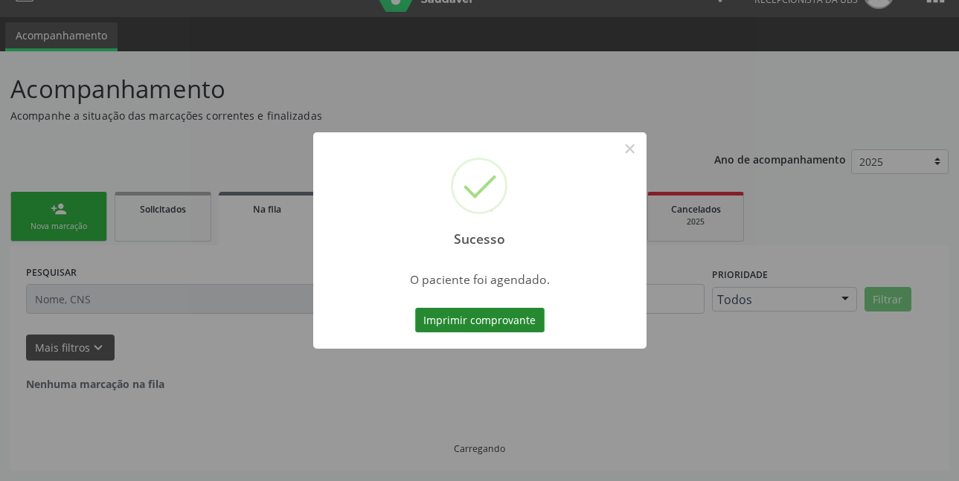
scroll to position [0, 0]
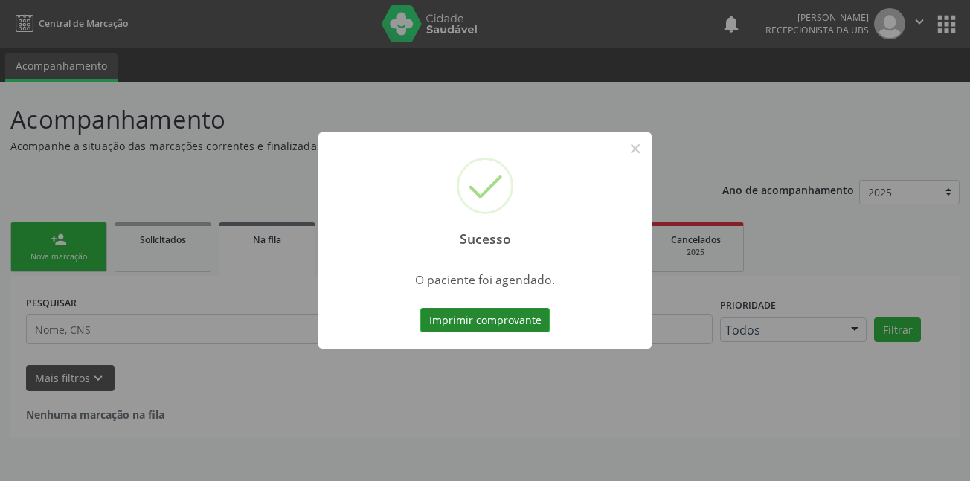
click at [471, 320] on button "Imprimir comprovante" at bounding box center [484, 320] width 129 height 25
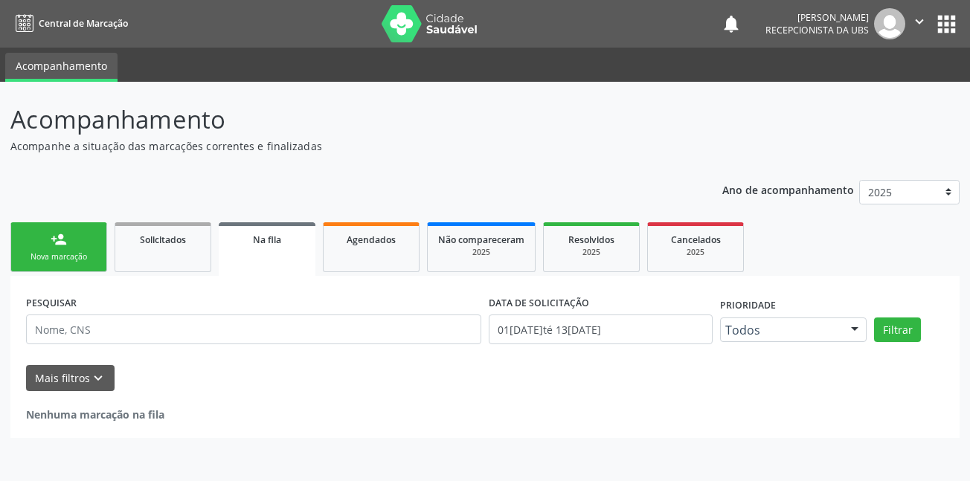
click at [51, 251] on link "person_add Nova marcação" at bounding box center [58, 247] width 97 height 50
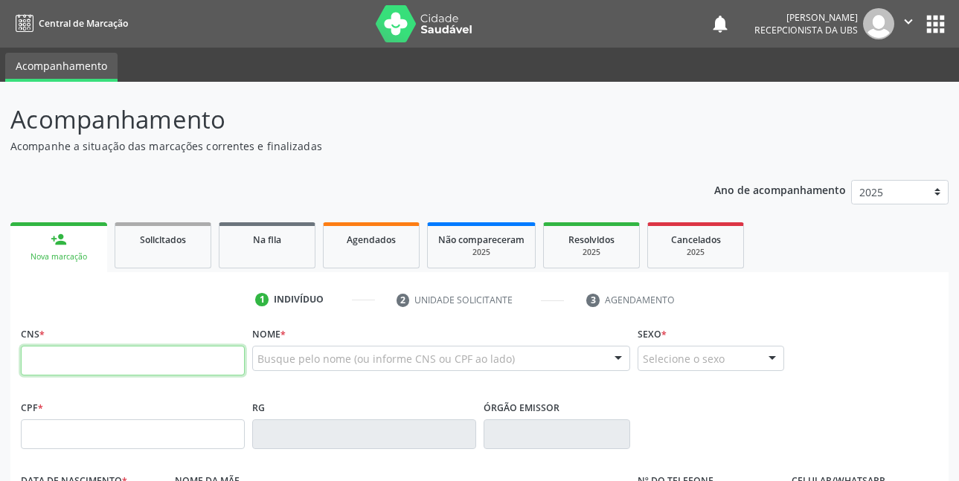
drag, startPoint x: 126, startPoint y: 367, endPoint x: 129, endPoint y: 356, distance: 11.1
click at [126, 367] on input "text" at bounding box center [133, 361] width 224 height 30
type input "163 9865 9814 0001"
type input "046.919.844-37"
type input "30[DATE]"
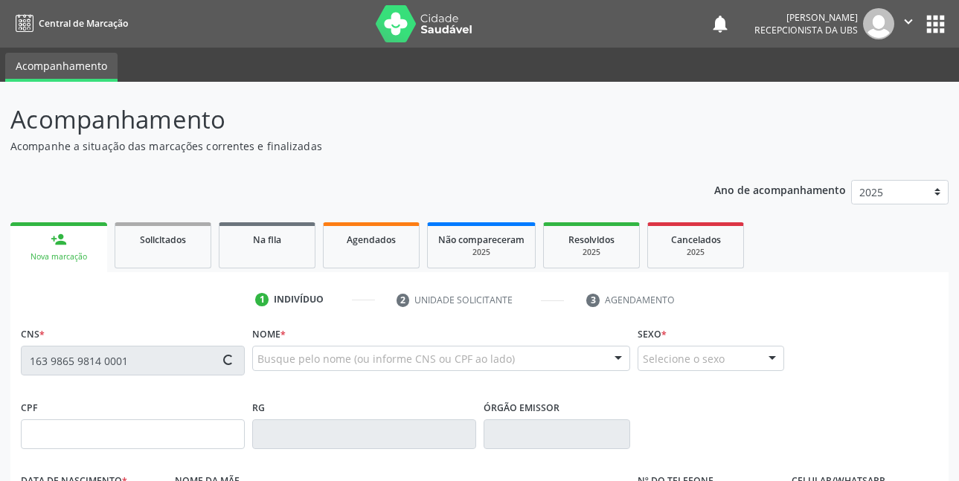
type input "[PERSON_NAME]"
type input "[PHONE_NUMBER]"
type input "38"
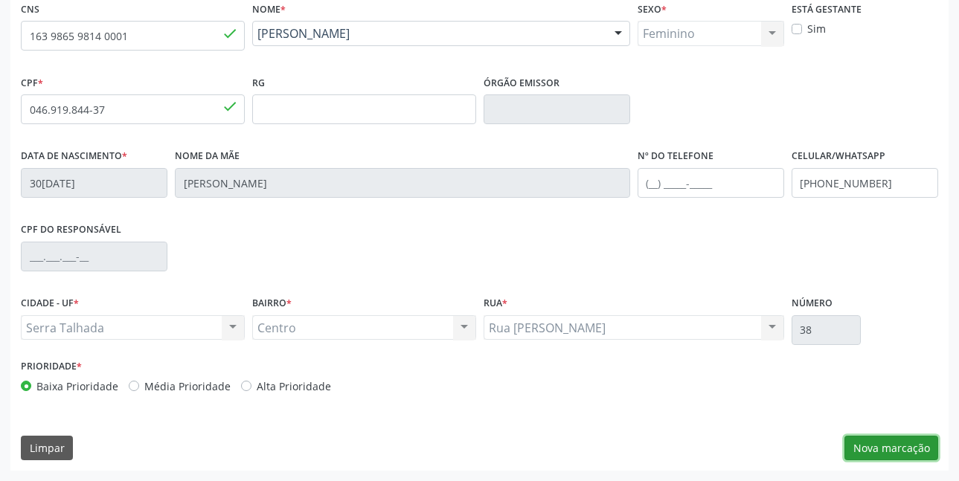
click at [898, 437] on button "Nova marcação" at bounding box center [891, 448] width 94 height 25
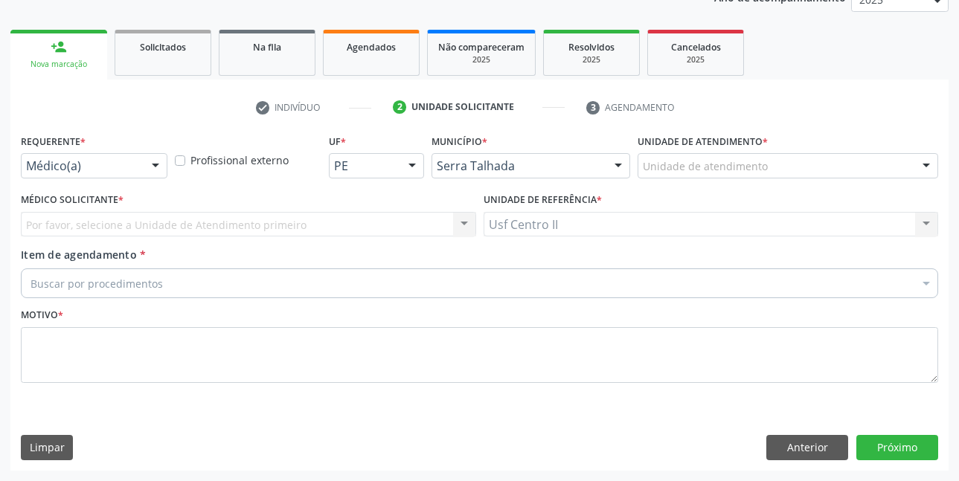
scroll to position [193, 0]
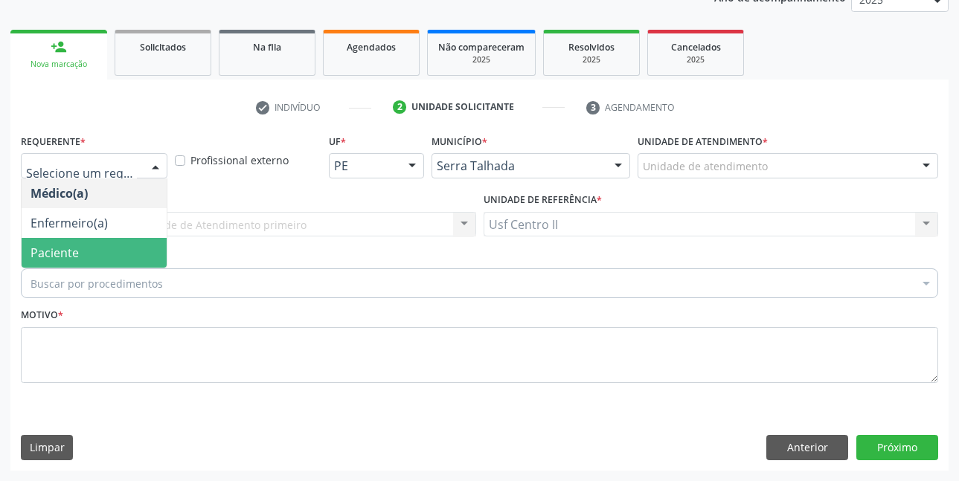
click at [86, 248] on span "Paciente" at bounding box center [94, 253] width 145 height 30
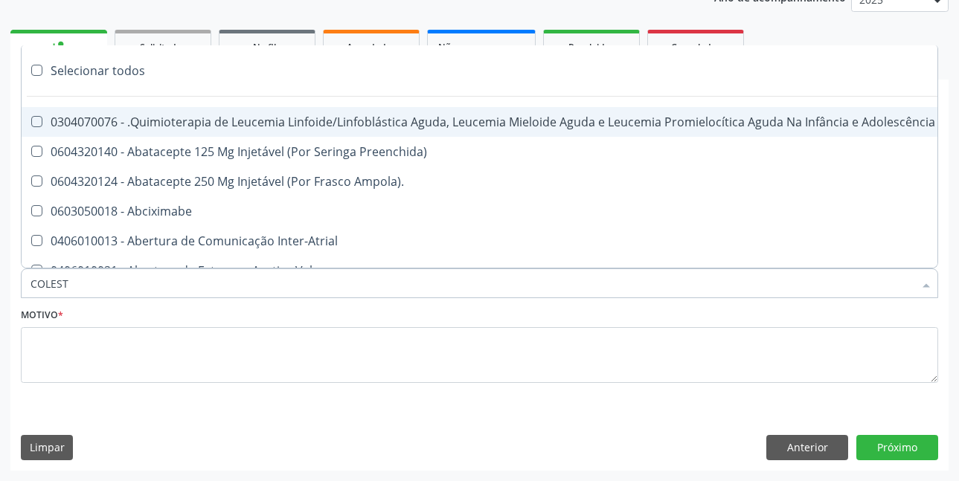
type input "COLESTE"
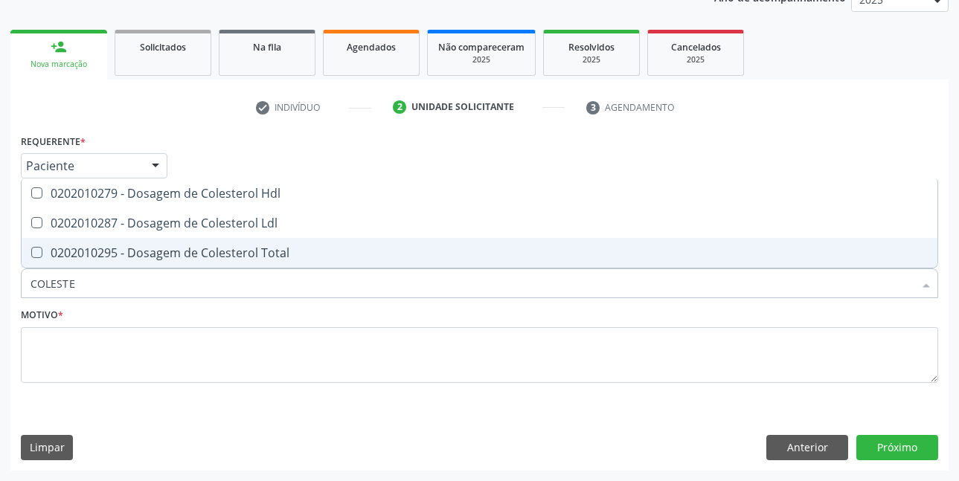
click at [174, 257] on div "0202010295 - Dosagem de Colesterol Total" at bounding box center [479, 253] width 898 height 12
checkbox Total "true"
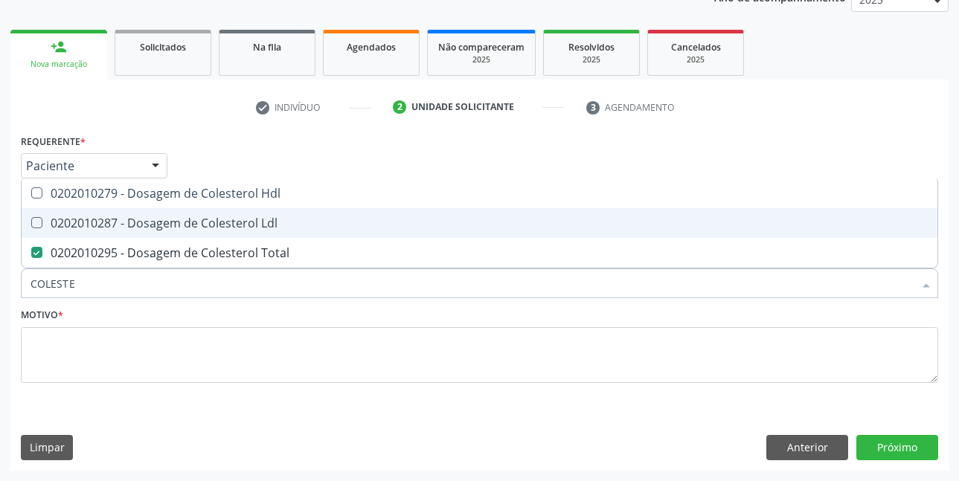
drag, startPoint x: 196, startPoint y: 233, endPoint x: 207, endPoint y: 214, distance: 22.1
click at [197, 231] on span "0202010287 - Dosagem de Colesterol Ldl" at bounding box center [479, 223] width 915 height 30
checkbox Ldl "true"
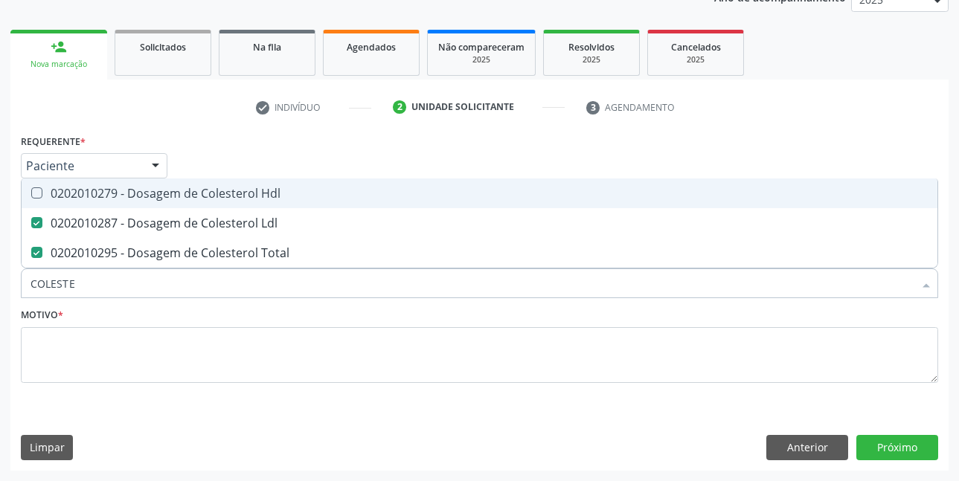
click at [222, 194] on div "0202010279 - Dosagem de Colesterol Hdl" at bounding box center [479, 193] width 898 height 12
checkbox Hdl "true"
type input "COLE"
checkbox Hdl "false"
checkbox Ldl "false"
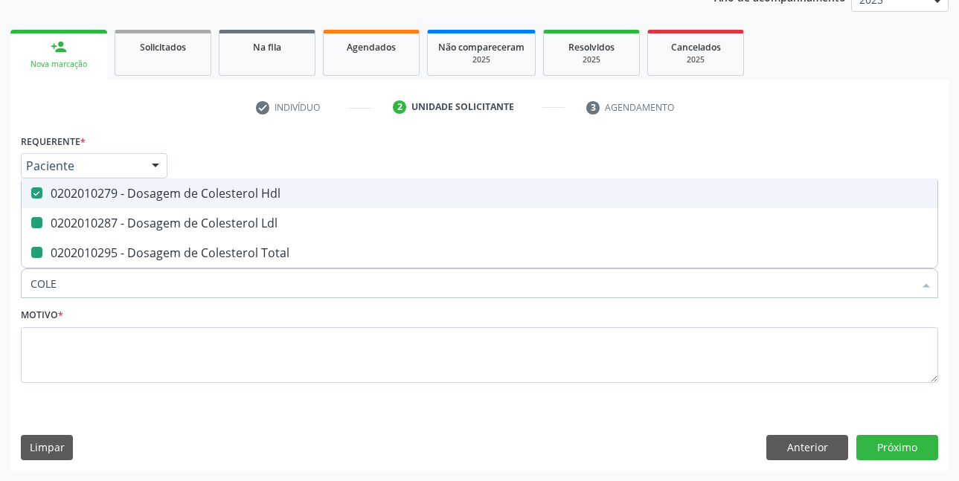
checkbox Total "false"
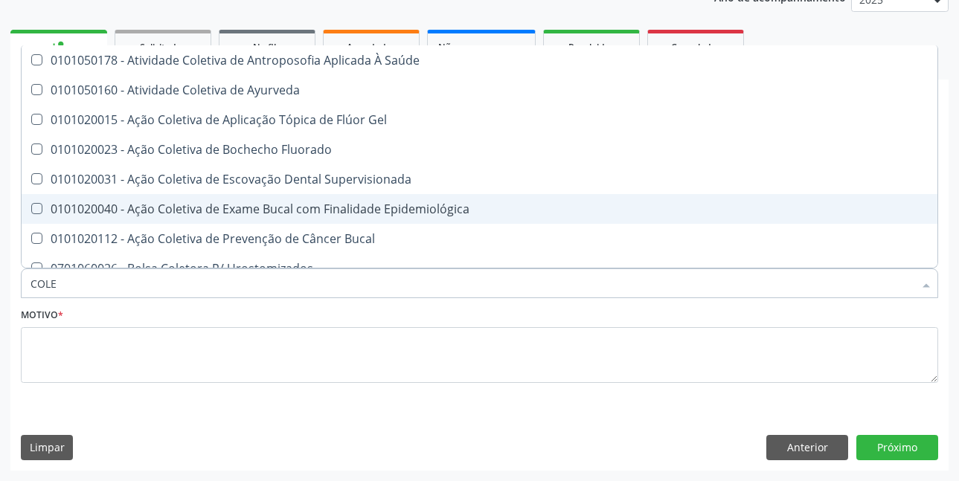
type input "COL"
checkbox Hdl "false"
checkbox Ldl "false"
checkbox Total "false"
type input "C"
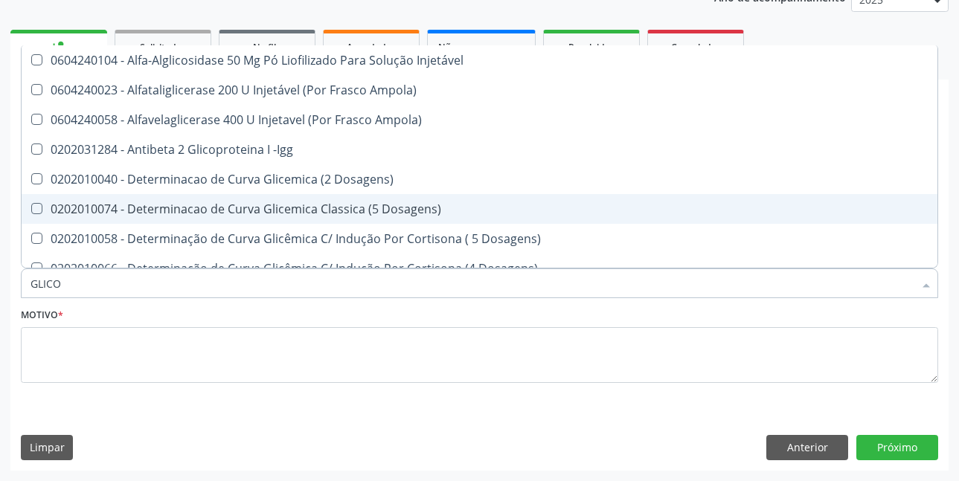
type input "GLICOS"
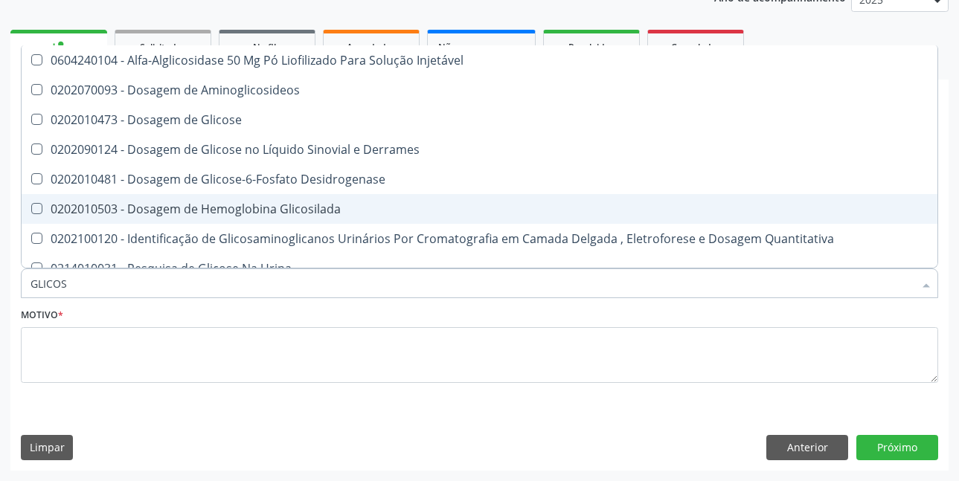
click at [222, 205] on div "0202010503 - Dosagem de Hemoglobina Glicosilada" at bounding box center [479, 209] width 898 height 12
checkbox Glicosilada "true"
type input "GLICO"
checkbox Glicosilada "false"
checkbox Glicose "true"
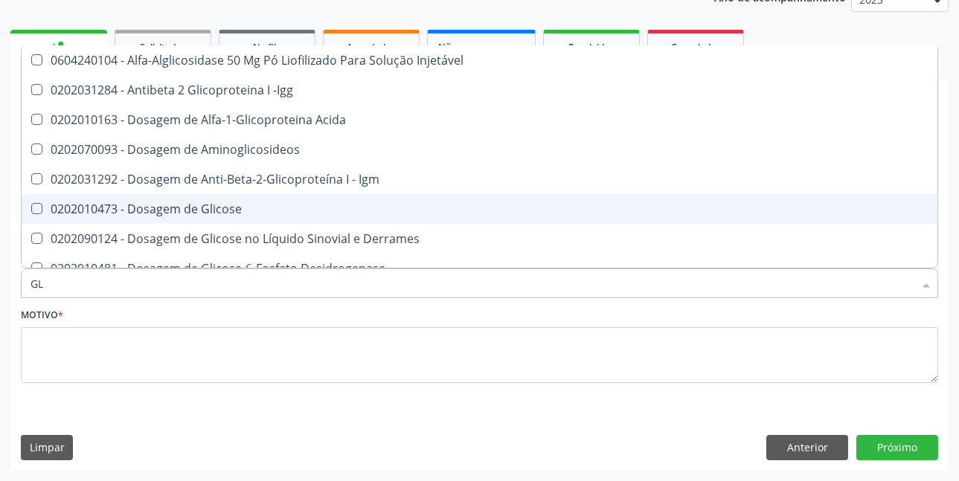
type input "G"
checkbox Glicosilada "false"
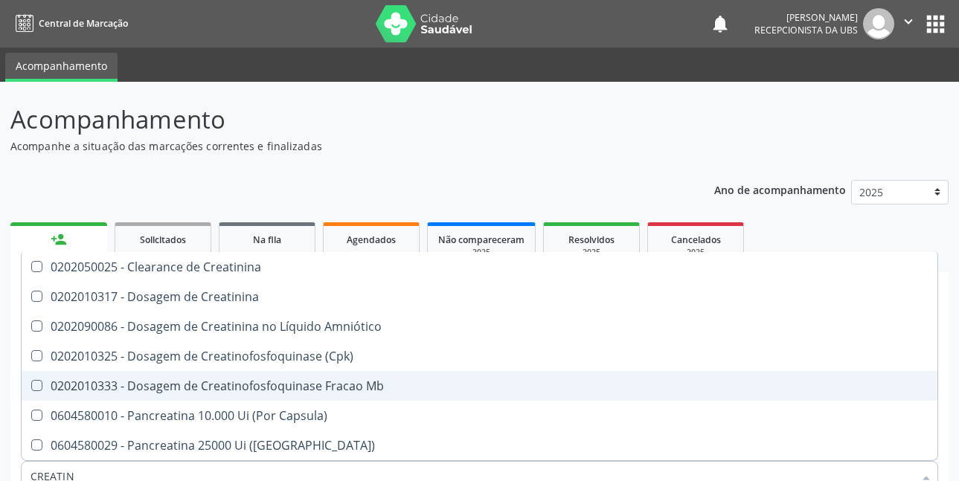
scroll to position [193, 0]
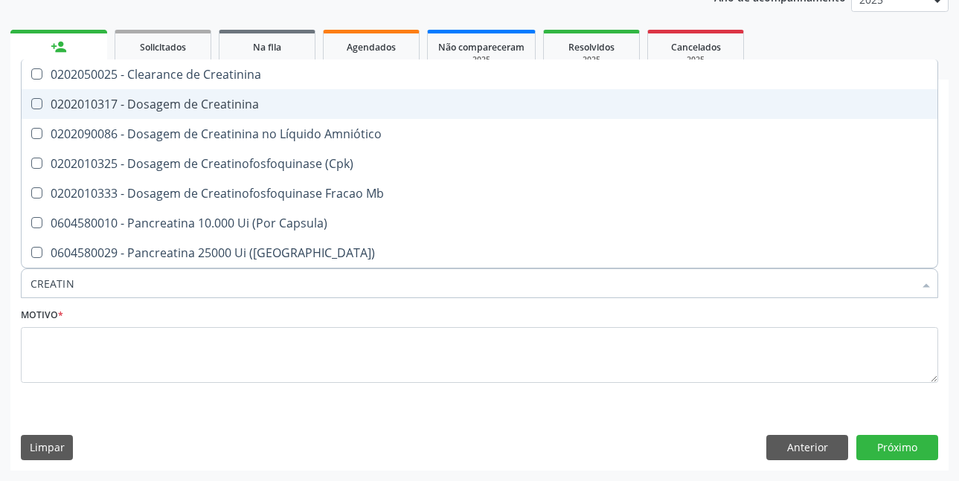
click at [227, 110] on div "0202010317 - Dosagem de Creatinina" at bounding box center [479, 104] width 898 height 12
checkbox Creatinina "true"
type input "CREAT"
checkbox Creatinina "false"
checkbox \(Cpk\) "true"
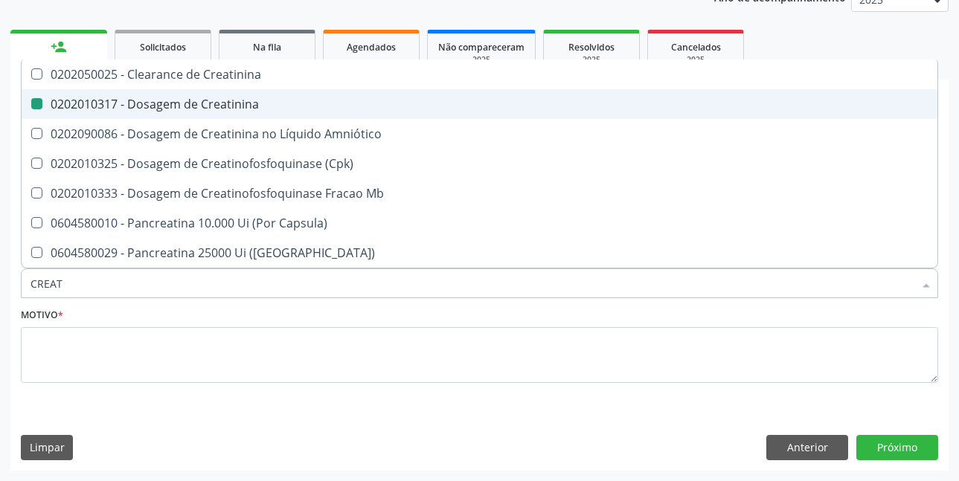
type input "CREA"
checkbox \(Cpk\) "false"
checkbox Capsula\) "true"
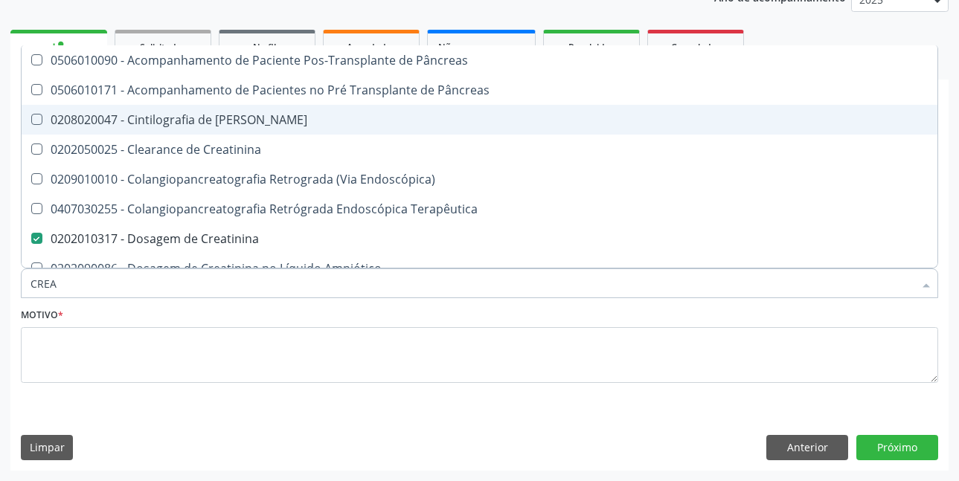
type input "CRE"
checkbox Creatinina "false"
checkbox Oncologia "true"
type input "CR"
checkbox Oncologia "false"
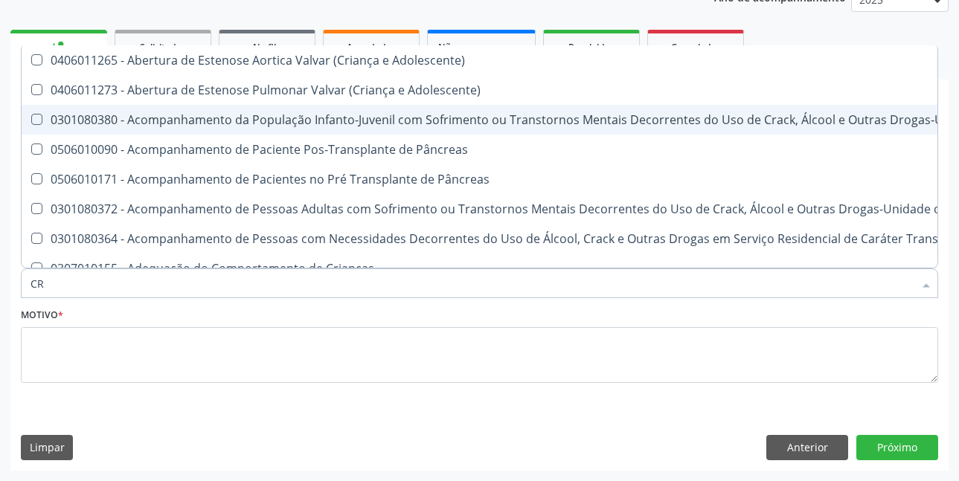
type input "C"
checkbox Creatinina "false"
checkbox Craniana "false"
checkbox Remodelagem "true"
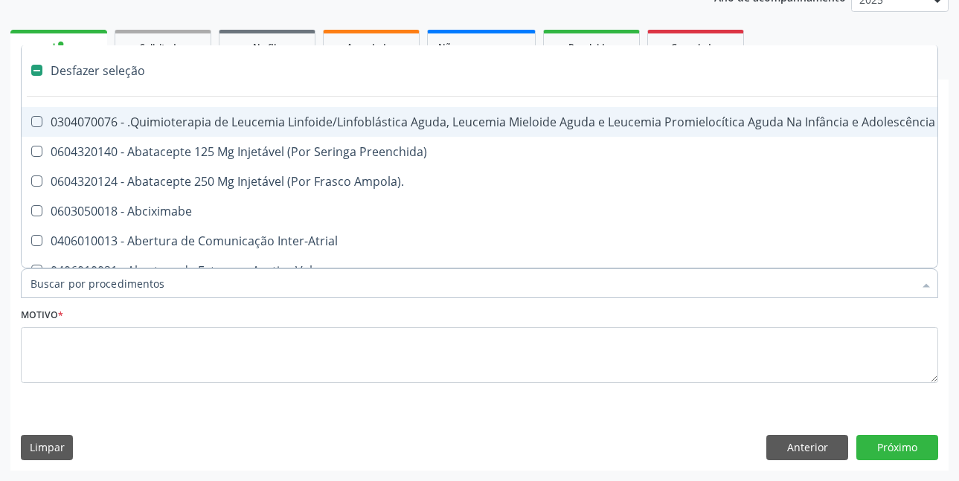
type input "T"
checkbox Reto "true"
checkbox Urina "false"
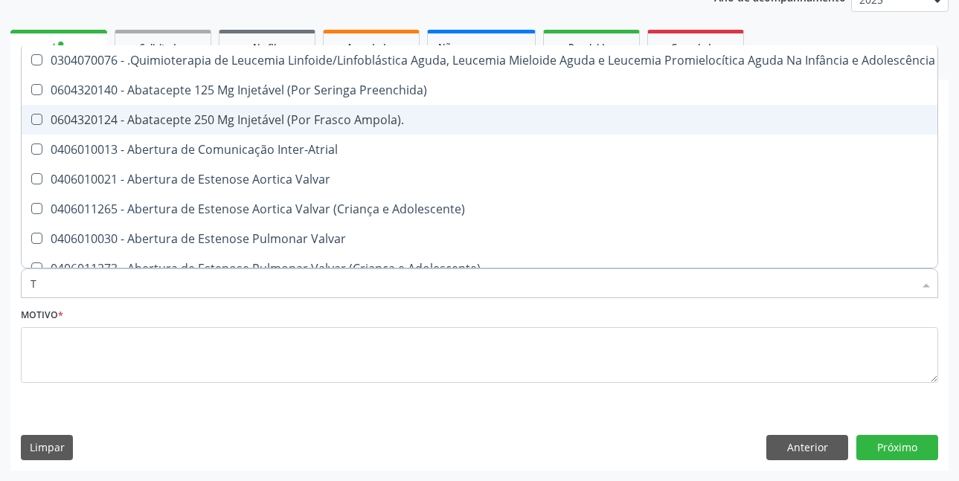
type input "TR"
checkbox Urina "false"
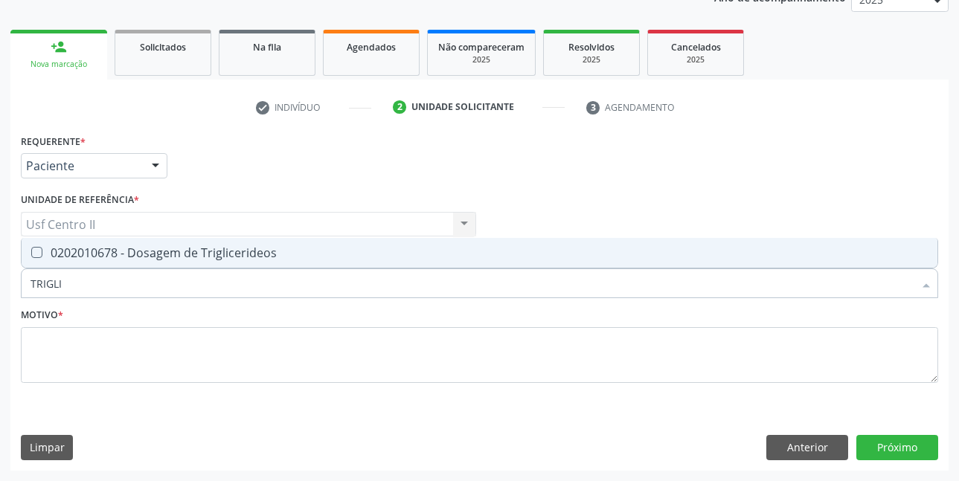
type input "TRIGLIC"
click at [238, 254] on div "0202010678 - Dosagem de Triglicerideos" at bounding box center [479, 253] width 898 height 12
checkbox Triglicerideos "true"
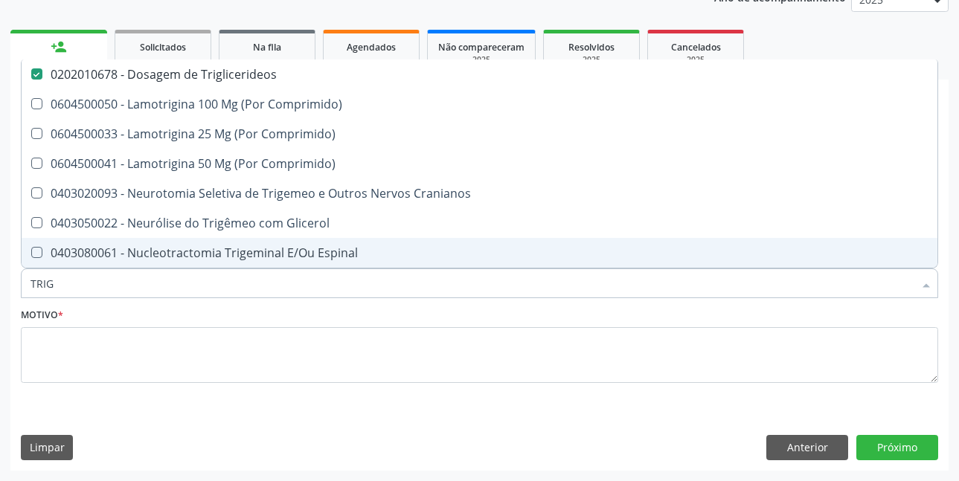
type input "TRI"
checkbox Triglicerideos "false"
type input "T"
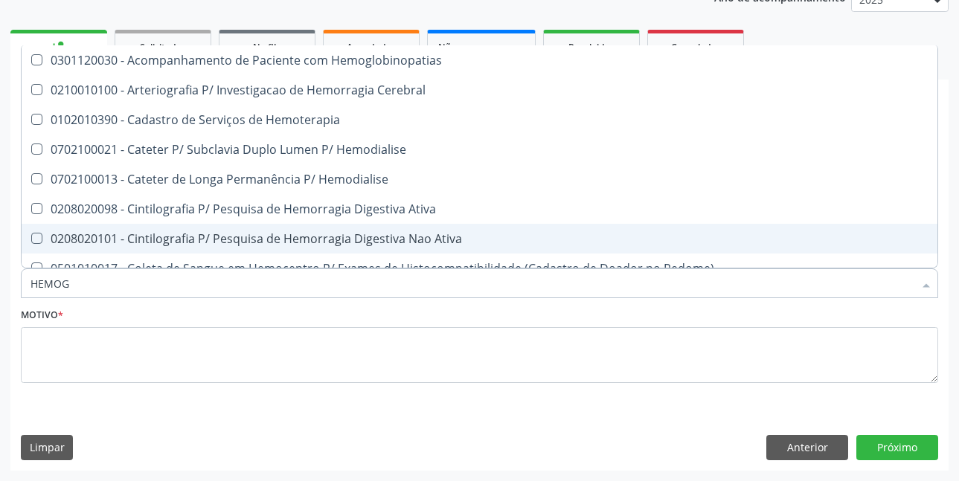
type input "HEMOGR"
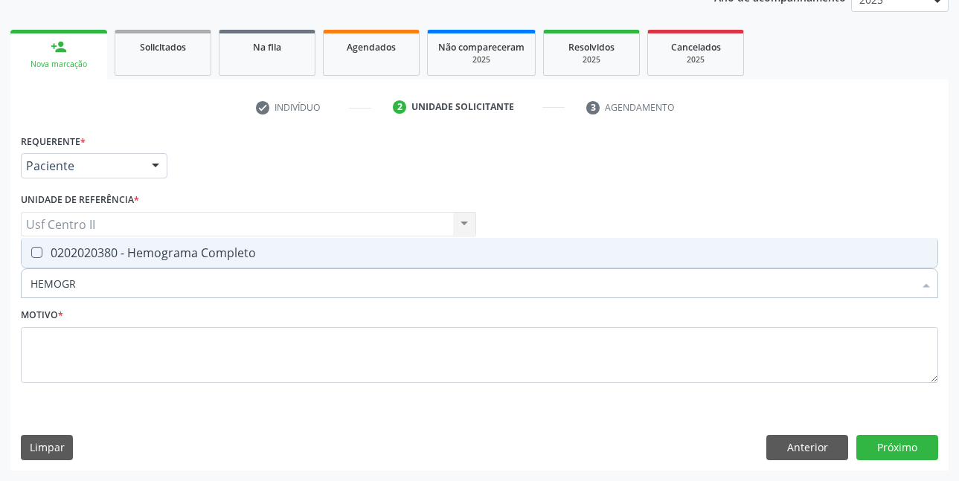
click at [239, 253] on div "0202020380 - Hemograma Completo" at bounding box center [479, 253] width 898 height 12
checkbox Completo "true"
type input "HEMOG"
checkbox Completo "false"
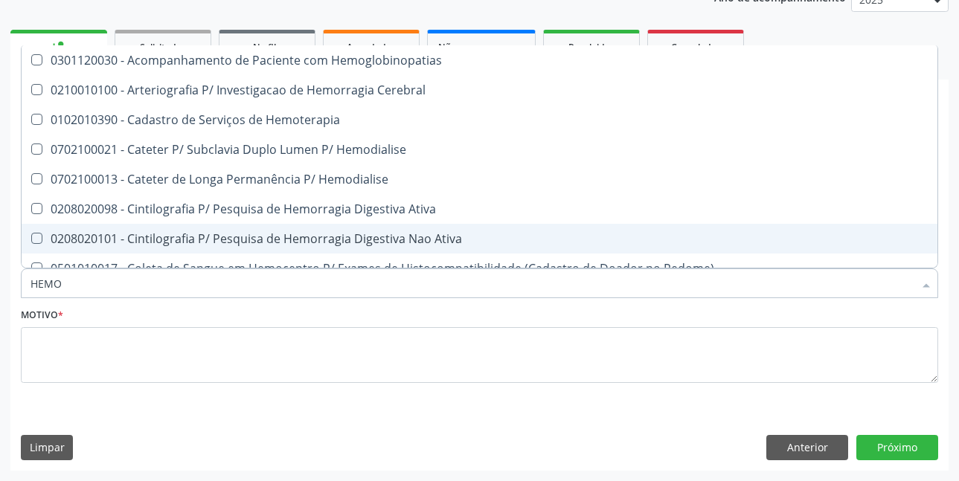
type input "HEM"
checkbox Glicosilada "false"
checkbox Semana\) "true"
checkbox Completo "false"
checkbox Elástica "true"
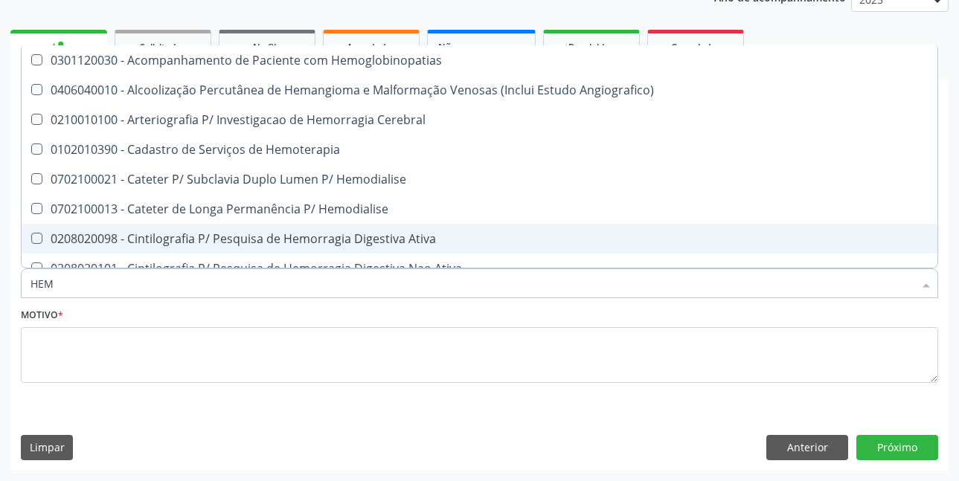
type input "HE"
checkbox Glicosilada "false"
checkbox Hematocrito "true"
checkbox Completo "false"
checkbox Orgaos "true"
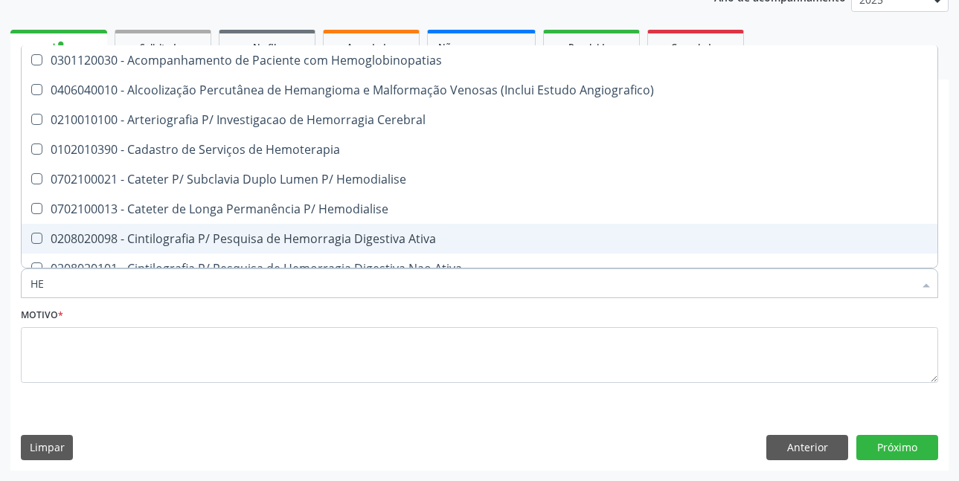
type input "H"
checkbox Hematocrito "false"
checkbox Orgaos "false"
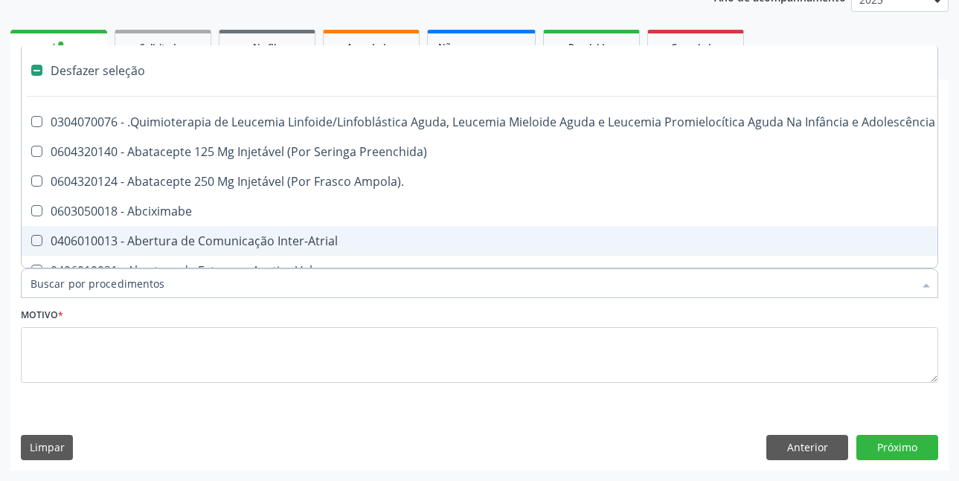
type input "T"
checkbox Reto "true"
checkbox Urina "false"
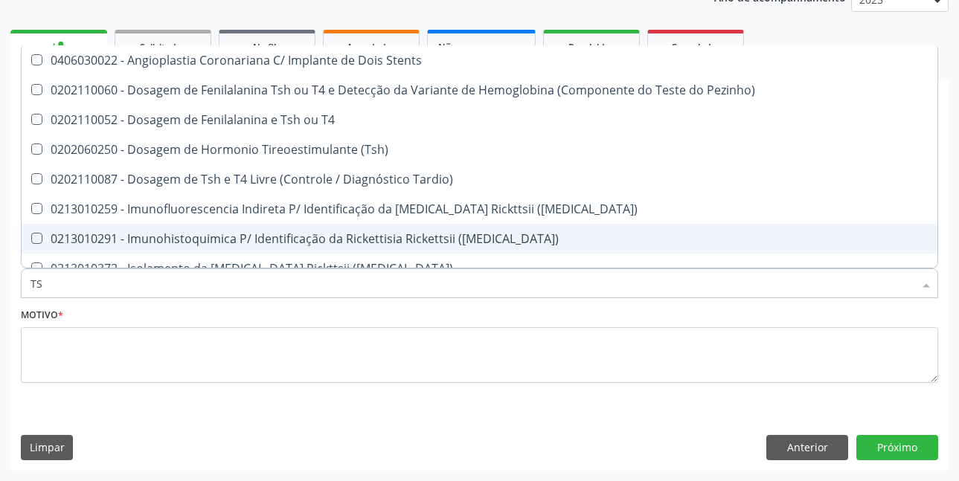
type input "TSH"
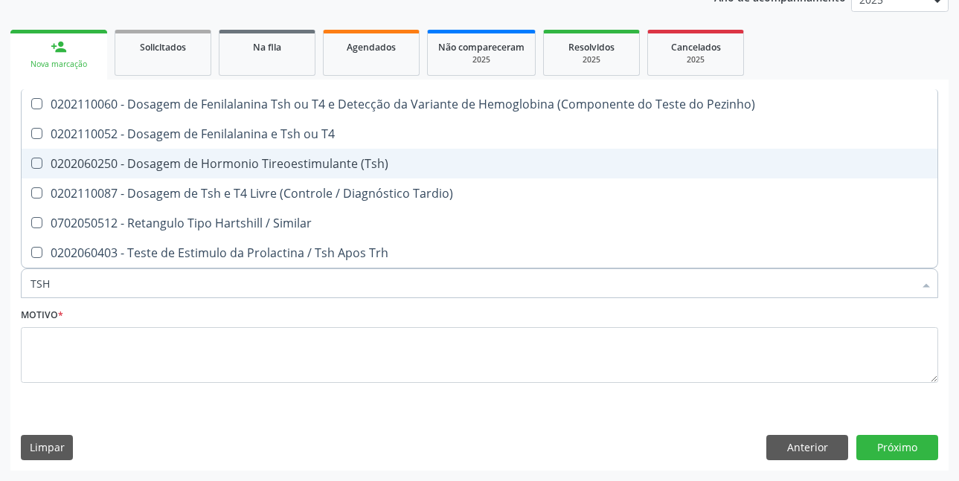
click at [329, 167] on div "0202060250 - Dosagem de Hormonio Tireoestimulante (Tsh)" at bounding box center [479, 164] width 898 height 12
checkbox \(Tsh\) "true"
type input "TS"
checkbox \(Tsh\) "false"
checkbox Tardio\) "true"
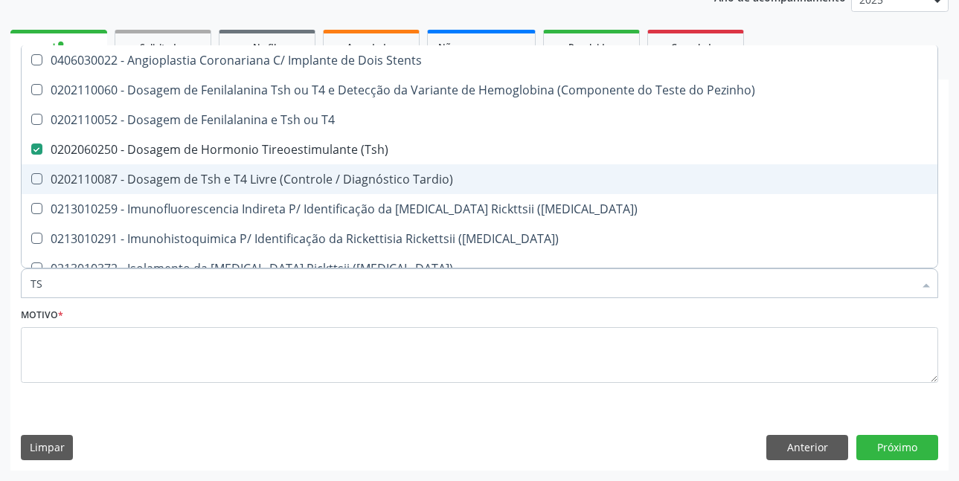
type input "T"
checkbox \(Tsh\) "false"
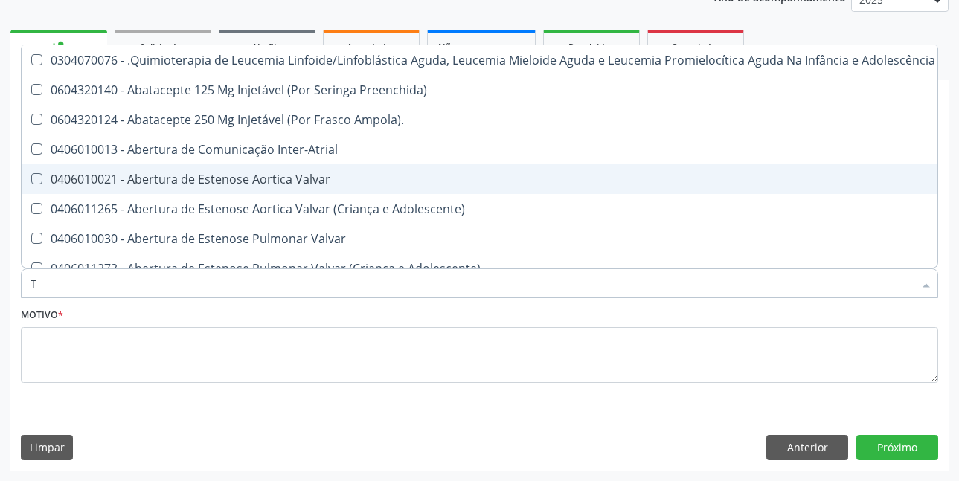
type input "T4"
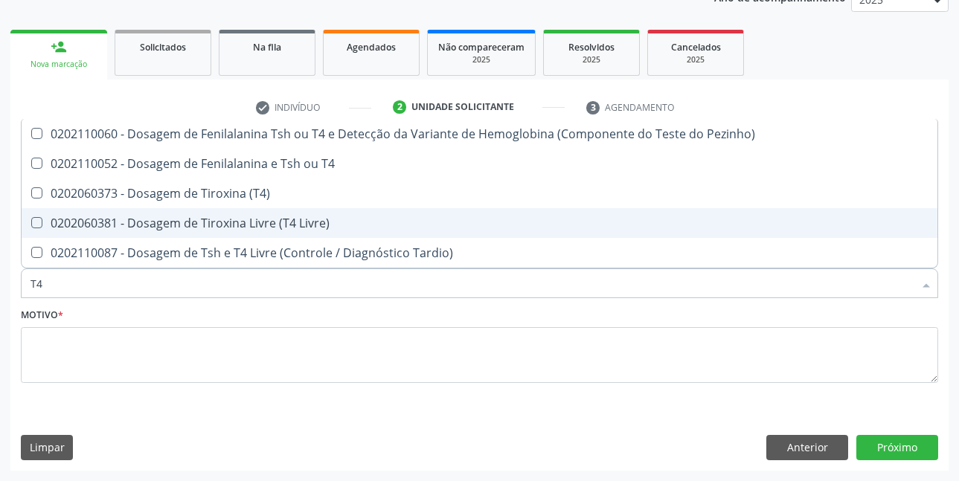
click at [309, 220] on div "0202060381 - Dosagem de Tiroxina Livre (T4 Livre)" at bounding box center [479, 223] width 898 height 12
checkbox Livre\) "true"
type input "T"
checkbox Livre\) "false"
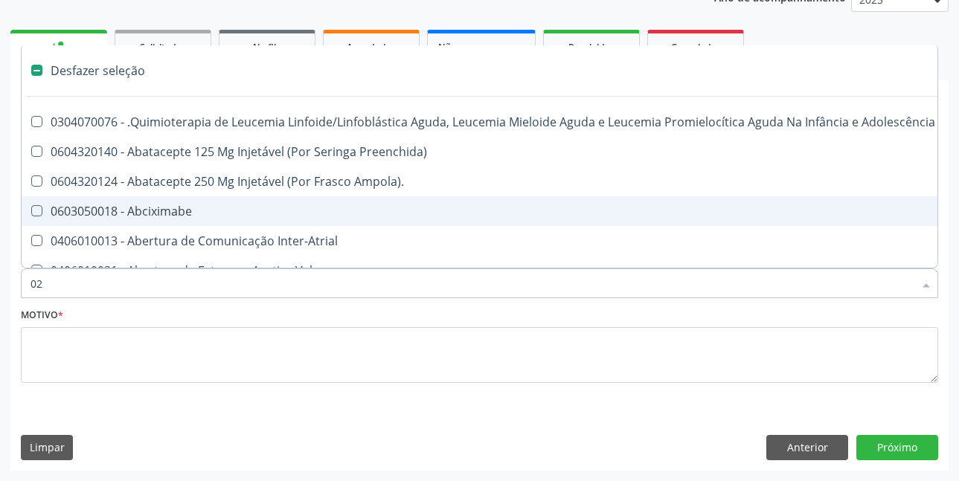
type input "020"
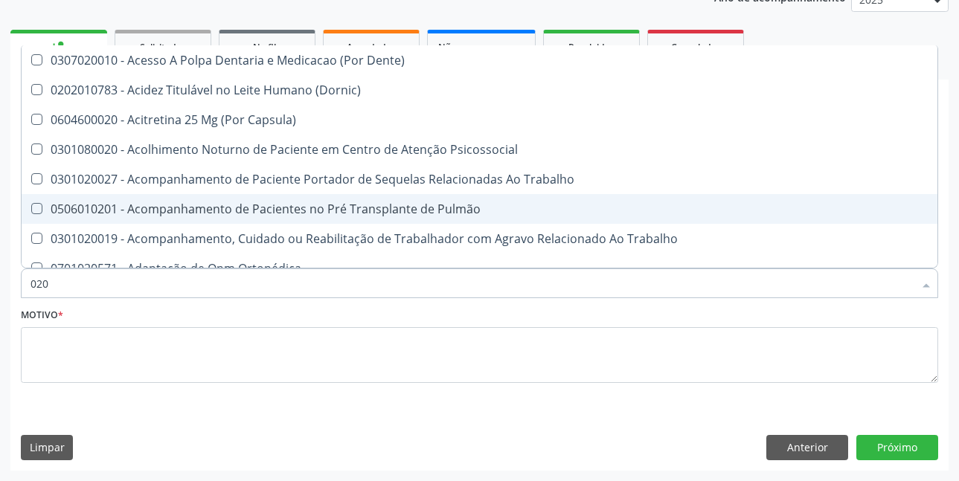
checkbox Urina "true"
type input "020204"
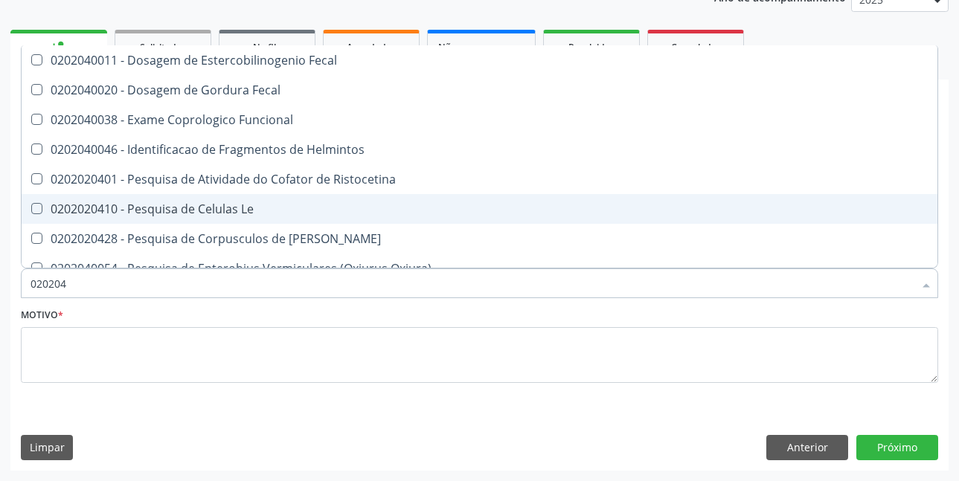
checkbox Funcional "false"
checkbox Coagulo "false"
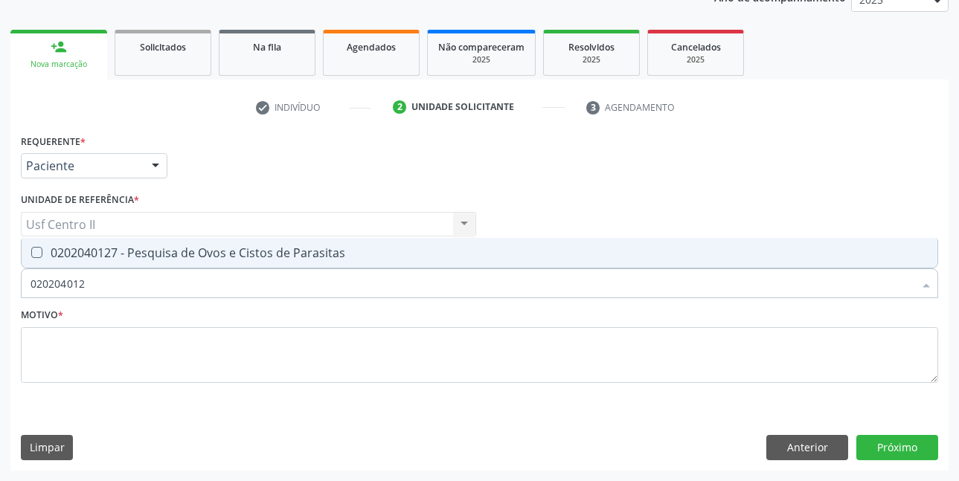
type input "0202040127"
click at [309, 241] on span "0202040127 - Pesquisa de Ovos e Cistos de Parasitas" at bounding box center [479, 253] width 915 height 30
checkbox Parasitas "true"
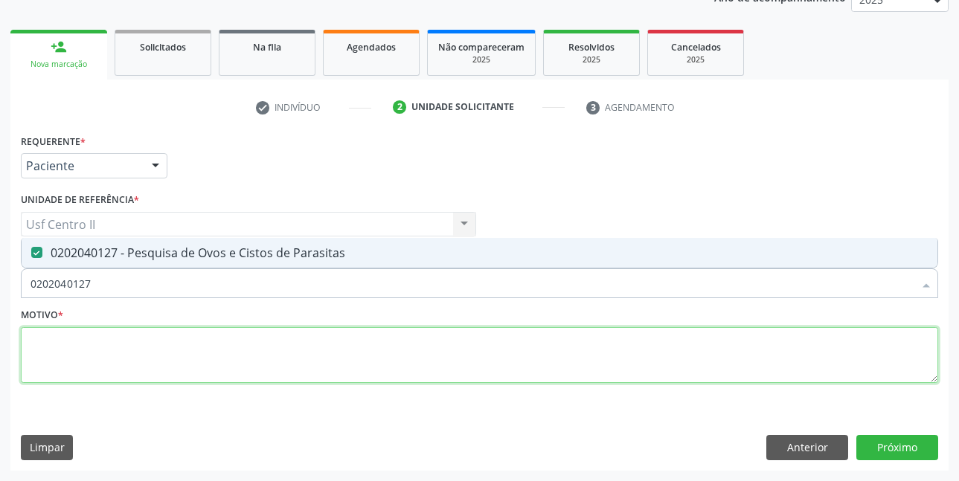
click at [261, 350] on textarea at bounding box center [479, 355] width 917 height 57
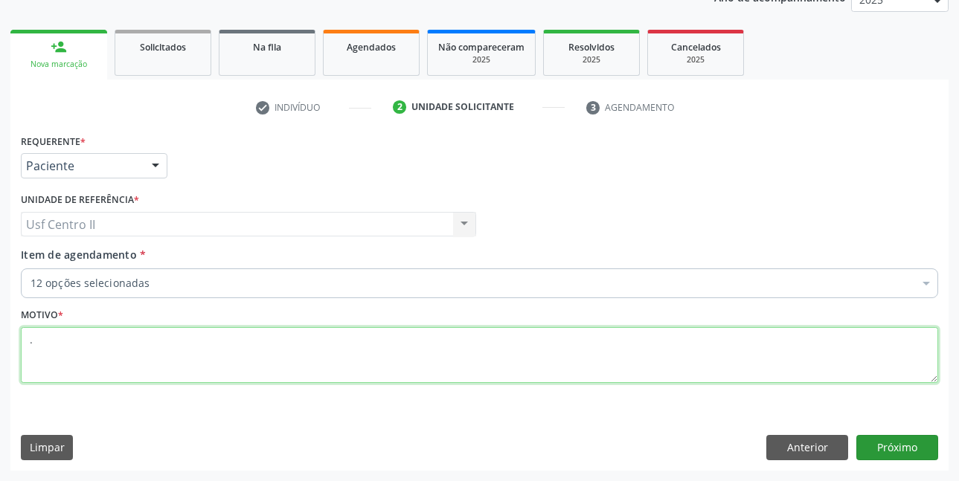
type textarea "."
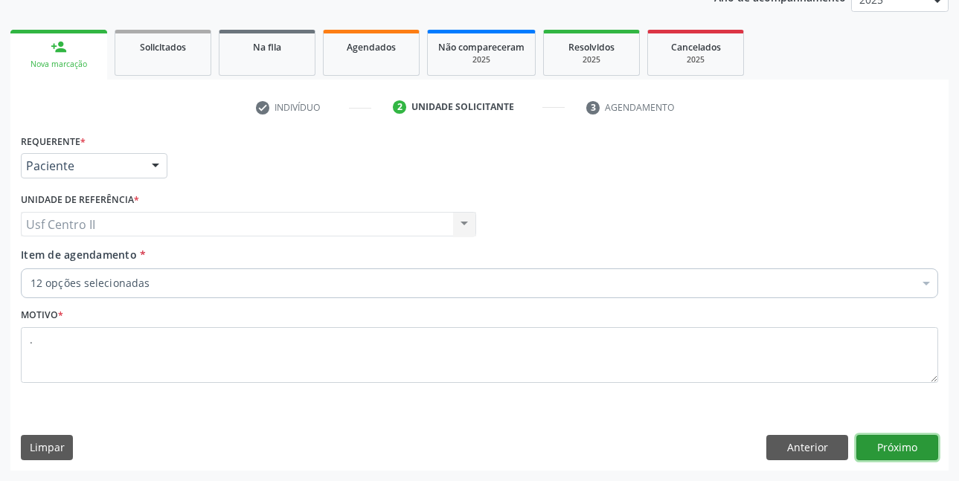
click at [909, 452] on button "Próximo" at bounding box center [897, 447] width 82 height 25
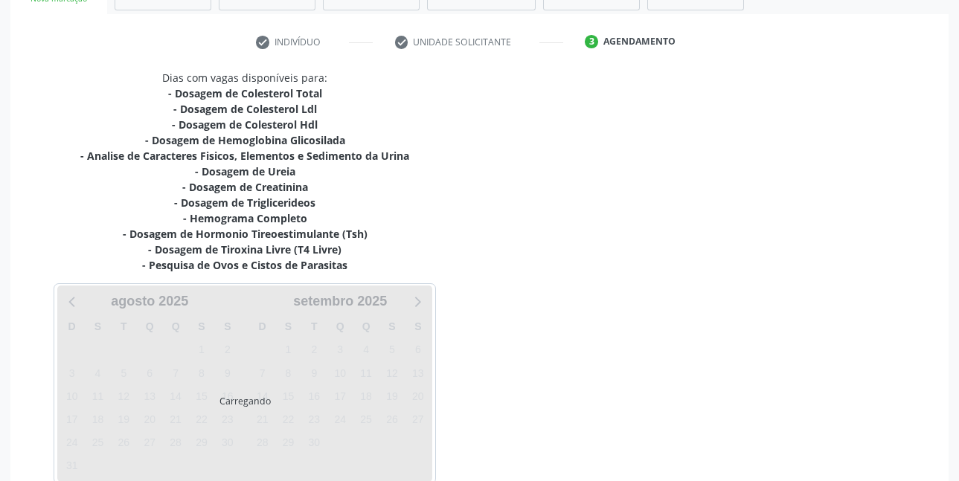
scroll to position [338, 0]
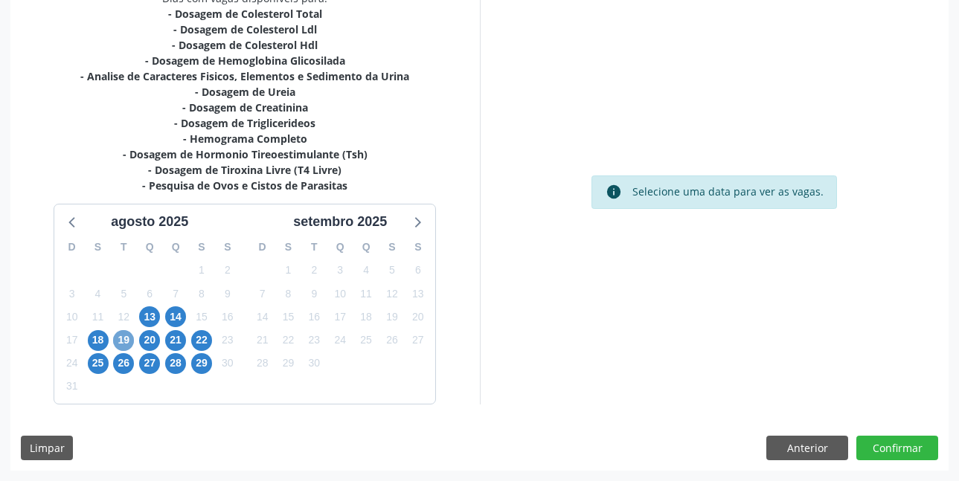
click at [121, 339] on span "19" at bounding box center [123, 340] width 21 height 21
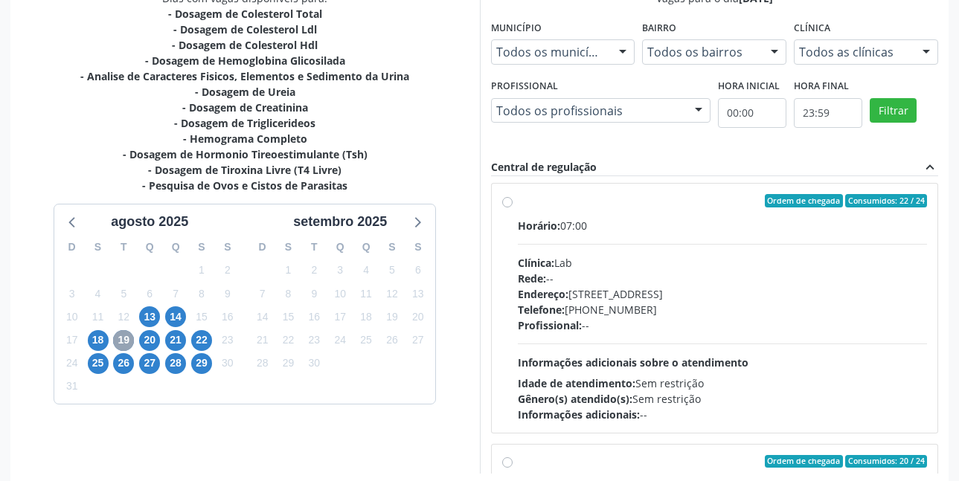
scroll to position [0, 0]
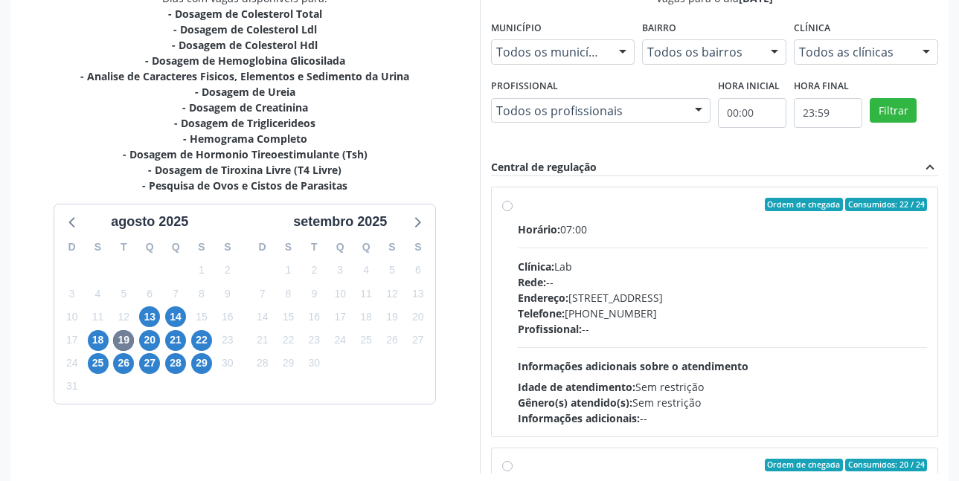
click at [518, 206] on label "Ordem de chegada Consumidos: 22 / 24 Horário: 07:00 Clínica: Lab Rede: -- Ender…" at bounding box center [723, 312] width 410 height 228
click at [509, 206] on input "Ordem de chegada Consumidos: 22 / 24 Horário: 07:00 Clínica: Lab Rede: -- Ender…" at bounding box center [507, 204] width 10 height 13
radio input "true"
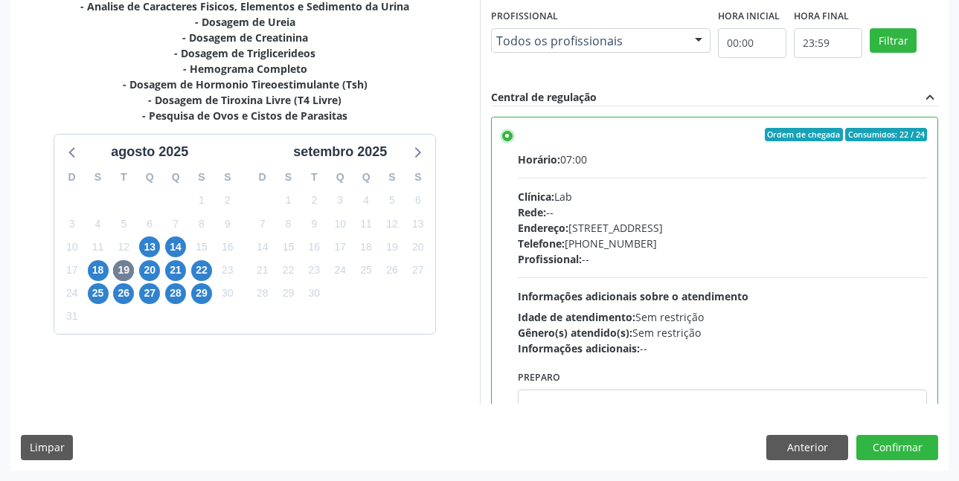
scroll to position [74, 0]
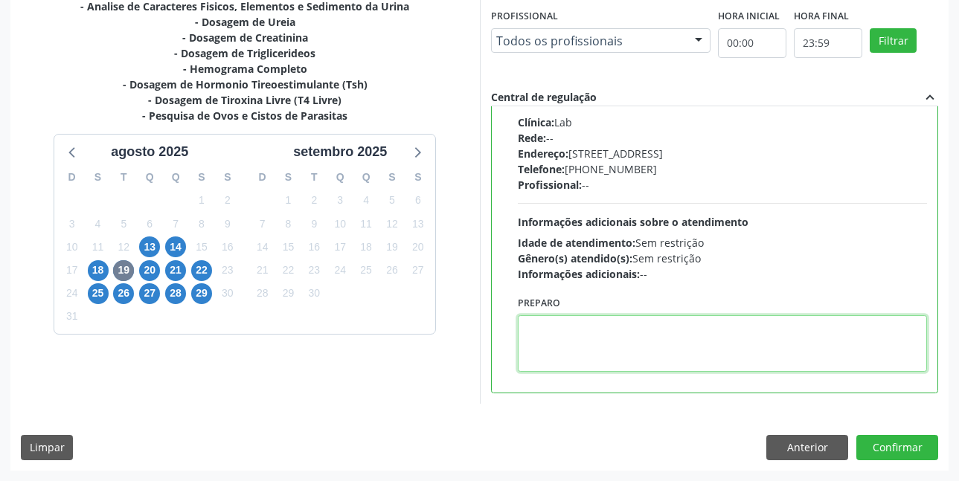
click at [680, 333] on textarea at bounding box center [723, 343] width 410 height 57
paste textarea "O EXAME SERÁ REALIZADO NA UNIDADE DE SAÚDE CENTRO 2 (POSTINHO DO [GEOGRAPHIC_DA…"
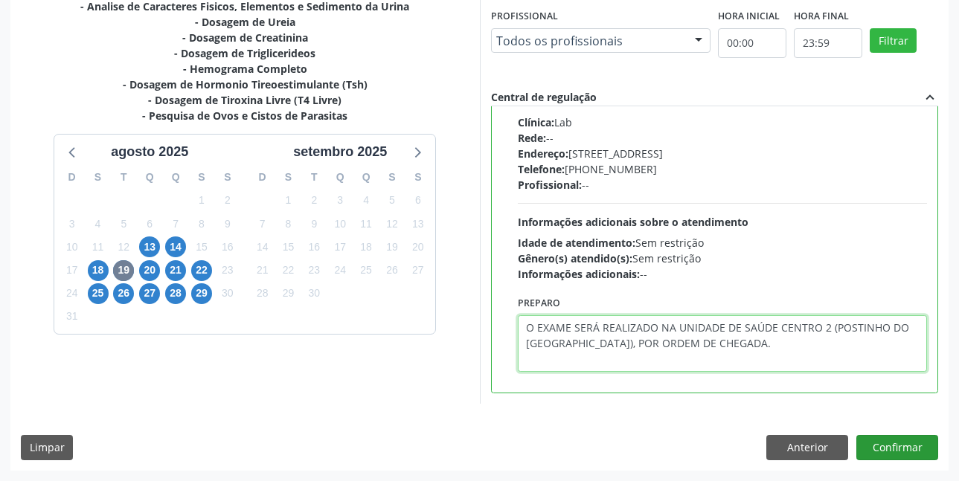
type textarea "O EXAME SERÁ REALIZADO NA UNIDADE DE SAÚDE CENTRO 2 (POSTINHO DO [GEOGRAPHIC_DA…"
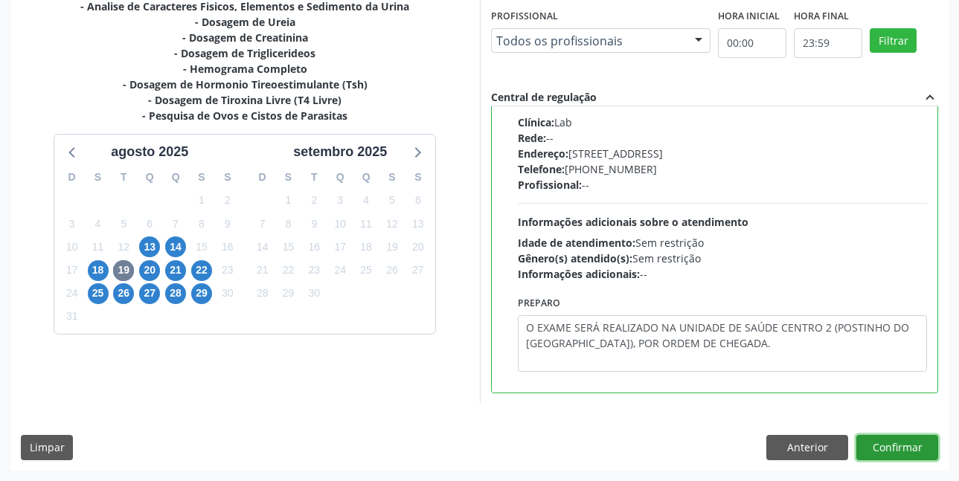
click at [904, 447] on button "Confirmar" at bounding box center [897, 447] width 82 height 25
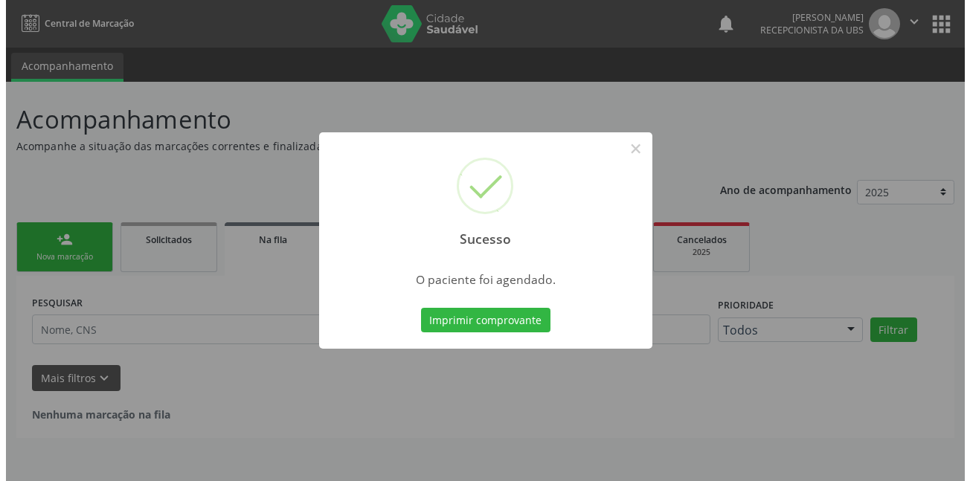
scroll to position [0, 0]
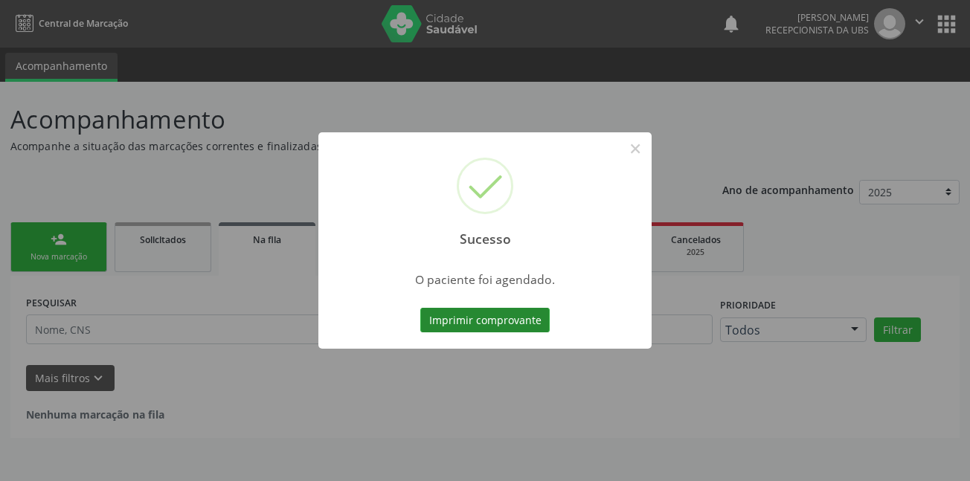
click at [525, 326] on button "Imprimir comprovante" at bounding box center [484, 320] width 129 height 25
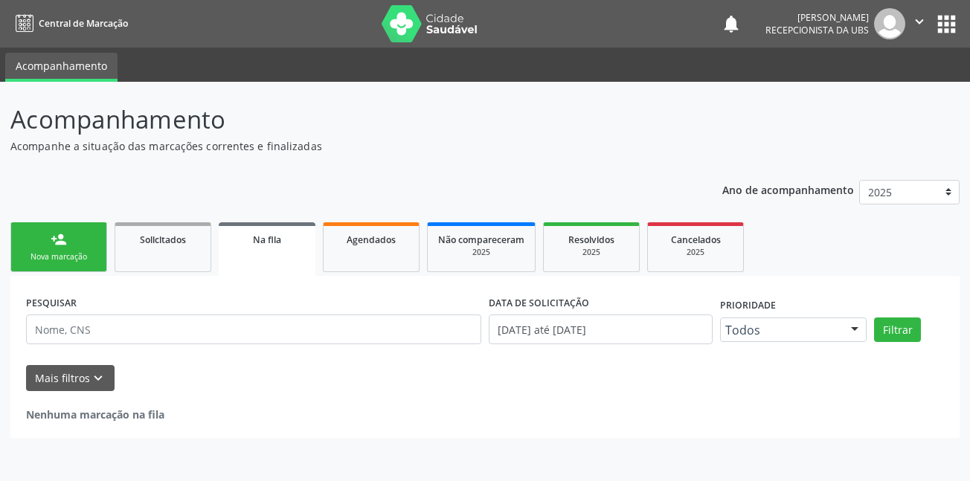
click at [70, 257] on div "Nova marcação" at bounding box center [59, 256] width 74 height 11
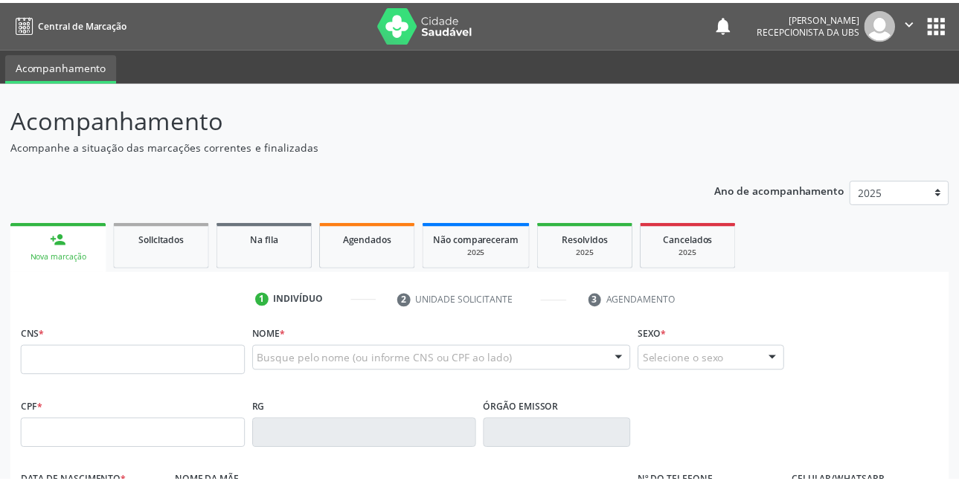
scroll to position [74, 0]
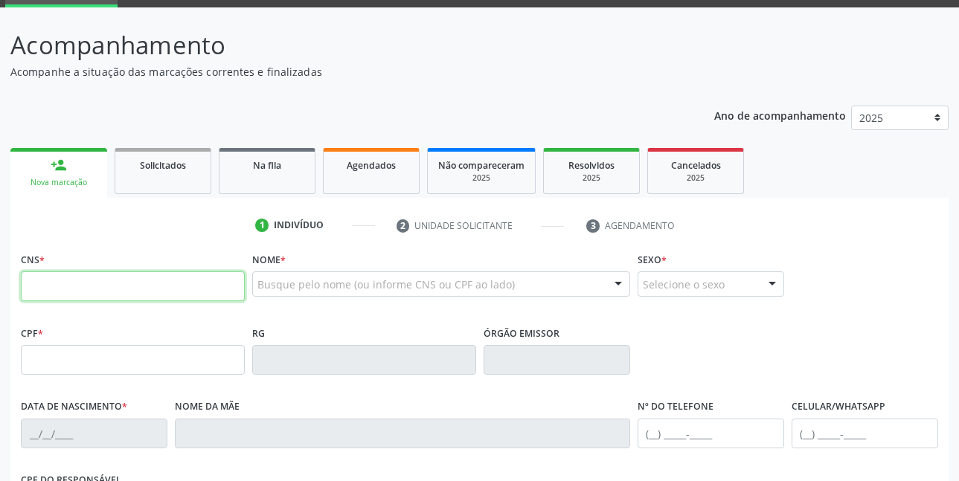
click at [173, 286] on input "text" at bounding box center [133, 286] width 224 height 30
type input "704 5033 0997 9418"
type input "28/[DATE]"
type input "[PERSON_NAME]"
type input "[PHONE_NUMBER]"
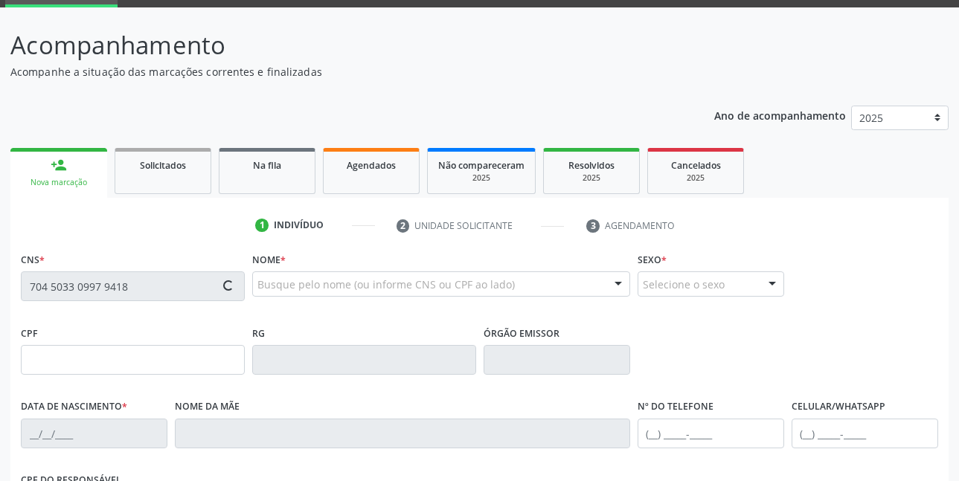
type input "273"
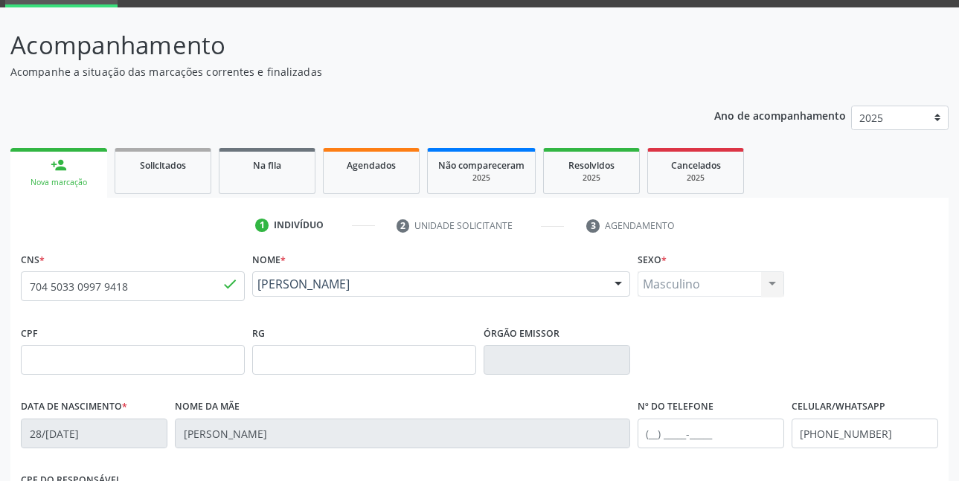
scroll to position [149, 0]
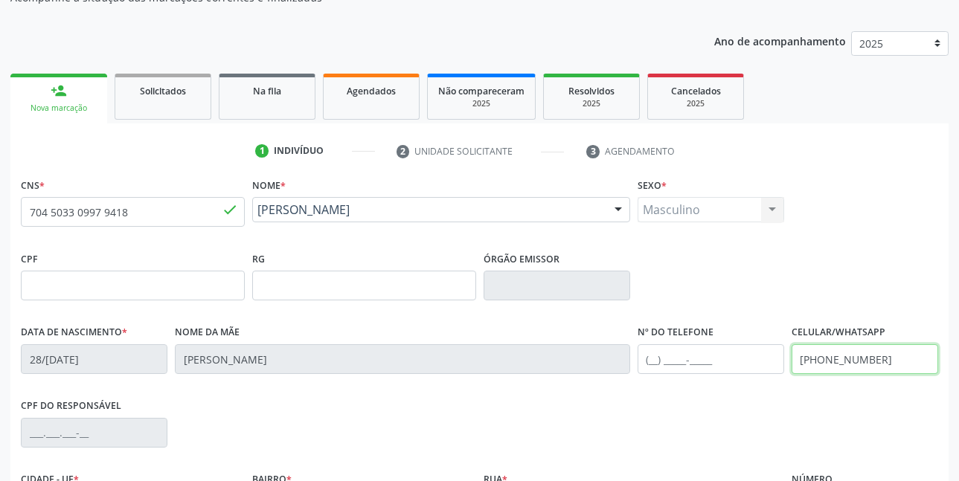
click at [889, 358] on input "[PHONE_NUMBER]" at bounding box center [864, 359] width 146 height 30
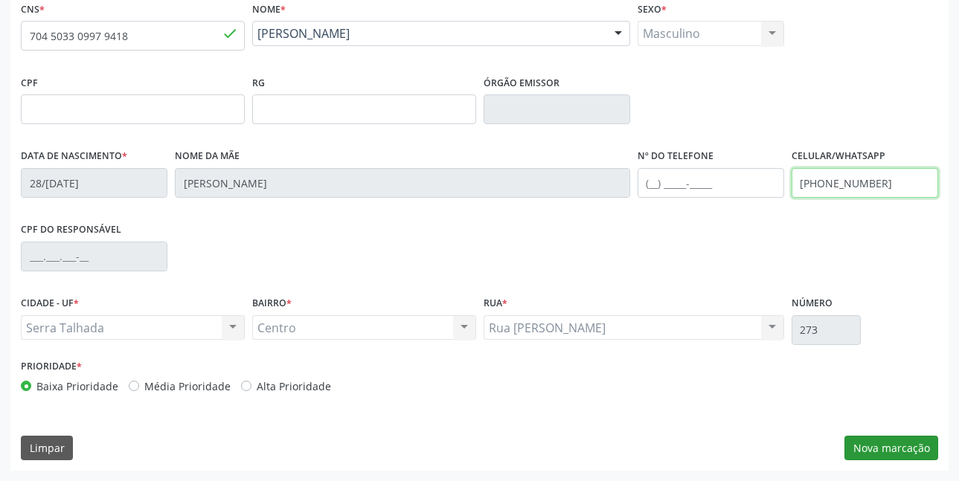
type input "[PHONE_NUMBER]"
click at [873, 443] on button "Nova marcação" at bounding box center [891, 448] width 94 height 25
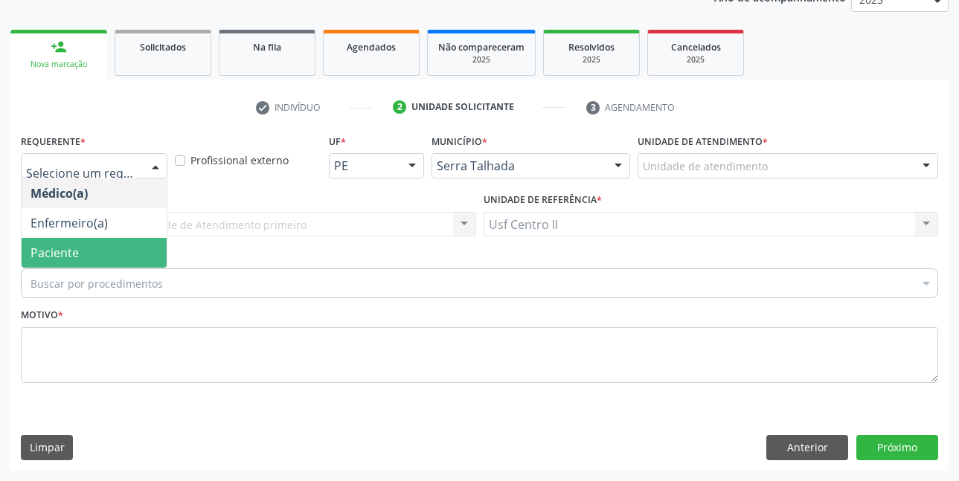
click at [86, 249] on span "Paciente" at bounding box center [94, 253] width 145 height 30
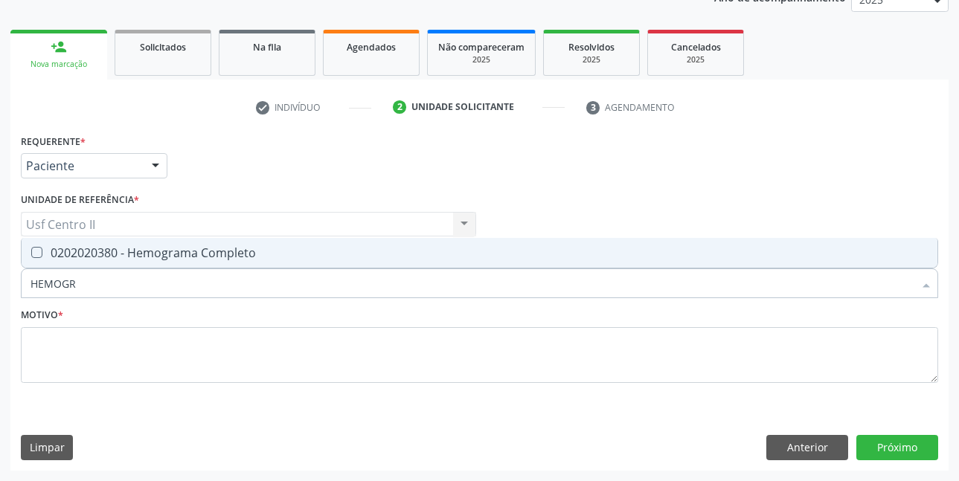
type input "HEMOGRA"
click at [178, 257] on div "0202020380 - Hemograma Completo" at bounding box center [479, 253] width 898 height 12
checkbox Completo "true"
type input "HEMOG"
checkbox Completo "false"
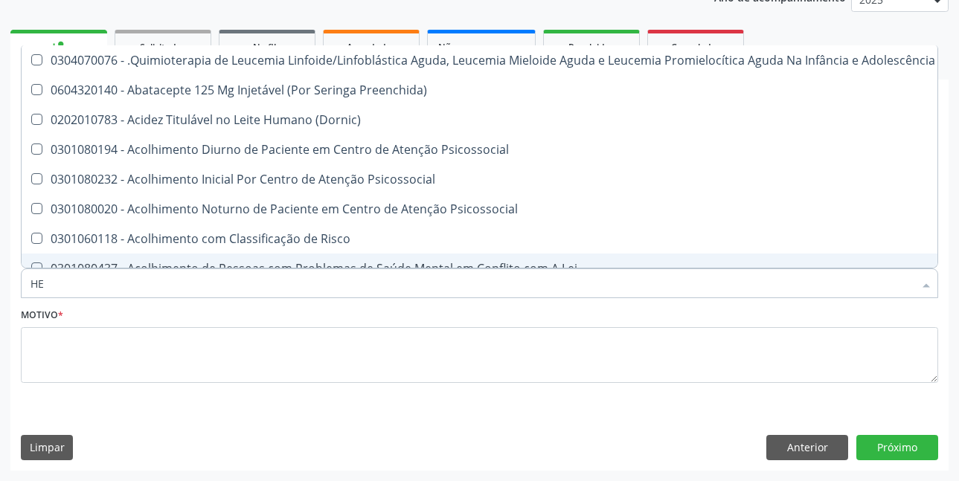
type input "H"
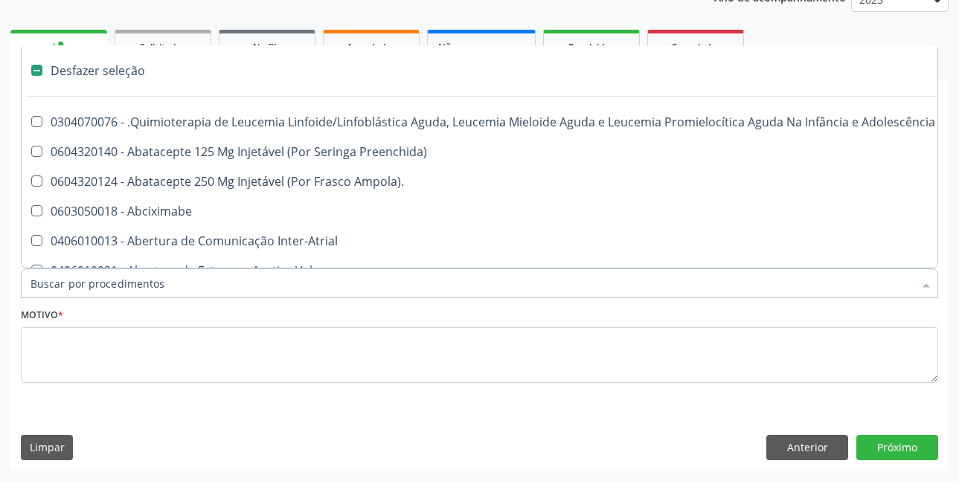
checkbox Queimado "false"
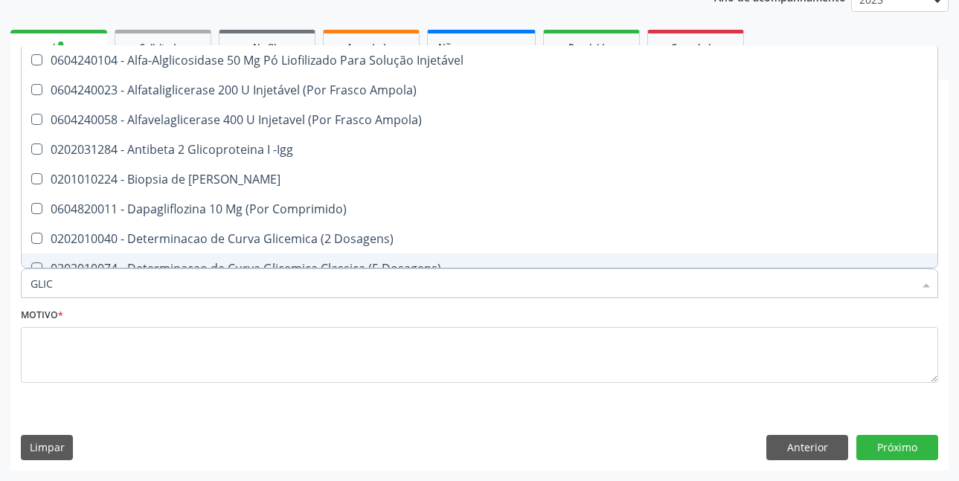
type input "GLICO"
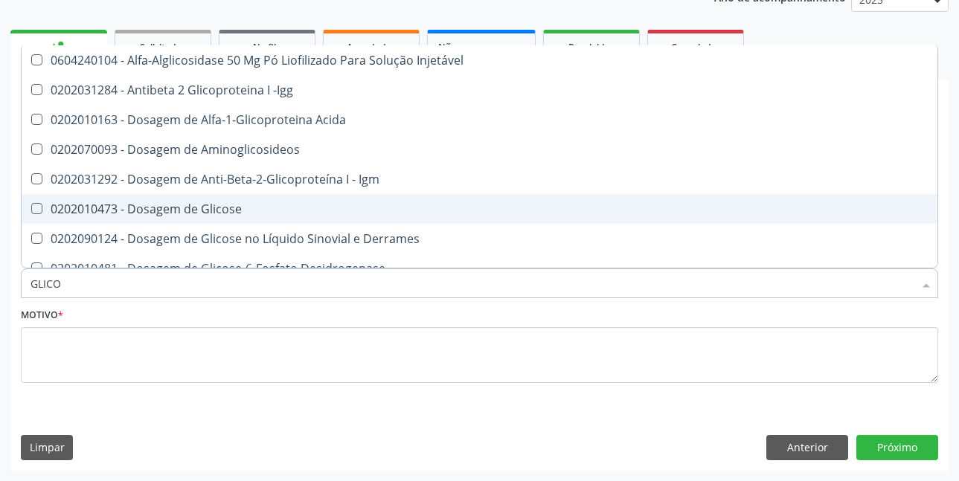
click at [191, 212] on div "0202010473 - Dosagem de Glicose" at bounding box center [479, 209] width 898 height 12
checkbox Glicose "true"
type input "GLICOS"
checkbox Acida "true"
checkbox Glicose "false"
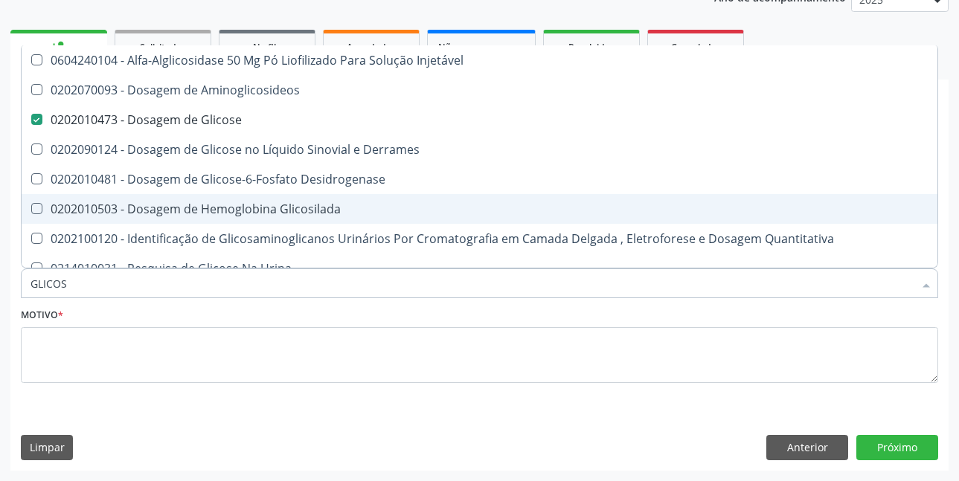
type input "GLICOSI"
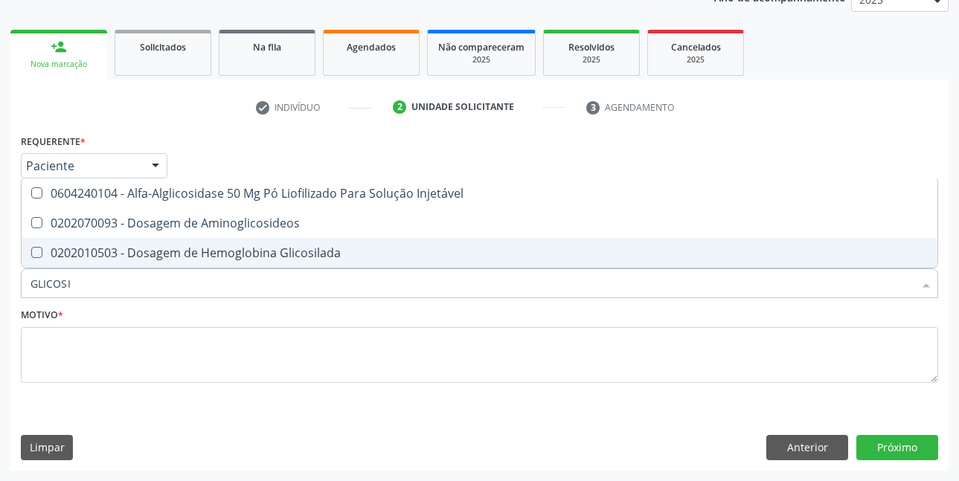
click at [210, 252] on div "0202010503 - Dosagem de Hemoglobina Glicosilada" at bounding box center [479, 253] width 898 height 12
checkbox Glicosilada "true"
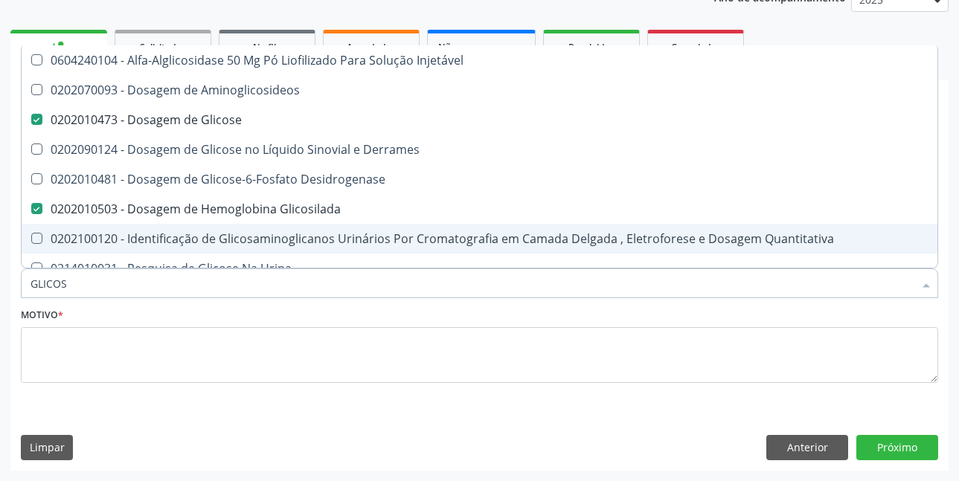
type input "GLICO"
checkbox Glicose "false"
checkbox Glicose "true"
type input "GLIC"
checkbox Glicosilada "false"
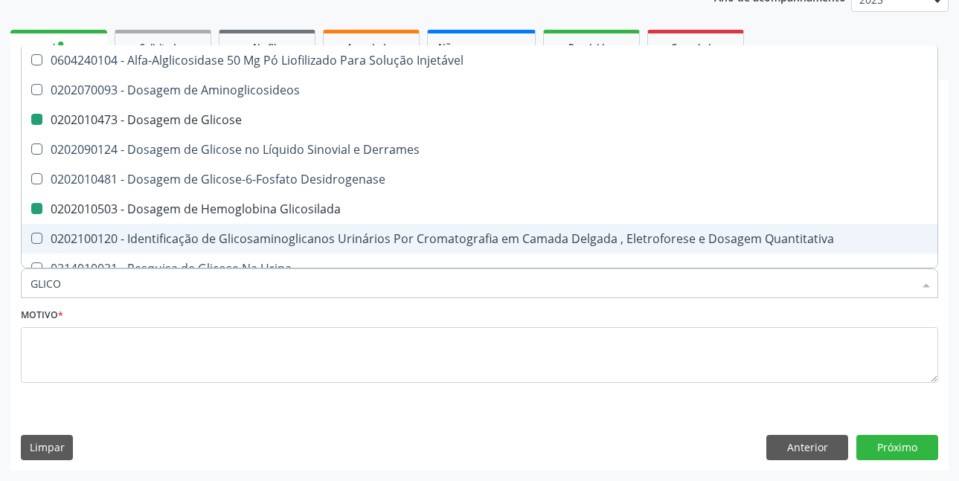
checkbox Glicose "false"
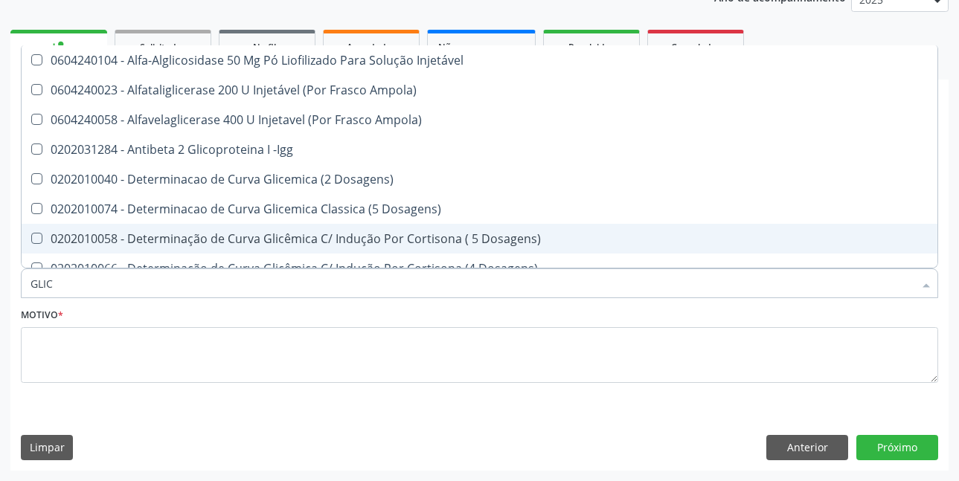
type input "GLI"
checkbox Glicose "false"
checkbox Quantitativa "true"
type input "GL"
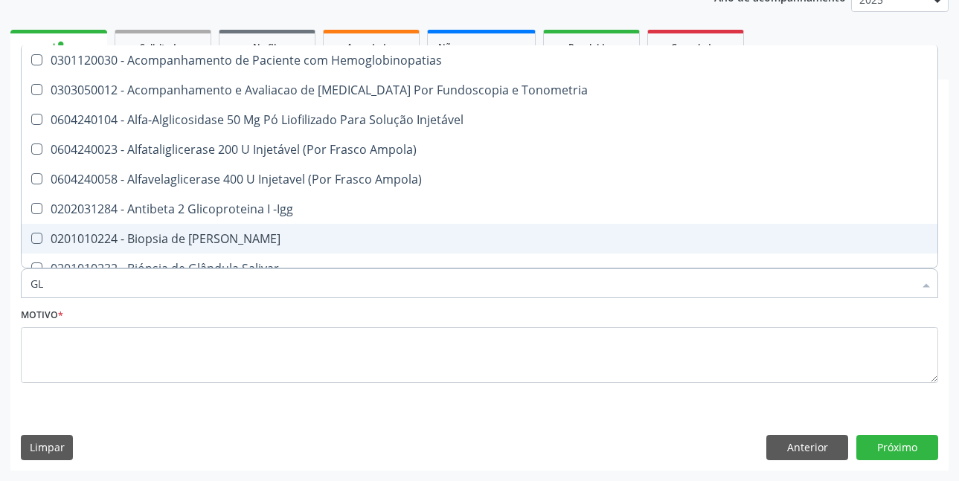
checkbox \(Confirmatorio\) "false"
checkbox Dosagens\) "false"
type input "G"
checkbox Glicose "false"
checkbox Glicosilada "false"
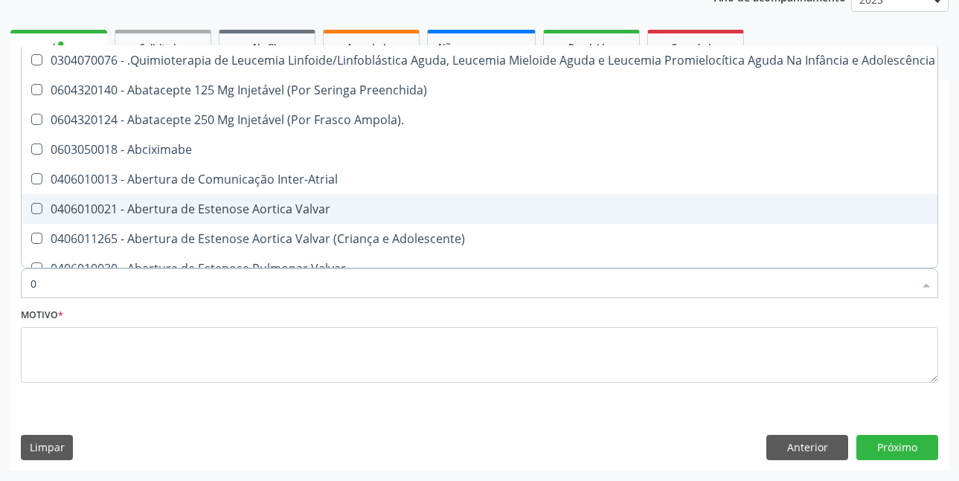
type input "02"
checkbox Bilateral "true"
checkbox Indireta "true"
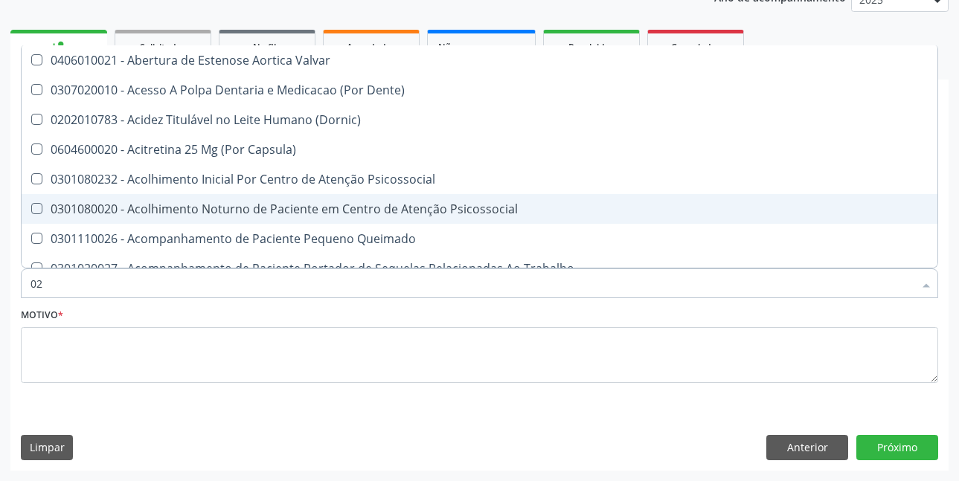
type input "020"
checkbox \(Qualitativo\) "true"
checkbox Glomerular "true"
checkbox Glicose "false"
checkbox Glicosilada "false"
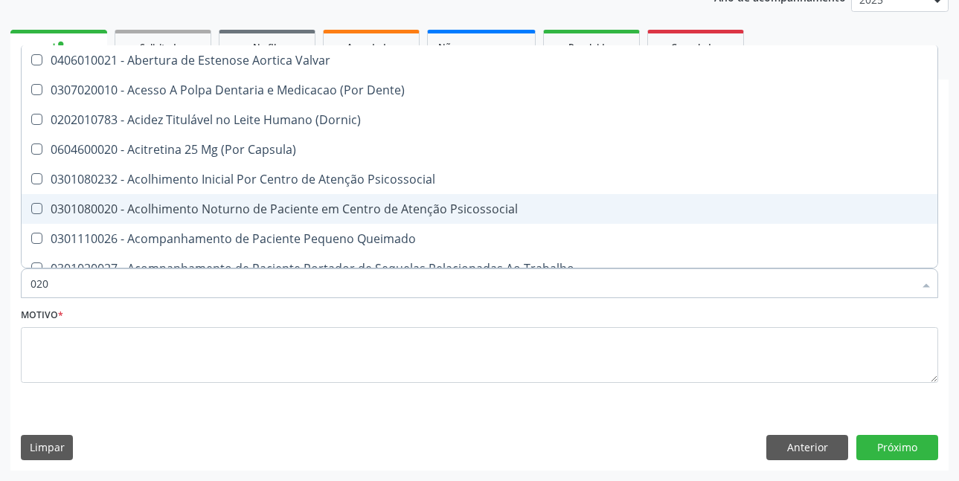
checkbox \(T3\) "true"
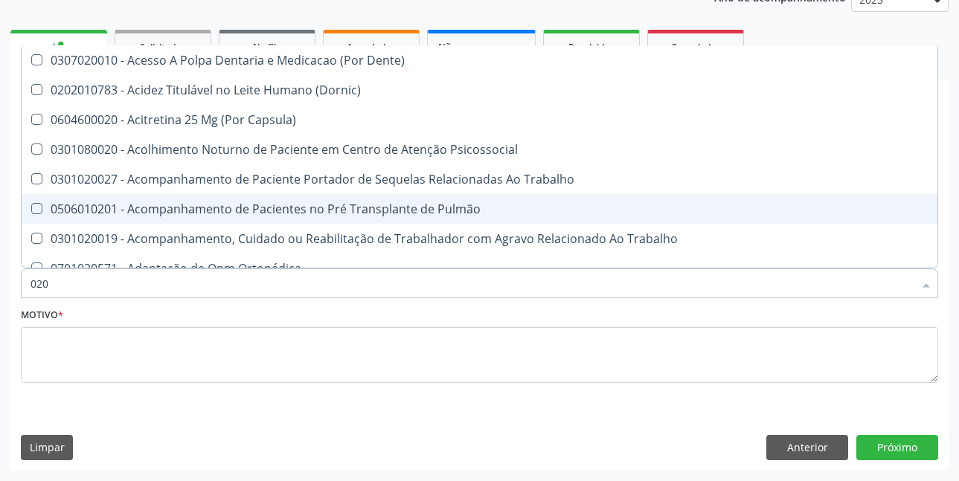
type input "0202"
checkbox Laser "true"
checkbox Septostomia "true"
checkbox Biologica "true"
checkbox Glicose "false"
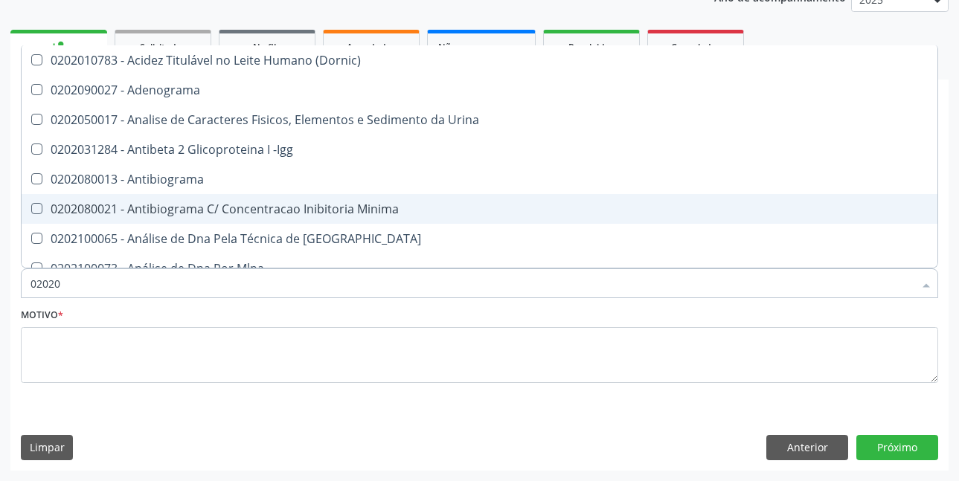
type input "020202"
checkbox Micobactérias "true"
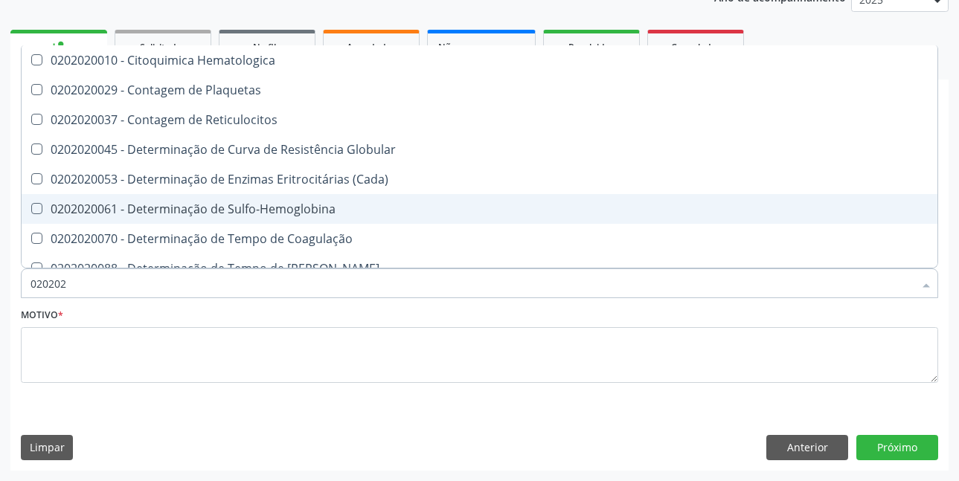
type input "0202020"
checkbox Hematocrito "true"
checkbox Completo "false"
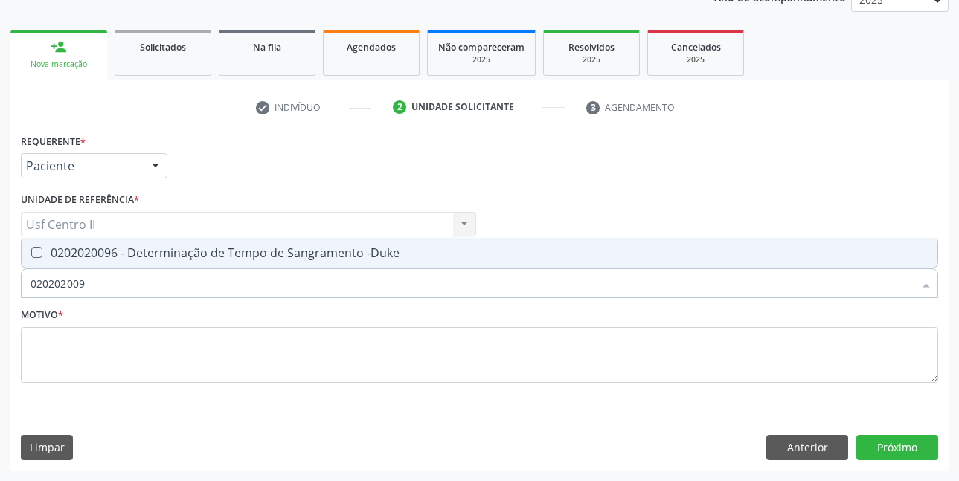
type input "0202020096"
click at [226, 251] on div "0202020096 - Determinação de Tempo de Sangramento -Duke" at bounding box center [479, 253] width 898 height 12
checkbox -Duke "true"
type input "02020200"
checkbox -Duke "false"
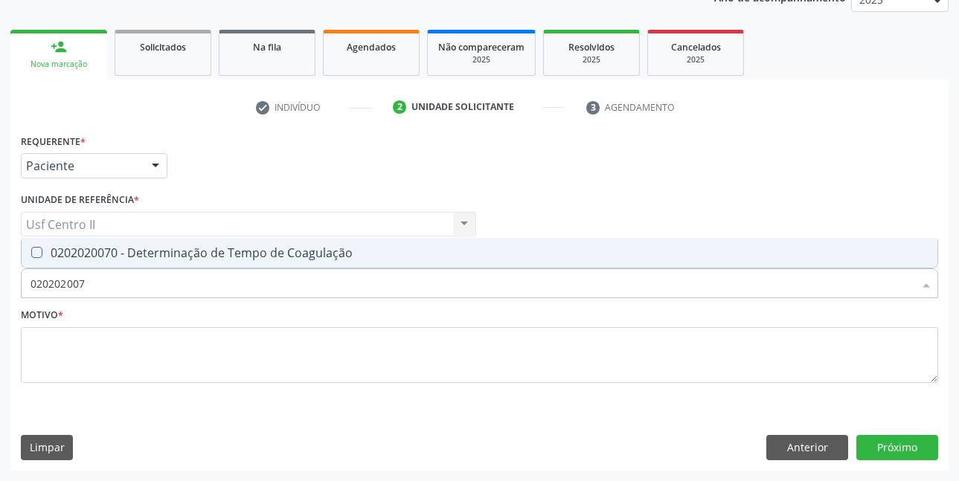
type input "0202020070"
click at [226, 251] on div "0202020070 - Determinação de Tempo de Coagulação" at bounding box center [479, 253] width 898 height 12
checkbox Coagulação "true"
type input "02020200"
checkbox Coagulação "false"
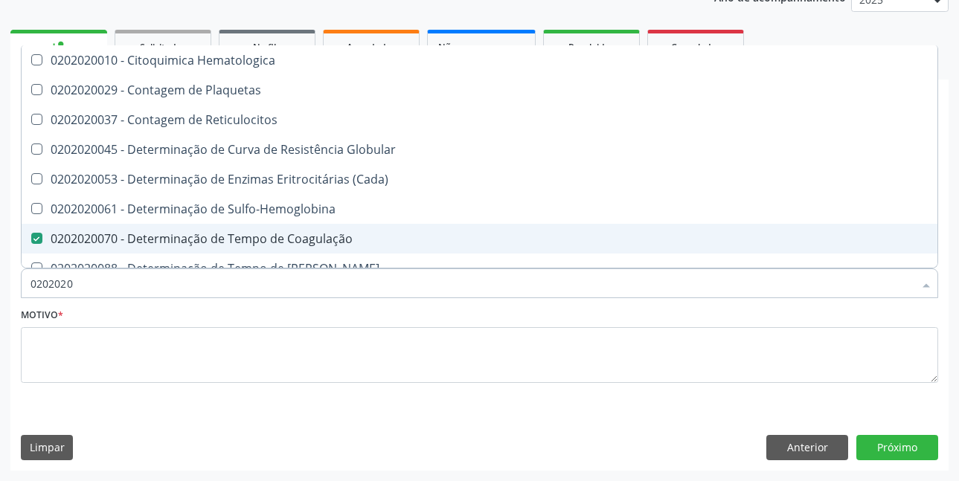
type input "02020201"
checkbox Coagulação "false"
checkbox -Duke "false"
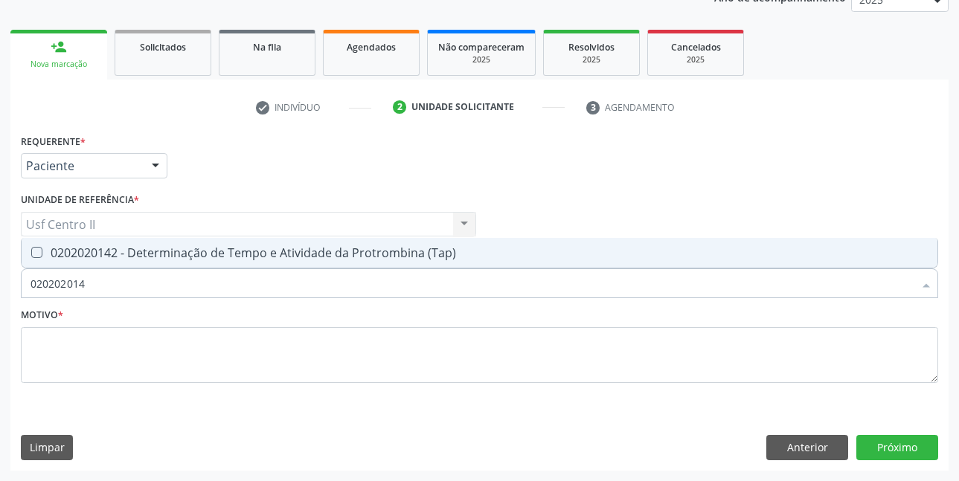
type input "0202020142"
click at [226, 251] on div "0202020142 - Determinação de Tempo e Atividade da Protrombina (Tap)" at bounding box center [479, 253] width 898 height 12
checkbox \(Tap\) "true"
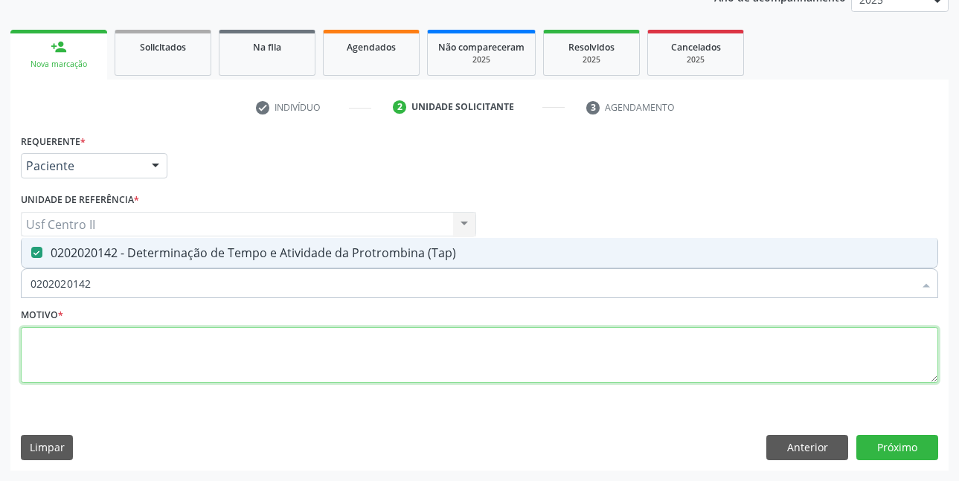
click at [135, 347] on textarea at bounding box center [479, 355] width 917 height 57
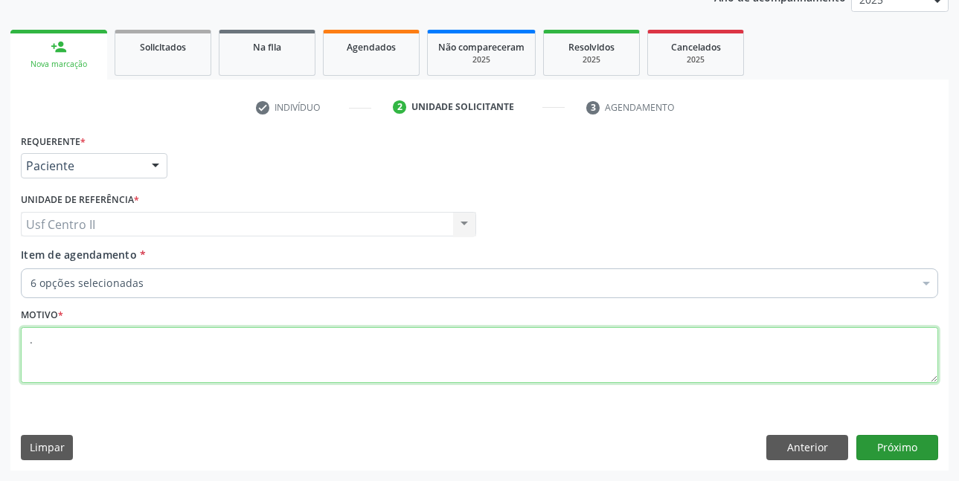
type textarea "."
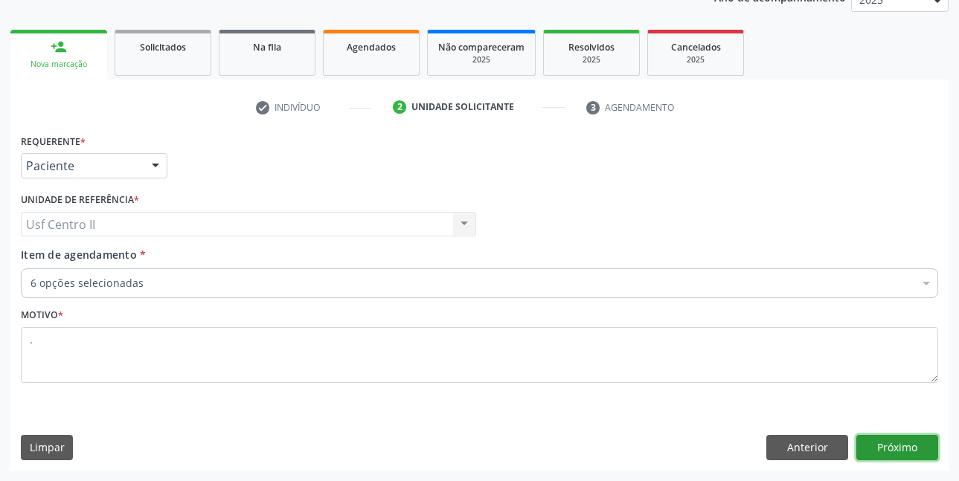
click at [890, 438] on button "Próximo" at bounding box center [897, 447] width 82 height 25
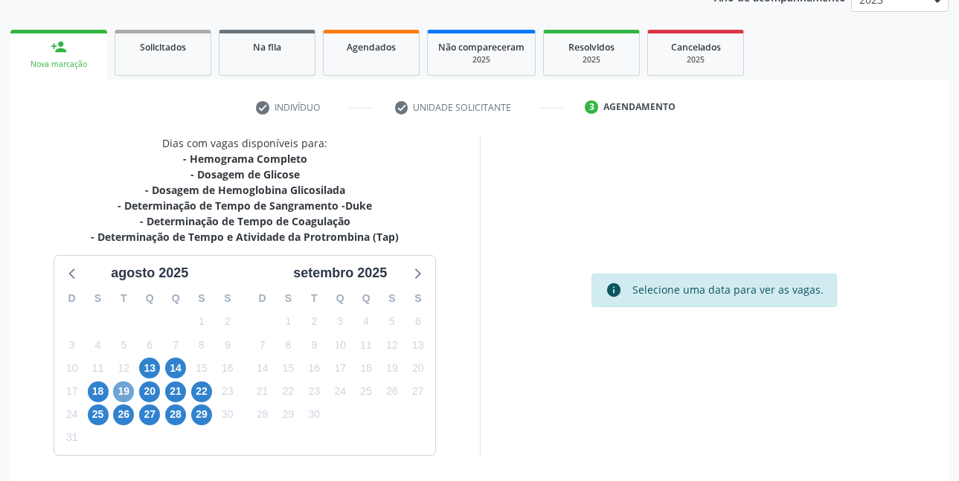
click at [124, 393] on span "19" at bounding box center [123, 391] width 21 height 21
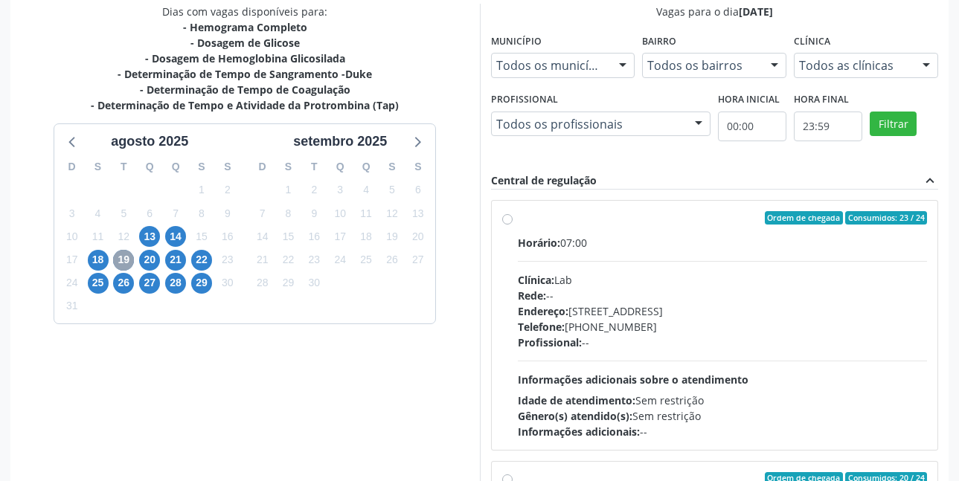
scroll to position [341, 0]
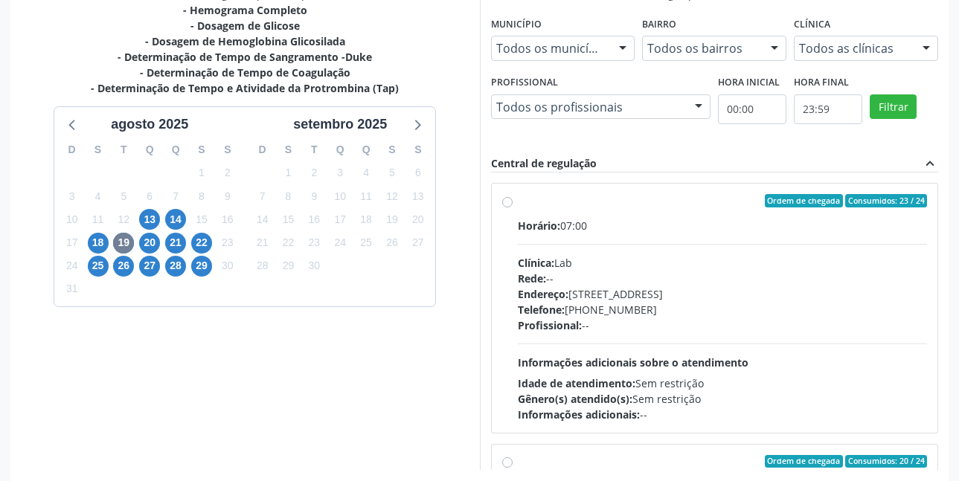
click at [518, 204] on label "Ordem de chegada Consumidos: 23 / 24 Horário: 07:00 Clínica: Lab Rede: -- Ender…" at bounding box center [723, 308] width 410 height 228
click at [506, 204] on input "Ordem de chegada Consumidos: 23 / 24 Horário: 07:00 Clínica: Lab Rede: -- Ender…" at bounding box center [507, 200] width 10 height 13
radio input "true"
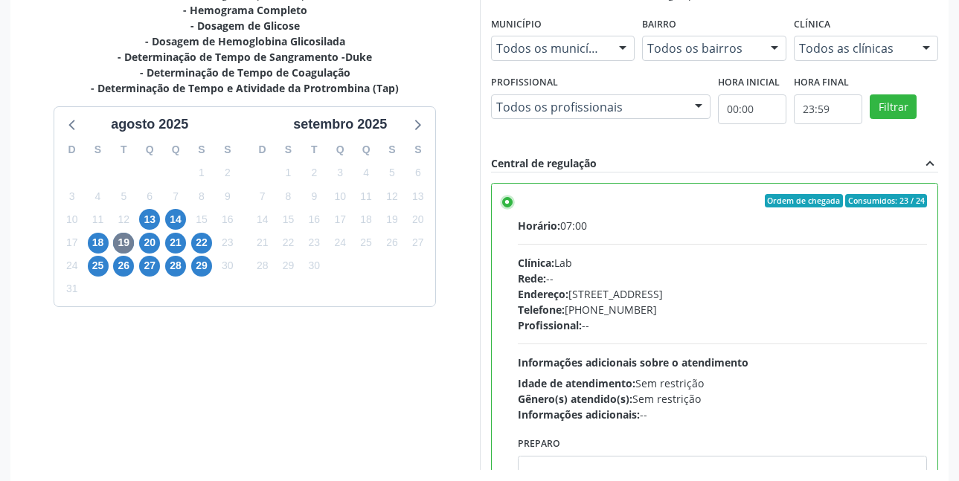
scroll to position [74, 0]
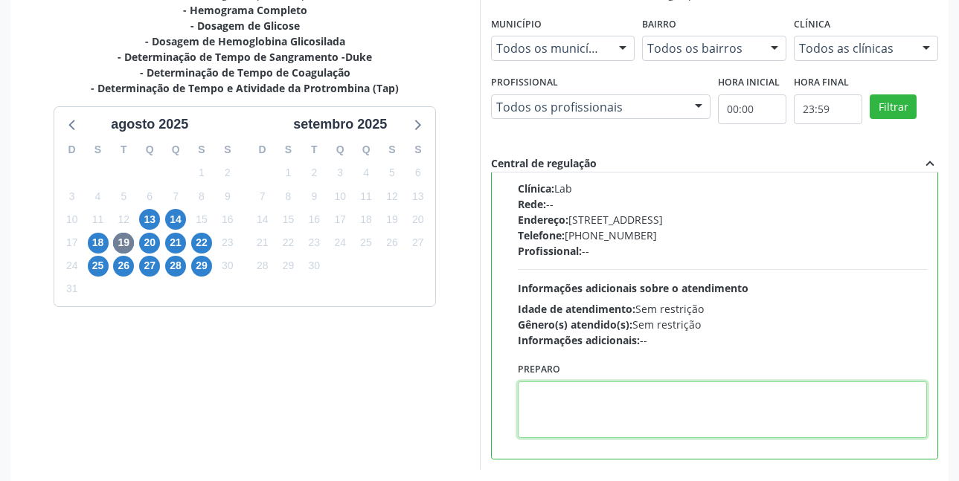
click at [616, 409] on textarea at bounding box center [723, 409] width 410 height 57
paste textarea "O EXAME SERÁ REALIZADO NA UNIDADE DE SAÚDE CENTRO 2 (POSTINHO DO [GEOGRAPHIC_DA…"
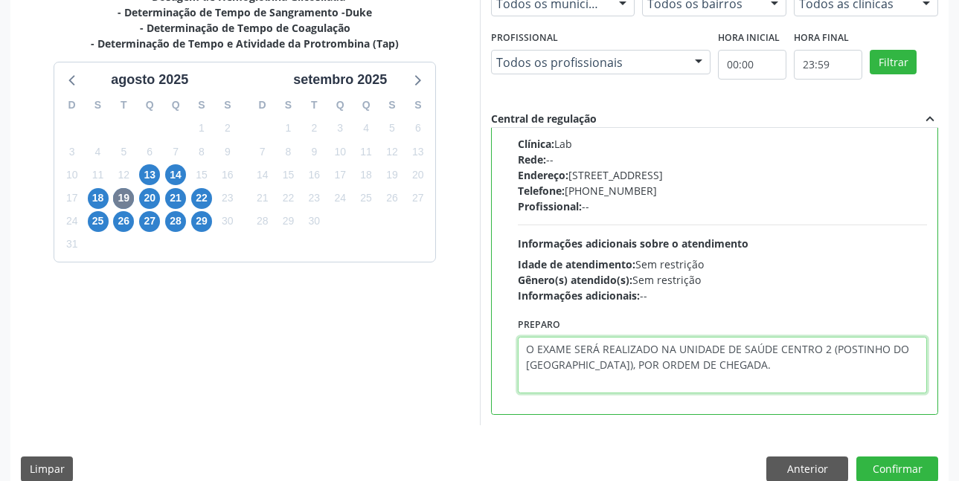
scroll to position [408, 0]
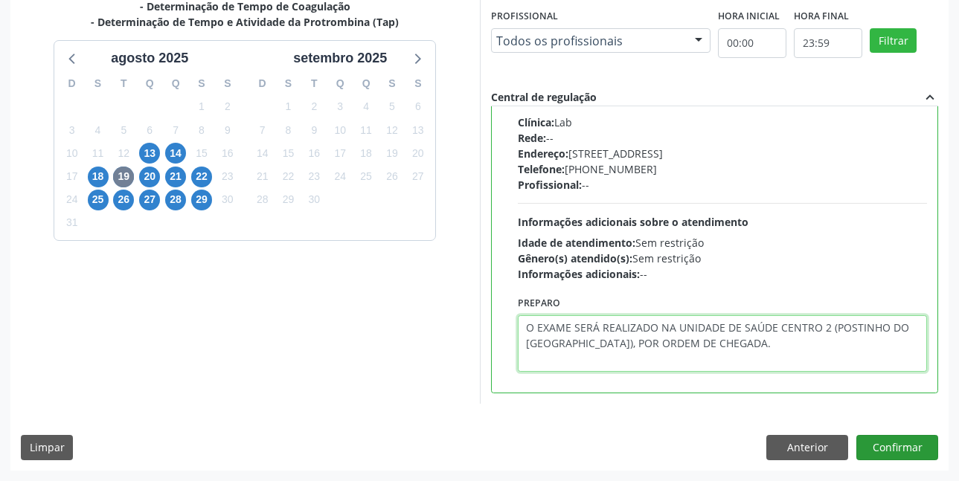
type textarea "O EXAME SERÁ REALIZADO NA UNIDADE DE SAÚDE CENTRO 2 (POSTINHO DO [GEOGRAPHIC_DA…"
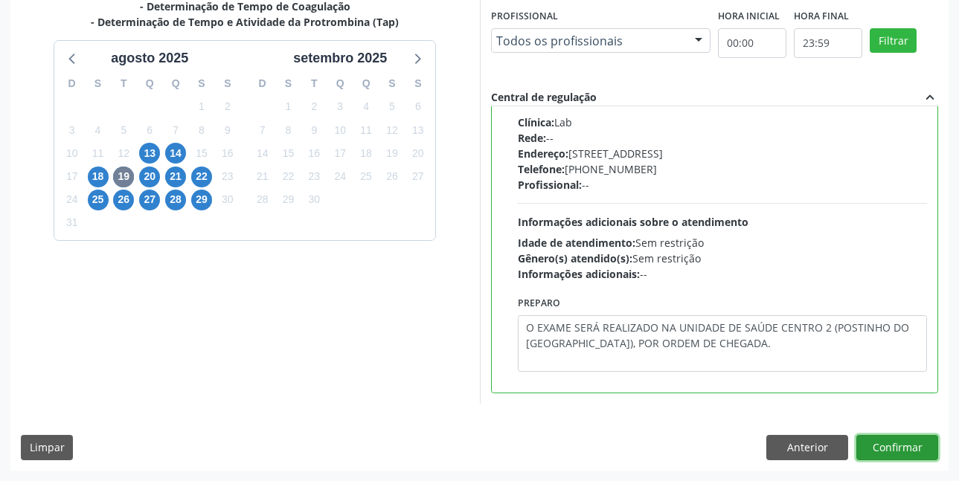
click at [892, 444] on button "Confirmar" at bounding box center [897, 447] width 82 height 25
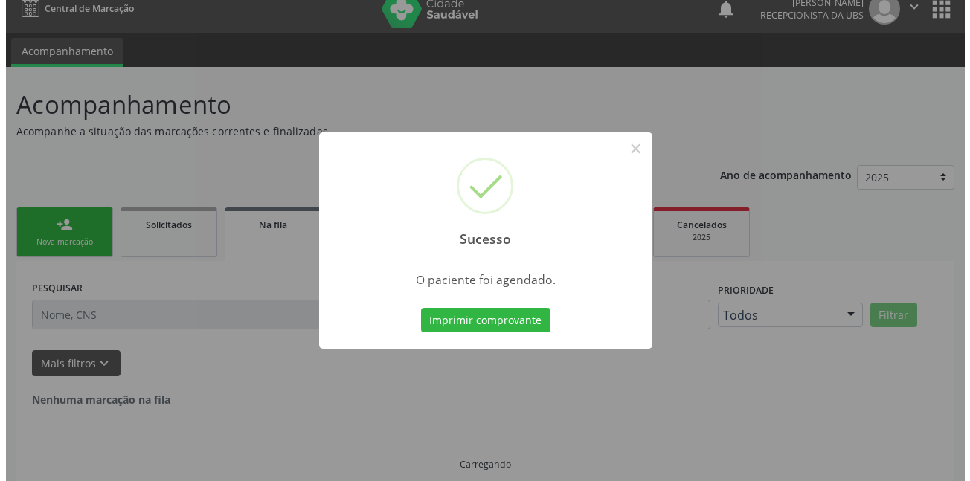
scroll to position [0, 0]
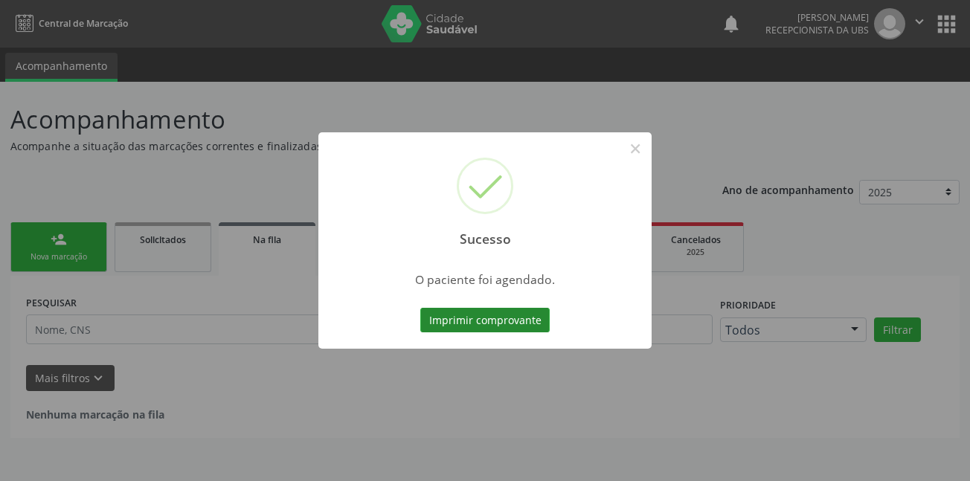
click at [468, 320] on button "Imprimir comprovante" at bounding box center [484, 320] width 129 height 25
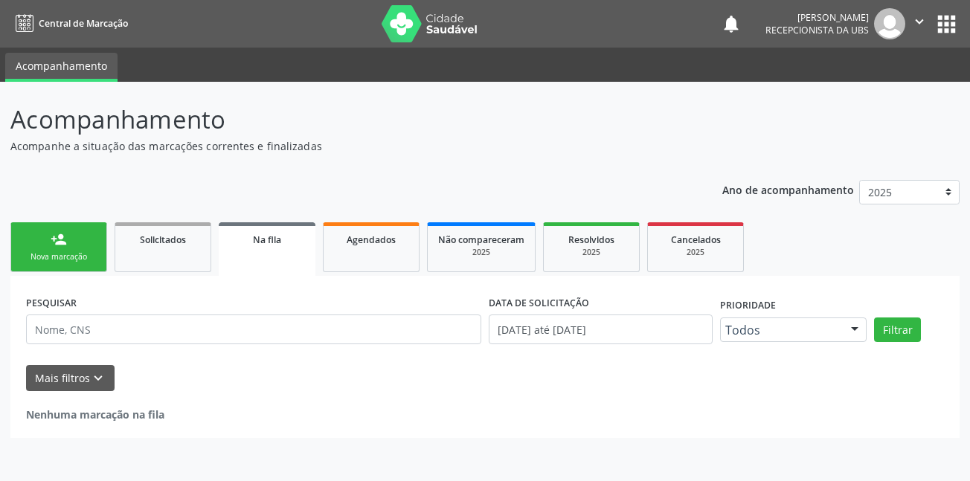
click at [924, 28] on icon "" at bounding box center [919, 21] width 16 height 16
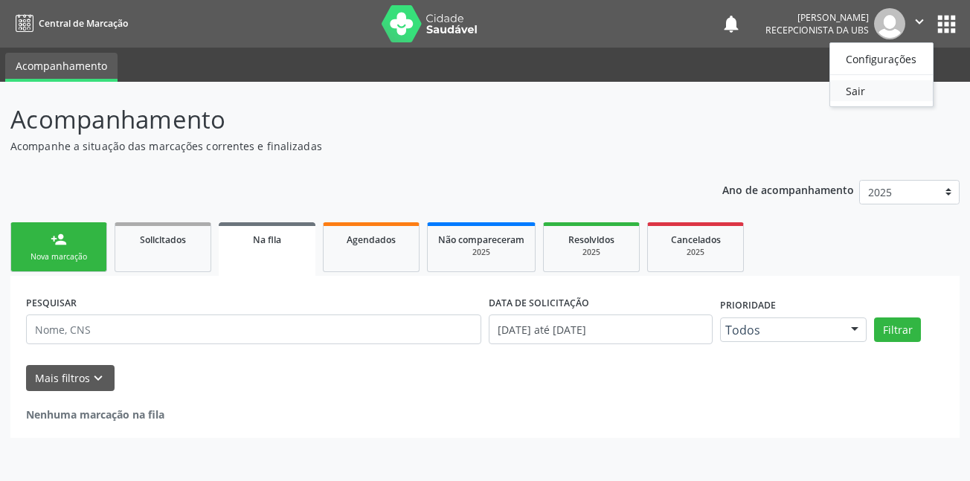
click at [871, 91] on link "Sair" at bounding box center [881, 90] width 103 height 21
